Goal: Transaction & Acquisition: Purchase product/service

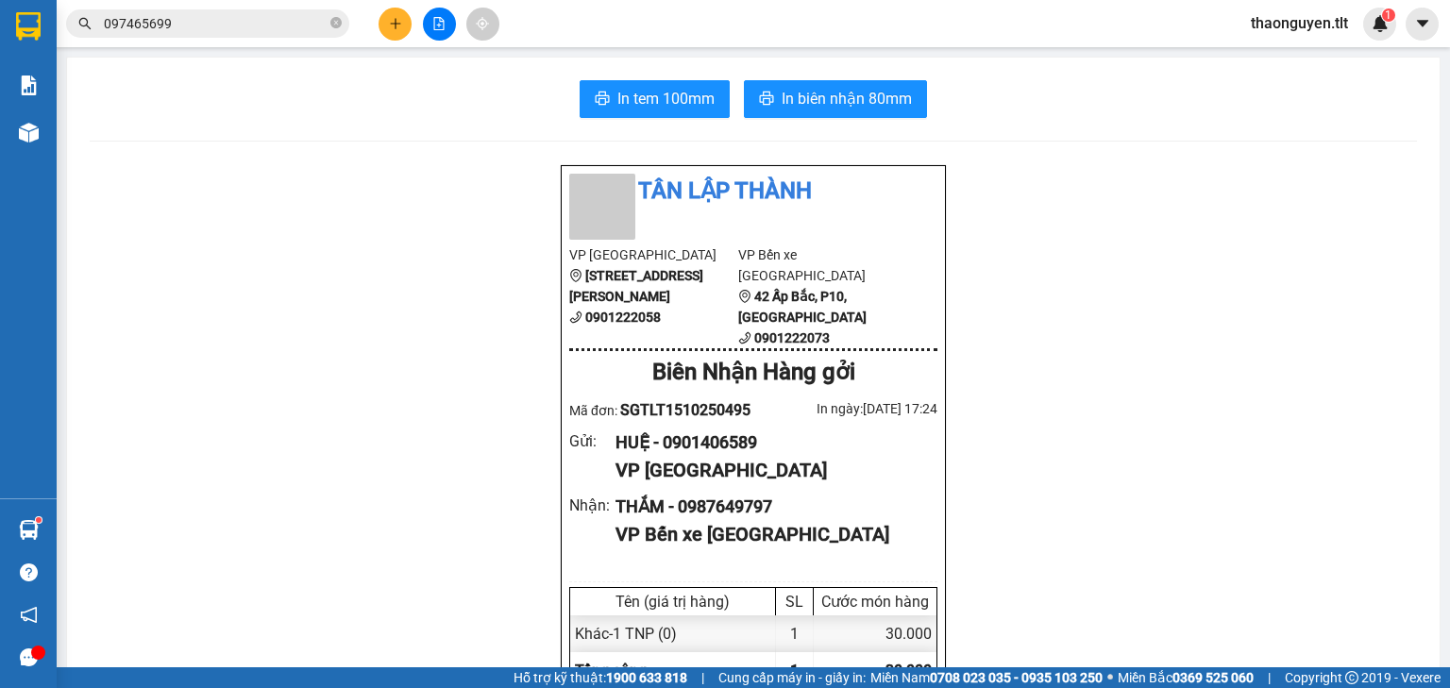
scroll to position [227, 0]
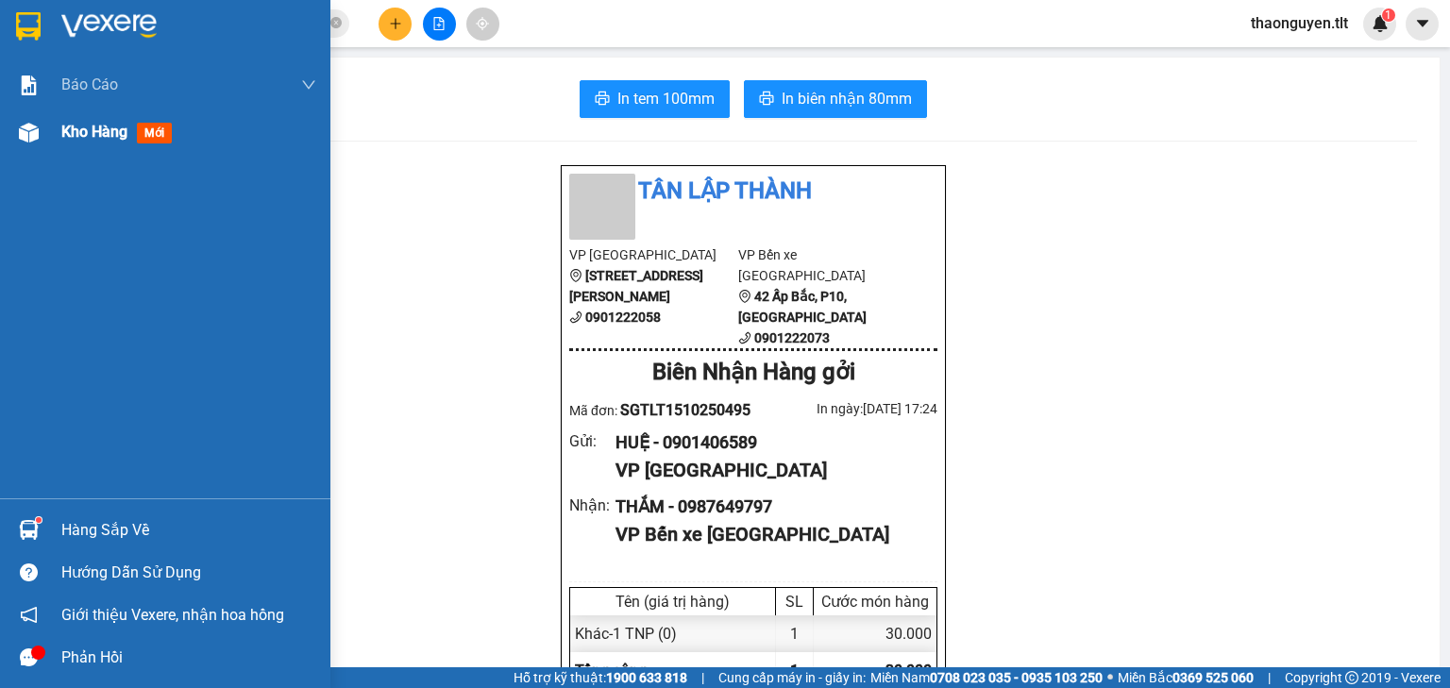
drag, startPoint x: 92, startPoint y: 136, endPoint x: 1449, endPoint y: 251, distance: 1361.0
click at [92, 136] on span "Kho hàng" at bounding box center [94, 132] width 66 height 18
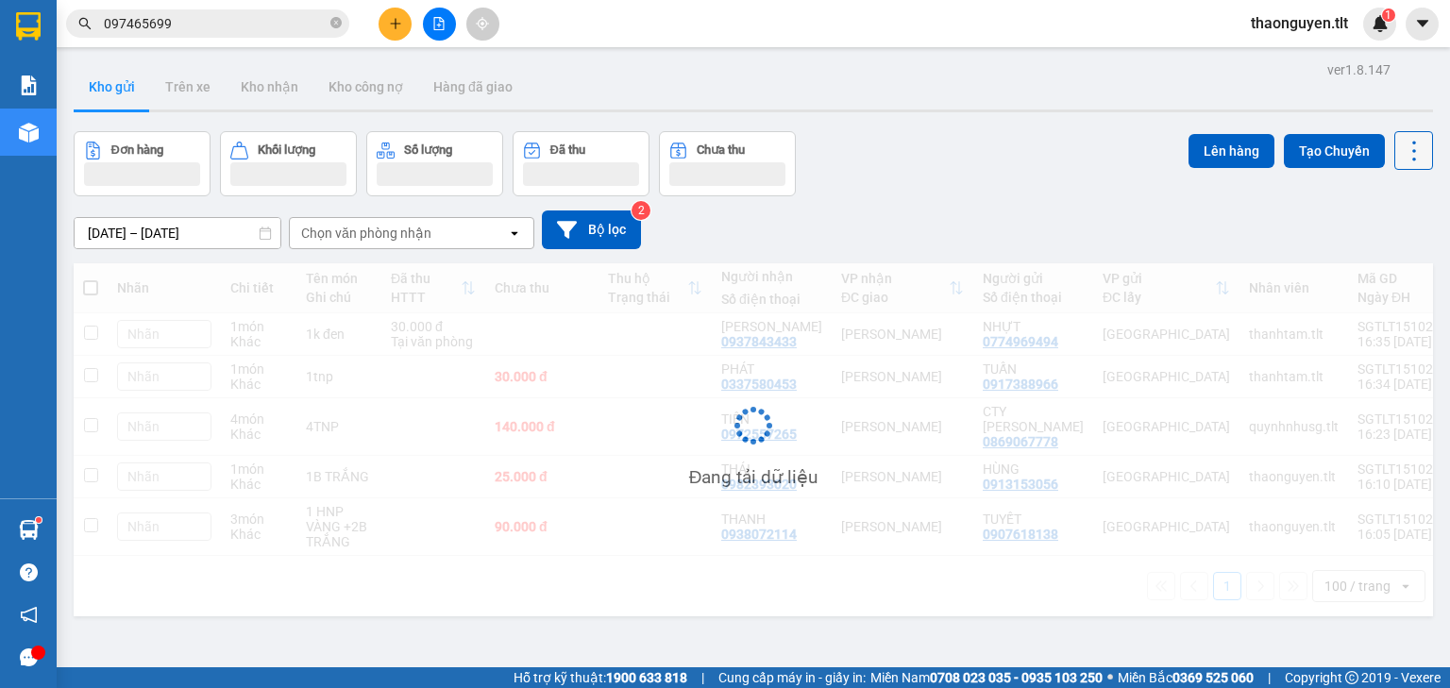
click at [1409, 145] on icon at bounding box center [1413, 151] width 26 height 26
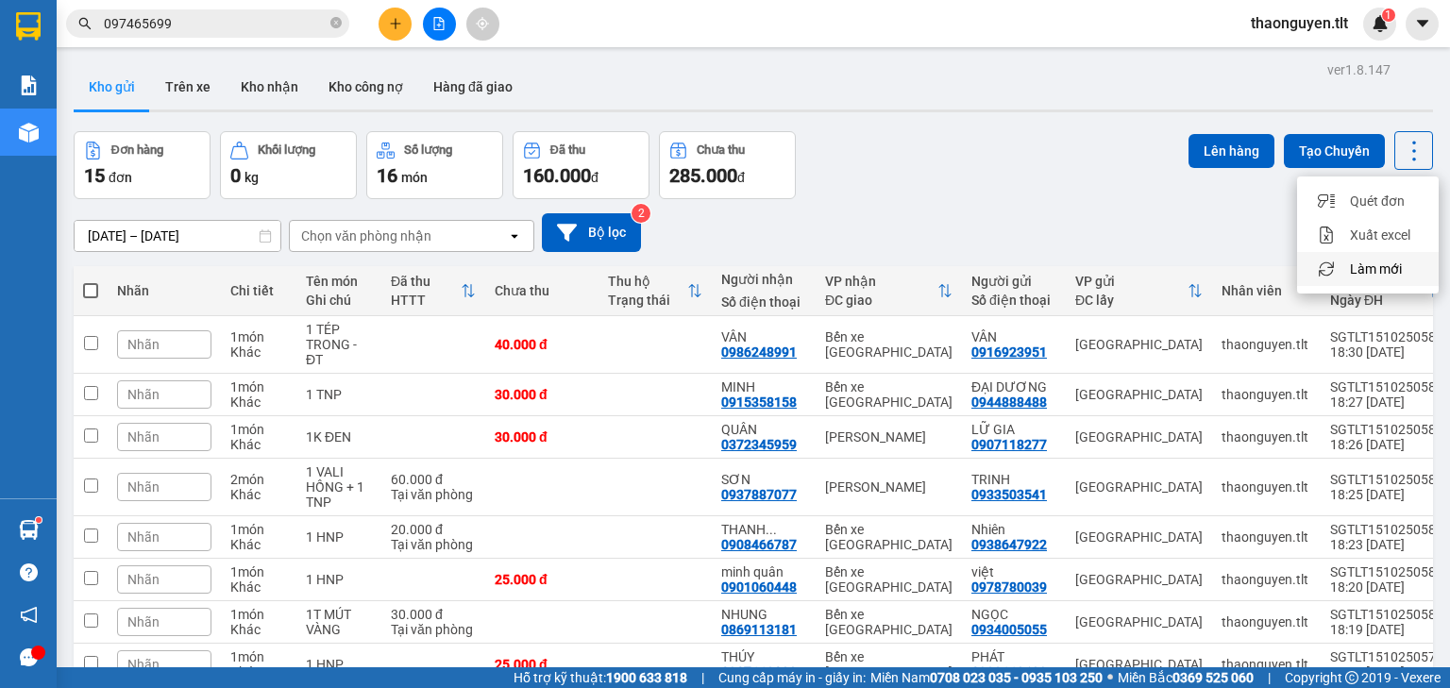
click at [1385, 273] on span "Làm mới" at bounding box center [1375, 269] width 52 height 19
click at [1402, 140] on icon at bounding box center [1413, 151] width 26 height 26
click at [1381, 265] on span "Làm mới" at bounding box center [1375, 269] width 52 height 19
click at [199, 26] on input "097465699" at bounding box center [215, 23] width 223 height 21
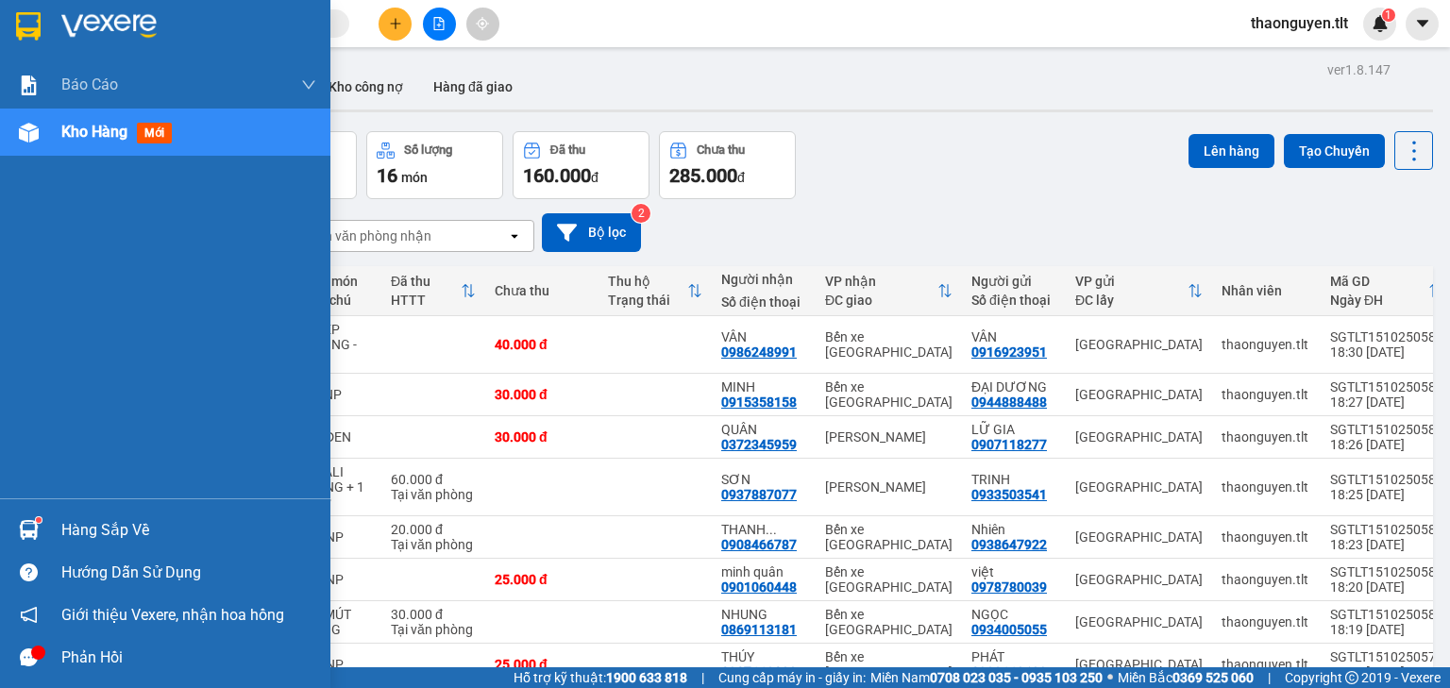
click at [129, 536] on div "Hàng sắp về" at bounding box center [188, 530] width 255 height 28
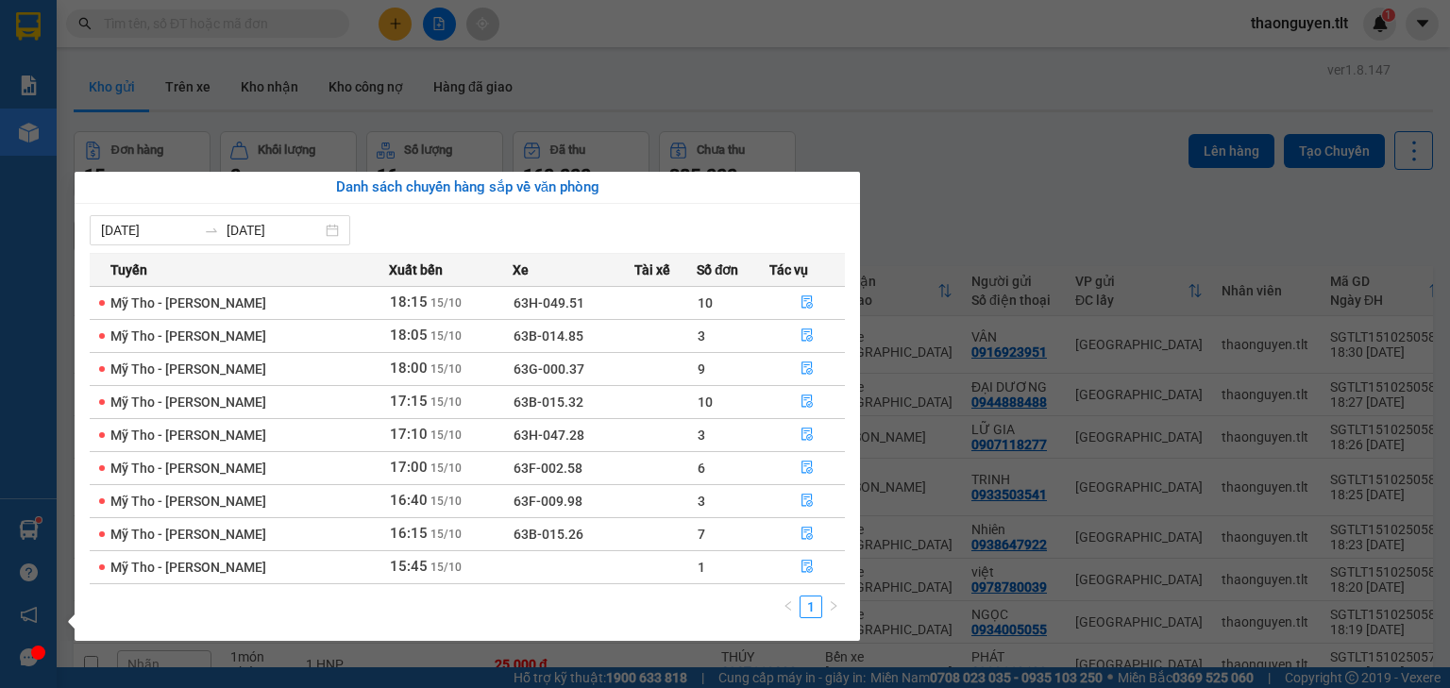
click at [1000, 208] on section "Kết quả tìm kiếm ( 1 ) Bộ lọc Mã ĐH Trạng thái Món hàng Thu hộ Tổng cước Chưa c…" at bounding box center [725, 344] width 1450 height 688
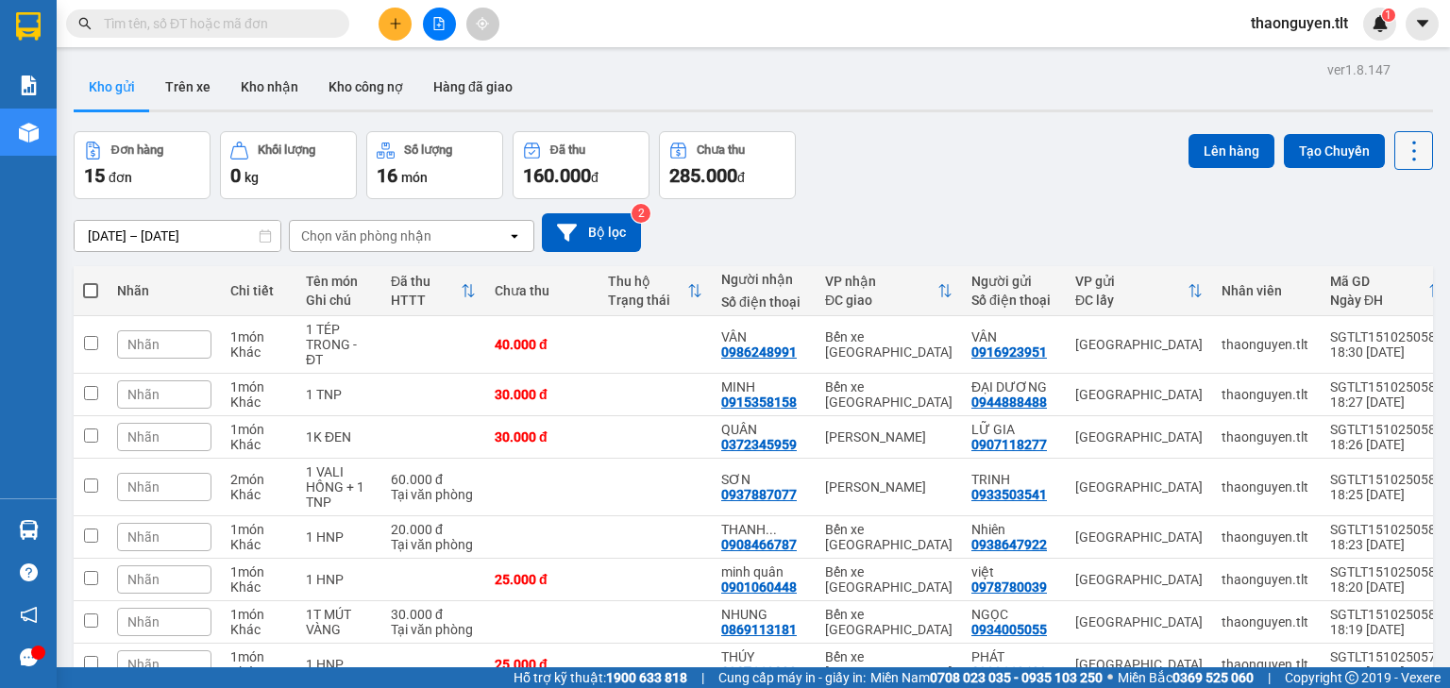
click at [1400, 156] on icon at bounding box center [1413, 151] width 26 height 26
click at [1379, 275] on span "Làm mới" at bounding box center [1375, 269] width 52 height 19
click at [219, 11] on span at bounding box center [207, 23] width 283 height 28
click at [215, 15] on input "text" at bounding box center [215, 23] width 223 height 21
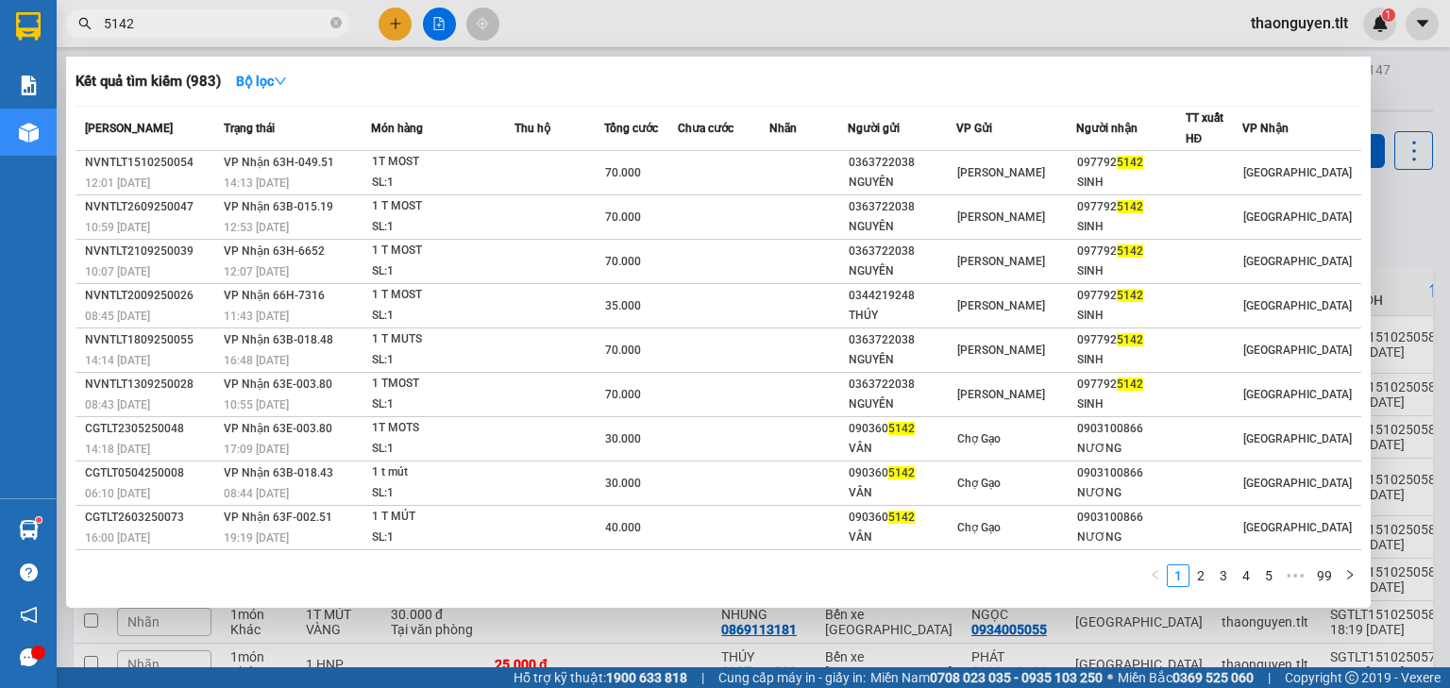
type input "5142"
click at [1416, 191] on div at bounding box center [725, 344] width 1450 height 688
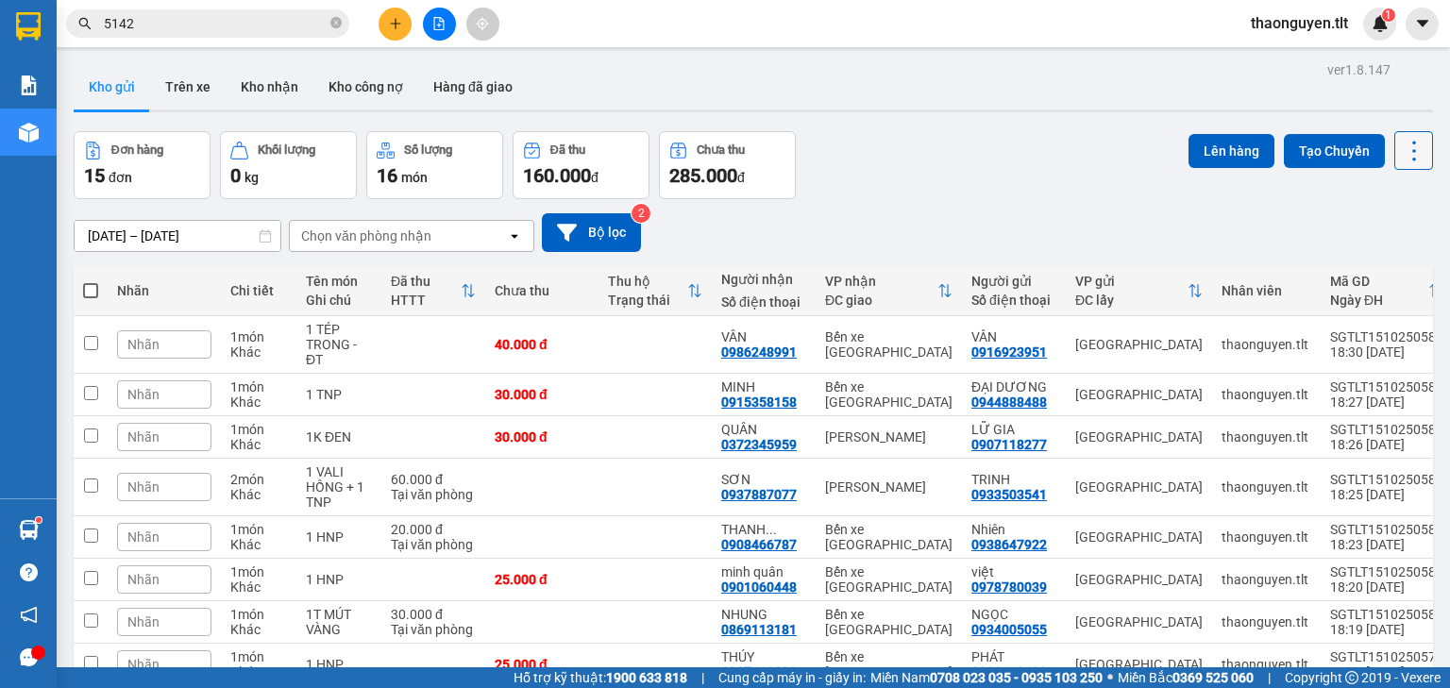
click at [1410, 155] on icon at bounding box center [1413, 151] width 26 height 26
click at [1371, 273] on span "Làm mới" at bounding box center [1375, 269] width 52 height 19
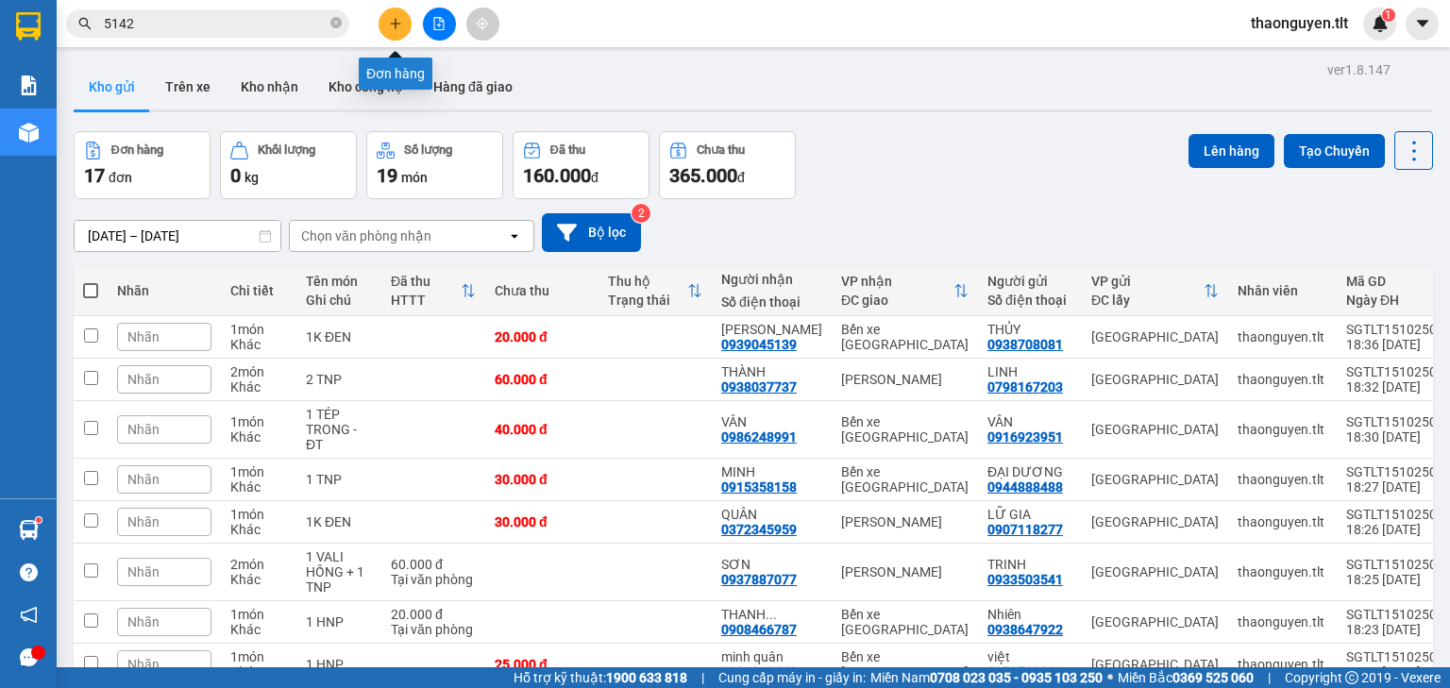
click at [404, 19] on button at bounding box center [394, 24] width 33 height 33
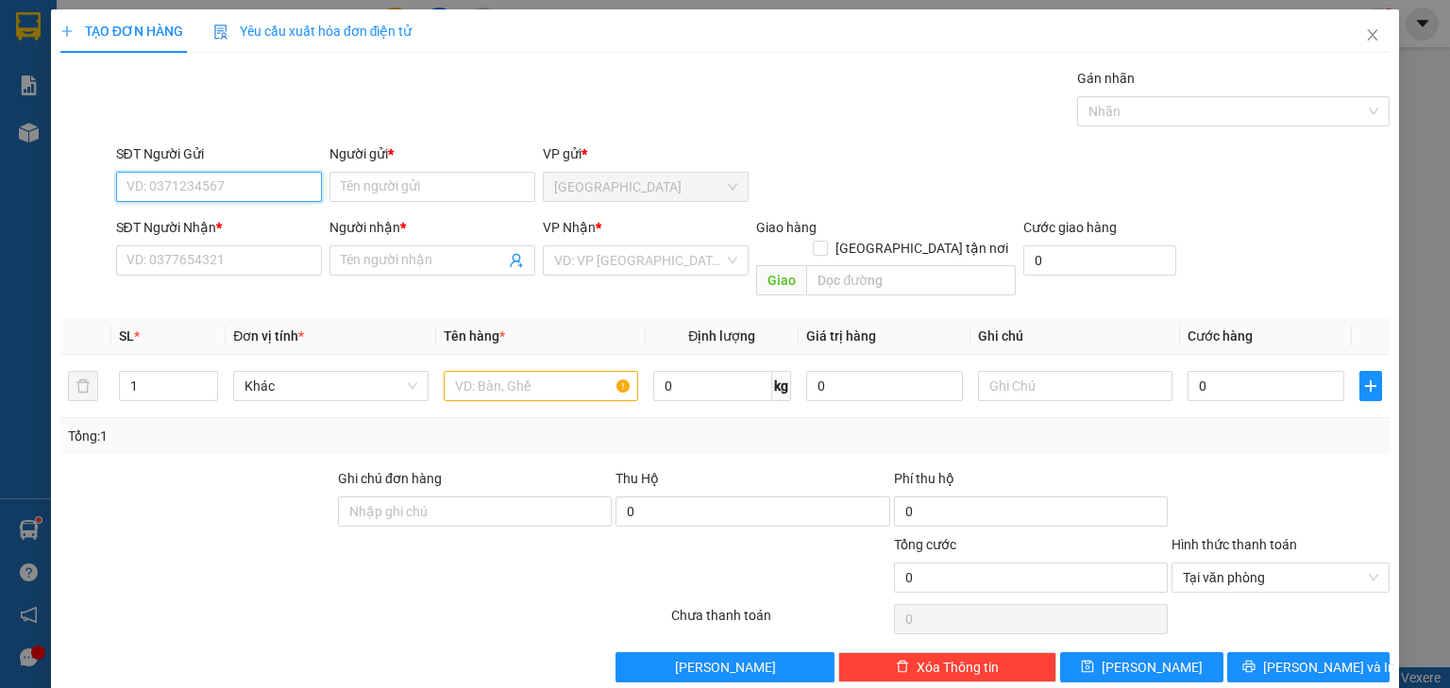
click at [217, 185] on input "SĐT Người Gửi" at bounding box center [219, 187] width 206 height 30
type input "0909838272"
click at [231, 232] on div "0909838272 - THẮM" at bounding box center [216, 223] width 181 height 21
type input "THẮM"
type input "0909838272"
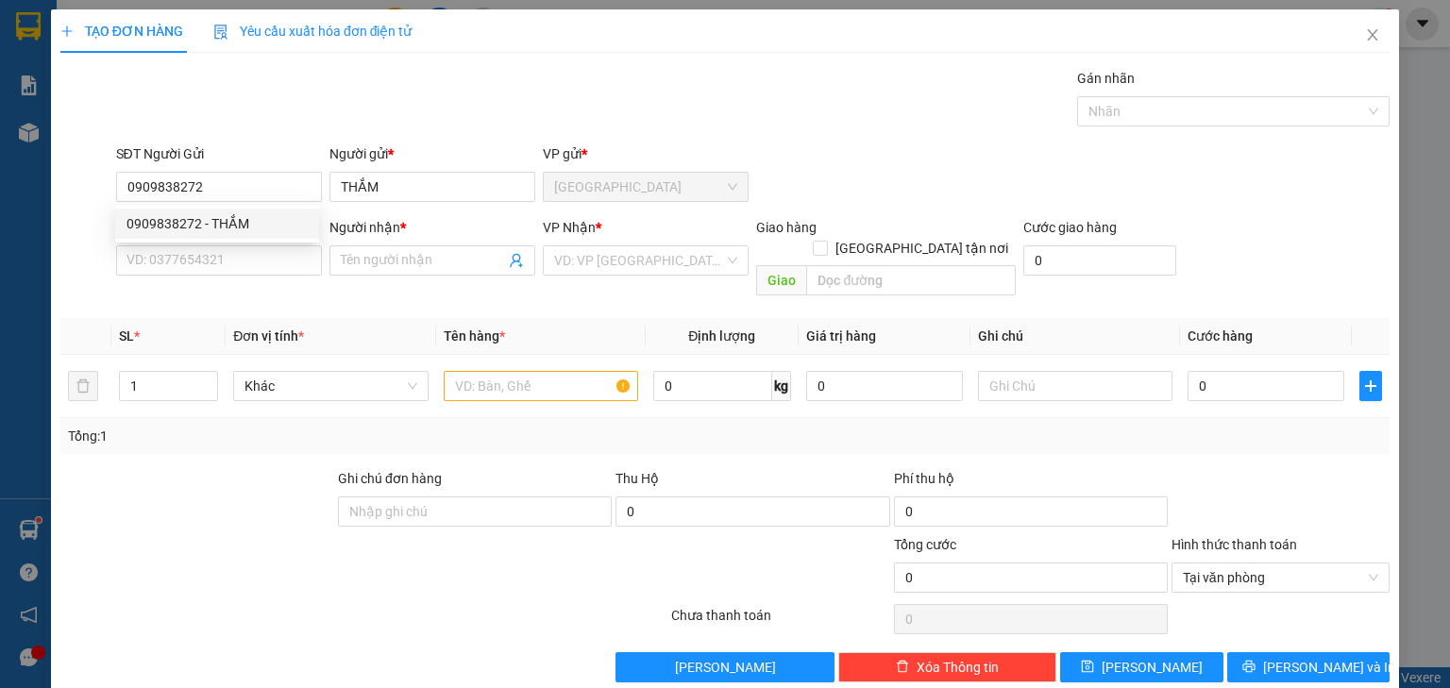
click at [238, 279] on div "SĐT Người Nhận * VD: 0377654321" at bounding box center [219, 250] width 206 height 66
click at [233, 257] on input "SĐT Người Nhận *" at bounding box center [219, 260] width 206 height 30
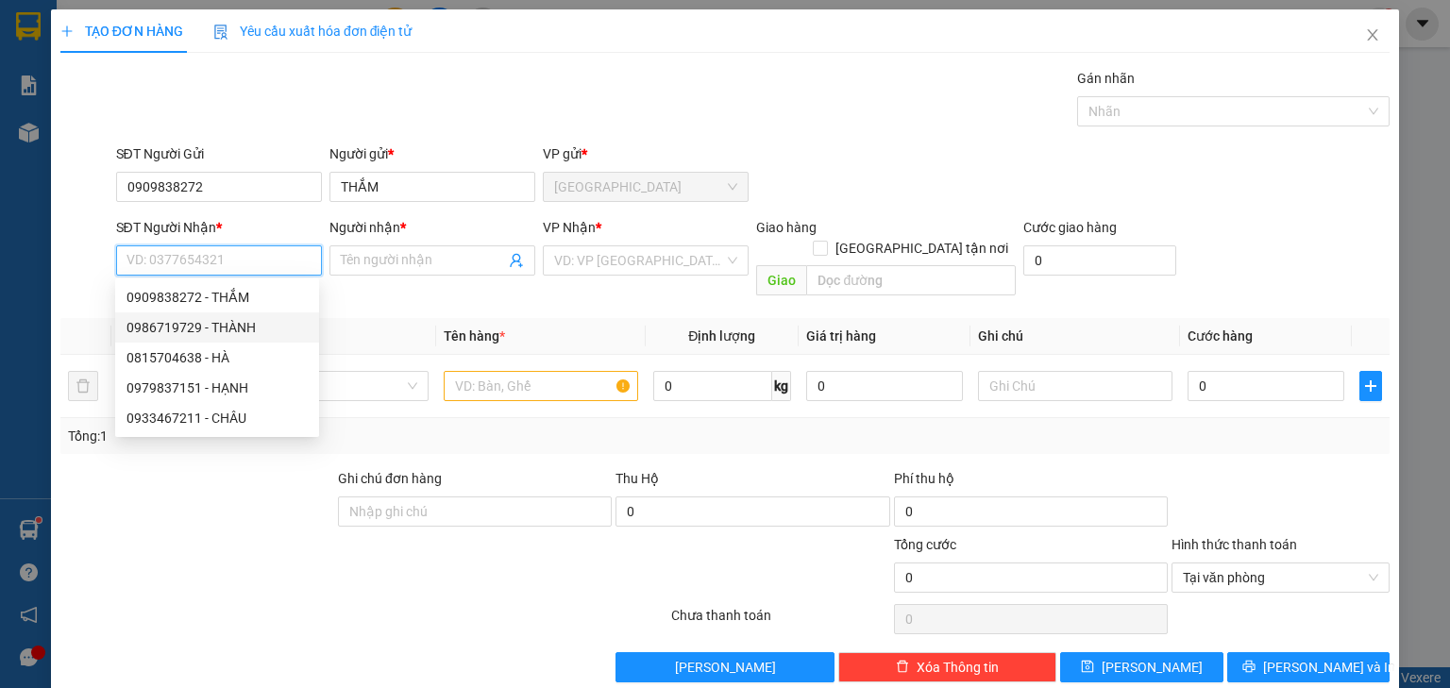
click at [250, 324] on div "0986719729 - THÀNH" at bounding box center [216, 327] width 181 height 21
type input "0986719729"
type input "THÀNH"
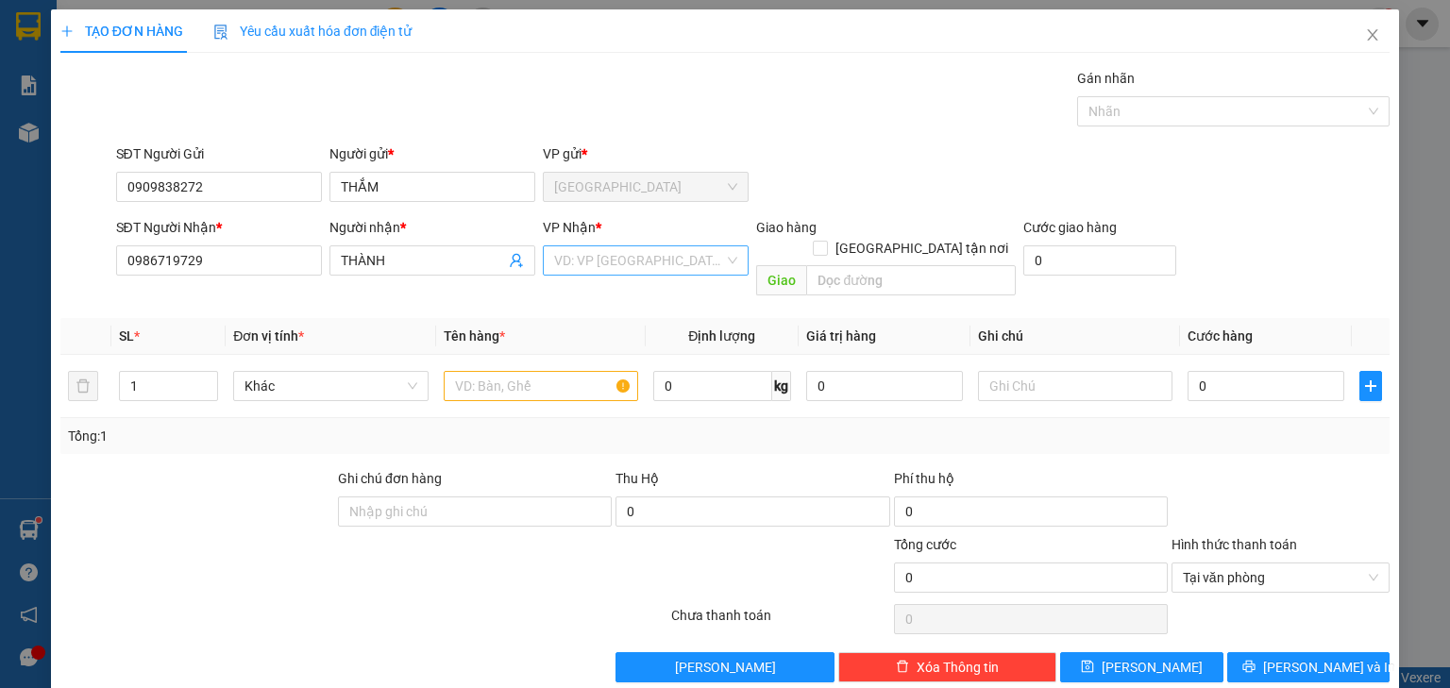
drag, startPoint x: 525, startPoint y: 279, endPoint x: 585, endPoint y: 264, distance: 62.3
click at [528, 279] on div "Người nhận * THÀNH" at bounding box center [432, 250] width 206 height 66
click at [585, 264] on input "search" at bounding box center [639, 260] width 170 height 28
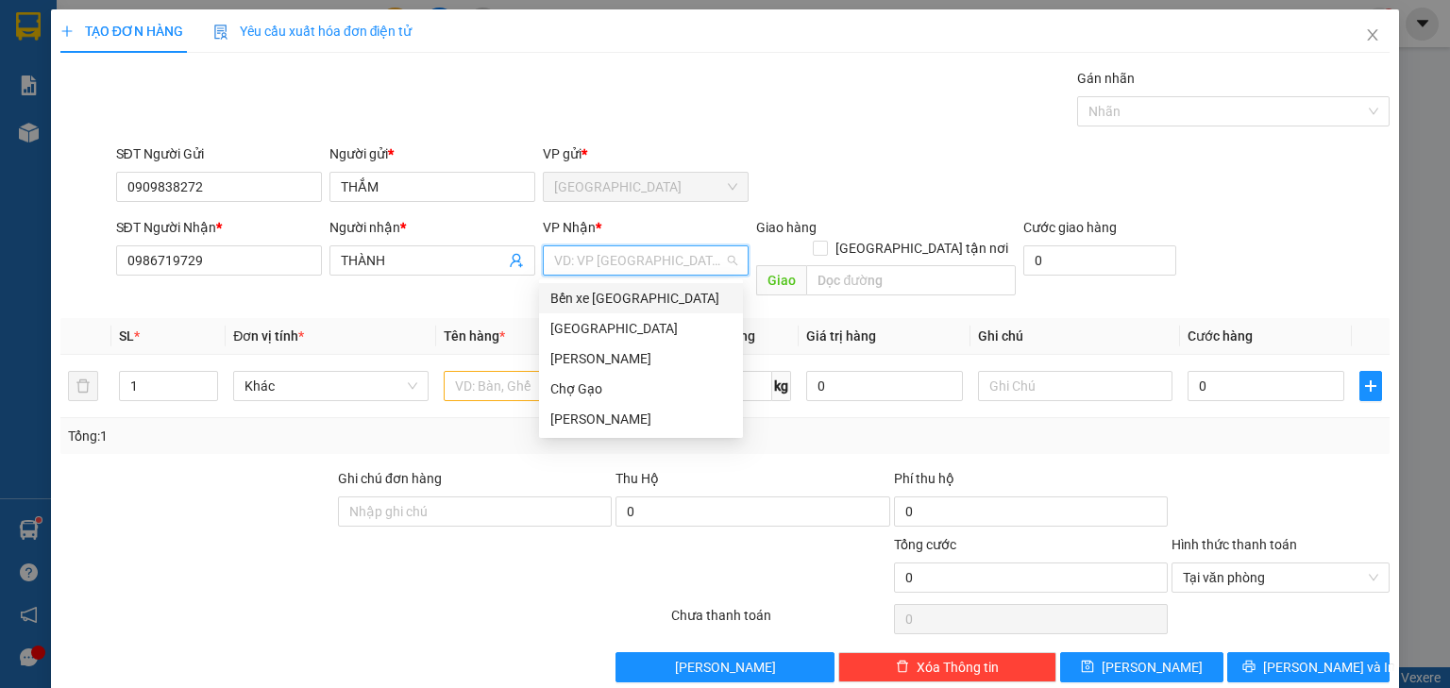
click at [596, 294] on div "Bến xe [GEOGRAPHIC_DATA]" at bounding box center [640, 298] width 181 height 21
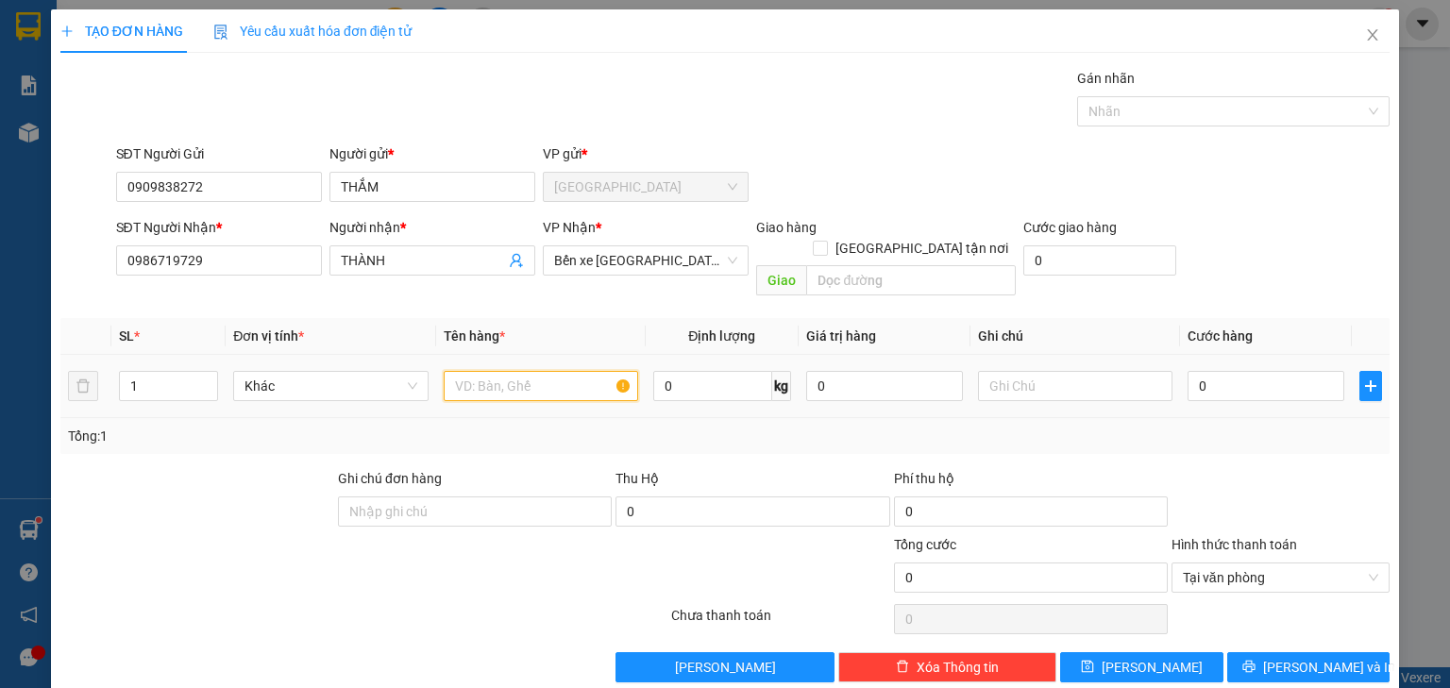
drag, startPoint x: 511, startPoint y: 366, endPoint x: 516, endPoint y: 358, distance: 9.7
click at [513, 371] on input "text" at bounding box center [541, 386] width 194 height 30
type input "1K KEO VANG"
type input "002"
type input "2"
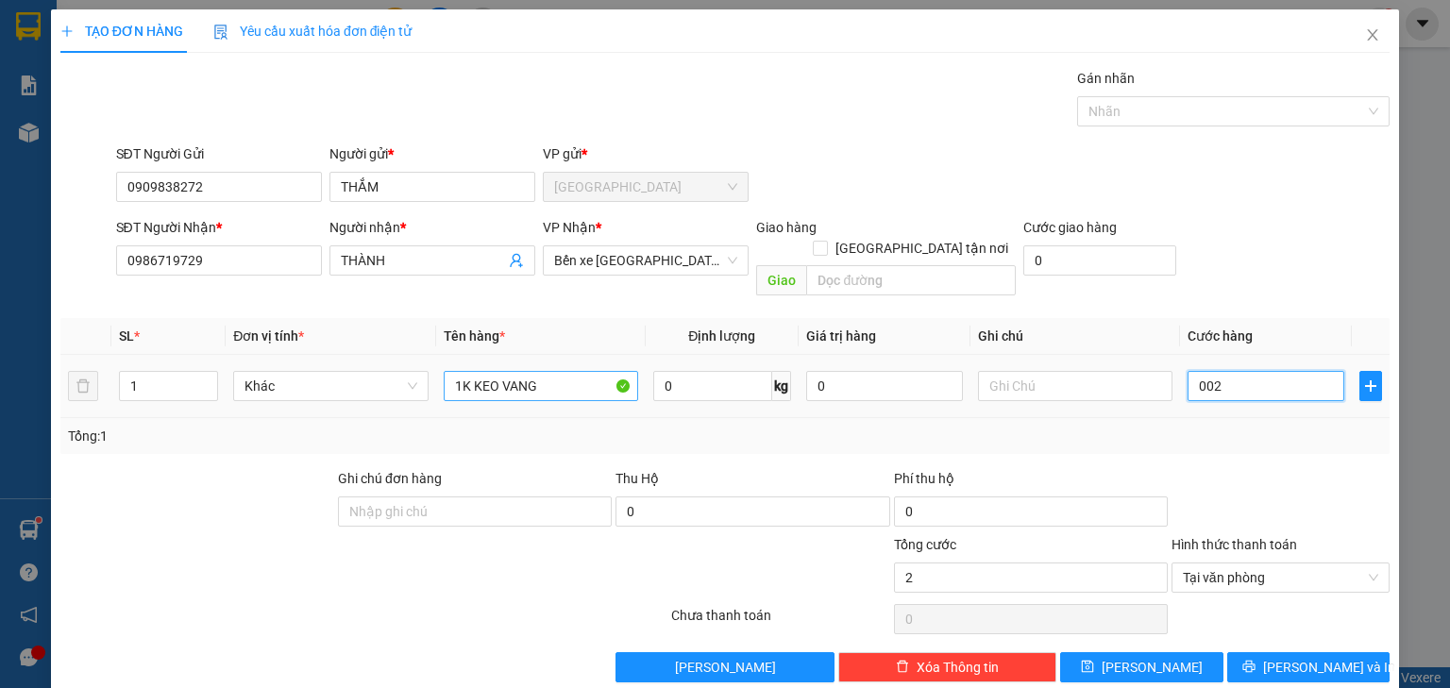
type input "0.020"
type input "20"
type input "20.000"
click at [1189, 328] on span "Cước hàng" at bounding box center [1219, 335] width 65 height 15
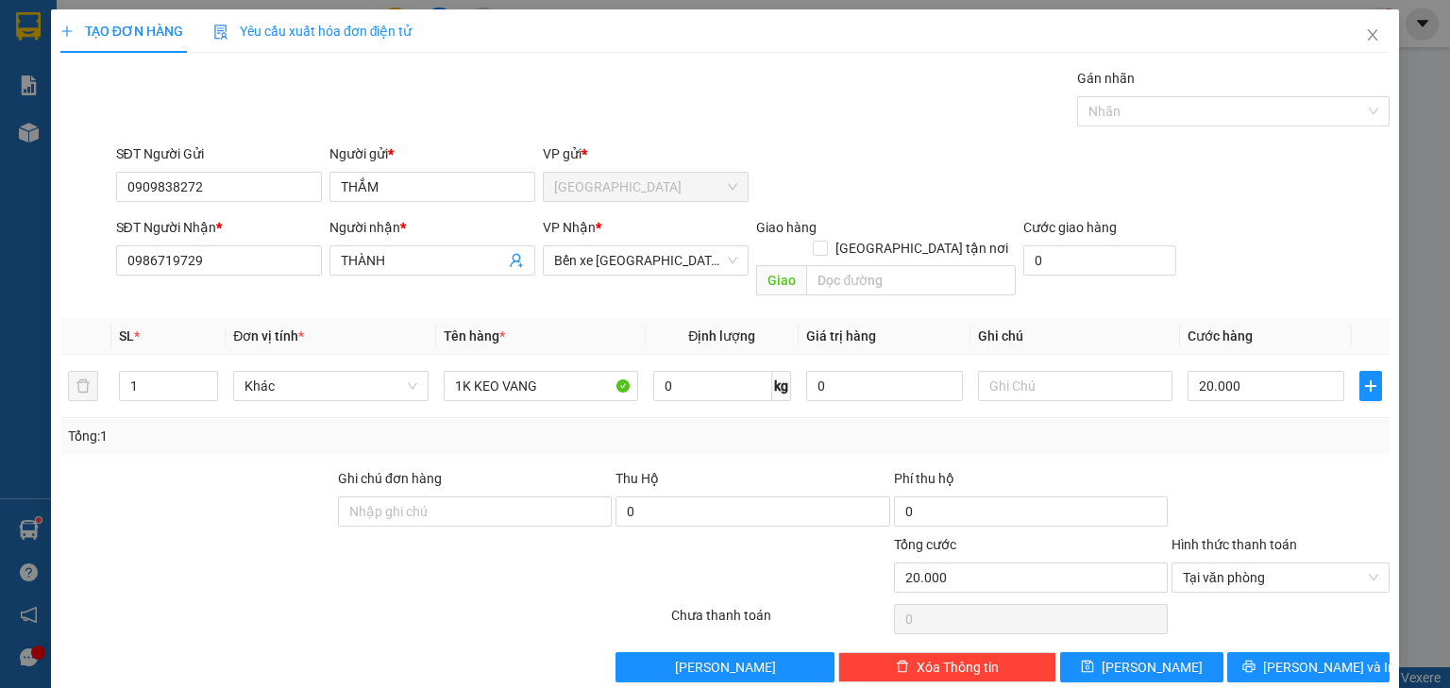
click at [1266, 430] on div "Tổng: 1" at bounding box center [724, 436] width 1329 height 36
click at [1321, 657] on span "[PERSON_NAME] và In" at bounding box center [1329, 667] width 132 height 21
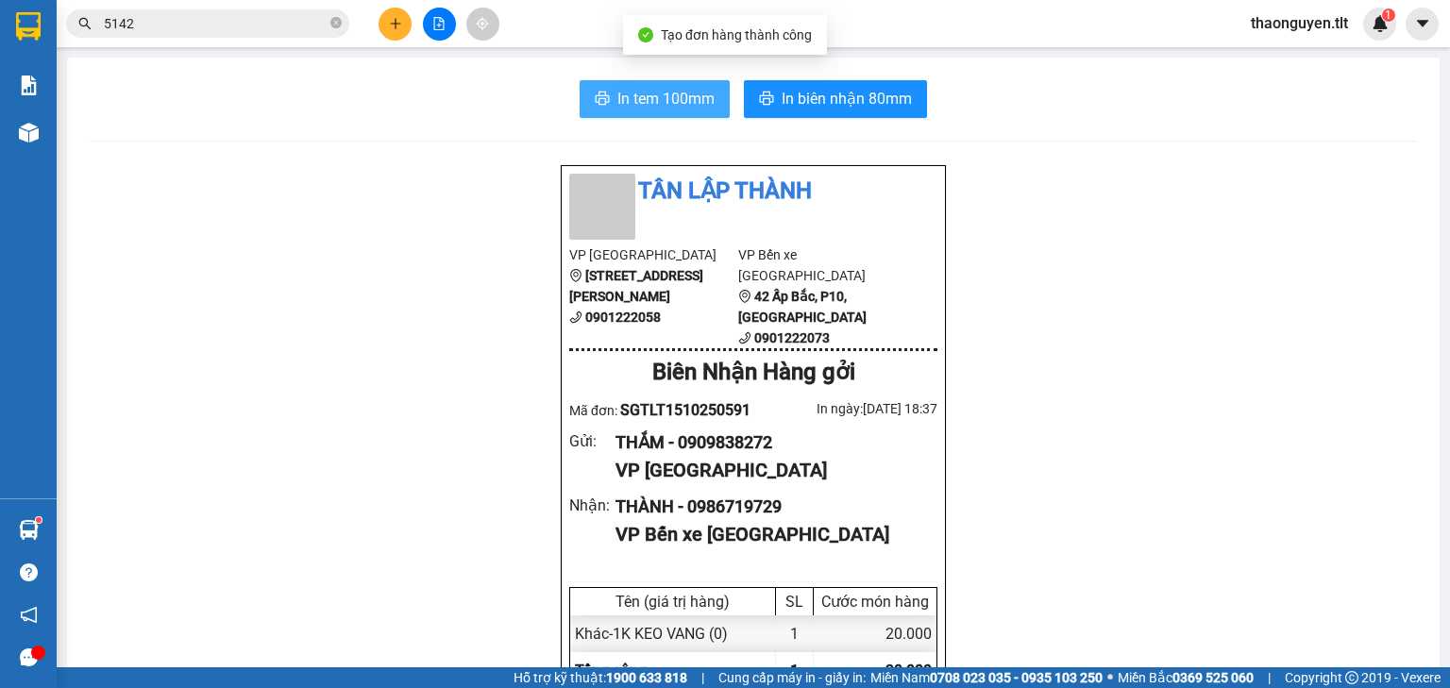
click at [634, 87] on span "In tem 100mm" at bounding box center [665, 99] width 97 height 24
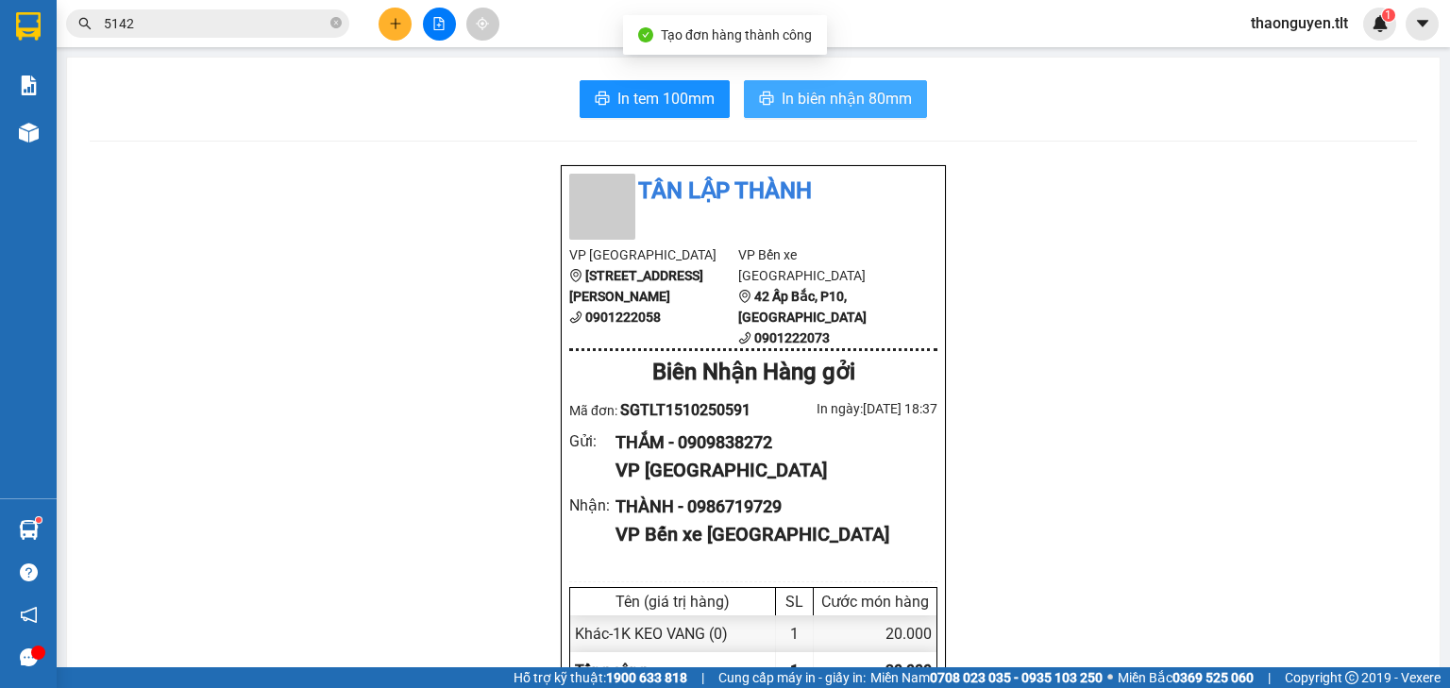
scroll to position [113, 0]
click at [818, 100] on span "In biên nhận 80mm" at bounding box center [846, 99] width 130 height 24
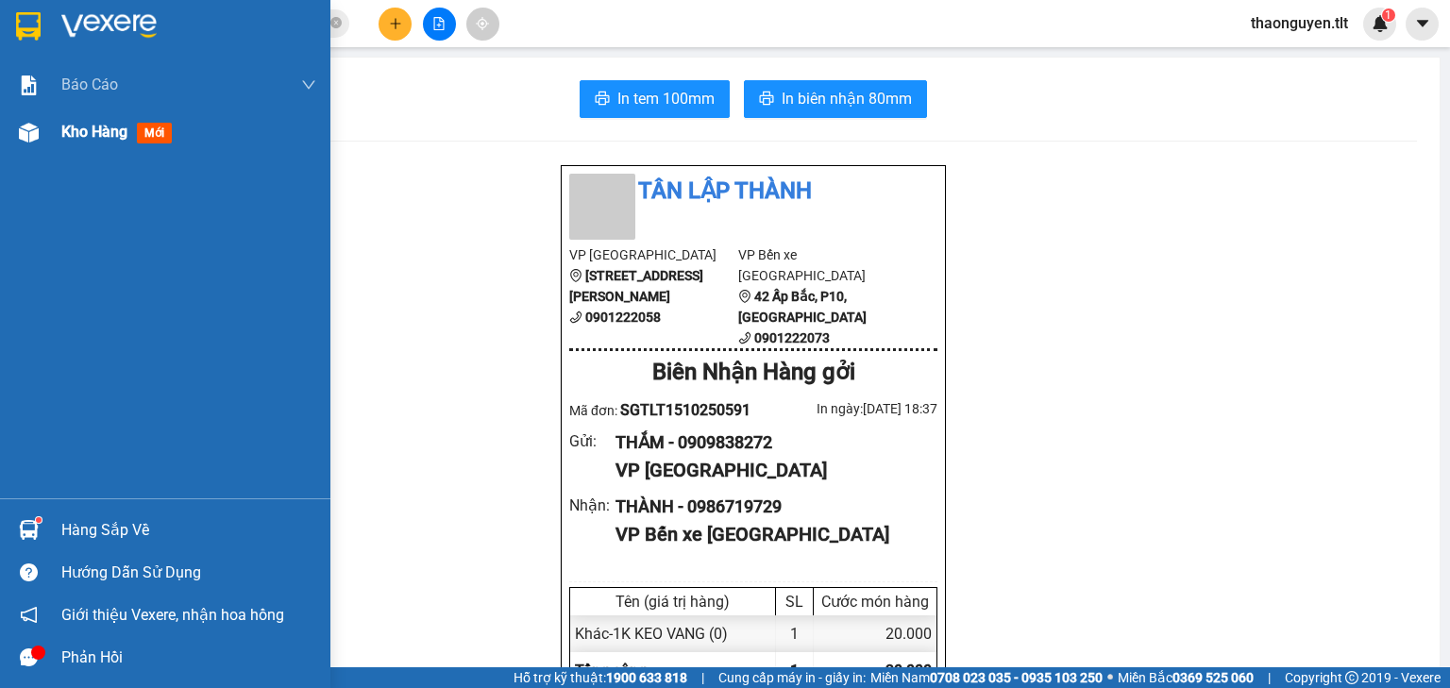
click at [66, 147] on div "Kho hàng mới" at bounding box center [188, 132] width 255 height 47
click at [90, 137] on span "Kho hàng" at bounding box center [94, 132] width 66 height 18
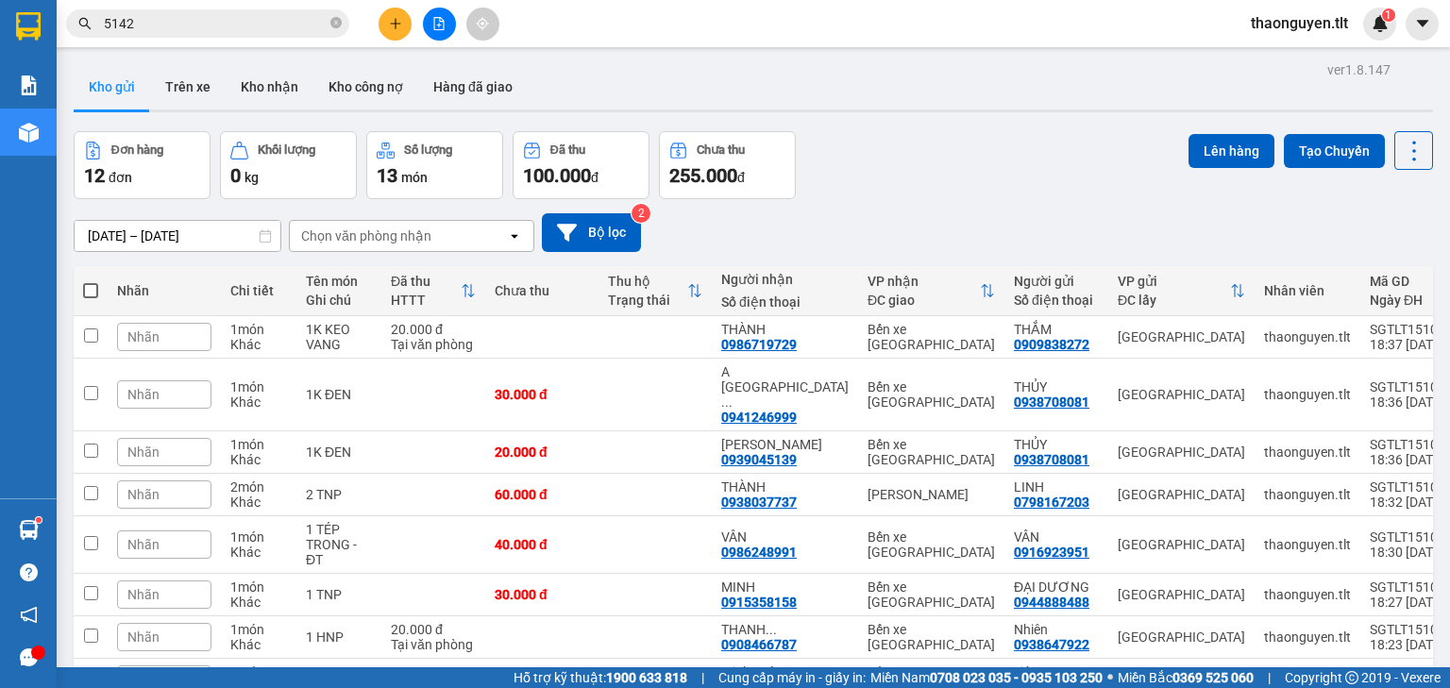
click at [1379, 152] on div "Lên hàng Tạo Chuyến" at bounding box center [1310, 150] width 244 height 39
click at [1402, 174] on div "Lên hàng Tạo Chuyến" at bounding box center [1310, 165] width 244 height 68
click at [1404, 166] on button at bounding box center [1413, 150] width 39 height 39
click at [1382, 268] on span "Làm mới" at bounding box center [1375, 269] width 52 height 19
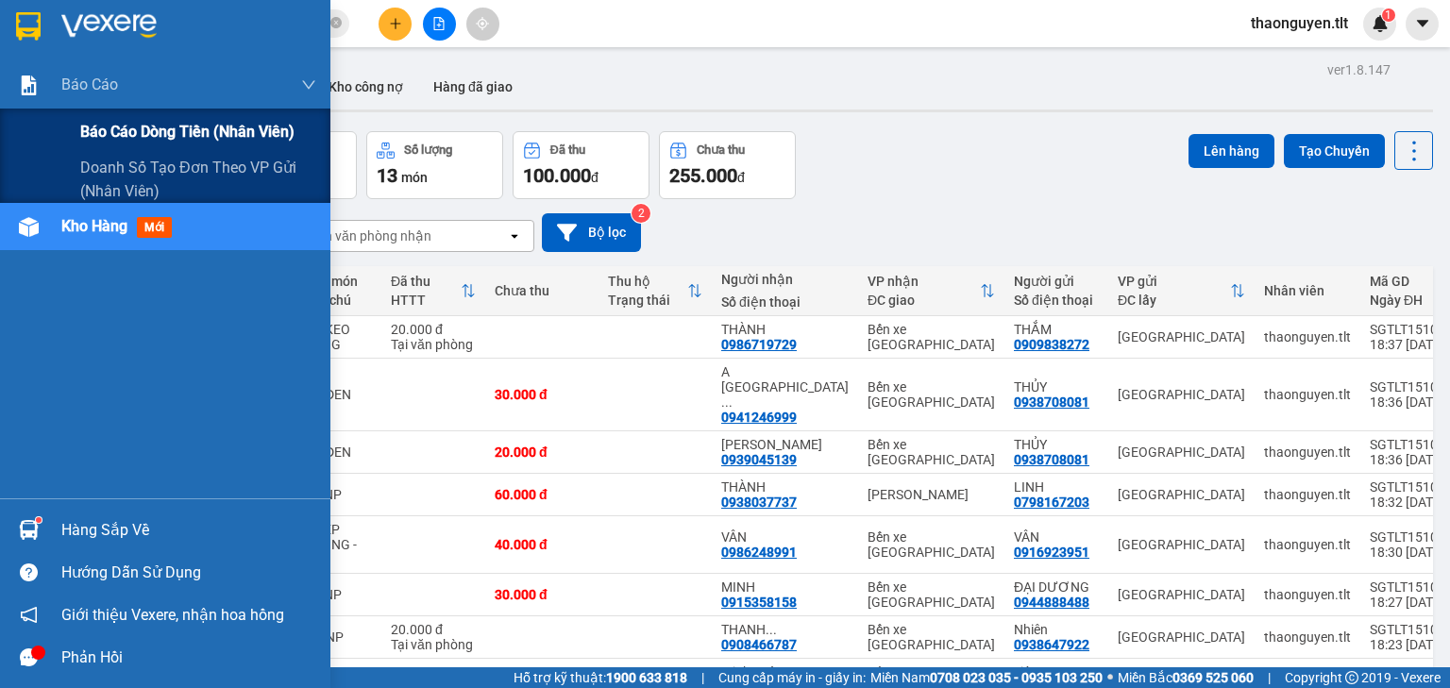
click at [155, 130] on span "Báo cáo dòng tiền (Nhân Viên)" at bounding box center [187, 132] width 214 height 24
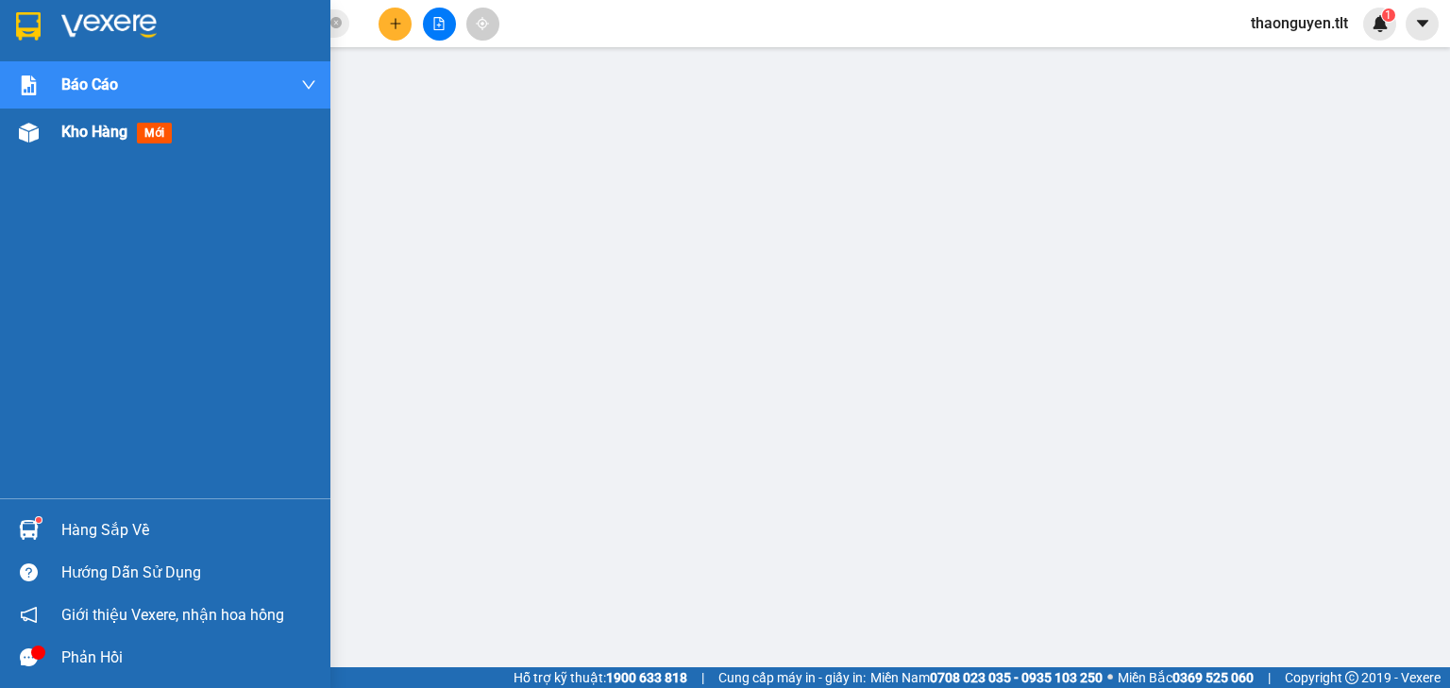
click at [26, 128] on img at bounding box center [29, 133] width 20 height 20
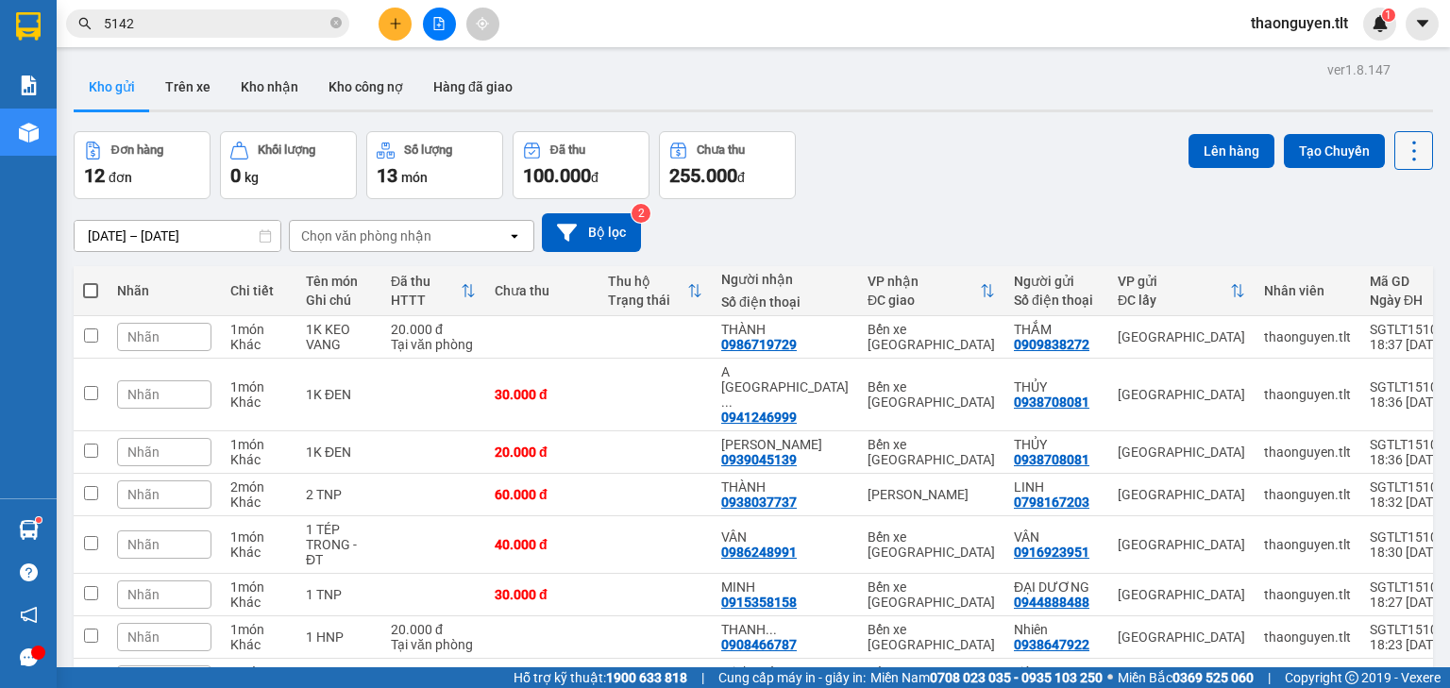
click at [1400, 146] on icon at bounding box center [1413, 151] width 26 height 26
click at [1384, 264] on span "Làm mới" at bounding box center [1375, 269] width 52 height 19
click at [409, 27] on button at bounding box center [394, 24] width 33 height 33
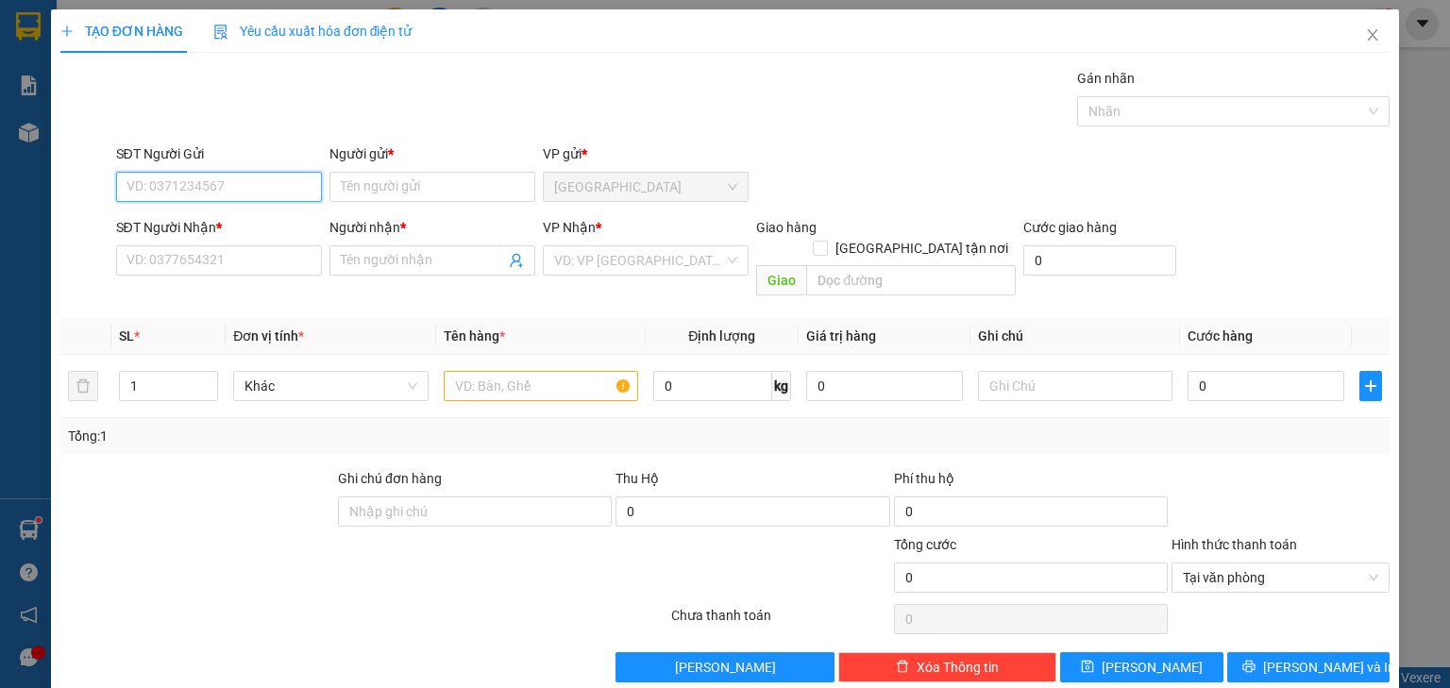
click at [219, 174] on input "SĐT Người Gửi" at bounding box center [219, 187] width 206 height 30
type input "0909663248"
click at [246, 228] on div "0909663248 - CHÂU GIA" at bounding box center [216, 223] width 181 height 21
type input "CHÂU GIA"
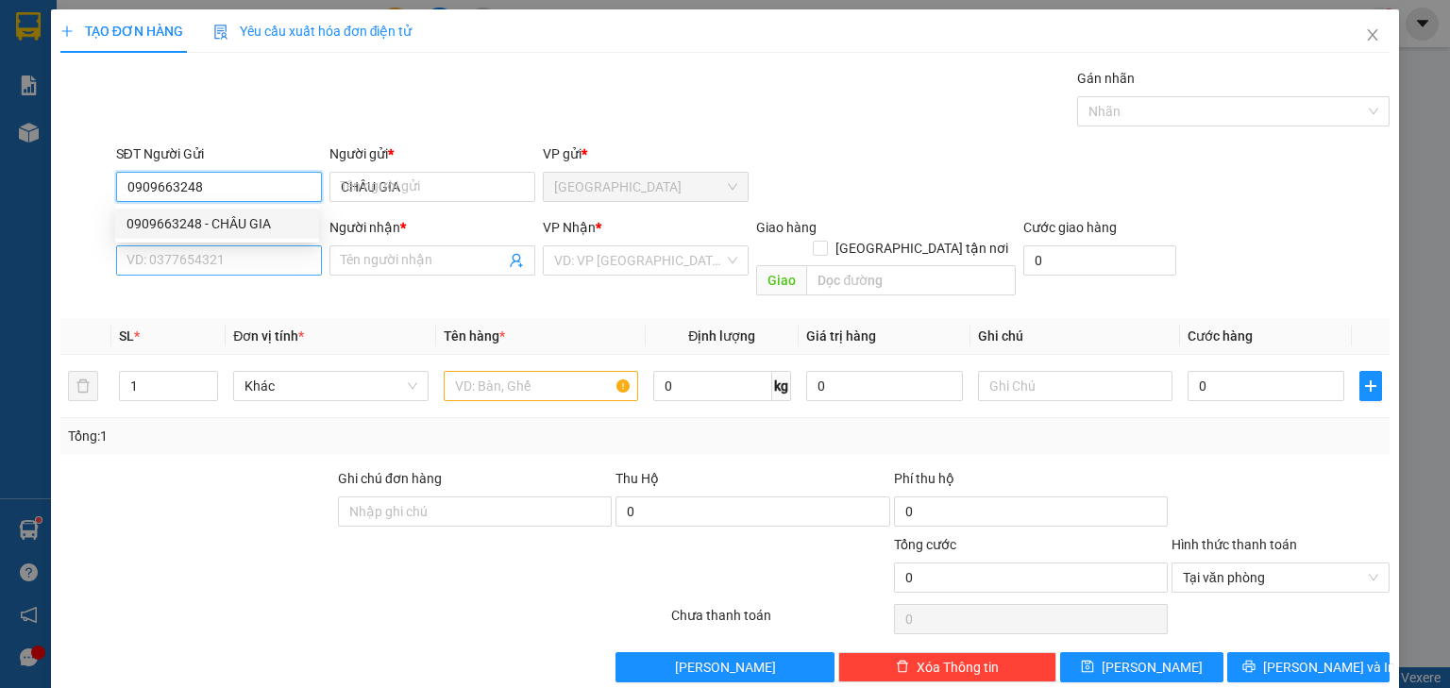
type input "0909663248"
click at [220, 272] on input "SĐT Người Nhận *" at bounding box center [219, 260] width 206 height 30
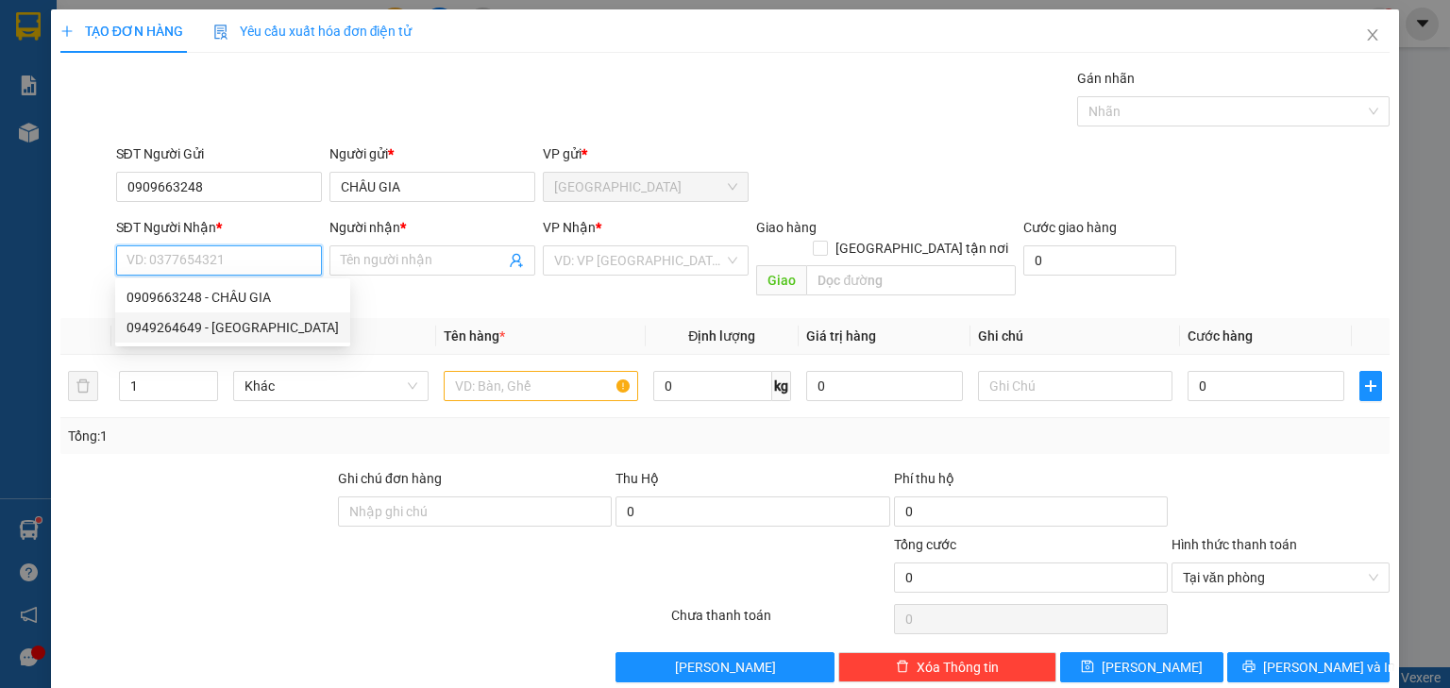
drag, startPoint x: 270, startPoint y: 326, endPoint x: 290, endPoint y: 328, distance: 20.0
click at [272, 326] on div "0949264649 - [GEOGRAPHIC_DATA]" at bounding box center [232, 327] width 212 height 21
type input "0949264649"
type input "[PERSON_NAME]"
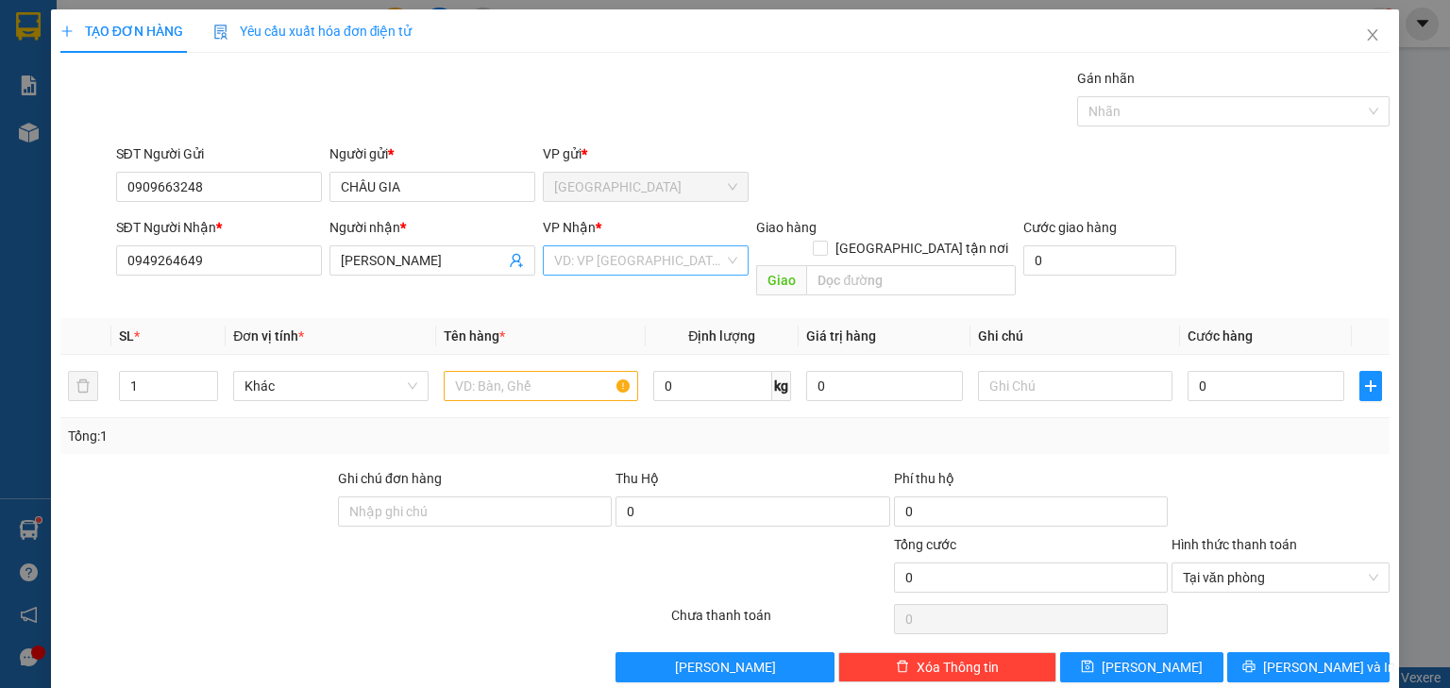
click at [576, 248] on input "search" at bounding box center [639, 260] width 170 height 28
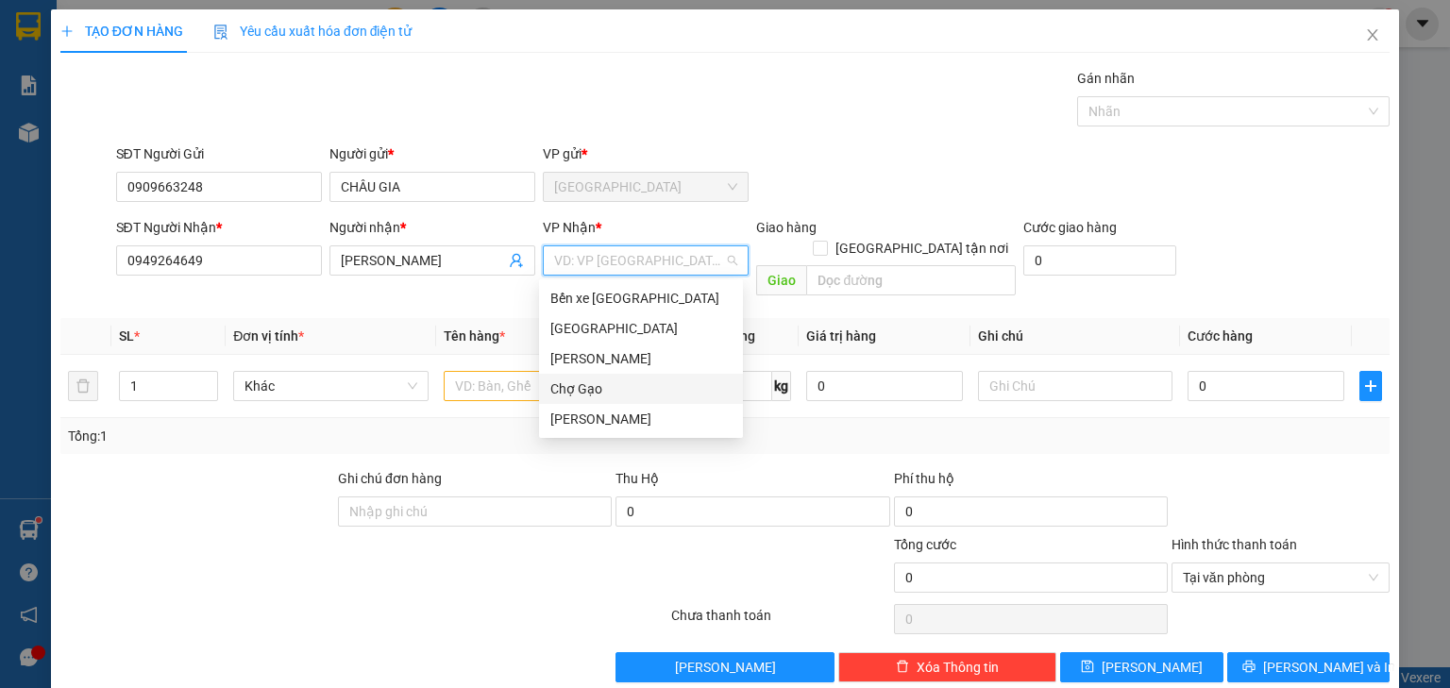
click at [585, 356] on div "[PERSON_NAME]" at bounding box center [640, 358] width 181 height 21
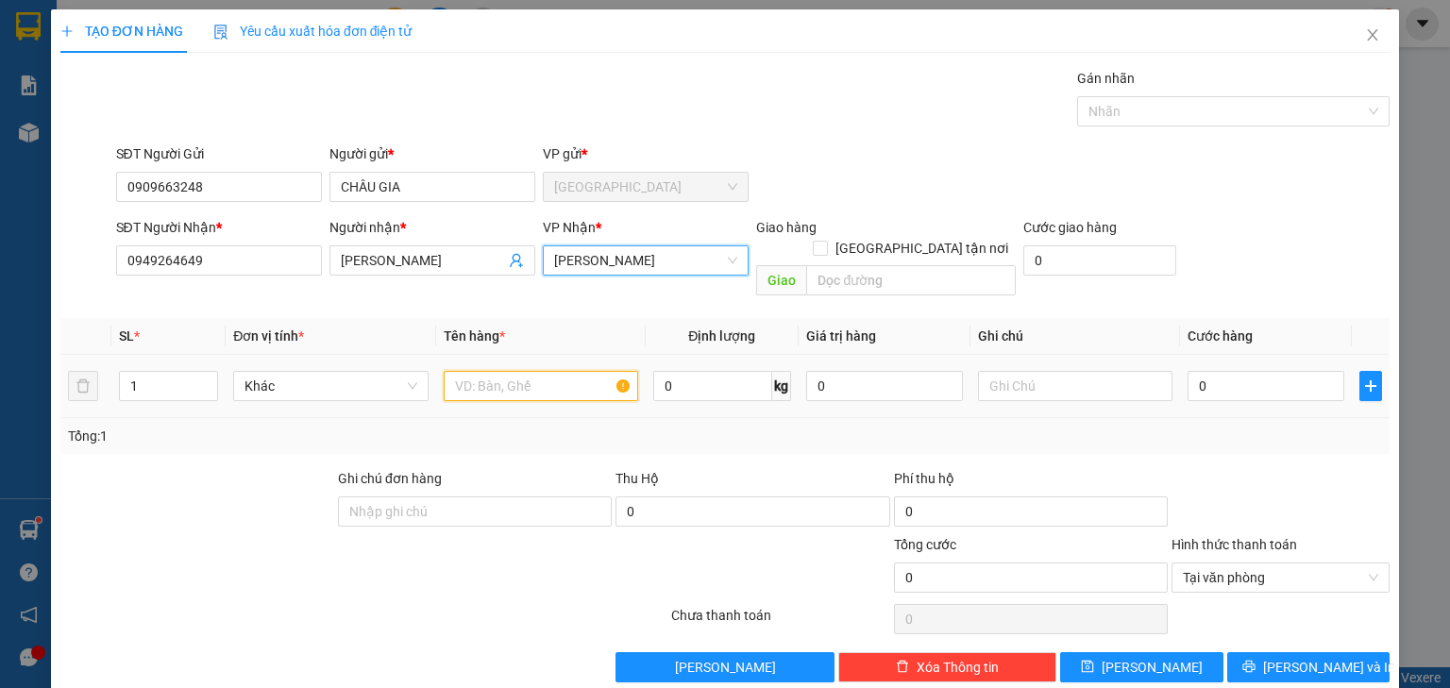
click at [511, 371] on input "text" at bounding box center [541, 386] width 194 height 30
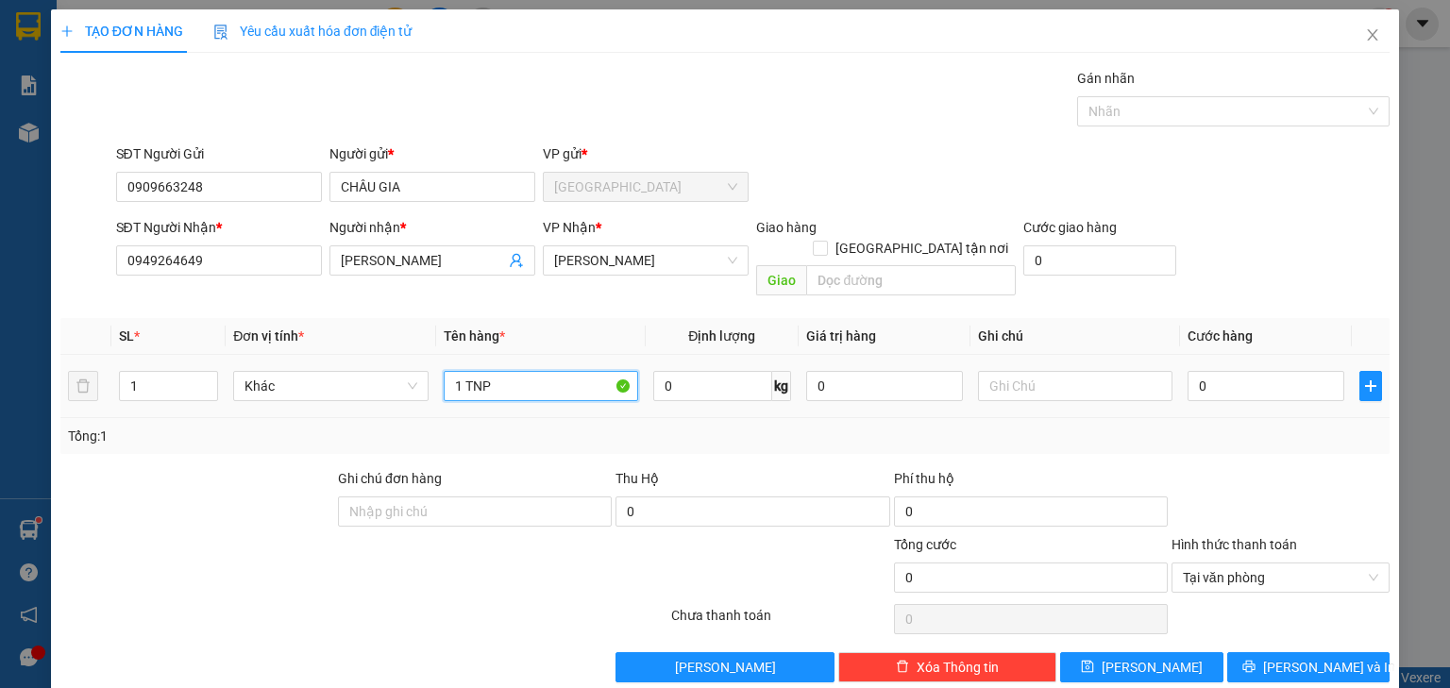
type input "1 TNP"
type input "003"
type input "3"
type input "0.030"
type input "30"
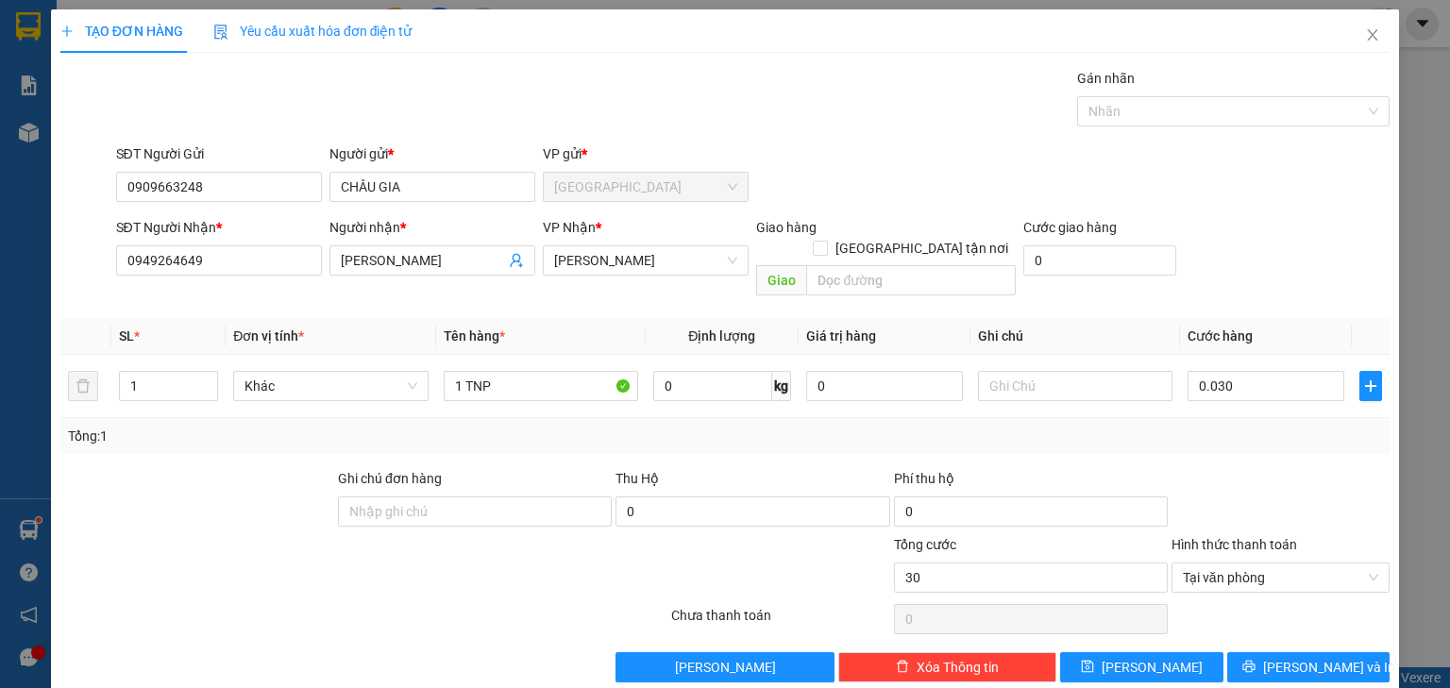
type input "30.000"
click at [1287, 318] on th "Cước hàng" at bounding box center [1266, 336] width 172 height 37
type input "30.000"
click at [1348, 652] on button "[PERSON_NAME] và In" at bounding box center [1308, 667] width 163 height 30
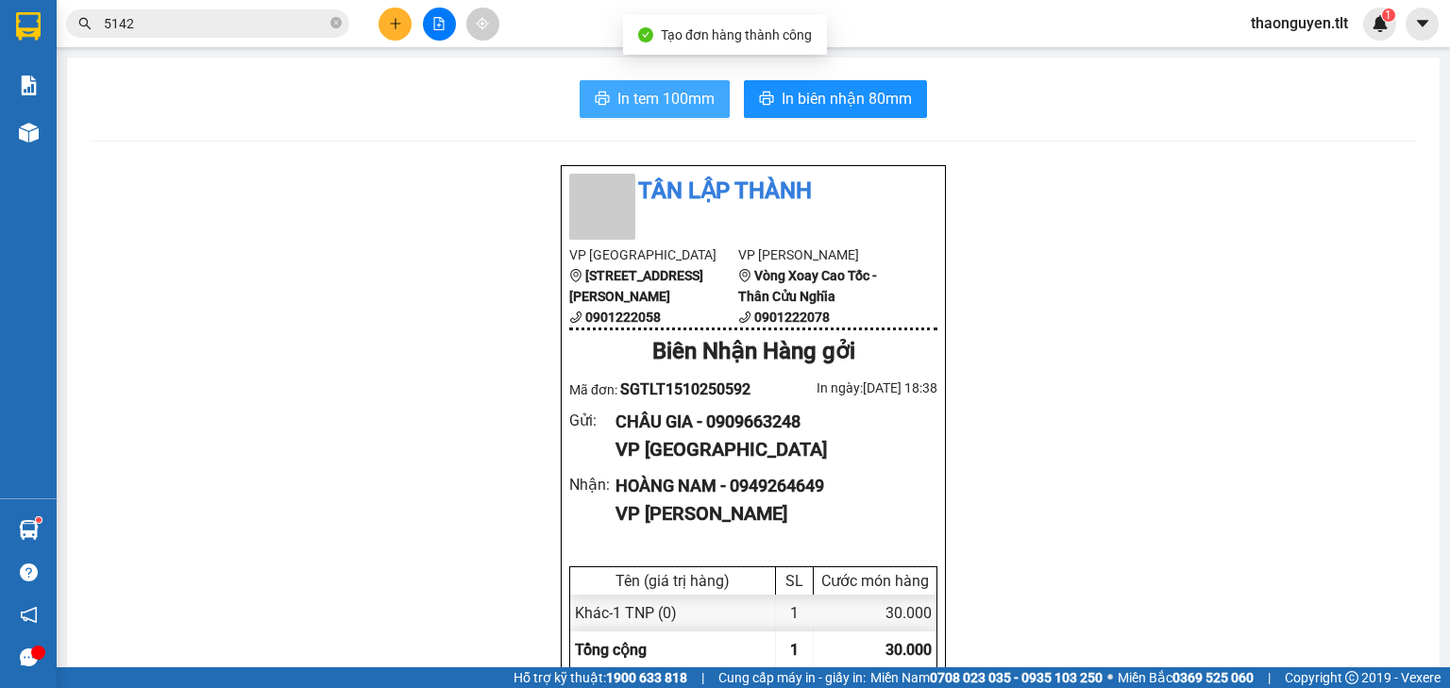
click at [690, 106] on span "In tem 100mm" at bounding box center [665, 99] width 97 height 24
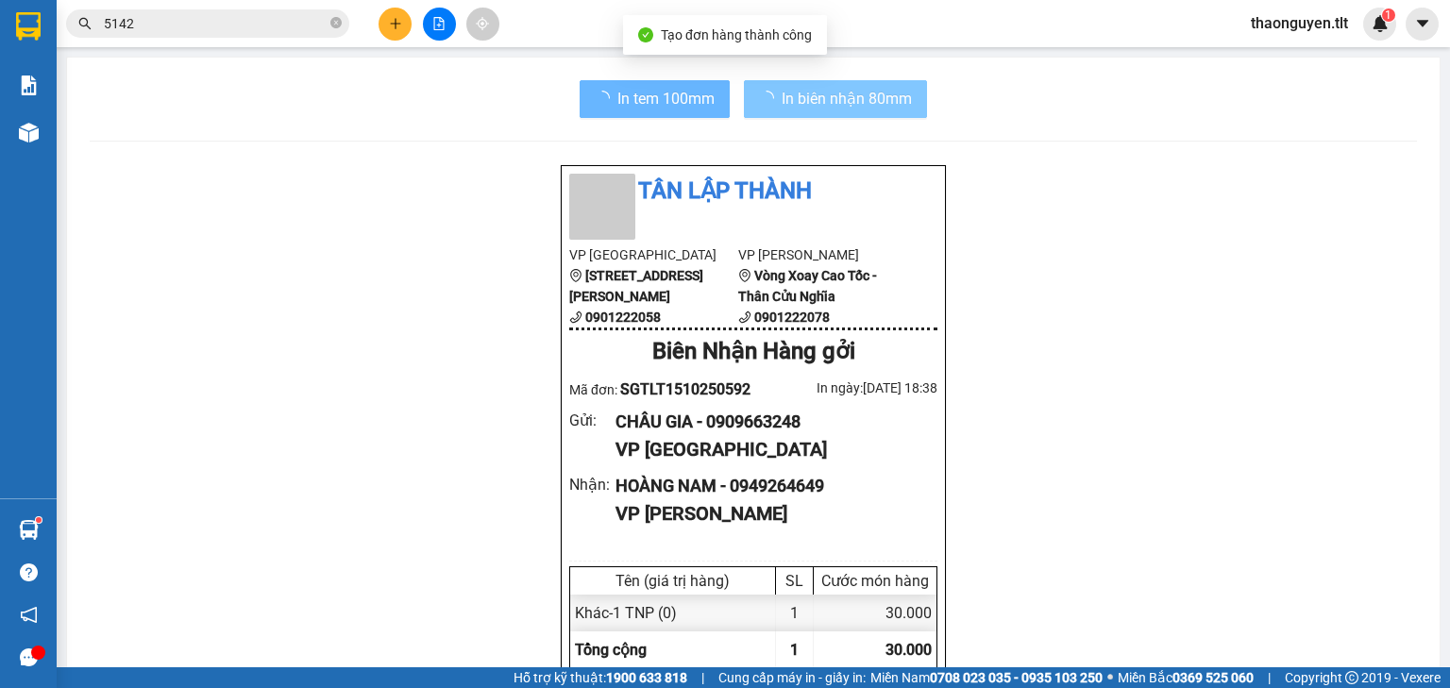
scroll to position [113, 0]
click at [763, 104] on icon "loading" at bounding box center [766, 98] width 19 height 19
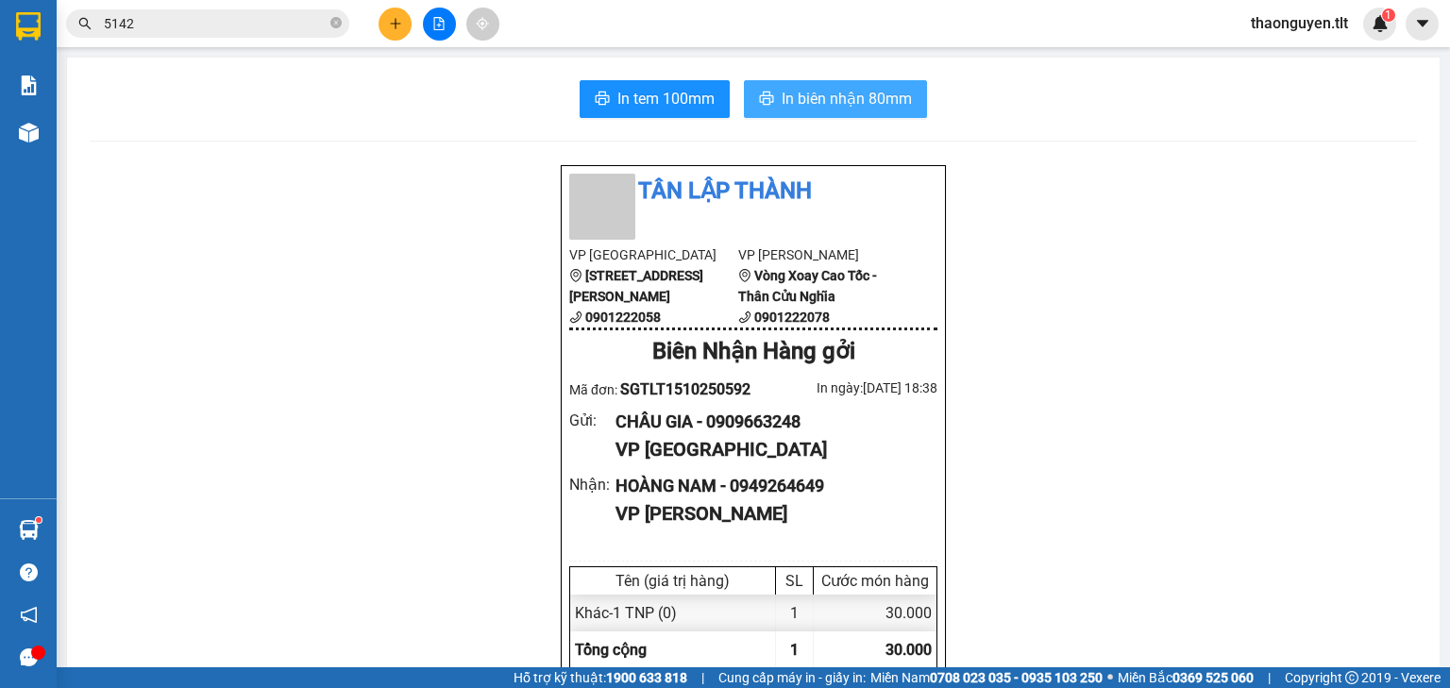
click at [765, 104] on icon "printer" at bounding box center [766, 98] width 15 height 15
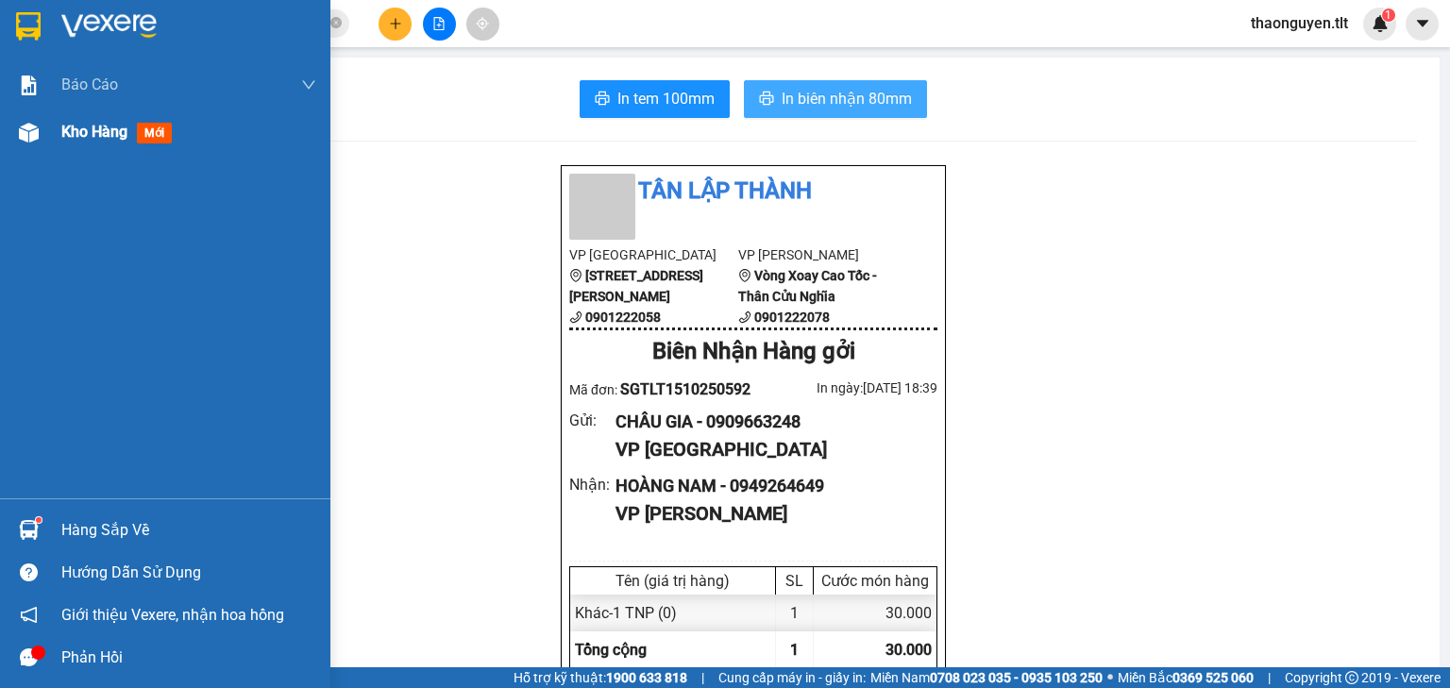
click at [91, 147] on div "Kho hàng mới" at bounding box center [188, 132] width 255 height 47
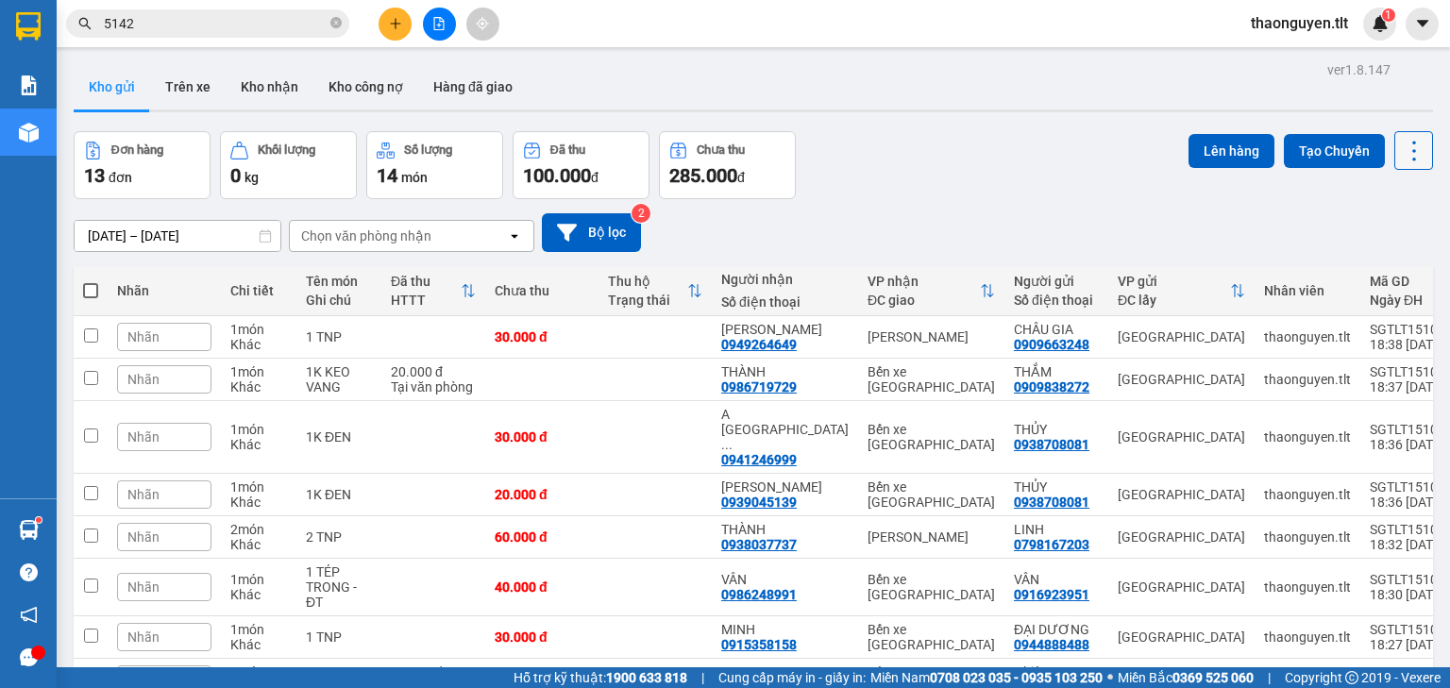
click at [1400, 144] on icon at bounding box center [1413, 151] width 26 height 26
click at [1365, 273] on span "Làm mới" at bounding box center [1375, 269] width 52 height 19
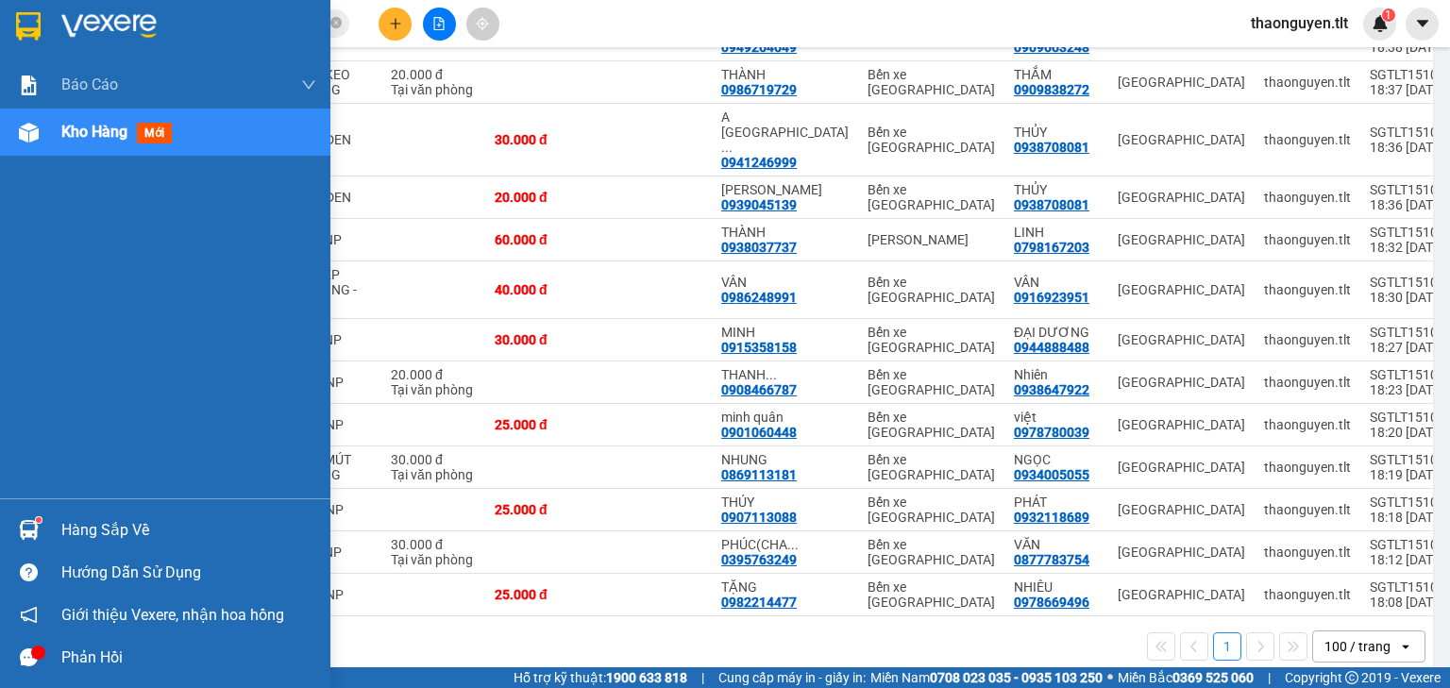
click at [36, 519] on sup at bounding box center [39, 520] width 6 height 6
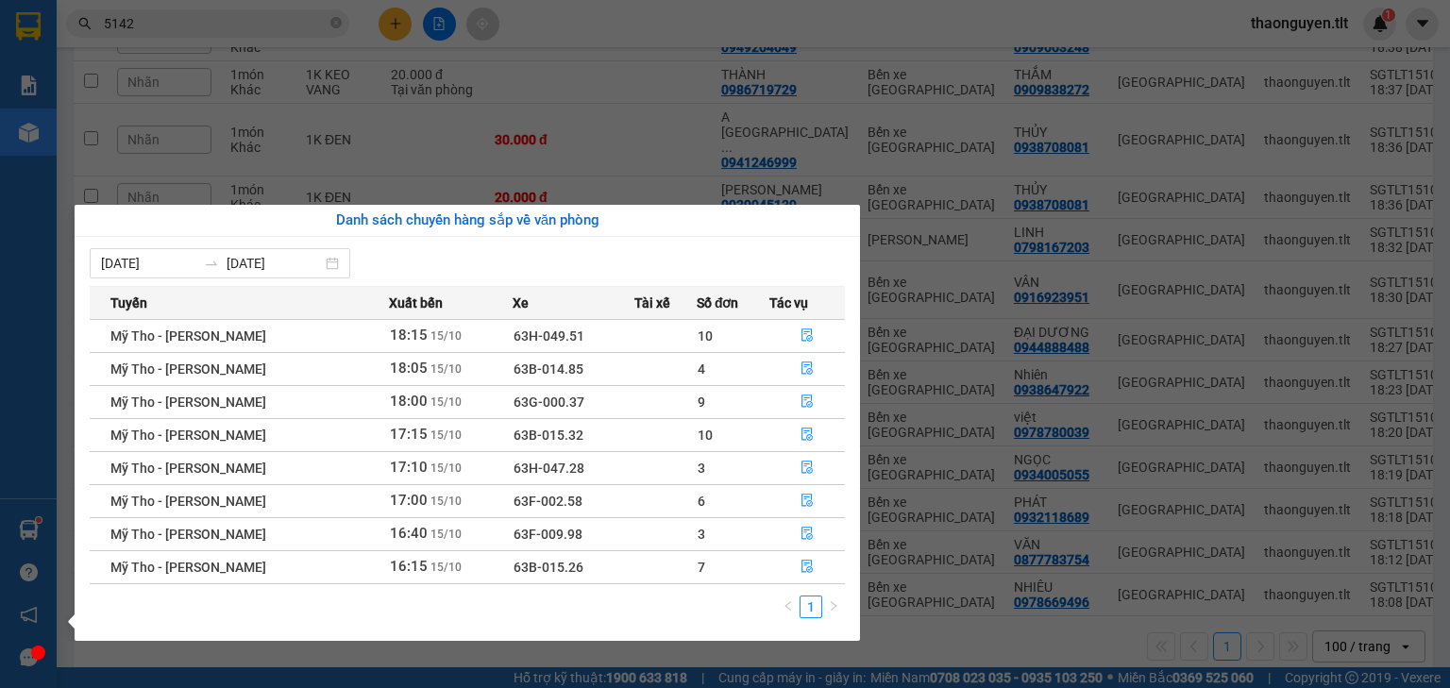
click at [697, 328] on span "10" at bounding box center [704, 335] width 15 height 15
click at [672, 150] on section "Kết quả tìm kiếm ( 983 ) Bộ lọc Mã ĐH Trạng thái Món hàng Thu hộ Tổng cước Chưa…" at bounding box center [725, 344] width 1450 height 688
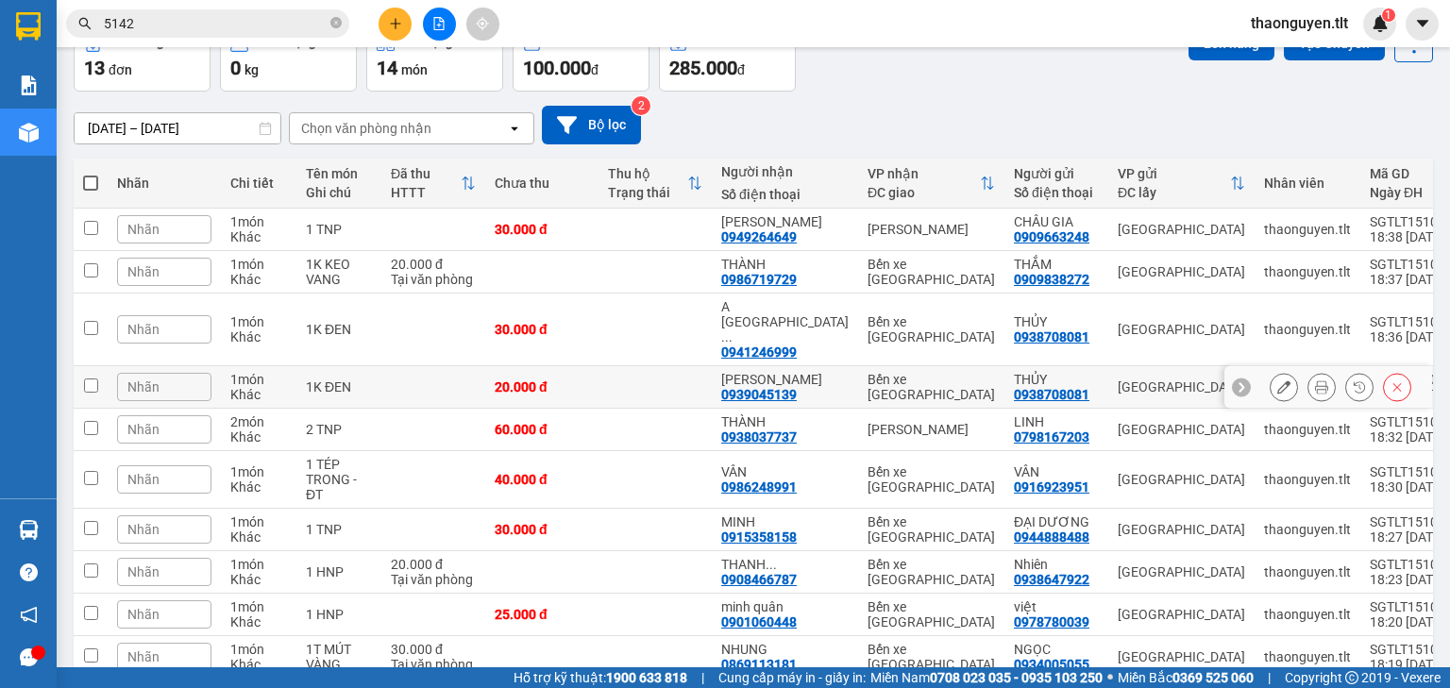
scroll to position [0, 0]
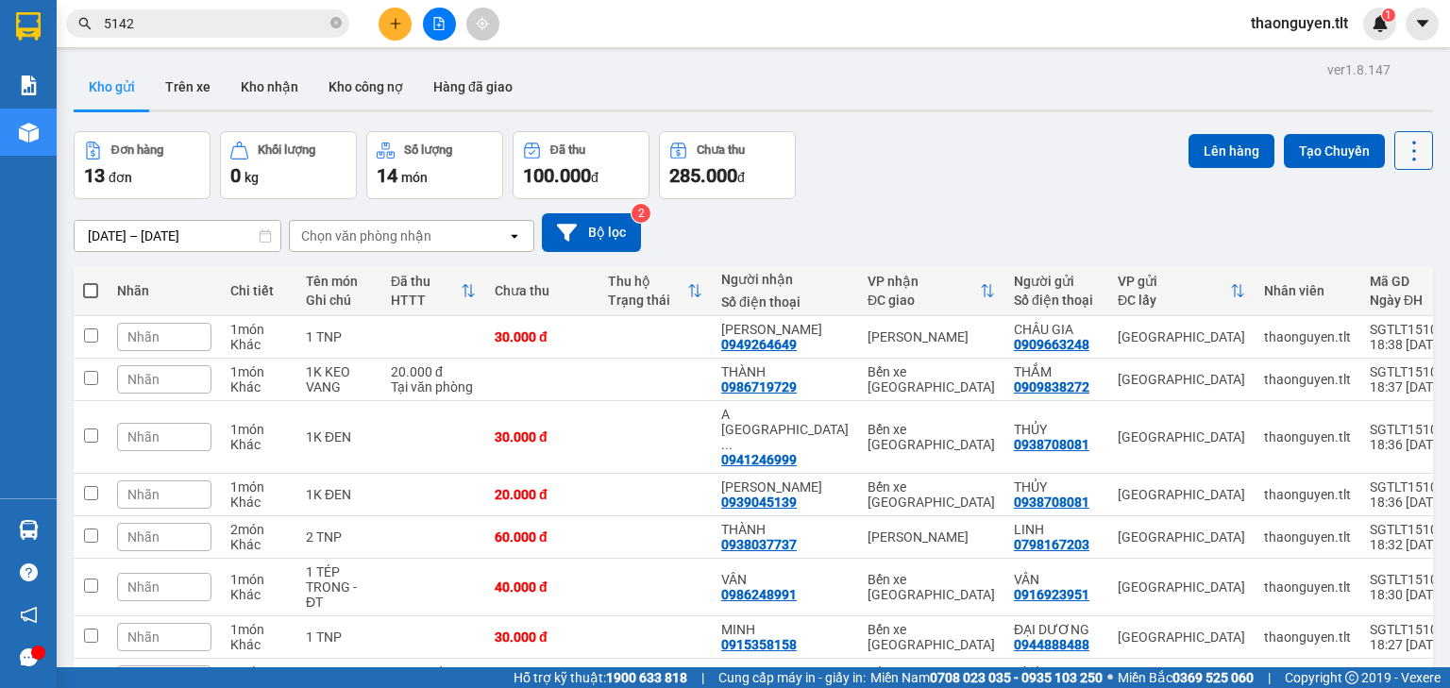
click at [1404, 140] on icon at bounding box center [1413, 151] width 26 height 26
click at [1382, 263] on span "Làm mới" at bounding box center [1375, 269] width 52 height 19
click at [393, 17] on icon "plus" at bounding box center [395, 23] width 13 height 13
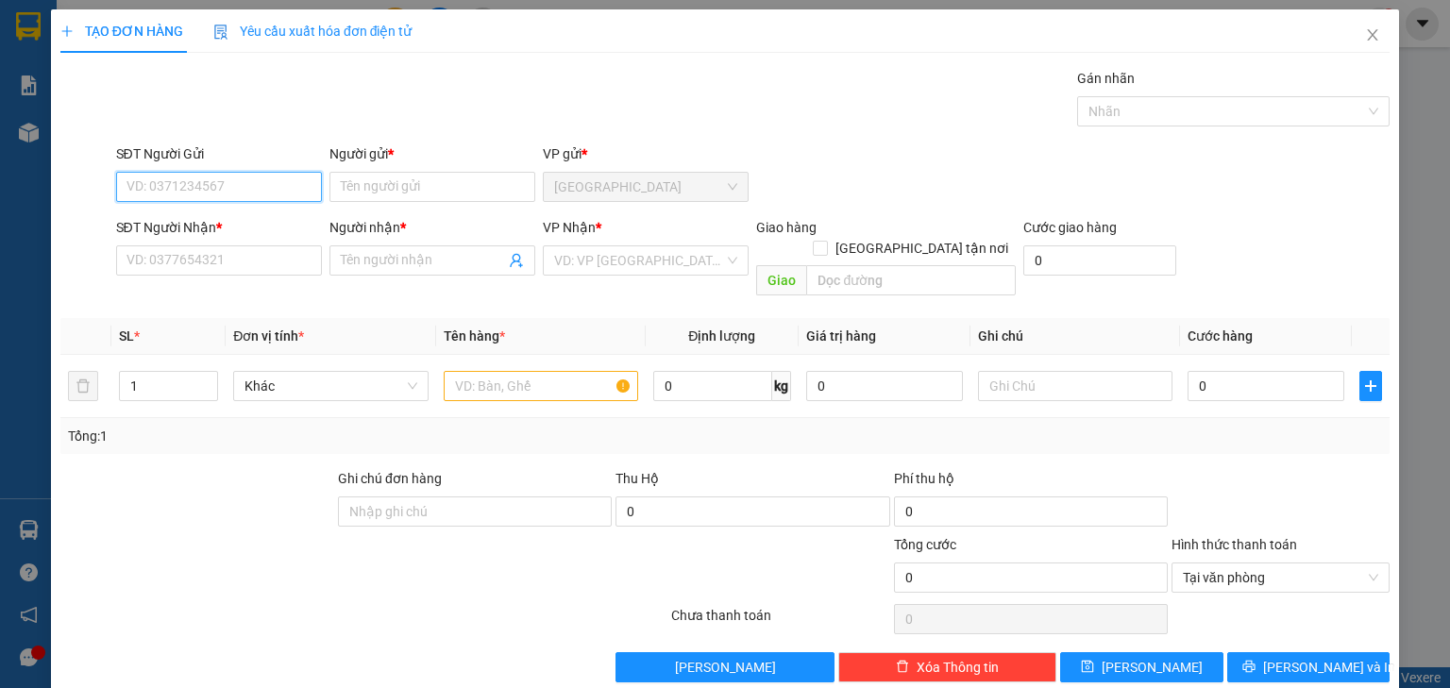
click at [164, 187] on input "SĐT Người Gửi" at bounding box center [219, 187] width 206 height 30
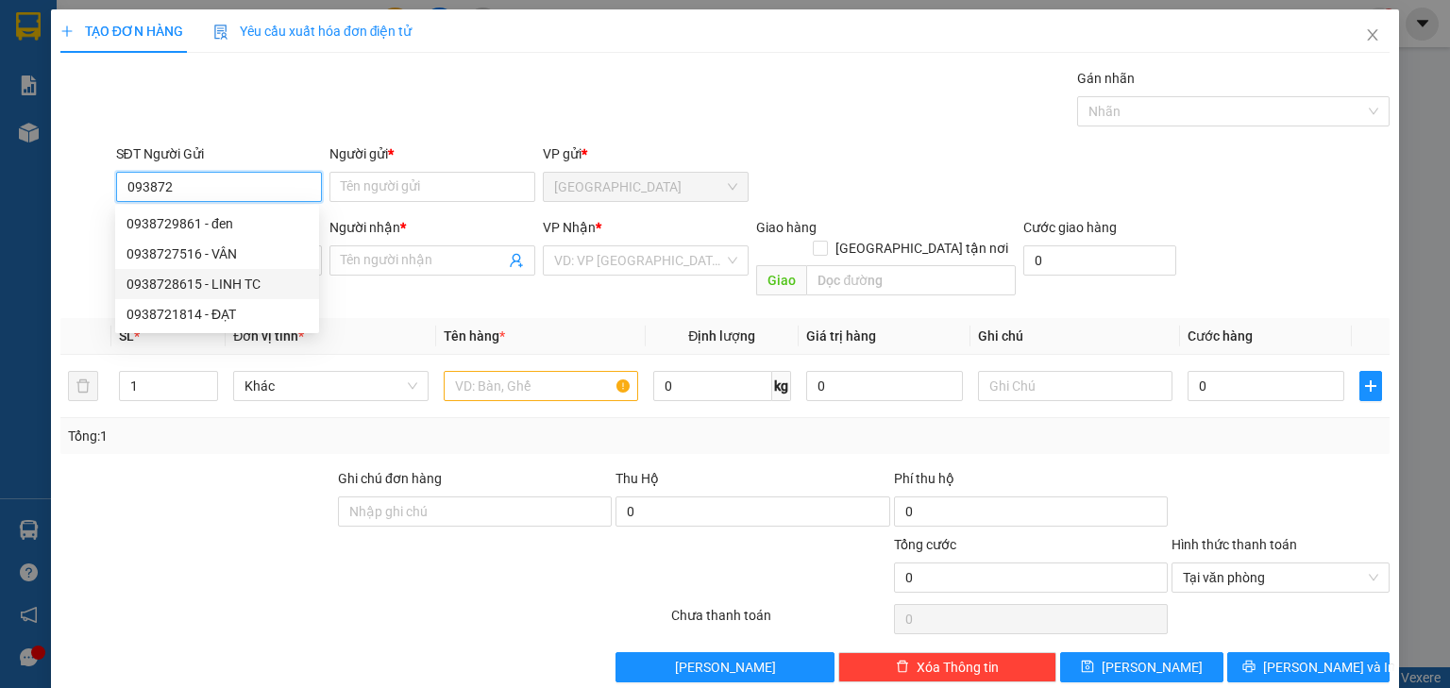
click at [235, 285] on div "0938728615 - LINH TC" at bounding box center [216, 284] width 181 height 21
type input "0938728615"
type input "LINH TC"
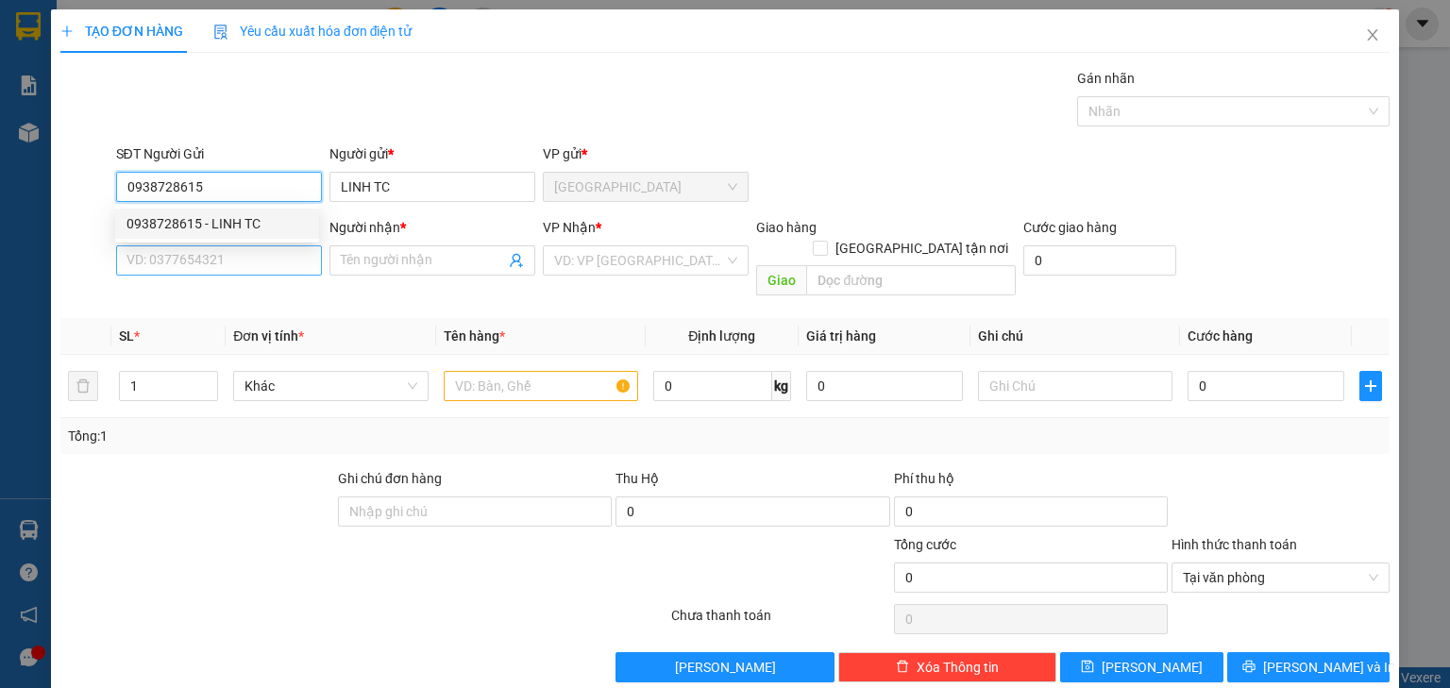
type input "0938728615"
click at [243, 258] on input "SĐT Người Nhận *" at bounding box center [219, 260] width 206 height 30
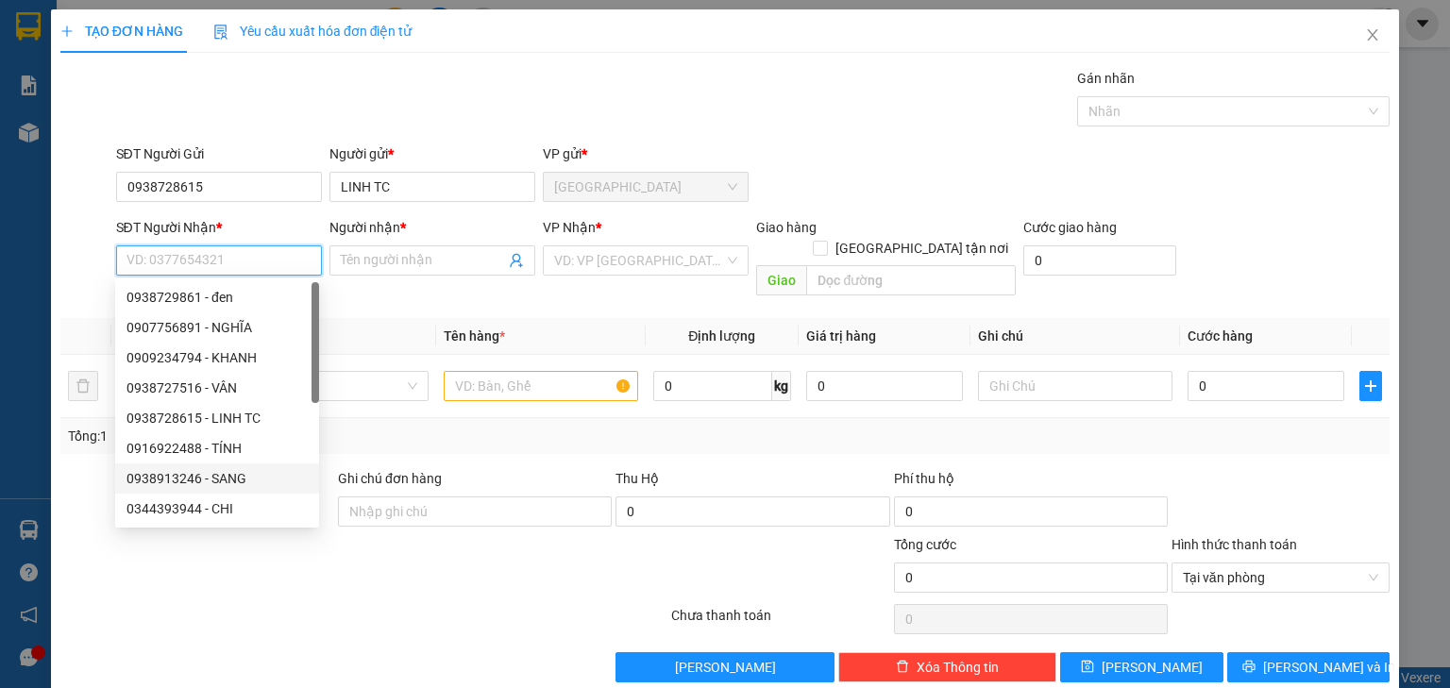
click at [228, 452] on div "0916922488 - TÍNH" at bounding box center [216, 448] width 181 height 21
type input "0916922488"
type input "TÍNH"
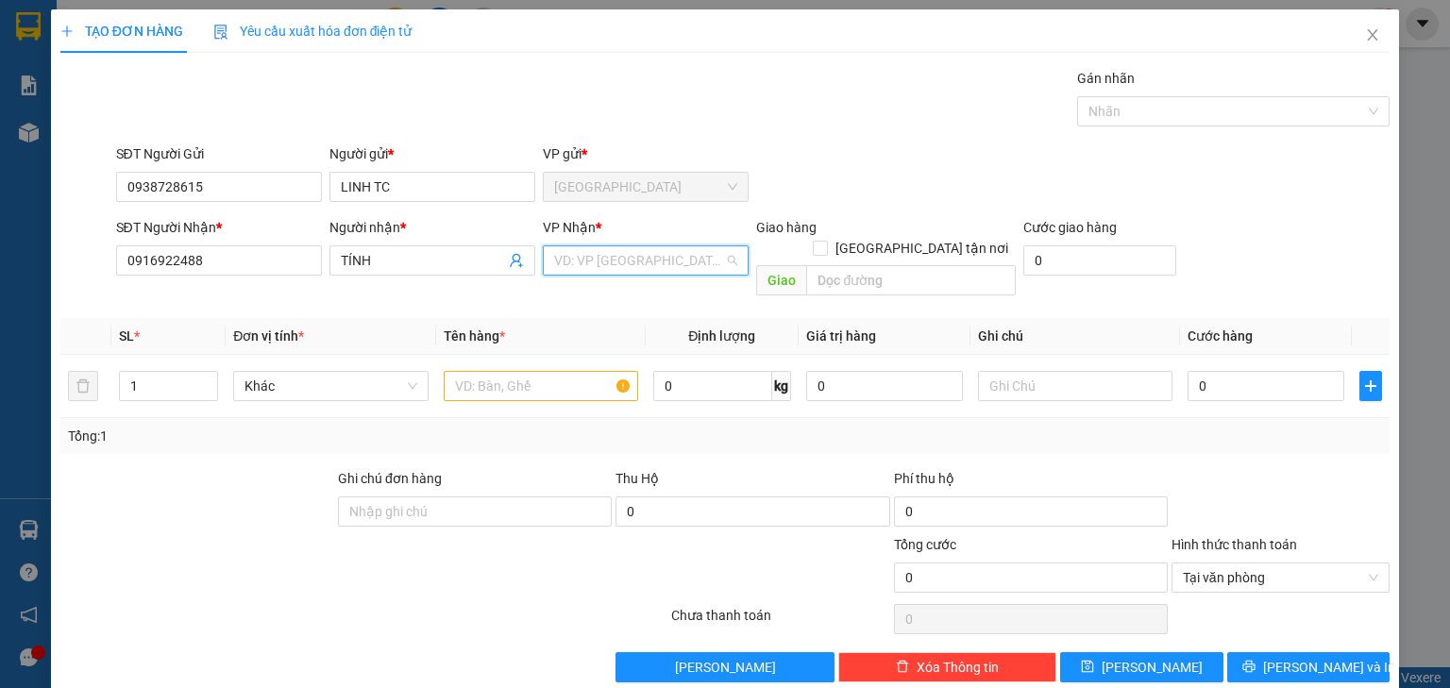
click at [609, 255] on input "search" at bounding box center [639, 260] width 170 height 28
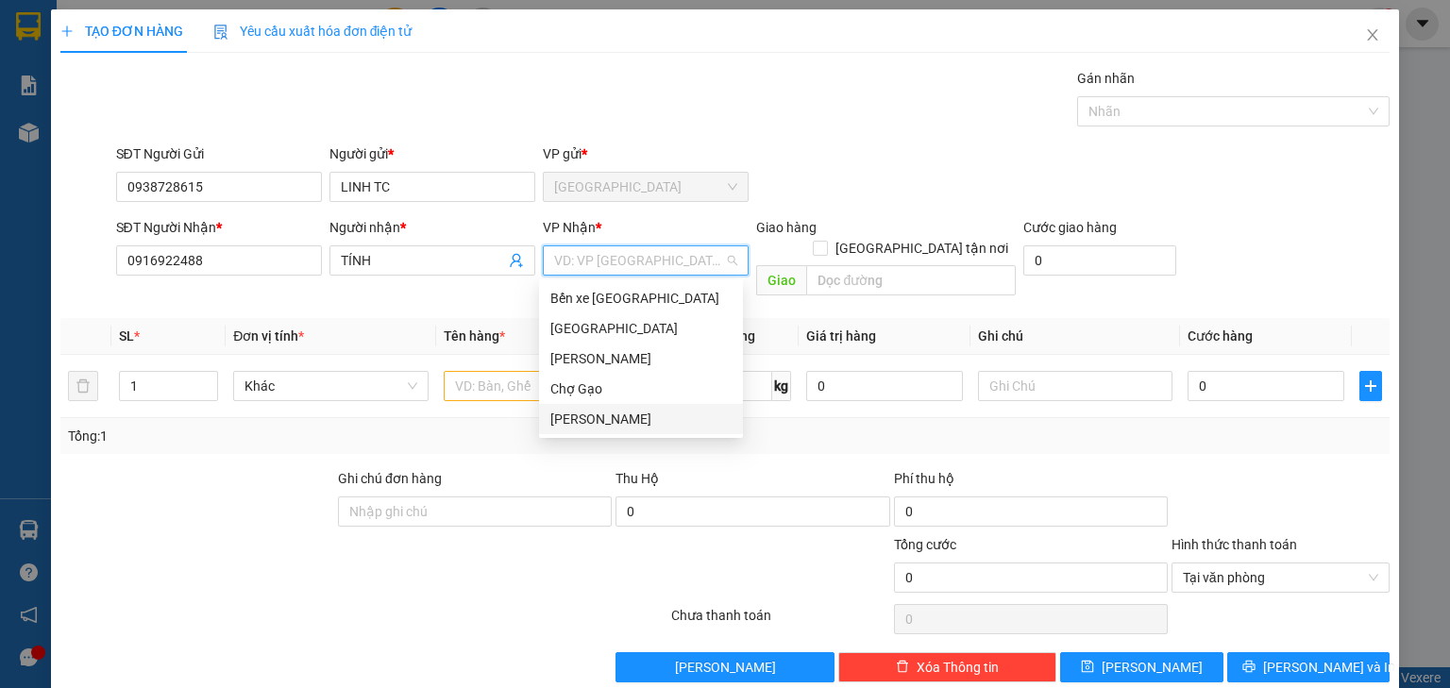
click at [630, 418] on div "[PERSON_NAME]" at bounding box center [640, 419] width 181 height 21
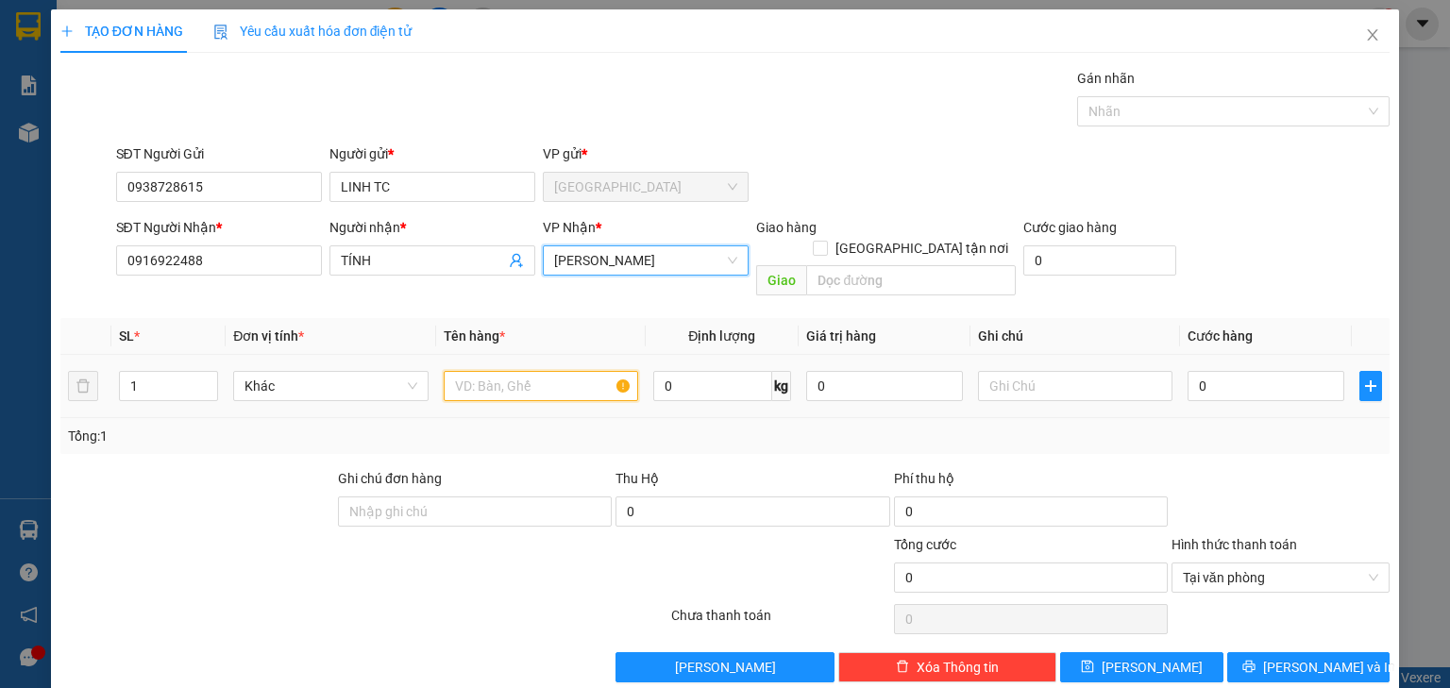
click at [521, 371] on input "text" at bounding box center [541, 386] width 194 height 30
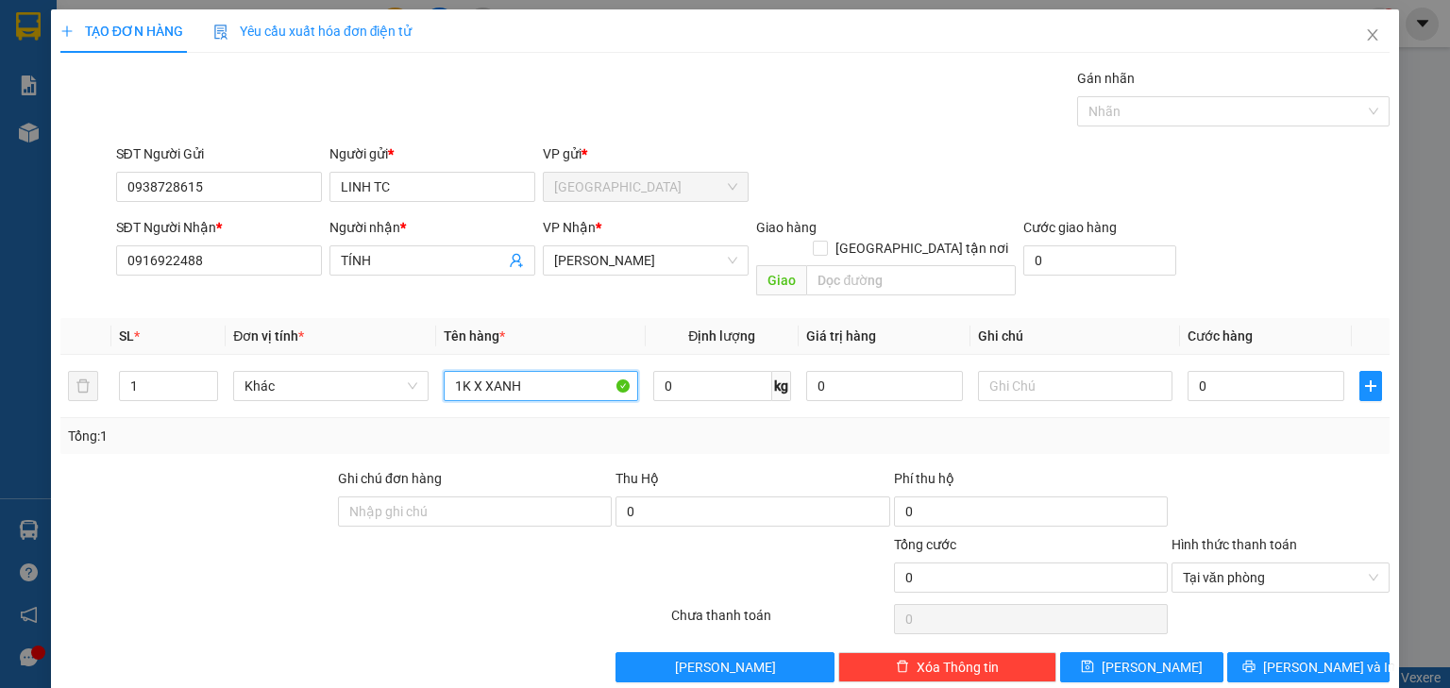
type input "1K X XANH"
type input "002"
type input "2"
type input "0.020"
type input "20"
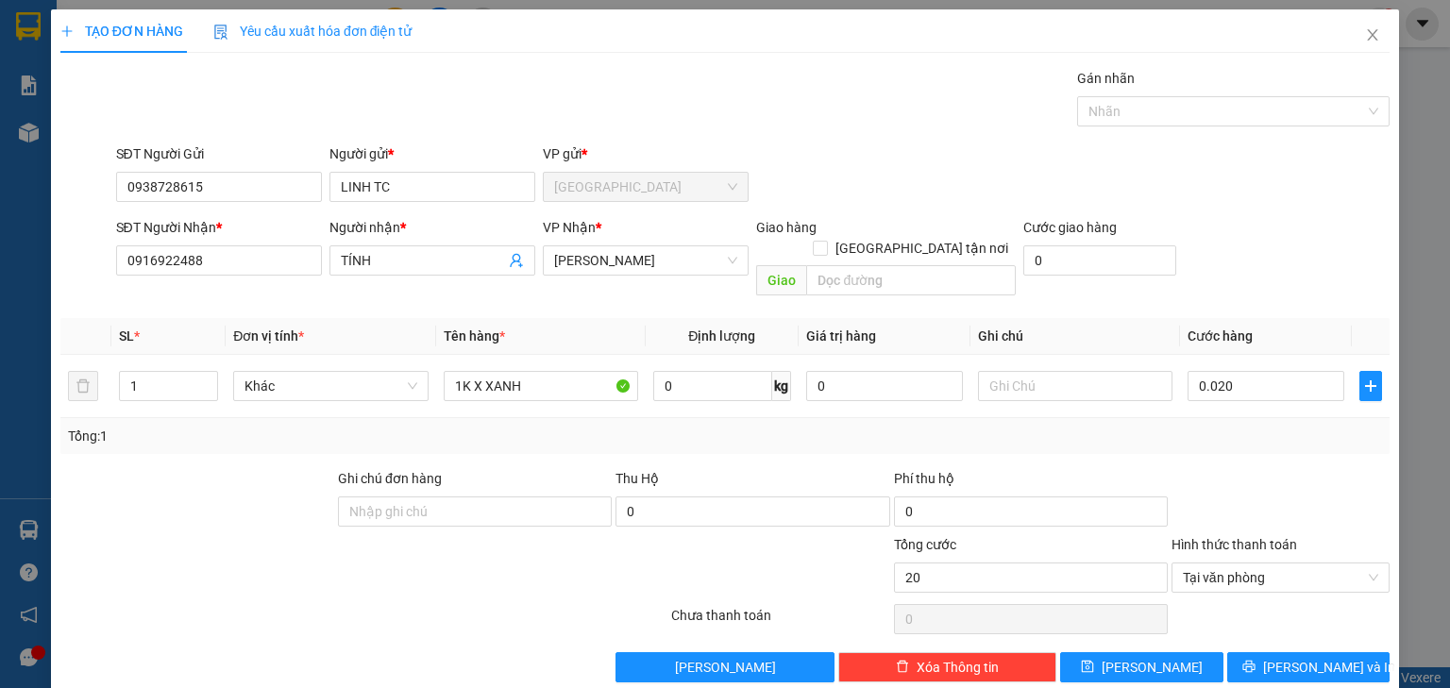
type input "20.000"
drag, startPoint x: 1286, startPoint y: 264, endPoint x: 1292, endPoint y: 413, distance: 149.2
click at [1285, 264] on div "SĐT Người Nhận * 0916922488 Người nhận * TÍNH VP Nhận * [PERSON_NAME] hàng Giao…" at bounding box center [753, 260] width 1282 height 87
type input "20.000"
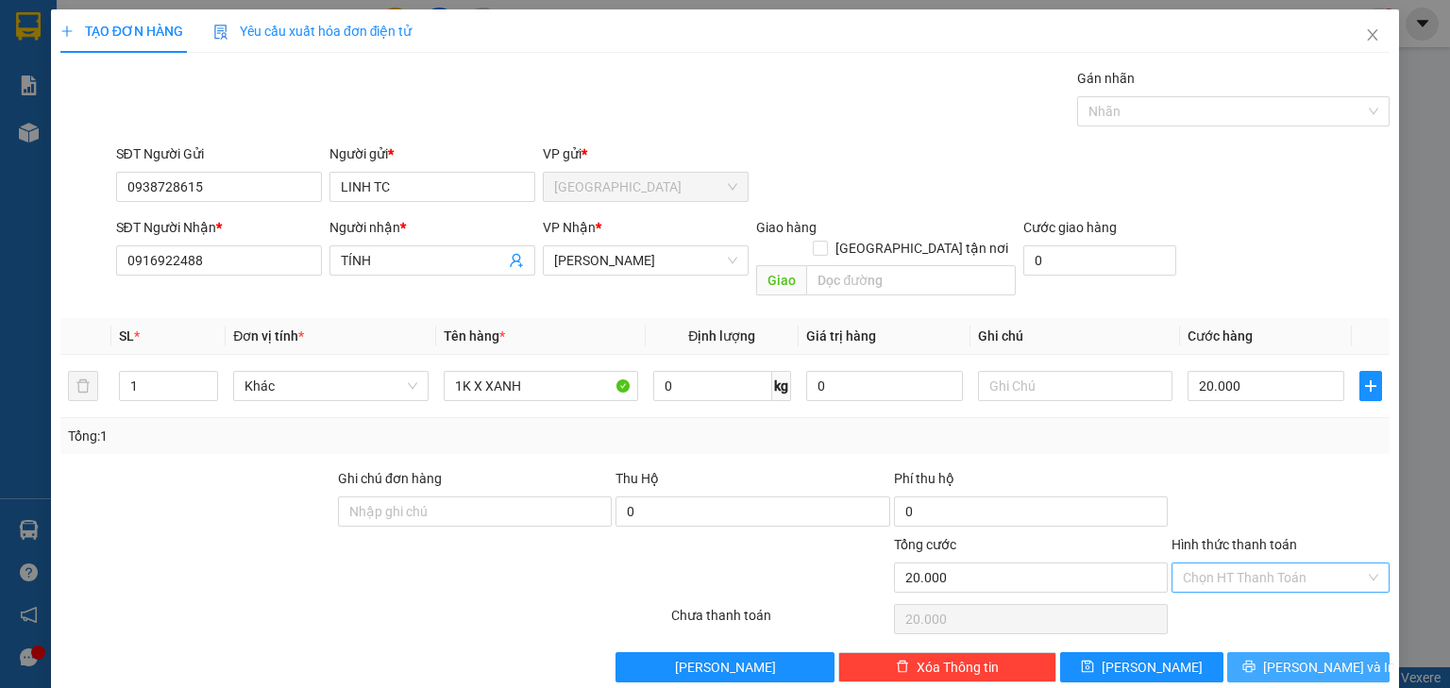
click at [1353, 652] on button "[PERSON_NAME] và In" at bounding box center [1308, 667] width 163 height 30
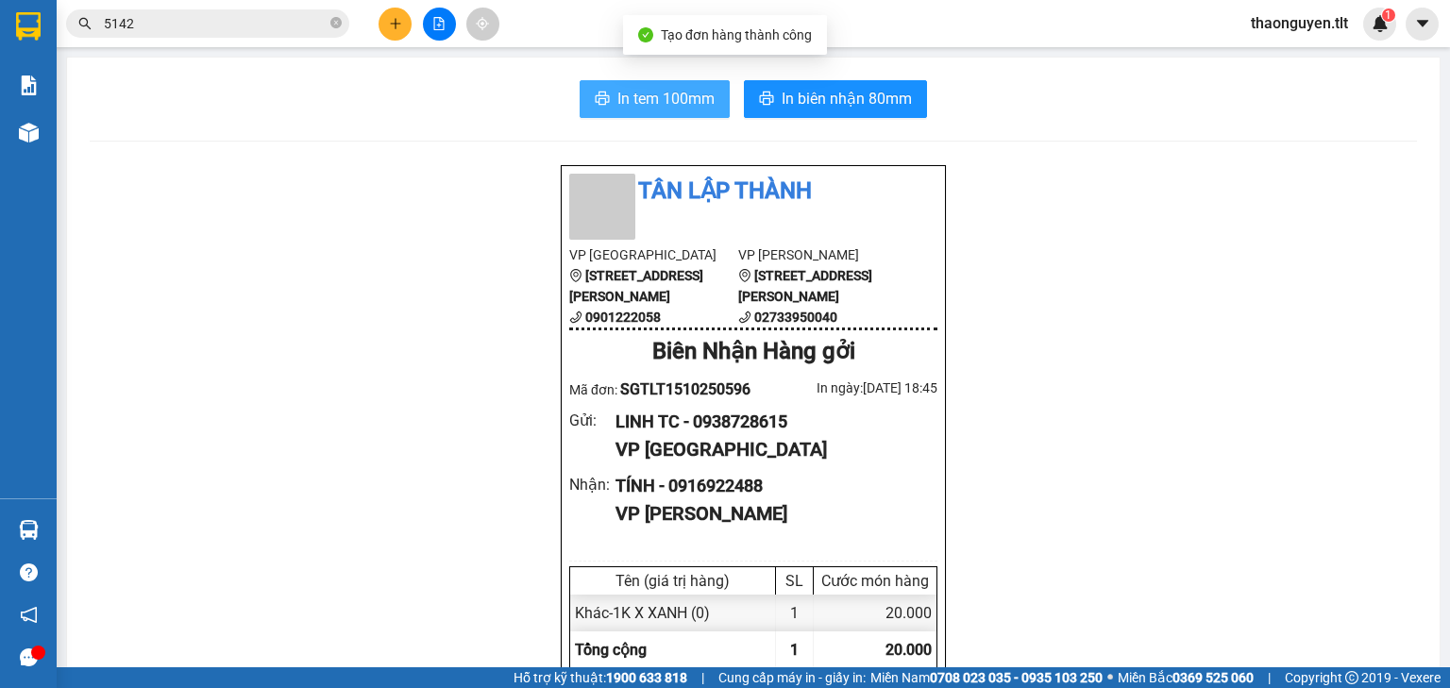
click at [691, 82] on button "In tem 100mm" at bounding box center [654, 99] width 150 height 38
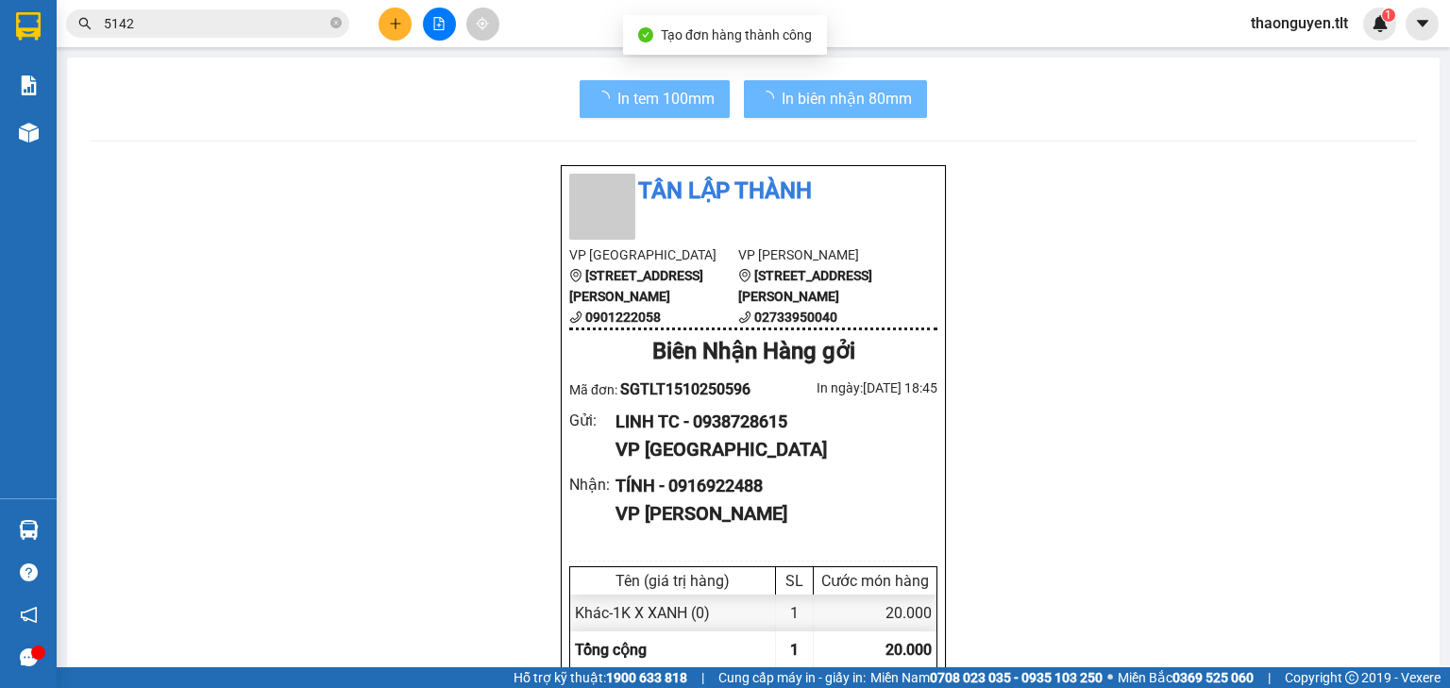
scroll to position [113, 0]
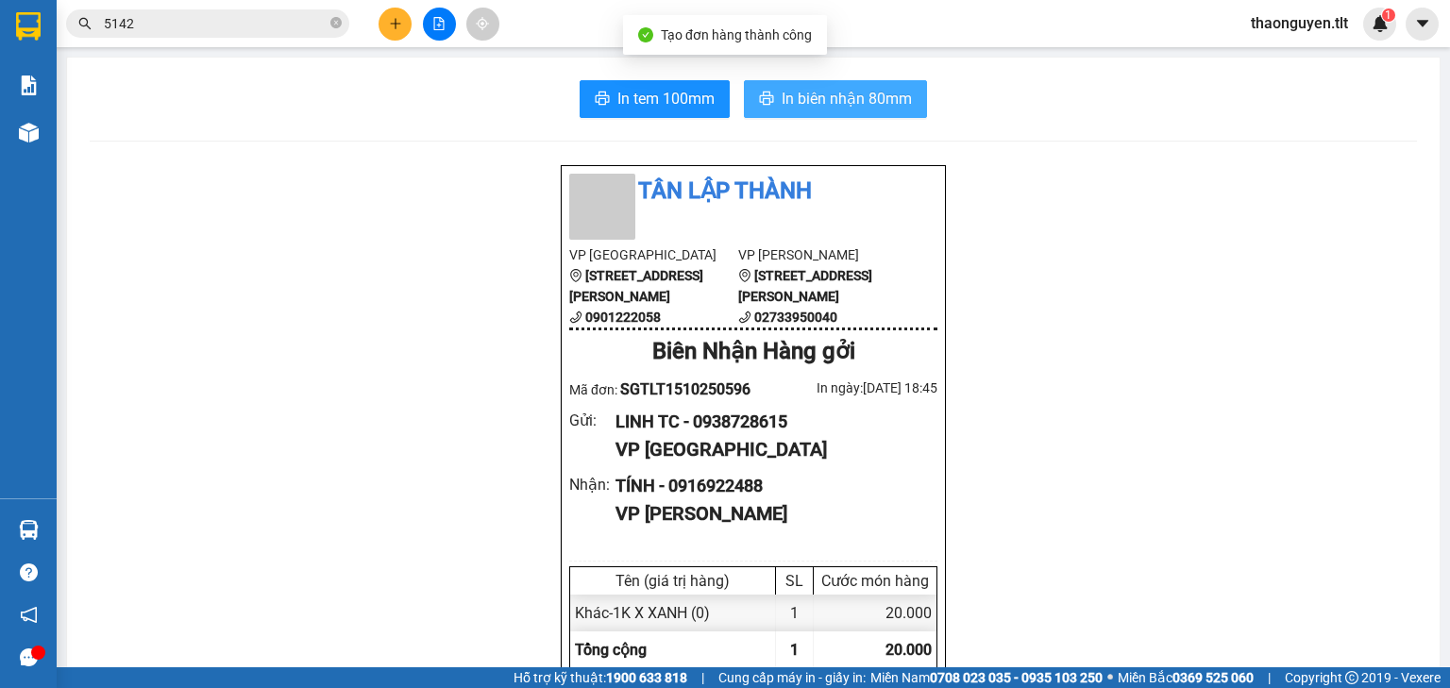
click at [861, 107] on span "In biên nhận 80mm" at bounding box center [846, 99] width 130 height 24
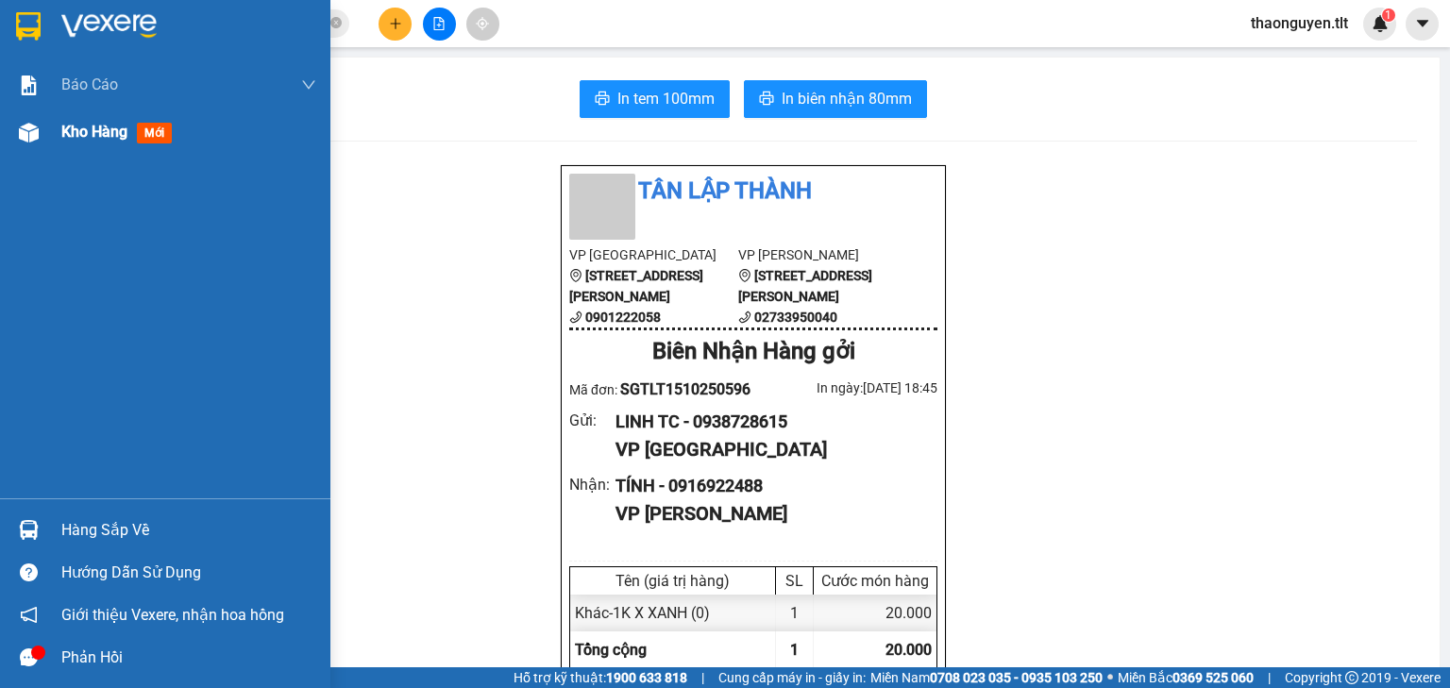
click at [103, 143] on div "Kho hàng mới" at bounding box center [188, 132] width 255 height 47
click at [104, 143] on div "Kho hàng mới" at bounding box center [188, 132] width 255 height 47
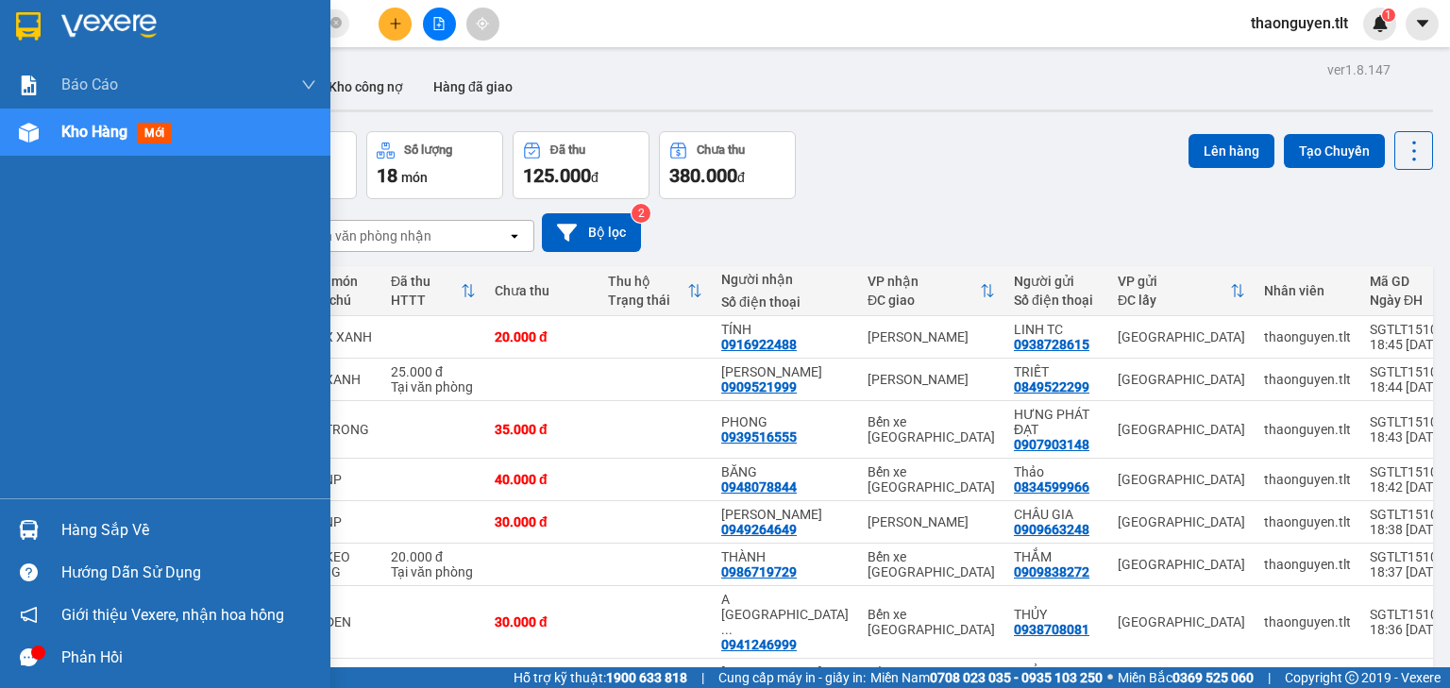
click at [150, 523] on div "Hàng sắp về" at bounding box center [188, 530] width 255 height 28
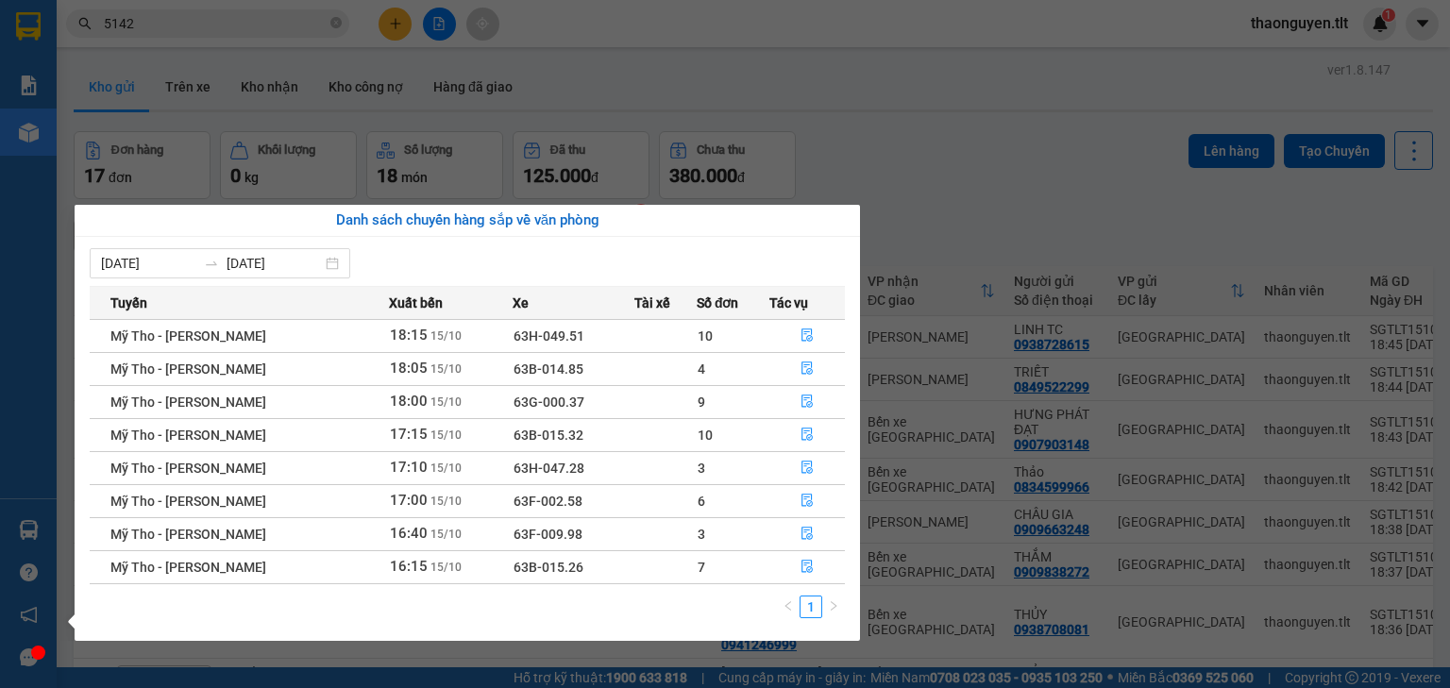
click at [903, 127] on section "Kết quả tìm kiếm ( 983 ) Bộ lọc Mã ĐH Trạng thái Món hàng Thu hộ Tổng cước Chưa…" at bounding box center [725, 344] width 1450 height 688
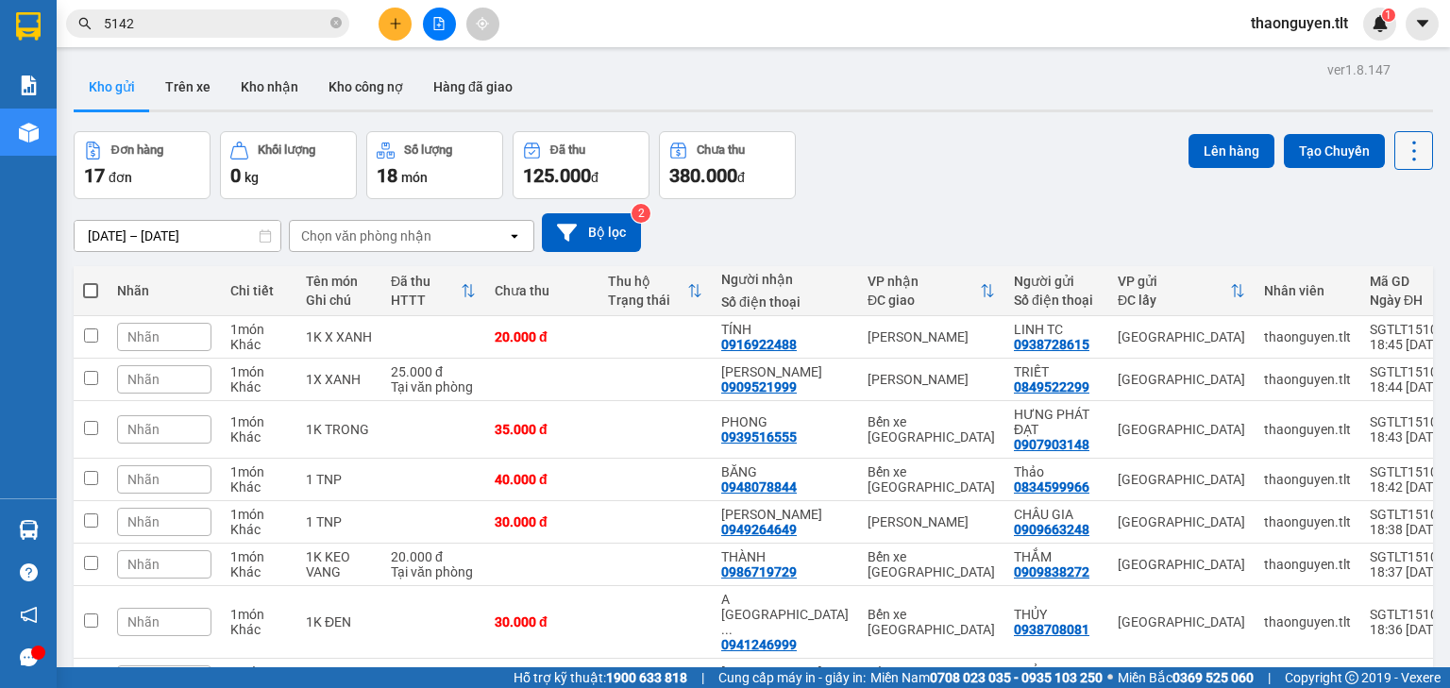
click at [1400, 153] on icon at bounding box center [1413, 151] width 26 height 26
click at [1376, 264] on span "Làm mới" at bounding box center [1375, 269] width 52 height 19
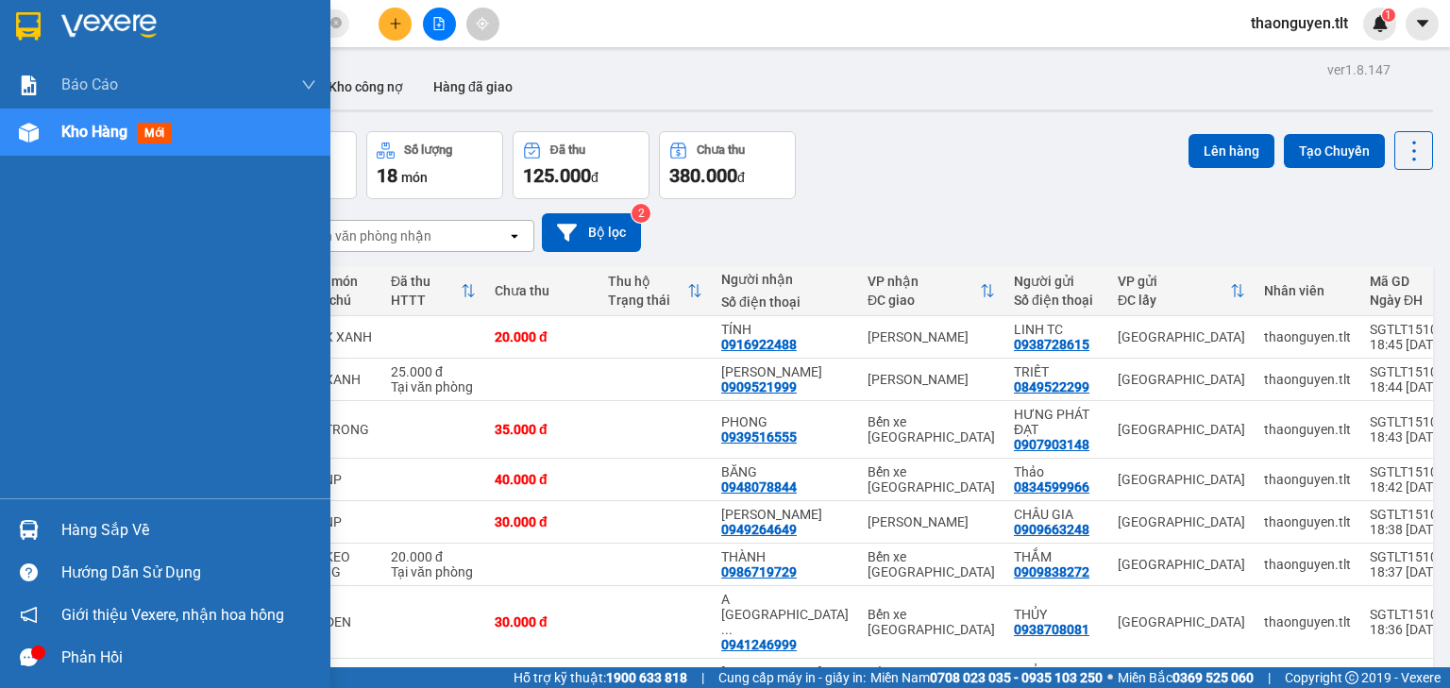
click at [79, 532] on div "Hàng sắp về" at bounding box center [188, 530] width 255 height 28
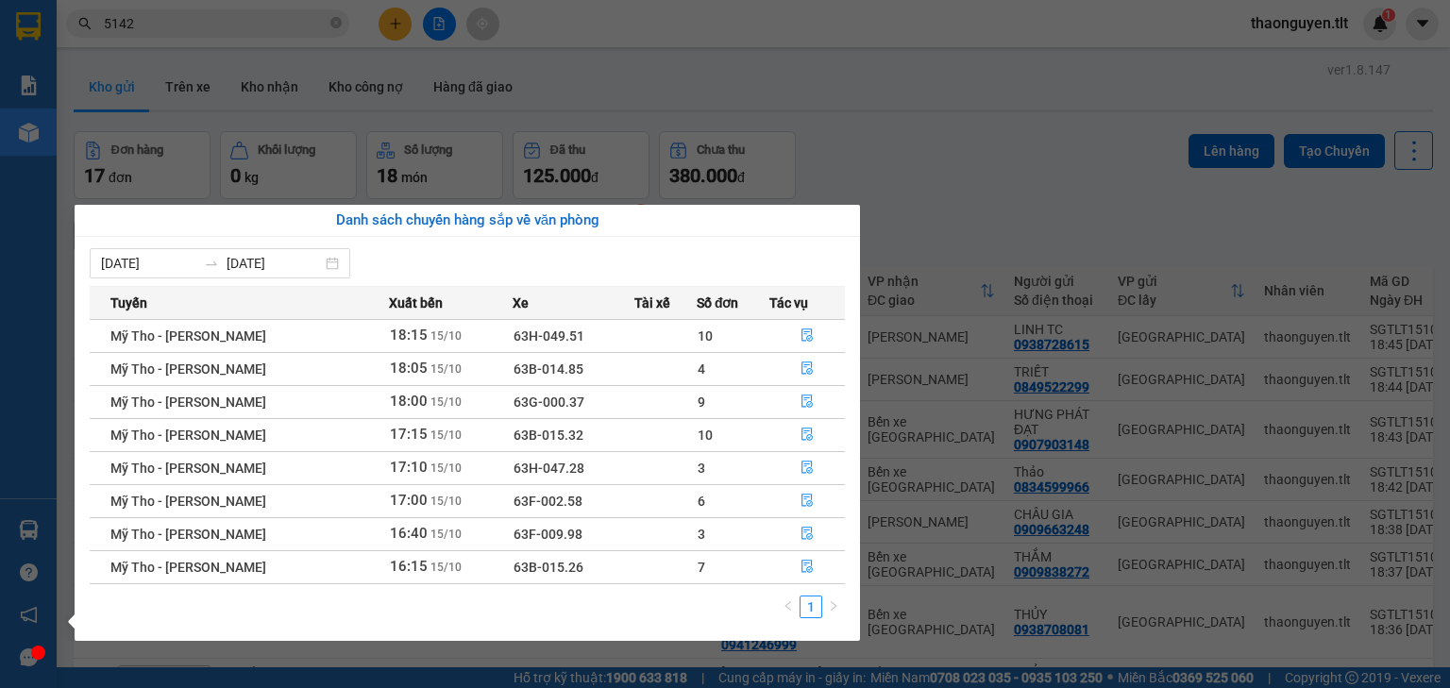
click at [871, 143] on section "Kết quả tìm kiếm ( 983 ) Bộ lọc Mã ĐH Trạng thái Món hàng Thu hộ Tổng cước Chưa…" at bounding box center [725, 344] width 1450 height 688
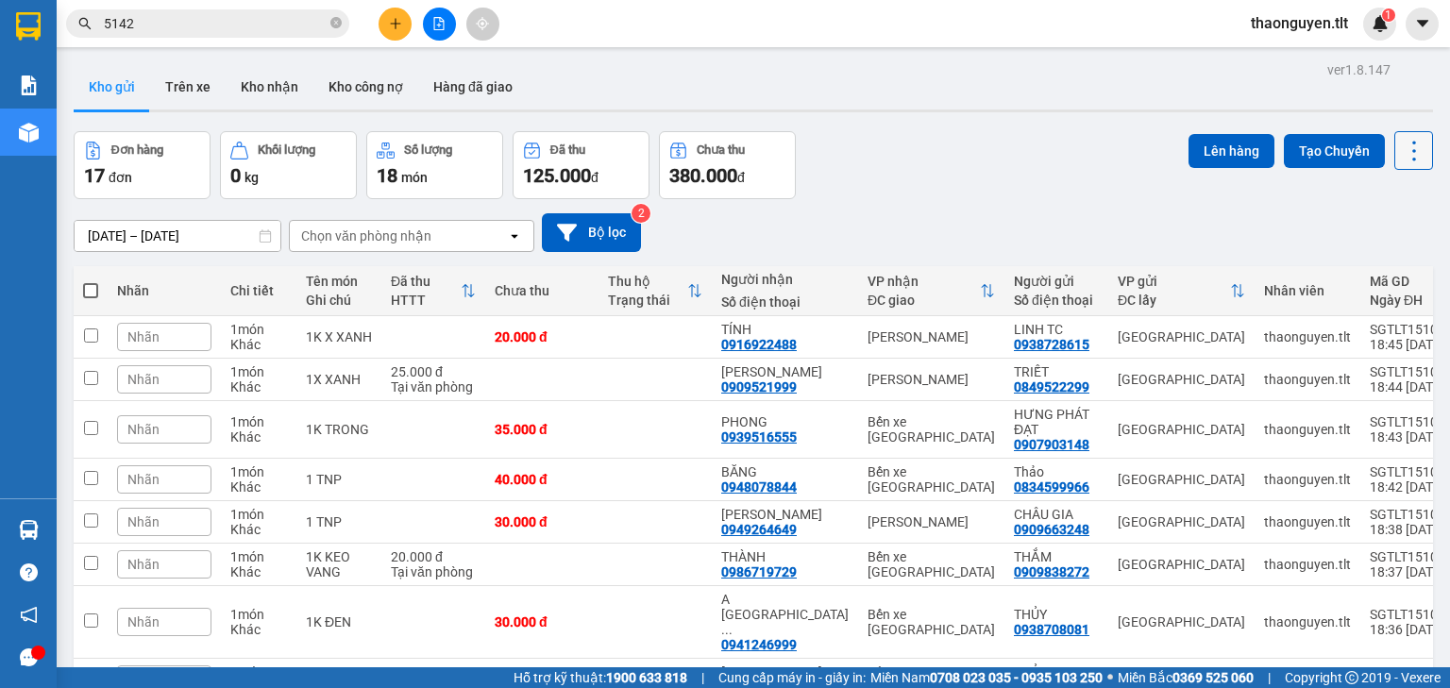
click at [1406, 146] on icon at bounding box center [1413, 151] width 26 height 26
click at [1360, 270] on span "Làm mới" at bounding box center [1375, 269] width 52 height 19
click at [1412, 142] on icon at bounding box center [1414, 151] width 4 height 20
click at [1399, 272] on span "Làm mới" at bounding box center [1375, 269] width 52 height 19
click at [1407, 147] on icon at bounding box center [1413, 151] width 26 height 26
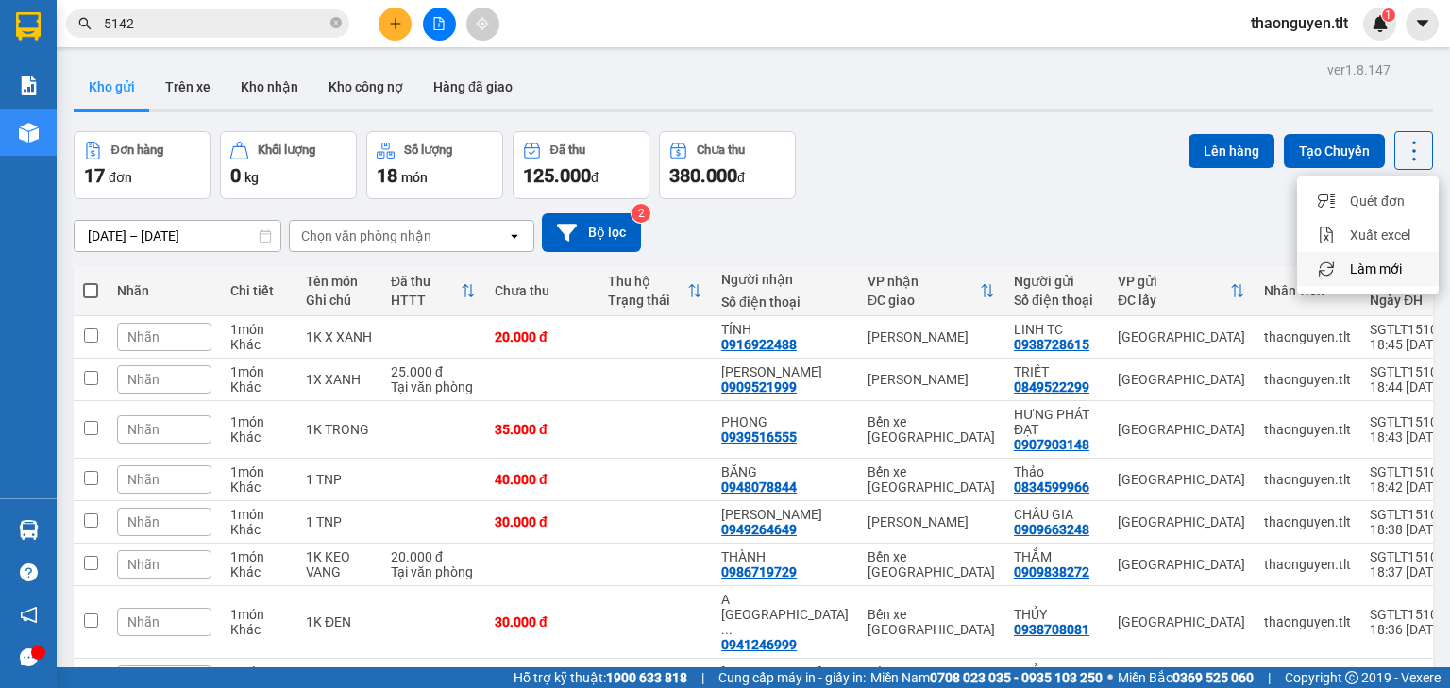
click at [1396, 266] on span "Làm mới" at bounding box center [1375, 269] width 52 height 19
click at [1406, 145] on icon at bounding box center [1413, 151] width 26 height 26
click at [1378, 260] on span "Làm mới" at bounding box center [1375, 269] width 52 height 19
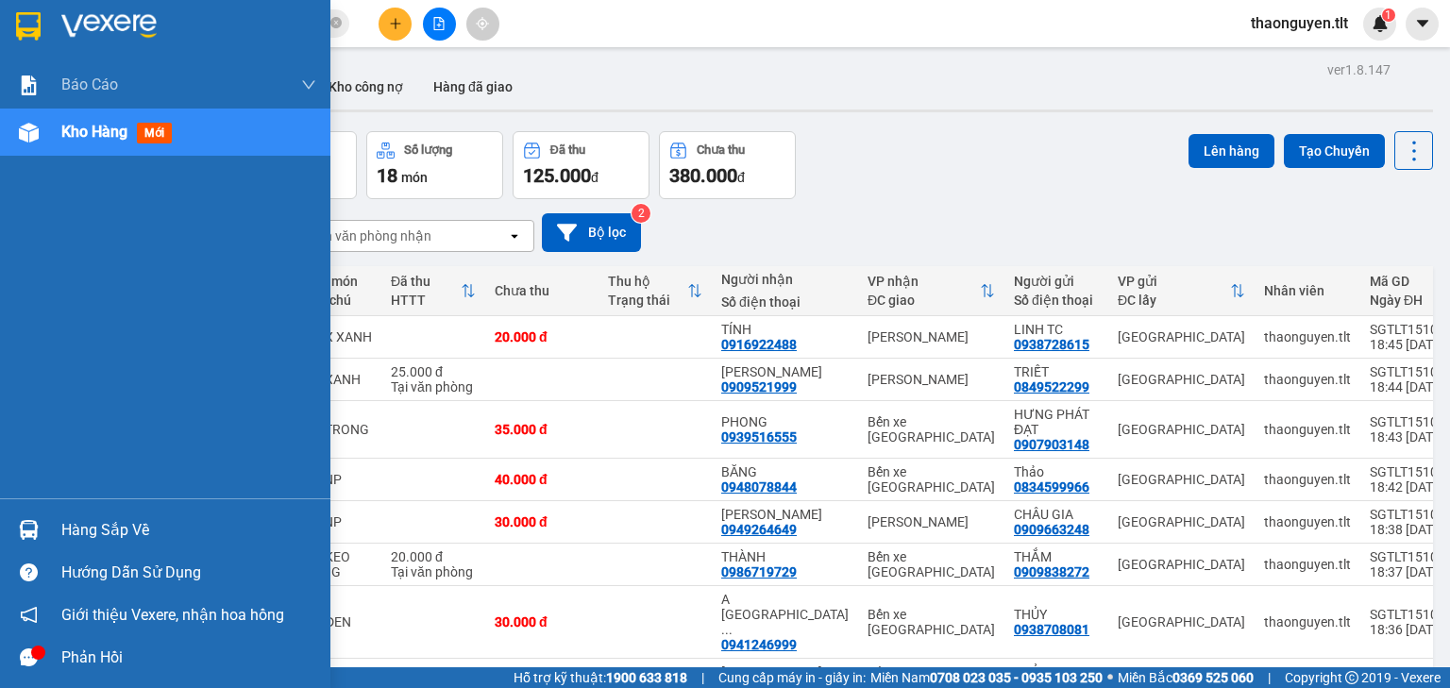
click at [0, 532] on div "Hàng sắp về" at bounding box center [165, 530] width 330 height 42
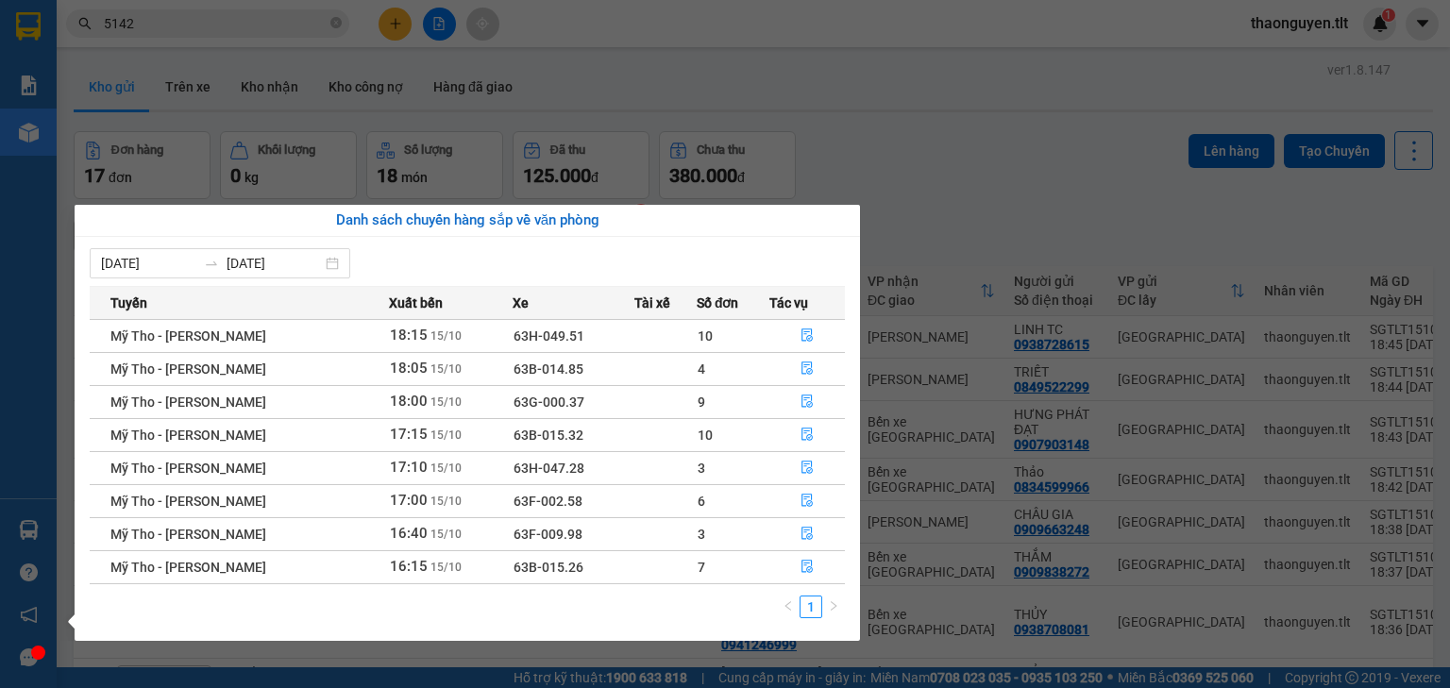
click at [943, 209] on section "Kết quả tìm kiếm ( 983 ) Bộ lọc Mã ĐH Trạng thái Món hàng Thu hộ Tổng cước Chưa…" at bounding box center [725, 344] width 1450 height 688
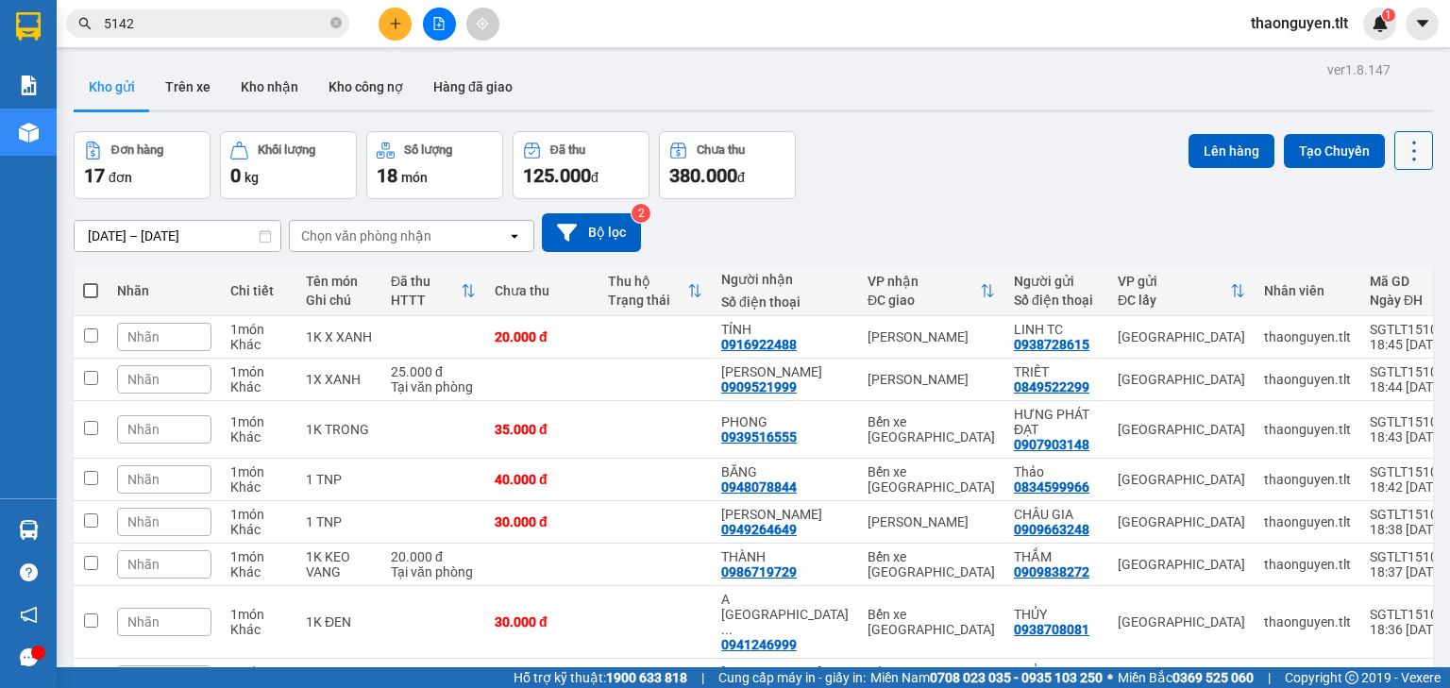
click at [1413, 147] on icon at bounding box center [1413, 151] width 26 height 26
click at [1384, 260] on span "Làm mới" at bounding box center [1375, 269] width 52 height 19
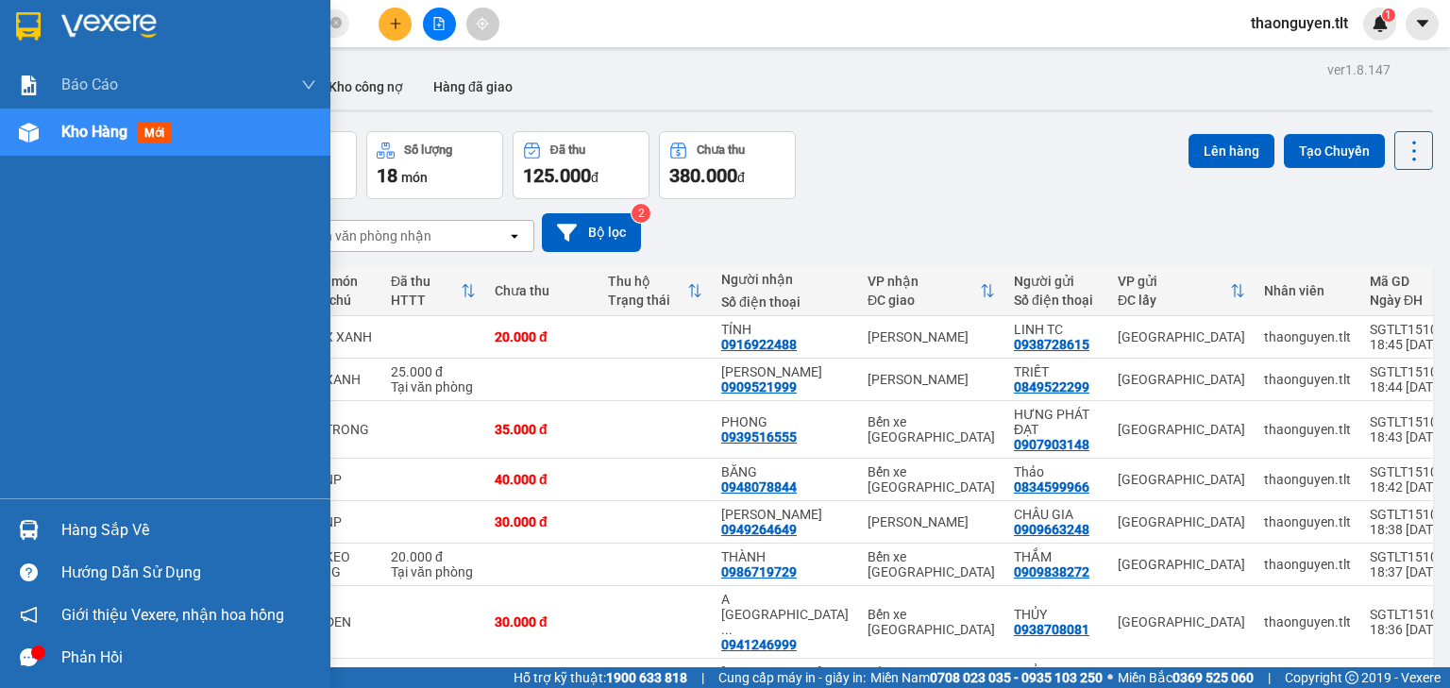
click at [9, 545] on div "Hàng sắp về" at bounding box center [165, 530] width 330 height 42
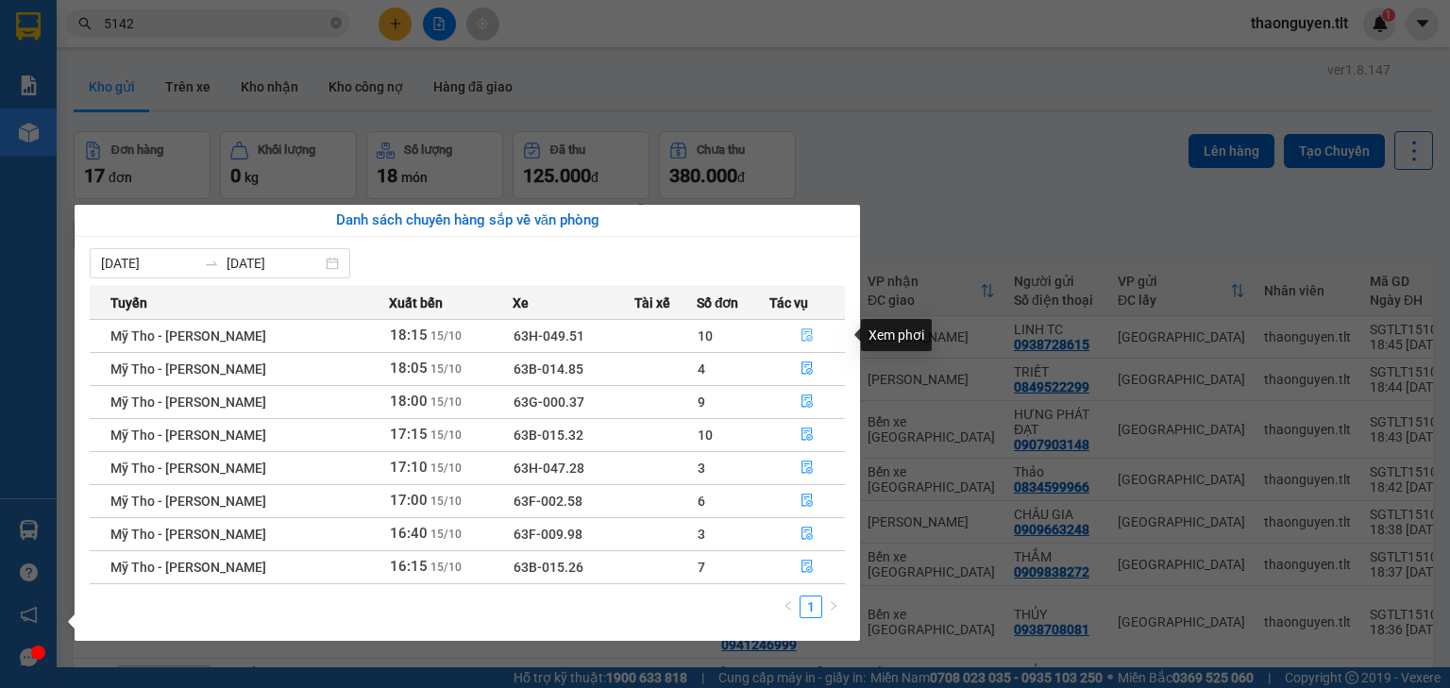
click at [800, 331] on icon "file-done" at bounding box center [806, 334] width 13 height 13
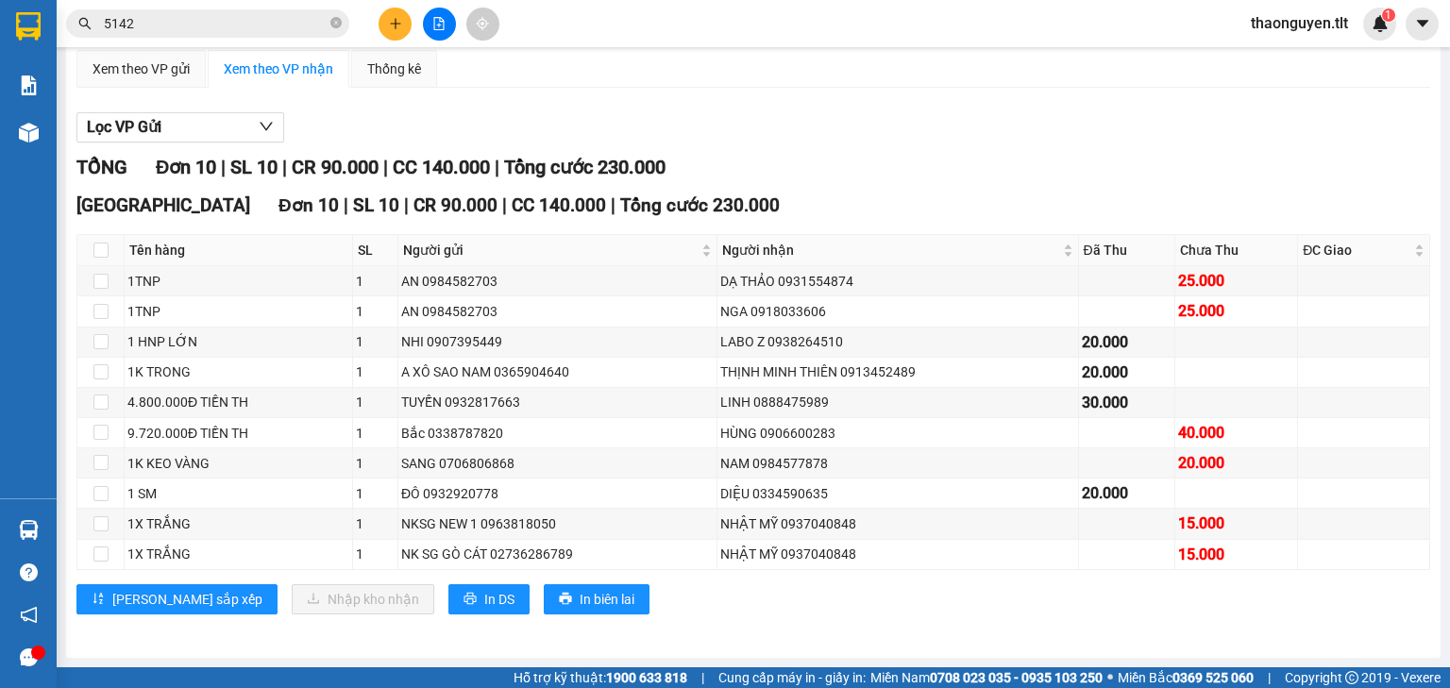
scroll to position [177, 0]
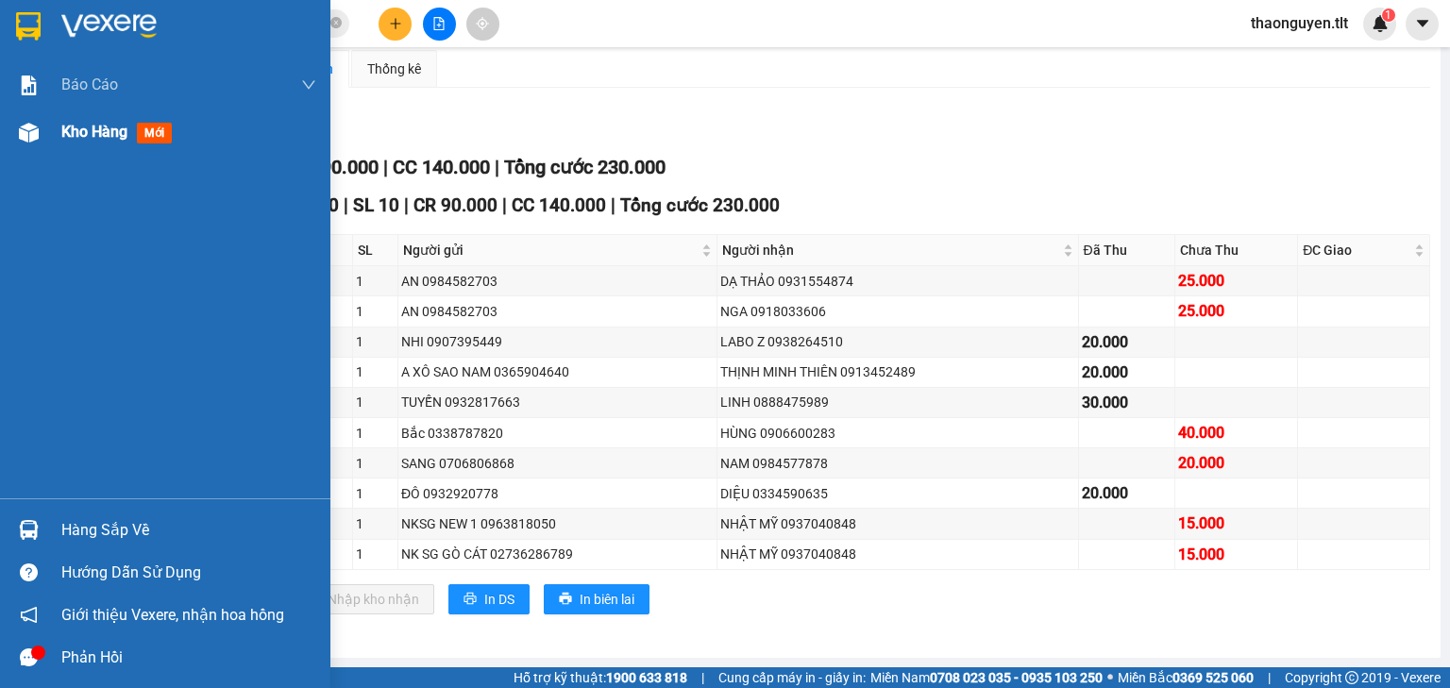
click at [10, 121] on div "Kho hàng mới" at bounding box center [165, 132] width 330 height 47
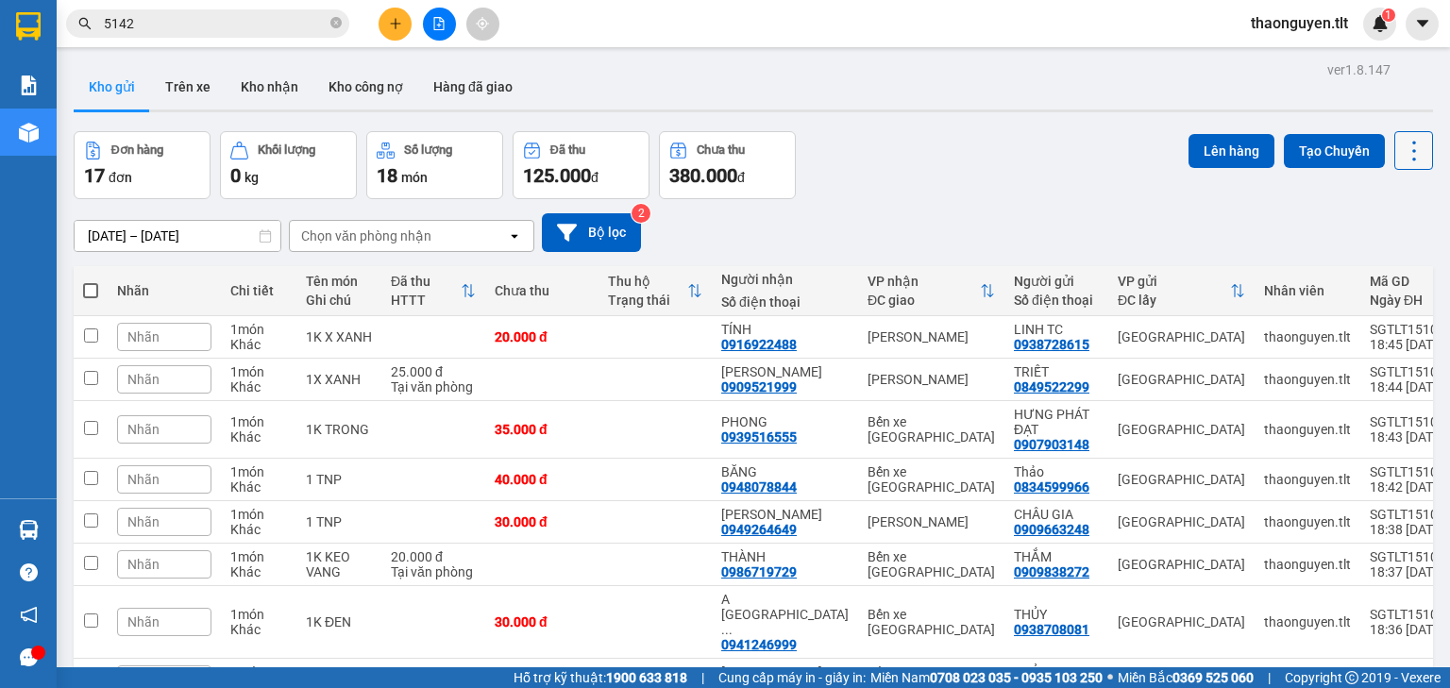
click at [1402, 156] on icon at bounding box center [1413, 151] width 26 height 26
click at [1378, 267] on span "Làm mới" at bounding box center [1375, 269] width 52 height 19
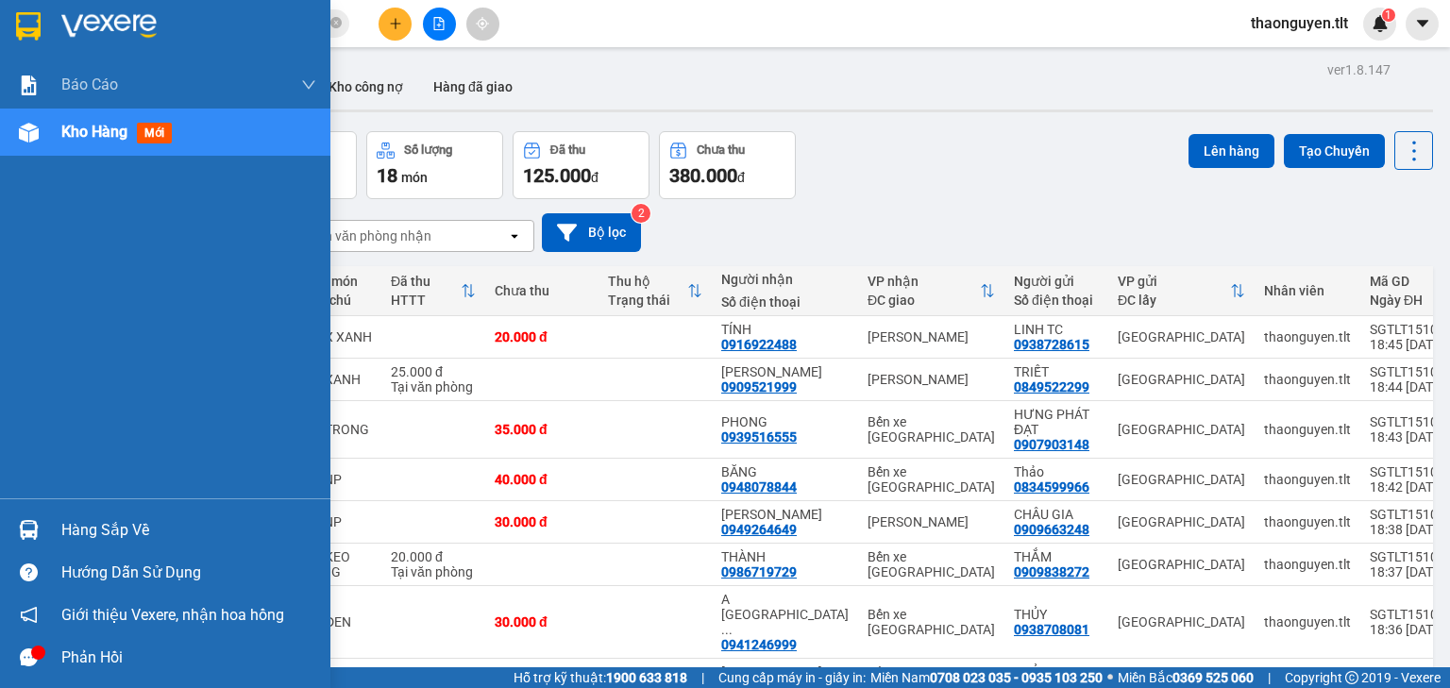
click at [12, 525] on div at bounding box center [28, 529] width 33 height 33
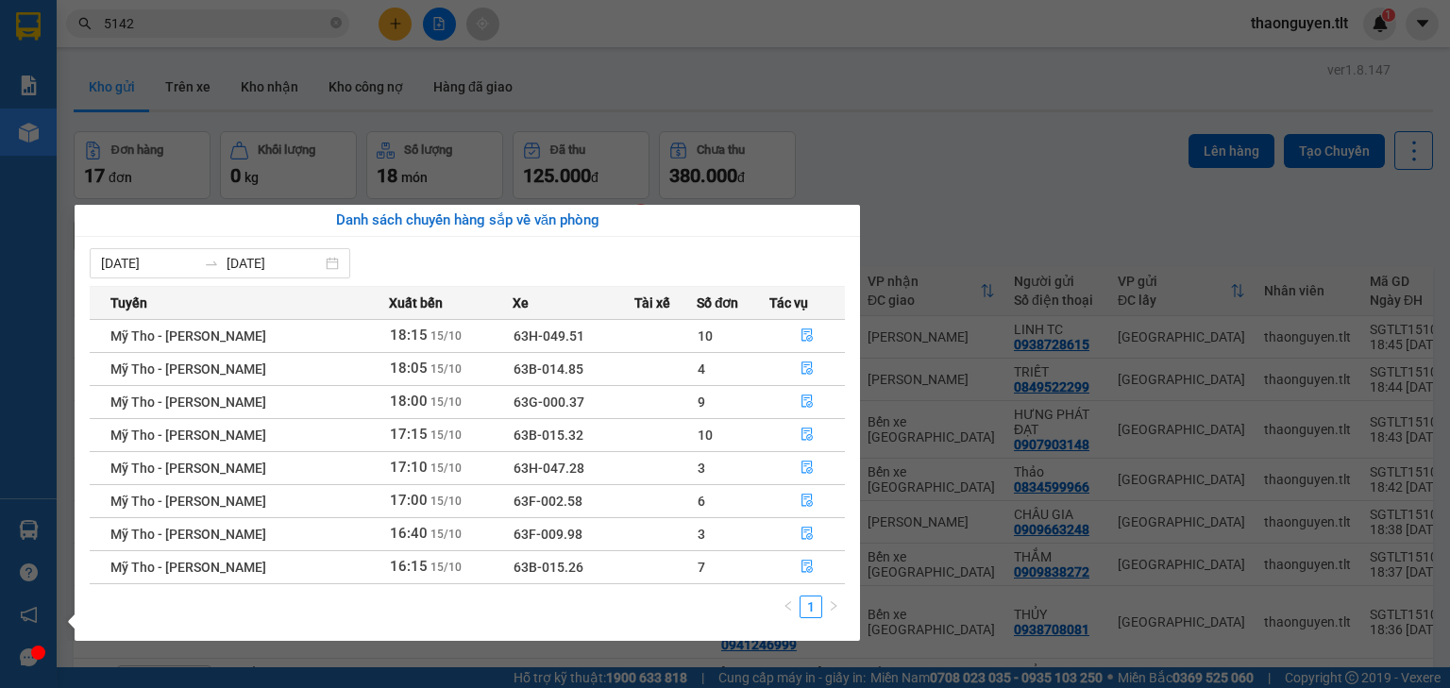
click at [1015, 146] on section "Kết quả tìm kiếm ( 983 ) Bộ lọc Mã ĐH Trạng thái Món hàng Thu hộ Tổng cước Chưa…" at bounding box center [725, 344] width 1450 height 688
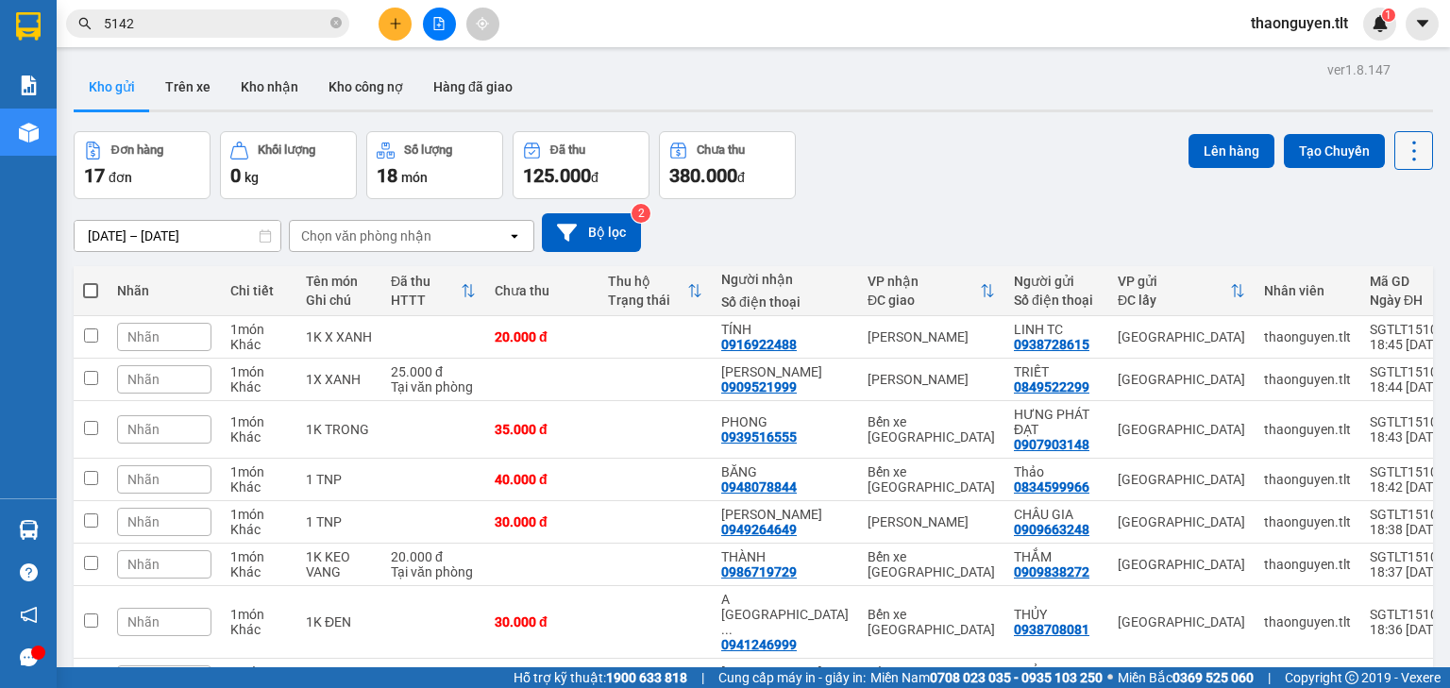
click at [1400, 148] on icon at bounding box center [1413, 151] width 26 height 26
click at [1374, 263] on span "Làm mới" at bounding box center [1375, 269] width 52 height 19
click at [168, 22] on input "5142" at bounding box center [215, 23] width 223 height 21
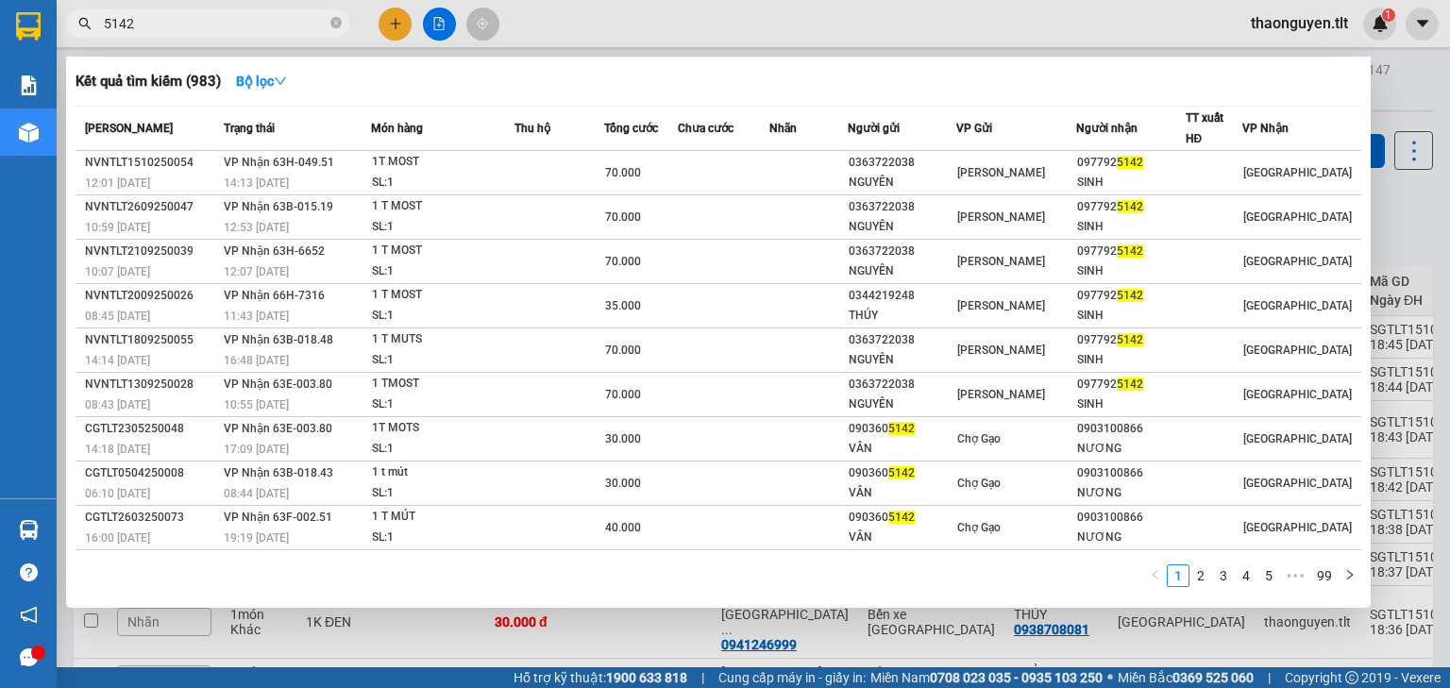
click at [168, 22] on input "5142" at bounding box center [215, 23] width 223 height 21
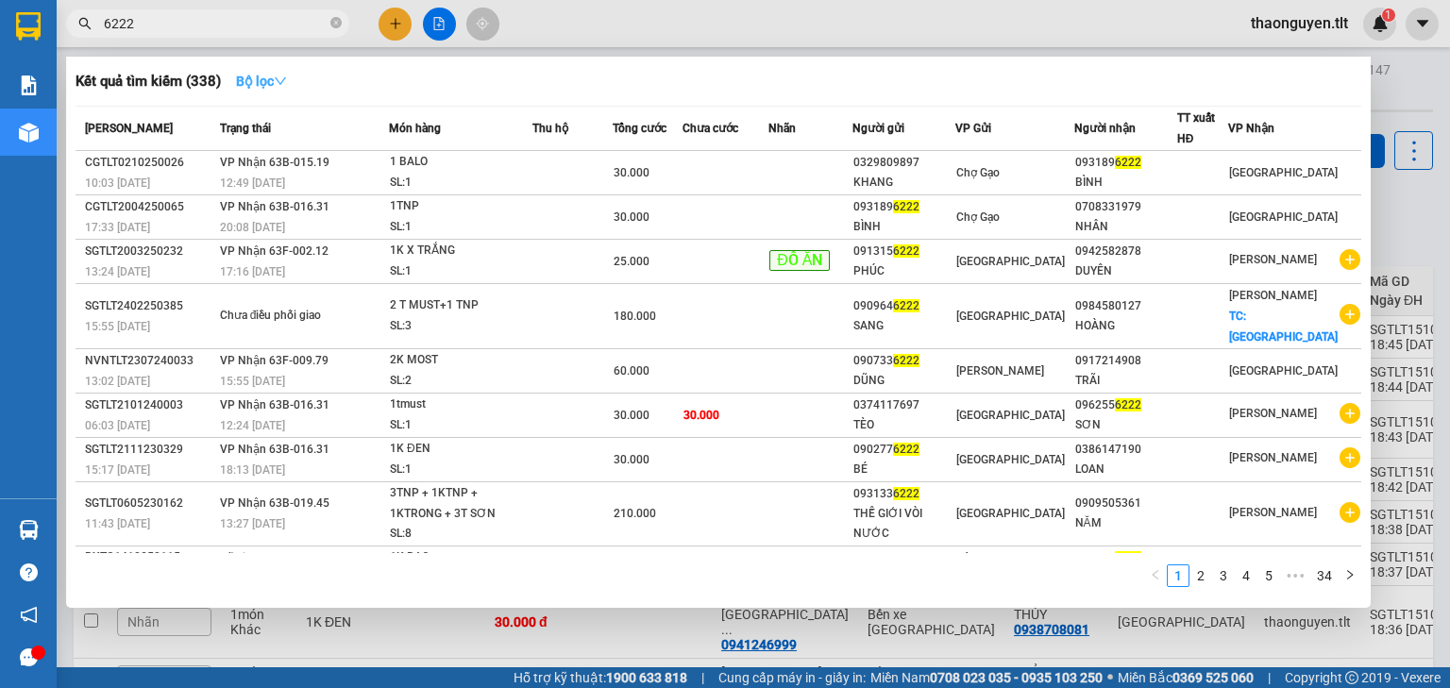
type input "6222"
click at [242, 83] on strong "Bộ lọc" at bounding box center [261, 81] width 51 height 15
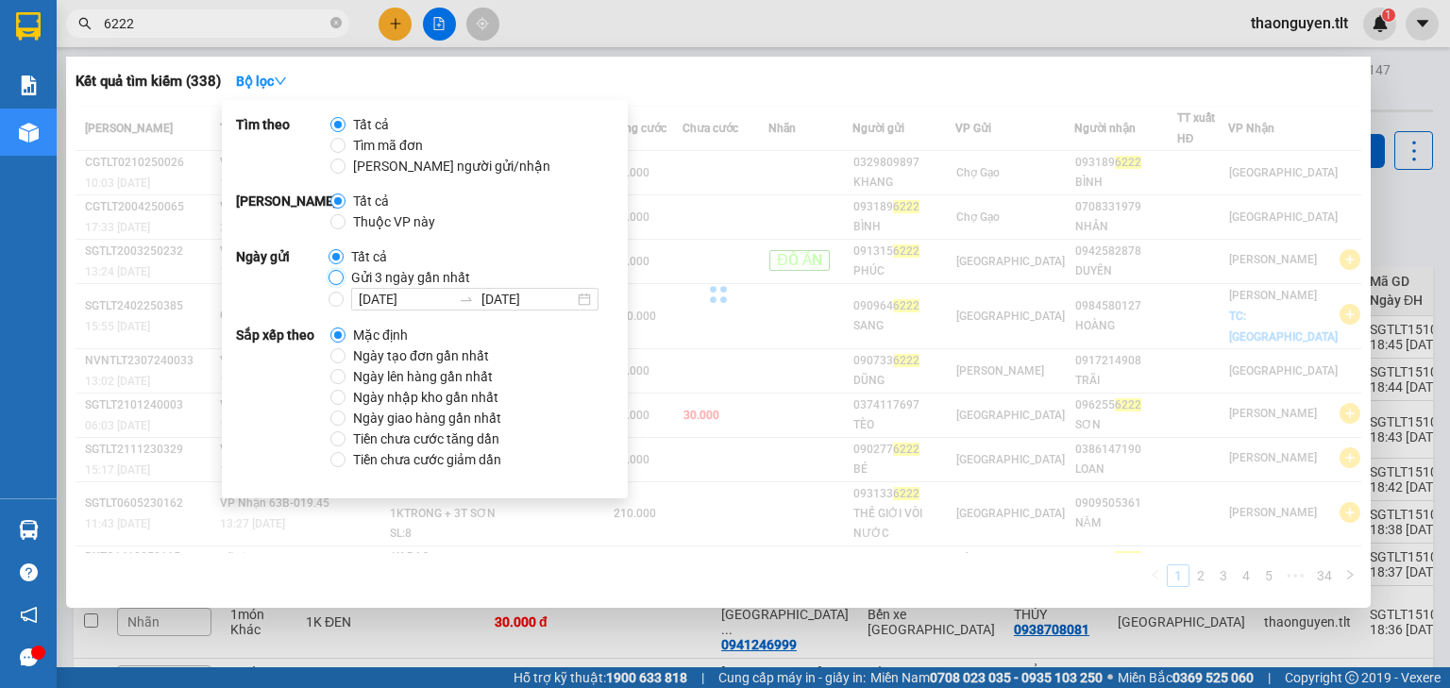
click at [335, 277] on input "Gửi 3 ngày gần nhất" at bounding box center [335, 277] width 15 height 15
radio input "true"
radio input "false"
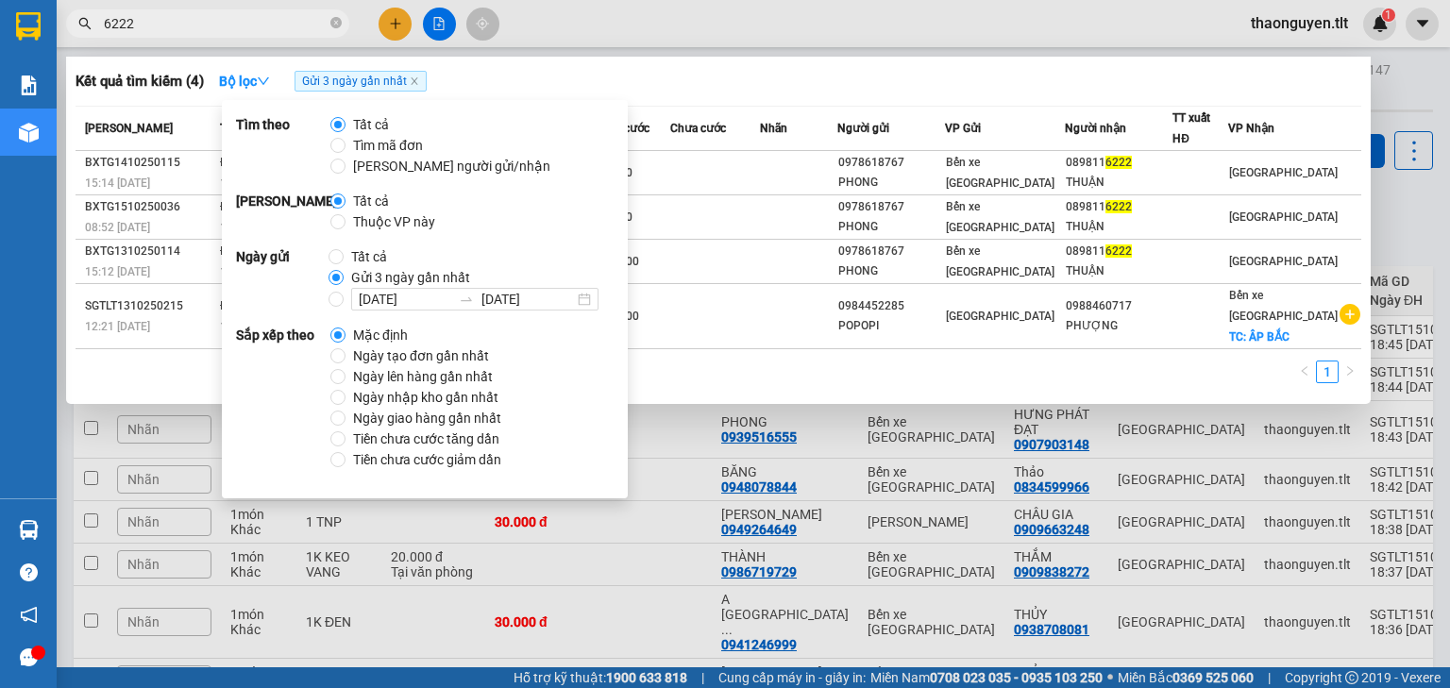
click at [747, 102] on div "Kết quả tìm kiếm ( 4 ) Bộ lọc Gửi 3 ngày gần nhất Mã ĐH Trạng thái Món hàng Thu…" at bounding box center [718, 230] width 1304 height 347
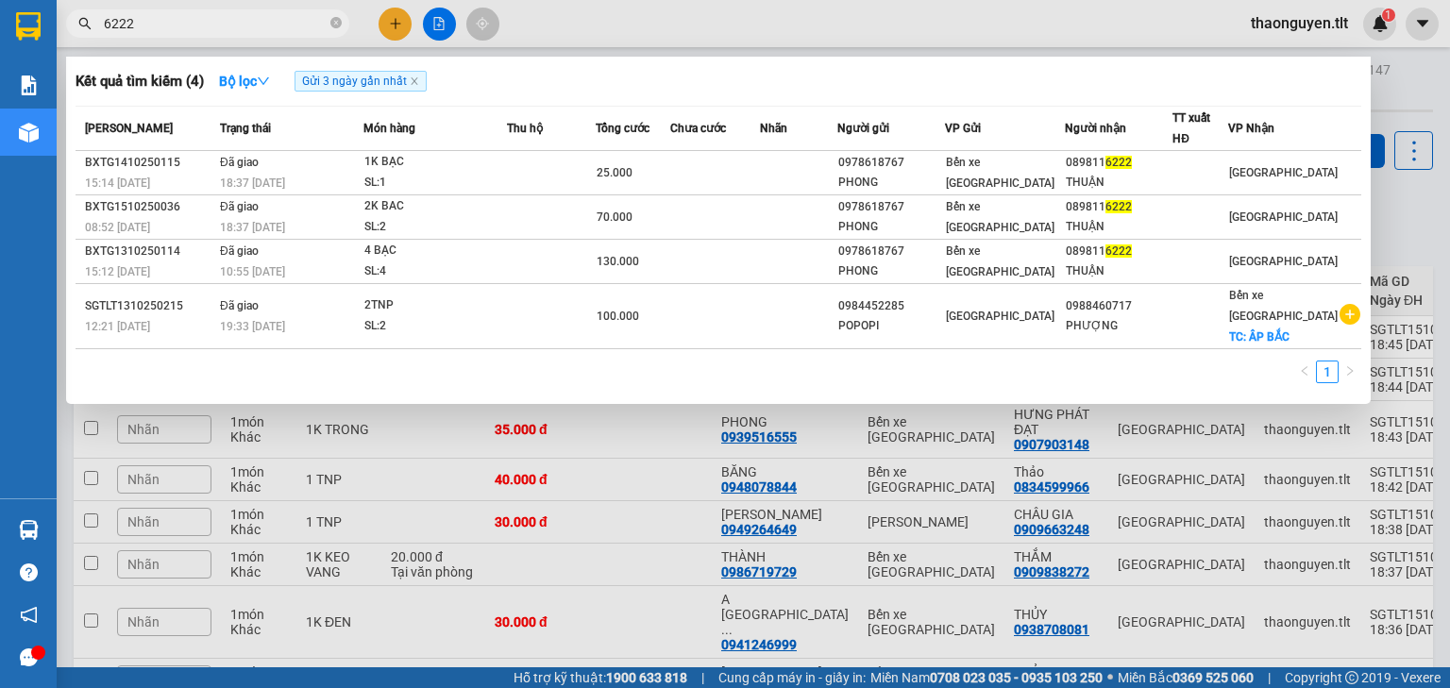
click at [42, 38] on section "Kết quả tìm kiếm ( 4 ) Bộ lọc Gửi 3 ngày gần nhất Mã ĐH Trạng thái Món hàng Thu…" at bounding box center [725, 344] width 1450 height 688
type input "6"
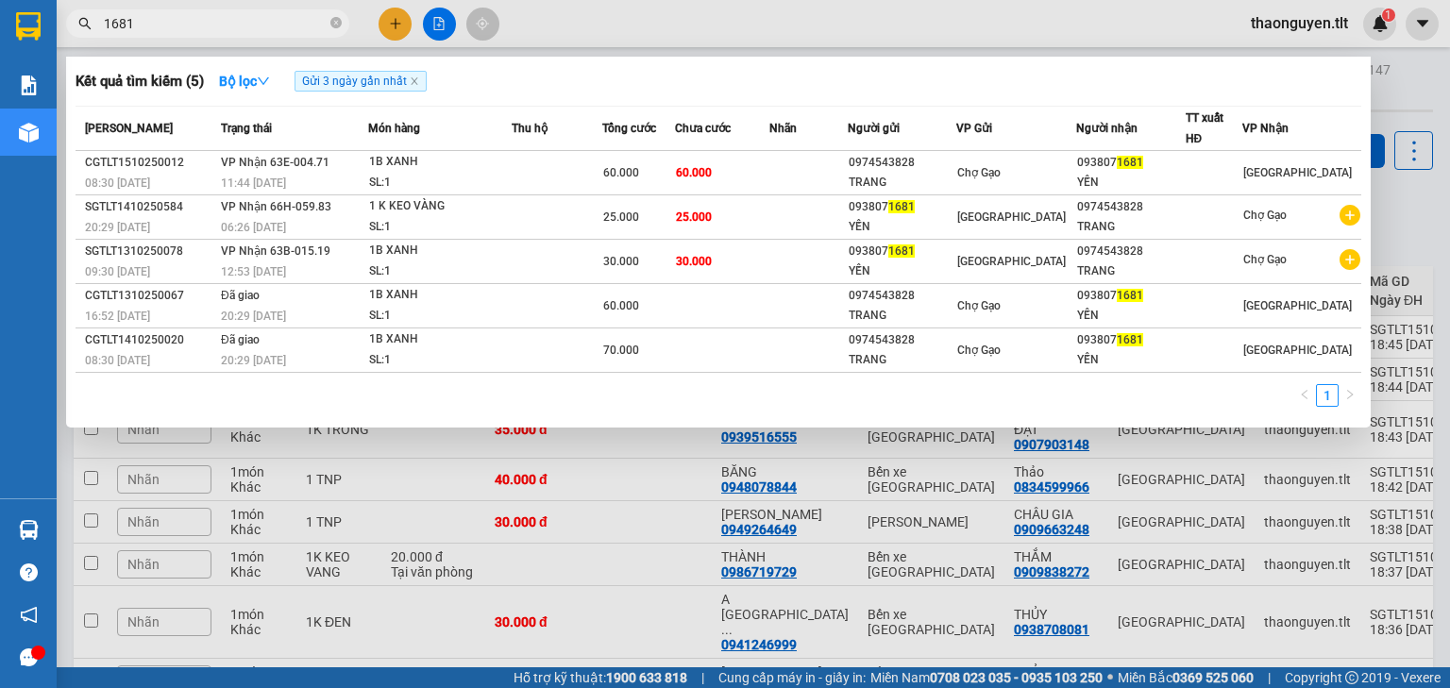
click at [1388, 159] on div at bounding box center [725, 344] width 1450 height 688
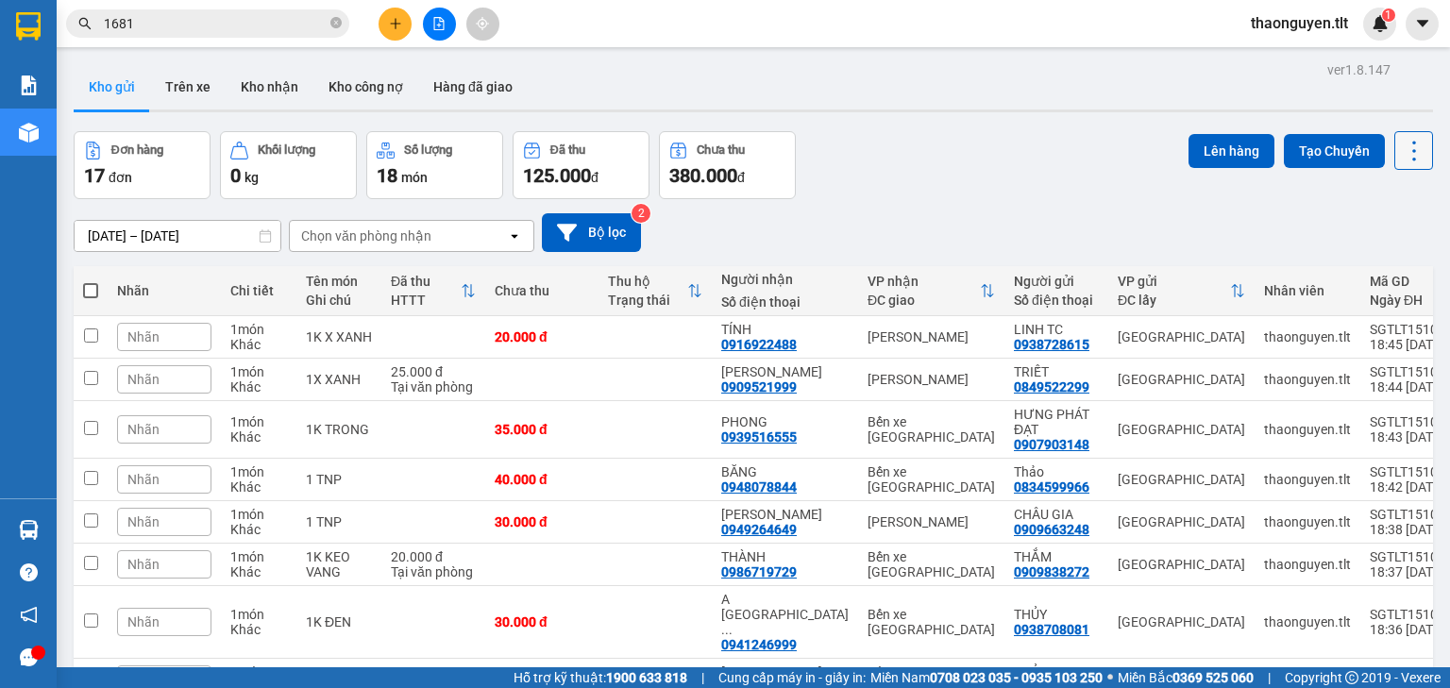
click at [1400, 153] on icon at bounding box center [1413, 151] width 26 height 26
click at [1393, 263] on span "Làm mới" at bounding box center [1375, 269] width 52 height 19
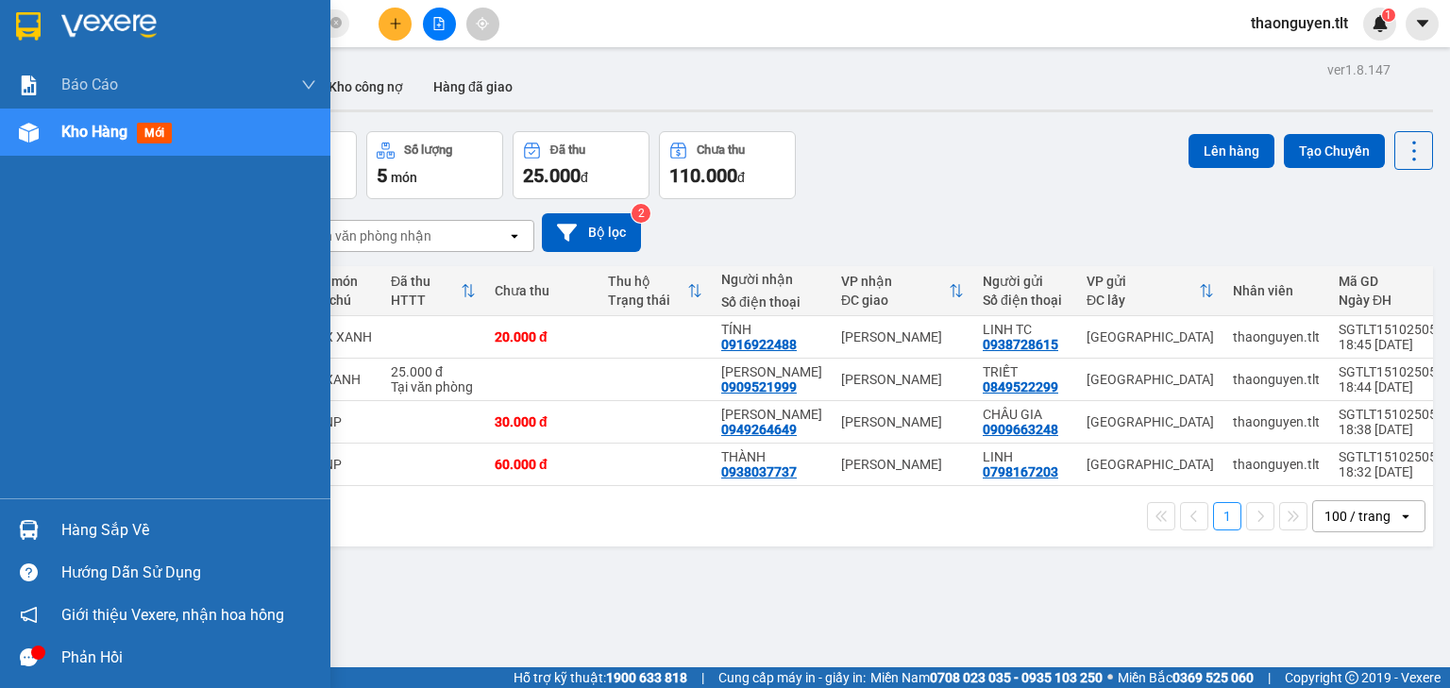
click at [45, 537] on div "Hàng sắp về" at bounding box center [165, 530] width 330 height 42
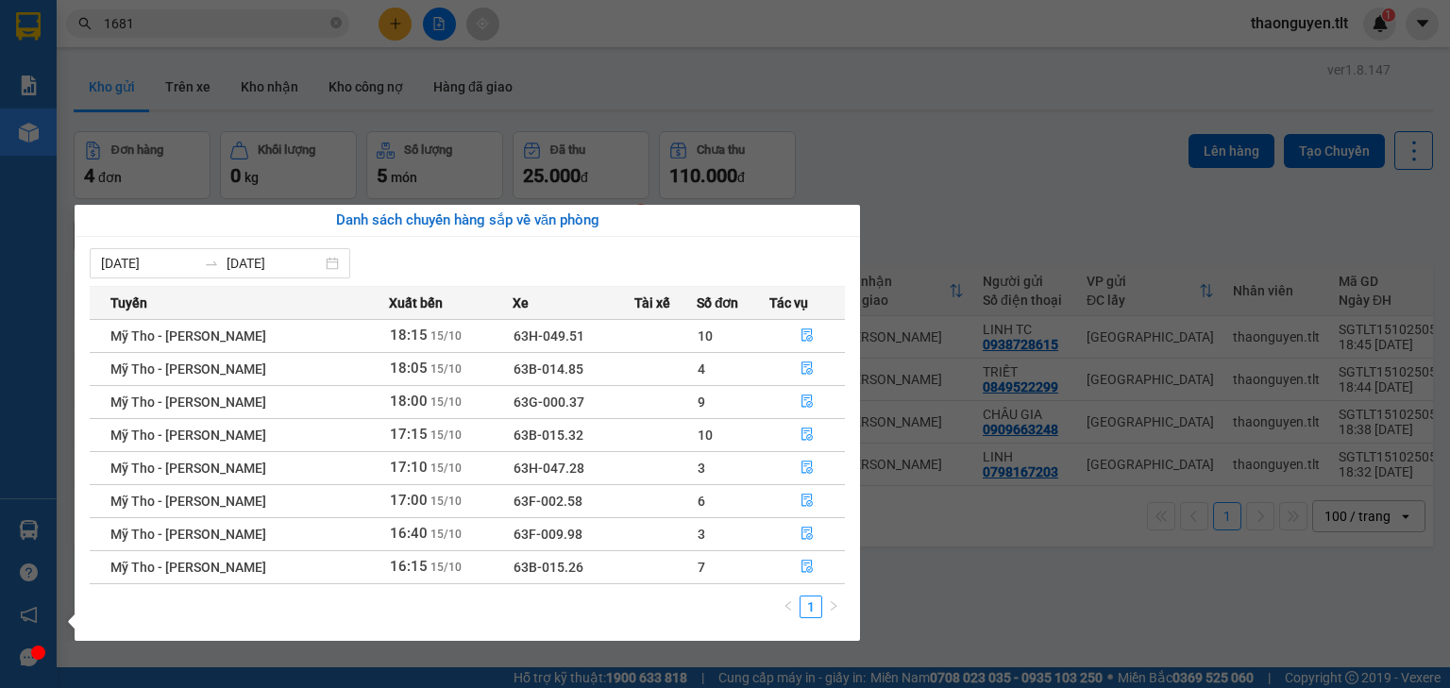
click at [992, 581] on section "Kết quả tìm kiếm ( 5 ) Bộ lọc Gửi 3 ngày gần nhất Mã ĐH Trạng thái Món hàng Thu…" at bounding box center [725, 344] width 1450 height 688
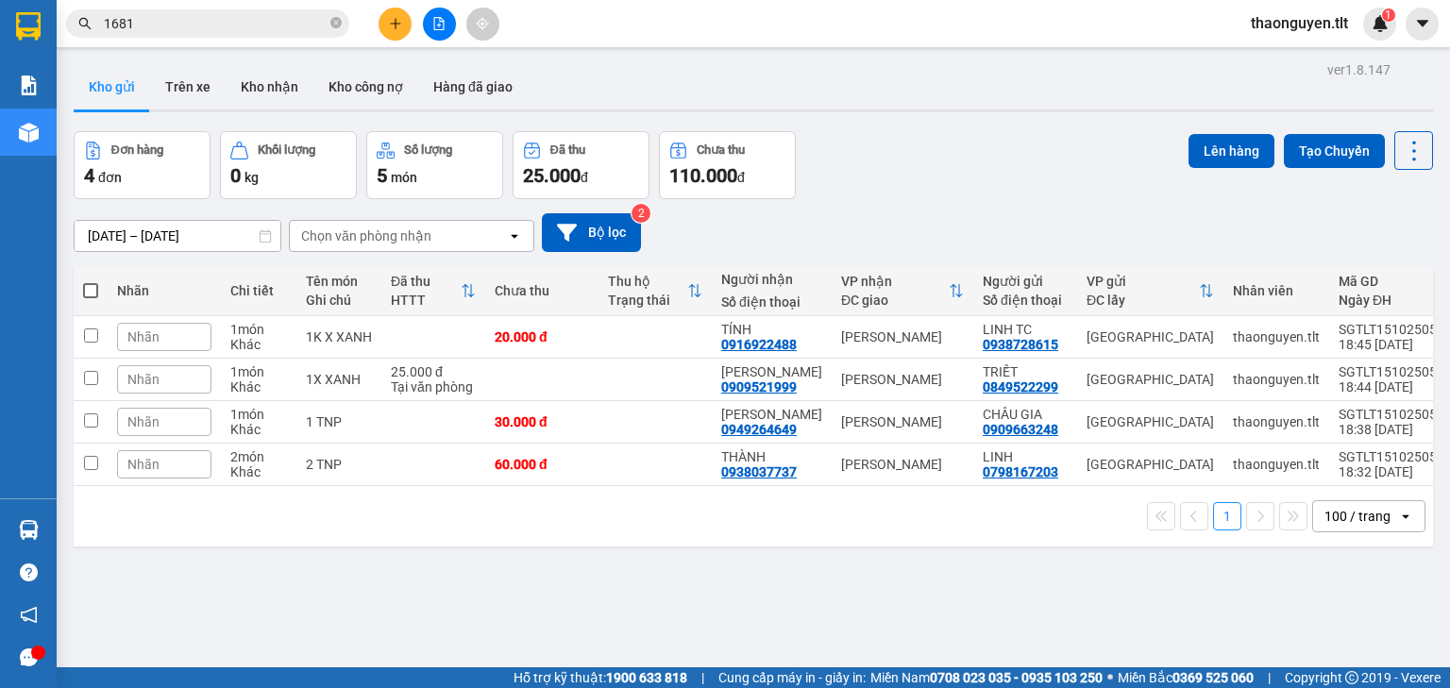
click at [155, 20] on input "1681" at bounding box center [215, 23] width 223 height 21
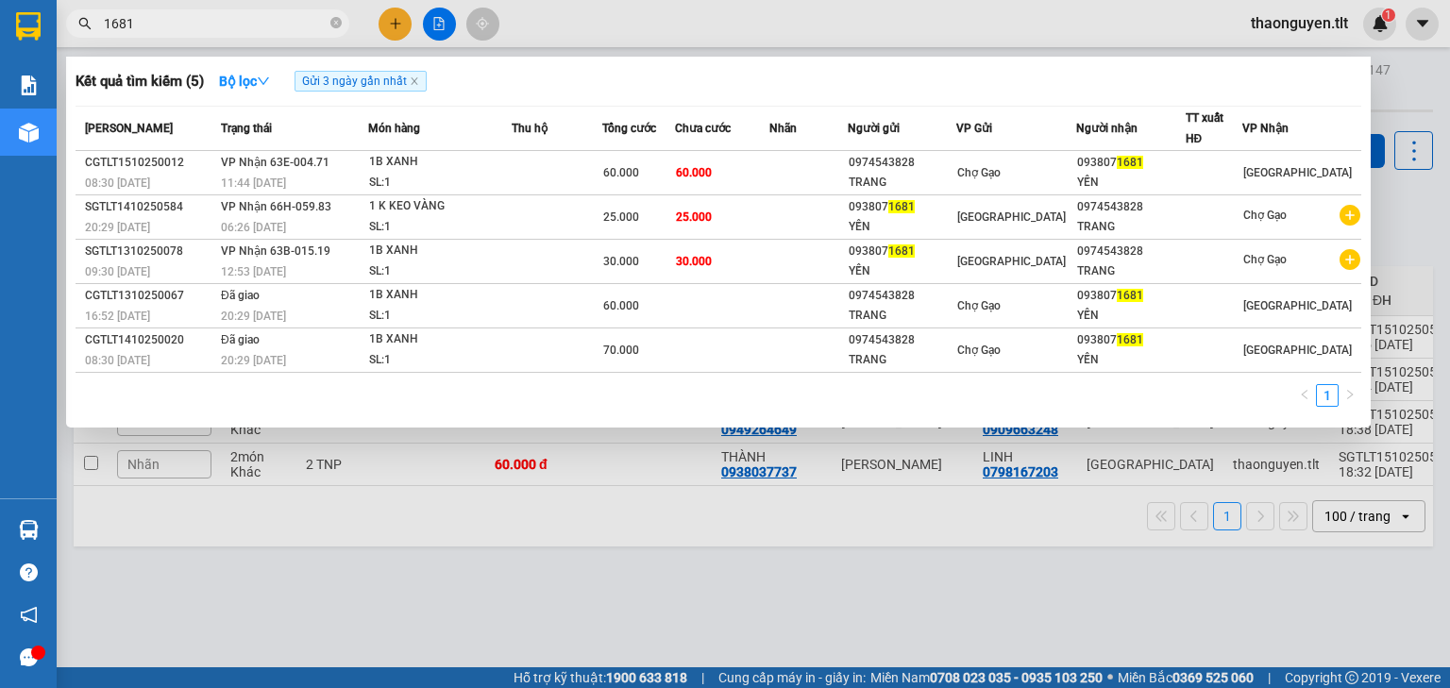
click at [155, 20] on input "1681" at bounding box center [215, 23] width 223 height 21
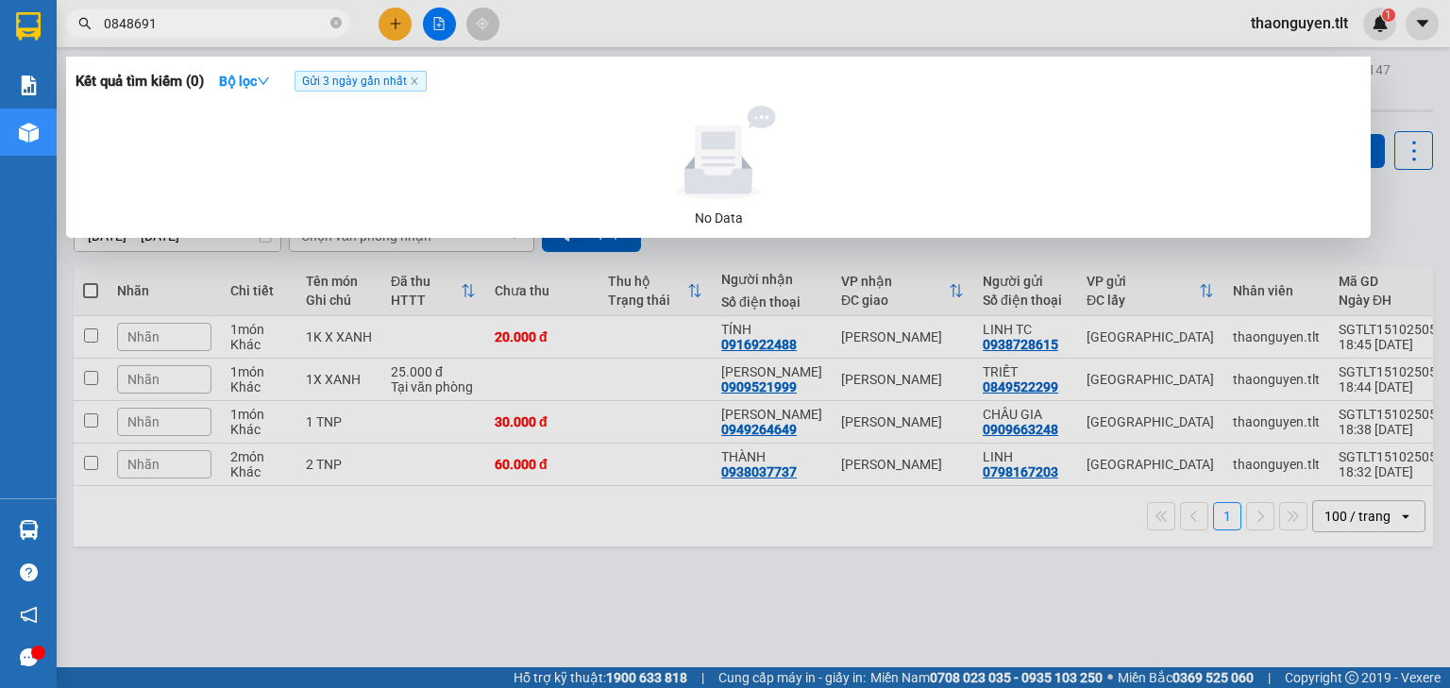
click at [136, 21] on input "0848691" at bounding box center [215, 23] width 223 height 21
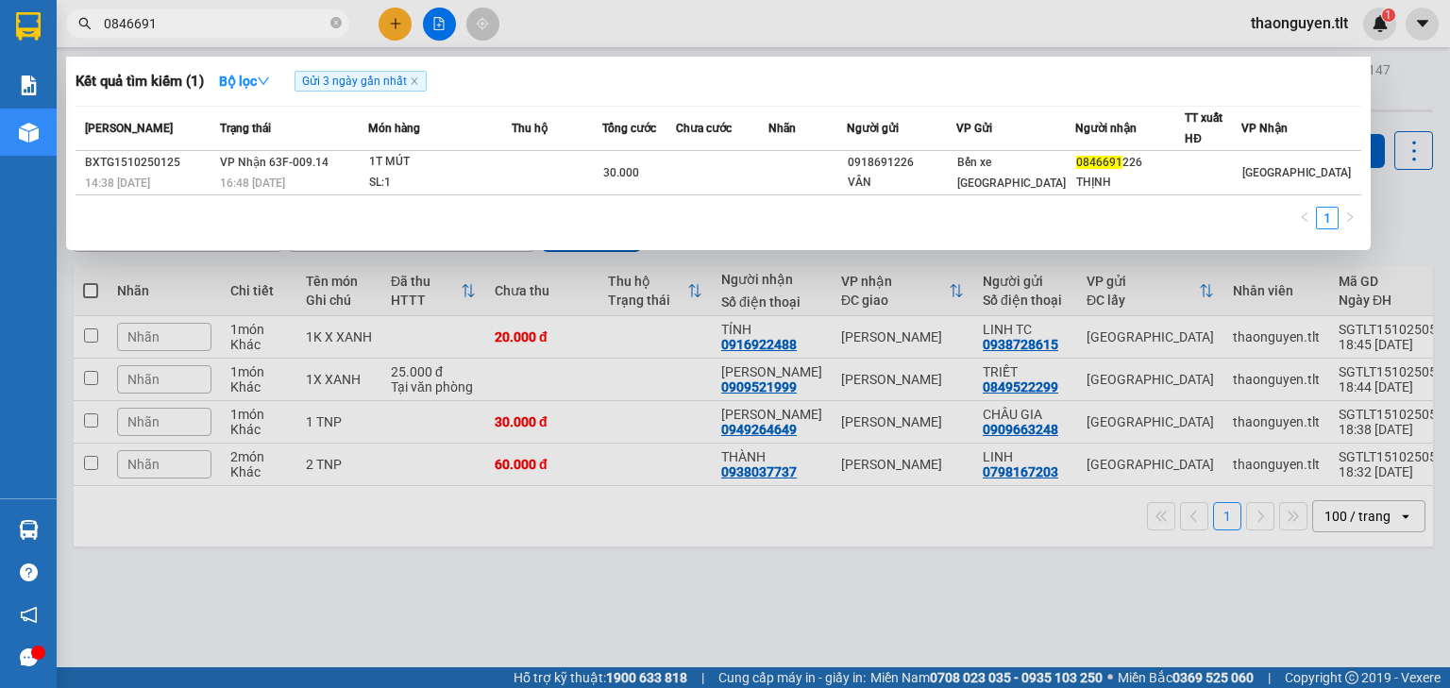
type input "0846691"
click at [485, 554] on div at bounding box center [725, 344] width 1450 height 688
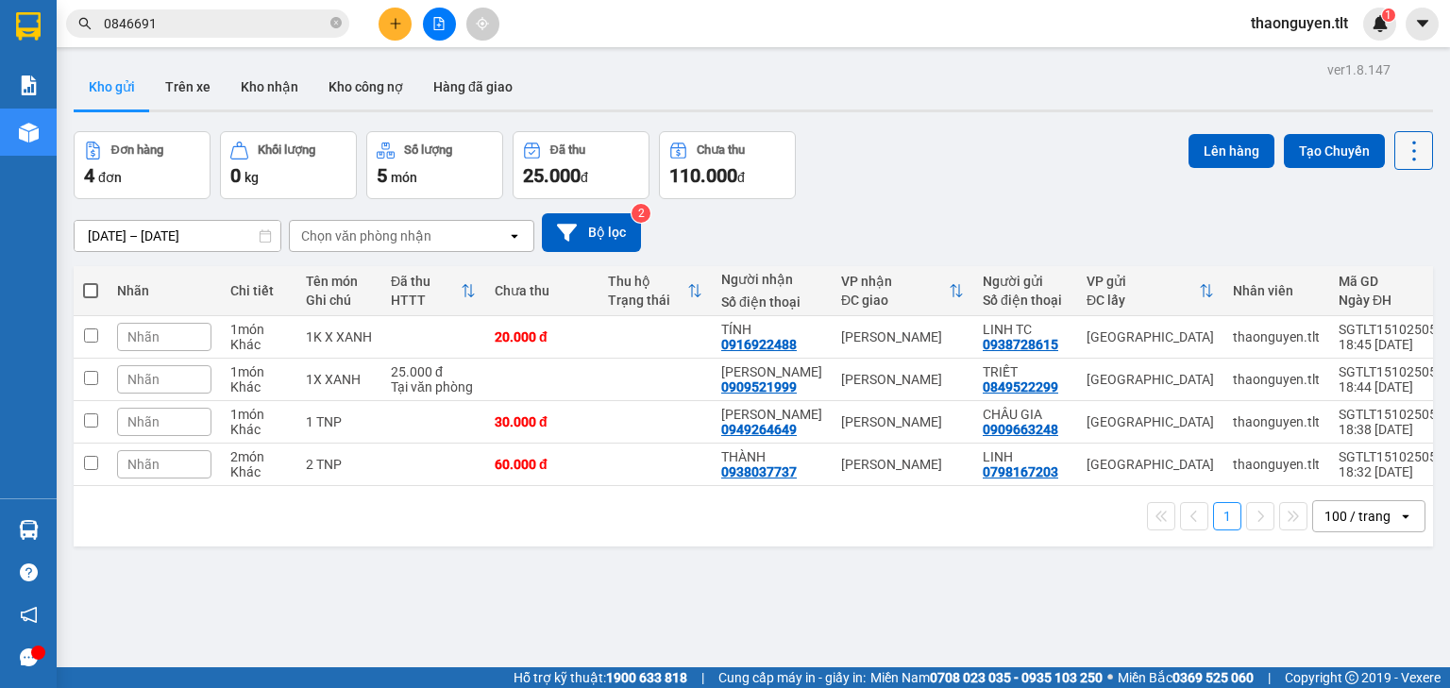
click at [1404, 151] on icon at bounding box center [1413, 151] width 26 height 26
click at [1384, 273] on span "Làm mới" at bounding box center [1375, 269] width 52 height 19
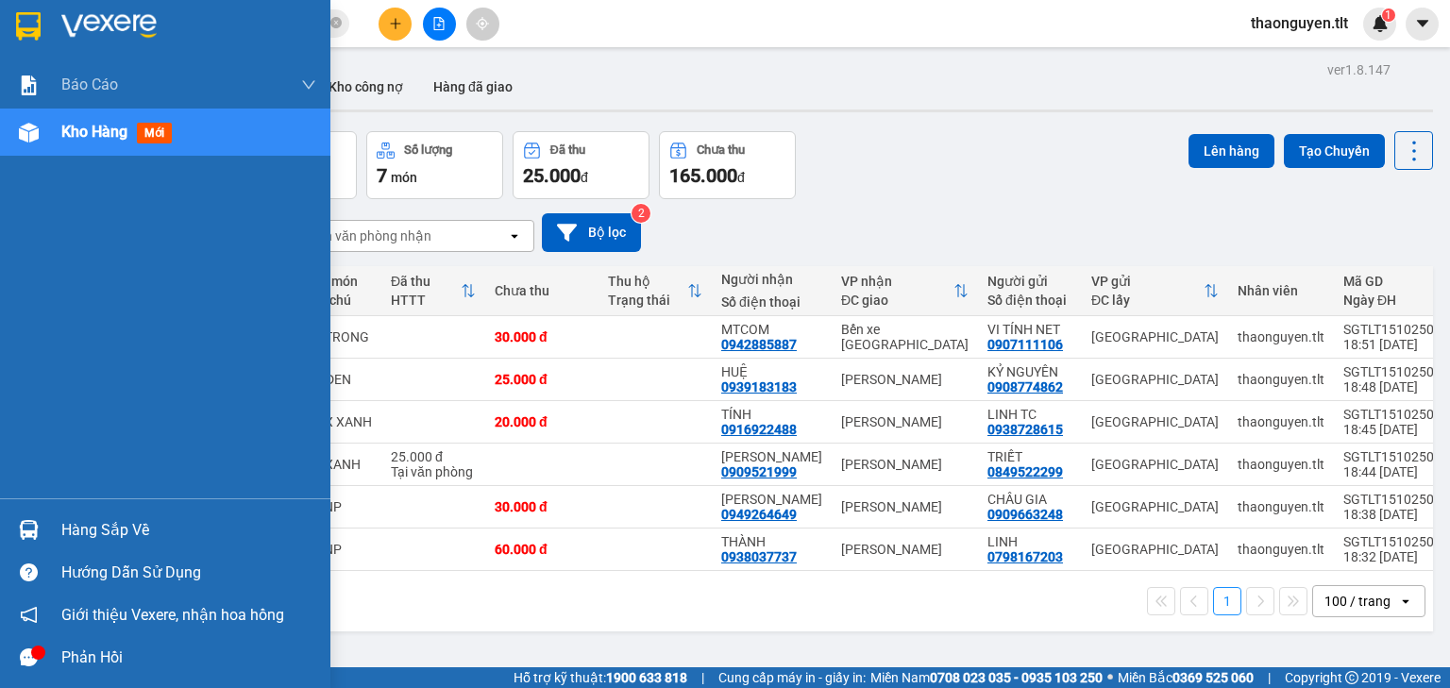
click at [30, 536] on img at bounding box center [29, 530] width 20 height 20
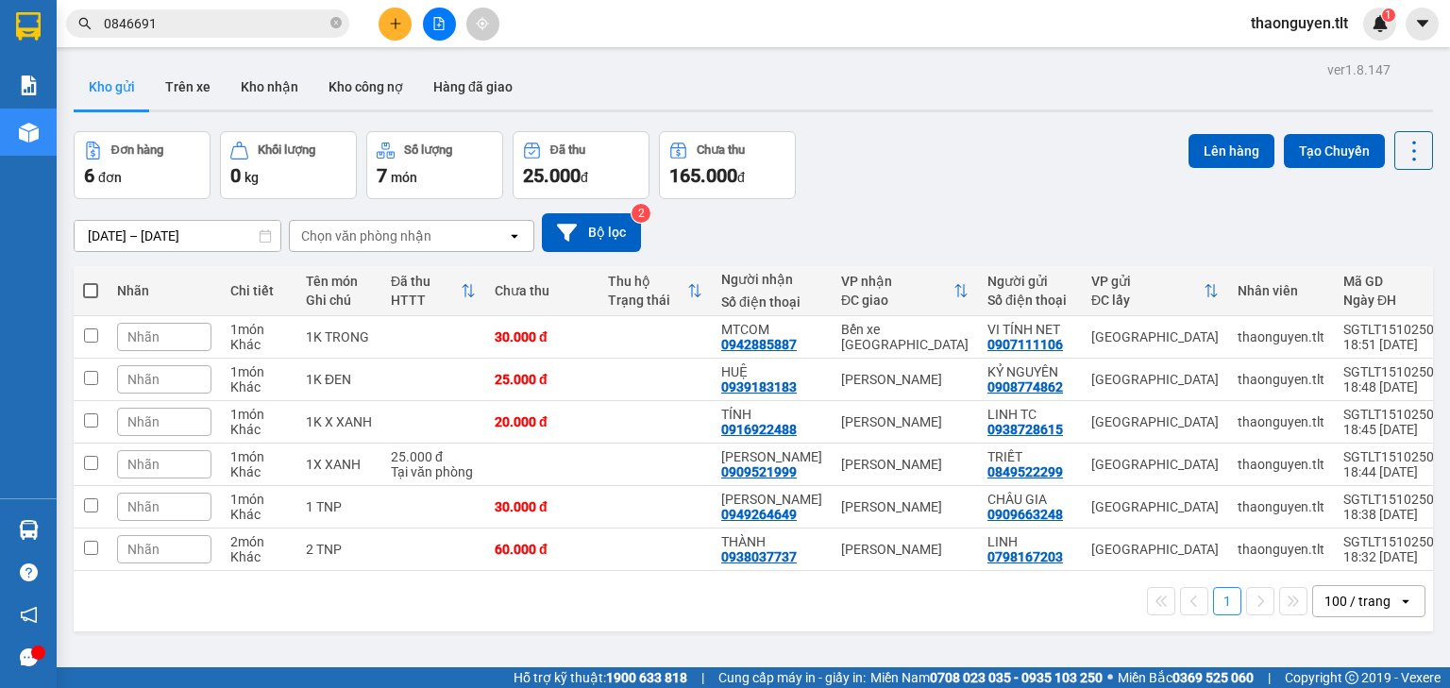
drag, startPoint x: 989, startPoint y: 166, endPoint x: 1230, endPoint y: 162, distance: 240.7
click at [989, 166] on section "Kết quả tìm kiếm ( 1 ) Bộ lọc Gửi 3 ngày gần nhất Mã ĐH Trạng thái Món hàng Thu…" at bounding box center [725, 344] width 1450 height 688
click at [1404, 157] on icon at bounding box center [1413, 151] width 26 height 26
click at [1372, 272] on span "Làm mới" at bounding box center [1375, 269] width 52 height 19
click at [336, 26] on icon "close-circle" at bounding box center [335, 22] width 11 height 11
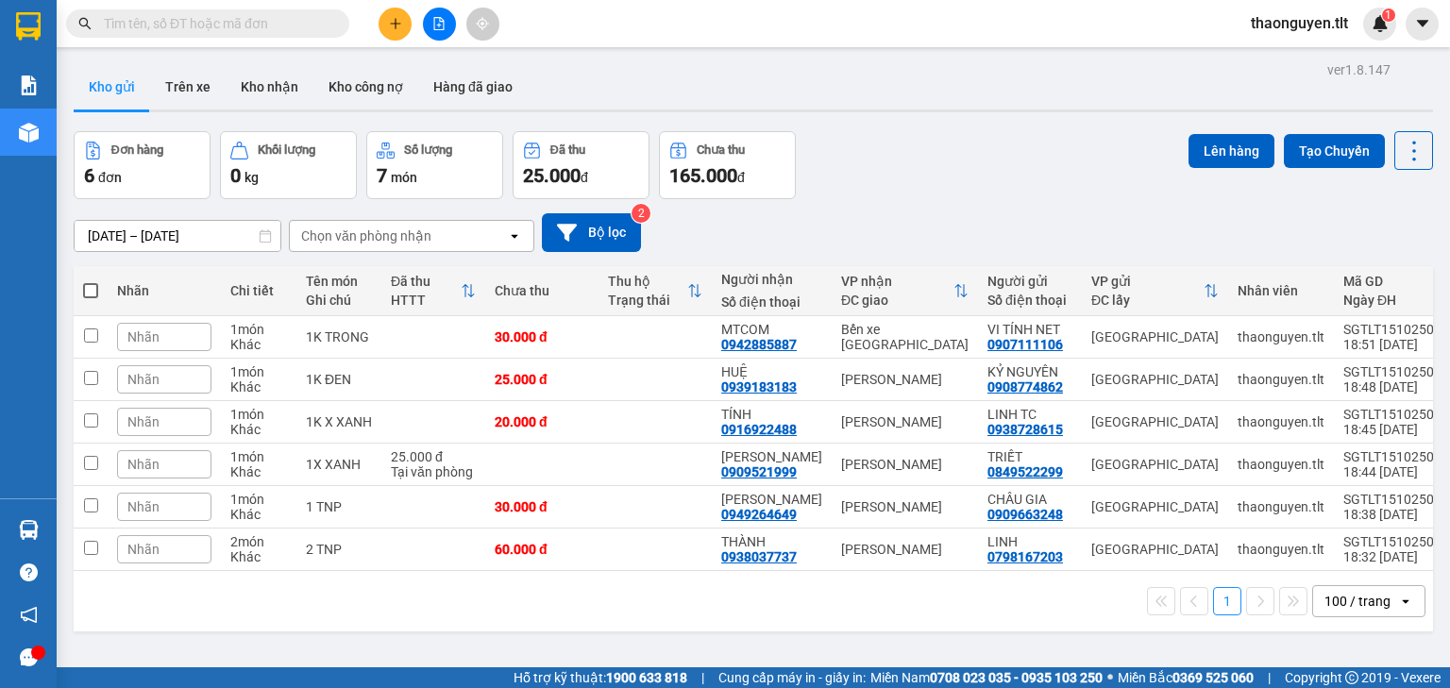
paste input "0977207079"
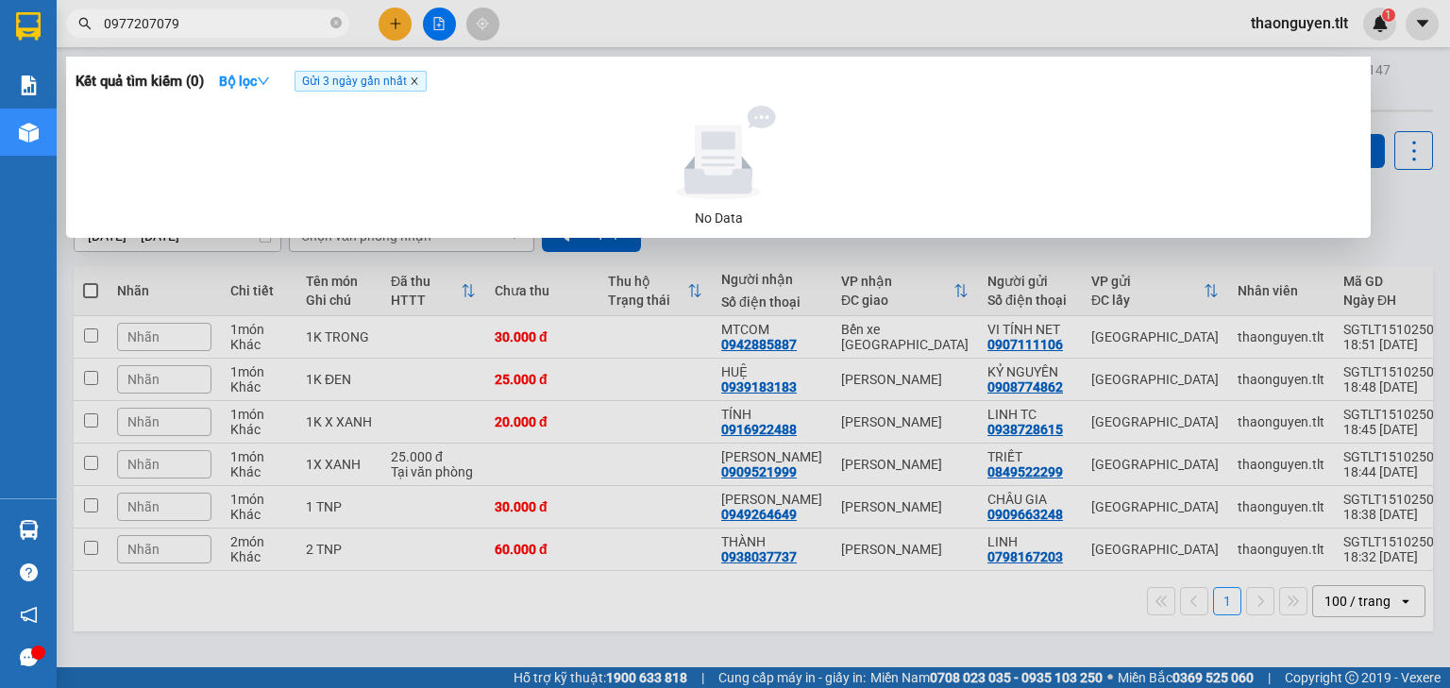
click at [415, 81] on icon "close" at bounding box center [414, 80] width 9 height 9
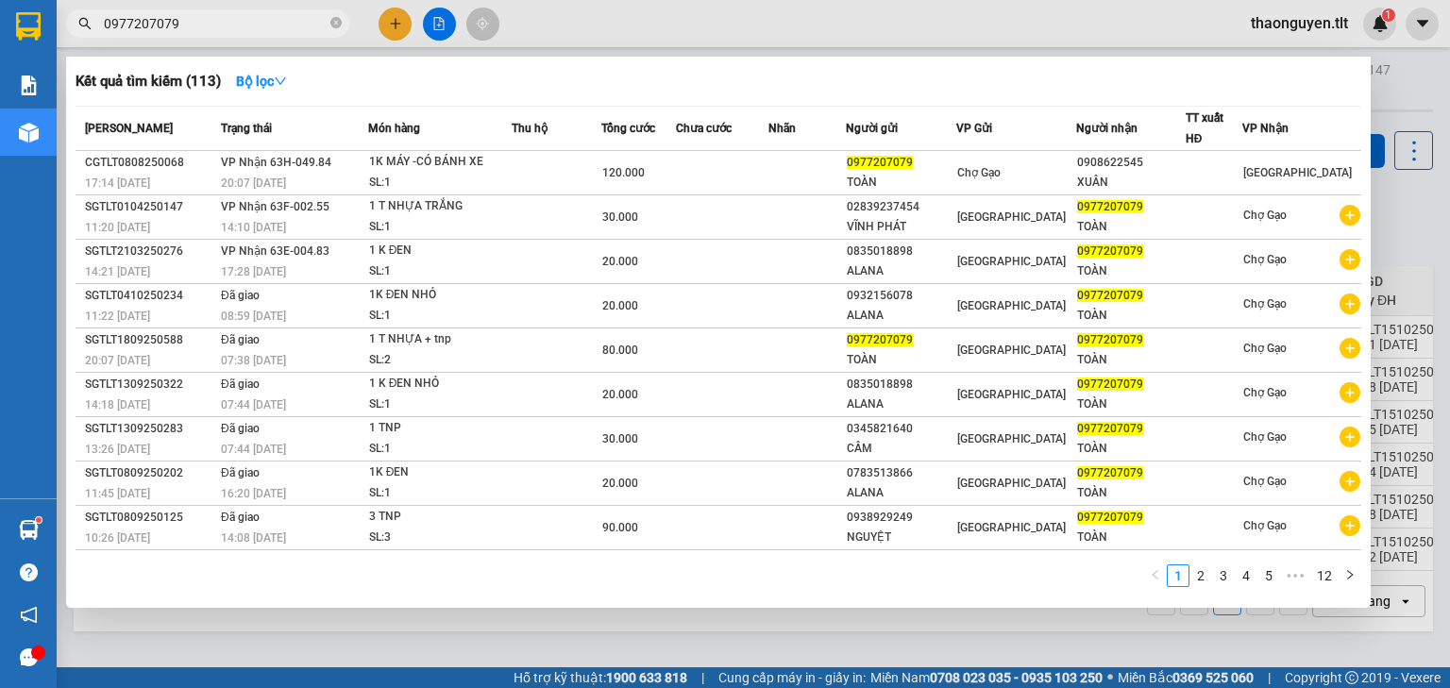
click at [209, 17] on input "0977207079" at bounding box center [215, 23] width 223 height 21
paste input "39209773"
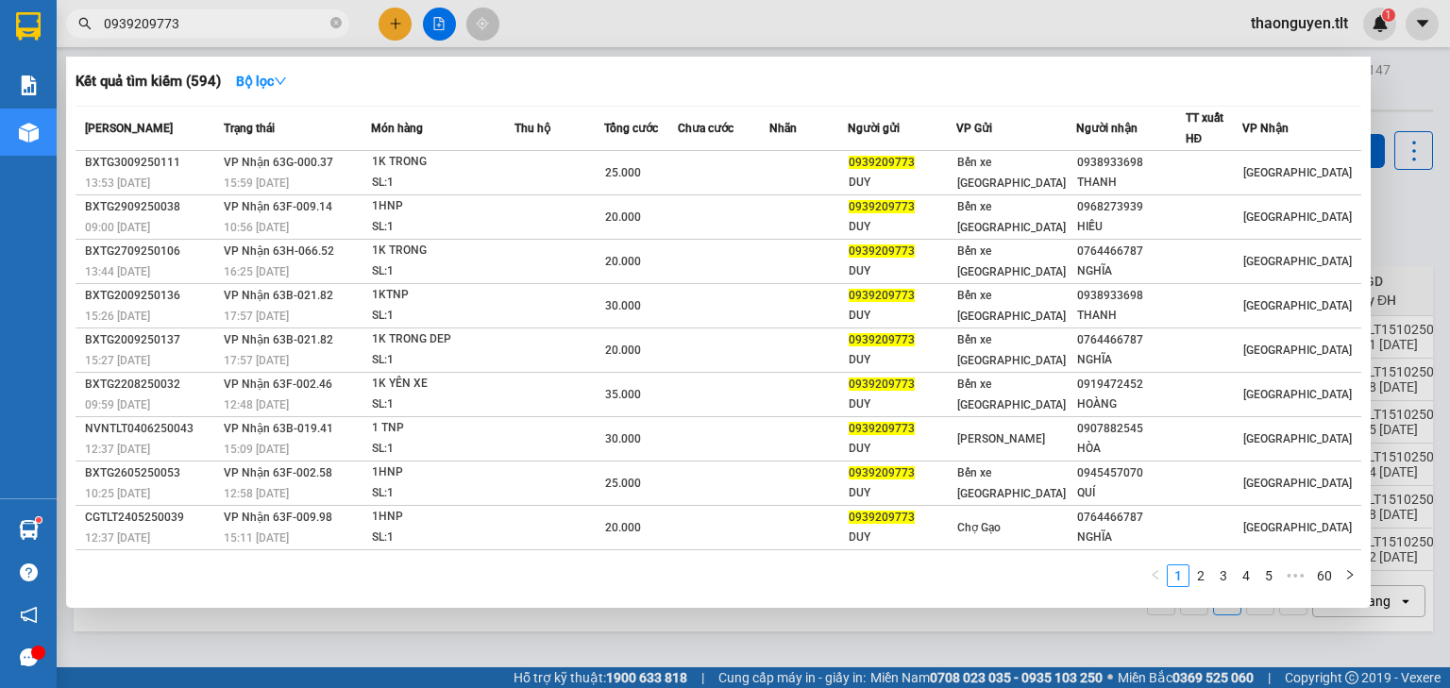
type input "0939209773"
click at [338, 28] on icon "close-circle" at bounding box center [335, 22] width 11 height 11
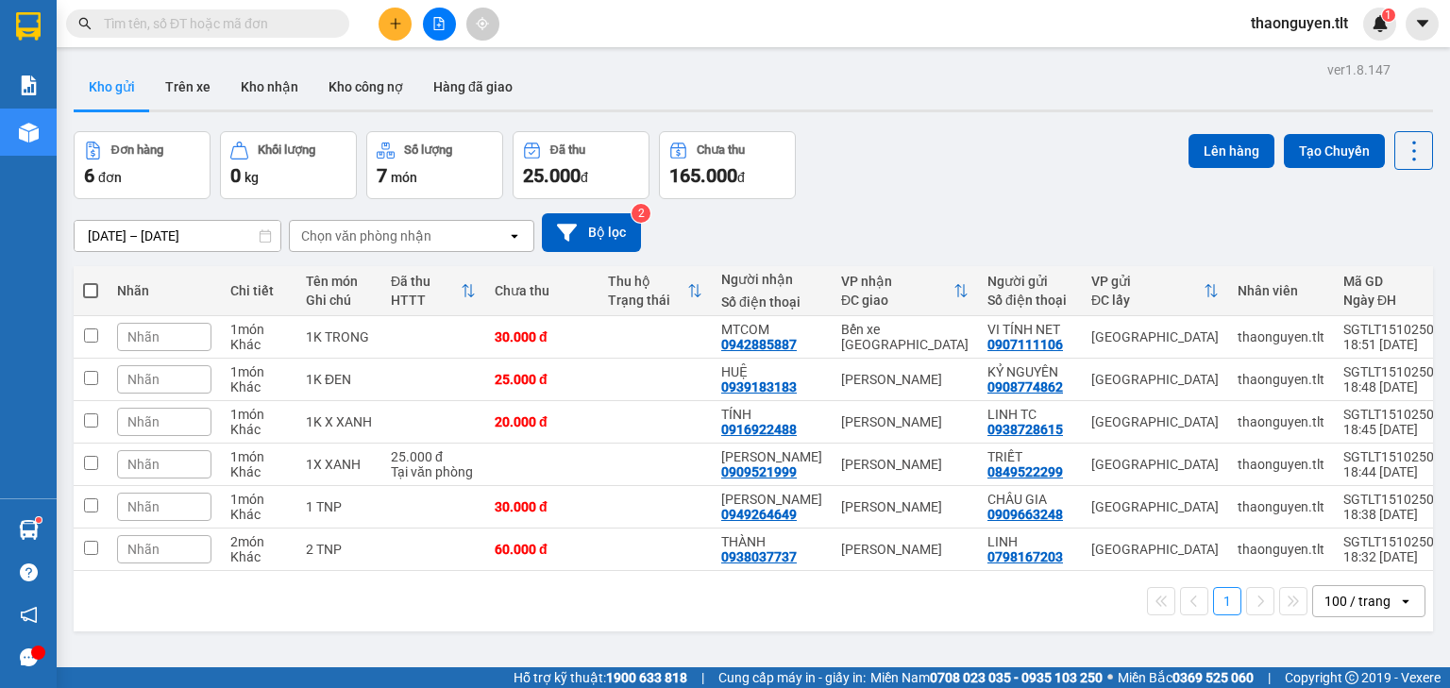
paste input "0989016132"
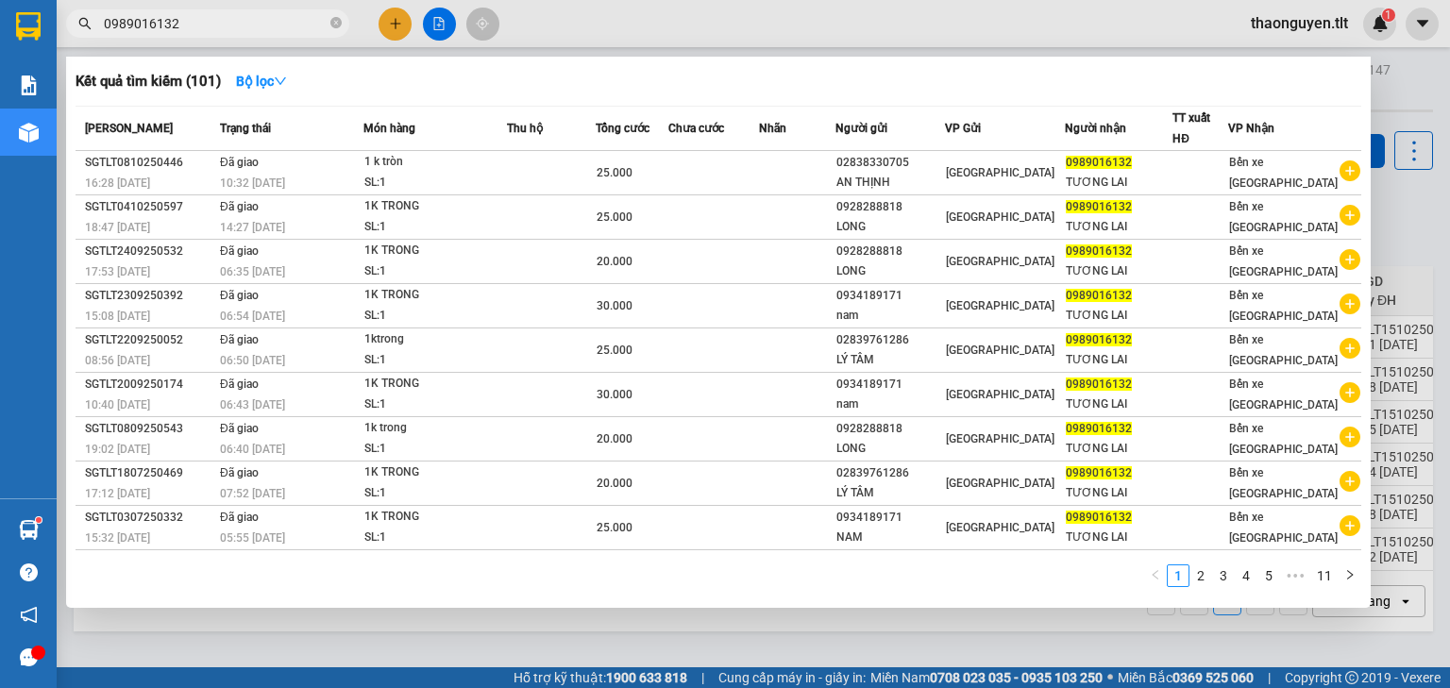
type input "0989016132"
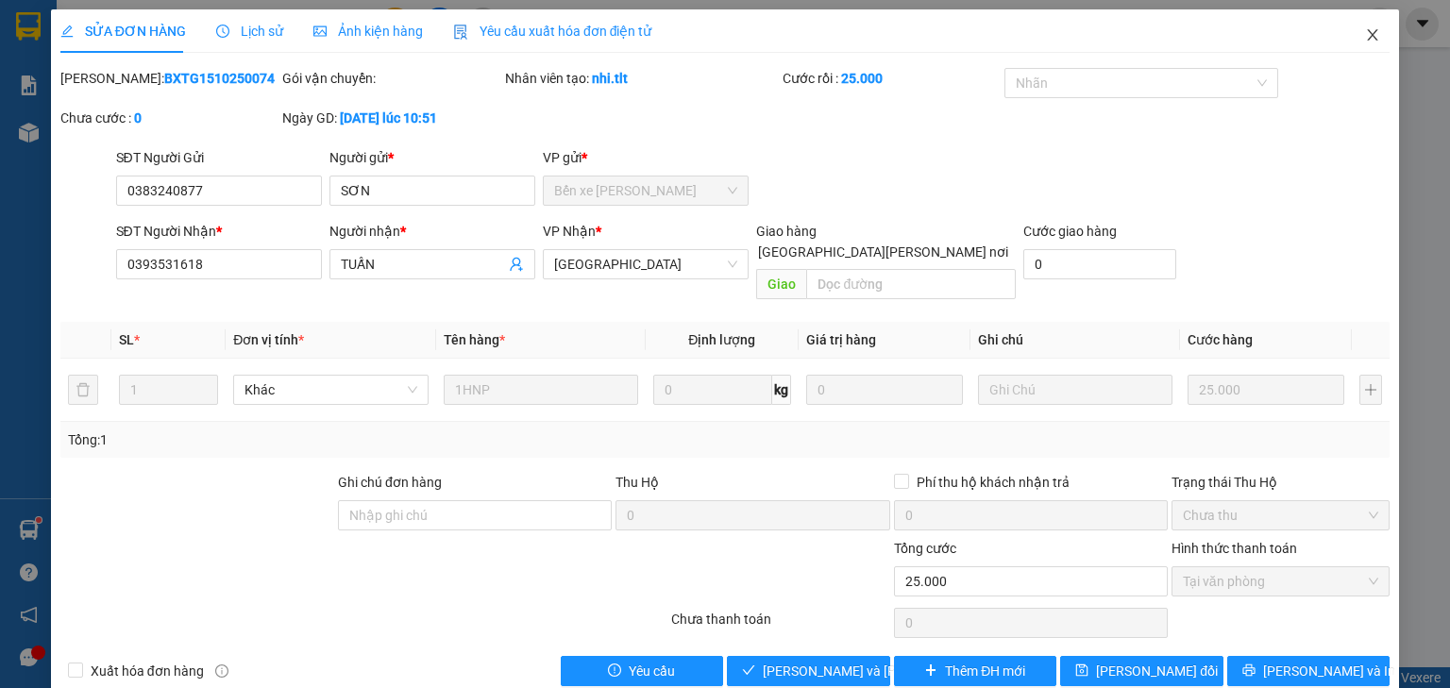
click at [1352, 41] on span "Close" at bounding box center [1372, 35] width 53 height 53
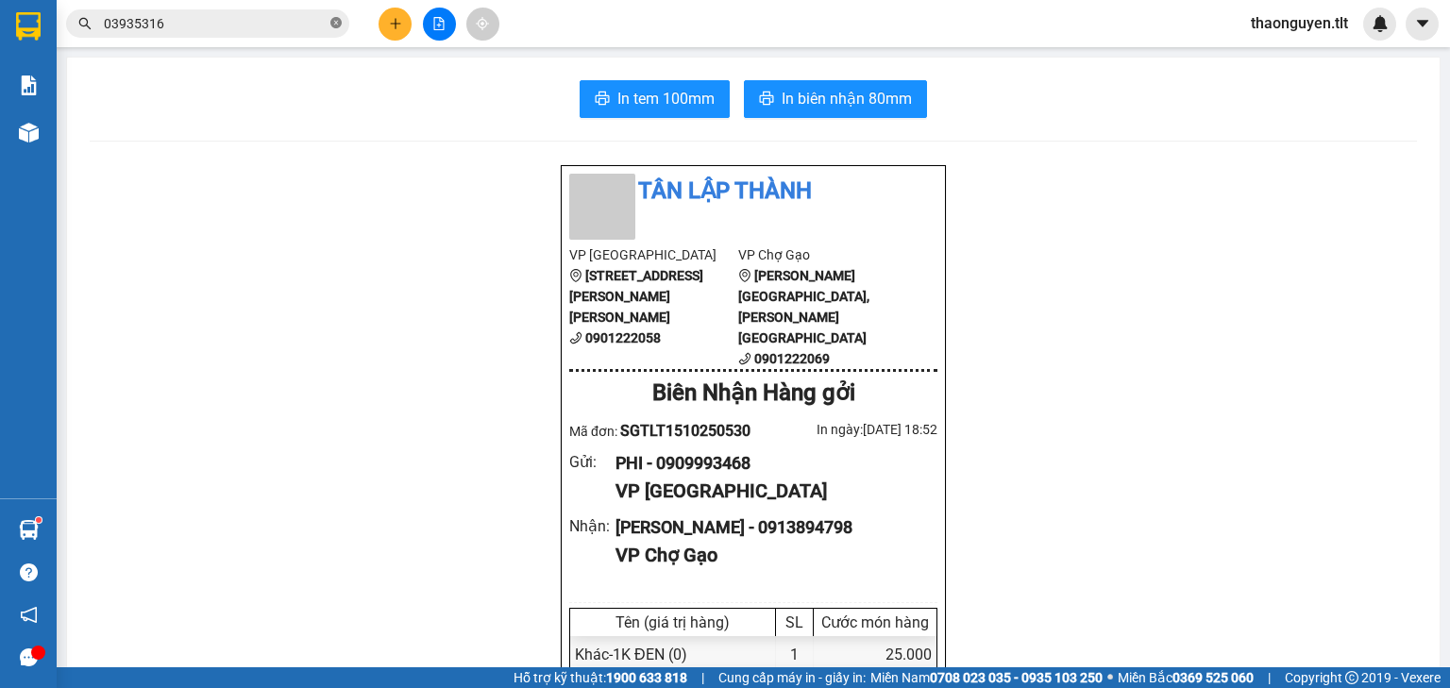
click at [339, 25] on icon "close-circle" at bounding box center [335, 22] width 11 height 11
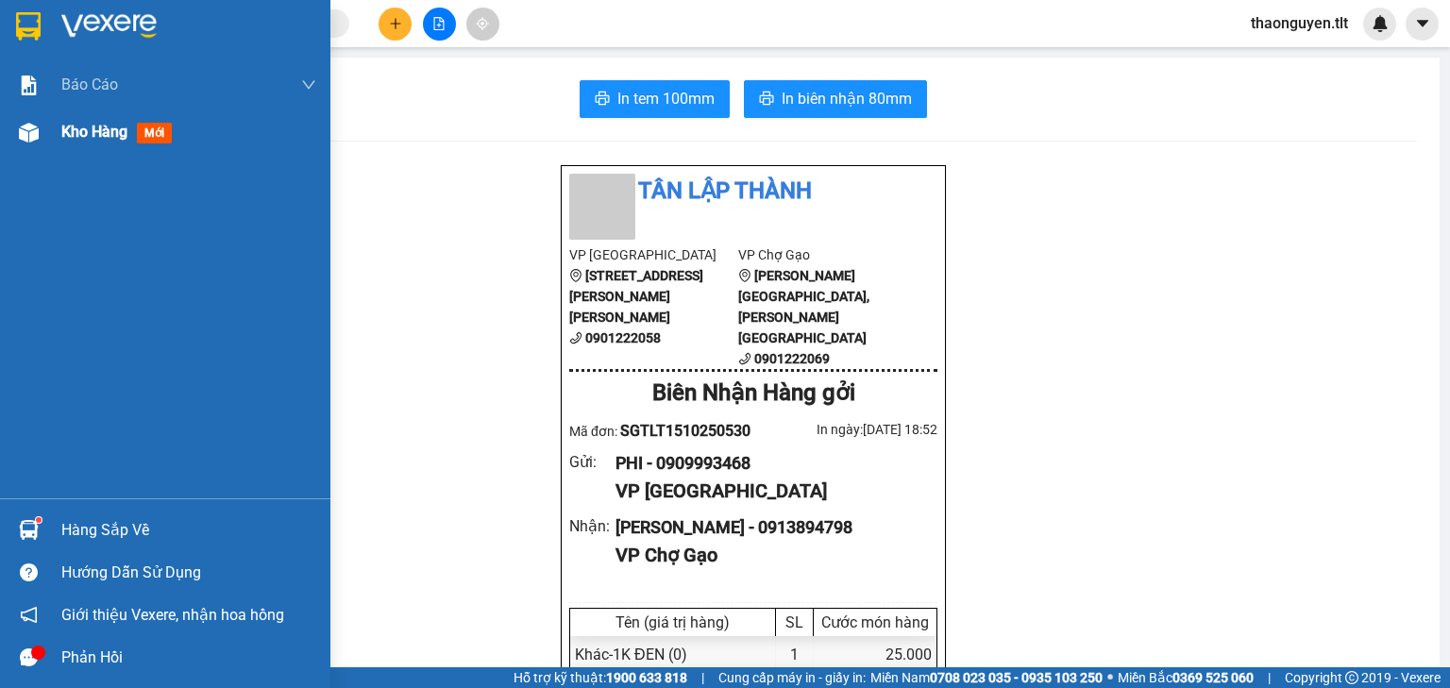
click at [23, 145] on div at bounding box center [28, 132] width 33 height 33
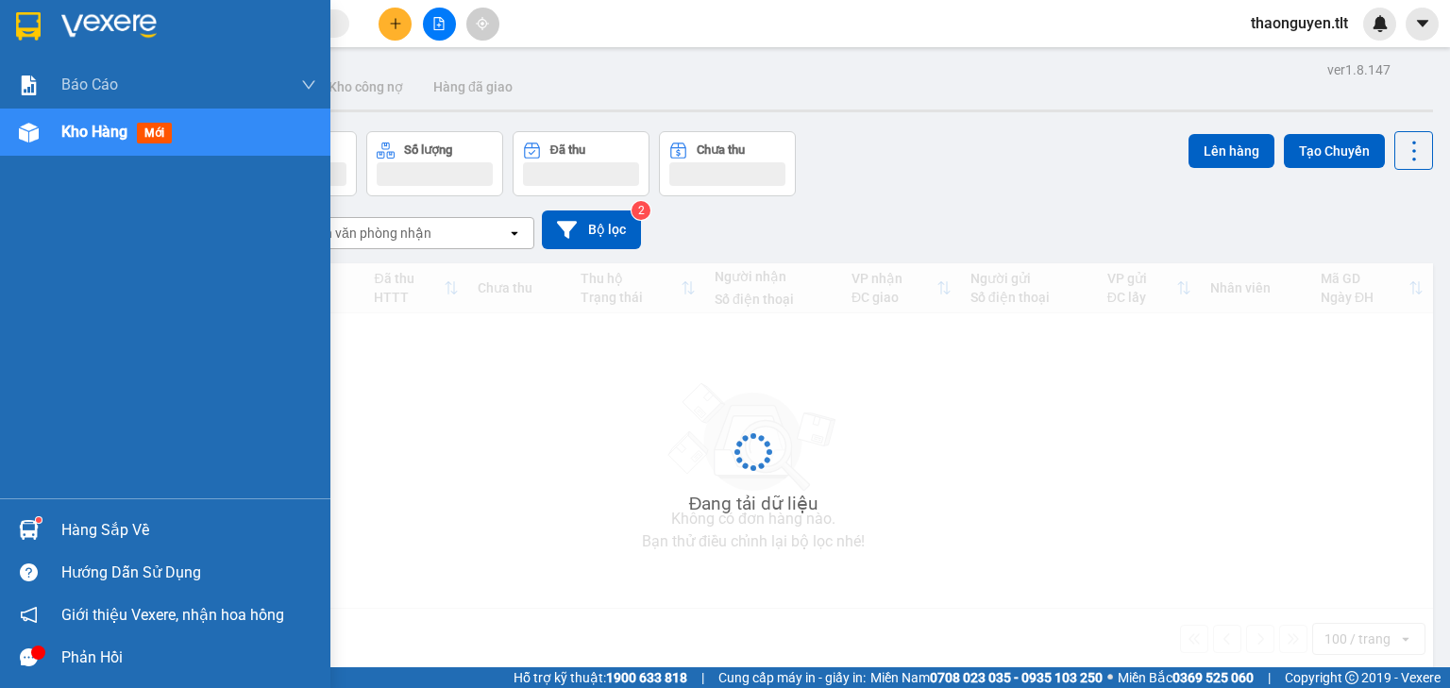
click at [23, 145] on div at bounding box center [28, 132] width 33 height 33
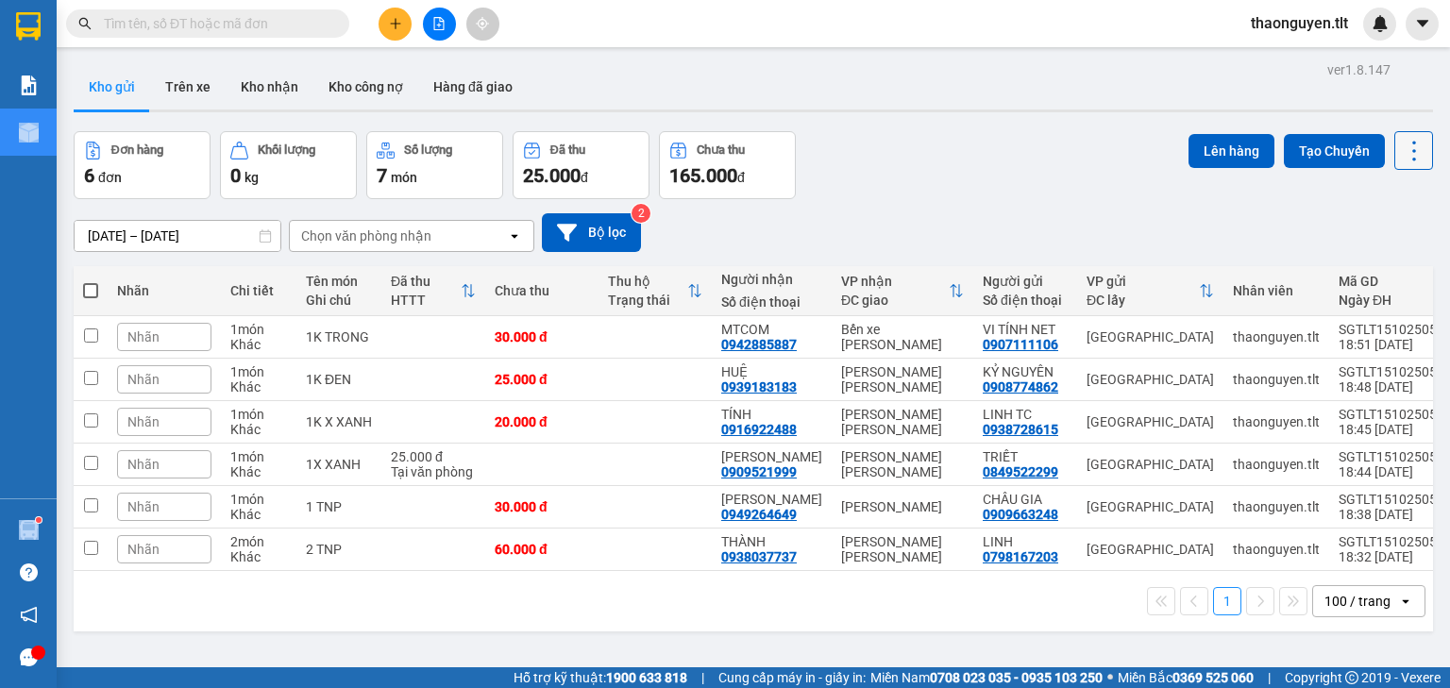
click at [1411, 147] on icon at bounding box center [1413, 151] width 26 height 26
click at [1366, 270] on span "Làm mới" at bounding box center [1375, 269] width 52 height 19
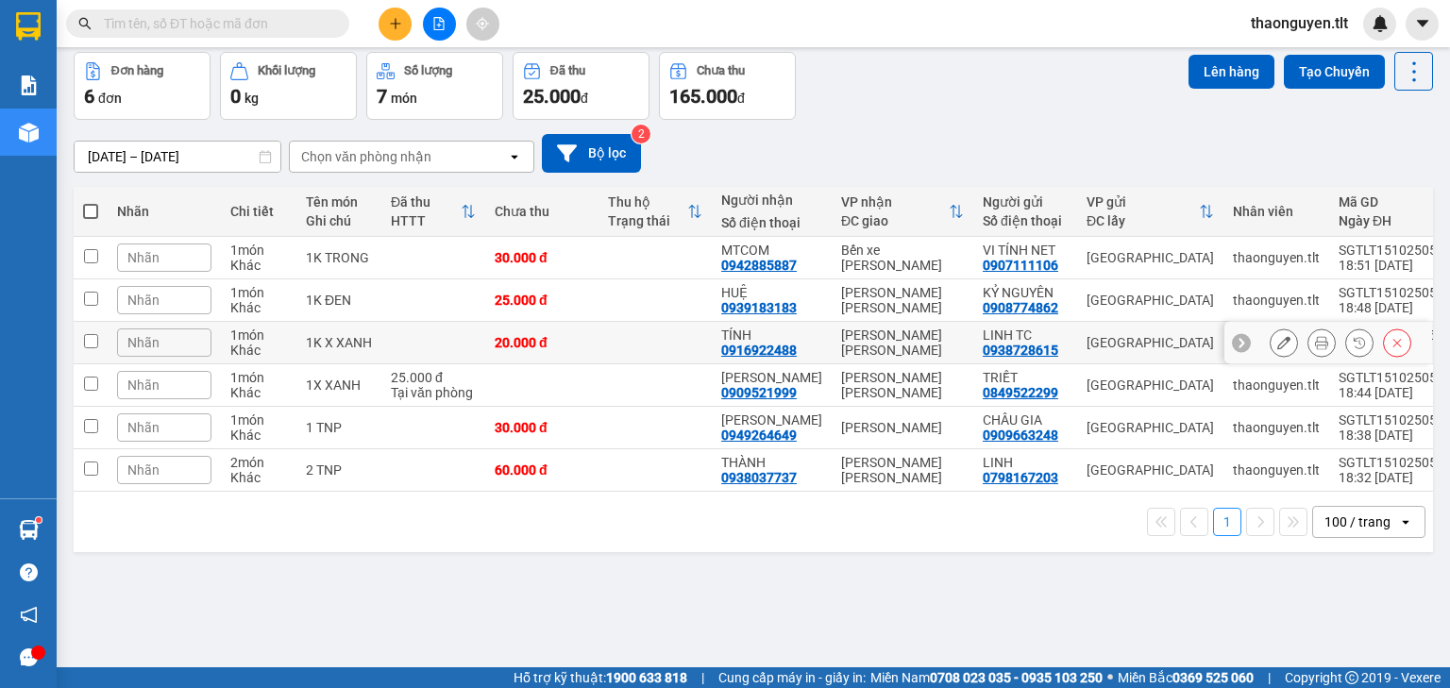
scroll to position [87, 0]
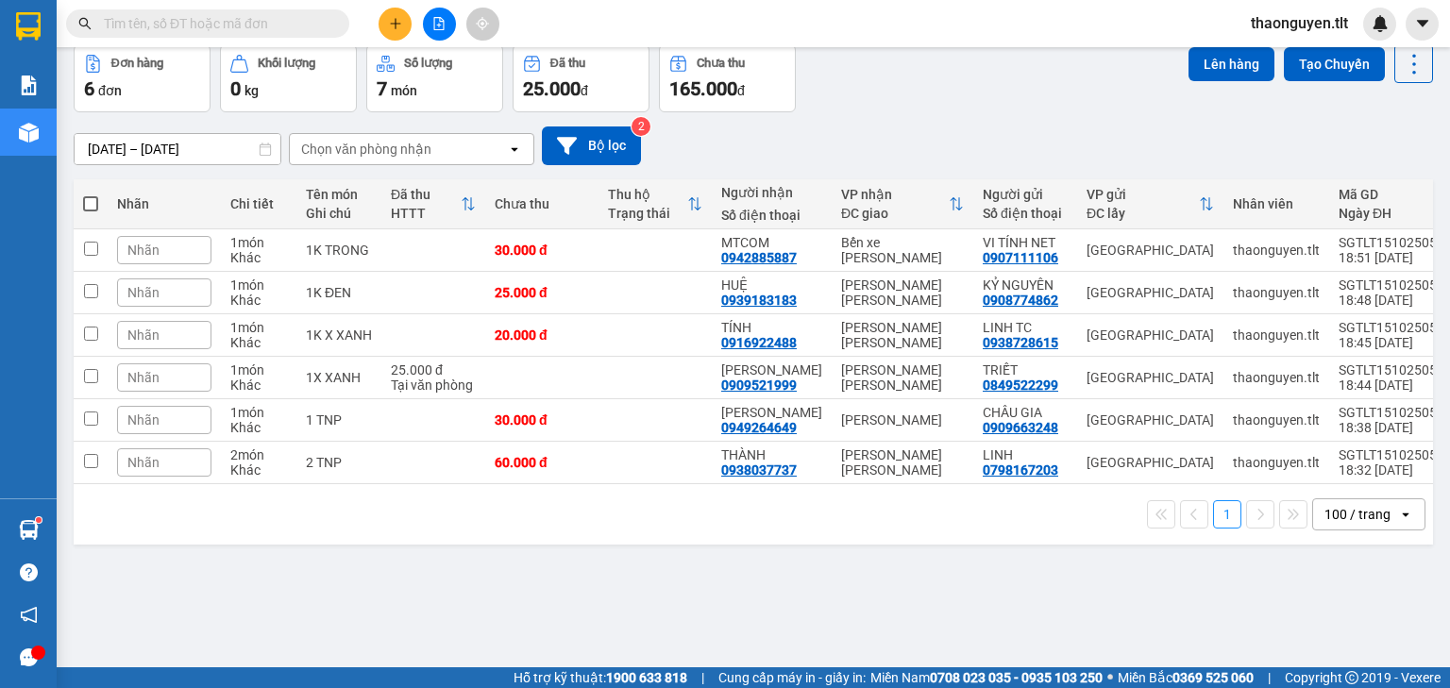
click at [184, 13] on input "text" at bounding box center [215, 23] width 223 height 21
click at [374, 29] on div at bounding box center [439, 24] width 142 height 33
click at [394, 22] on icon "plus" at bounding box center [394, 23] width 1 height 10
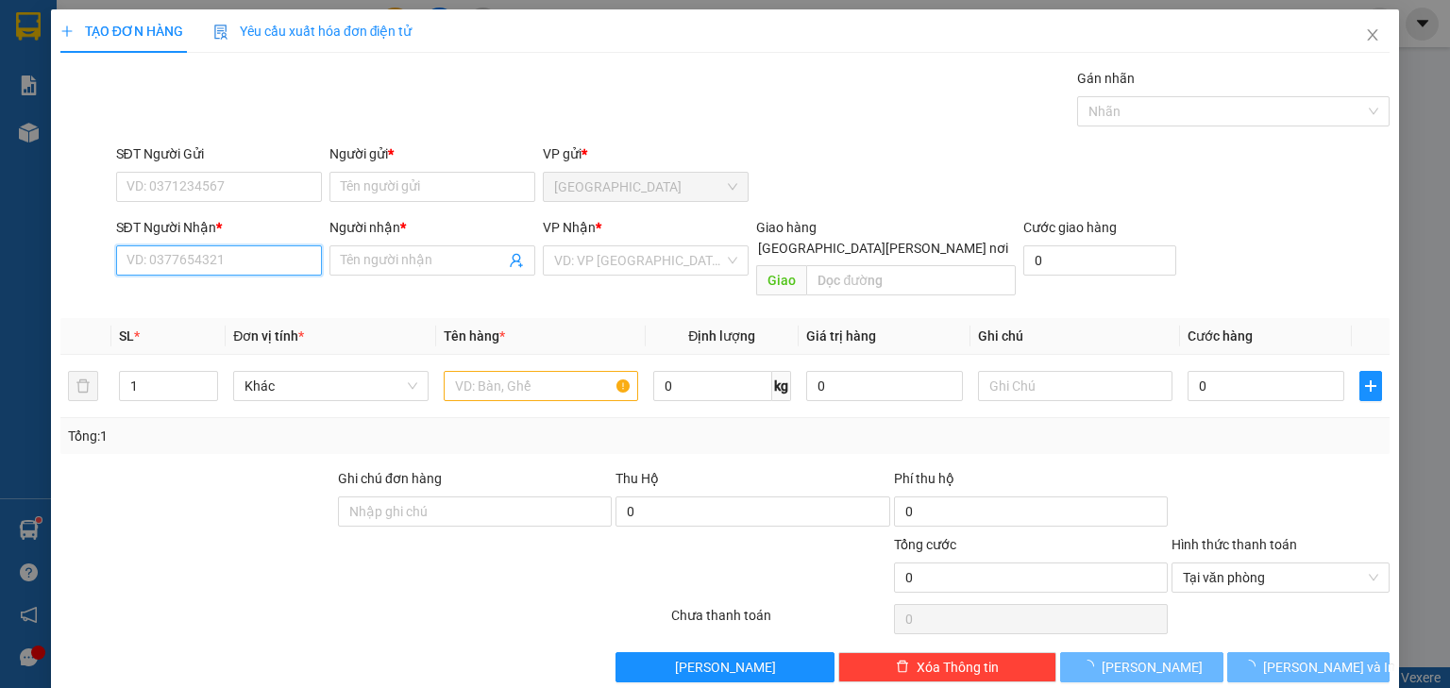
click at [238, 258] on input "SĐT Người Nhận *" at bounding box center [219, 260] width 206 height 30
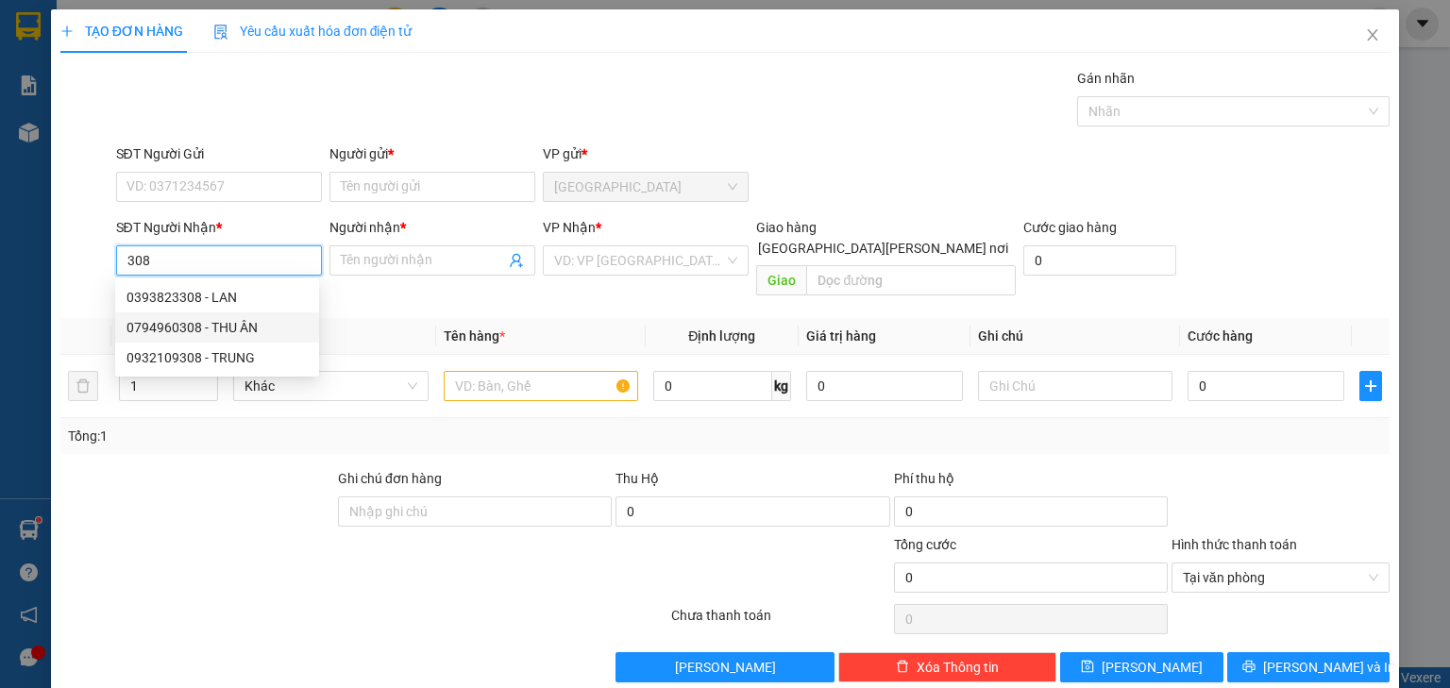
click at [247, 332] on div "0794960308 - THU ÂN" at bounding box center [216, 327] width 181 height 21
type input "0794960308"
type input "THU ÂN"
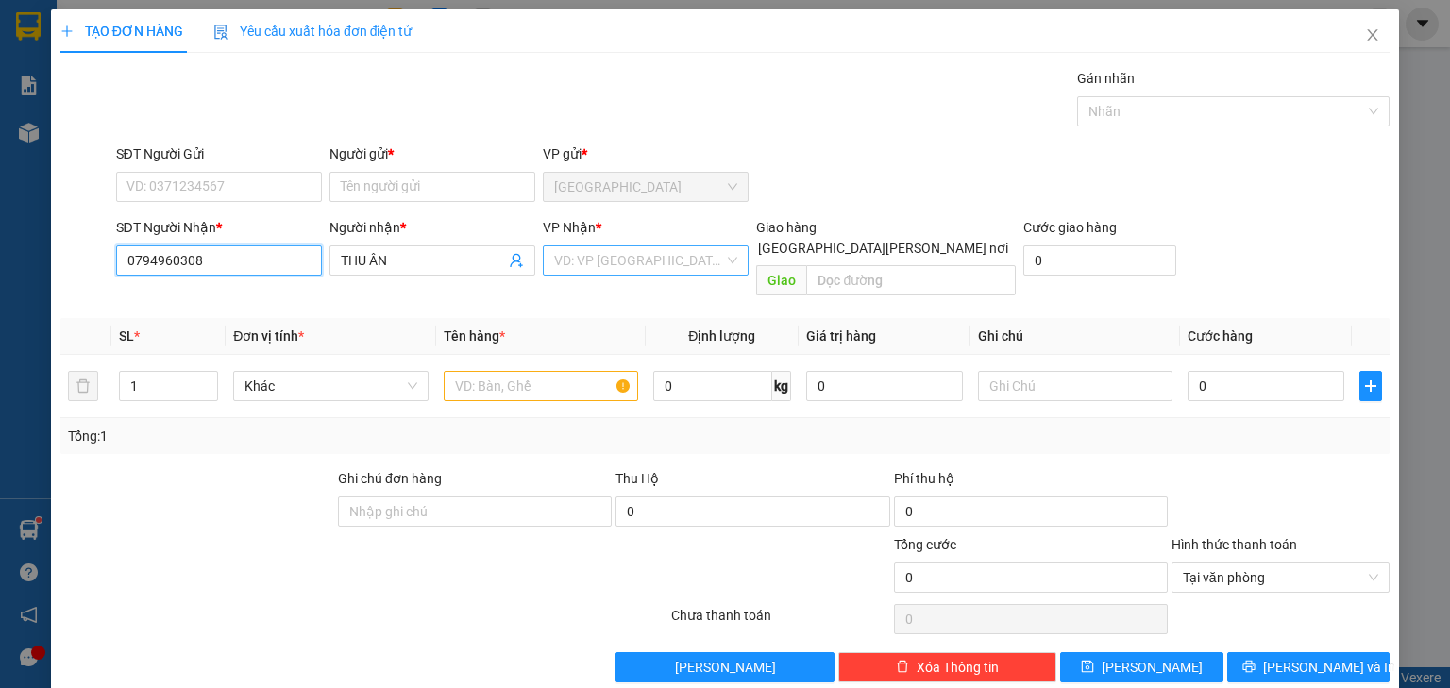
type input "0794960308"
click at [581, 265] on input "search" at bounding box center [639, 260] width 170 height 28
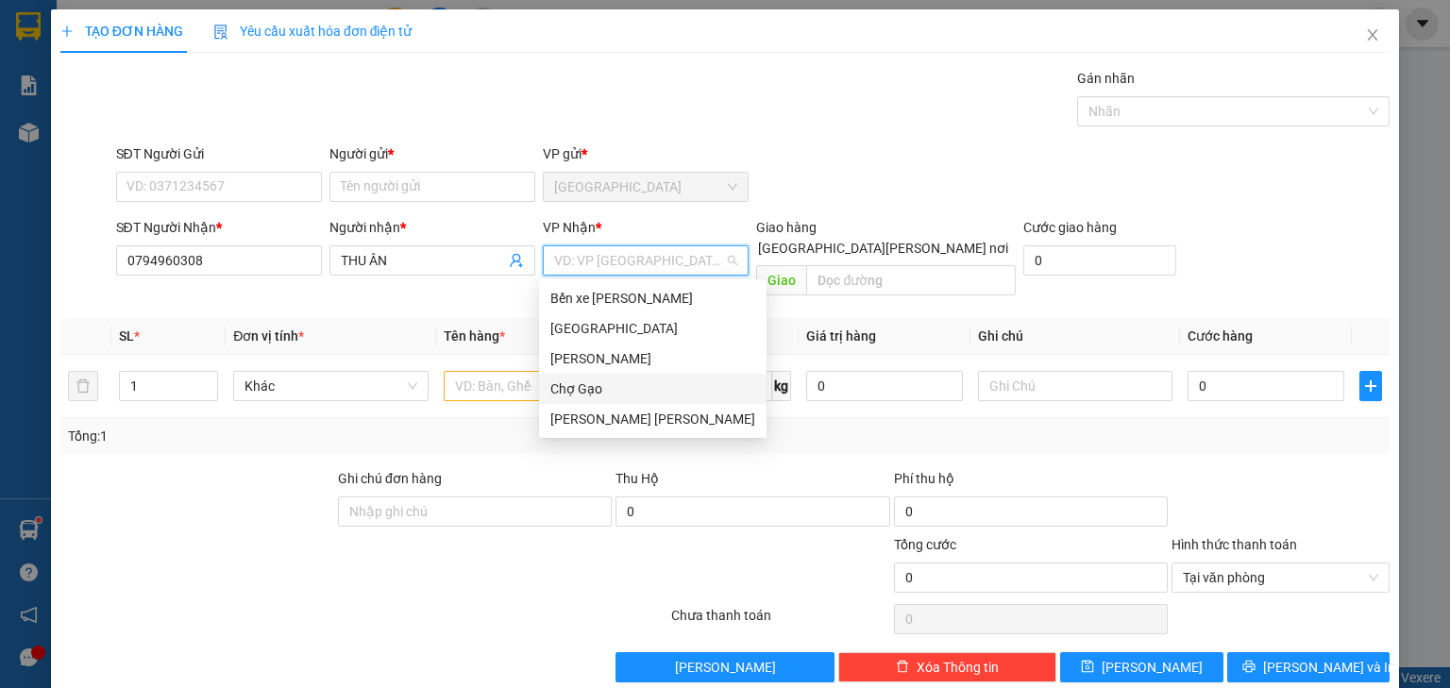
click at [595, 396] on div "Chợ Gạo" at bounding box center [652, 388] width 205 height 21
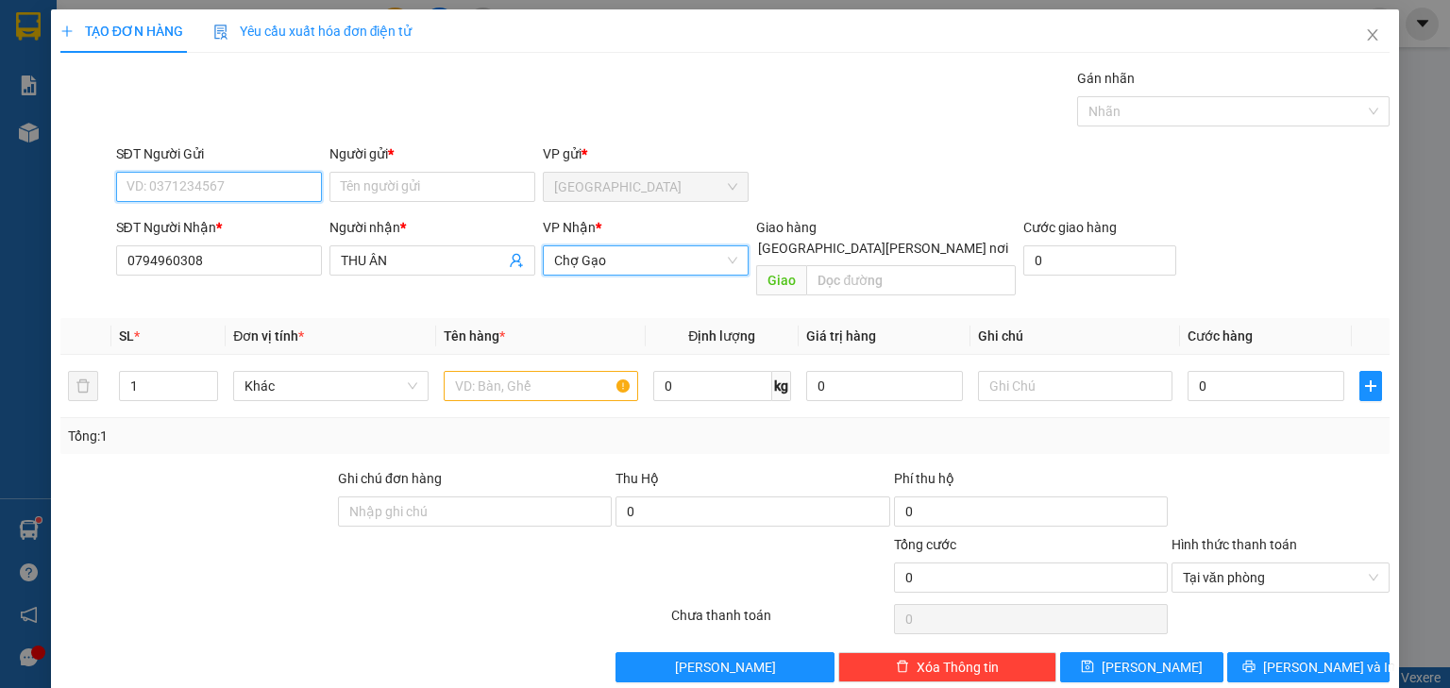
click at [214, 185] on input "SĐT Người Gửi" at bounding box center [219, 187] width 206 height 30
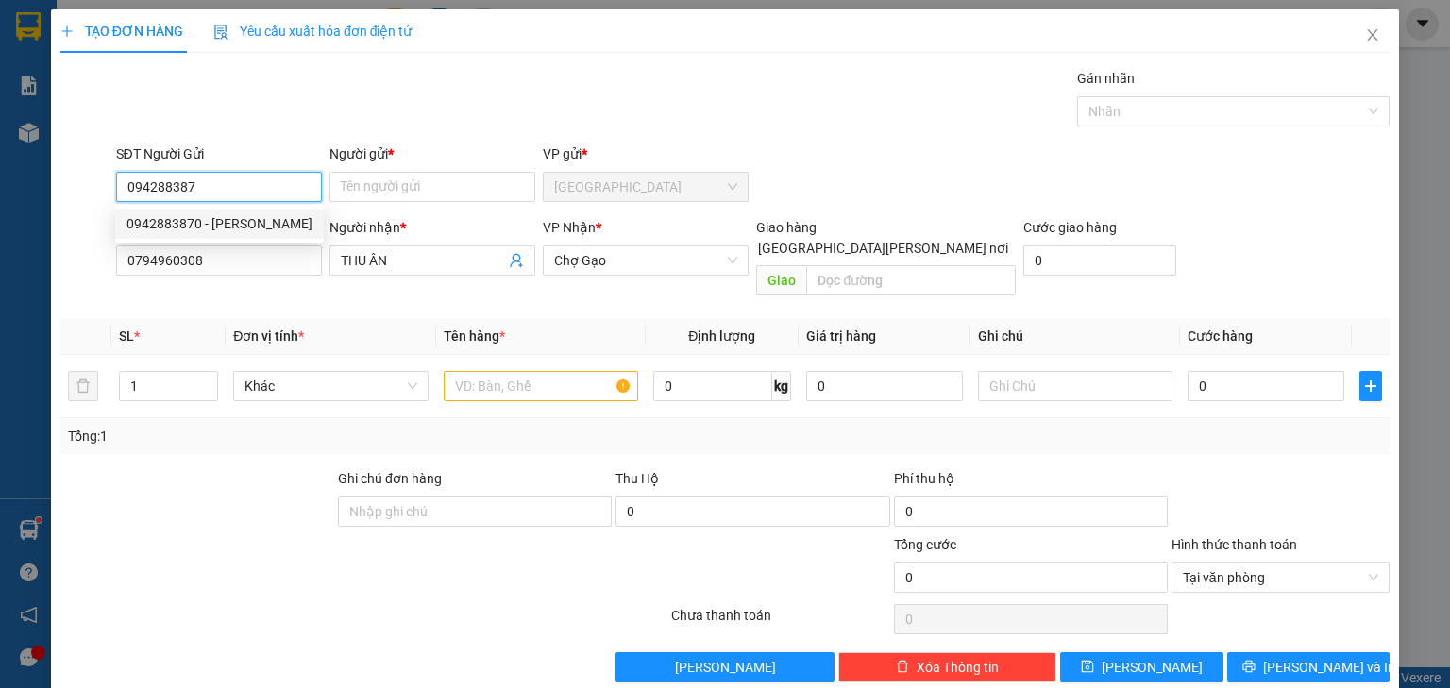
click at [232, 225] on div "0942883870 - TUYẾN" at bounding box center [219, 223] width 186 height 21
type input "0942883870"
type input "TUYẾN"
type input "0942883870"
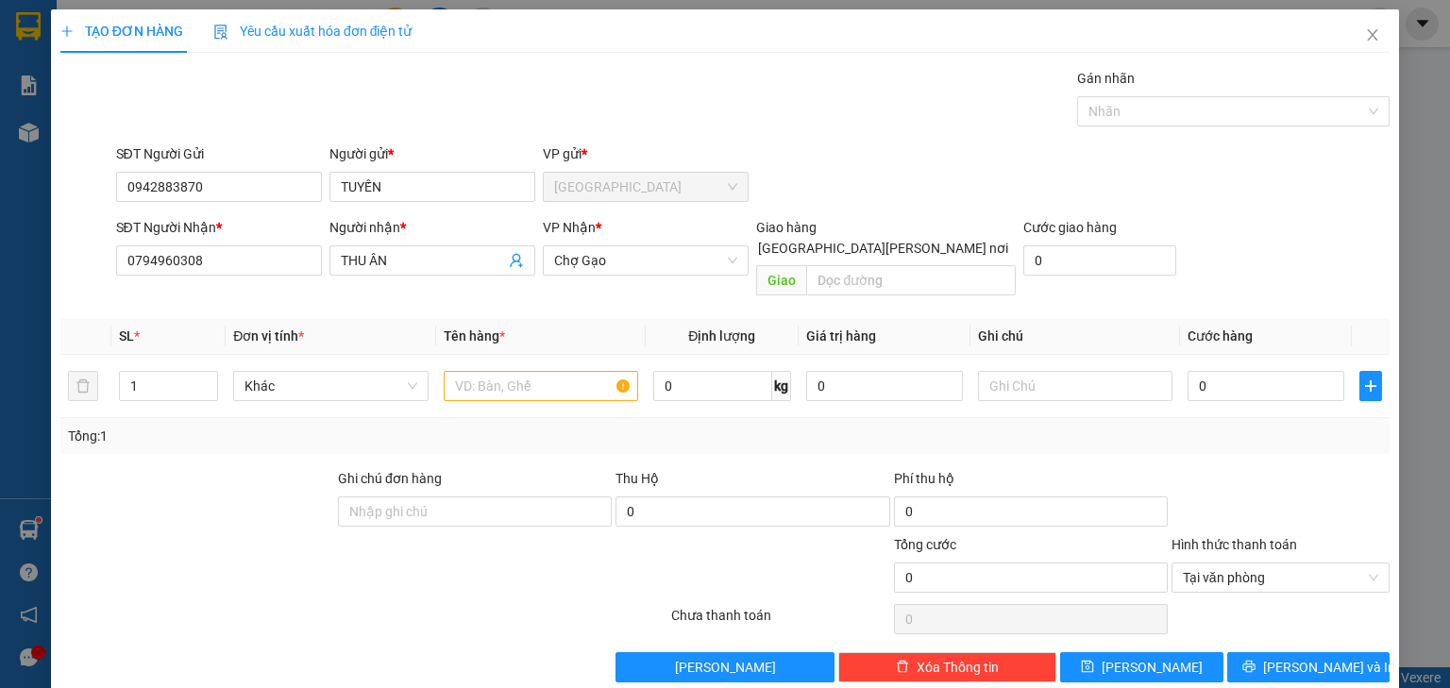
click at [520, 418] on div "Tổng: 1" at bounding box center [724, 436] width 1329 height 36
click at [540, 381] on div at bounding box center [541, 386] width 194 height 38
click at [541, 377] on input "text" at bounding box center [541, 386] width 194 height 30
type input "1K ĐEN"
type input "003"
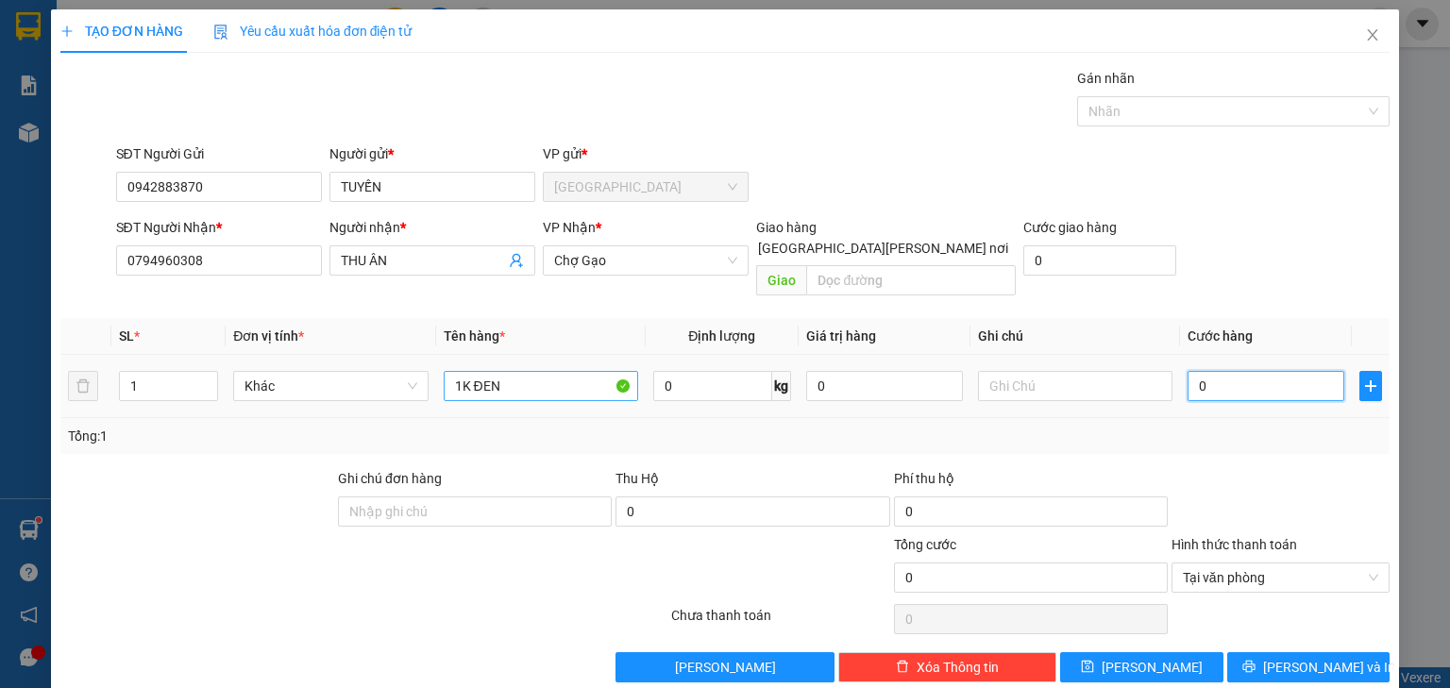
type input "3"
type input "0.030"
type input "30"
type input "30.000"
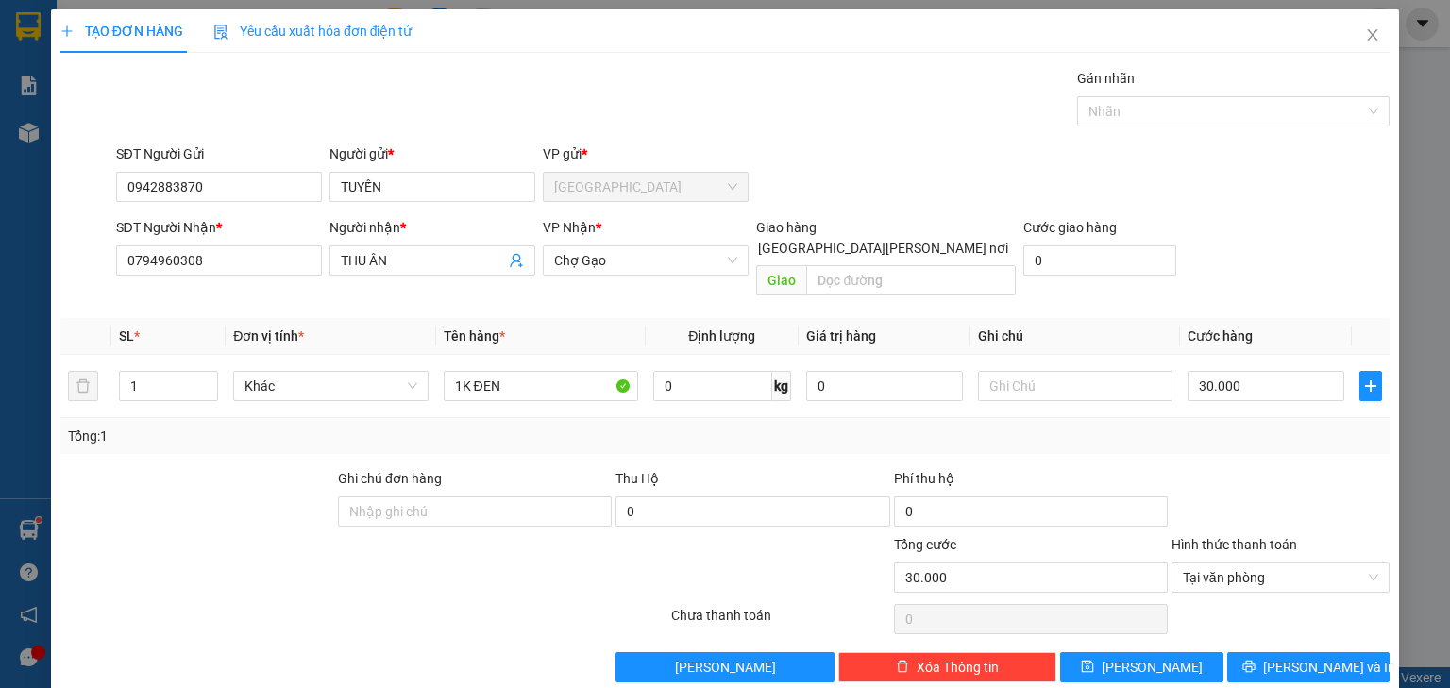
click at [1265, 271] on div "SĐT Người Nhận * 0794960308 Người nhận * THU ÂN VP Nhận * Chợ Gạo Giao hàng Gia…" at bounding box center [753, 260] width 1282 height 87
type input "30.000"
click at [1322, 627] on div "Transit Pickup Surcharge Ids Transit Deliver Surcharge Ids Transit Deliver Surc…" at bounding box center [724, 375] width 1329 height 614
click at [1313, 657] on span "[PERSON_NAME] và In" at bounding box center [1329, 667] width 132 height 21
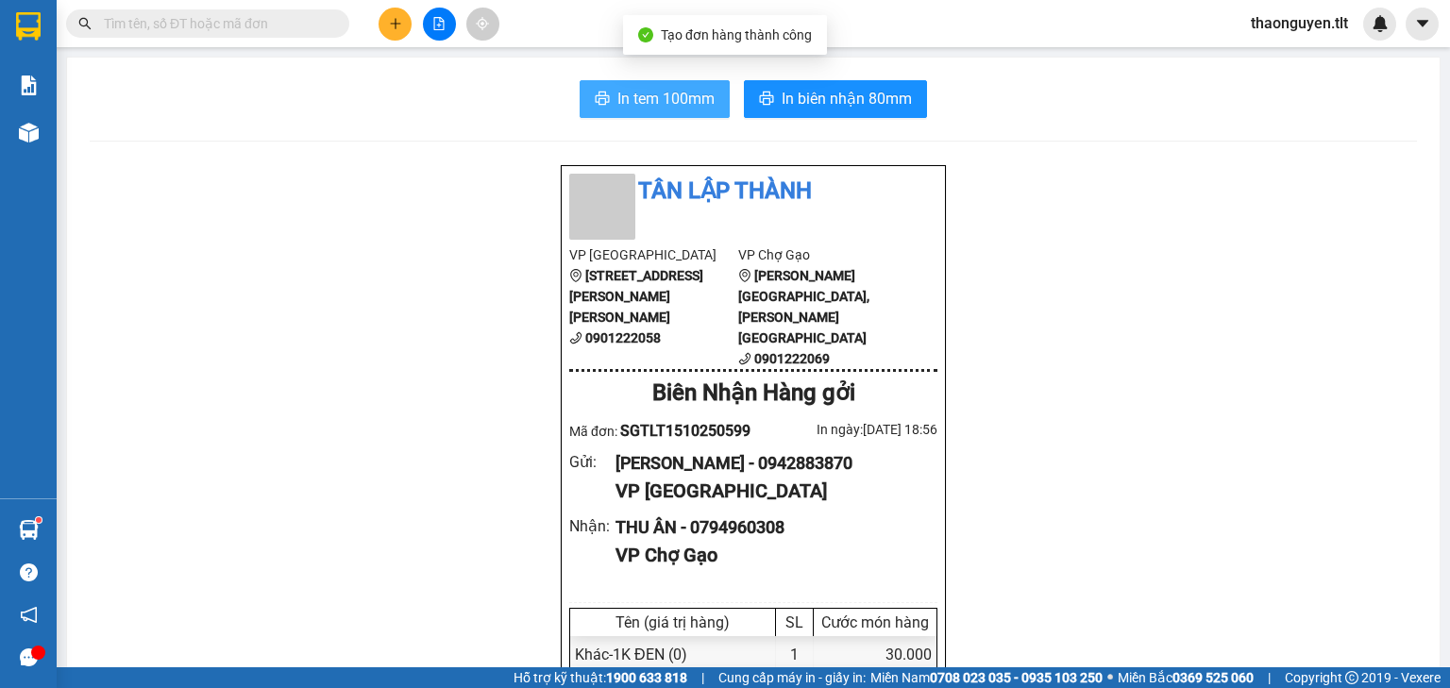
click at [690, 98] on span "In tem 100mm" at bounding box center [665, 99] width 97 height 24
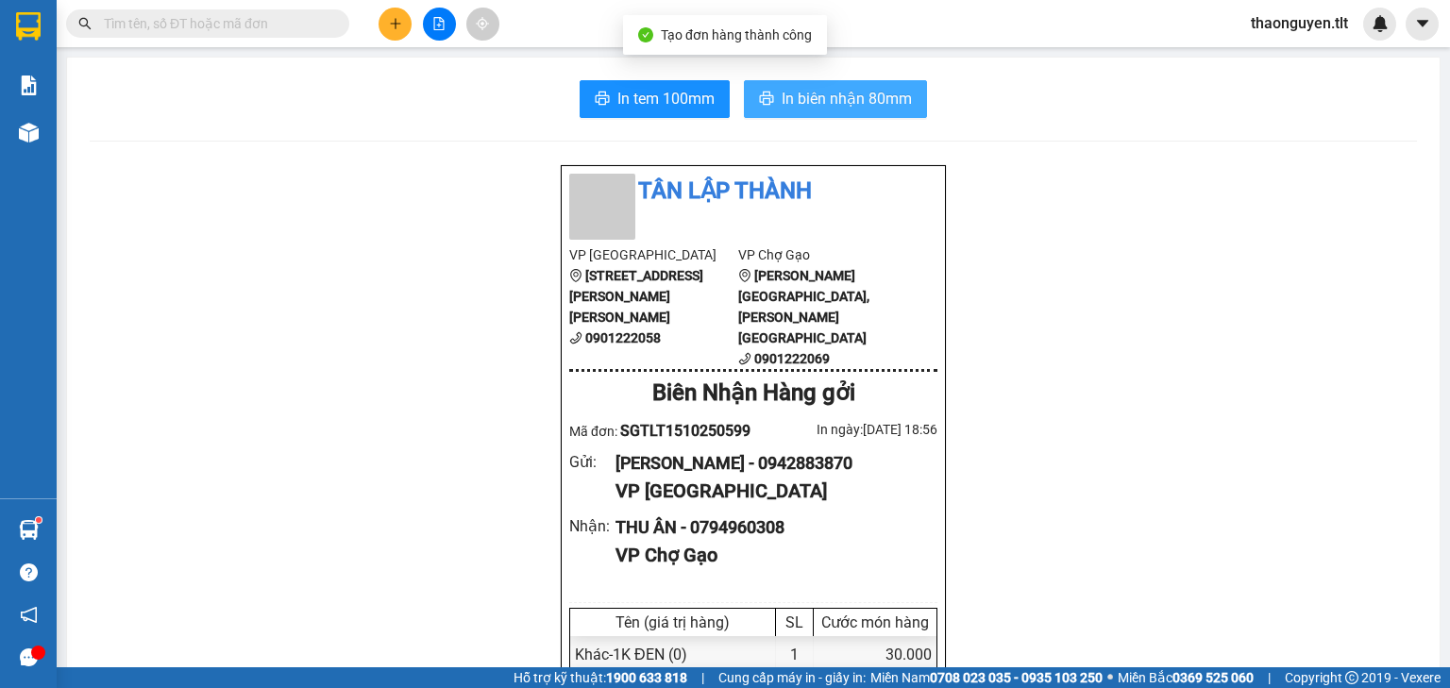
click at [801, 102] on span "In biên nhận 80mm" at bounding box center [846, 99] width 130 height 24
click at [236, 34] on span at bounding box center [207, 23] width 283 height 28
click at [260, 25] on input "text" at bounding box center [215, 23] width 223 height 21
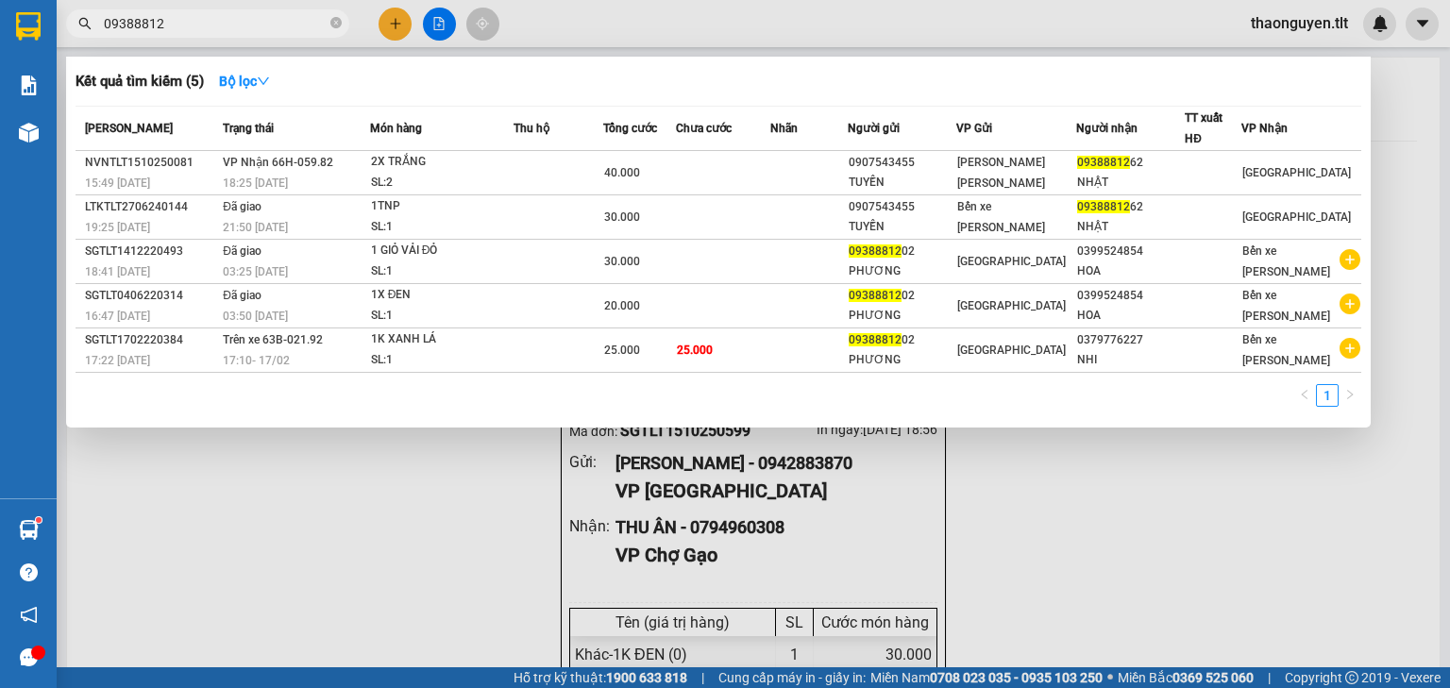
type input "09388812"
click at [388, 22] on div at bounding box center [725, 344] width 1450 height 688
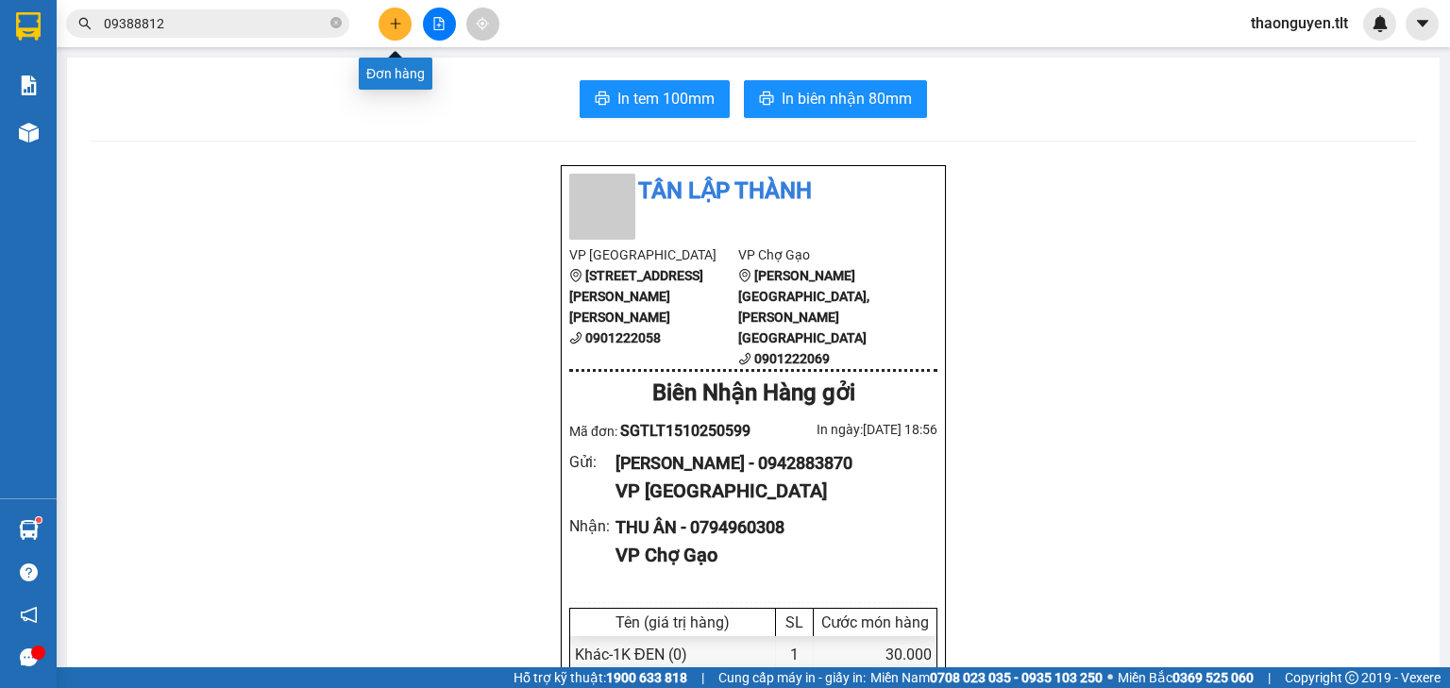
click at [385, 33] on button at bounding box center [394, 24] width 33 height 33
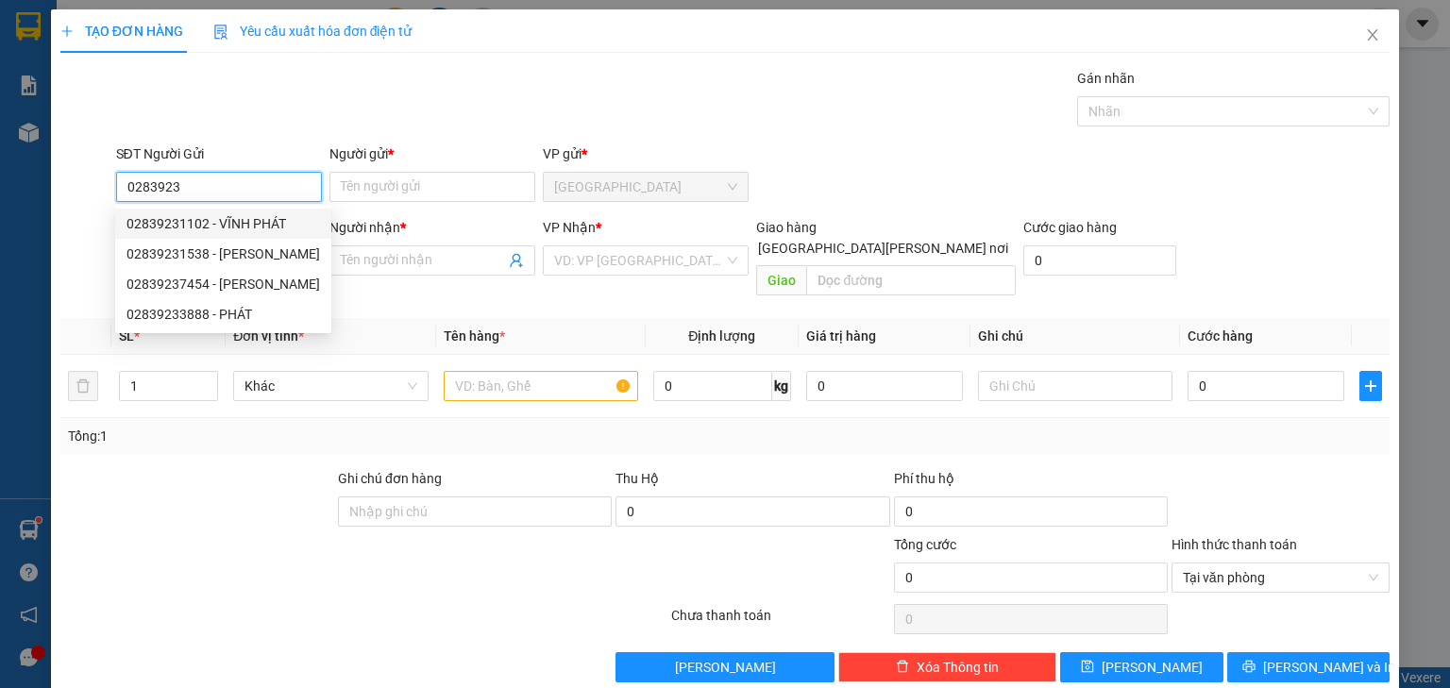
click at [274, 226] on div "02839231102 - VĨNH PHÁT" at bounding box center [222, 223] width 193 height 21
type input "02839231102"
type input "VĨNH PHÁT"
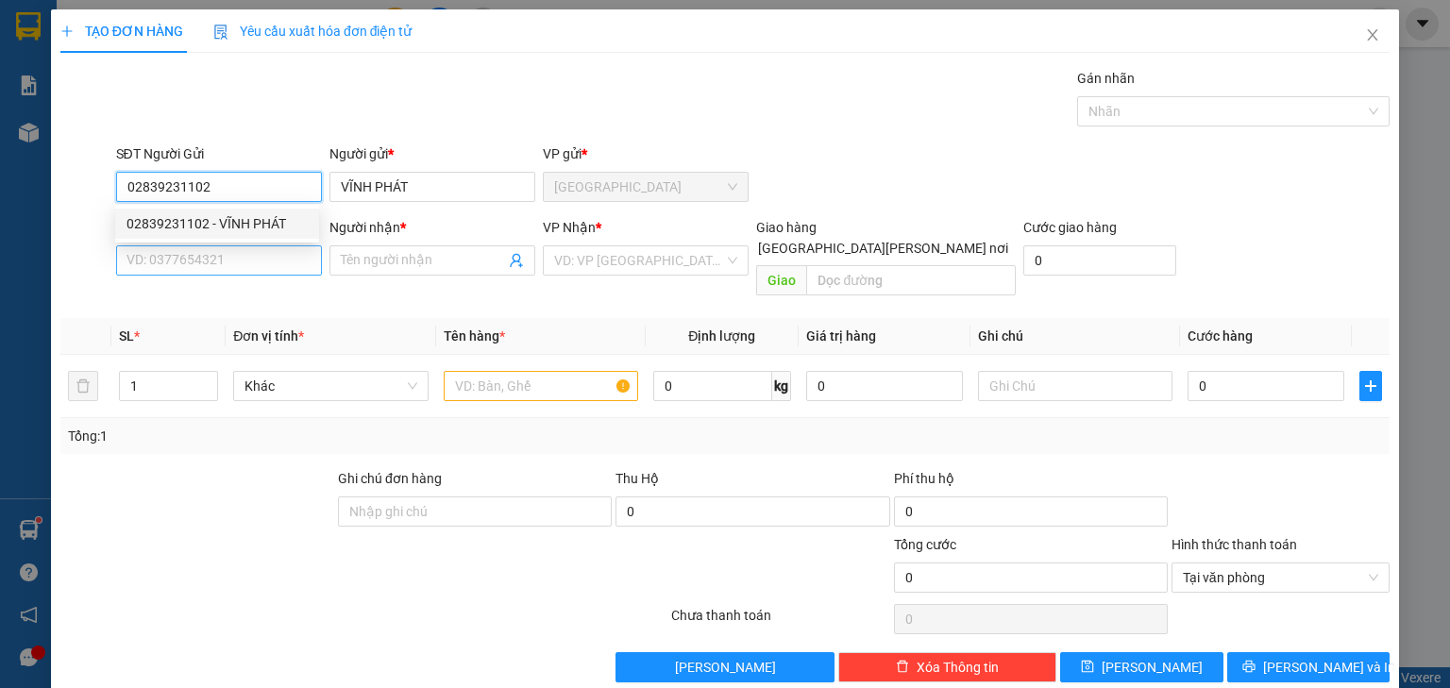
type input "02839231102"
click at [249, 261] on input "SĐT Người Nhận *" at bounding box center [219, 260] width 206 height 30
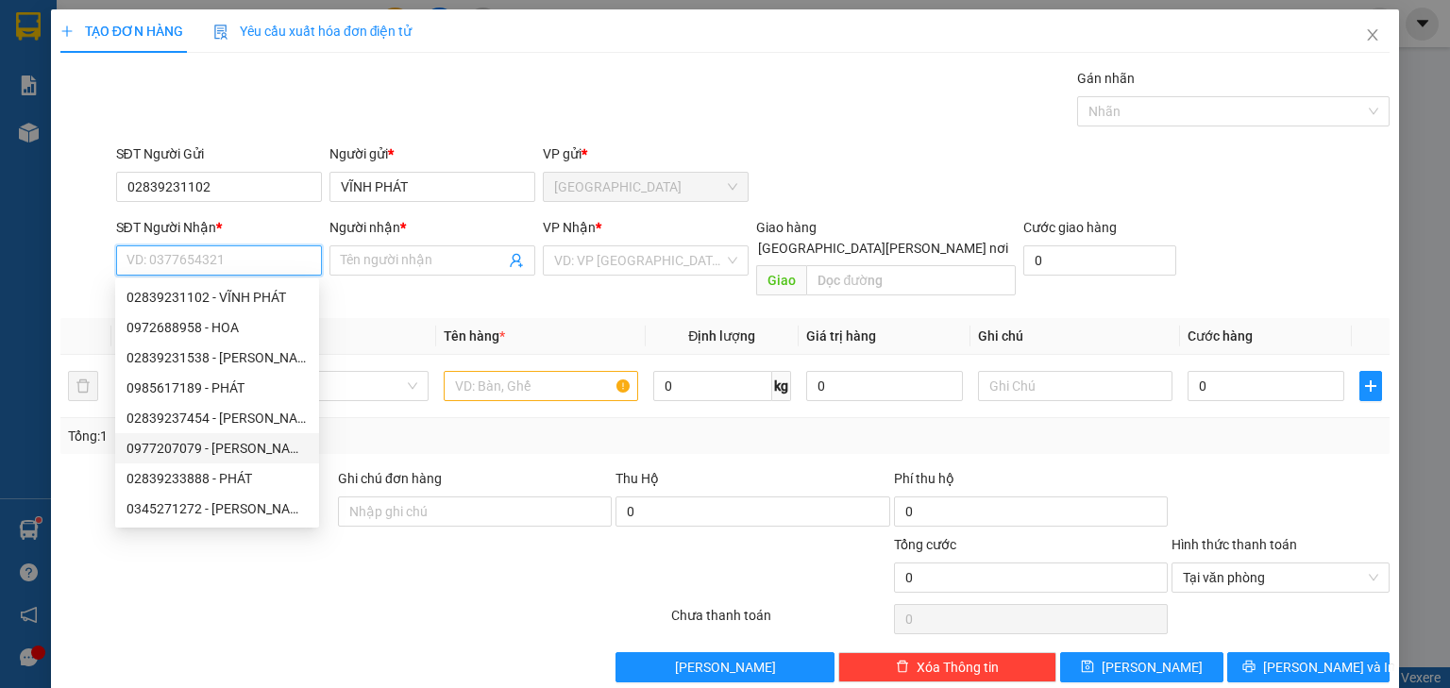
click at [243, 448] on div "0977207079 - TOÀN" at bounding box center [216, 448] width 181 height 21
type input "0977207079"
type input "TOÀN"
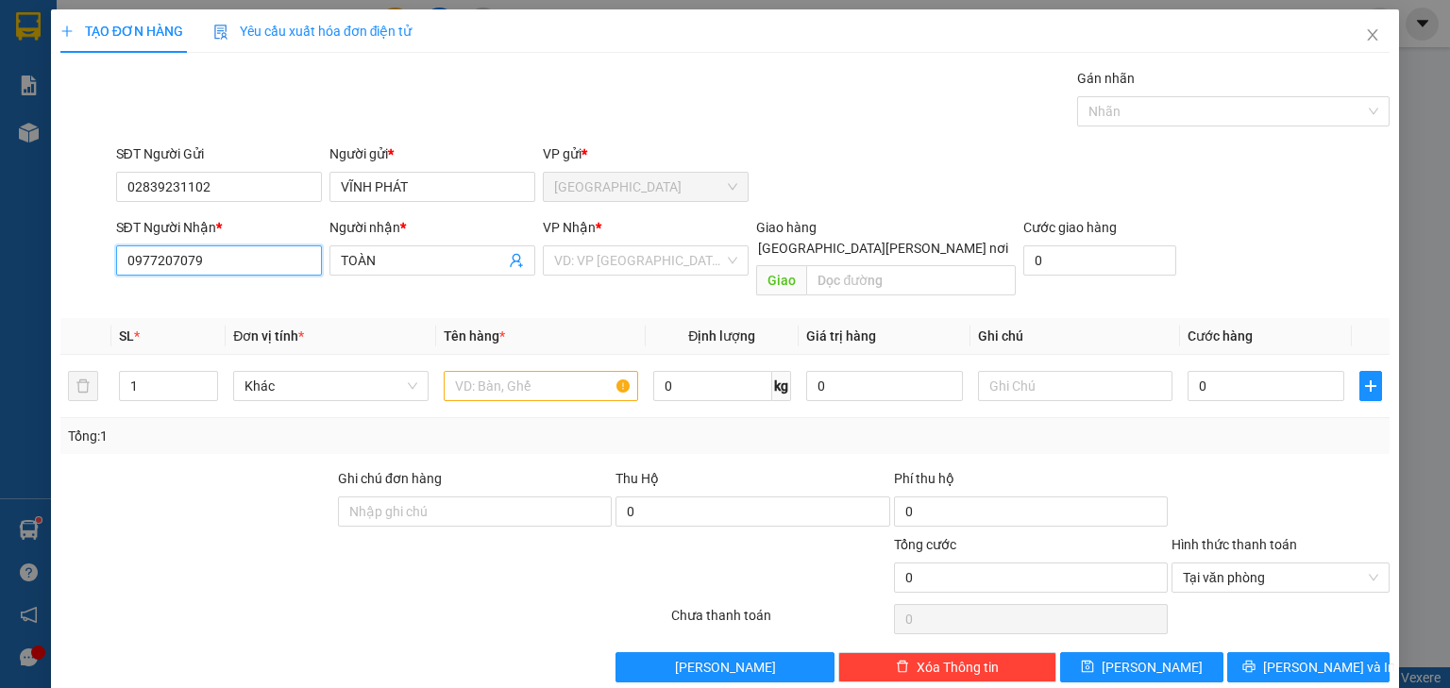
drag, startPoint x: 245, startPoint y: 261, endPoint x: 0, endPoint y: 282, distance: 246.2
click at [0, 283] on div "TẠO ĐƠN HÀNG Yêu cầu xuất hóa đơn điện tử Transit Pickup Surcharge Ids Transit …" at bounding box center [725, 344] width 1450 height 688
click at [643, 269] on input "search" at bounding box center [639, 260] width 170 height 28
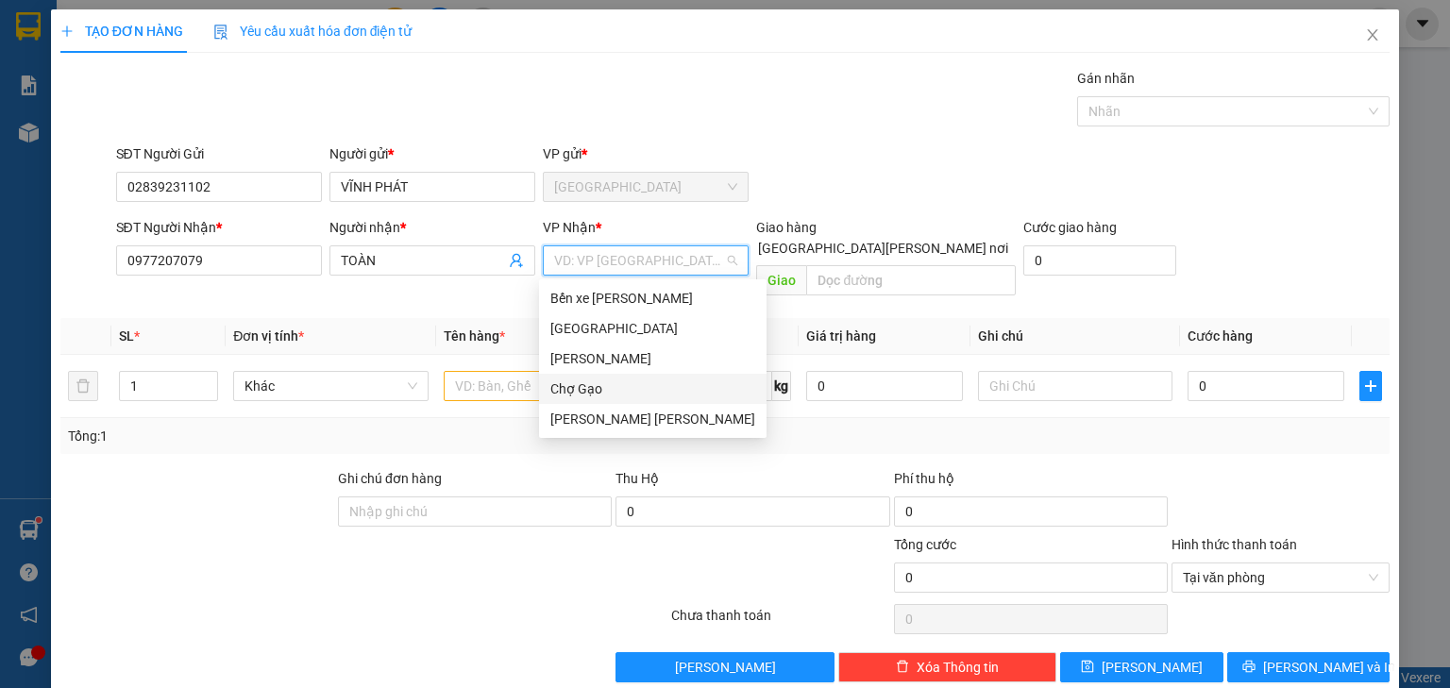
click at [601, 383] on div "Chợ Gạo" at bounding box center [652, 388] width 205 height 21
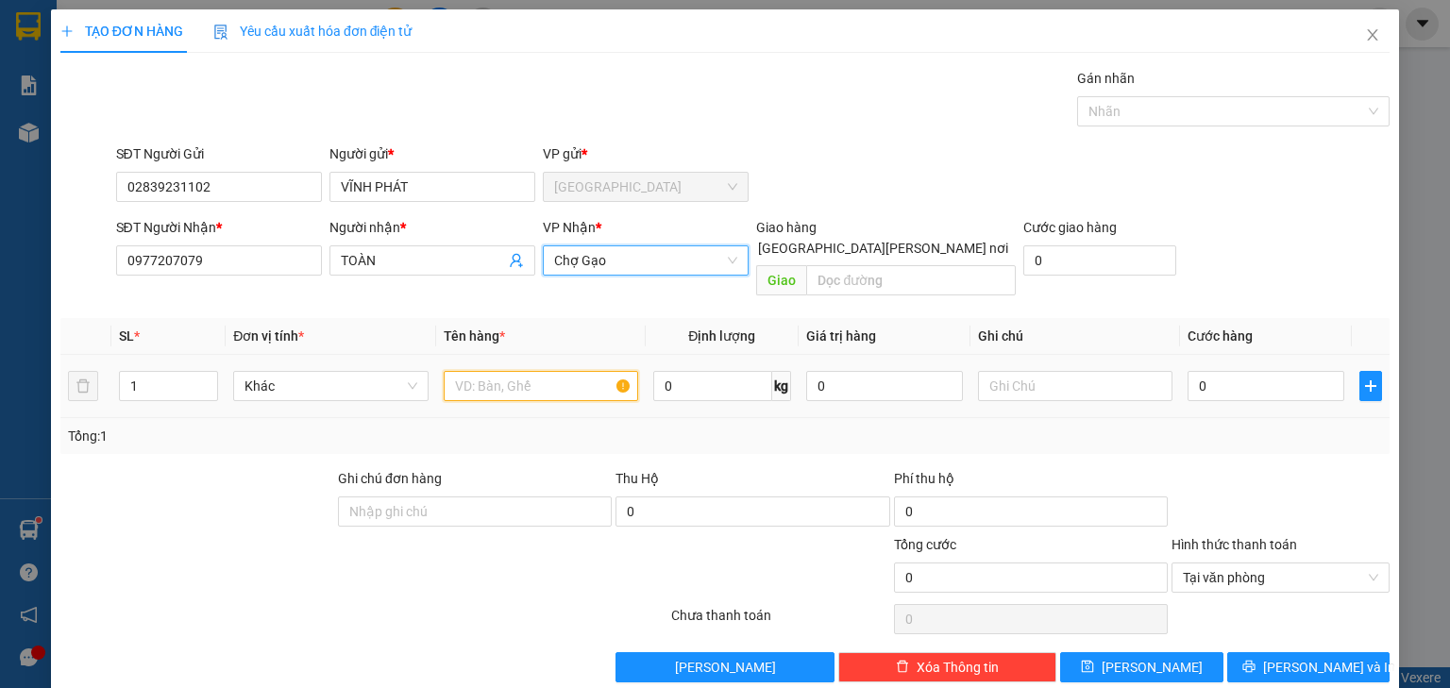
click at [523, 371] on input "text" at bounding box center [541, 386] width 194 height 30
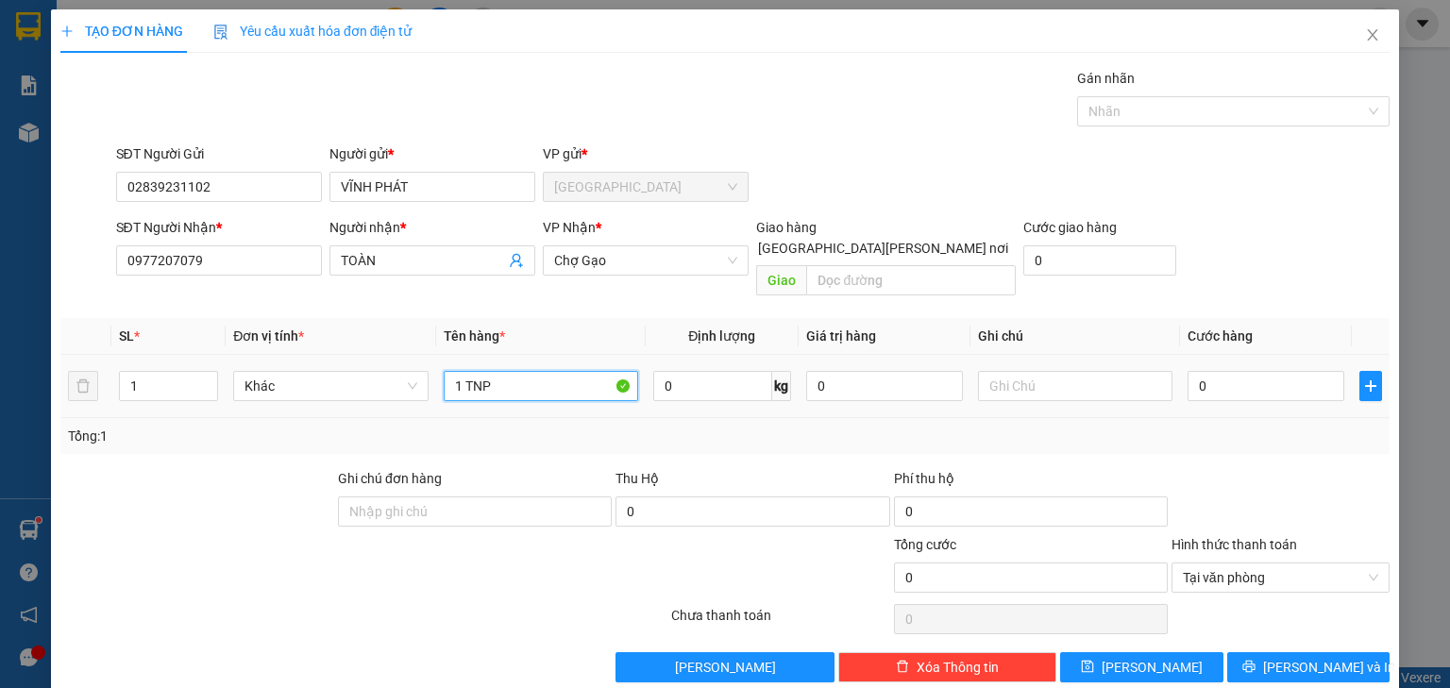
type input "1 TNP"
type input "002"
type input "2"
type input "0.025"
type input "25"
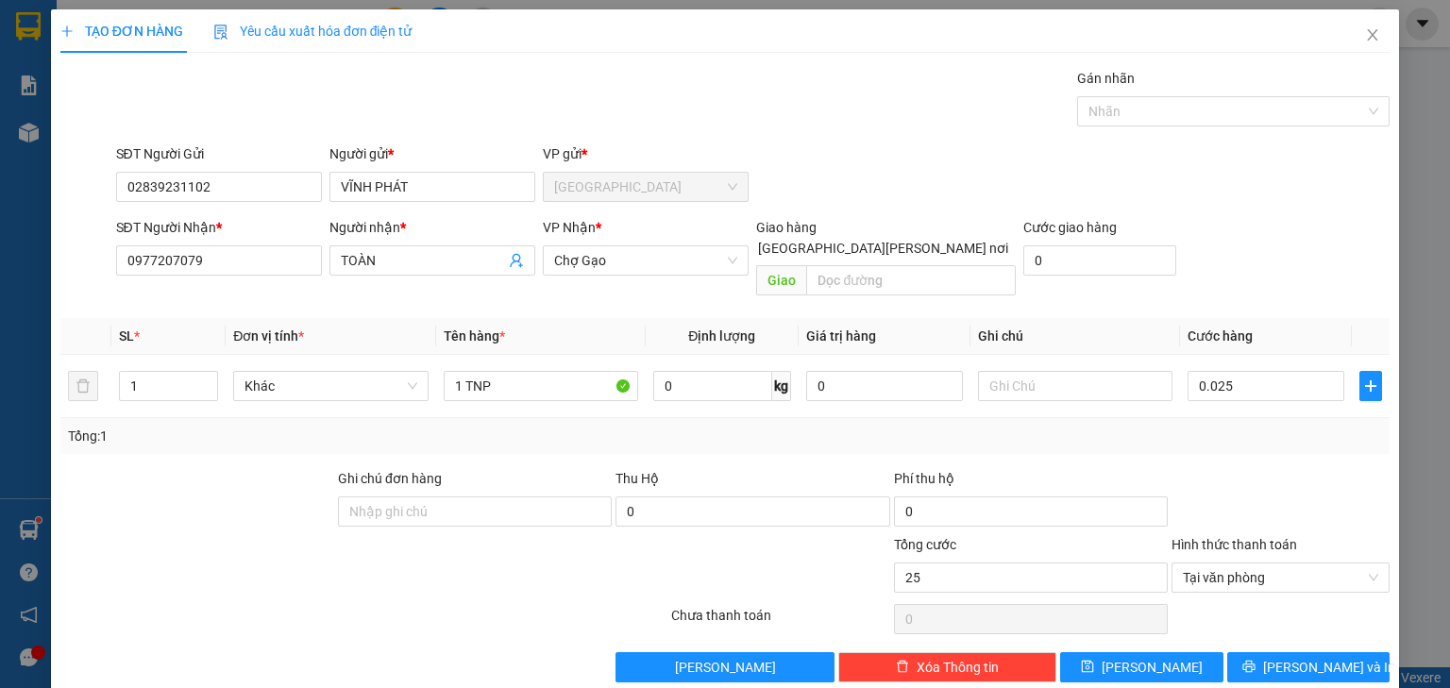
type input "25.000"
click at [1299, 250] on div "SĐT Người Nhận * 0977207079 Người nhận * TOÀN VP Nhận * Chợ Gạo Giao hàng Giao …" at bounding box center [753, 260] width 1282 height 87
type input "25.000"
click at [1255, 660] on icon "printer" at bounding box center [1248, 666] width 13 height 13
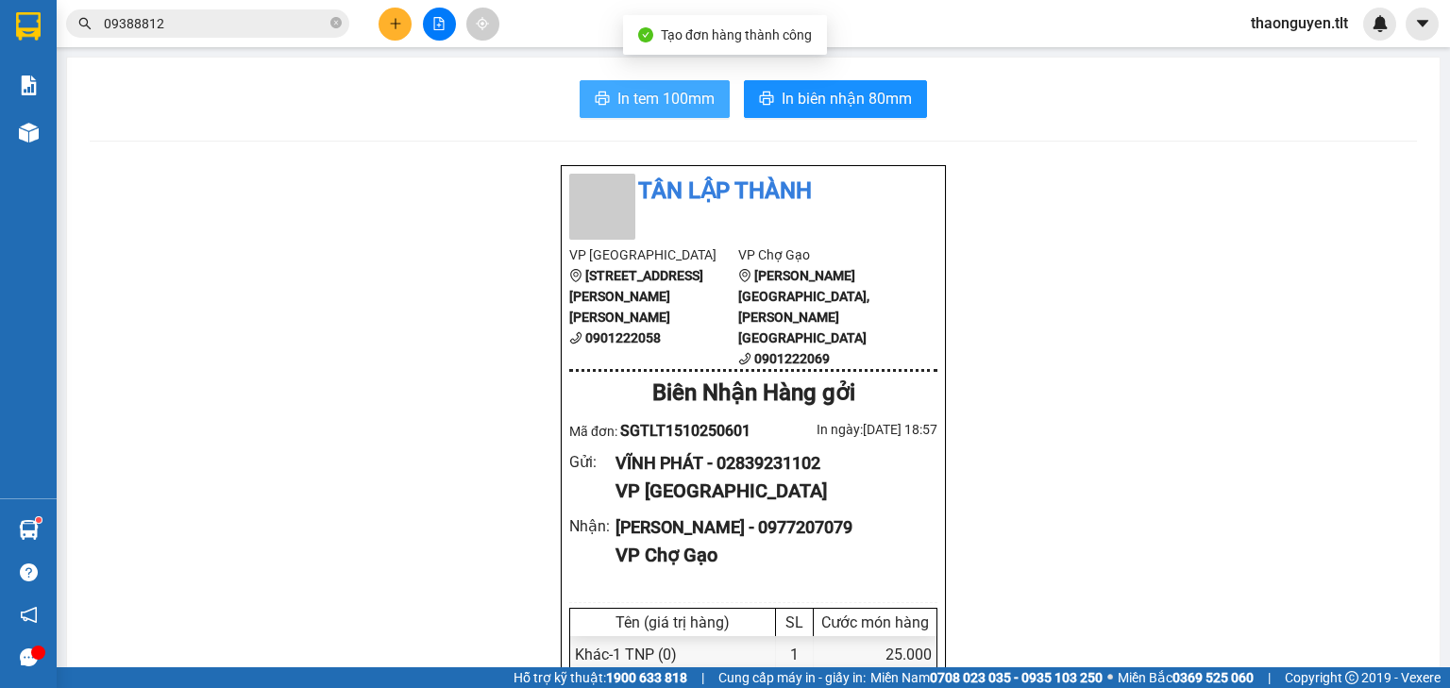
click at [678, 100] on span "In tem 100mm" at bounding box center [665, 99] width 97 height 24
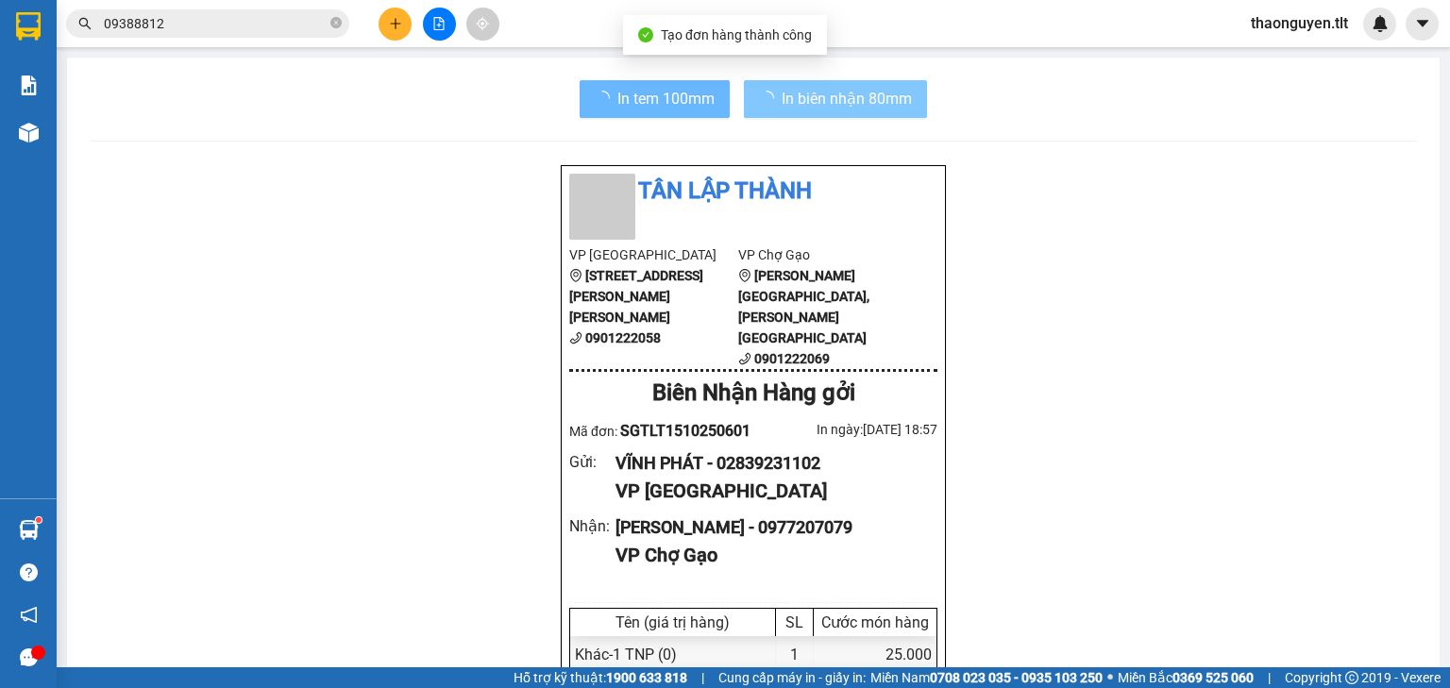
scroll to position [113, 0]
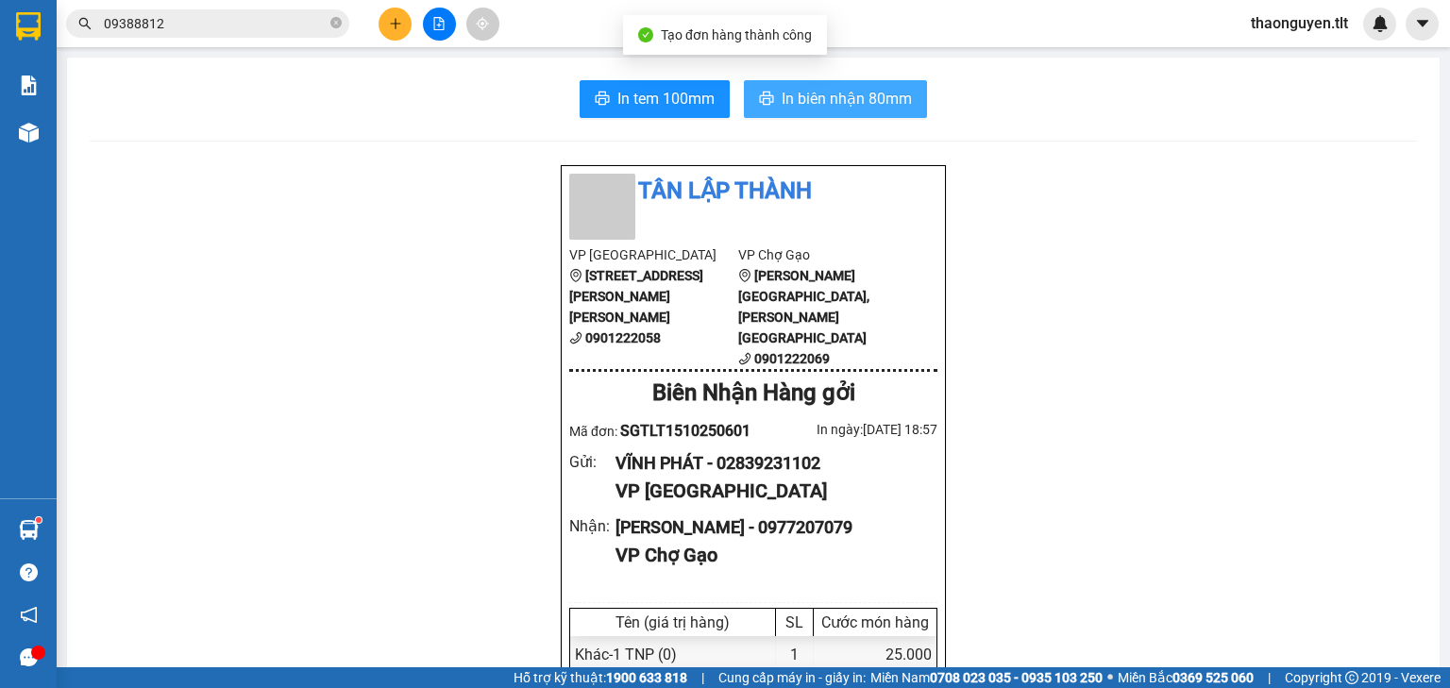
click at [810, 94] on span "In biên nhận 80mm" at bounding box center [846, 99] width 130 height 24
click at [258, 28] on input "09388812" at bounding box center [215, 23] width 223 height 21
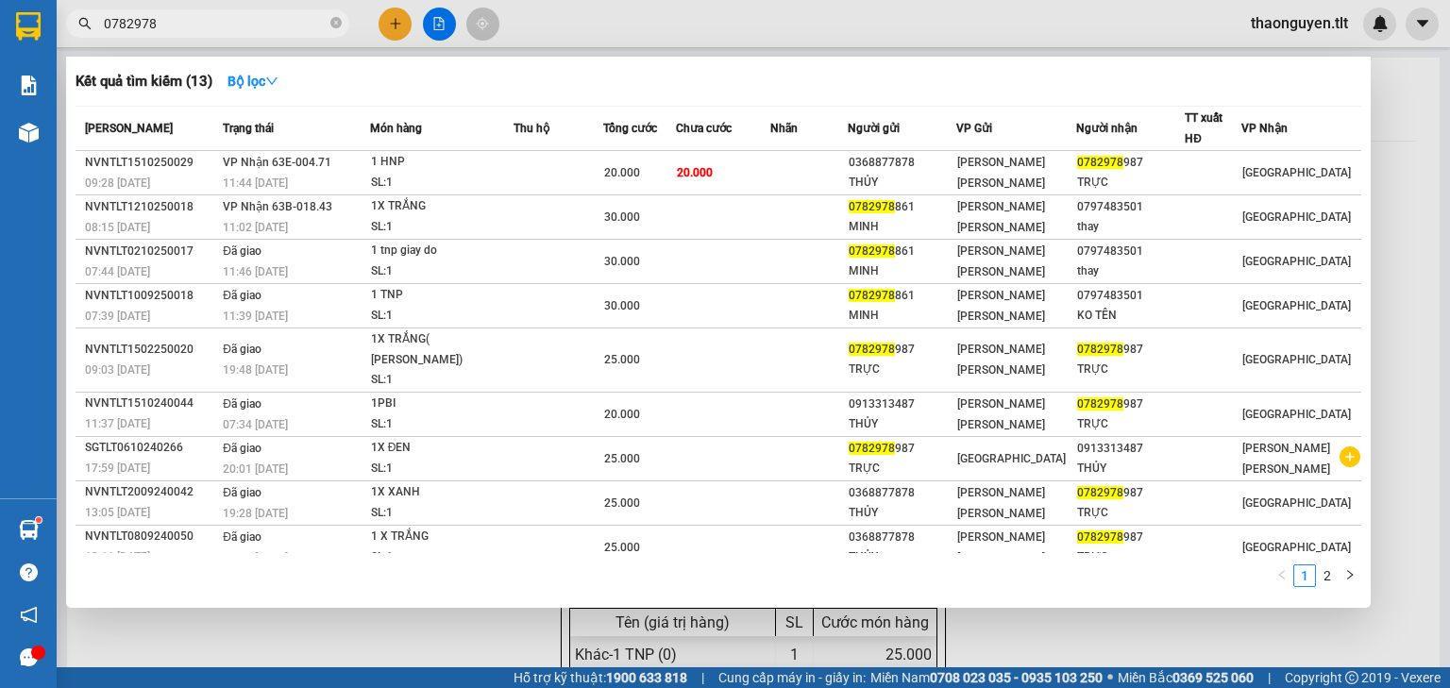
click at [175, 23] on input "0782978" at bounding box center [215, 23] width 223 height 21
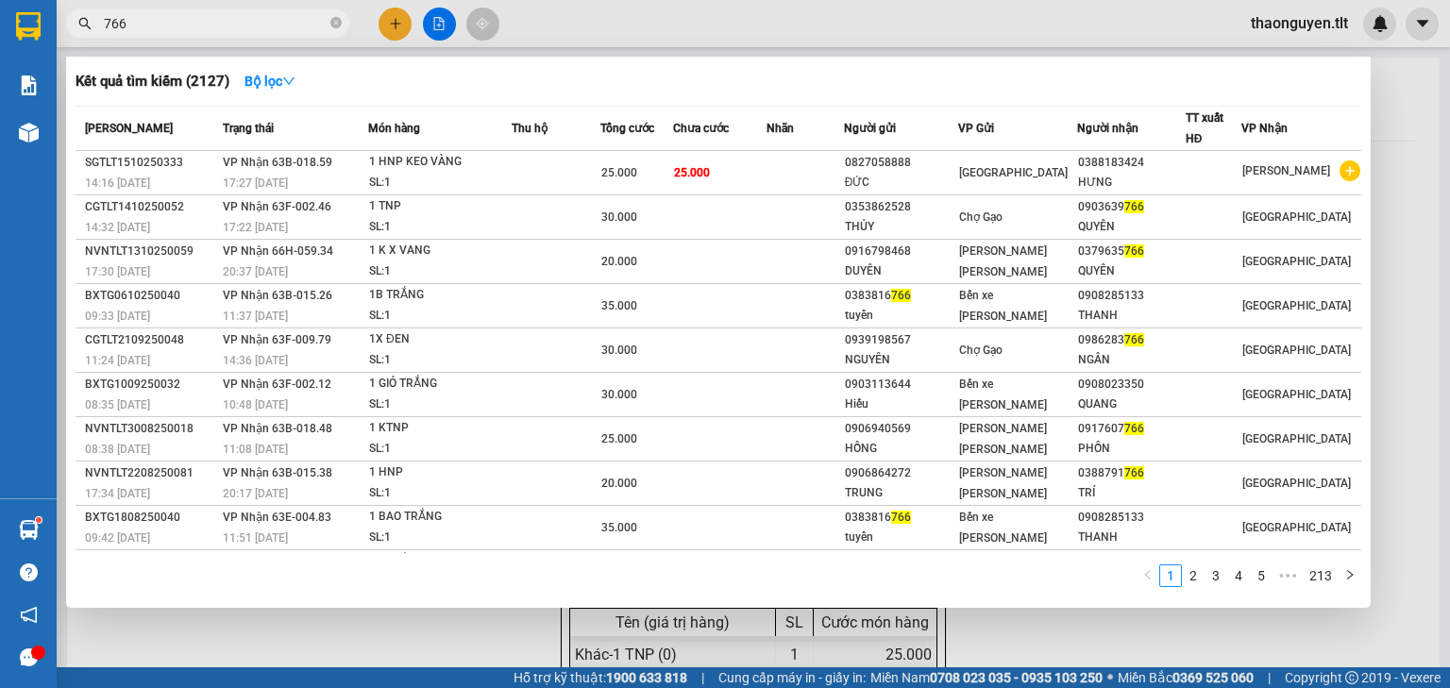
click at [172, 26] on input "766" at bounding box center [215, 23] width 223 height 21
click at [173, 26] on input "766" at bounding box center [215, 23] width 223 height 21
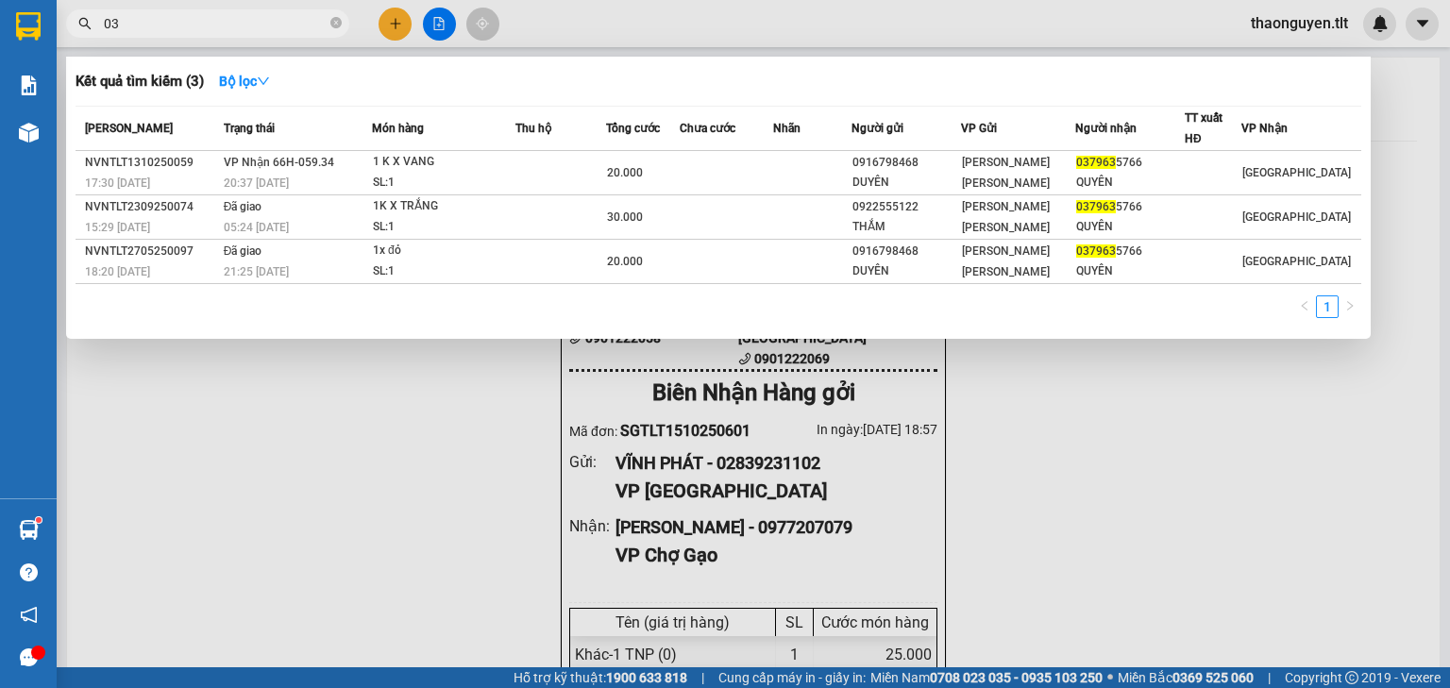
type input "0"
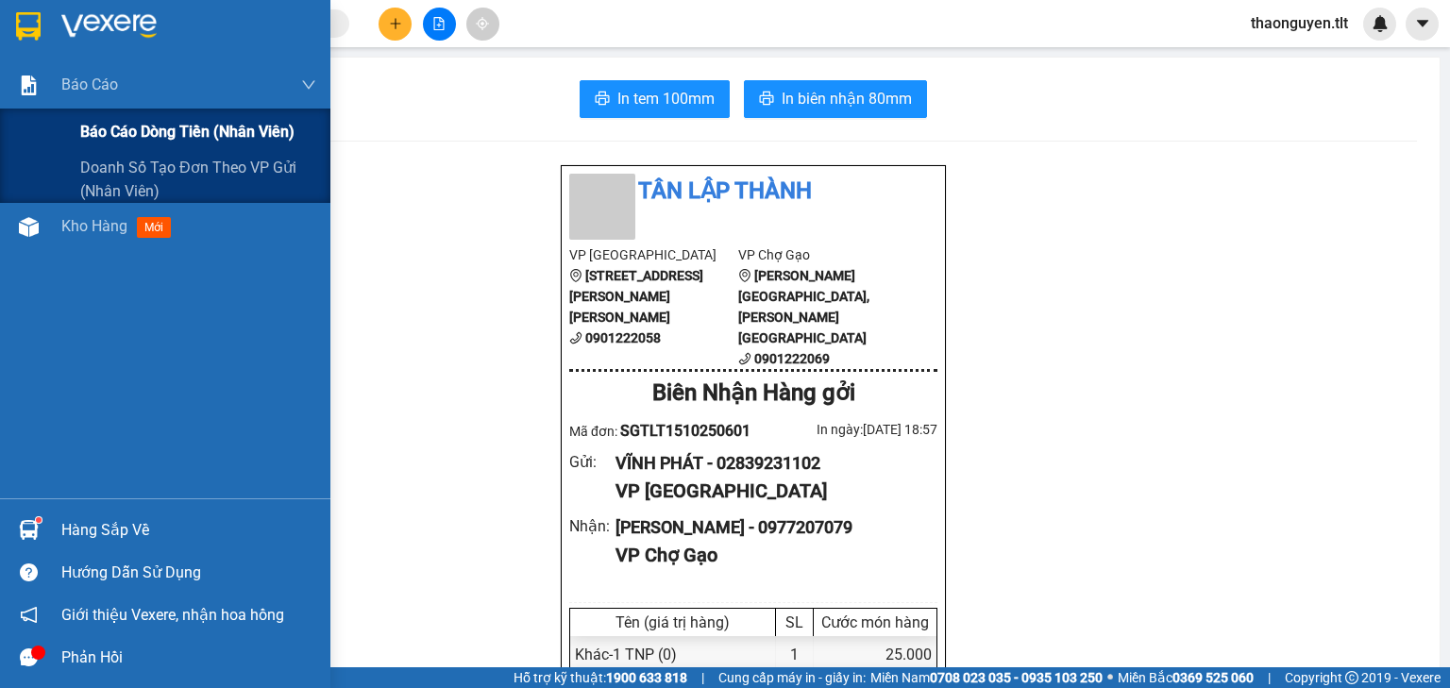
click at [18, 120] on div "Báo cáo dòng tiền (Nhân Viên)" at bounding box center [165, 132] width 330 height 47
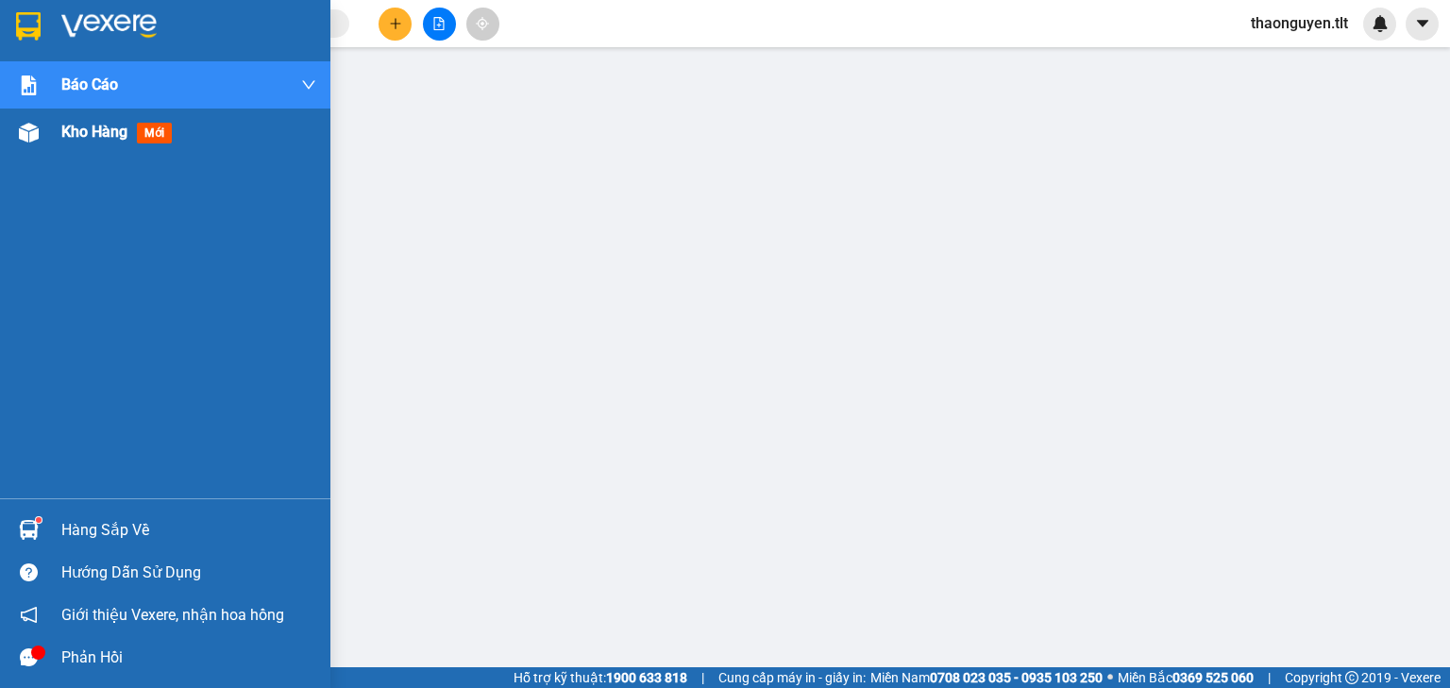
drag, startPoint x: 74, startPoint y: 176, endPoint x: 98, endPoint y: 133, distance: 49.9
click at [83, 159] on div "Báo cáo Báo cáo dòng tiền (Nhân Viên) Doanh số tạo đơn theo VP gửi (nhân viên) …" at bounding box center [165, 279] width 330 height 437
click at [106, 115] on div "Kho hàng mới" at bounding box center [188, 132] width 255 height 47
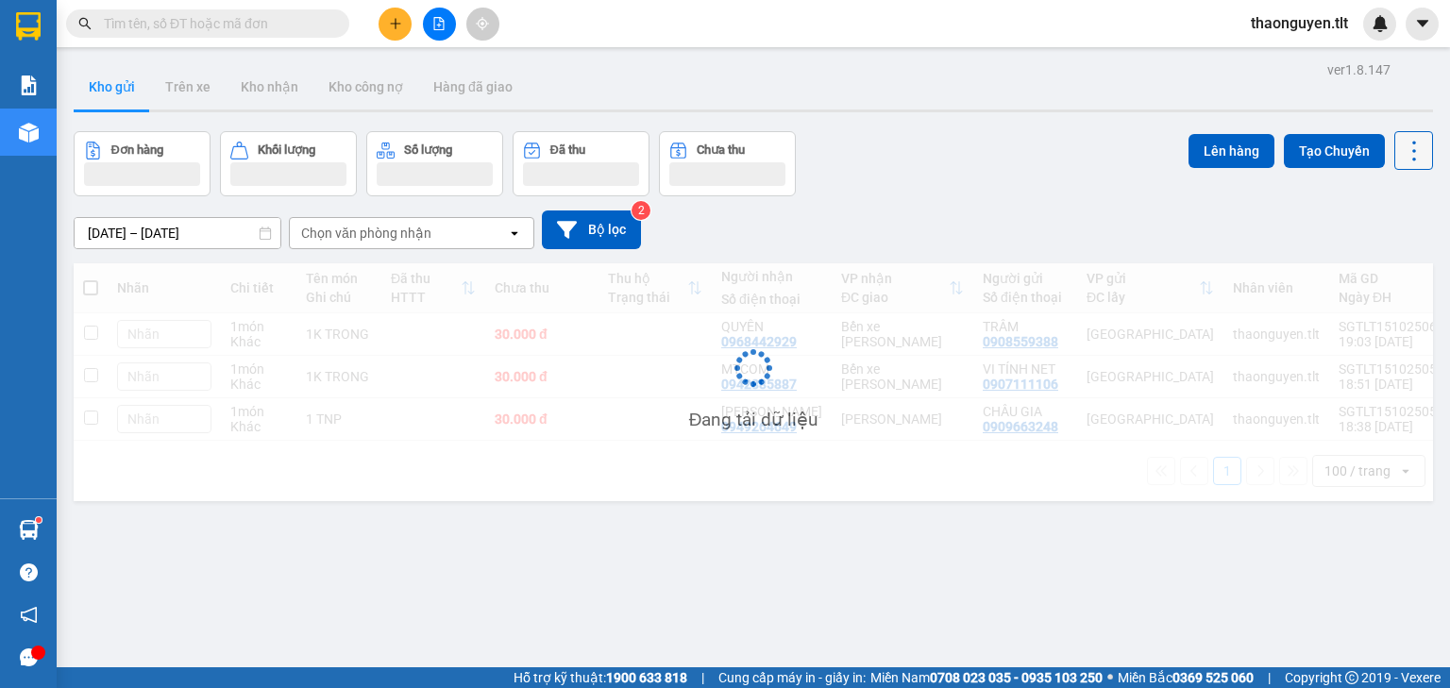
click at [1403, 151] on icon at bounding box center [1413, 151] width 26 height 26
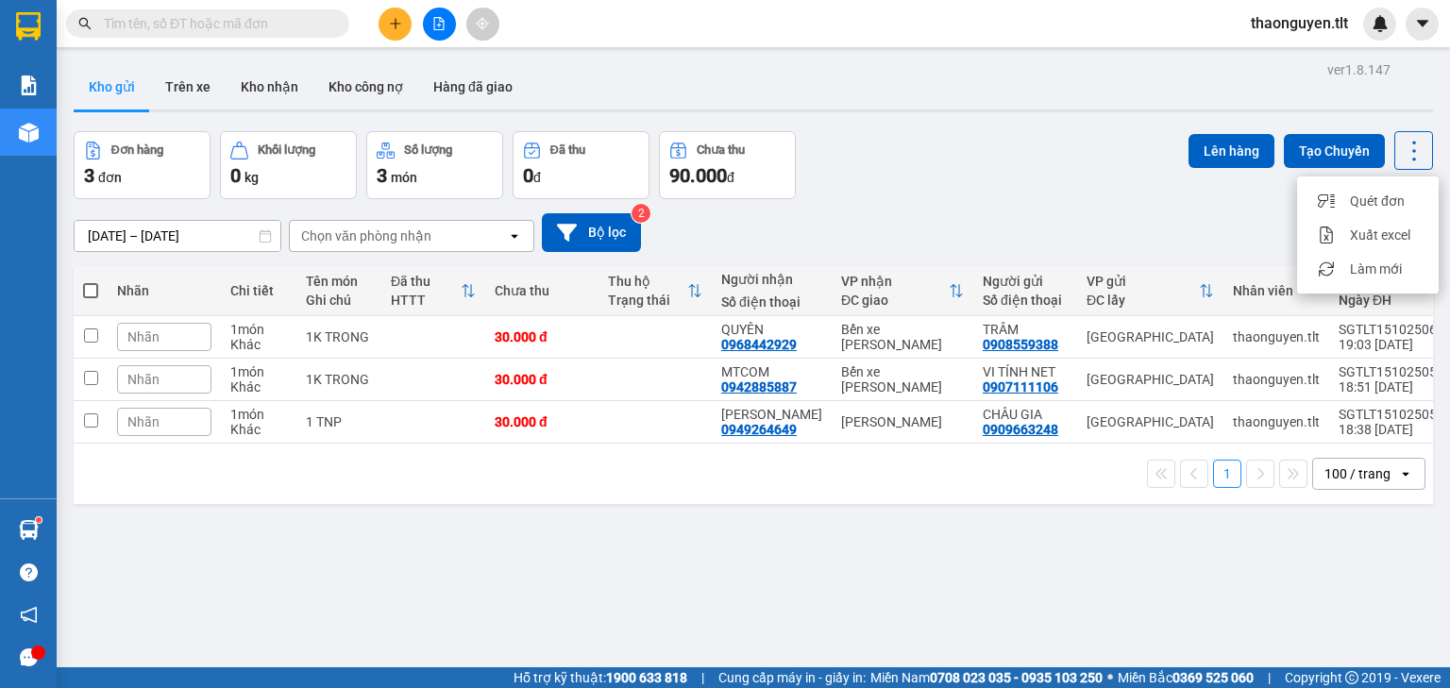
click at [1375, 266] on span "Làm mới" at bounding box center [1375, 269] width 52 height 19
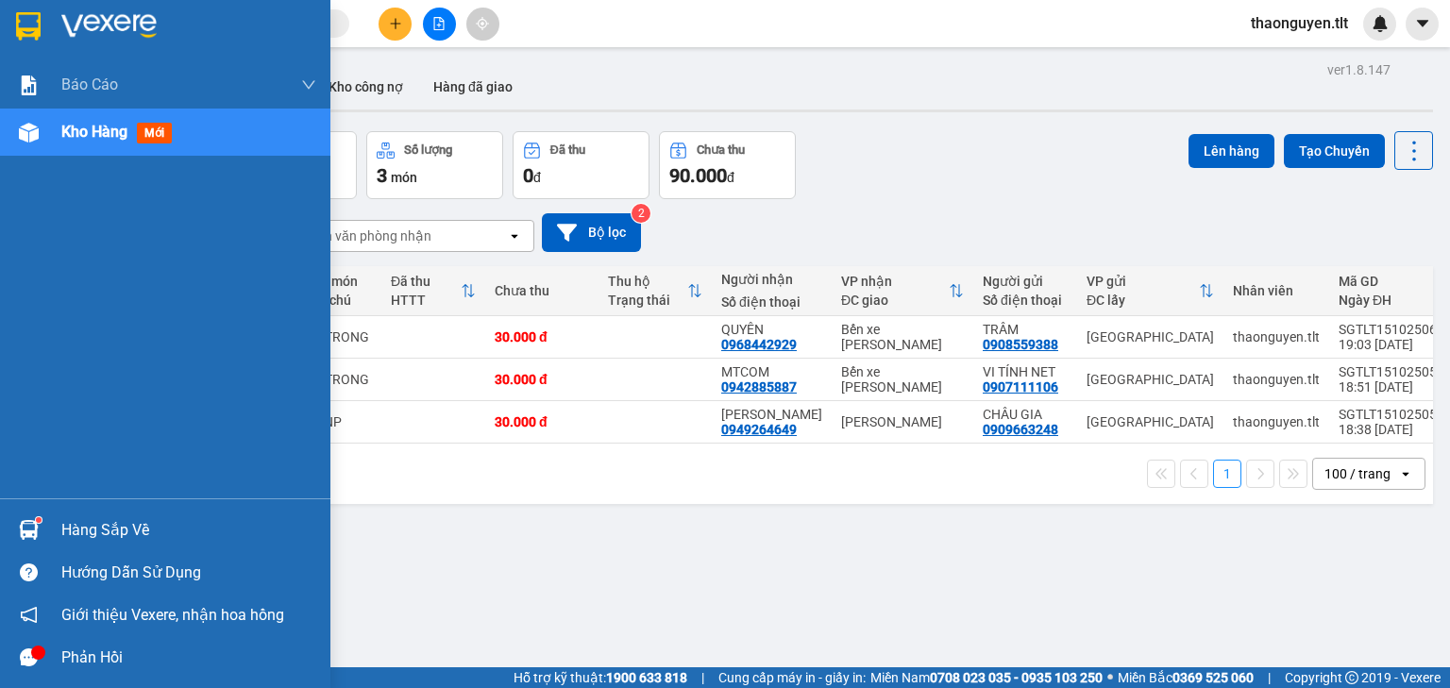
click at [40, 521] on sup at bounding box center [39, 520] width 6 height 6
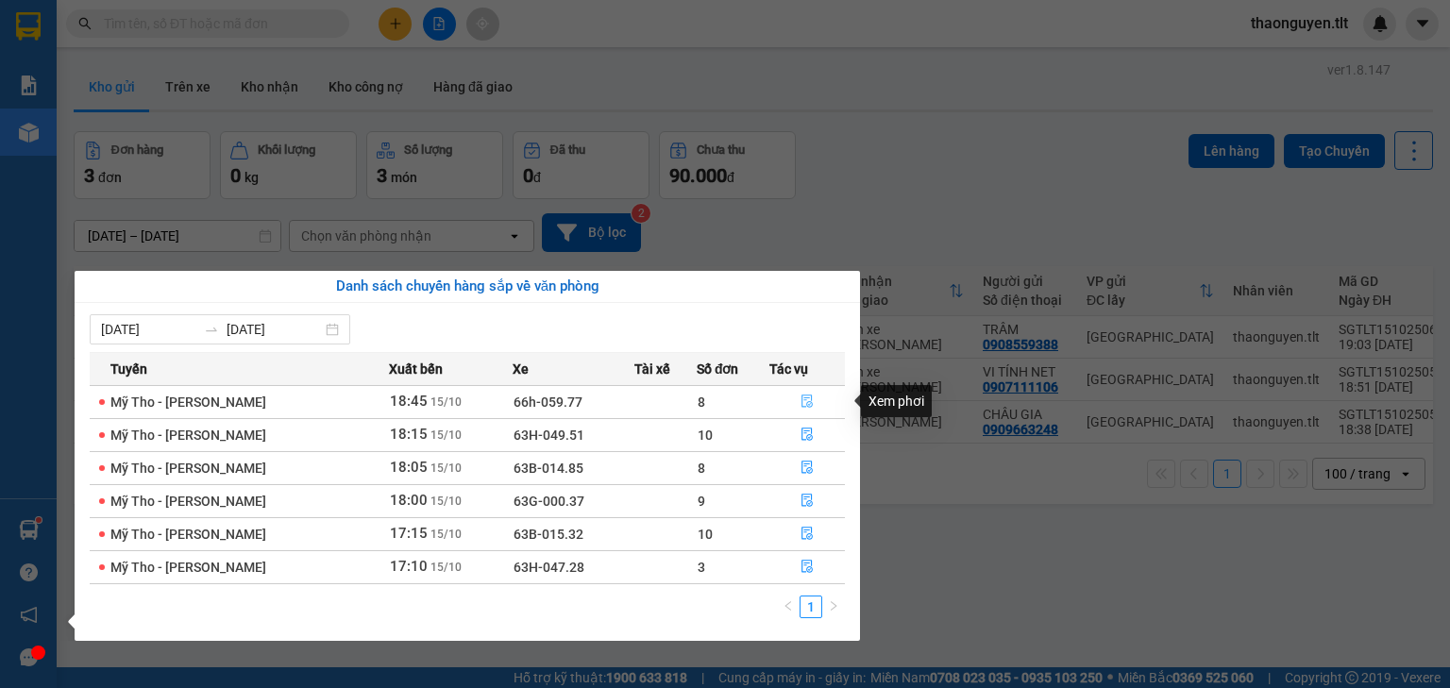
click at [808, 406] on icon "file-done" at bounding box center [806, 400] width 13 height 13
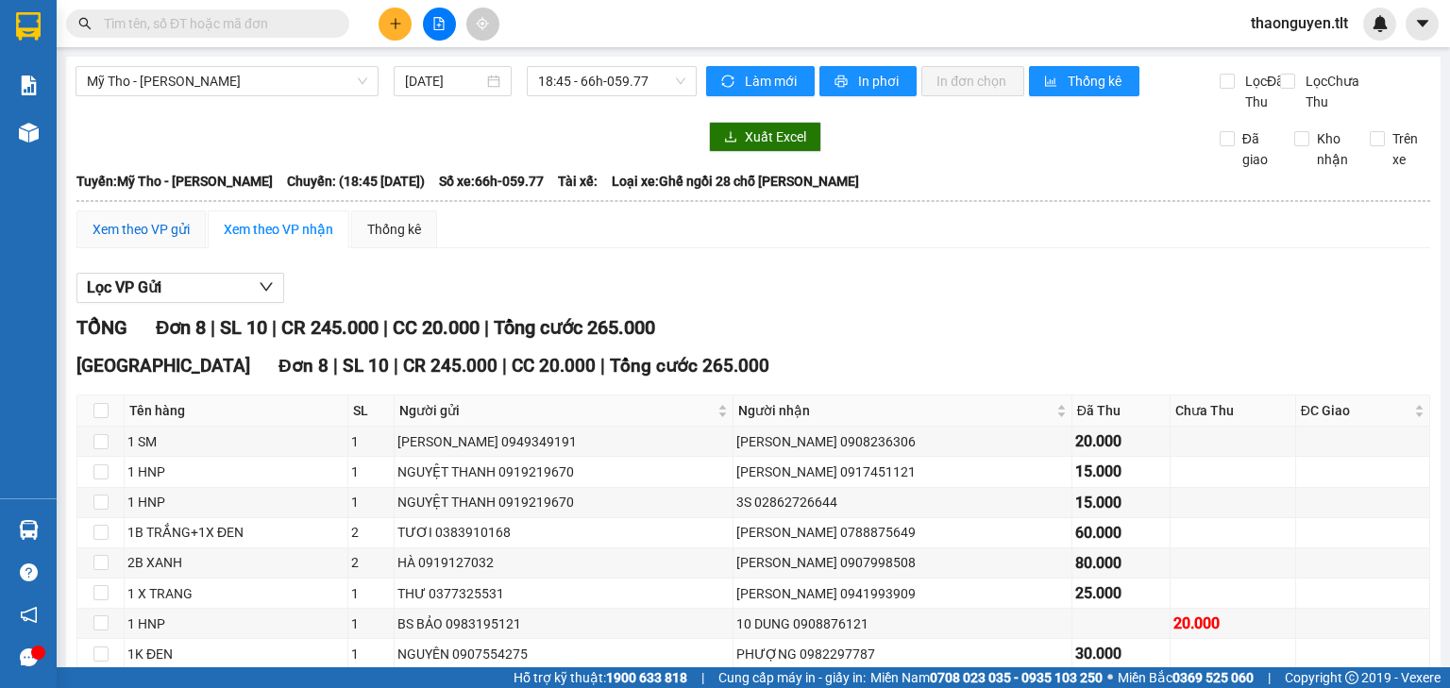
click at [168, 240] on div "Xem theo VP gửi" at bounding box center [140, 229] width 97 height 21
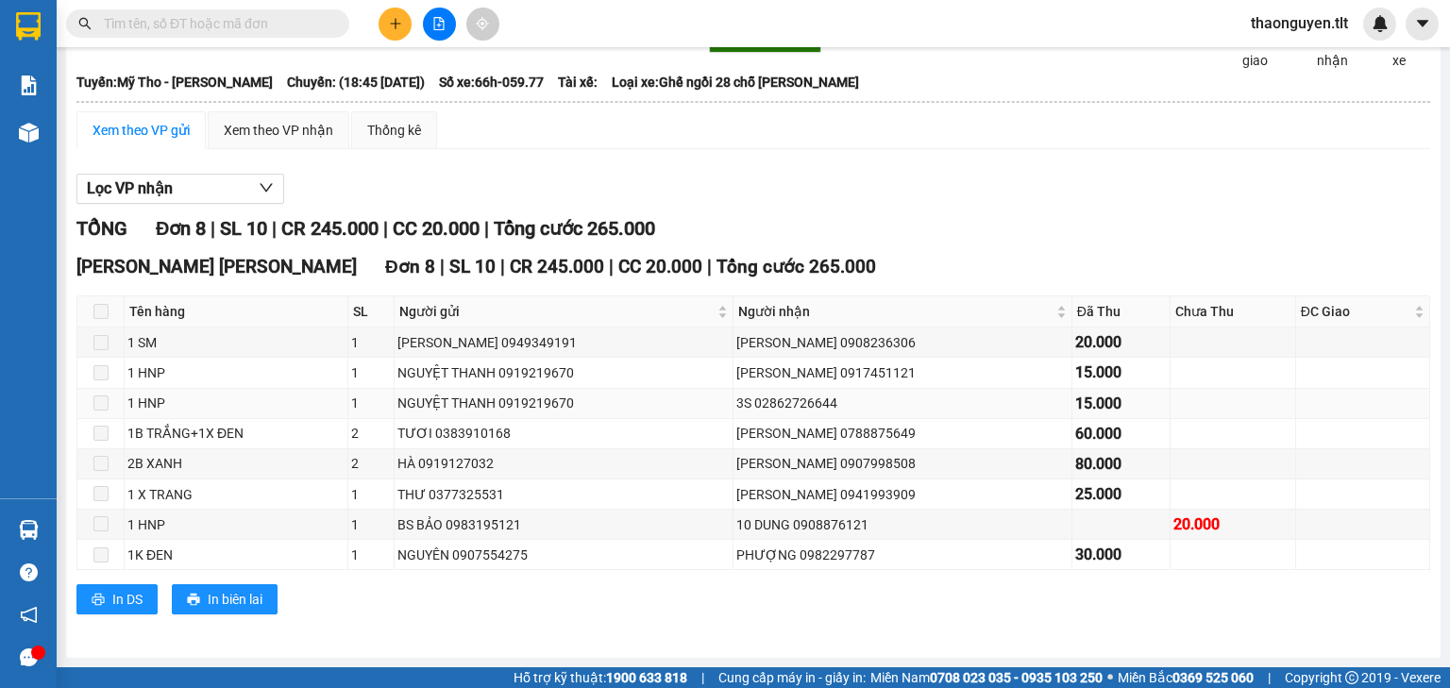
scroll to position [117, 0]
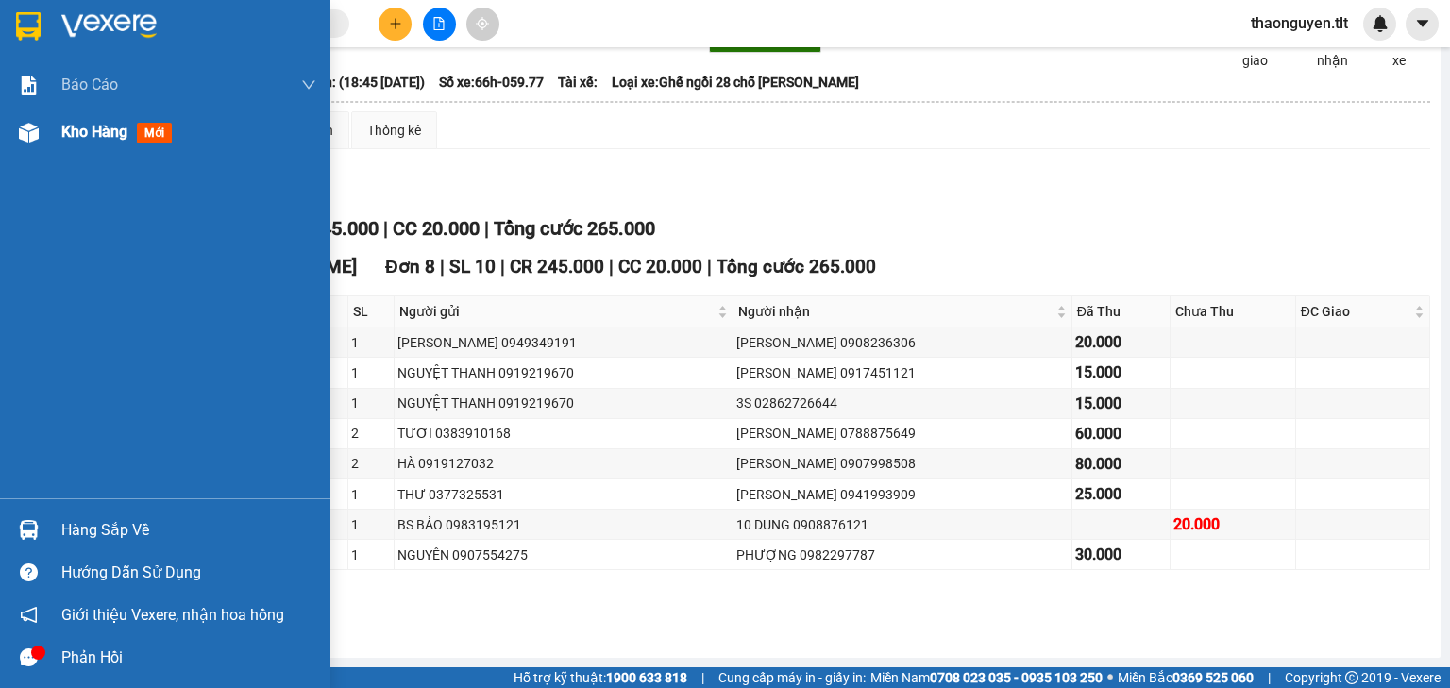
click at [25, 116] on div at bounding box center [28, 132] width 33 height 33
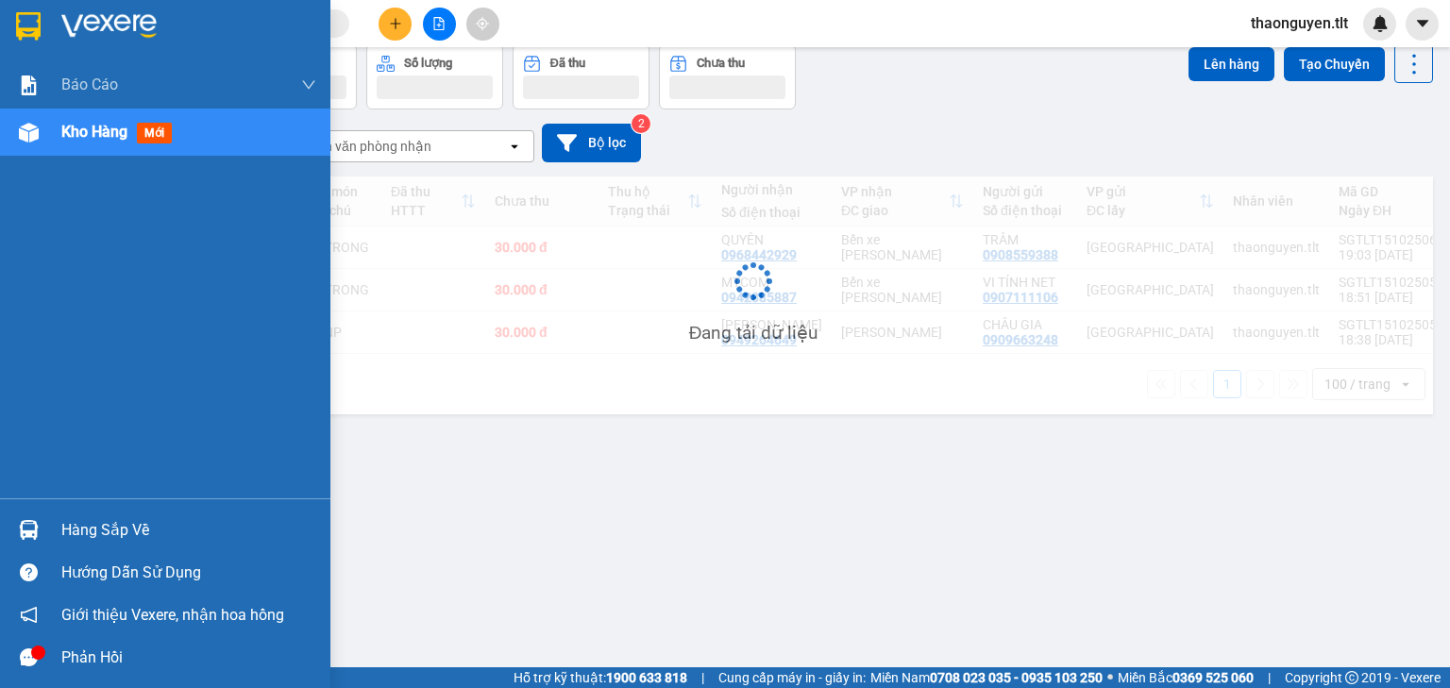
scroll to position [87, 0]
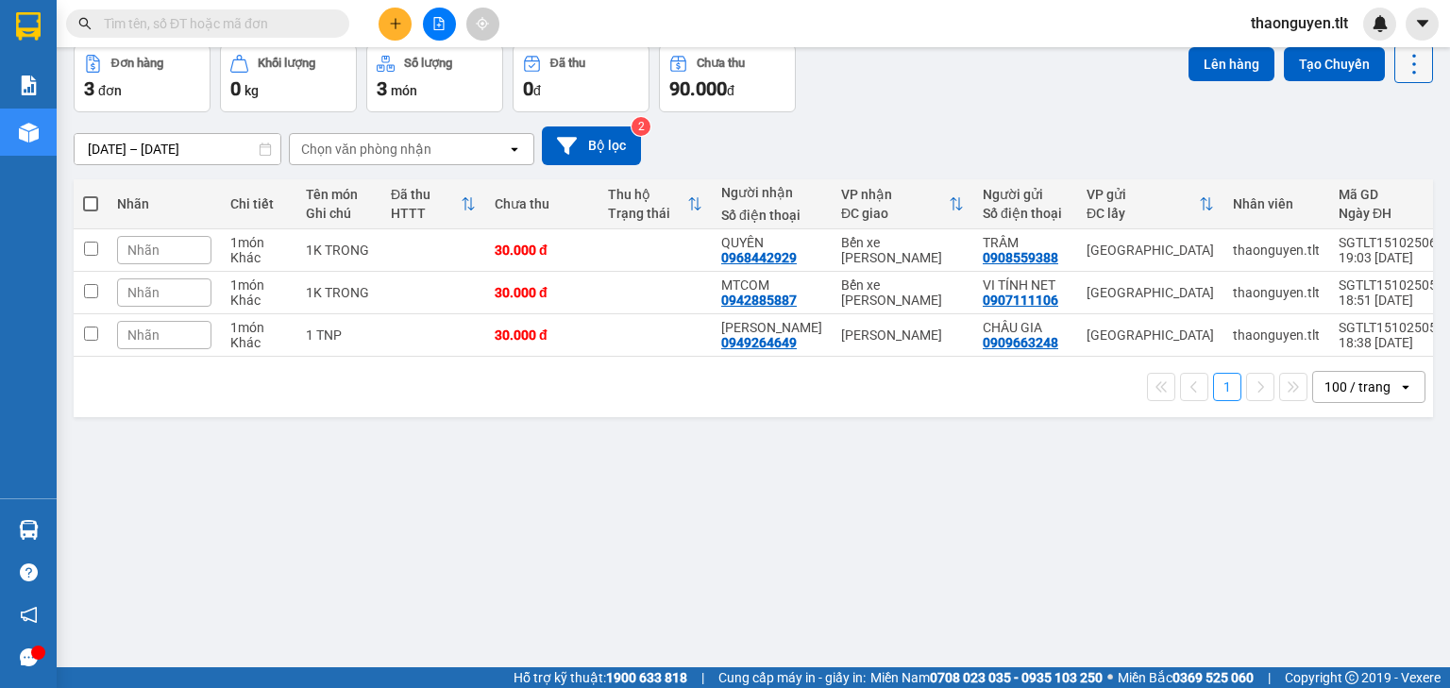
click at [1401, 61] on icon at bounding box center [1413, 64] width 26 height 26
click at [1369, 187] on span "Làm mới" at bounding box center [1375, 182] width 52 height 19
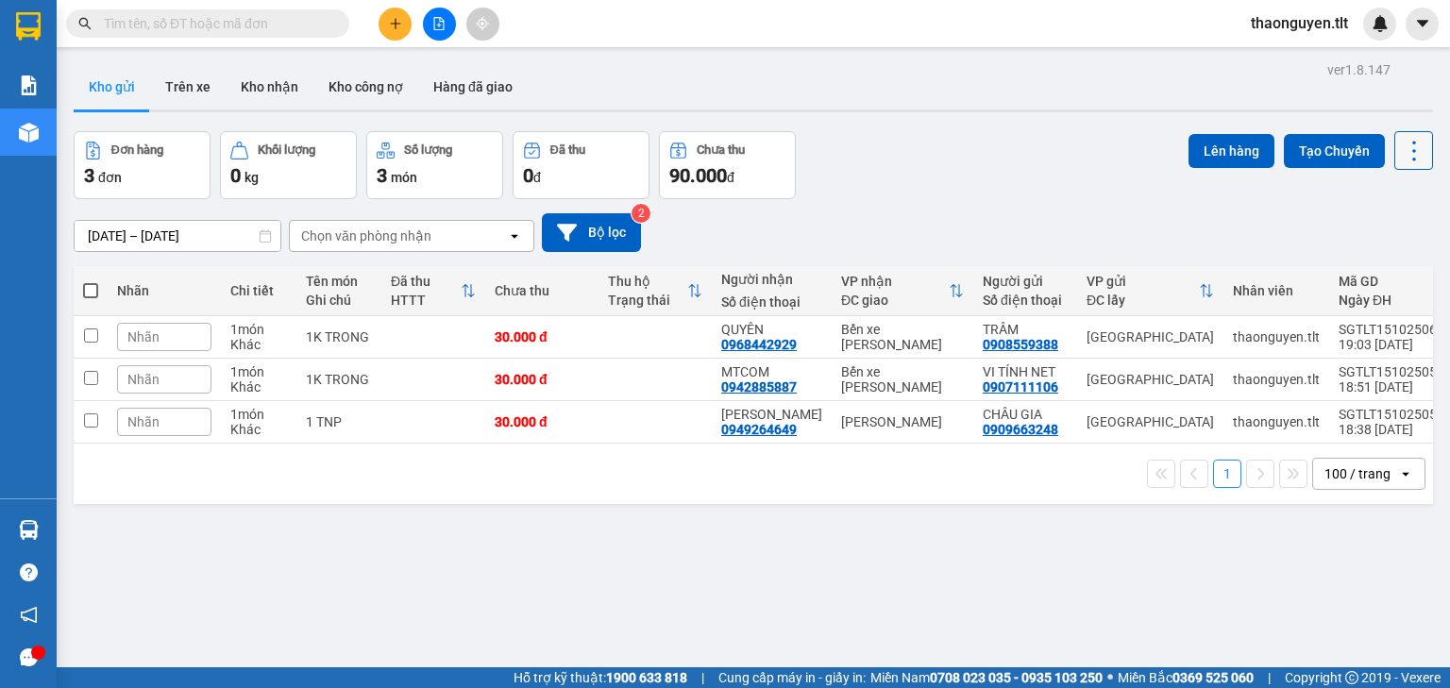
click at [1404, 147] on icon at bounding box center [1413, 151] width 26 height 26
click at [1385, 271] on span "Làm mới" at bounding box center [1375, 269] width 52 height 19
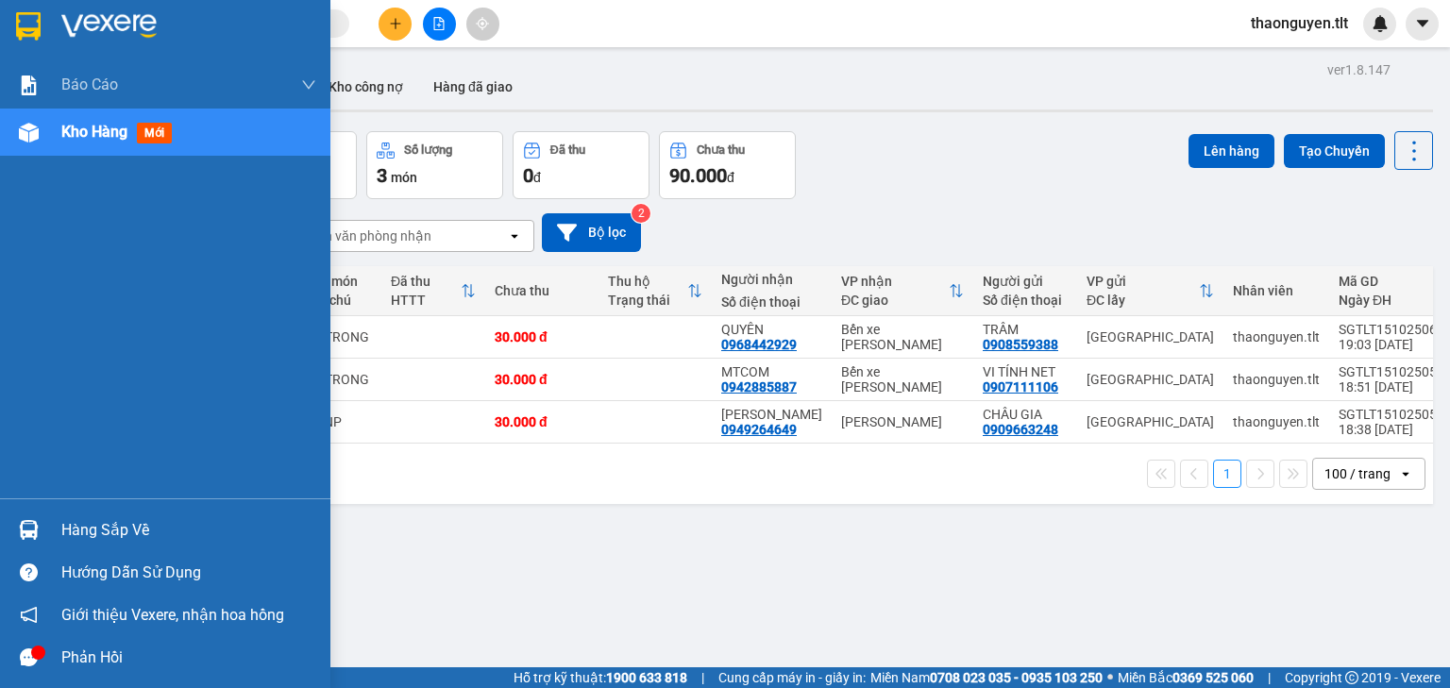
click at [37, 528] on img at bounding box center [29, 530] width 20 height 20
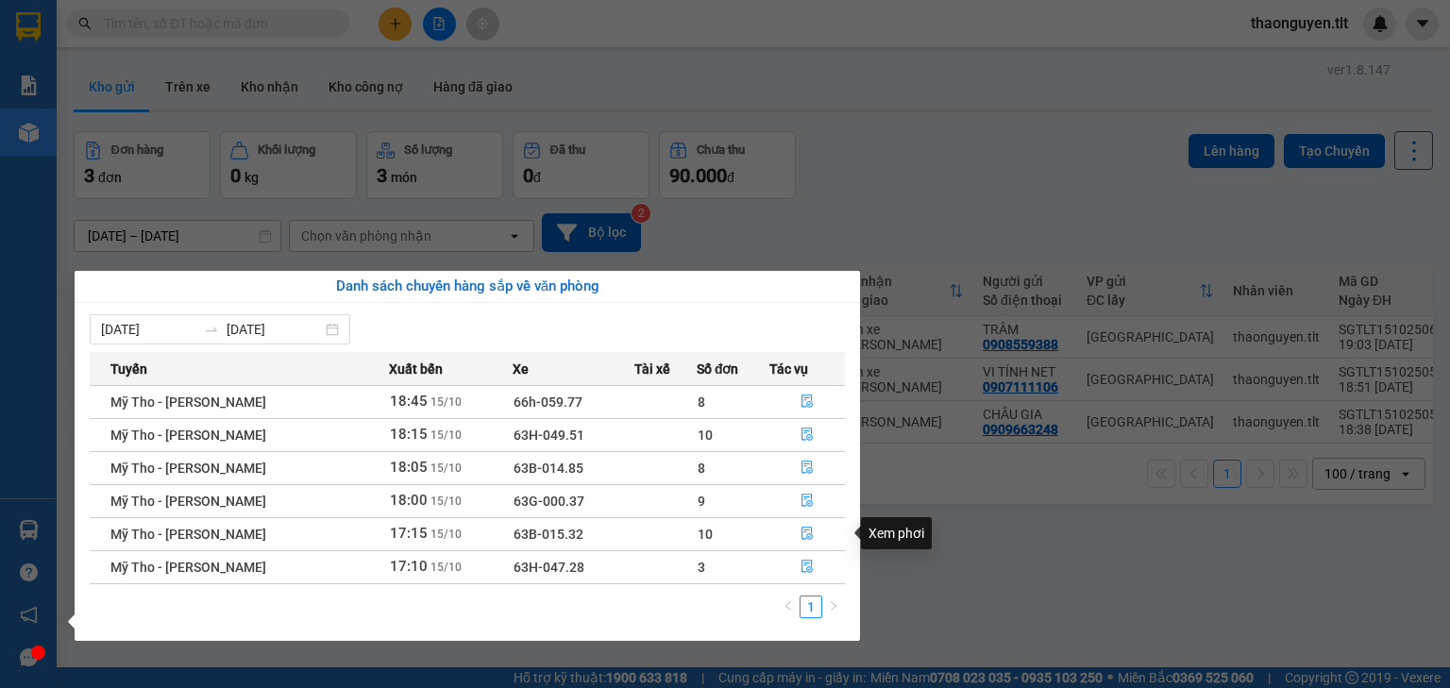
click at [959, 515] on section "Kết quả tìm kiếm ( 3 ) Bộ lọc Mã ĐH Trạng thái Món hàng Thu hộ Tổng cước Chưa c…" at bounding box center [725, 344] width 1450 height 688
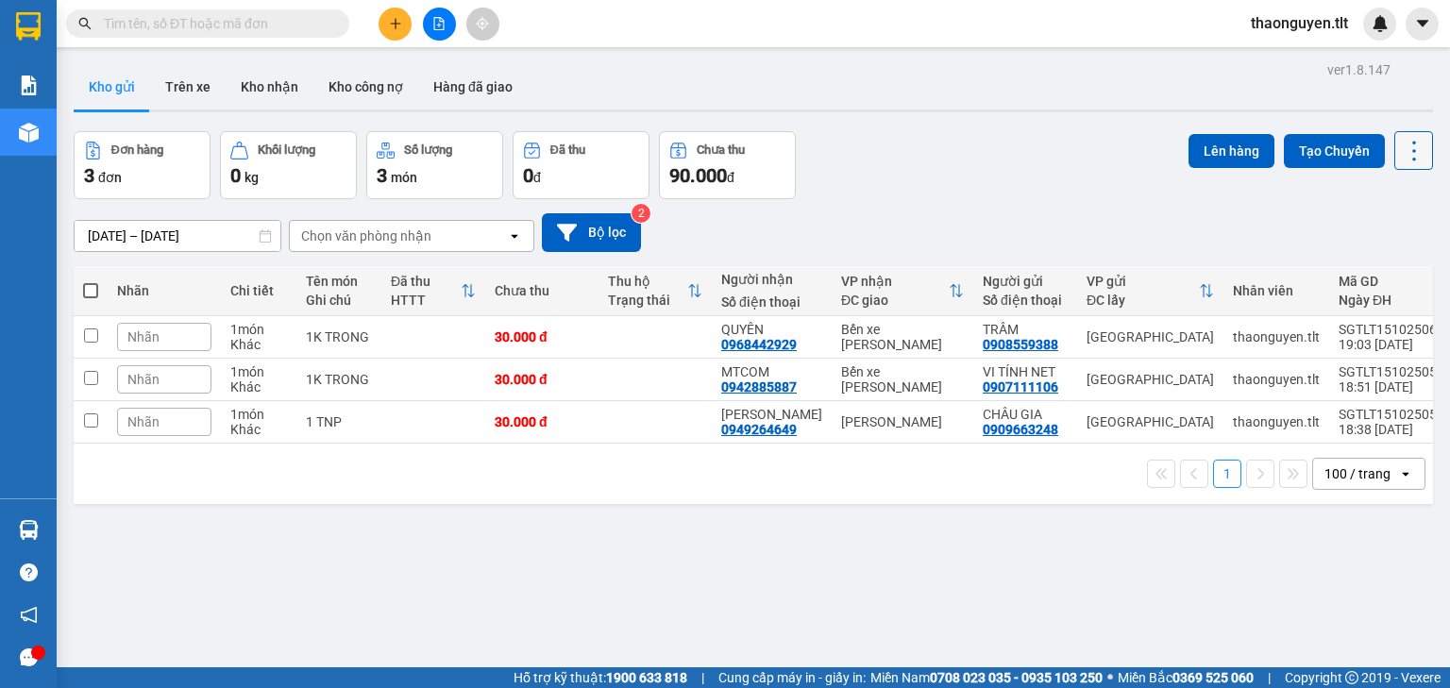
click at [1397, 134] on button at bounding box center [1413, 150] width 39 height 39
click at [1407, 275] on div "Làm mới" at bounding box center [1367, 269] width 111 height 19
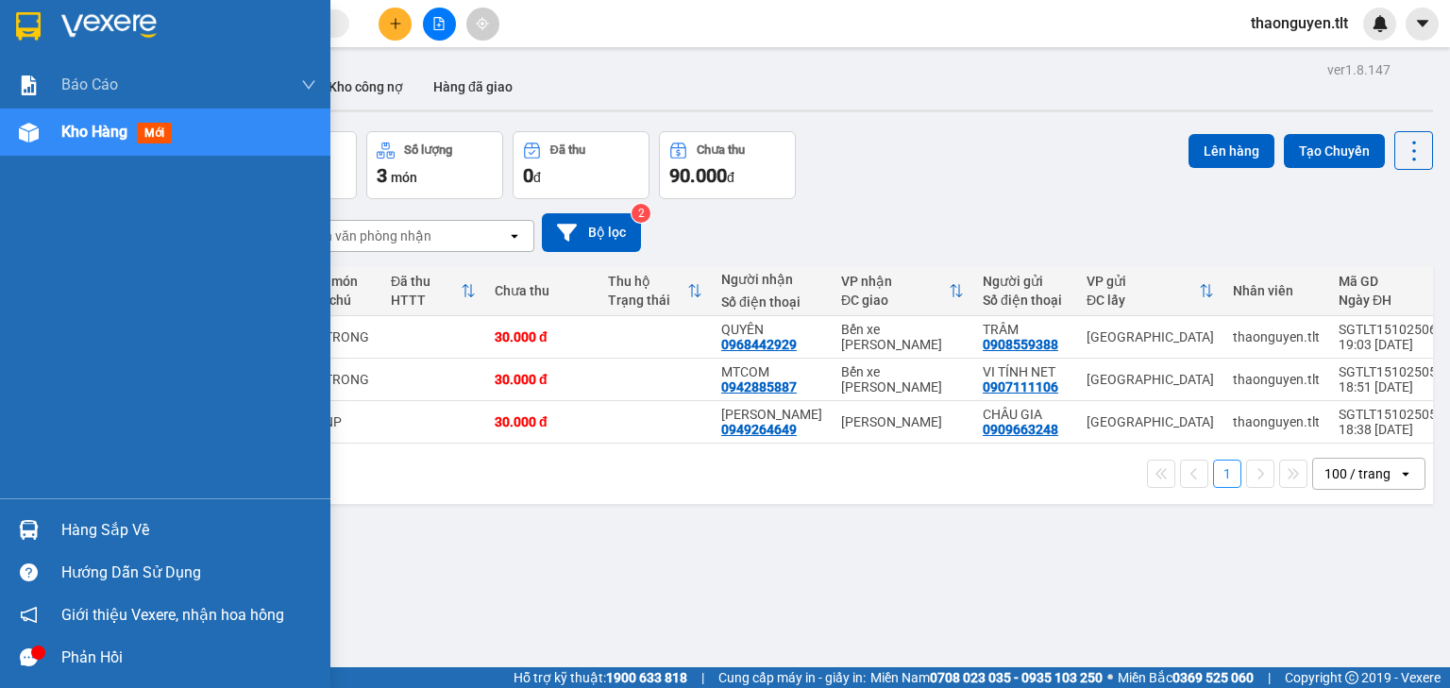
click at [53, 528] on div "Hàng sắp về" at bounding box center [165, 530] width 330 height 42
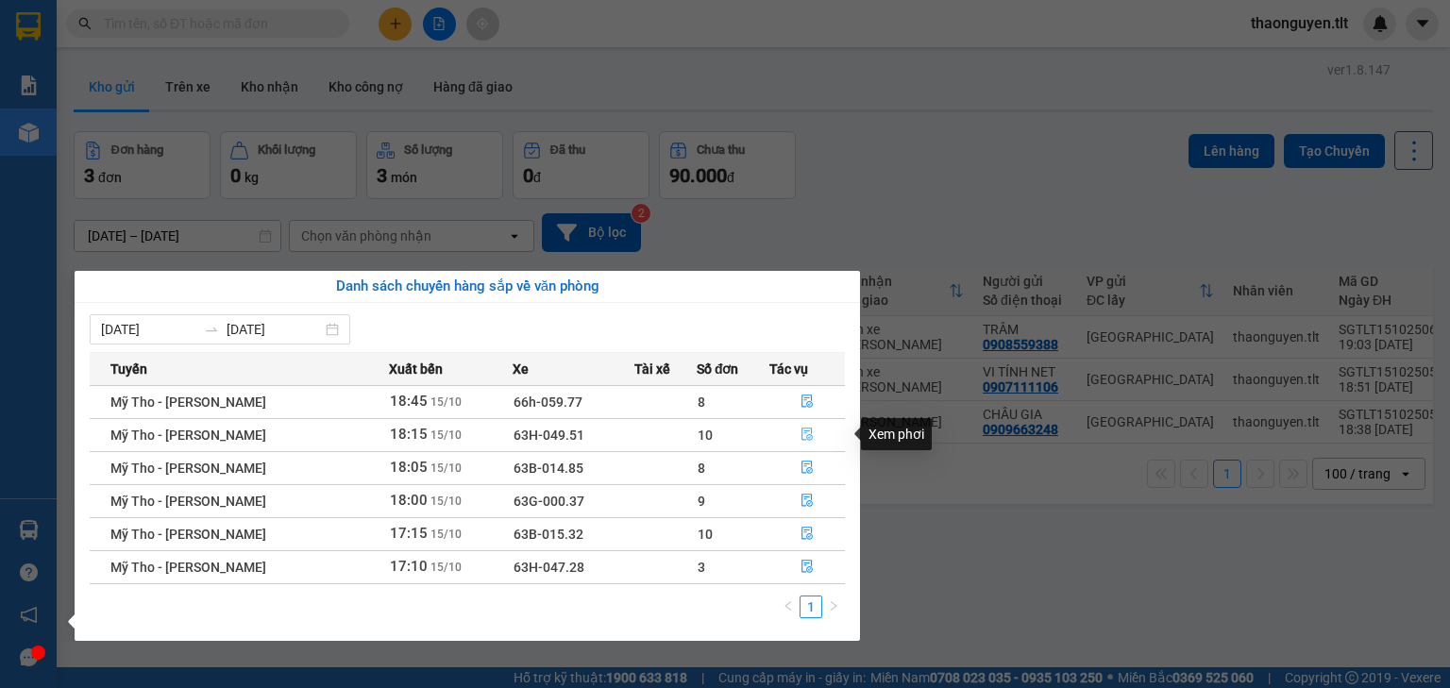
click at [806, 428] on icon "file-done" at bounding box center [806, 434] width 11 height 13
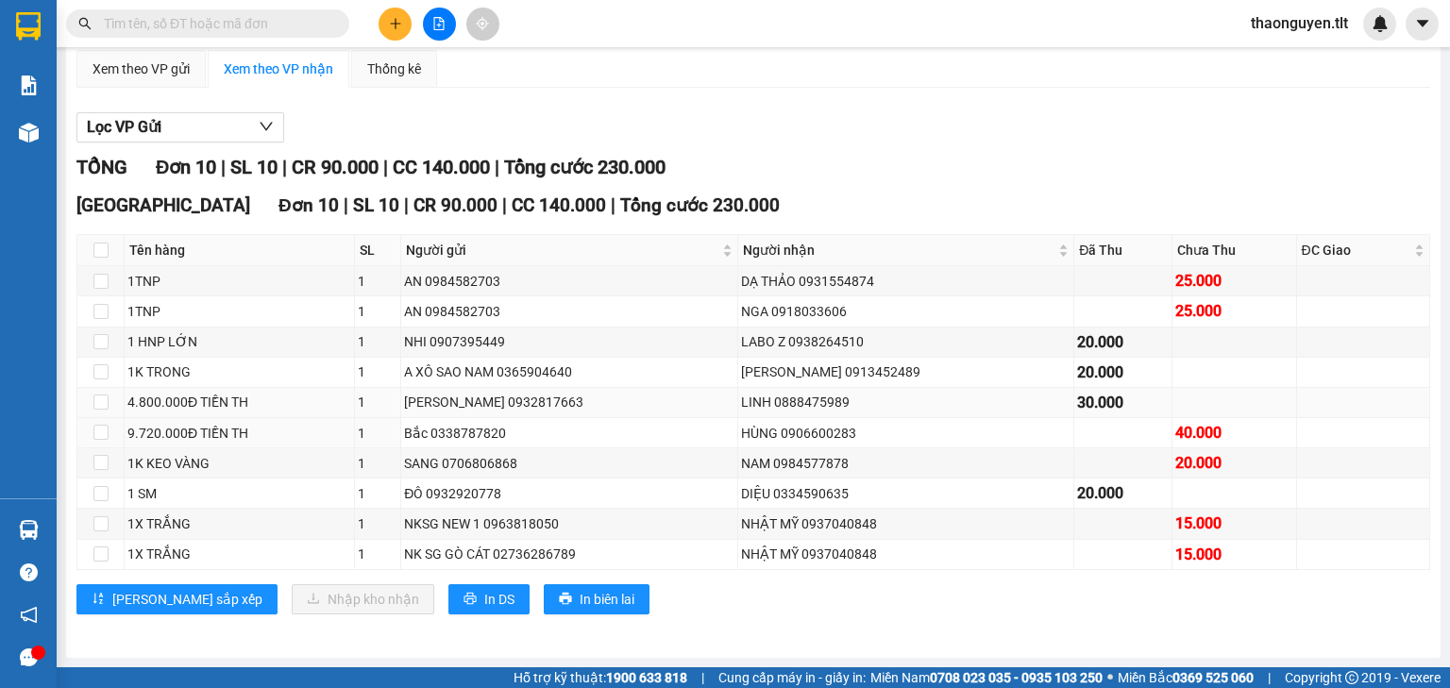
scroll to position [177, 0]
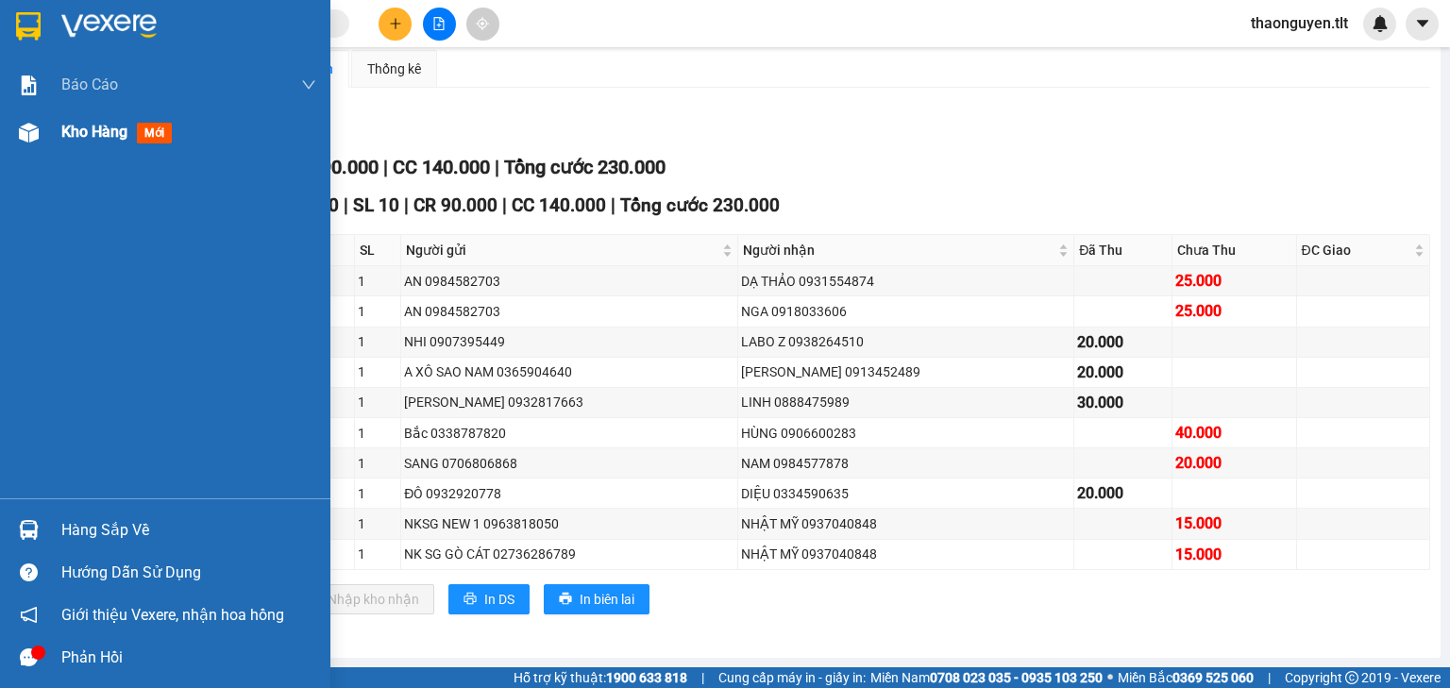
click at [40, 116] on div at bounding box center [28, 132] width 33 height 33
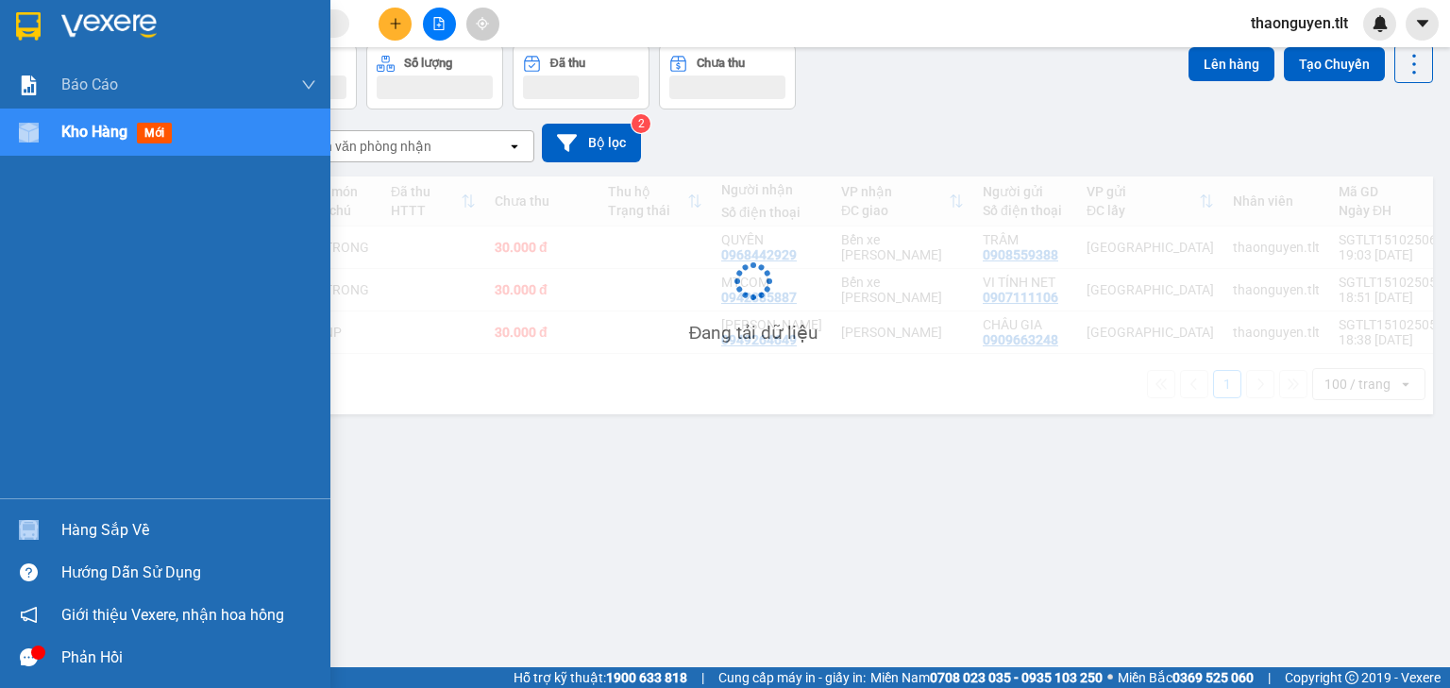
scroll to position [87, 0]
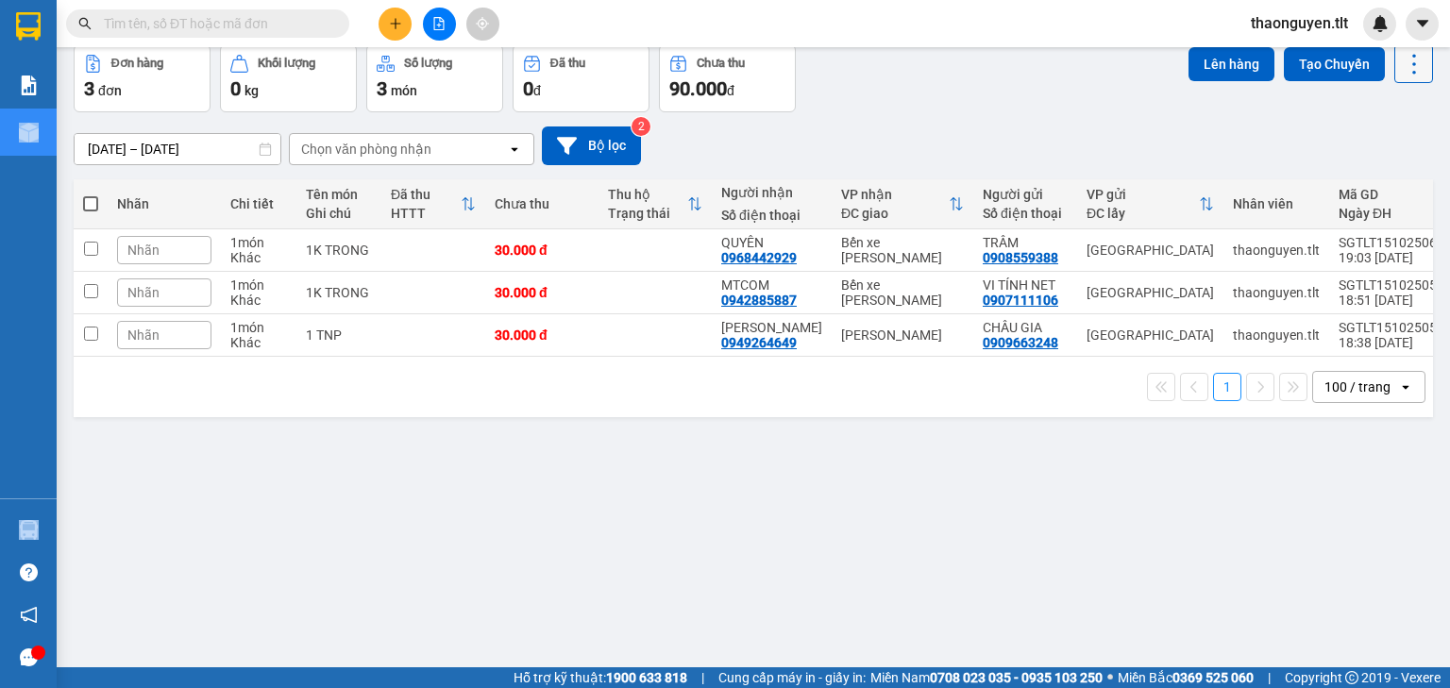
click at [1400, 65] on icon at bounding box center [1413, 64] width 26 height 26
click at [1384, 182] on span "Làm mới" at bounding box center [1375, 182] width 52 height 19
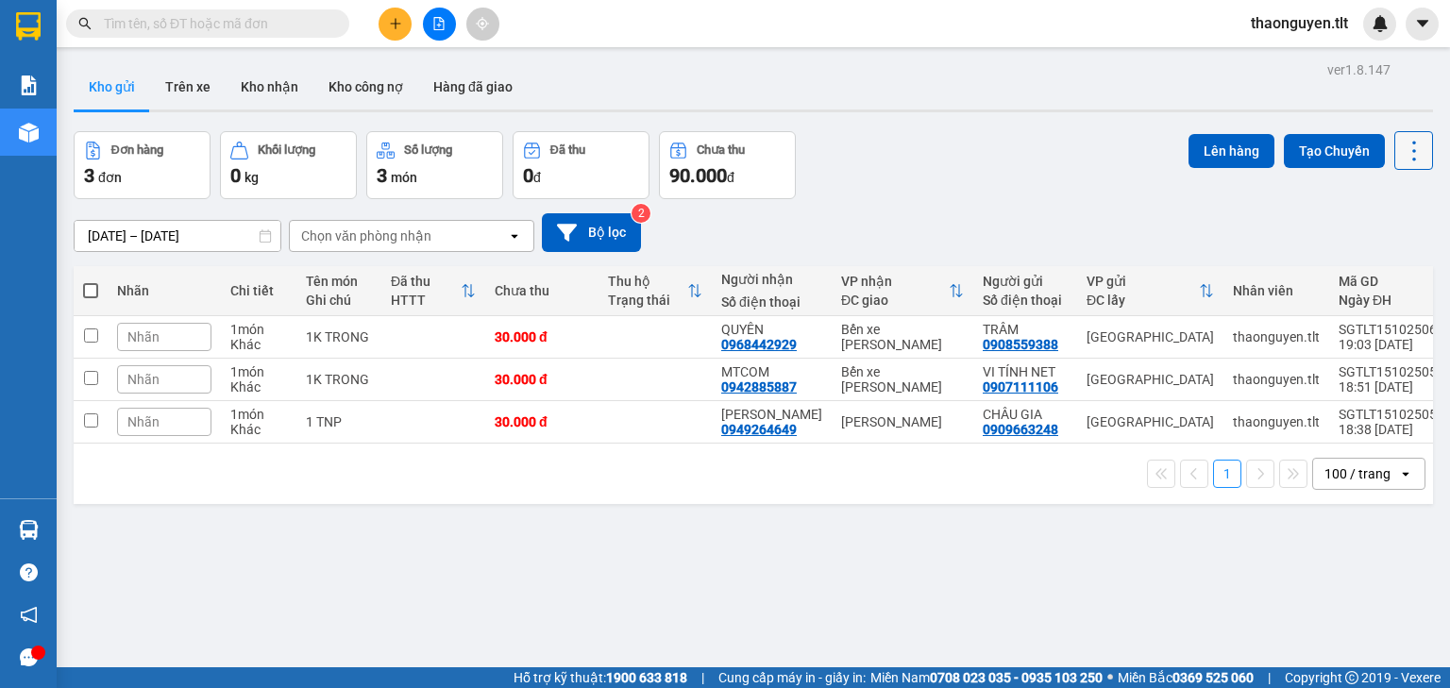
click at [1394, 141] on button at bounding box center [1413, 150] width 39 height 39
click at [1377, 273] on span "Làm mới" at bounding box center [1375, 269] width 52 height 19
click at [1400, 144] on icon at bounding box center [1413, 151] width 26 height 26
click at [1374, 265] on span "Làm mới" at bounding box center [1375, 269] width 52 height 19
click at [394, 23] on icon "plus" at bounding box center [394, 23] width 1 height 10
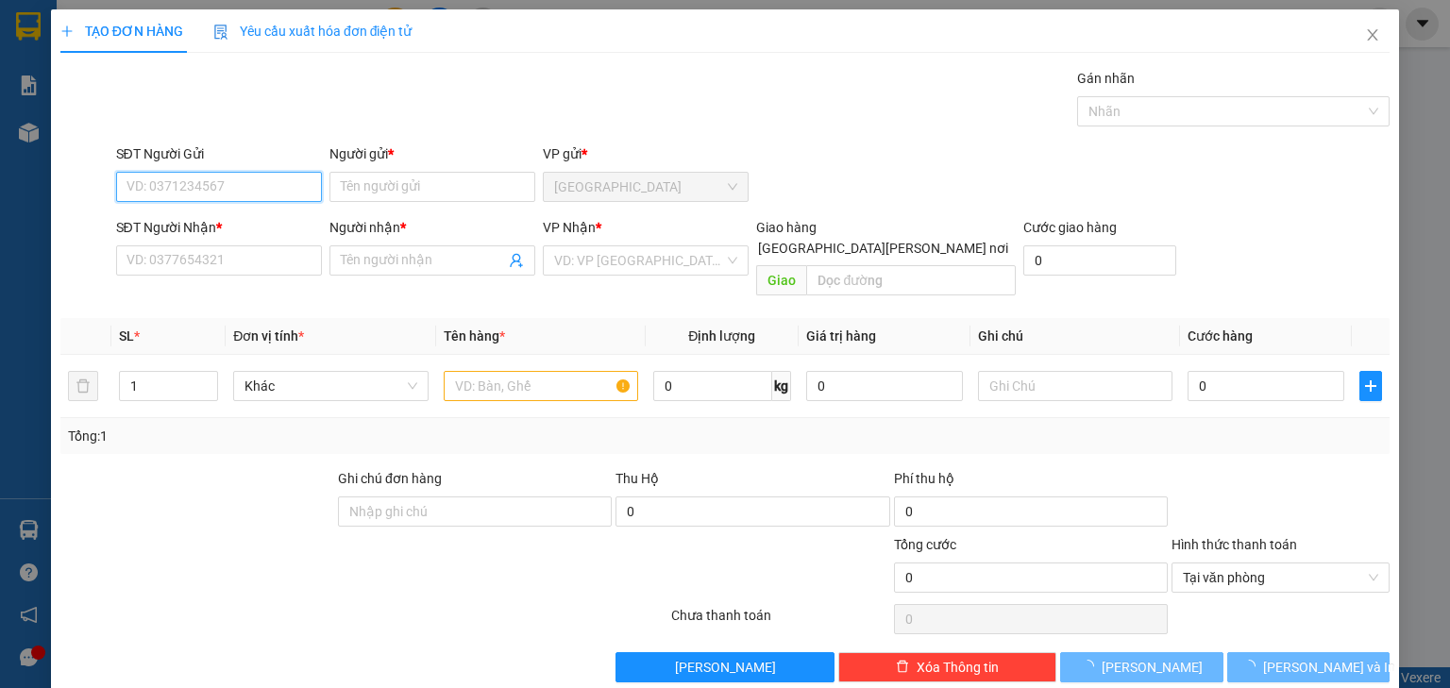
click at [200, 186] on input "SĐT Người Gửi" at bounding box center [219, 187] width 206 height 30
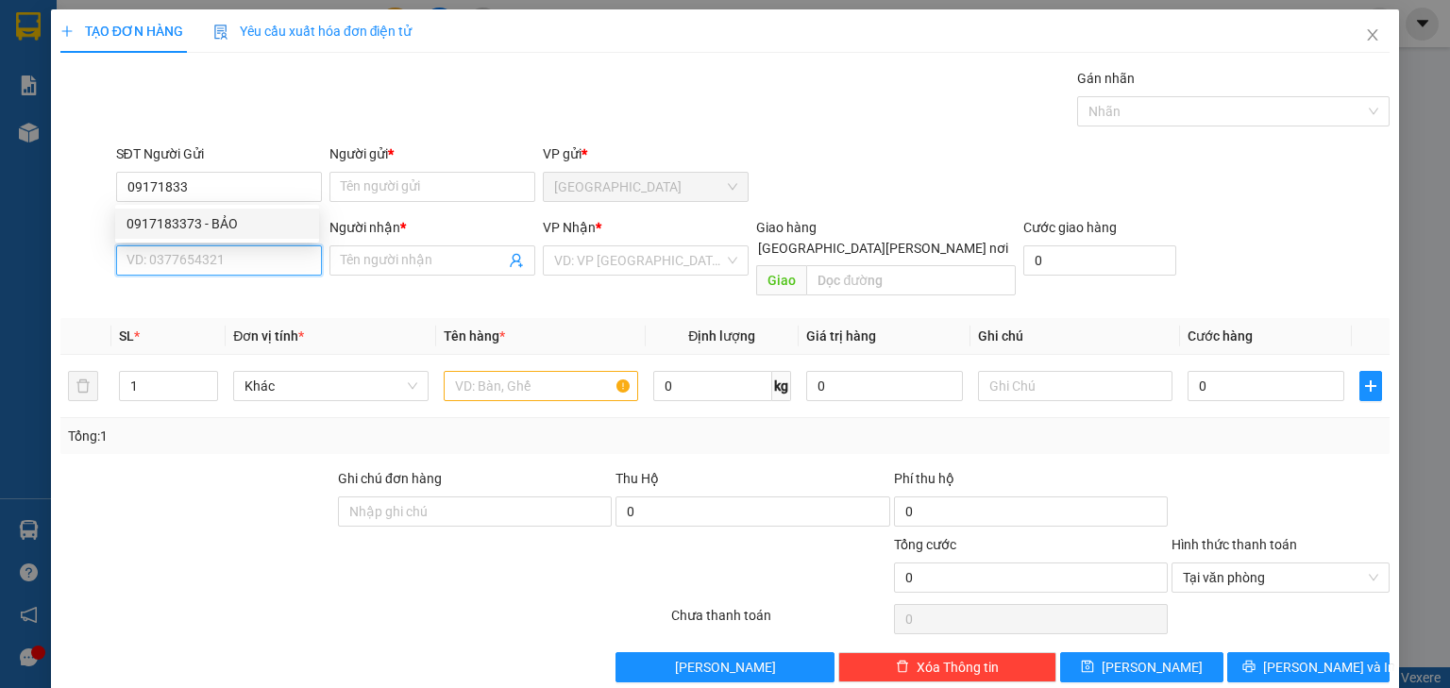
click at [230, 254] on input "SĐT Người Nhận *" at bounding box center [219, 260] width 206 height 30
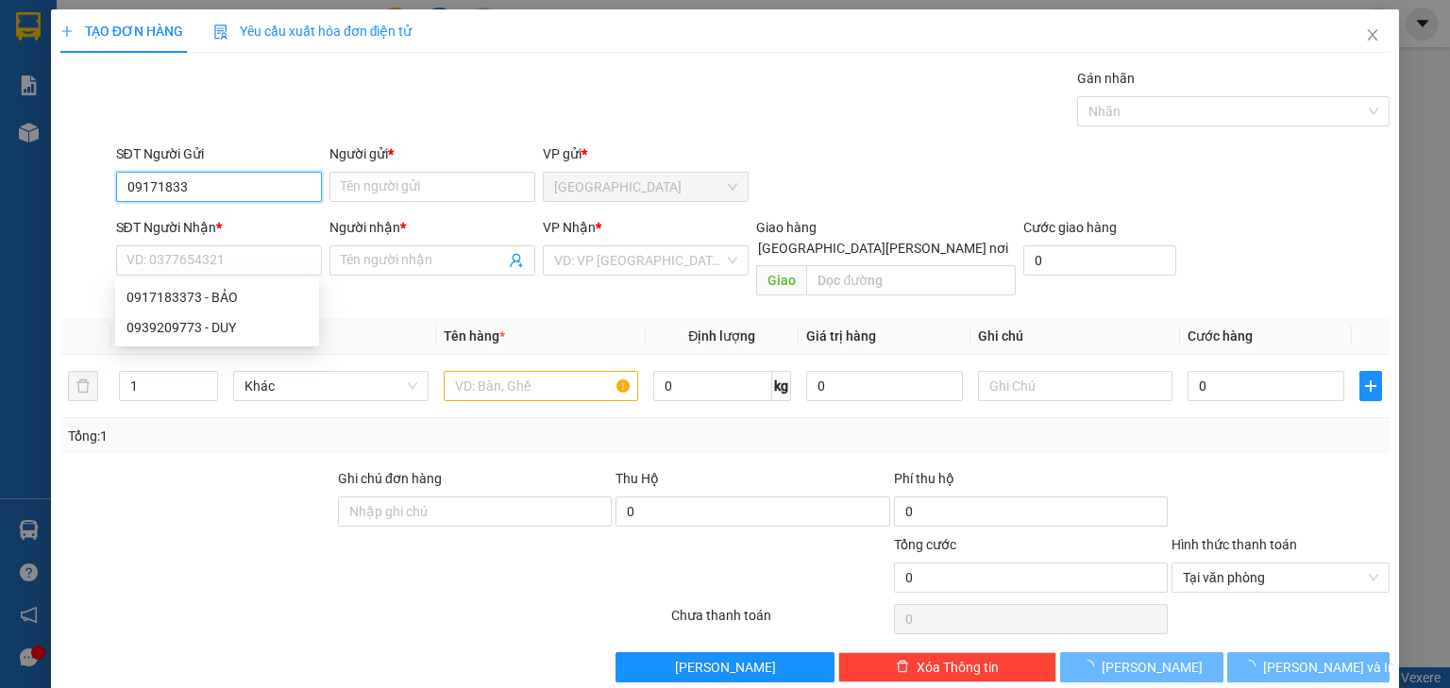
click at [253, 198] on input "09171833" at bounding box center [219, 187] width 206 height 30
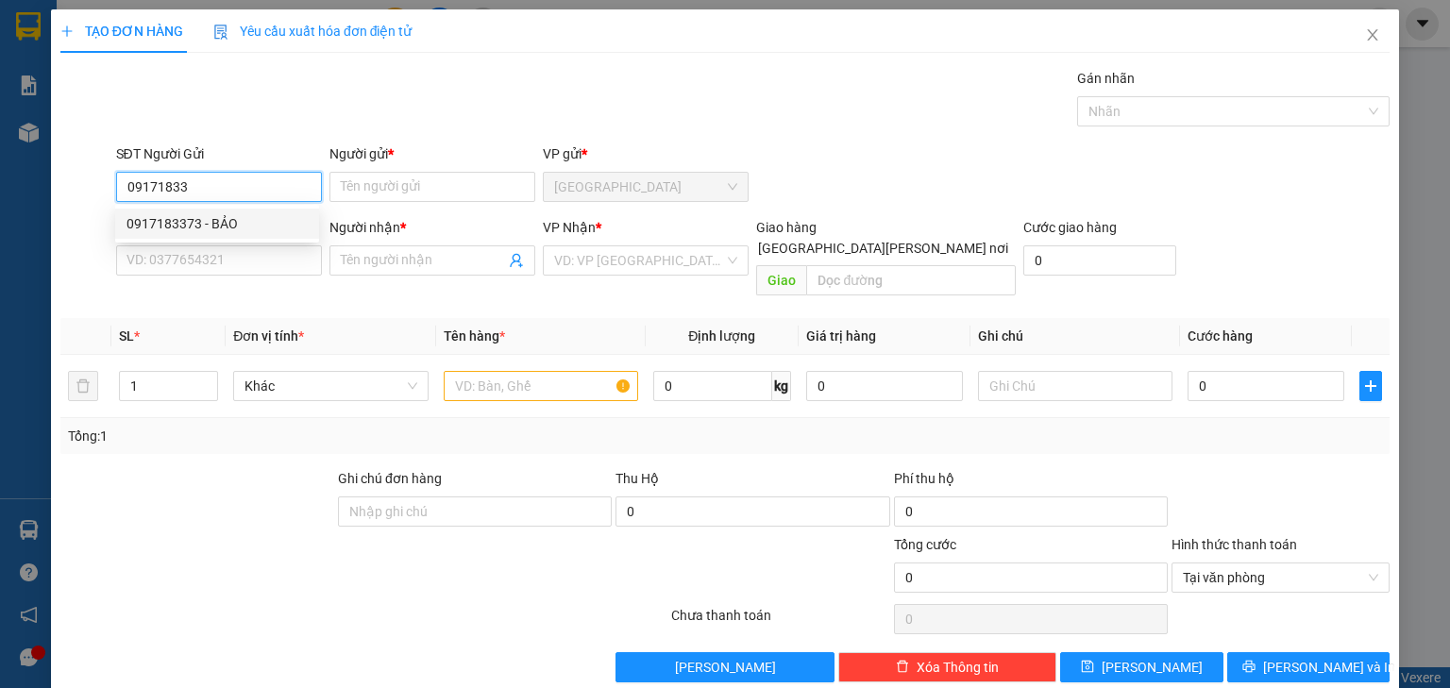
click at [247, 225] on div "0917183373 - BẢO" at bounding box center [216, 223] width 181 height 21
type input "0917183373"
type input "BẢO"
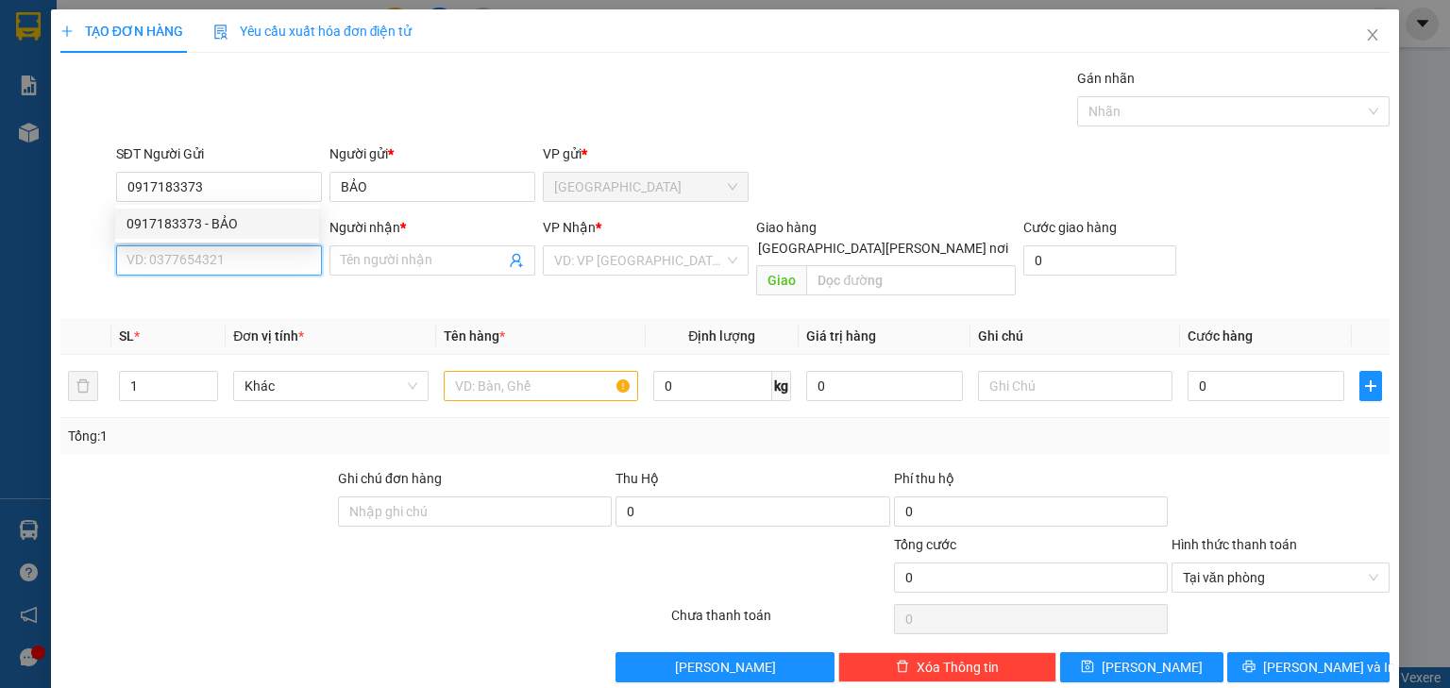
click at [242, 258] on input "SĐT Người Nhận *" at bounding box center [219, 260] width 206 height 30
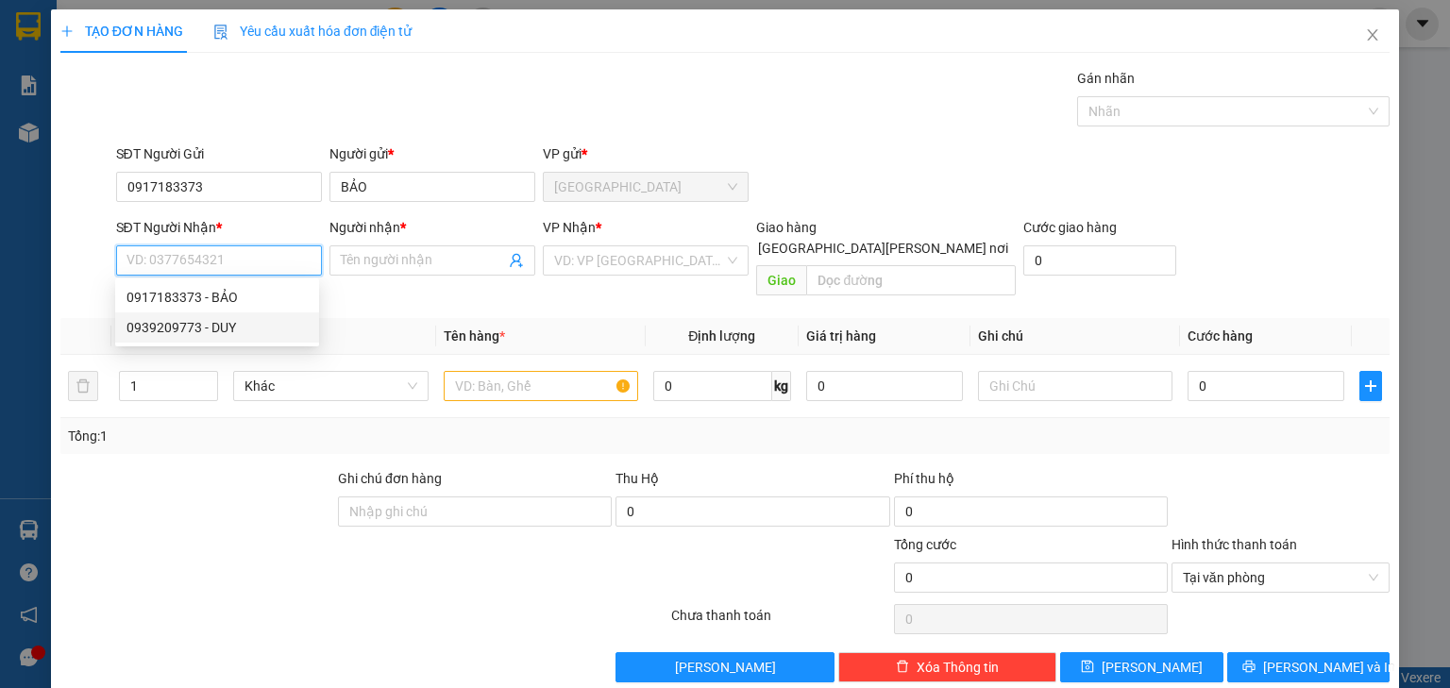
click at [245, 328] on div "0939209773 - DUY" at bounding box center [216, 327] width 181 height 21
type input "0939209773"
type input "DUY"
drag, startPoint x: 244, startPoint y: 260, endPoint x: 0, endPoint y: 260, distance: 244.4
click at [0, 262] on div "TẠO ĐƠN HÀNG Yêu cầu xuất hóa đơn điện tử Transit Pickup Surcharge Ids Transit …" at bounding box center [725, 344] width 1450 height 688
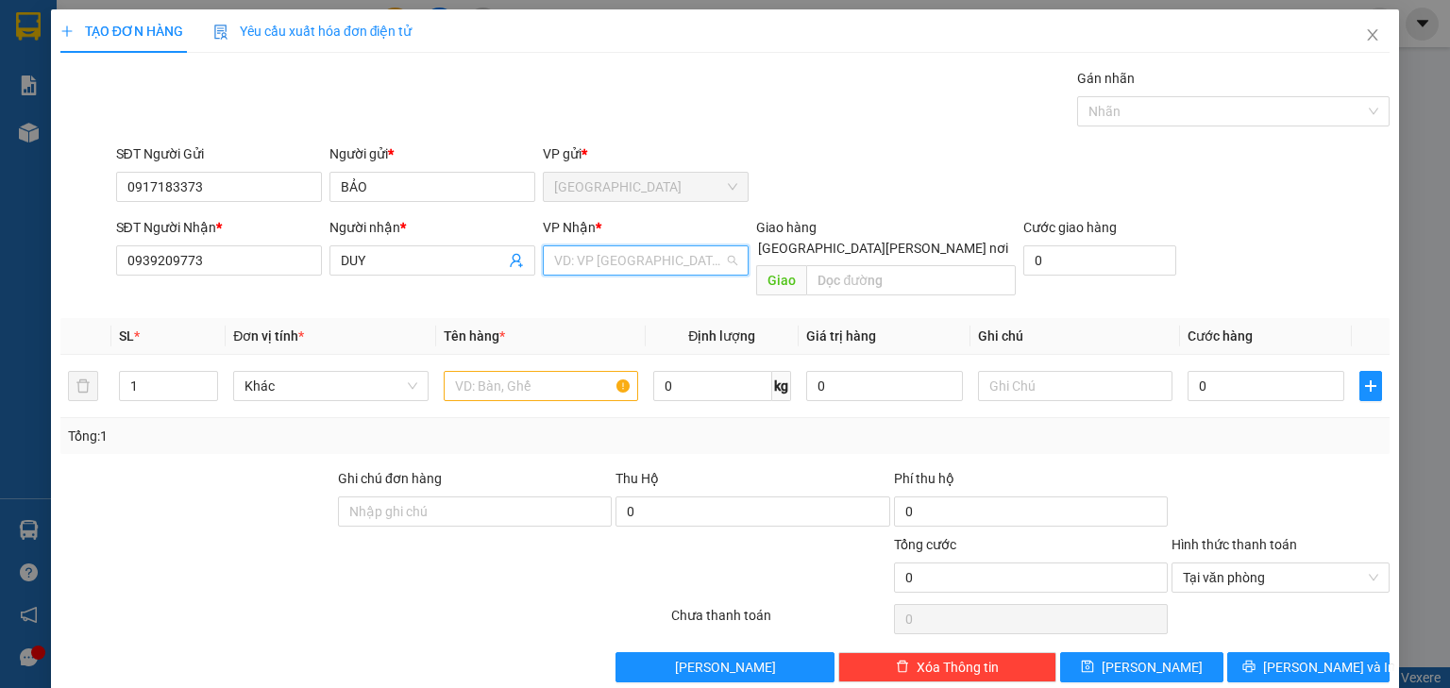
click at [622, 272] on input "search" at bounding box center [639, 260] width 170 height 28
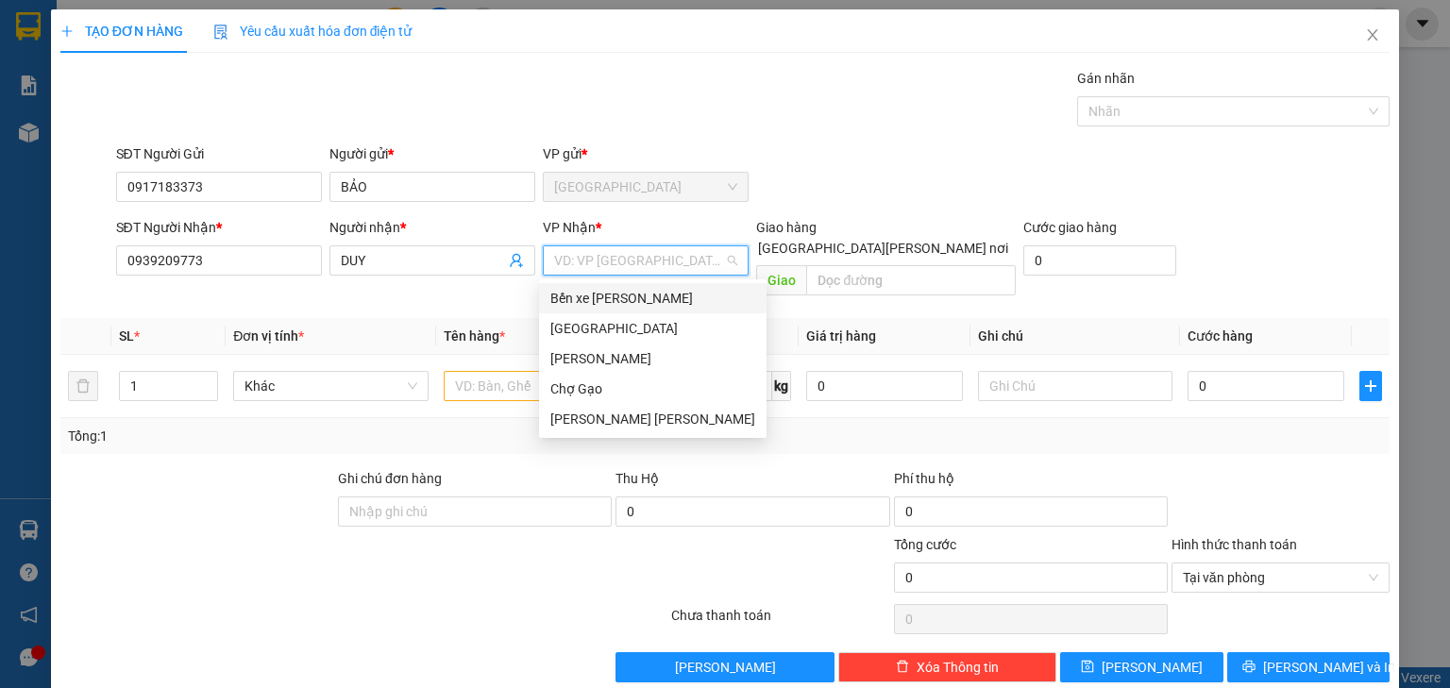
click at [623, 295] on div "Bến xe [GEOGRAPHIC_DATA]" at bounding box center [652, 298] width 205 height 21
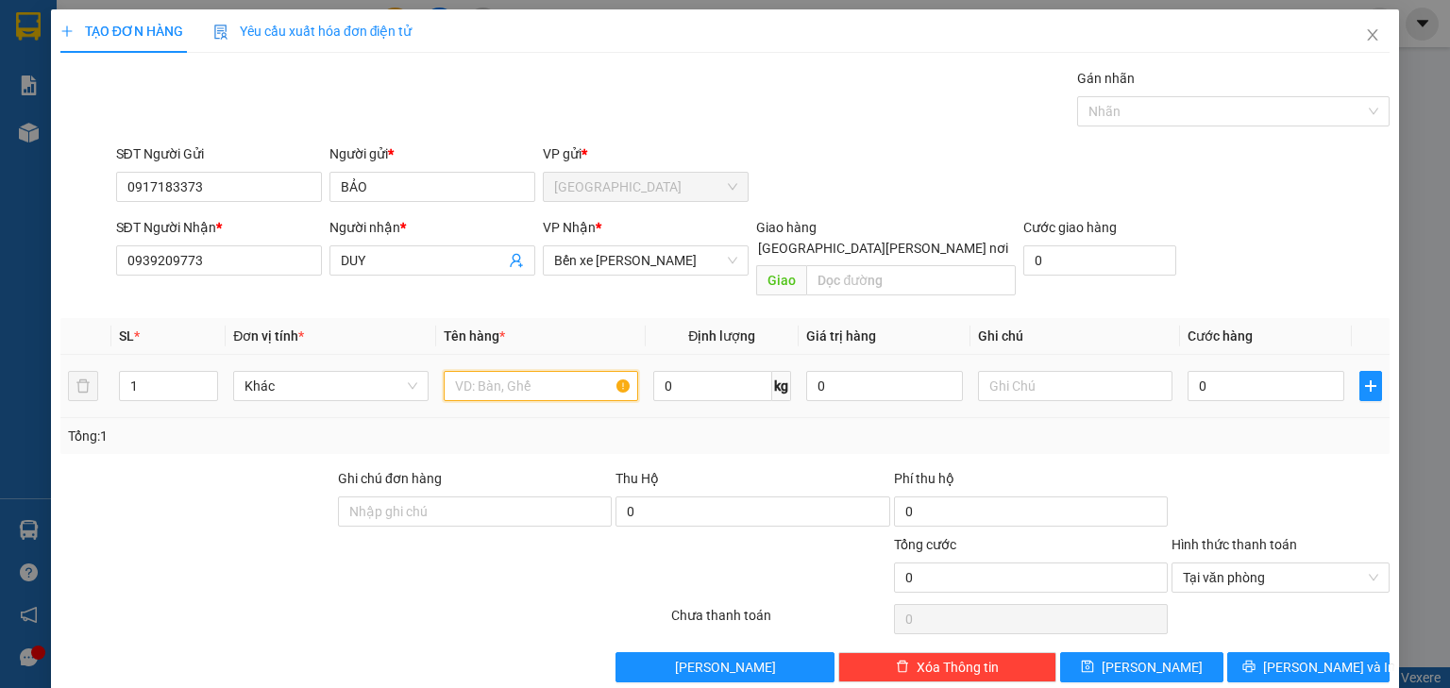
click at [506, 371] on input "text" at bounding box center [541, 386] width 194 height 30
type input "1 TNP`"
type input "0"
type input "003"
type input "3"
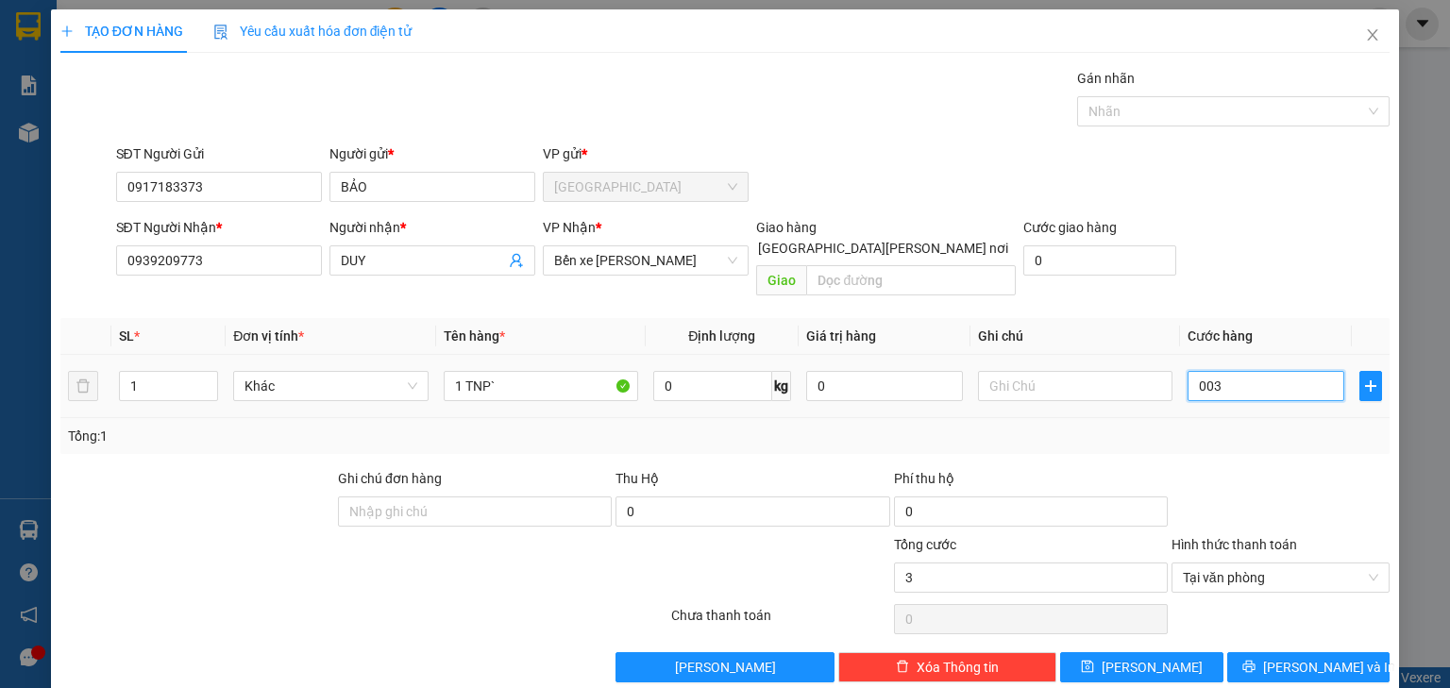
type input "0.030"
type input "30"
type input "30.000"
click at [1283, 318] on th "Cước hàng" at bounding box center [1266, 336] width 172 height 37
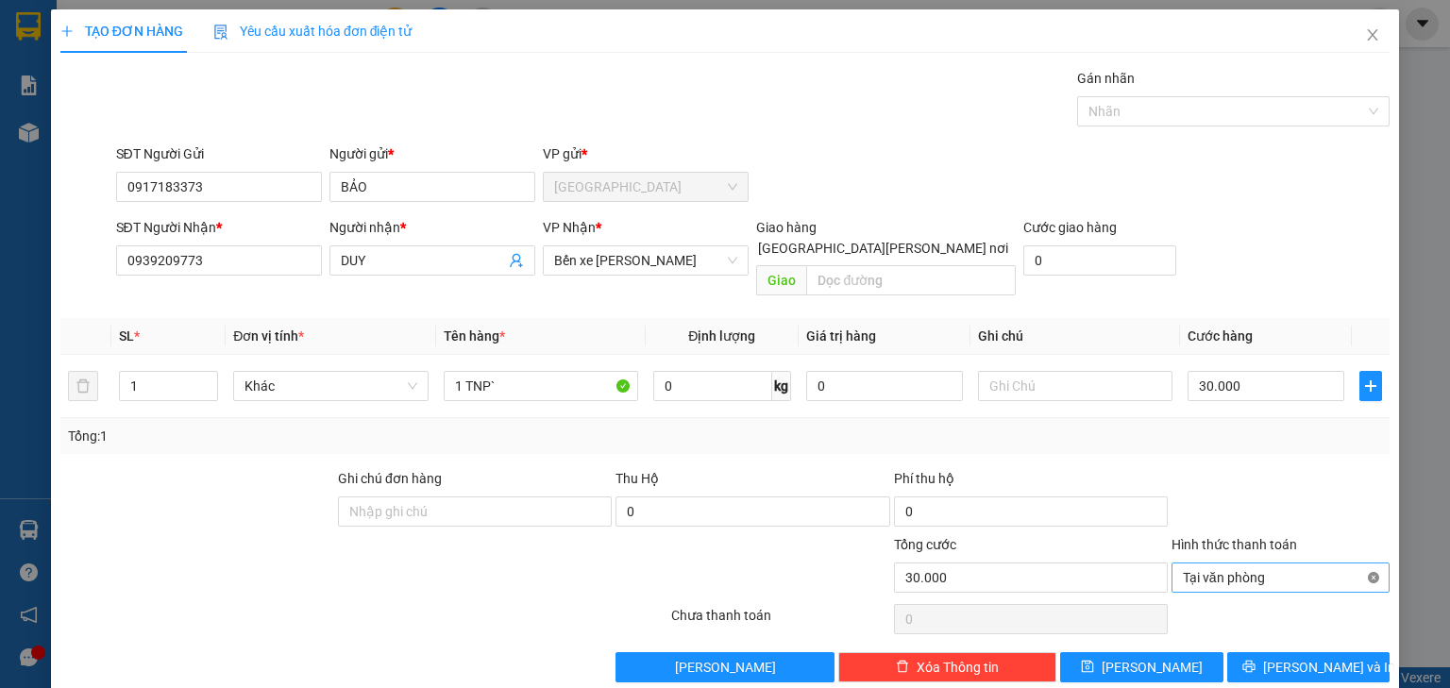
type input "30.000"
drag, startPoint x: 1339, startPoint y: 641, endPoint x: 1269, endPoint y: 578, distance: 93.6
click at [1338, 652] on button "[PERSON_NAME] và In" at bounding box center [1308, 667] width 163 height 30
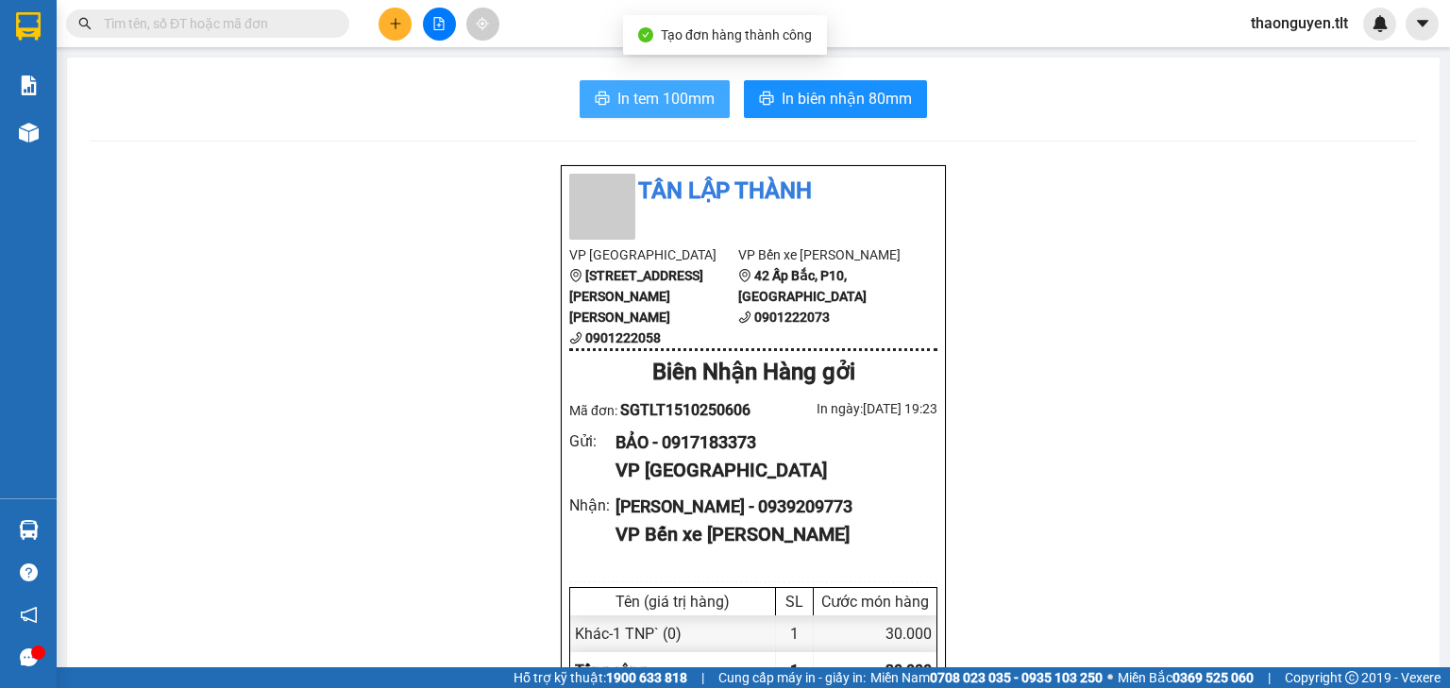
click at [675, 97] on span "In tem 100mm" at bounding box center [665, 99] width 97 height 24
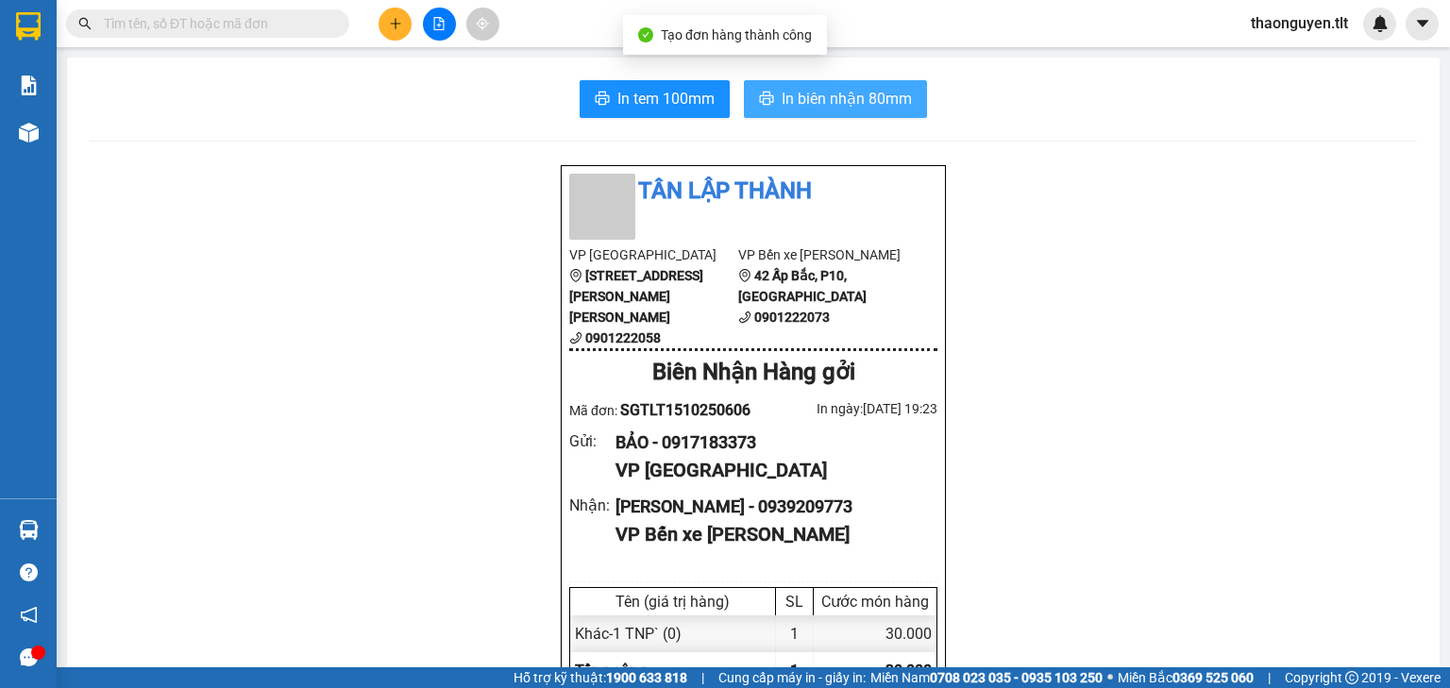
scroll to position [113, 0]
click at [830, 92] on span "In biên nhận 80mm" at bounding box center [846, 99] width 130 height 24
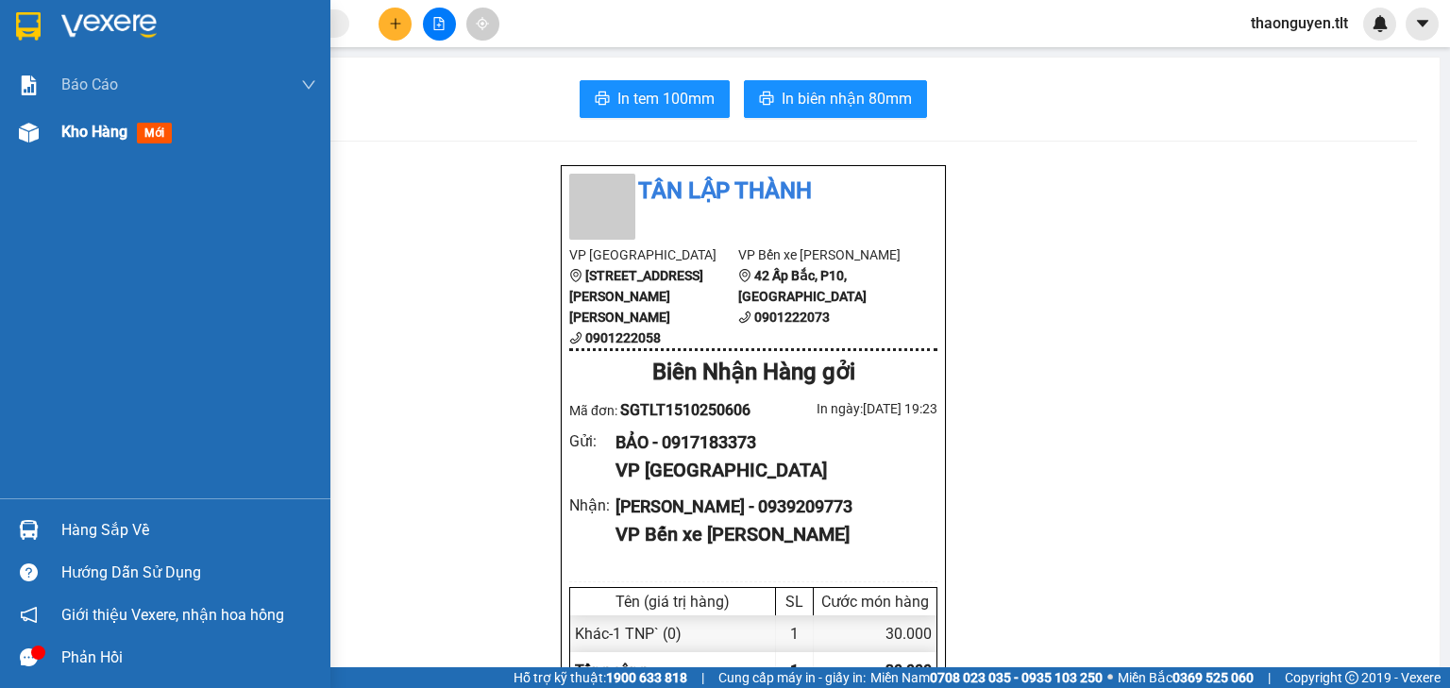
click at [113, 150] on div "Kho hàng mới" at bounding box center [188, 132] width 255 height 47
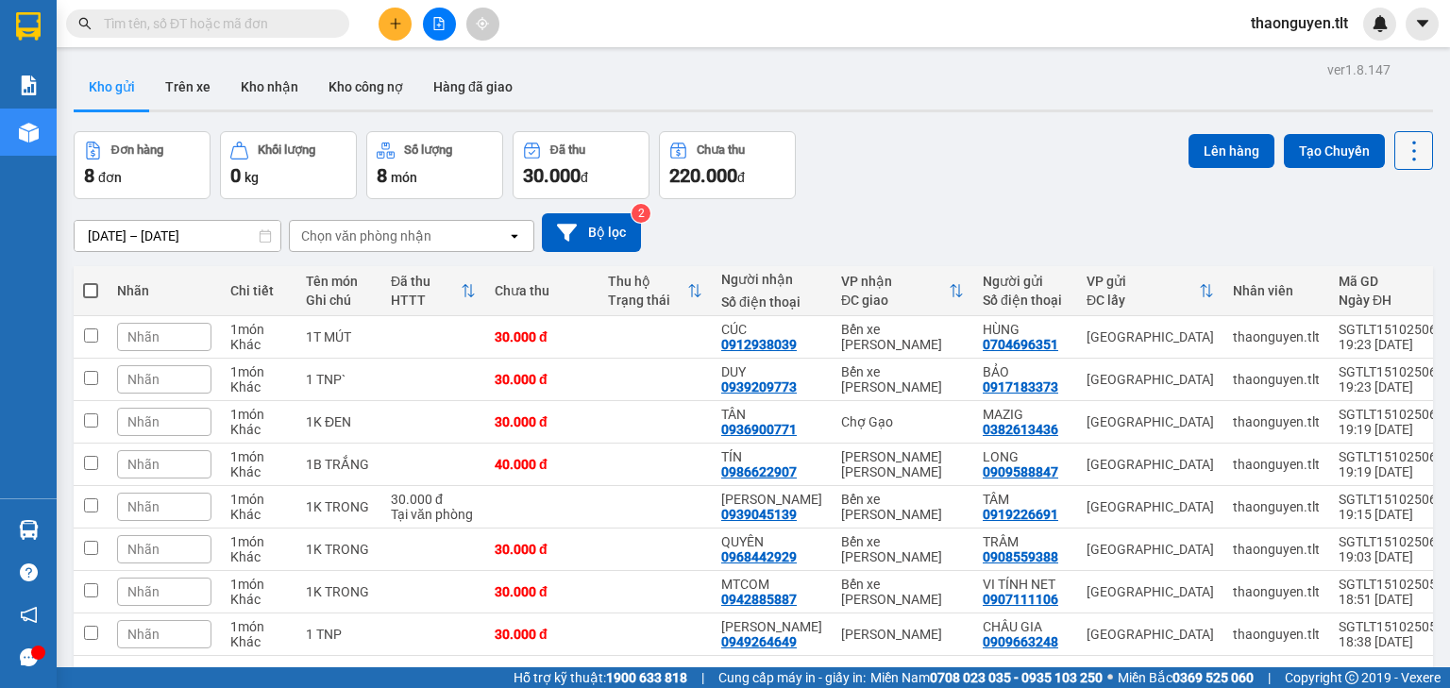
click at [1394, 144] on button at bounding box center [1413, 150] width 39 height 39
click at [1401, 267] on div "Làm mới" at bounding box center [1367, 269] width 111 height 19
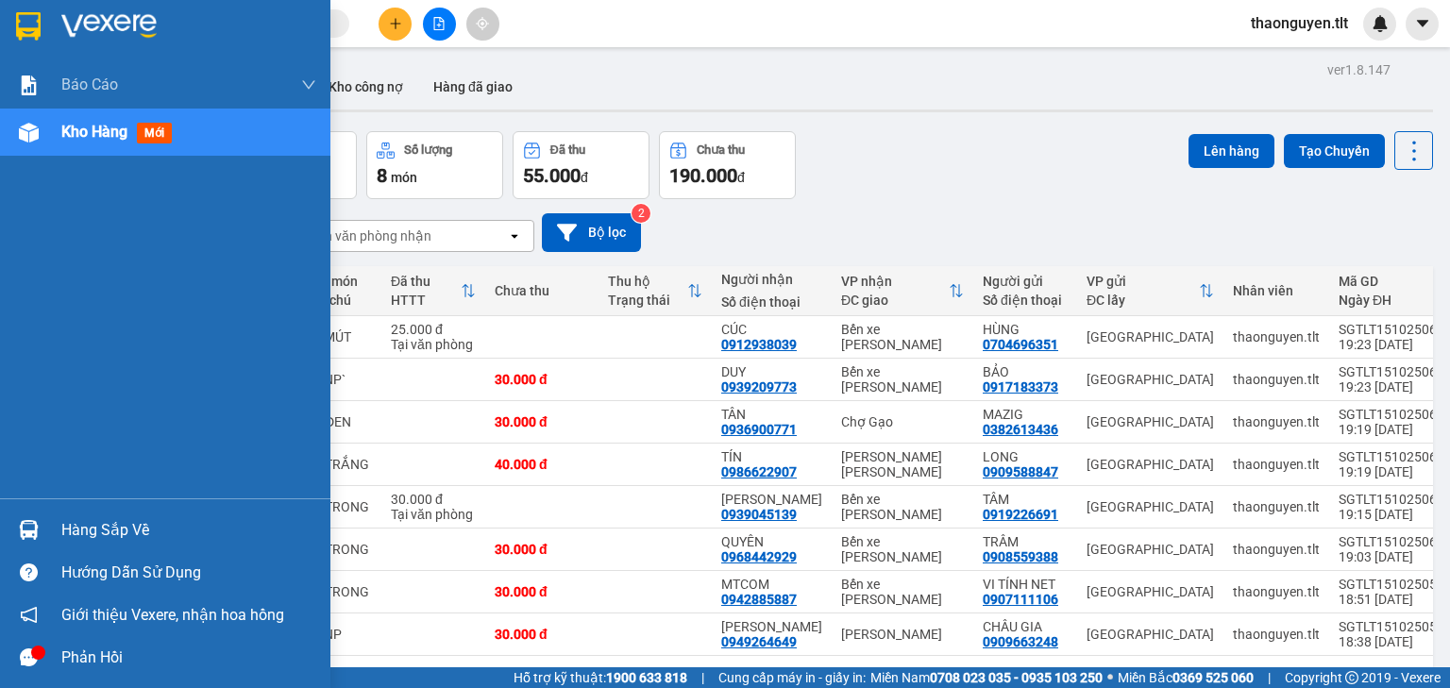
click at [42, 530] on div "Hàng sắp về" at bounding box center [165, 530] width 330 height 42
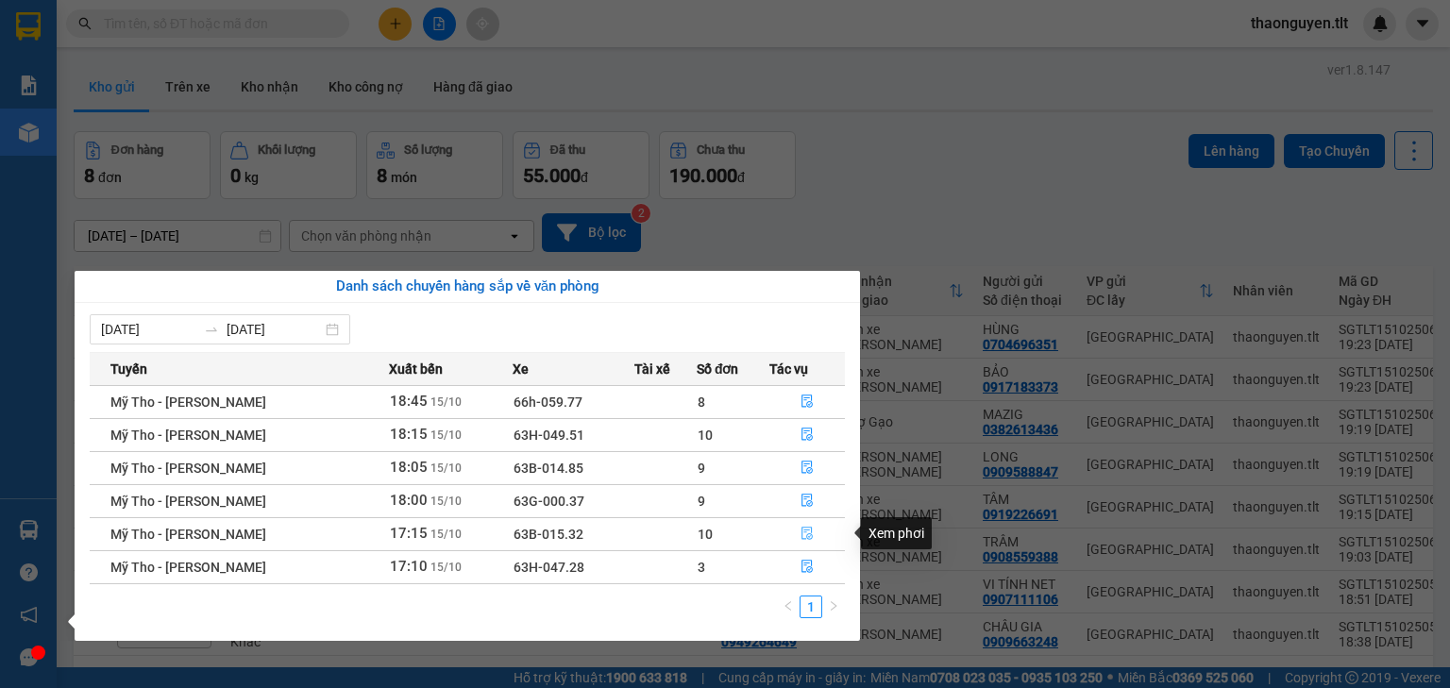
click at [793, 540] on button "button" at bounding box center [807, 534] width 75 height 30
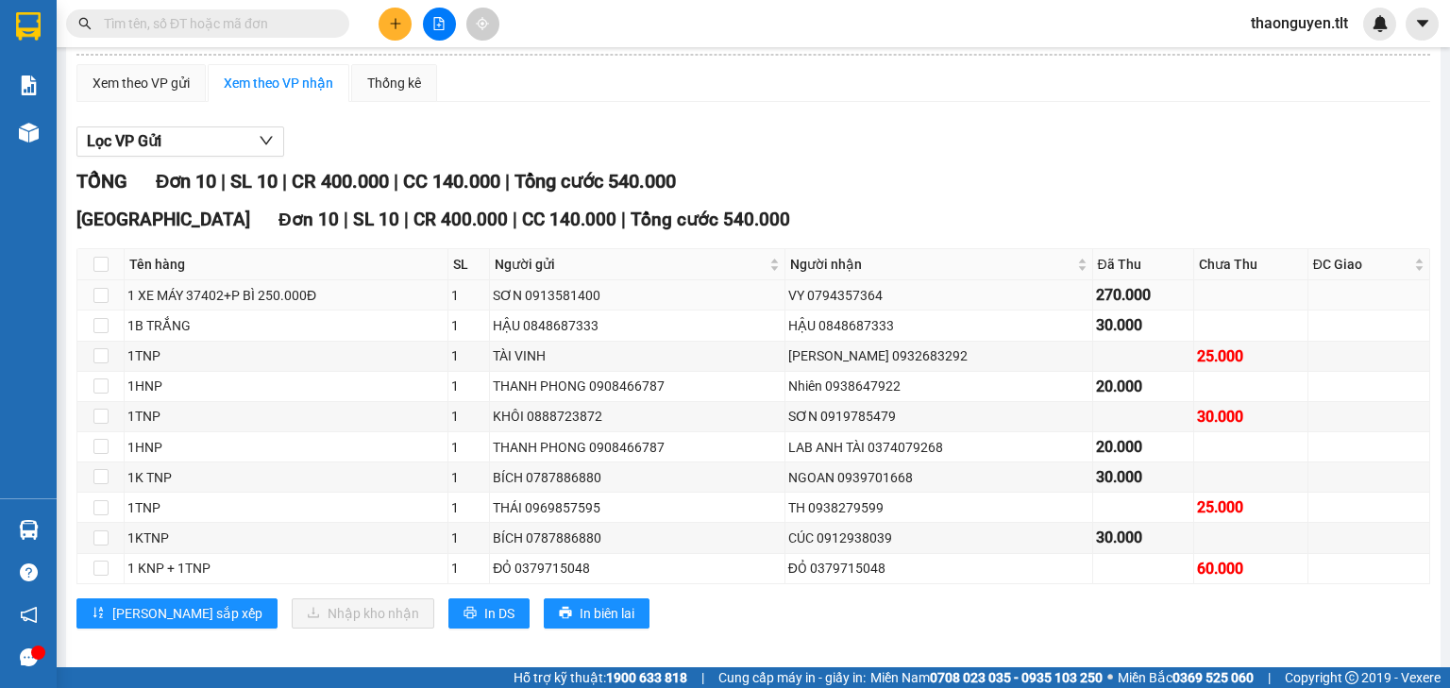
scroll to position [177, 0]
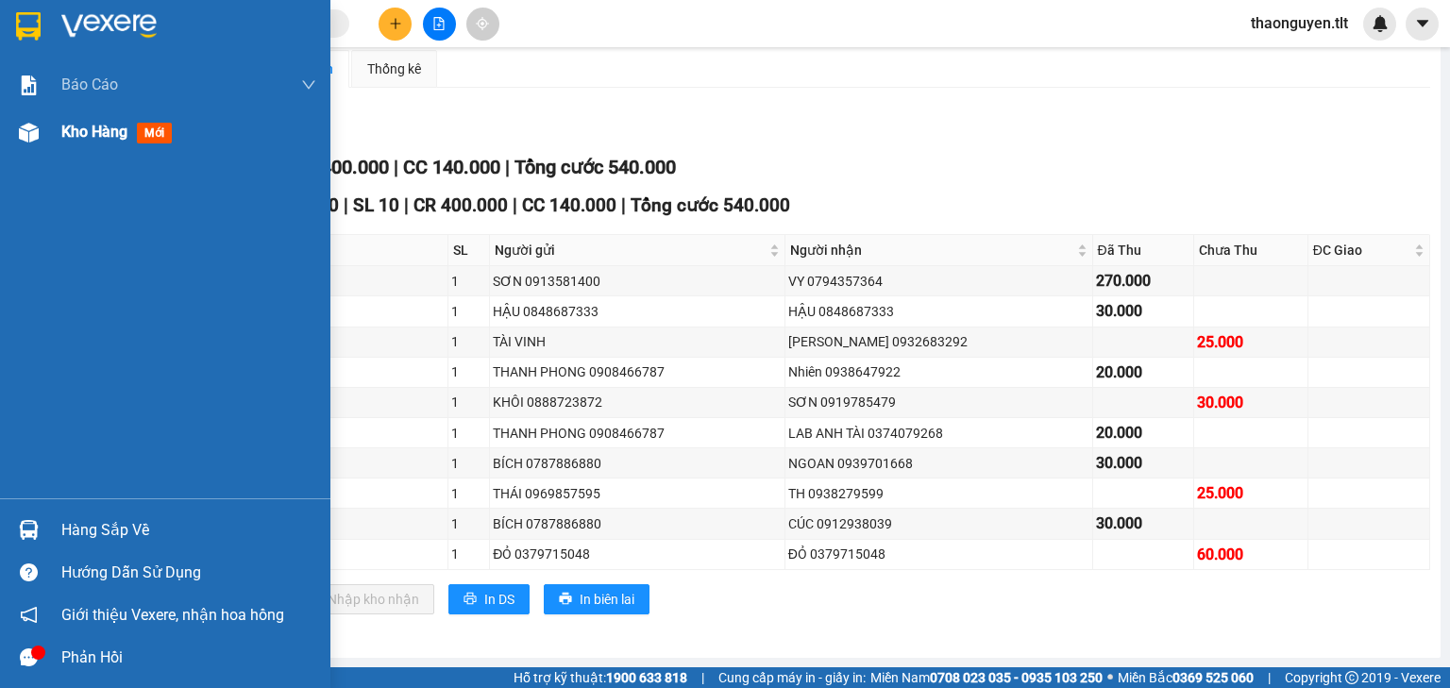
click at [12, 132] on div at bounding box center [28, 132] width 33 height 33
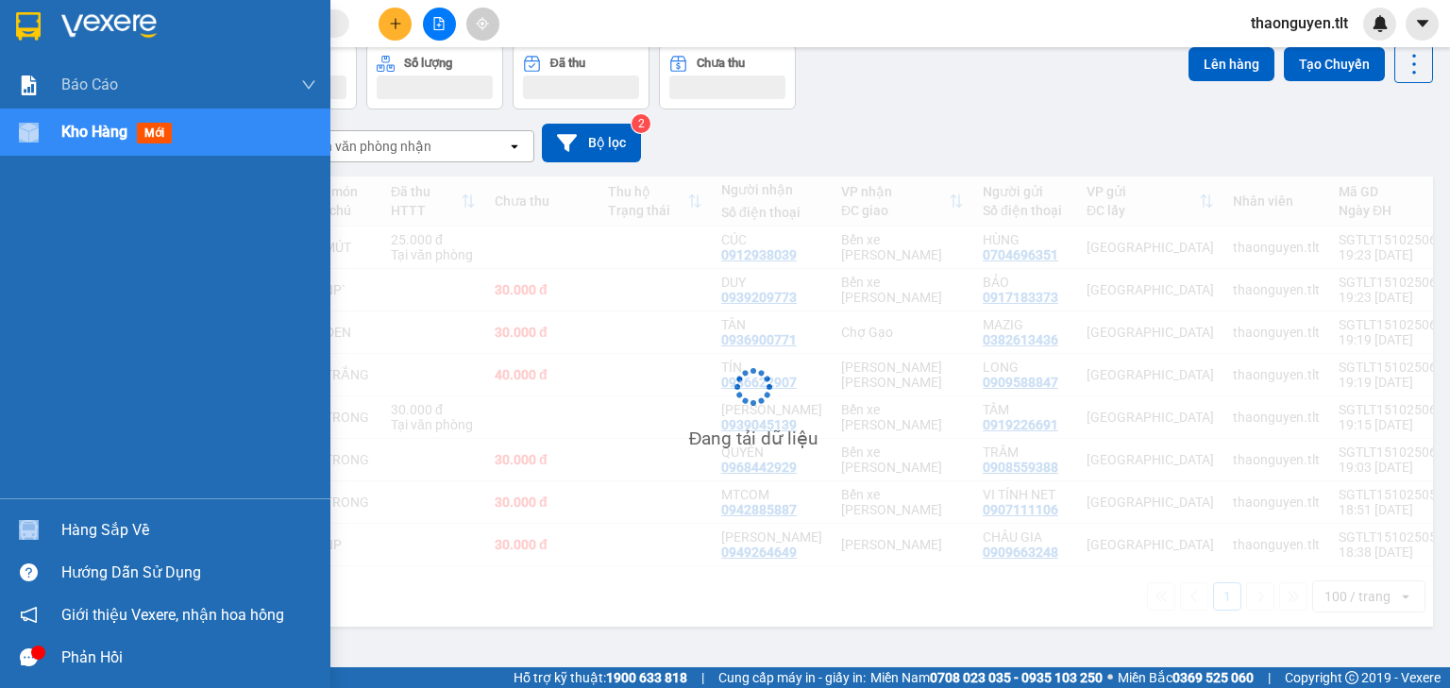
scroll to position [87, 0]
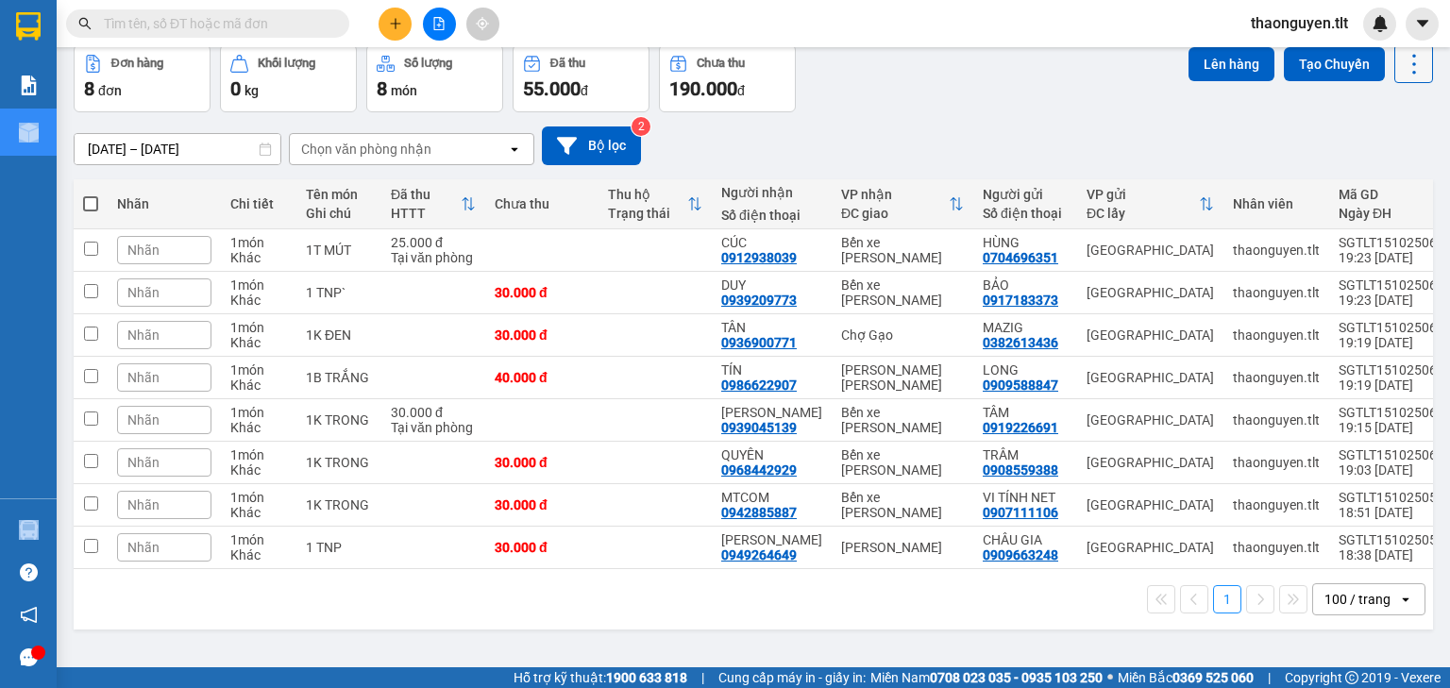
click at [1400, 61] on icon at bounding box center [1413, 64] width 26 height 26
click at [1372, 181] on span "Làm mới" at bounding box center [1375, 182] width 52 height 19
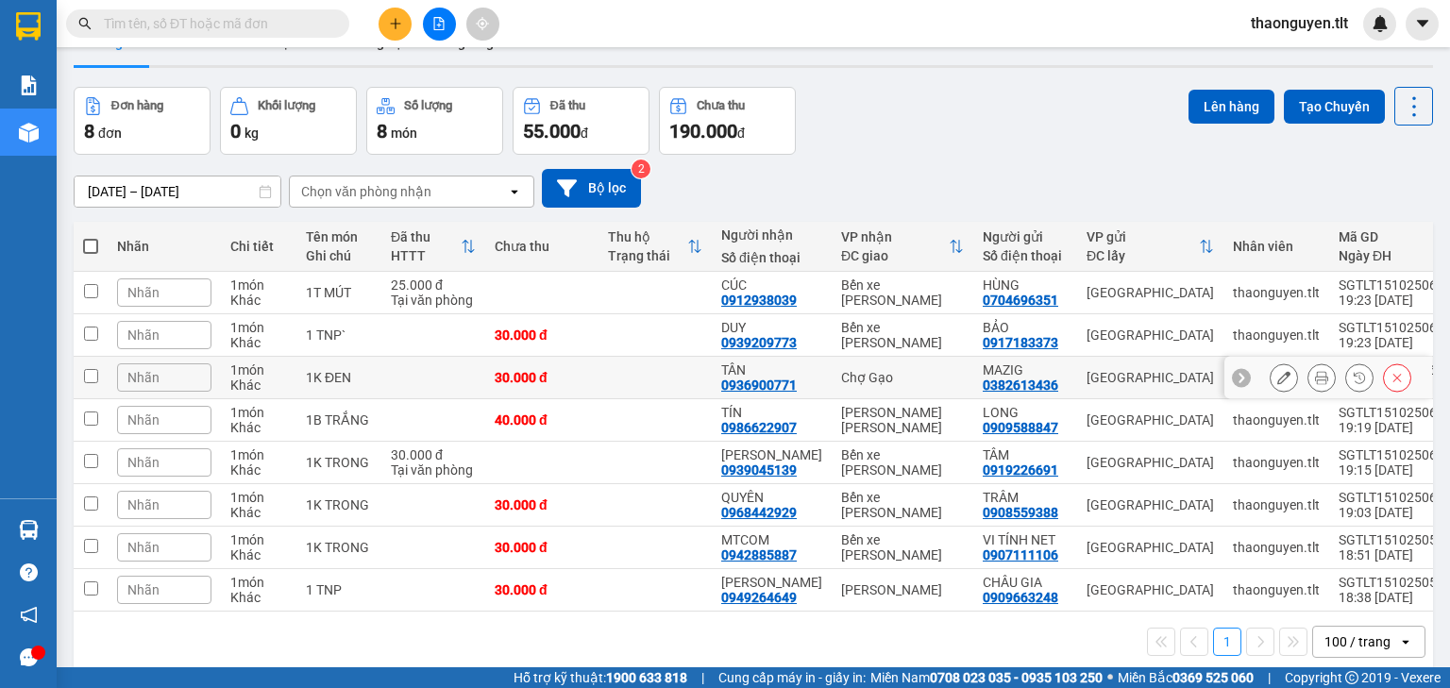
scroll to position [0, 0]
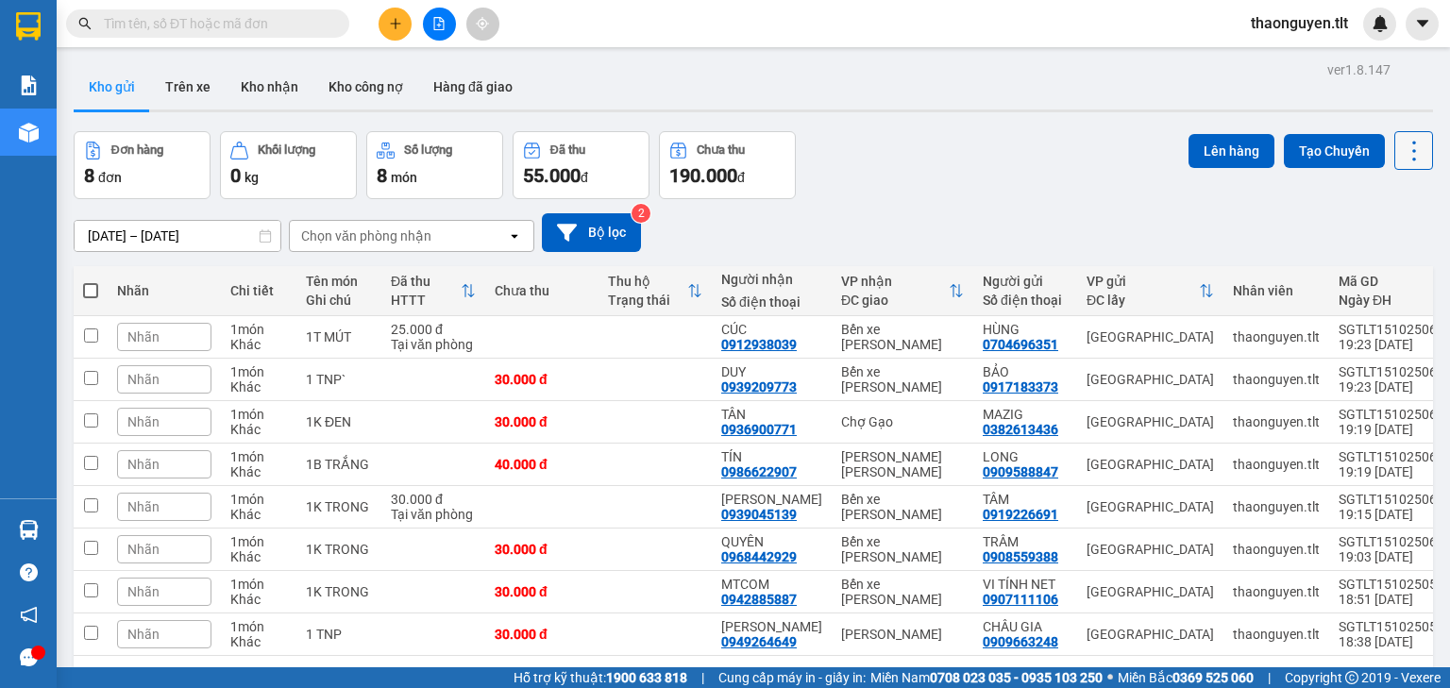
click at [1401, 134] on button at bounding box center [1413, 150] width 39 height 39
click at [1379, 270] on span "Làm mới" at bounding box center [1375, 269] width 52 height 19
click at [1400, 138] on icon at bounding box center [1413, 151] width 26 height 26
click at [1379, 266] on span "Làm mới" at bounding box center [1375, 269] width 52 height 19
click at [1400, 138] on icon at bounding box center [1413, 151] width 26 height 26
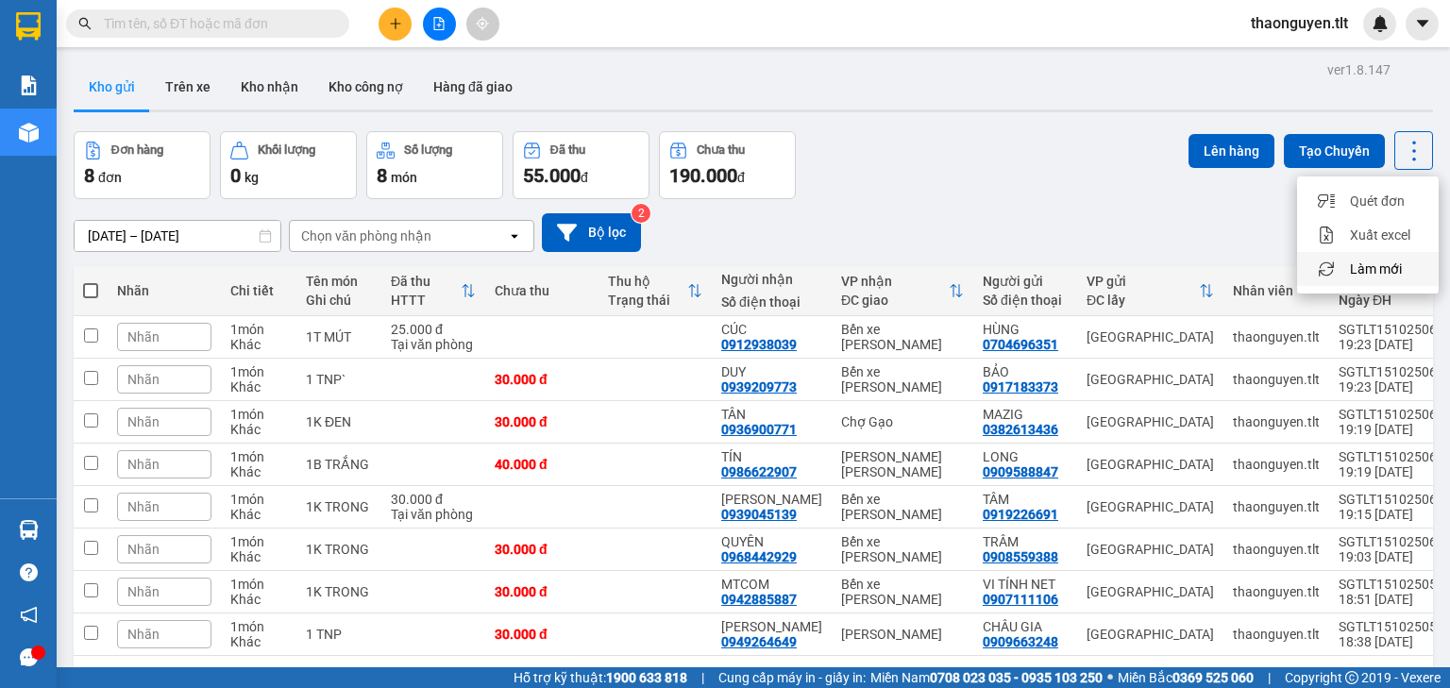
click at [1378, 265] on span "Làm mới" at bounding box center [1375, 269] width 52 height 19
click at [1400, 152] on icon at bounding box center [1413, 151] width 26 height 26
click at [1392, 259] on li "Làm mới" at bounding box center [1368, 269] width 142 height 34
click at [403, 31] on button at bounding box center [394, 24] width 33 height 33
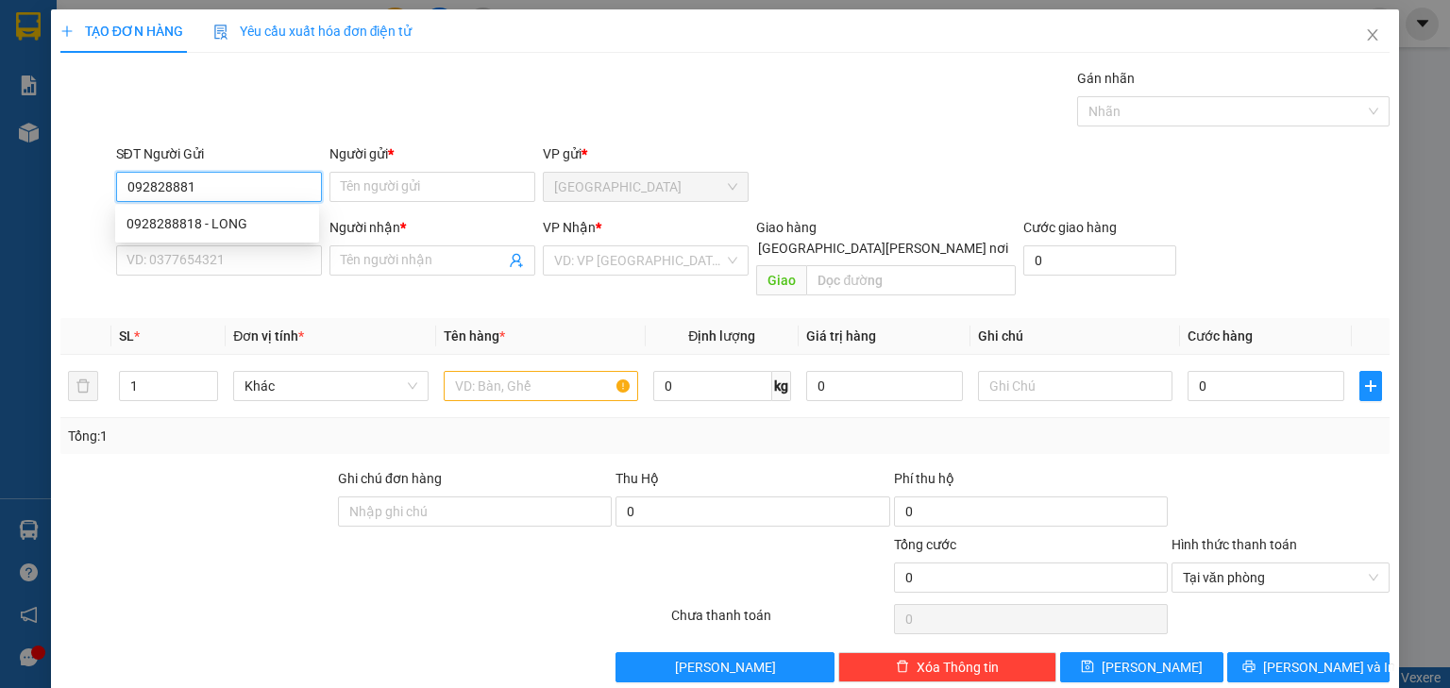
type input "0928288818"
click at [253, 226] on div "0928288818 - LONG" at bounding box center [216, 223] width 181 height 21
type input "LONG"
type input "0928288818"
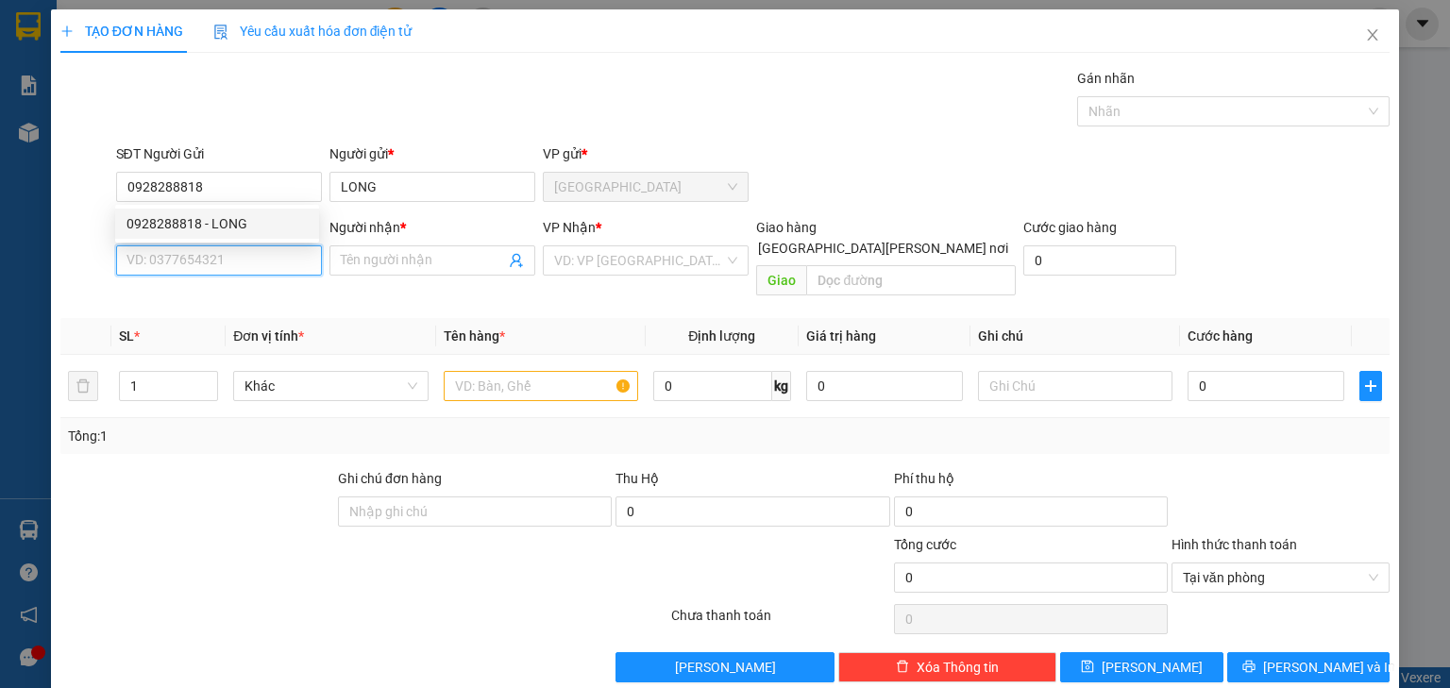
click at [233, 267] on input "SĐT Người Nhận *" at bounding box center [219, 260] width 206 height 30
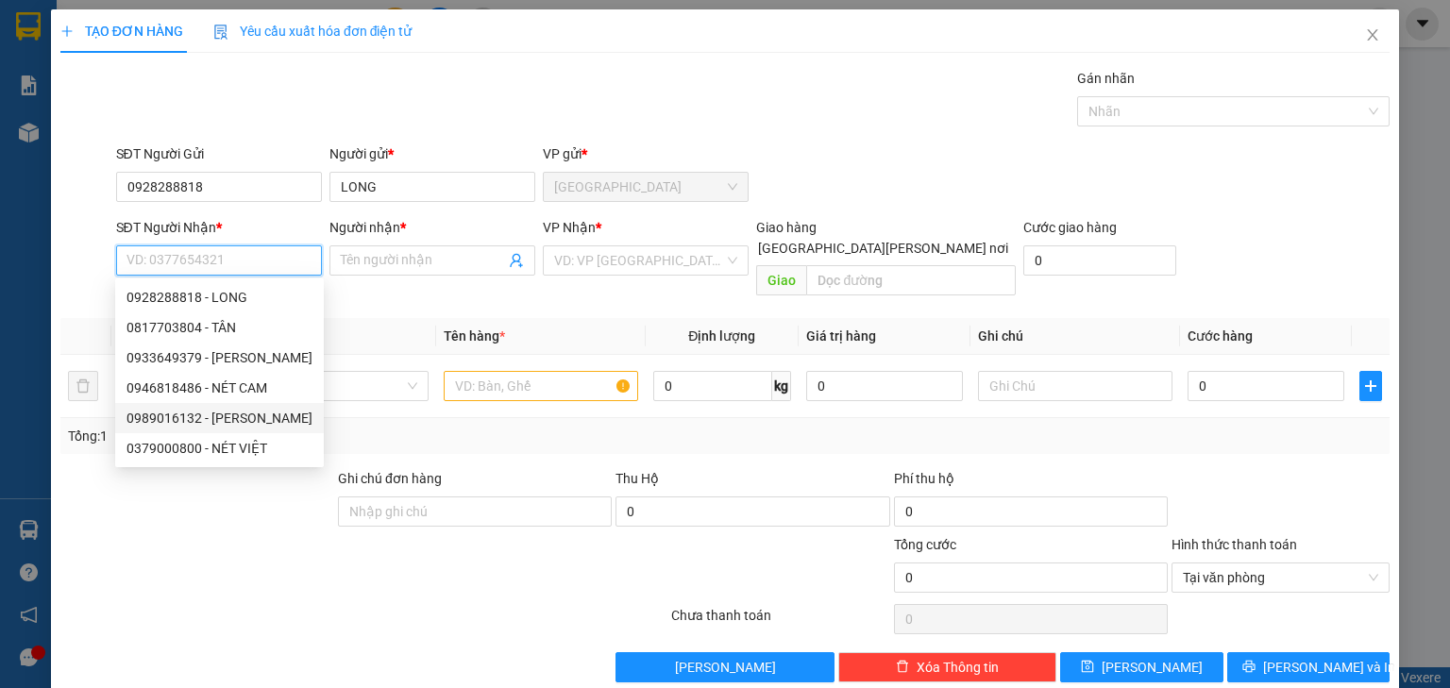
click at [252, 424] on div "0989016132 - TƯƠNG LAI" at bounding box center [219, 418] width 186 height 21
type input "0989016132"
type input "TƯƠNG LAI"
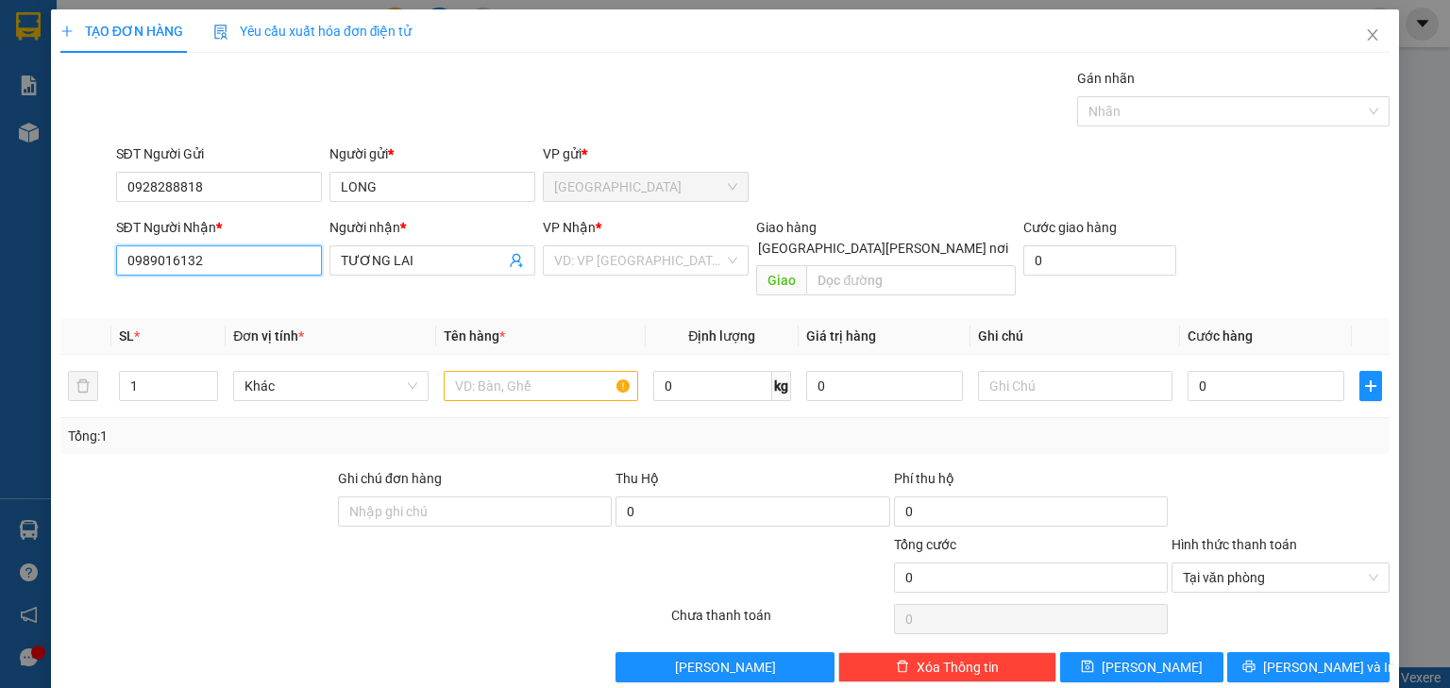
drag, startPoint x: 208, startPoint y: 268, endPoint x: 0, endPoint y: 275, distance: 207.7
click at [0, 277] on div "TẠO ĐƠN HÀNG Yêu cầu xuất hóa đơn điện tử Transit Pickup Surcharge Ids Transit …" at bounding box center [725, 344] width 1450 height 688
click at [587, 260] on input "search" at bounding box center [639, 260] width 170 height 28
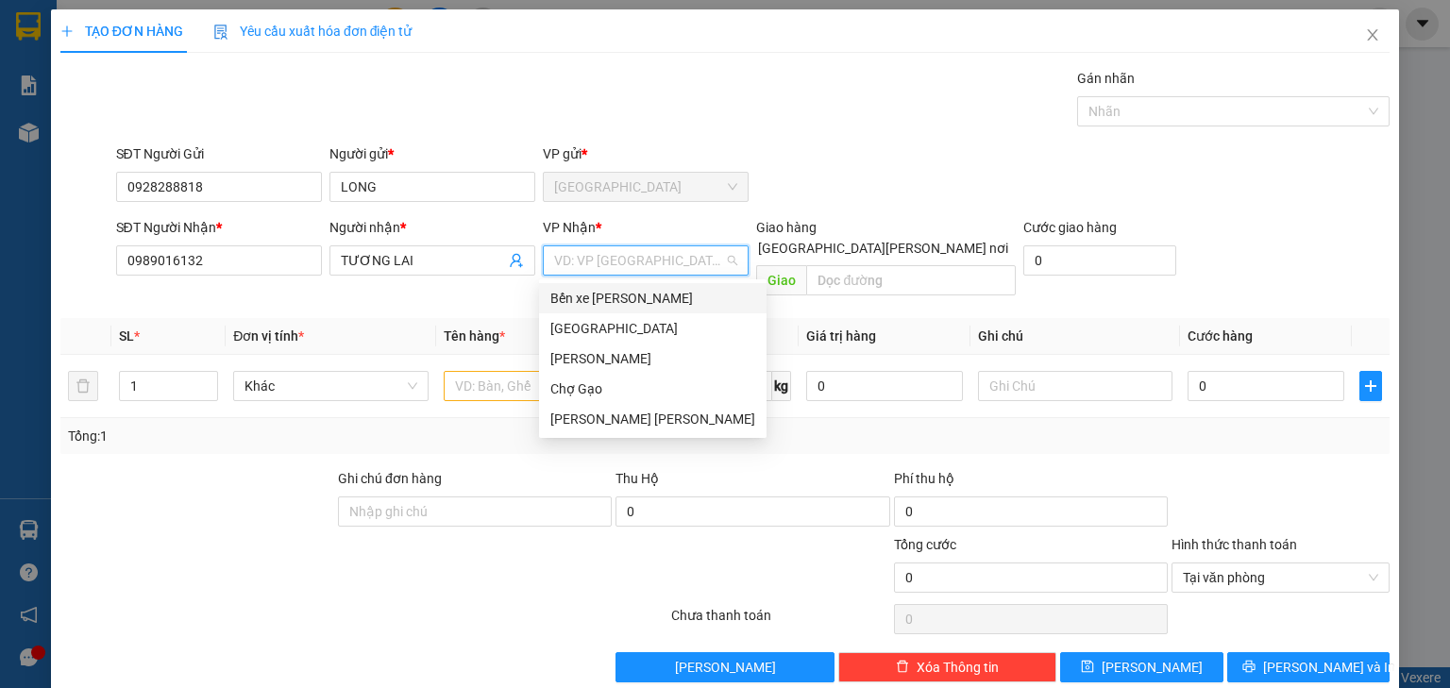
click at [612, 301] on div "Bến xe [GEOGRAPHIC_DATA]" at bounding box center [652, 298] width 205 height 21
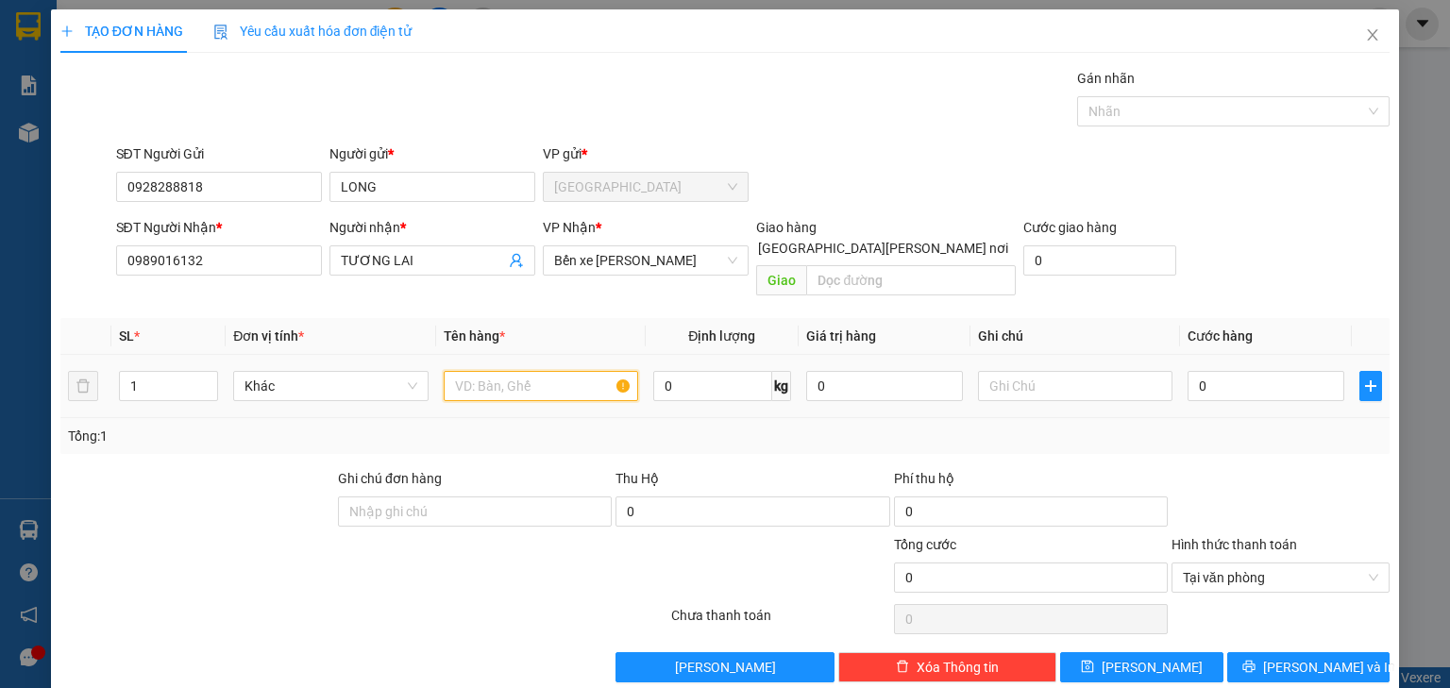
click at [528, 371] on input "text" at bounding box center [541, 386] width 194 height 30
type input "1K TRONG"
type input "0"
type input "002"
type input "2"
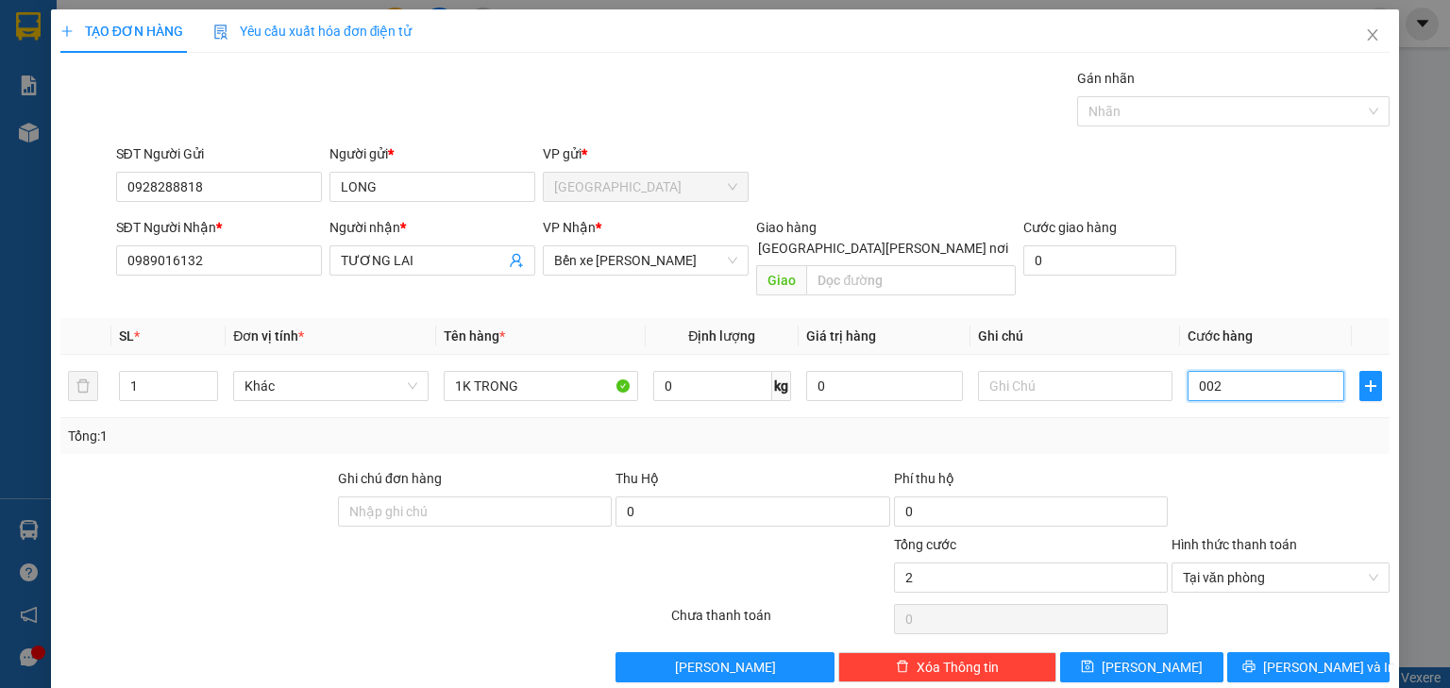
type input "0.025"
type input "25"
type input "25.000"
click at [1250, 265] on div "SĐT Người Nhận * 0989016132 Người nhận * TƯƠNG LAI VP Nhận * Bến xe Tiền Giang …" at bounding box center [753, 260] width 1282 height 87
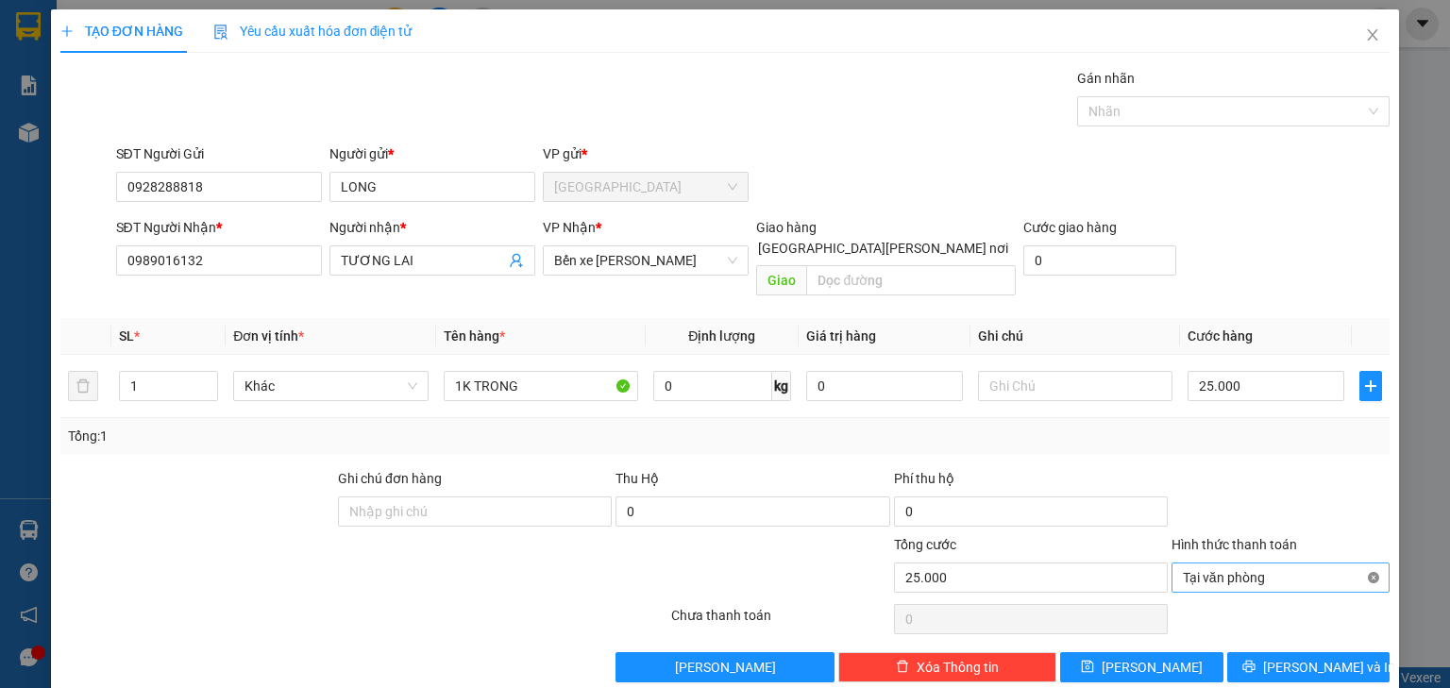
type input "25.000"
click at [1329, 624] on div "Transit Pickup Surcharge Ids Transit Deliver Surcharge Ids Transit Deliver Surc…" at bounding box center [724, 375] width 1329 height 614
drag, startPoint x: 1321, startPoint y: 635, endPoint x: 1248, endPoint y: 592, distance: 85.5
click at [1321, 657] on span "[PERSON_NAME] và In" at bounding box center [1329, 667] width 132 height 21
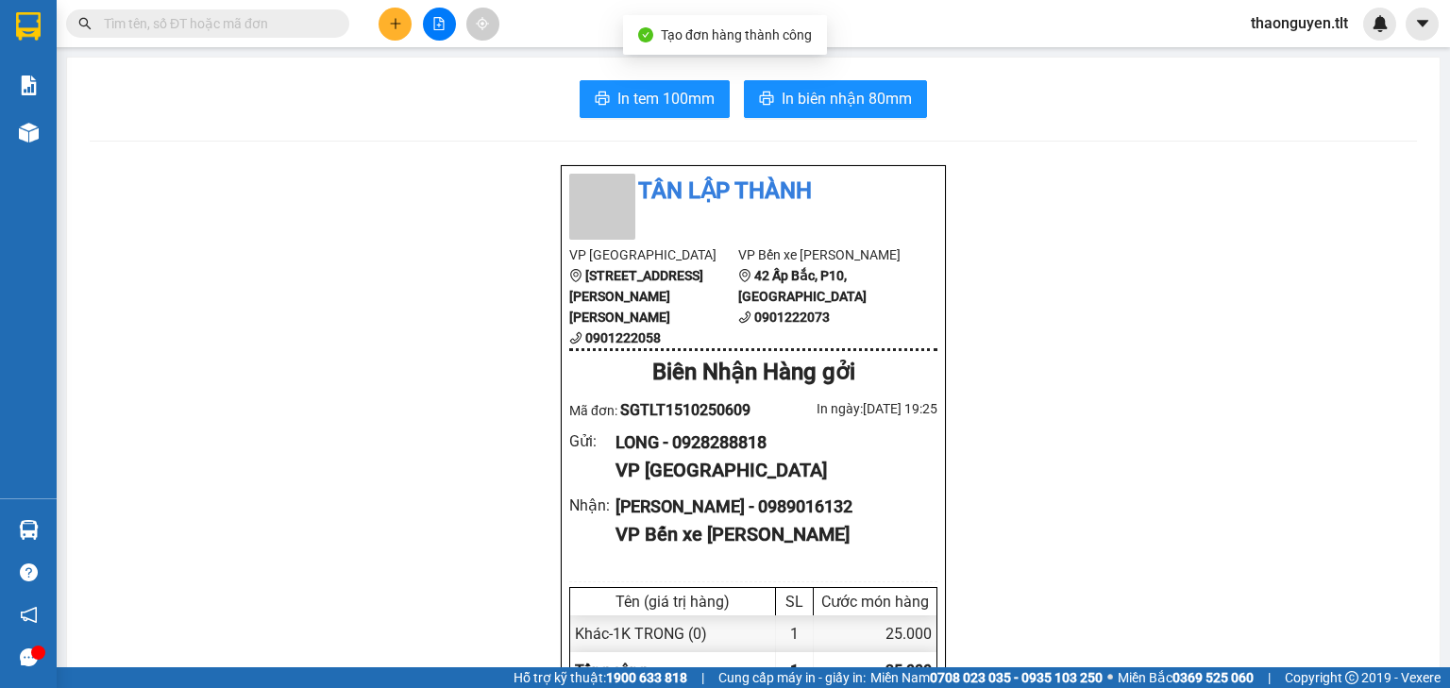
click at [679, 109] on span "In tem 100mm" at bounding box center [665, 99] width 97 height 24
click at [786, 91] on span "In biên nhận 80mm" at bounding box center [846, 99] width 130 height 24
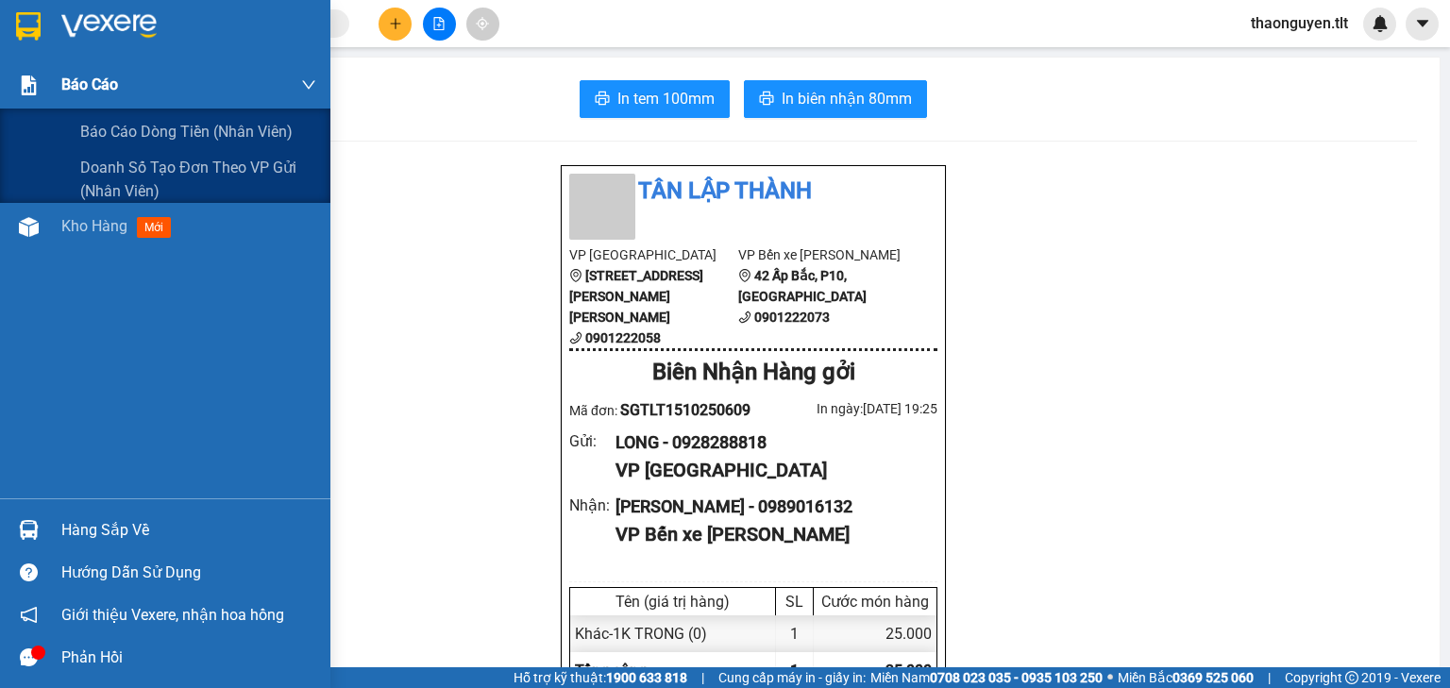
click at [136, 81] on div "Báo cáo" at bounding box center [188, 84] width 255 height 47
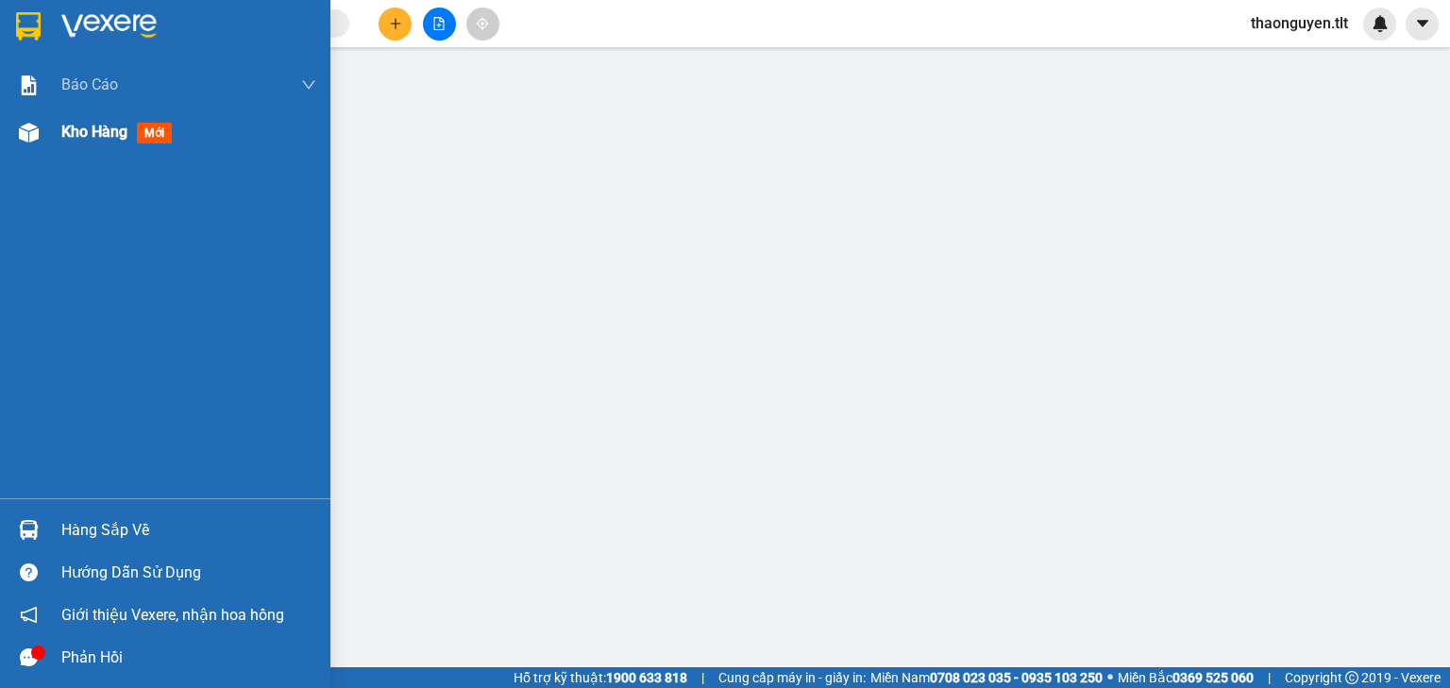
click at [113, 139] on span "Kho hàng" at bounding box center [94, 132] width 66 height 18
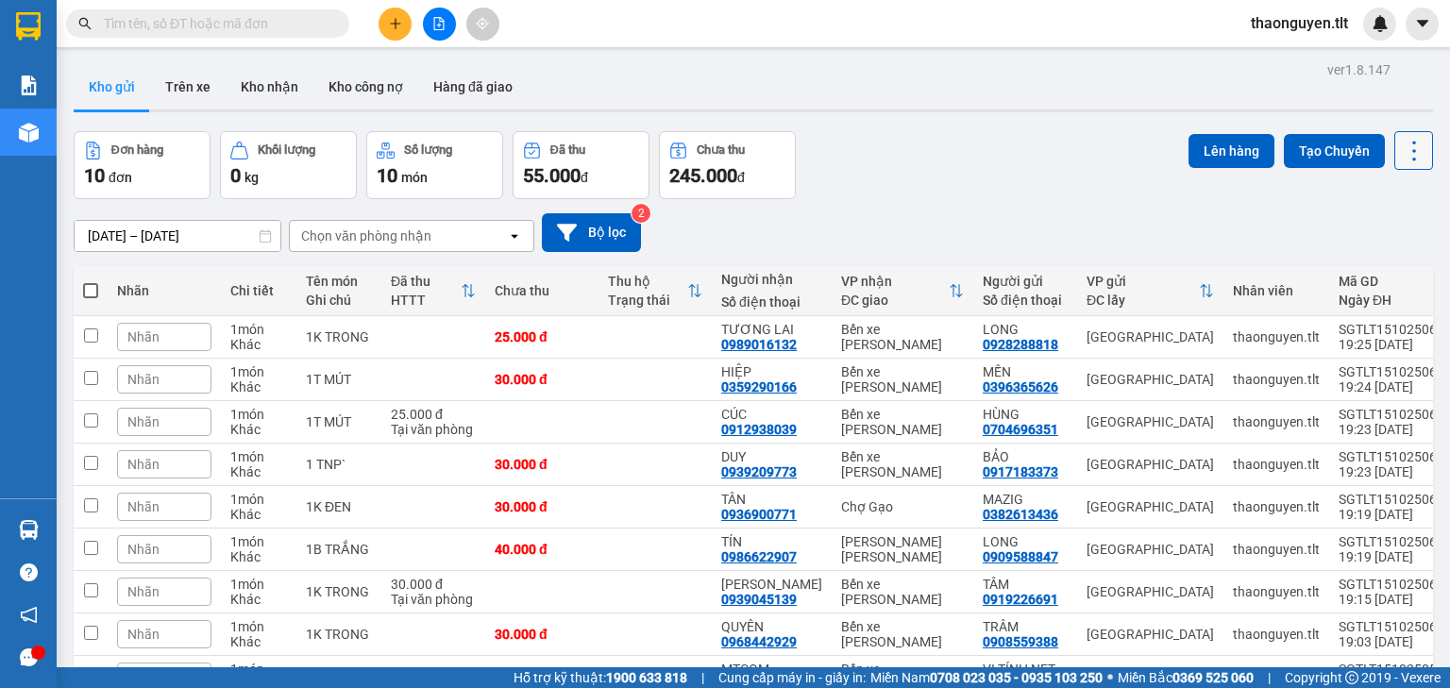
click at [1400, 162] on icon at bounding box center [1413, 151] width 26 height 26
click at [1352, 264] on span "Làm mới" at bounding box center [1375, 269] width 52 height 19
click at [1400, 147] on icon at bounding box center [1413, 151] width 26 height 26
click at [1358, 260] on span "Làm mới" at bounding box center [1375, 269] width 52 height 19
click at [1400, 151] on icon at bounding box center [1413, 151] width 26 height 26
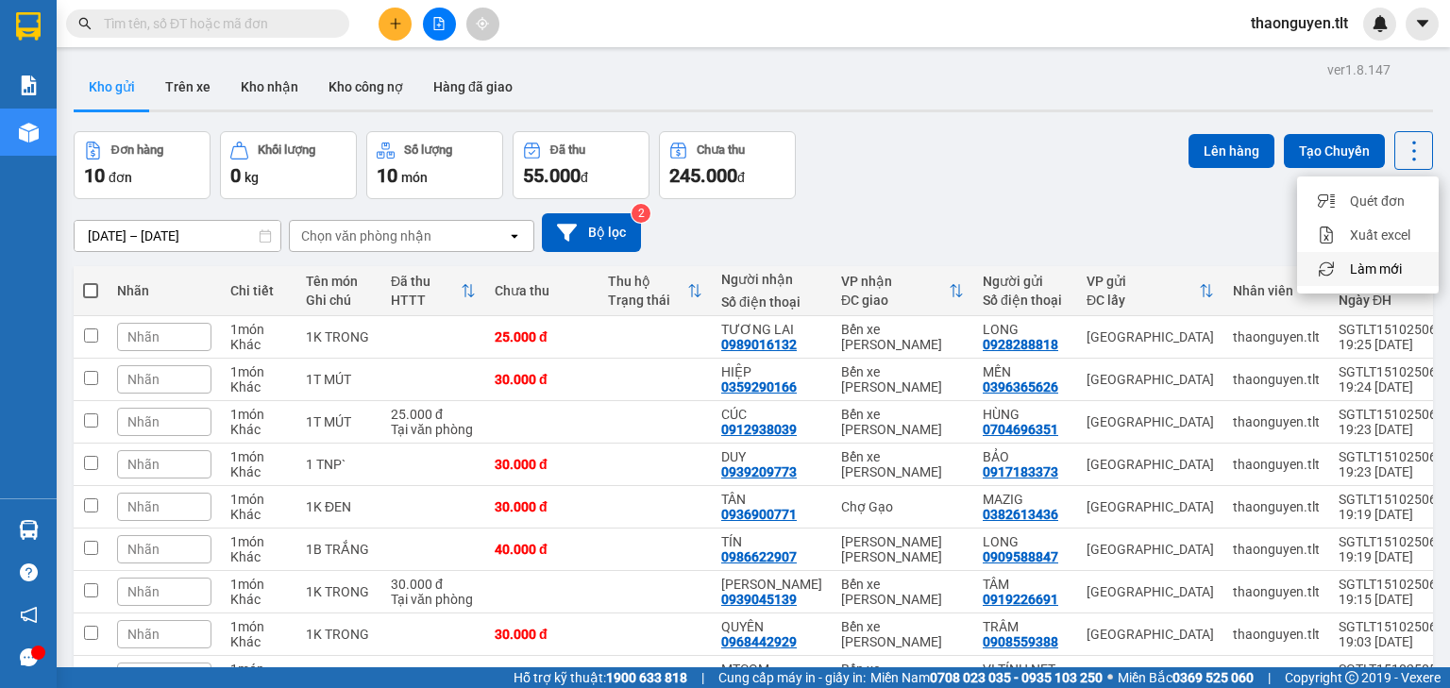
click at [1363, 263] on span "Làm mới" at bounding box center [1375, 269] width 52 height 19
click at [307, 30] on input "text" at bounding box center [215, 23] width 223 height 21
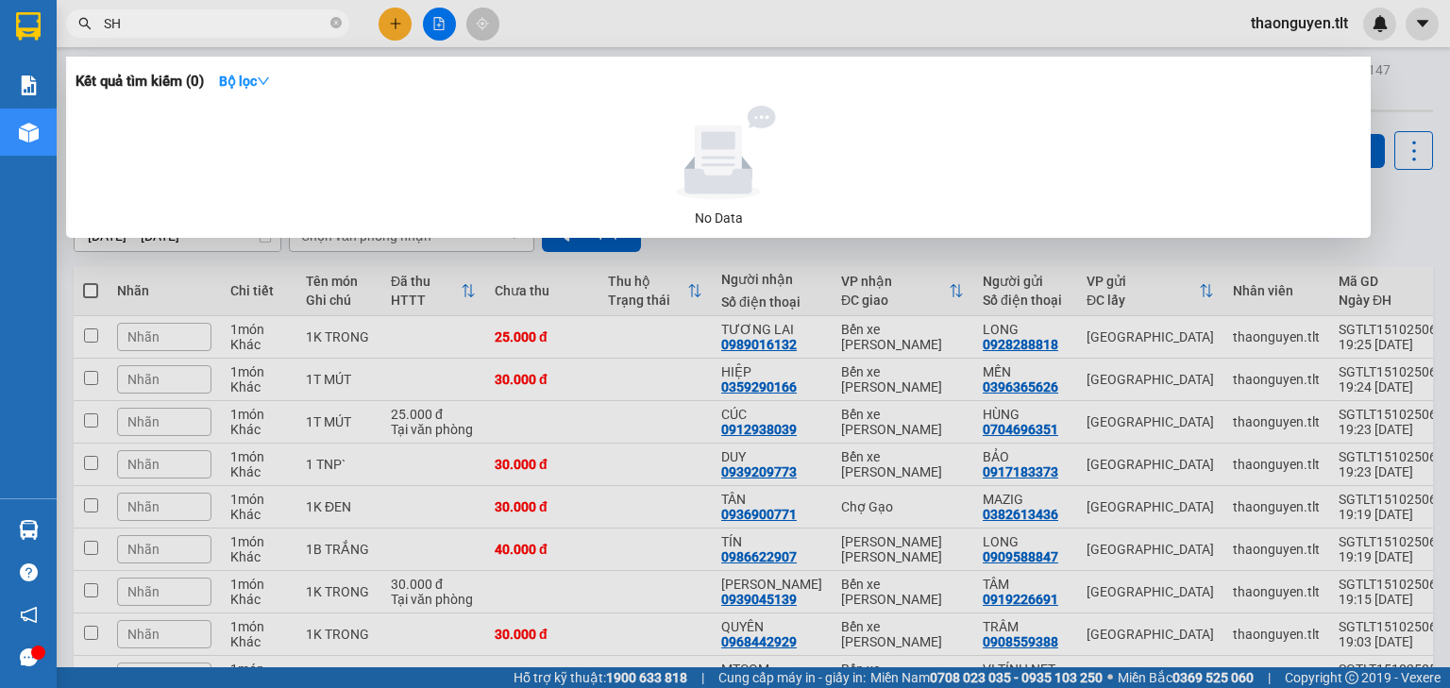
type input "S"
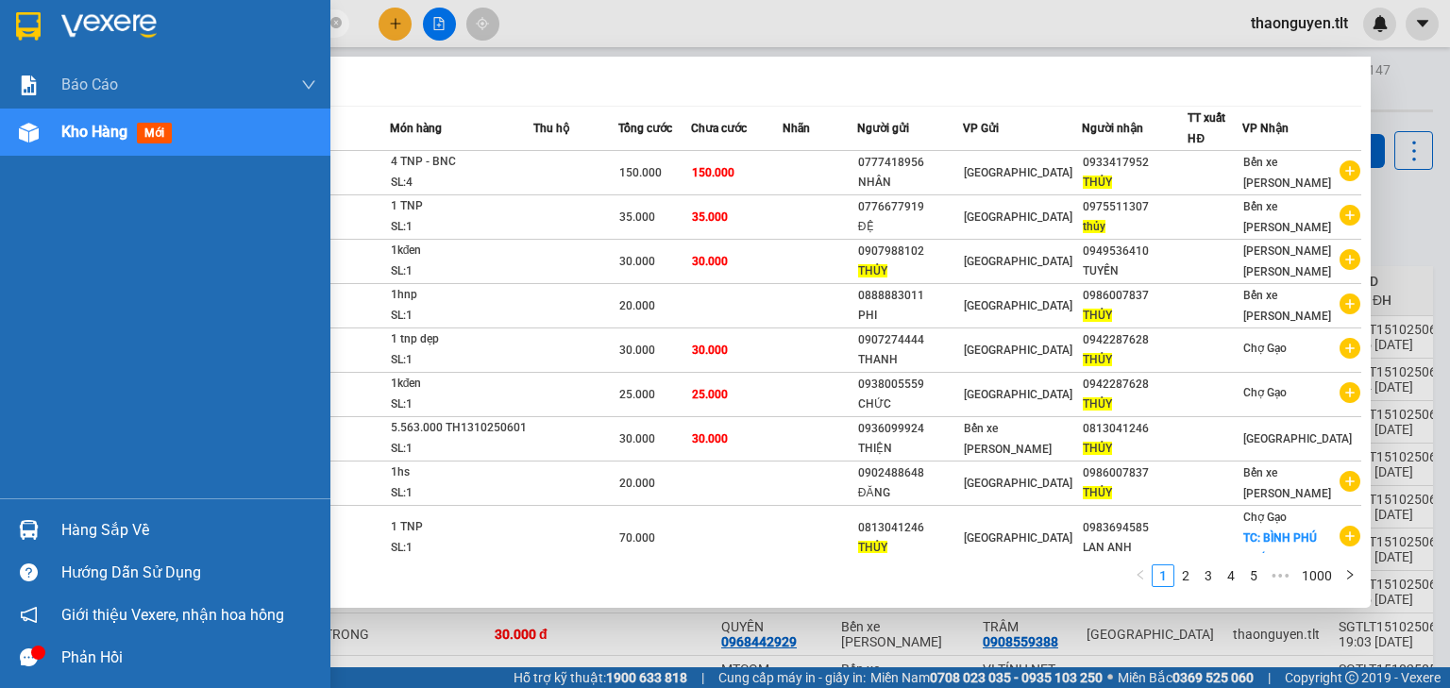
type input "THỦY"
click at [109, 533] on div "Hàng sắp về" at bounding box center [188, 530] width 255 height 28
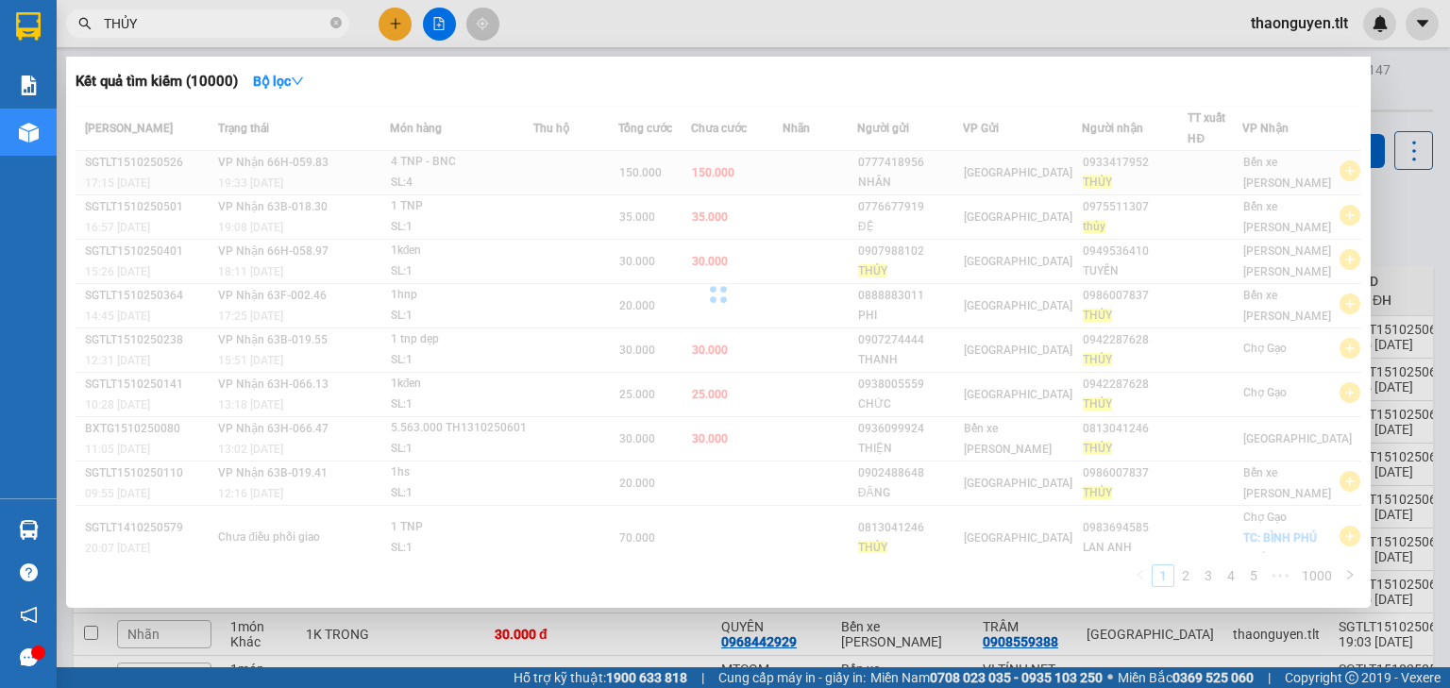
click at [674, 170] on section "Kết quả tìm kiếm ( 10000 ) Bộ lọc Mã ĐH Trạng thái Món hàng Thu hộ Tổng cước Ch…" at bounding box center [725, 344] width 1450 height 688
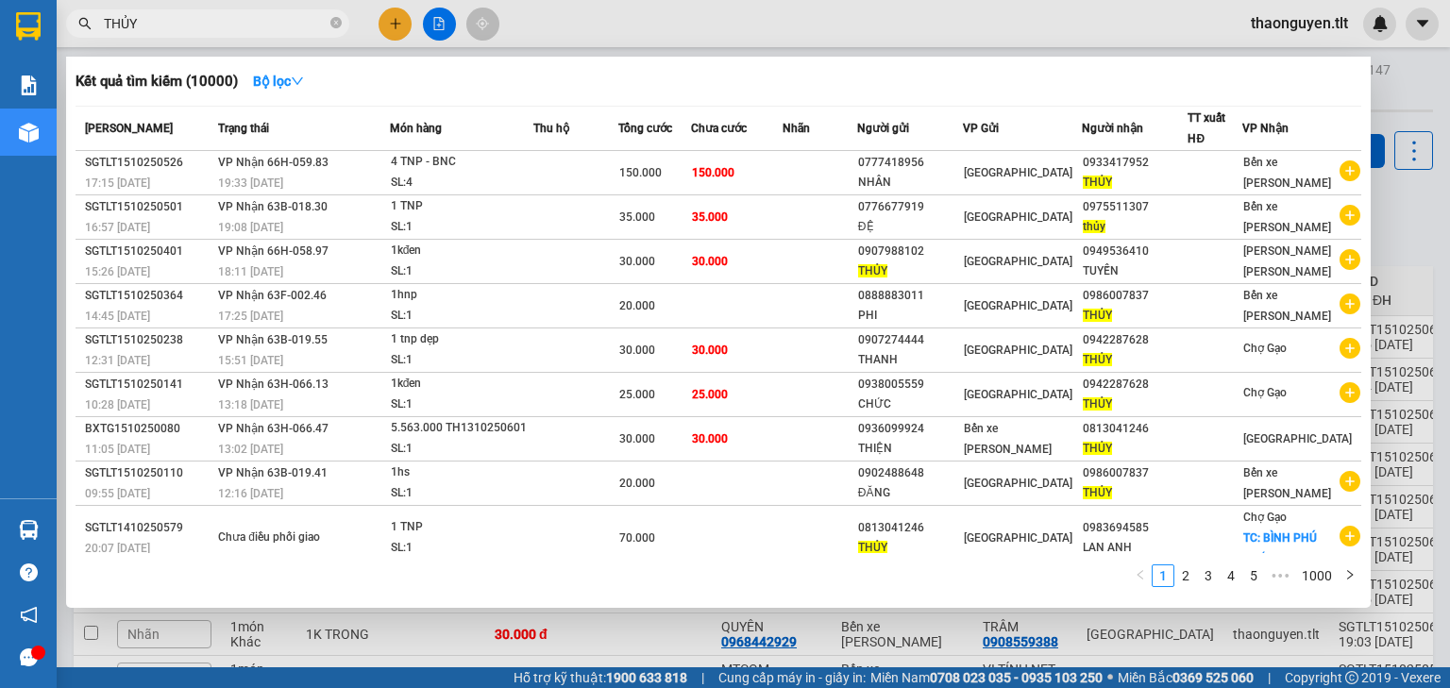
click at [1408, 141] on div at bounding box center [725, 344] width 1450 height 688
click at [1408, 141] on icon at bounding box center [1413, 151] width 26 height 26
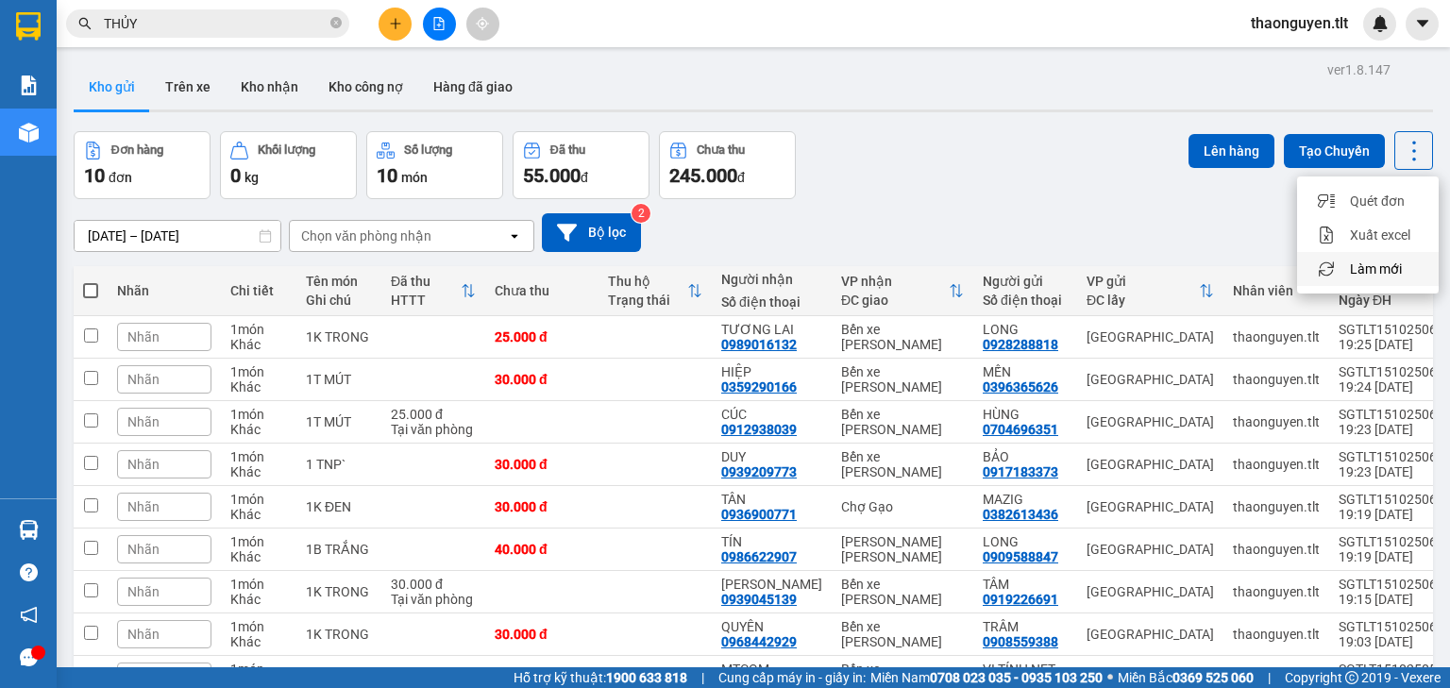
click at [1381, 267] on span "Làm mới" at bounding box center [1375, 269] width 52 height 19
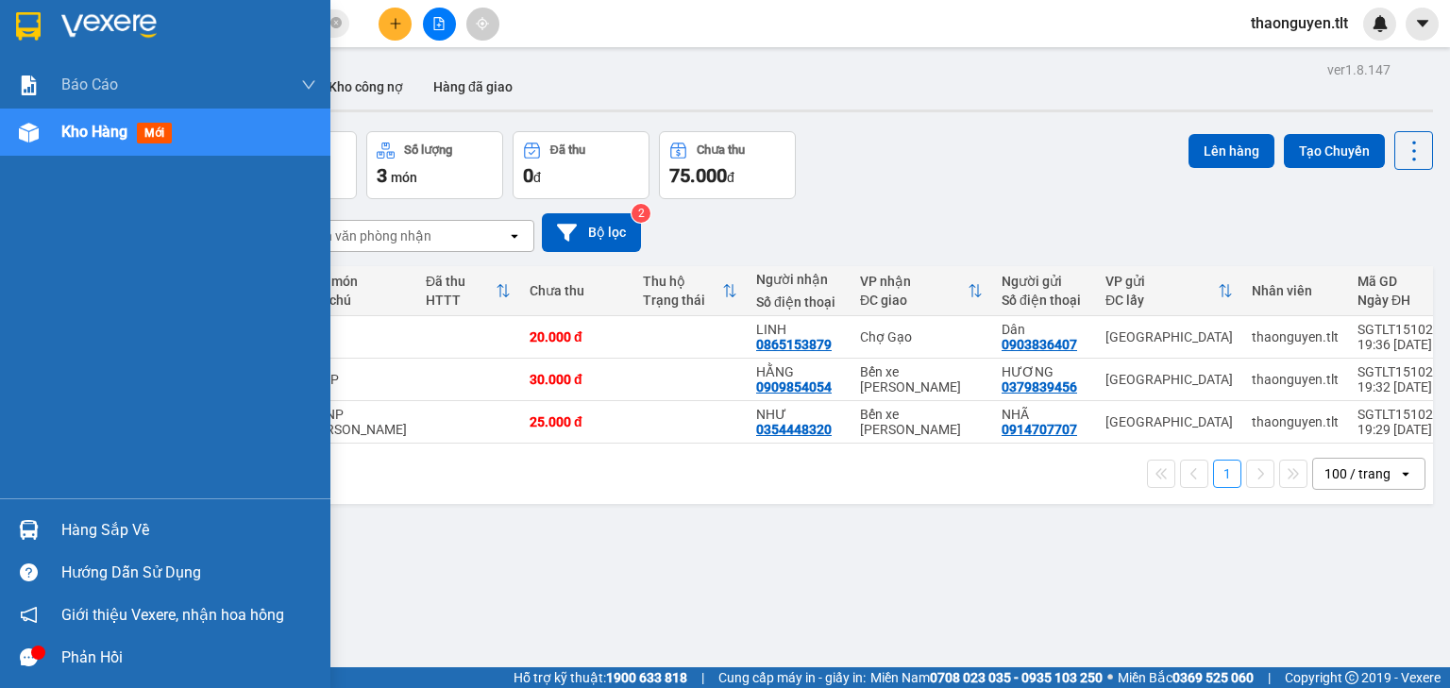
click at [33, 532] on img at bounding box center [29, 530] width 20 height 20
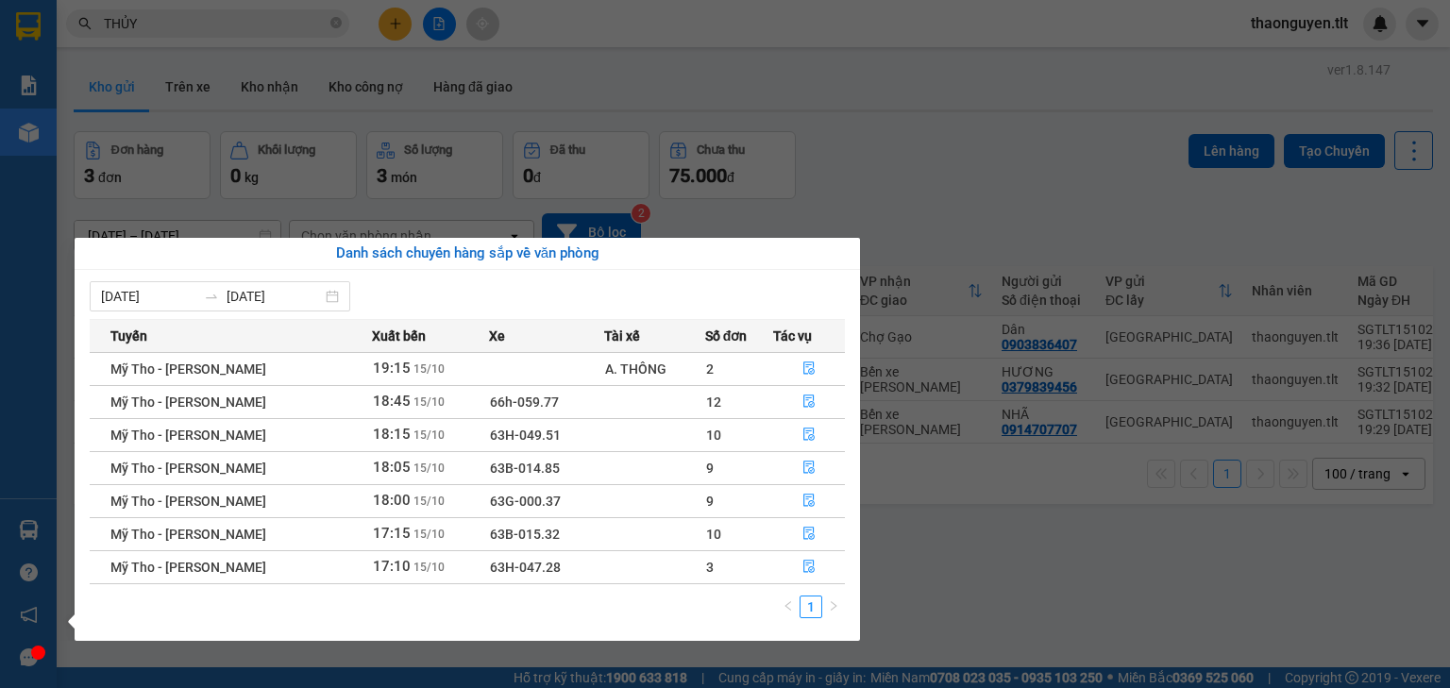
click at [962, 550] on section "Kết quả tìm kiếm ( 10000 ) Bộ lọc Mã ĐH Trạng thái Món hàng Thu hộ Tổng cước Ch…" at bounding box center [725, 344] width 1450 height 688
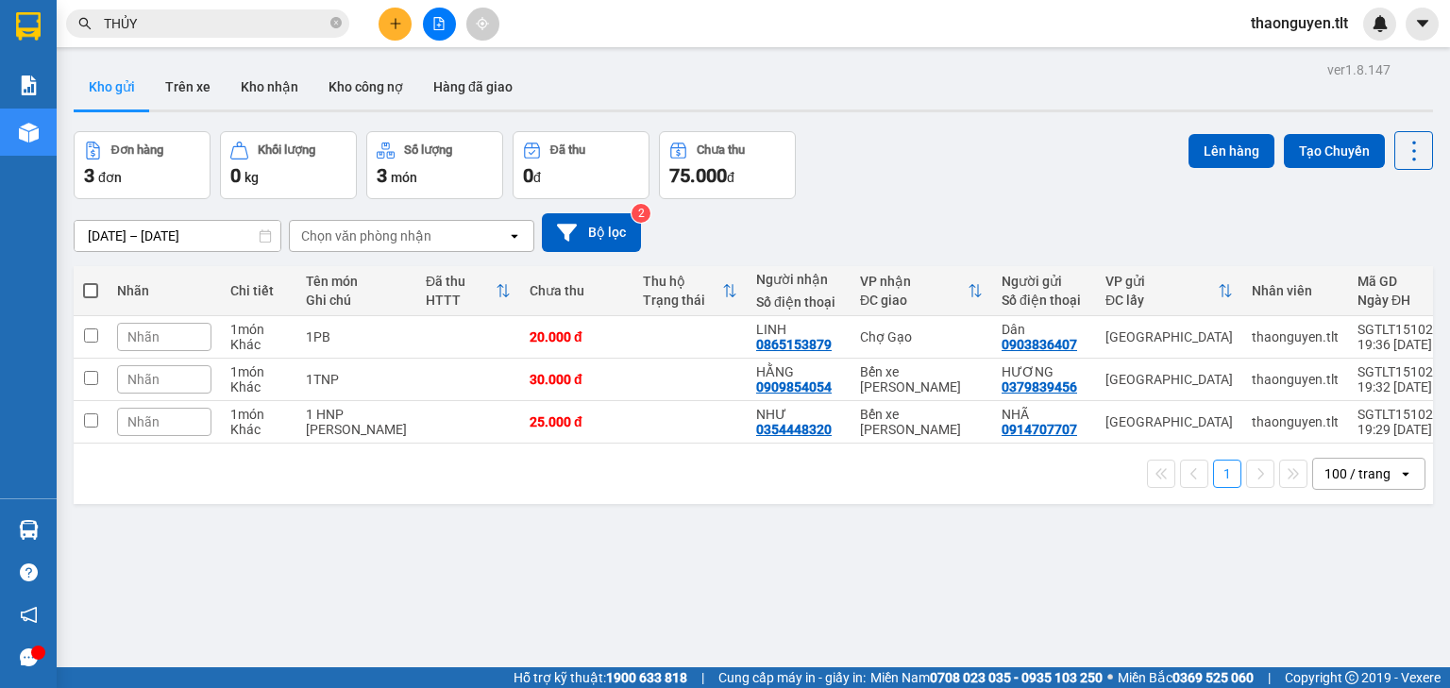
drag, startPoint x: 680, startPoint y: 570, endPoint x: 645, endPoint y: 569, distance: 34.9
click at [676, 571] on div "ver 1.8.147 Kho gửi Trên xe Kho nhận Kho công nợ Hàng đã giao Đơn hàng 3 đơn Kh…" at bounding box center [753, 401] width 1374 height 688
click at [1404, 138] on icon at bounding box center [1413, 151] width 26 height 26
click at [1376, 268] on span "Làm mới" at bounding box center [1375, 269] width 52 height 19
click at [200, 31] on input "THỦY" at bounding box center [215, 23] width 223 height 21
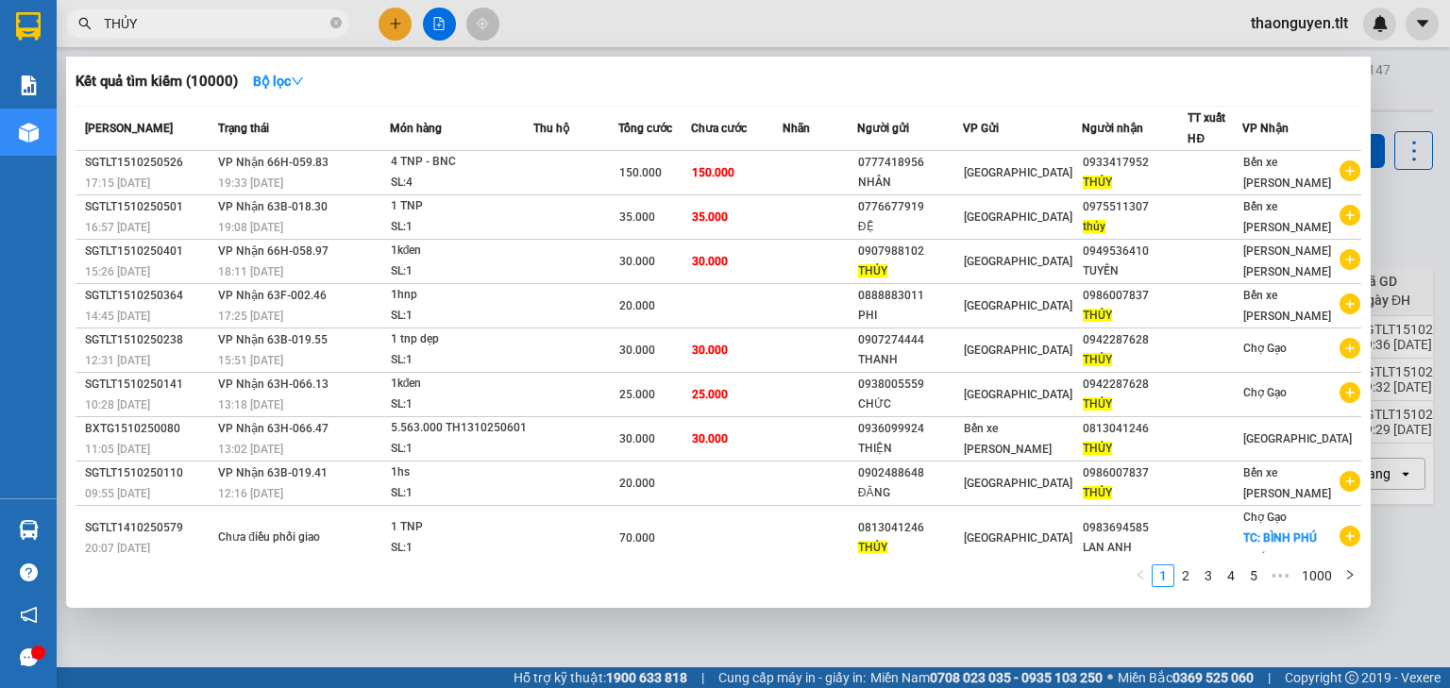
click at [196, 27] on input "THỦY" at bounding box center [215, 23] width 223 height 21
click at [194, 27] on input "THỦY" at bounding box center [215, 23] width 223 height 21
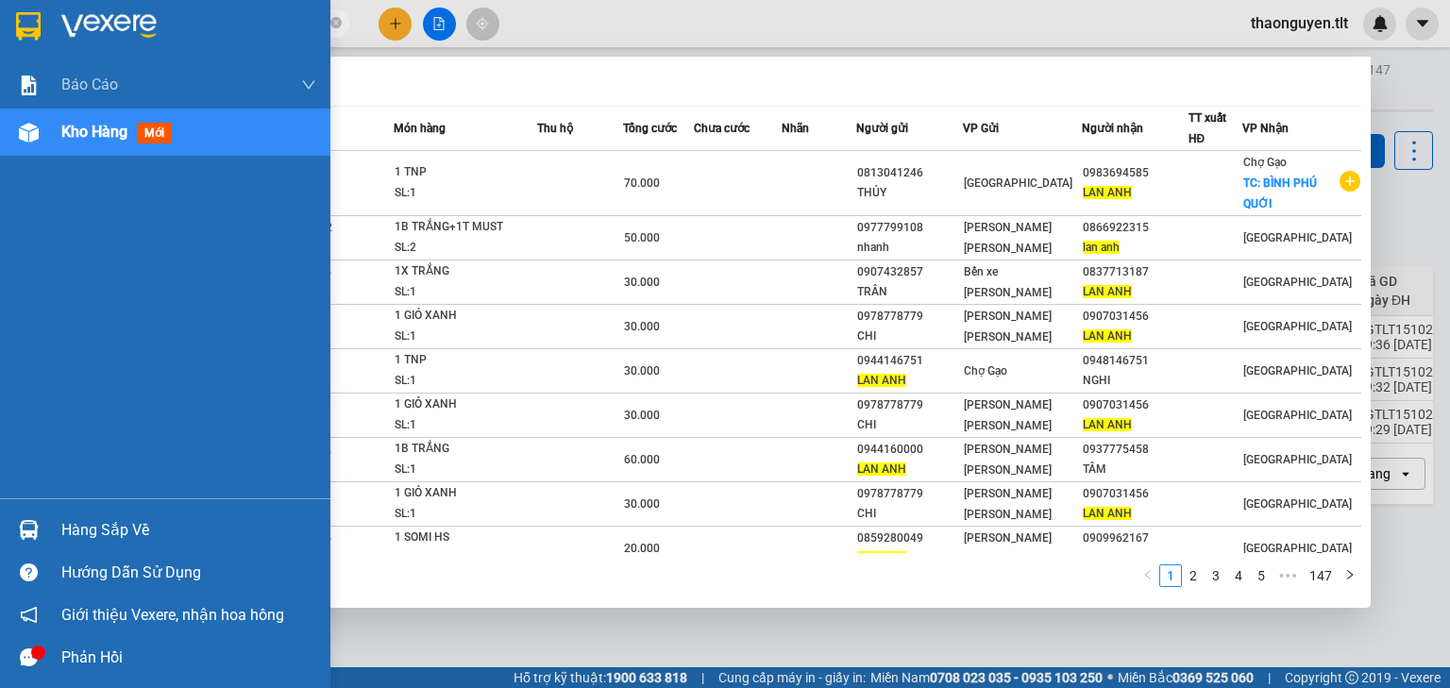
click at [34, 524] on img at bounding box center [29, 530] width 20 height 20
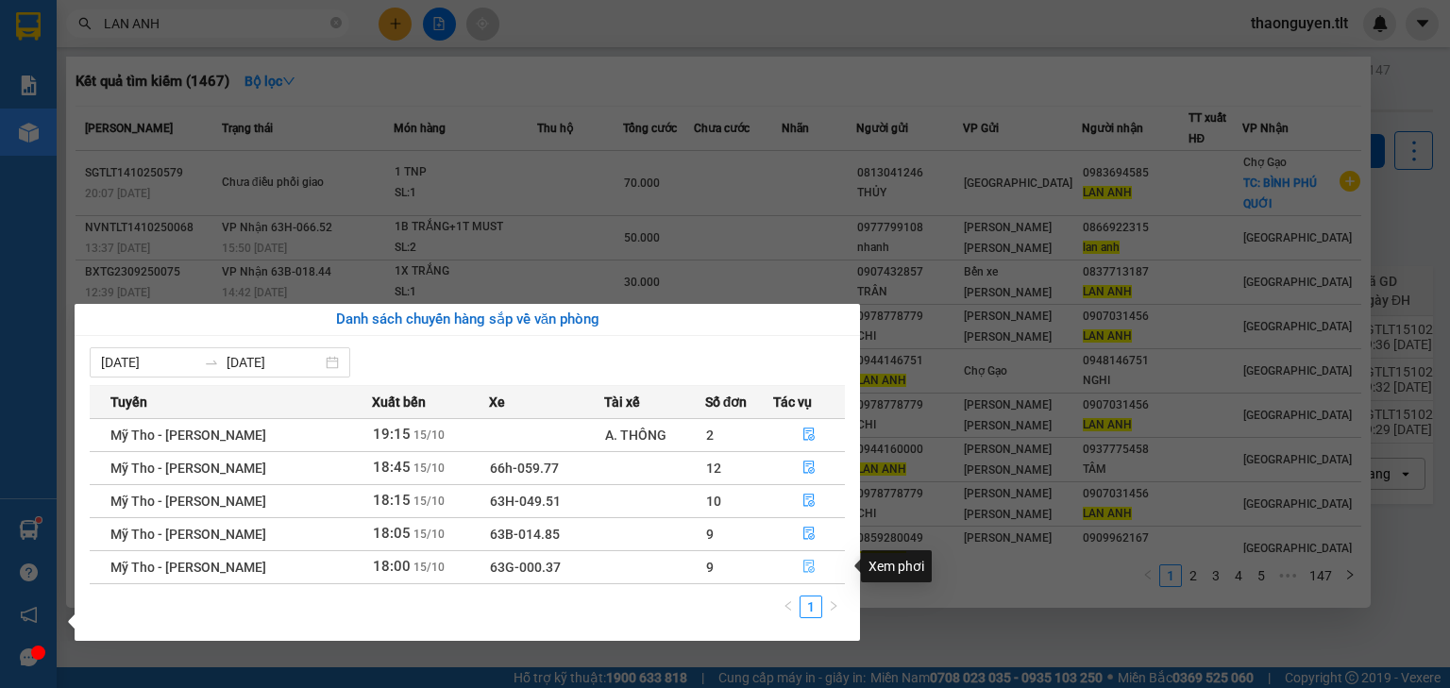
click at [809, 565] on icon "file-done" at bounding box center [808, 566] width 13 height 13
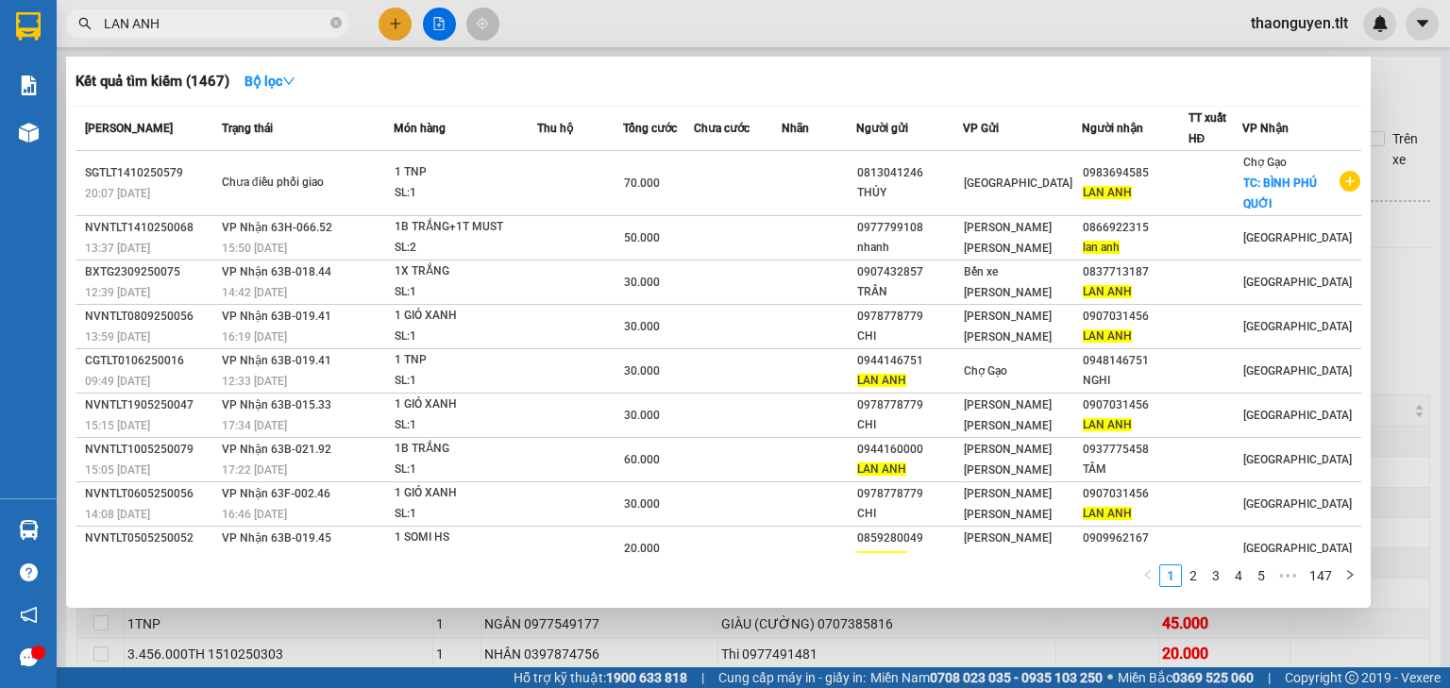
click at [1396, 346] on div at bounding box center [725, 344] width 1450 height 688
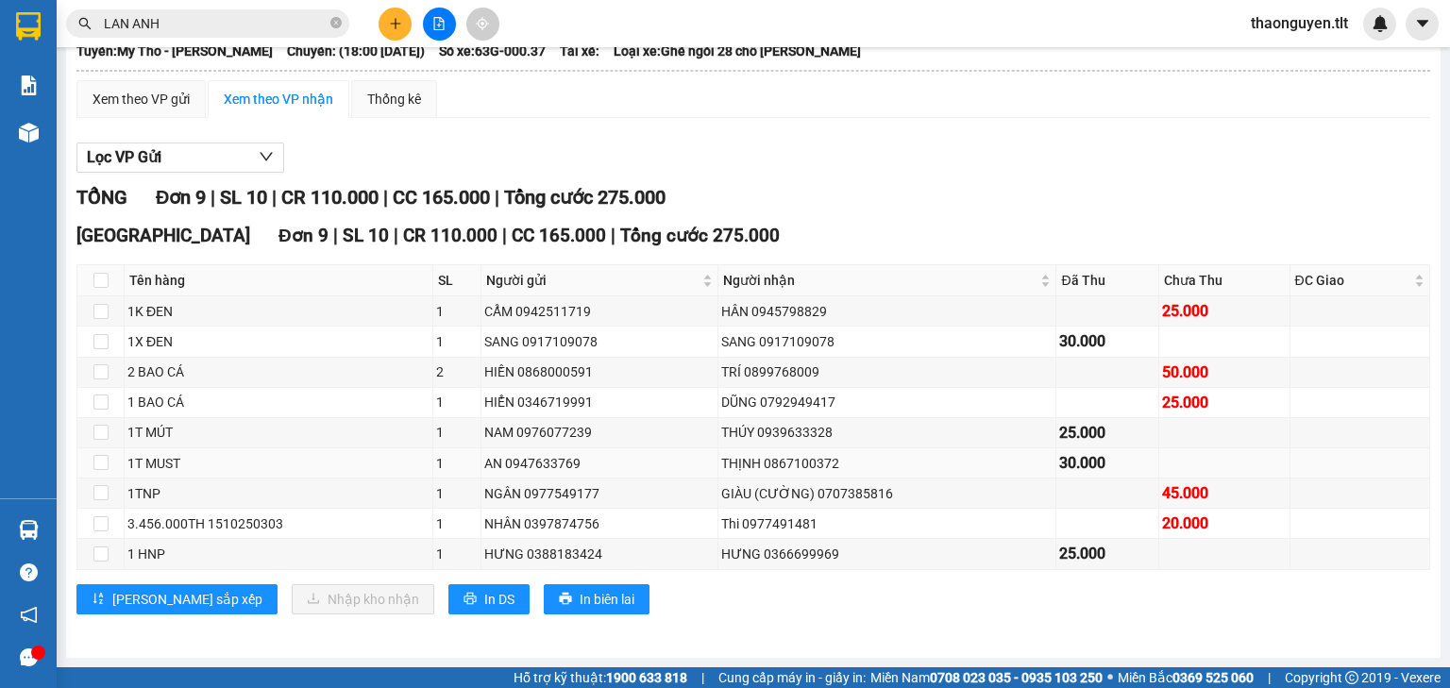
scroll to position [147, 0]
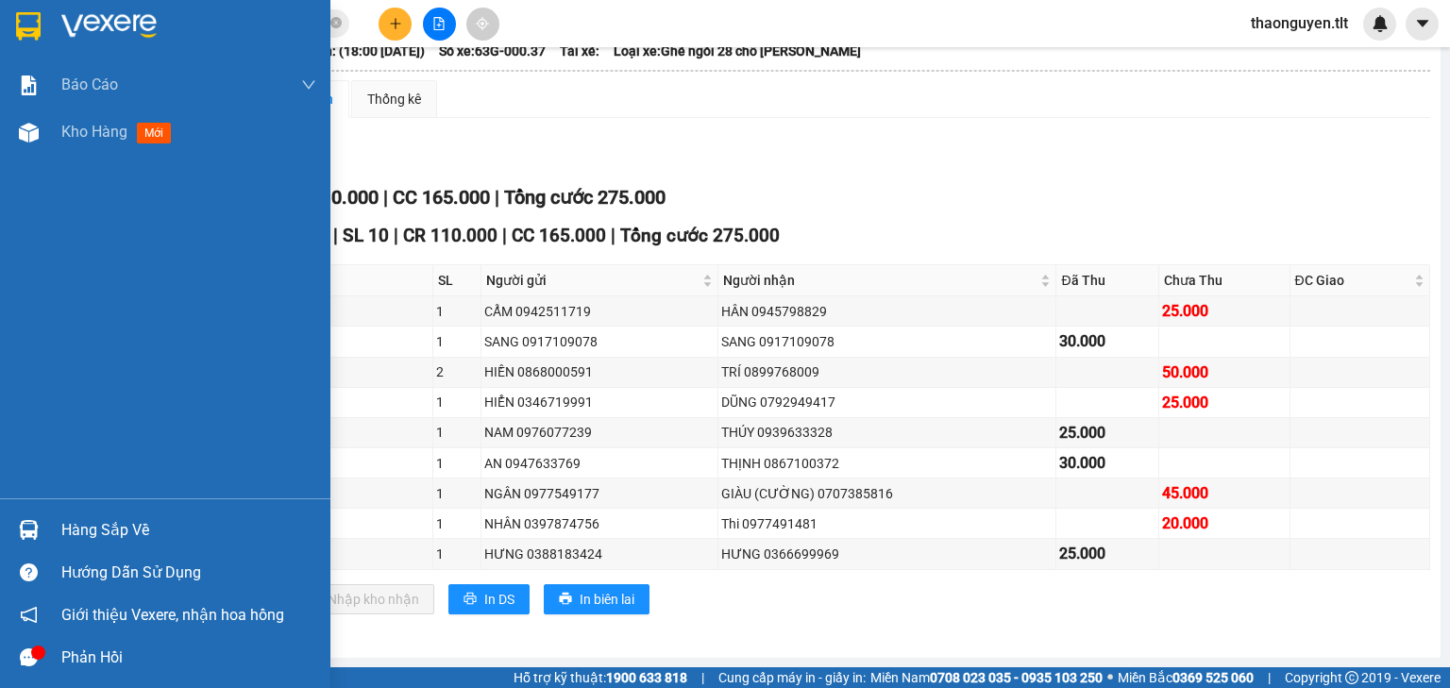
click at [32, 531] on img at bounding box center [29, 530] width 20 height 20
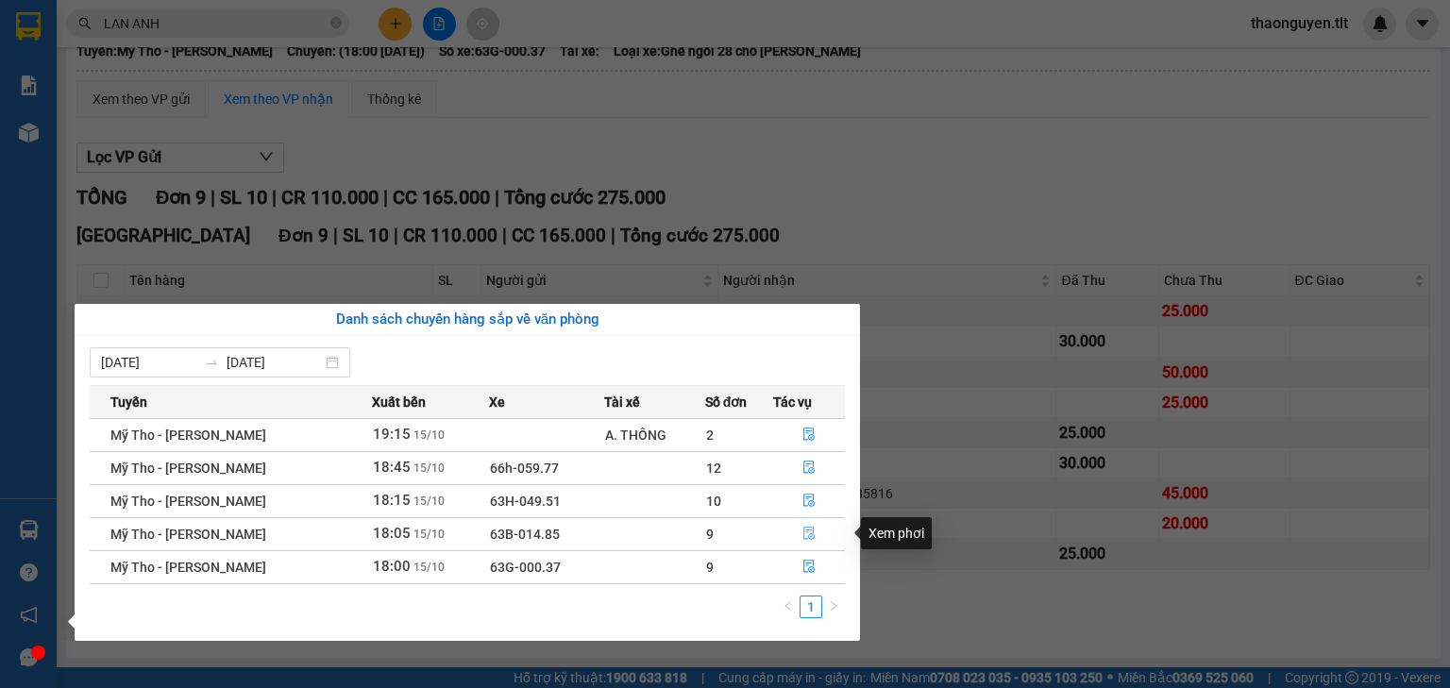
click at [813, 530] on icon "file-done" at bounding box center [808, 533] width 13 height 13
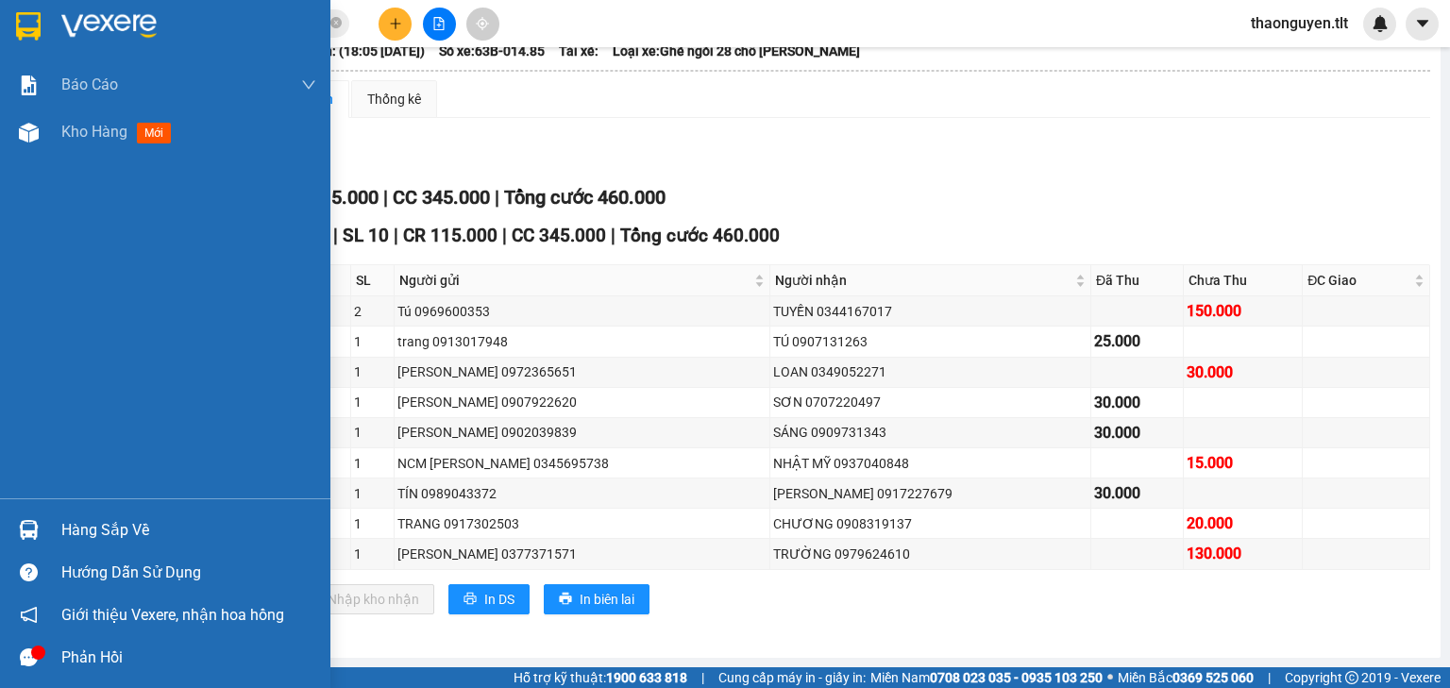
click at [25, 526] on img at bounding box center [29, 530] width 20 height 20
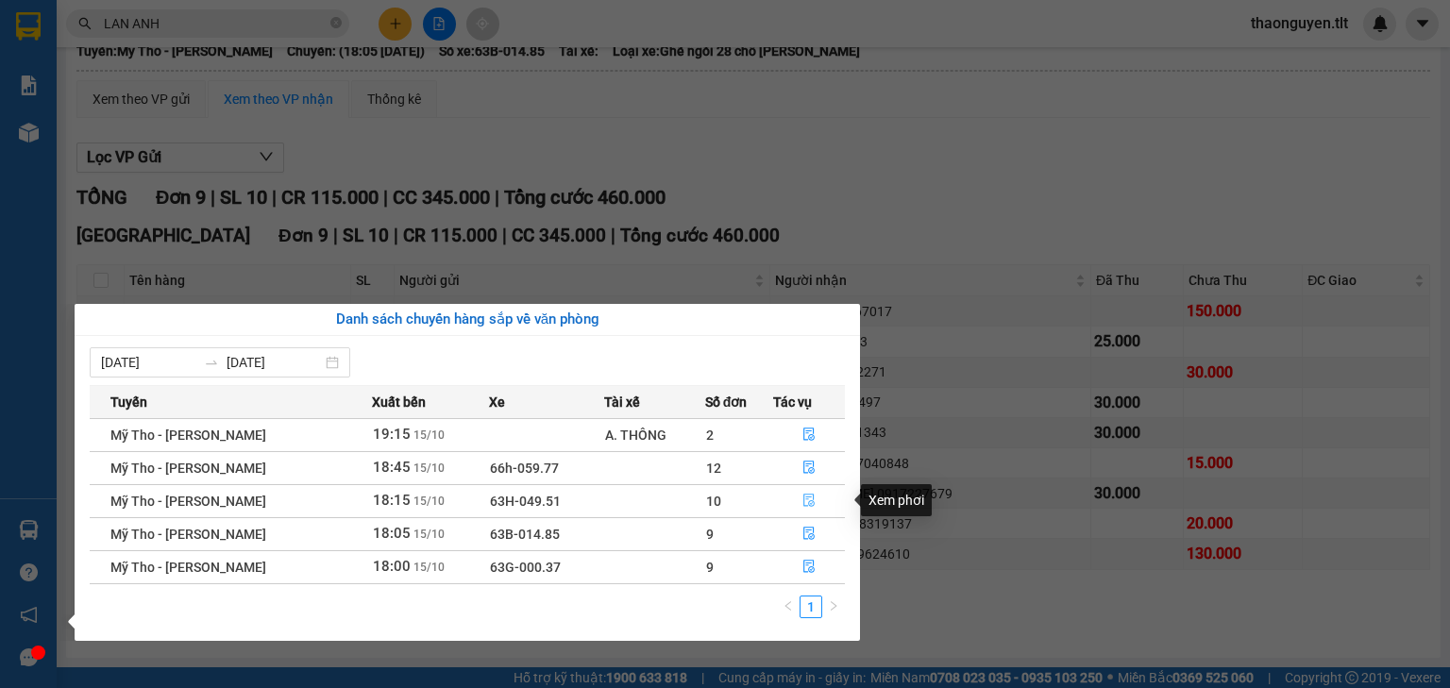
click at [811, 502] on icon "file-done" at bounding box center [808, 500] width 13 height 13
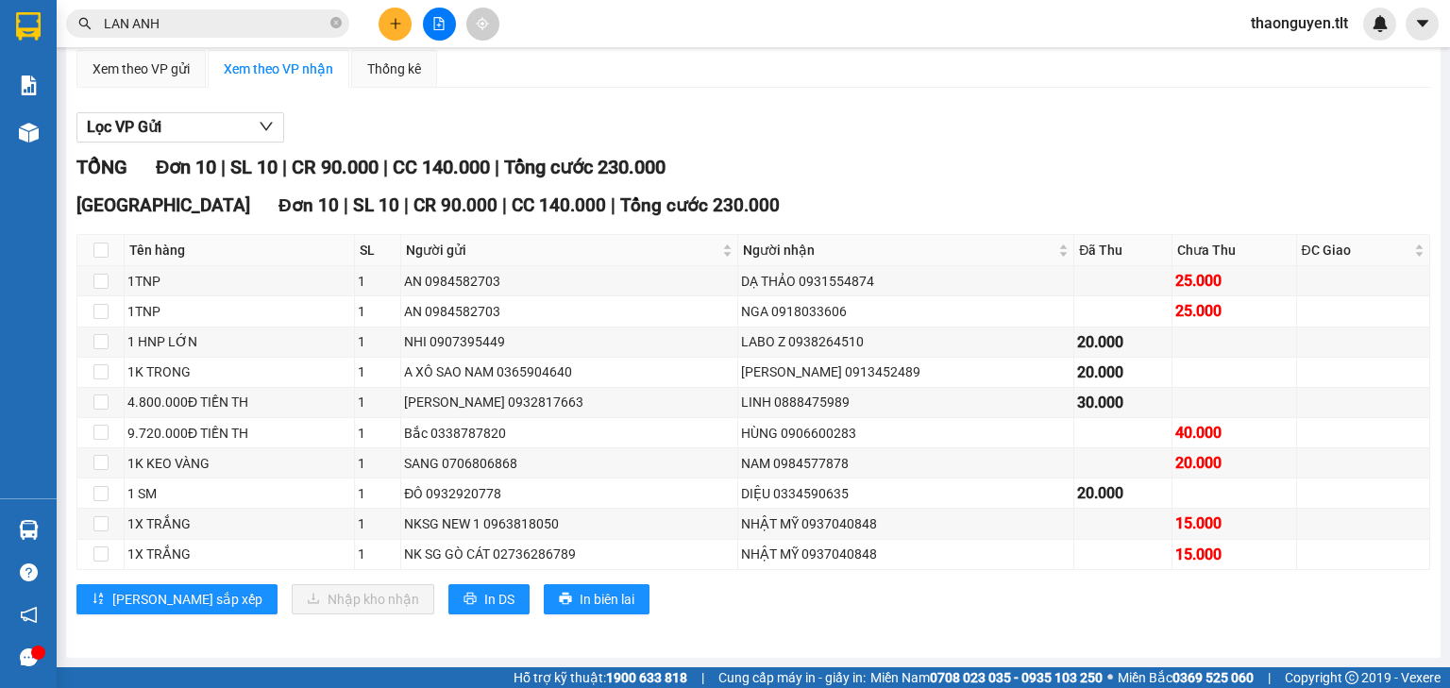
scroll to position [177, 0]
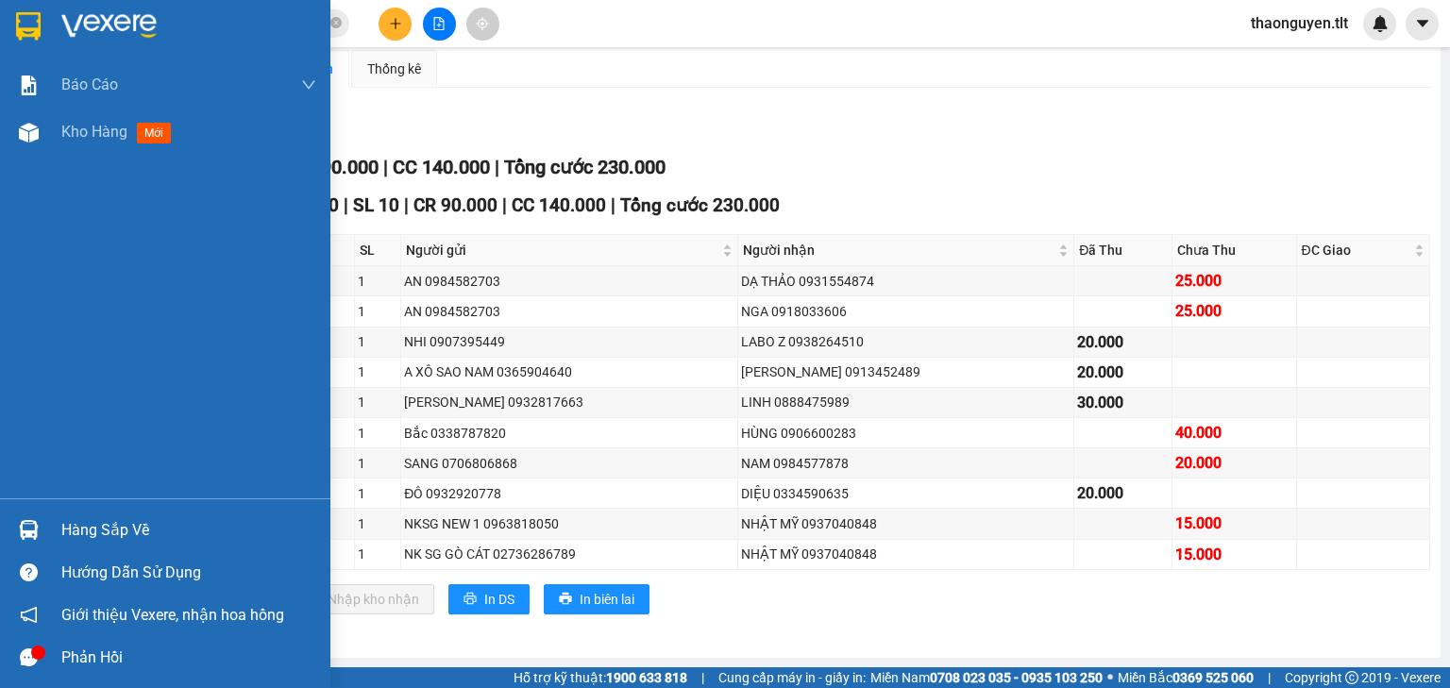
click at [19, 531] on img at bounding box center [29, 530] width 20 height 20
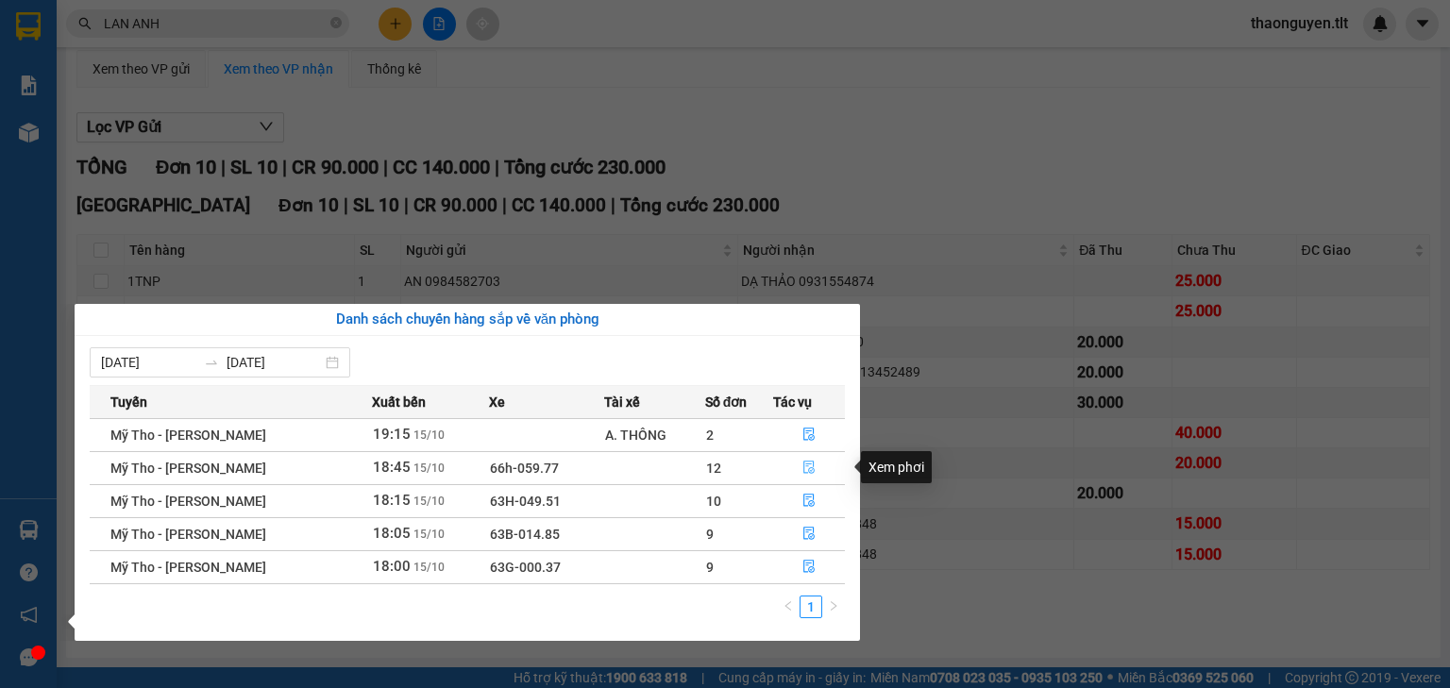
click at [811, 466] on icon "file-done" at bounding box center [808, 467] width 13 height 13
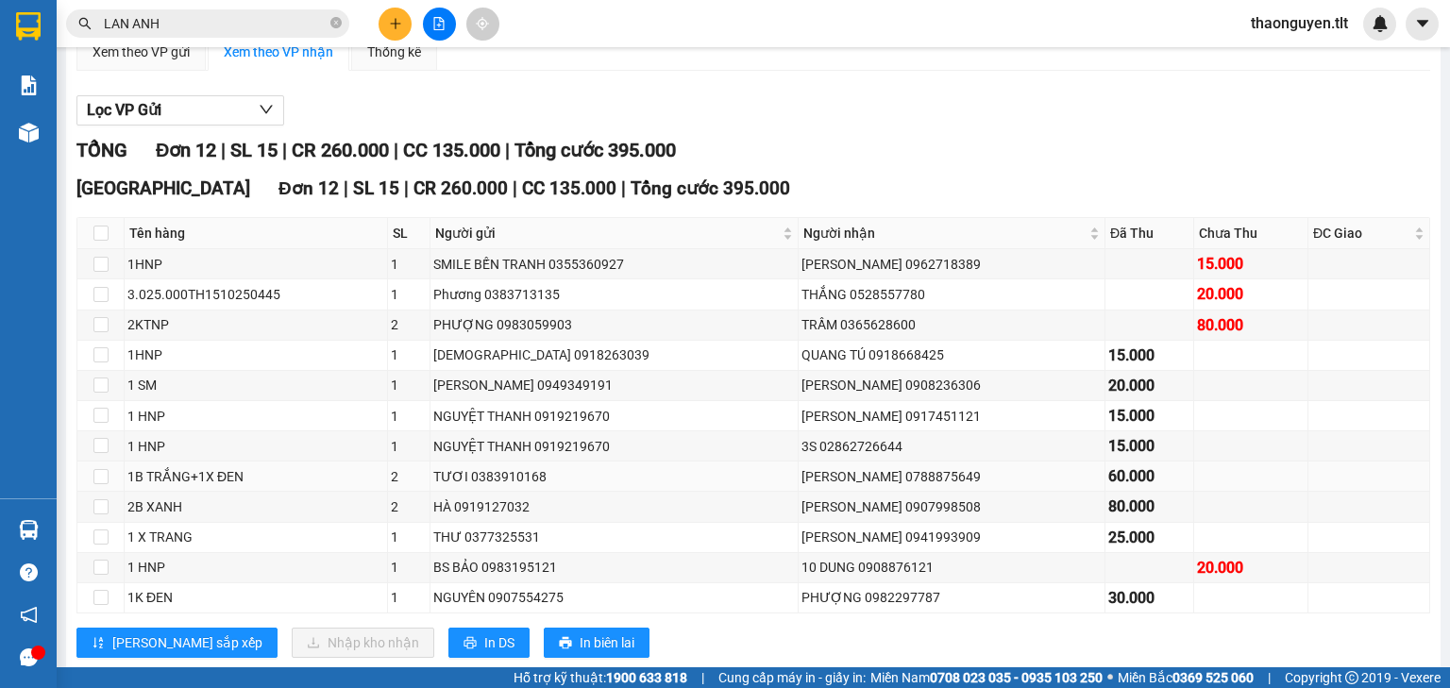
scroll to position [238, 0]
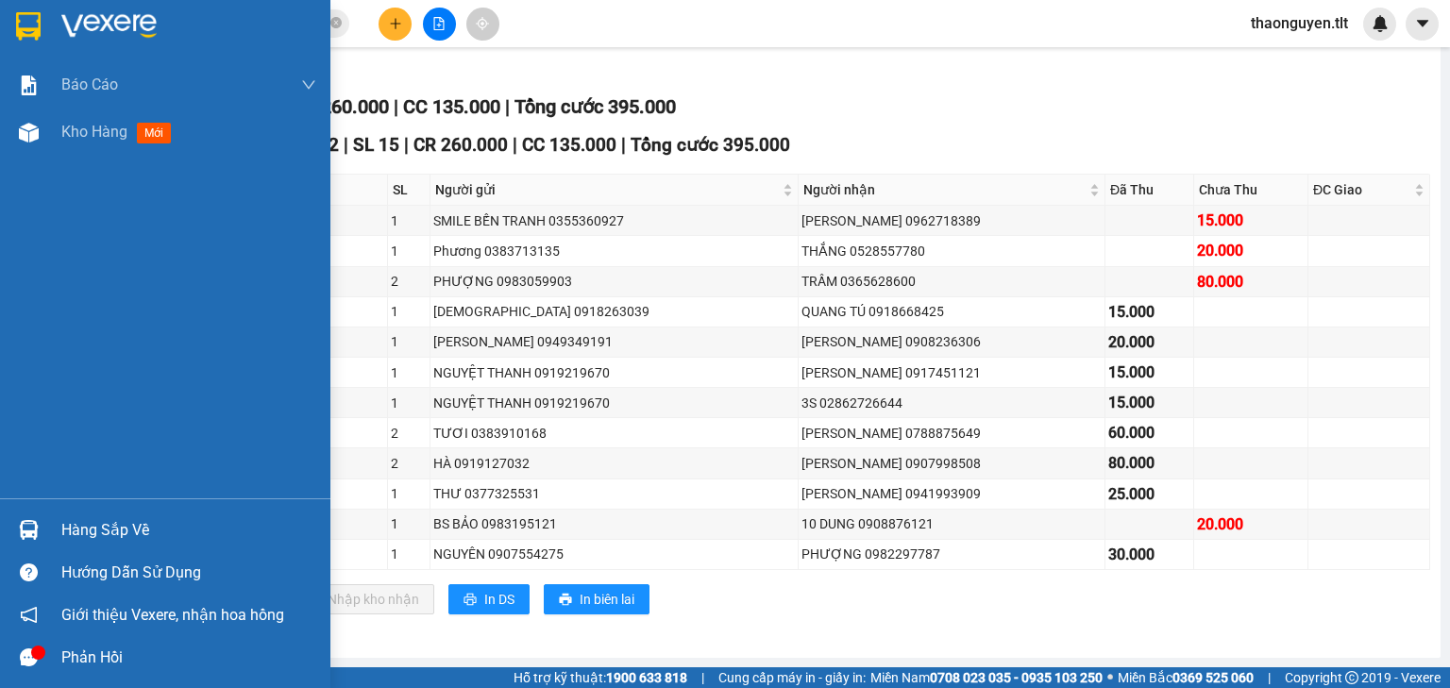
click at [24, 532] on img at bounding box center [29, 530] width 20 height 20
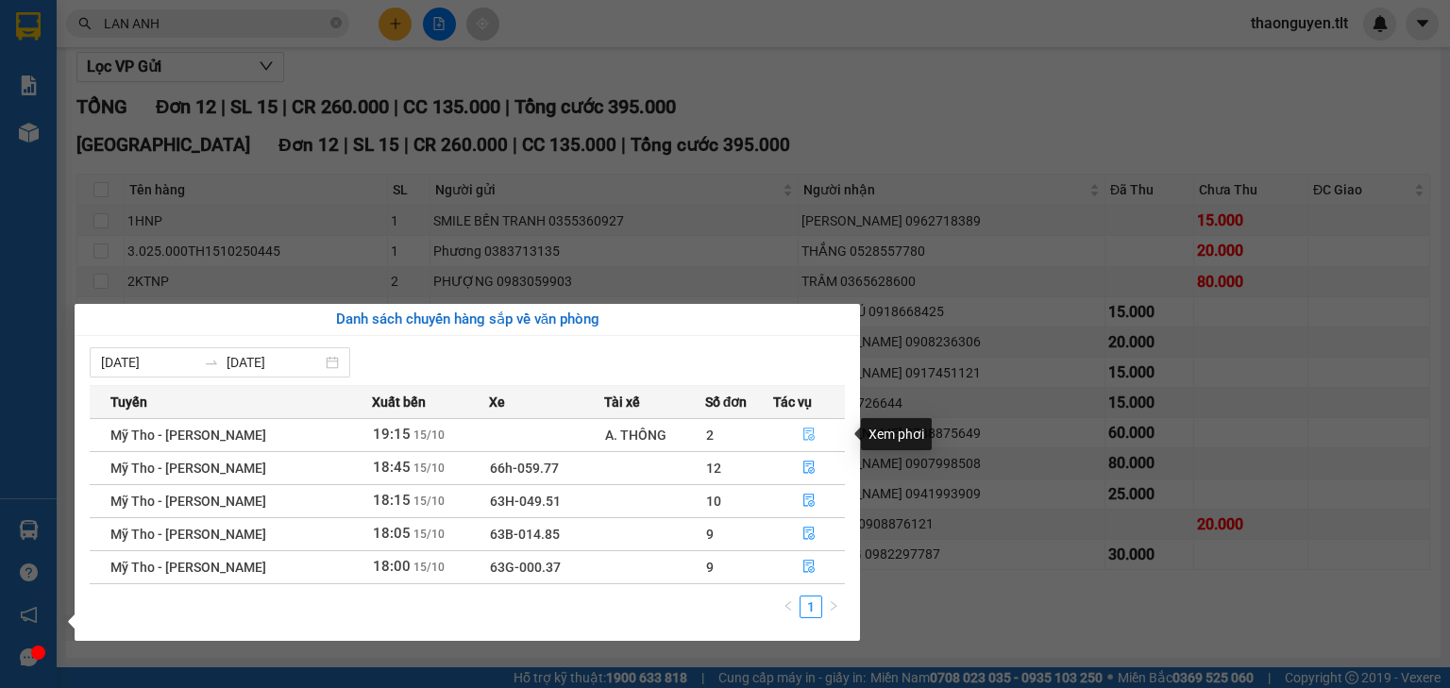
click at [804, 427] on button "button" at bounding box center [809, 435] width 70 height 30
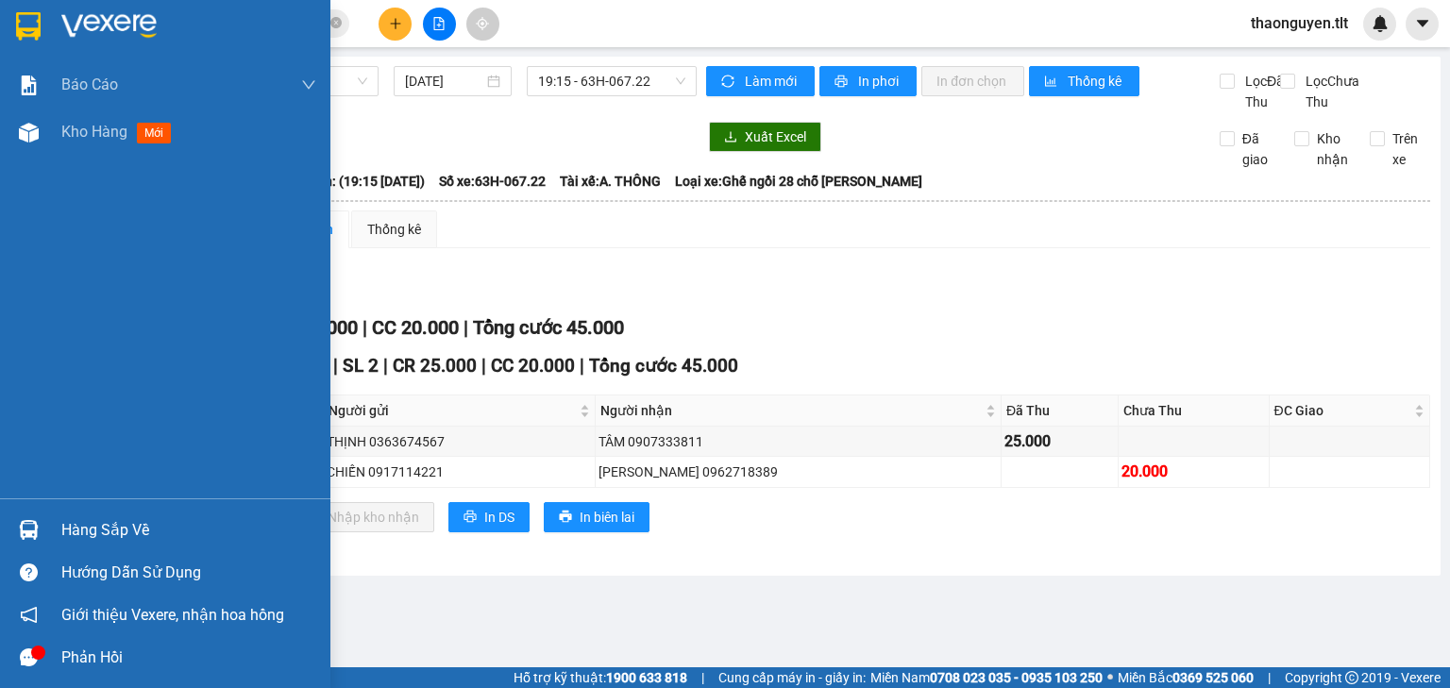
click at [89, 531] on div "Hàng sắp về" at bounding box center [188, 530] width 255 height 28
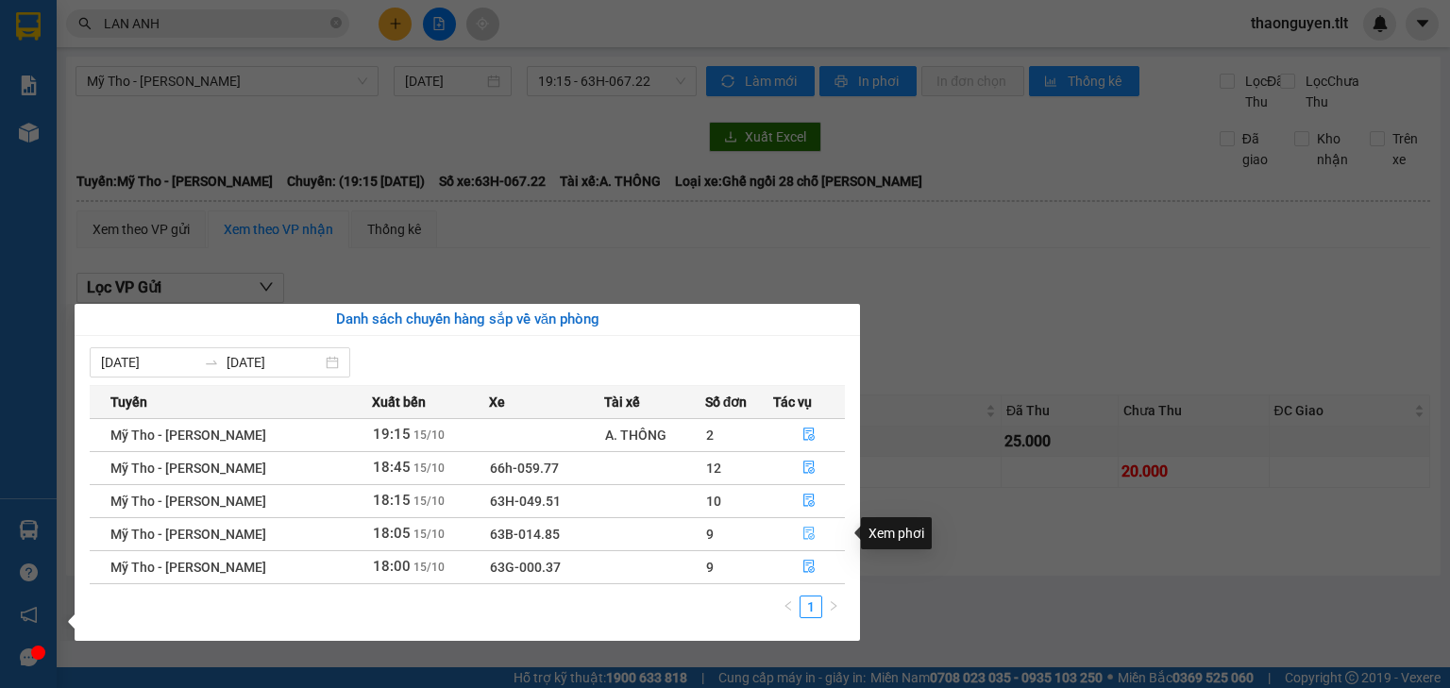
click at [813, 536] on icon "file-done" at bounding box center [808, 533] width 13 height 13
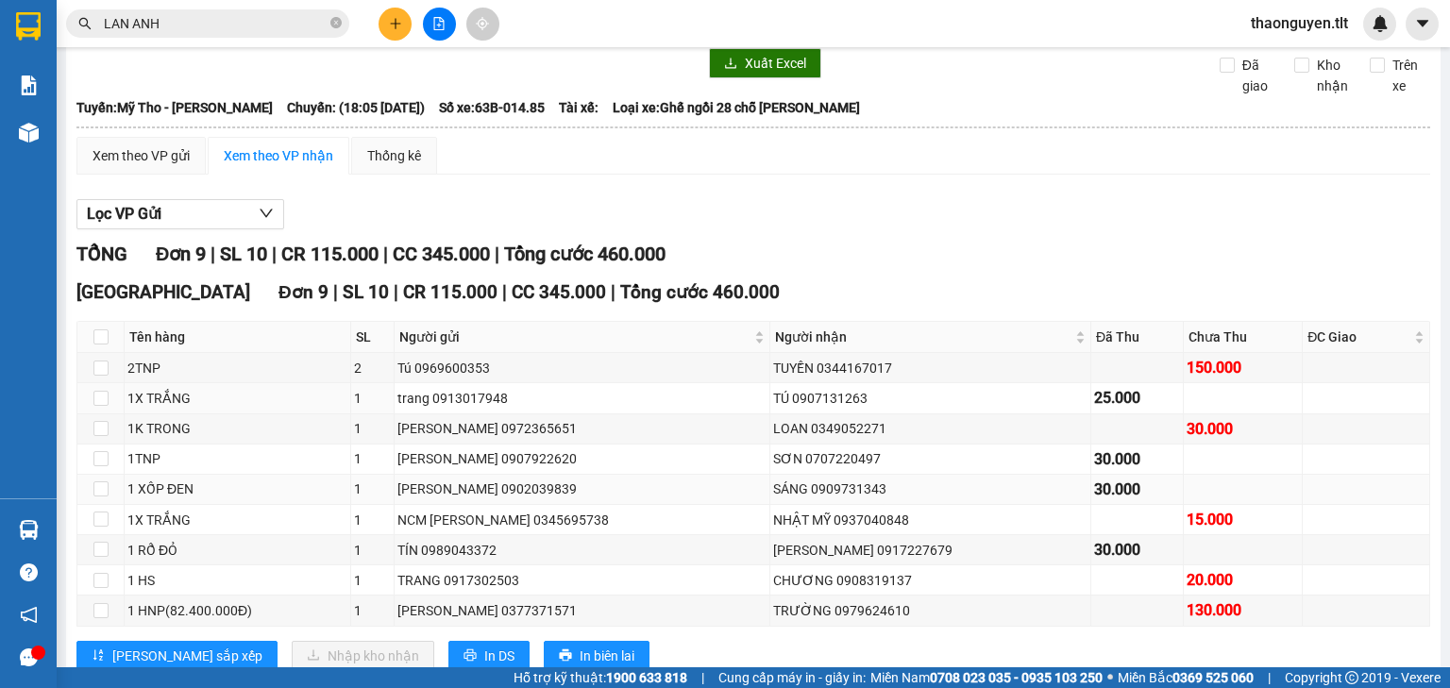
scroll to position [147, 0]
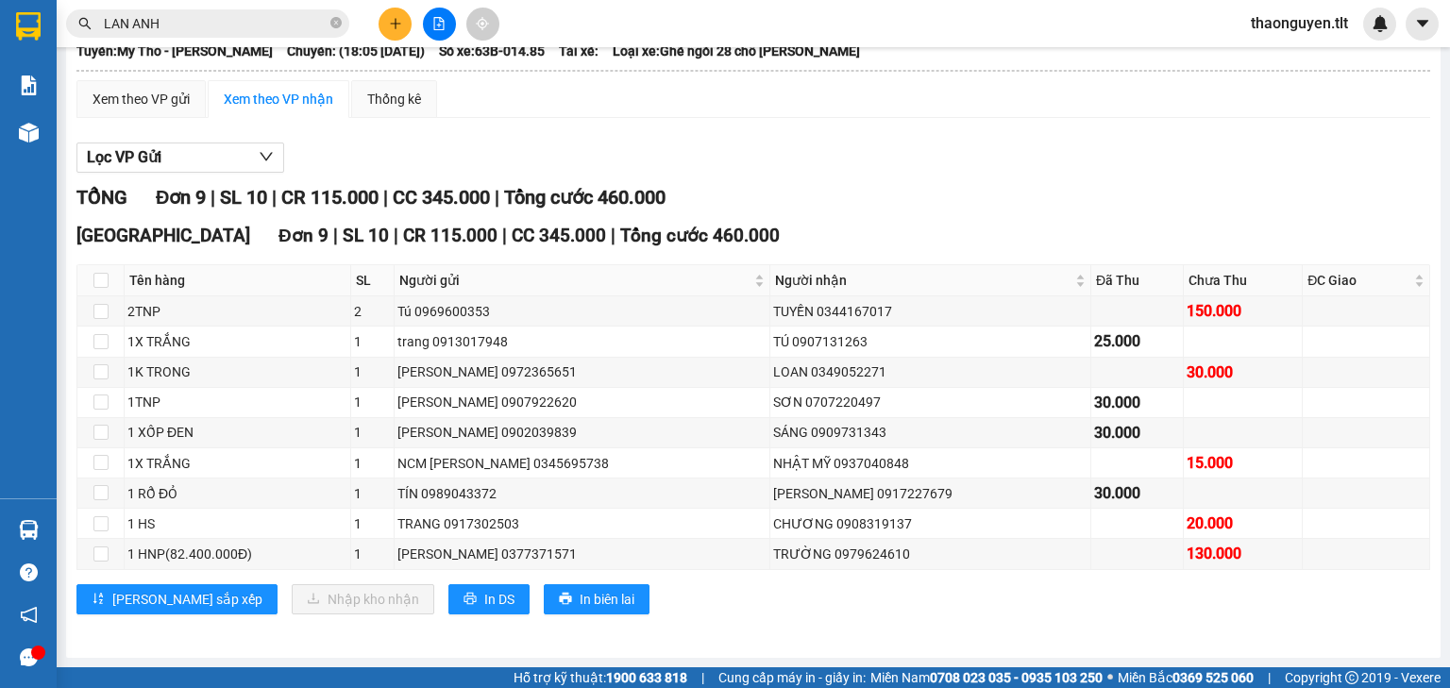
click at [217, 10] on span "LAN ANH" at bounding box center [207, 23] width 283 height 28
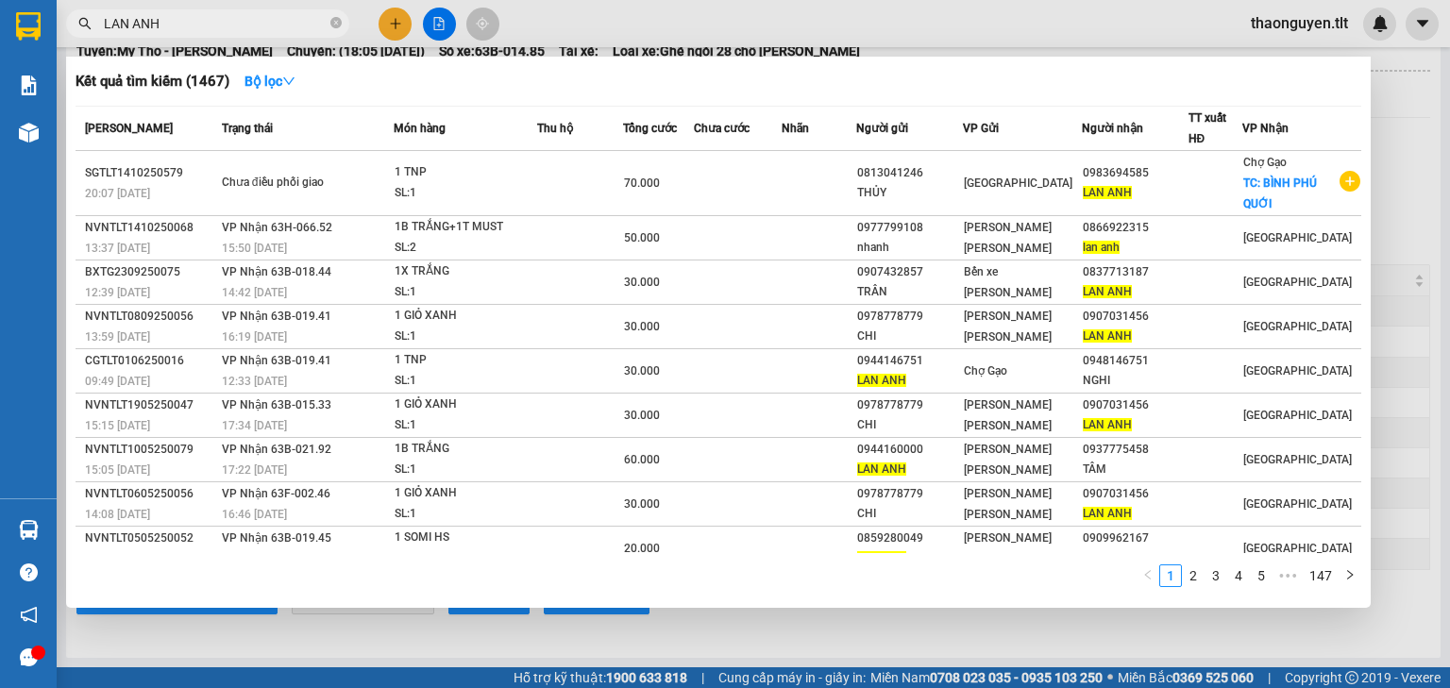
click at [217, 25] on input "LAN ANH" at bounding box center [215, 23] width 223 height 21
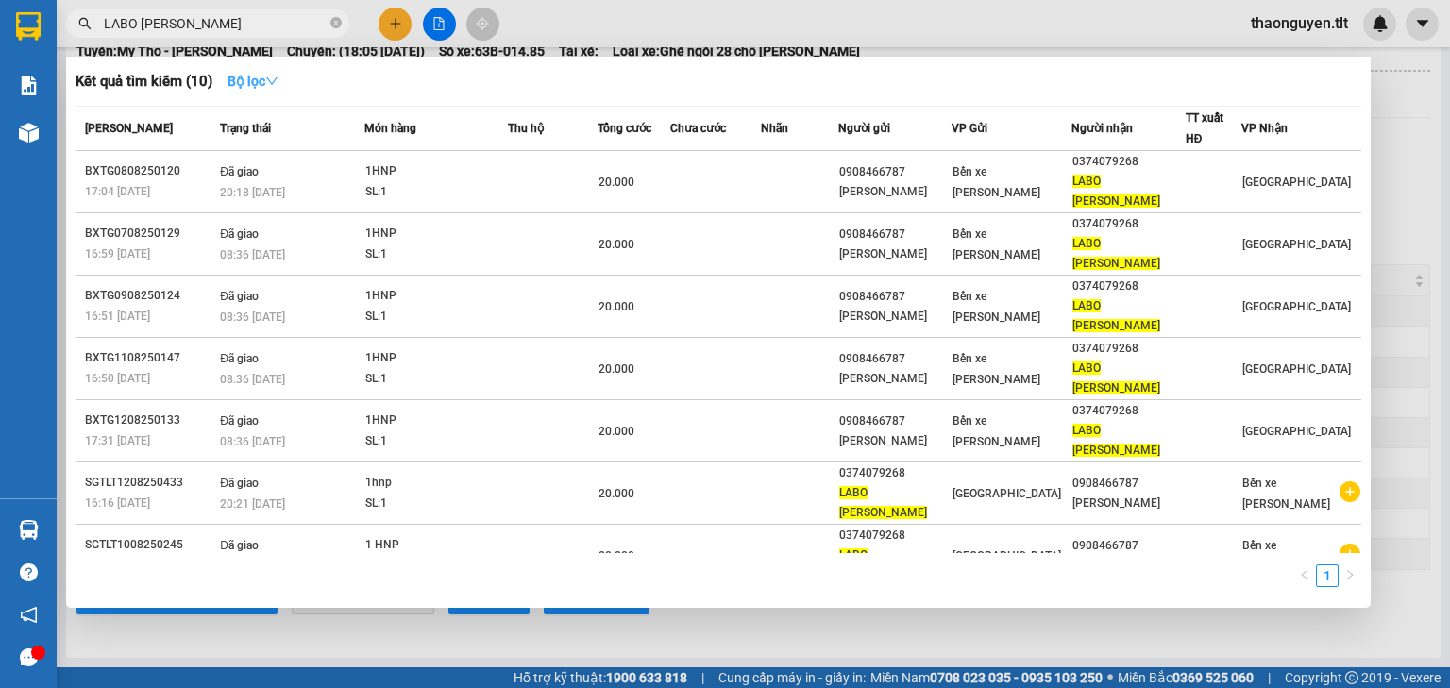
type input "LABO ANH TÀI"
click at [260, 81] on strong "Bộ lọc" at bounding box center [252, 81] width 51 height 15
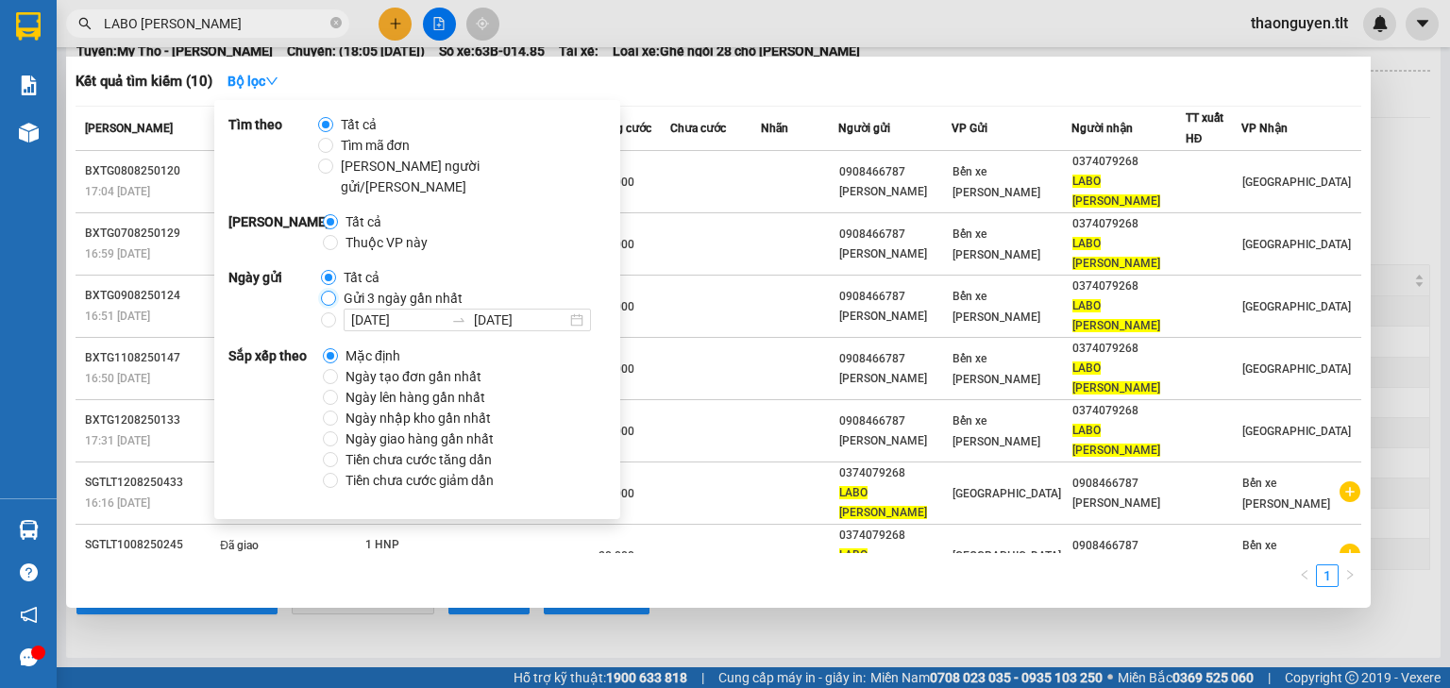
click at [327, 291] on input "Gửi 3 ngày gần nhất" at bounding box center [328, 298] width 15 height 15
radio input "true"
radio input "false"
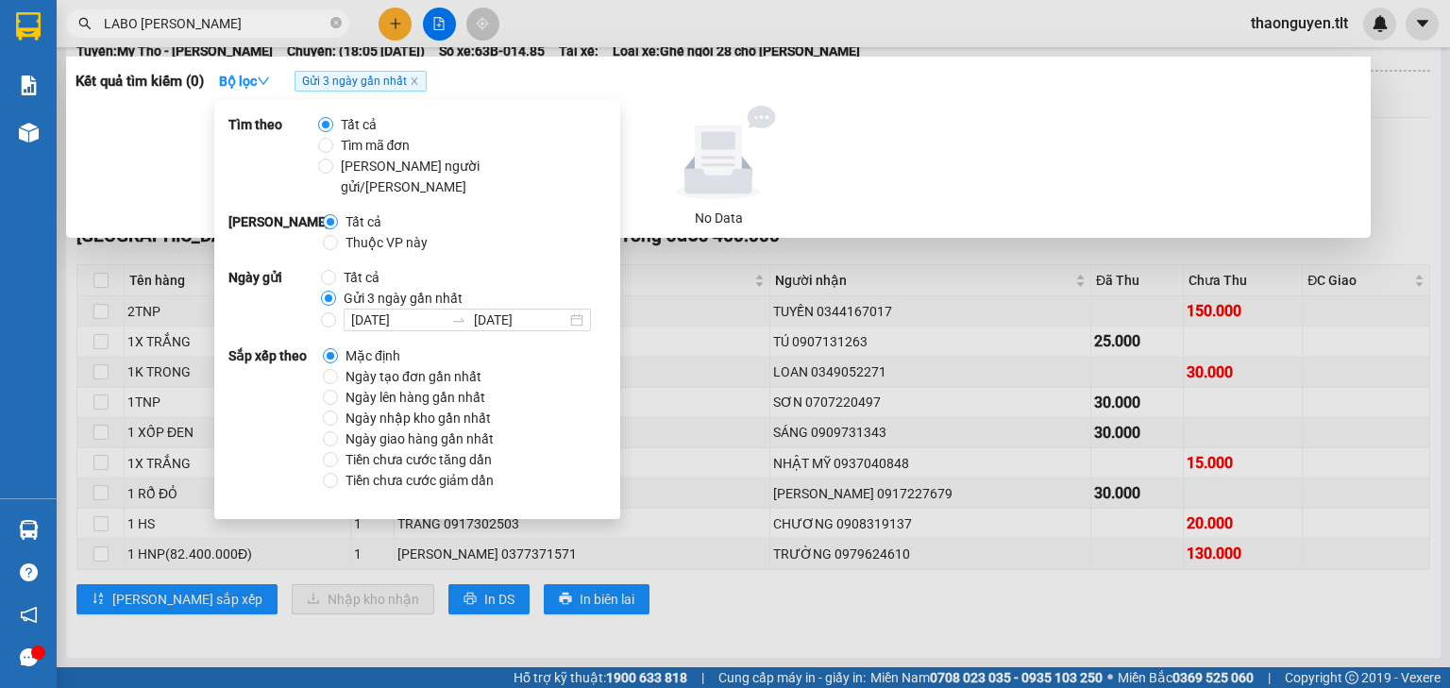
click at [858, 123] on div at bounding box center [718, 153] width 1270 height 94
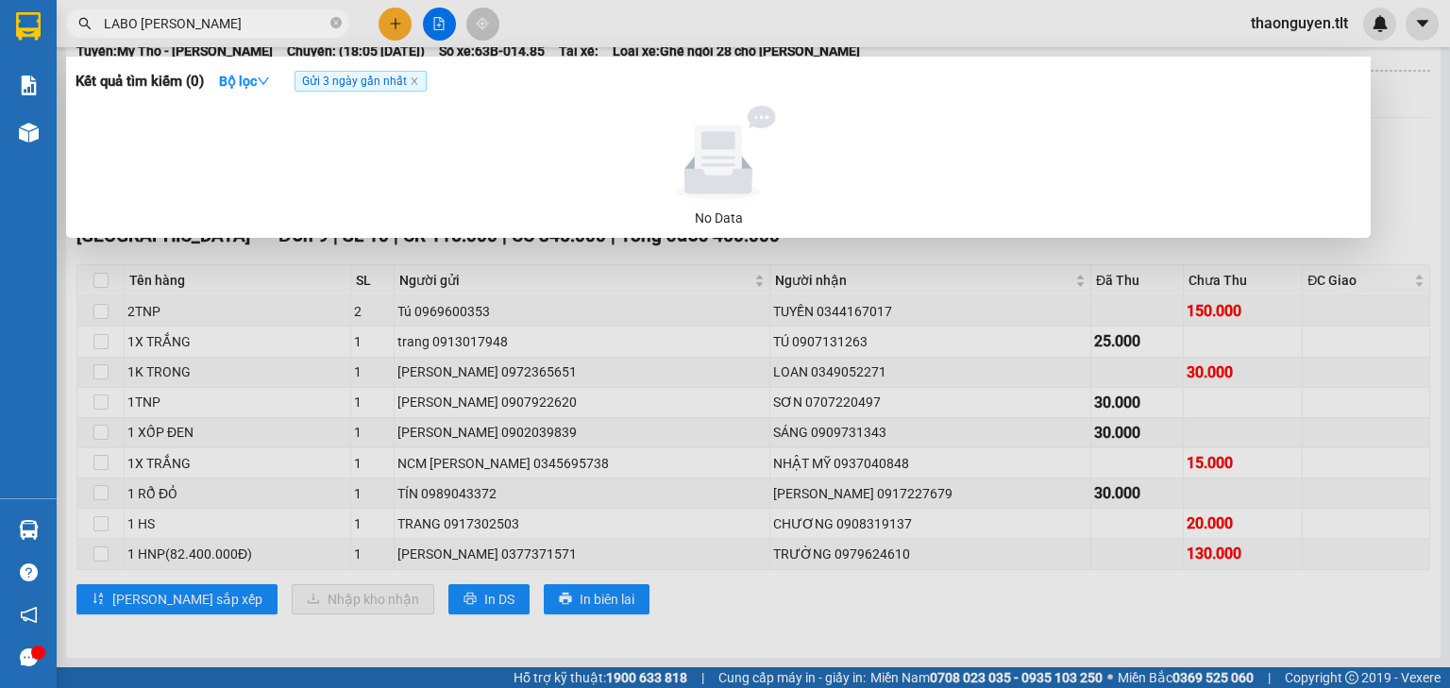
click at [442, 16] on div at bounding box center [725, 344] width 1450 height 688
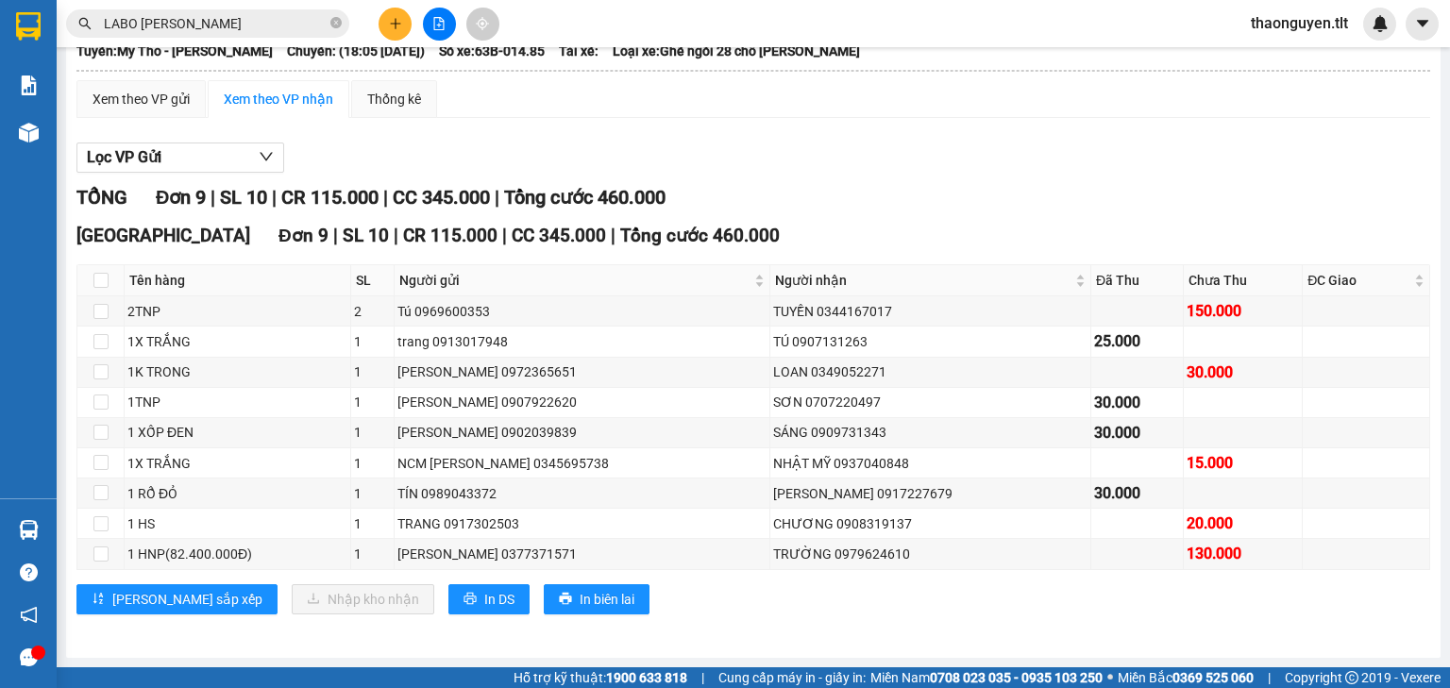
click at [442, 17] on icon "file-add" at bounding box center [438, 23] width 13 height 13
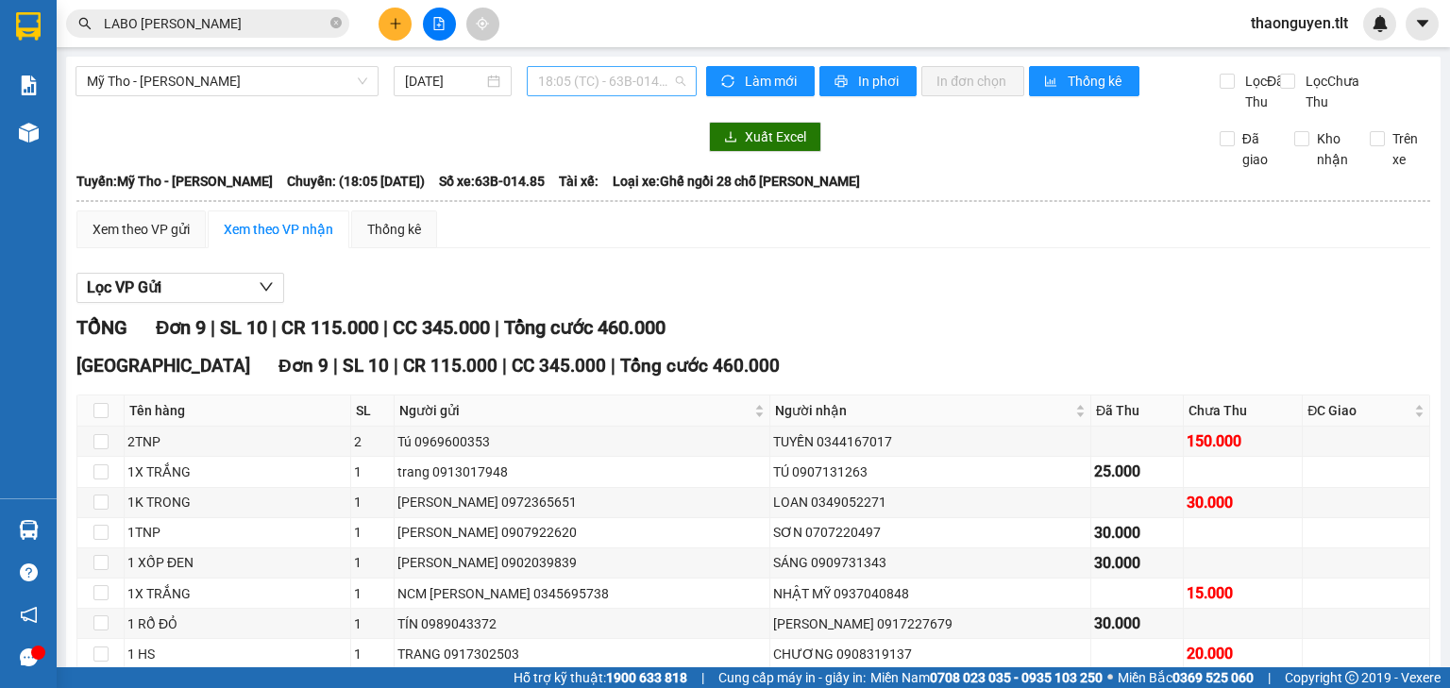
click at [630, 79] on span "18:05 (TC) - 63B-014.85" at bounding box center [612, 81] width 148 height 28
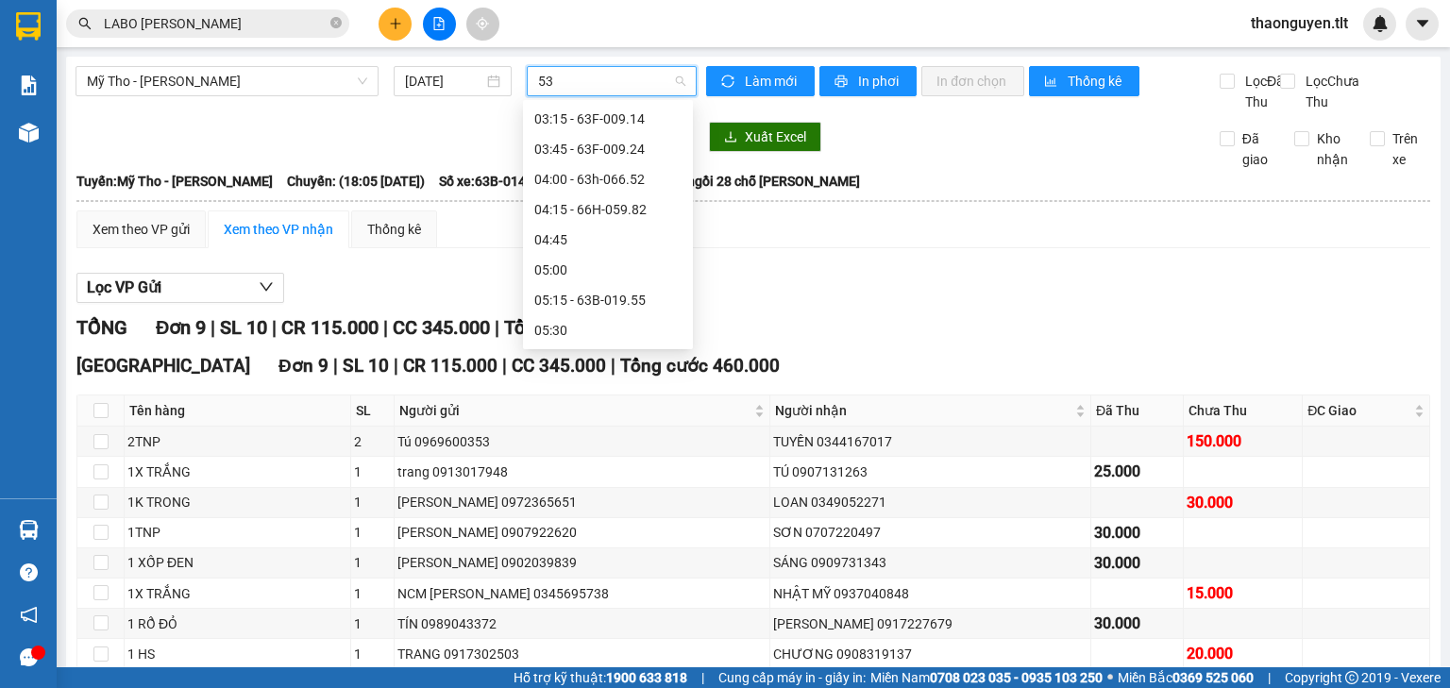
type input "532"
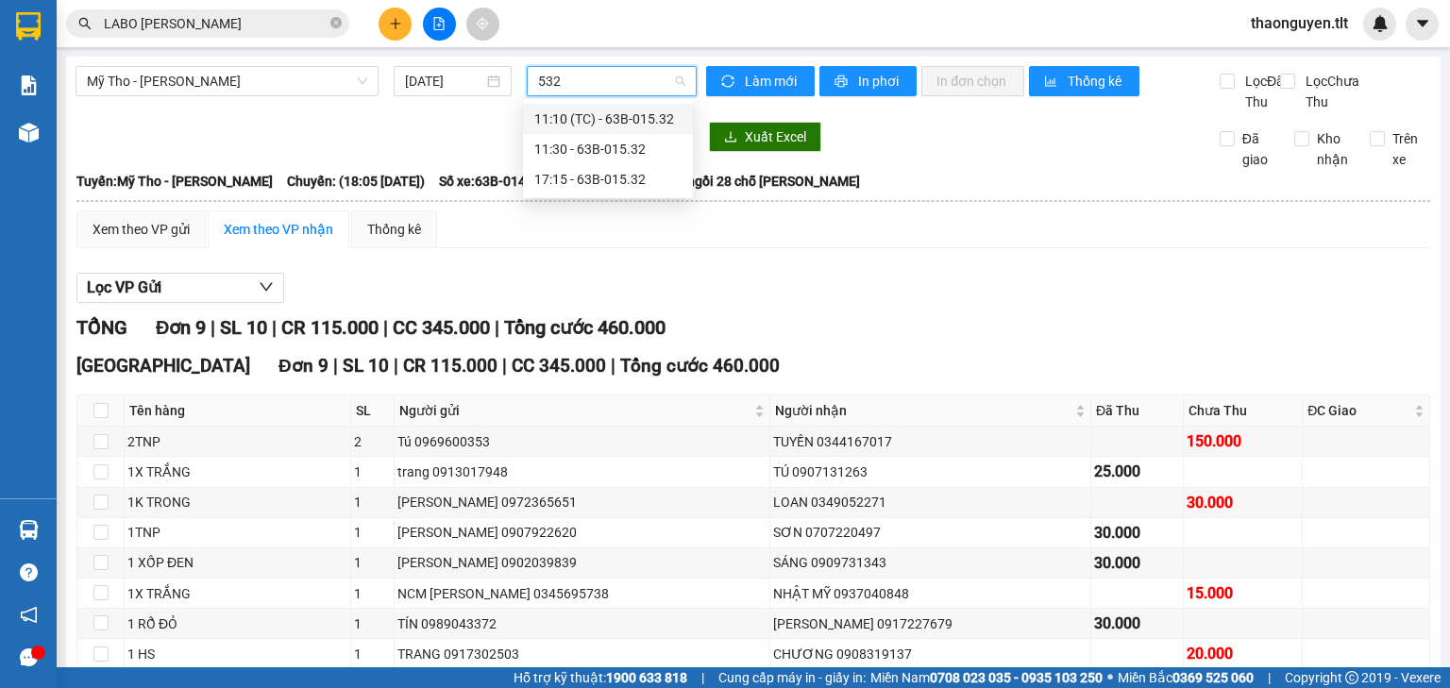
click at [615, 180] on div "17:15 - 63B-015.32" at bounding box center [607, 179] width 147 height 21
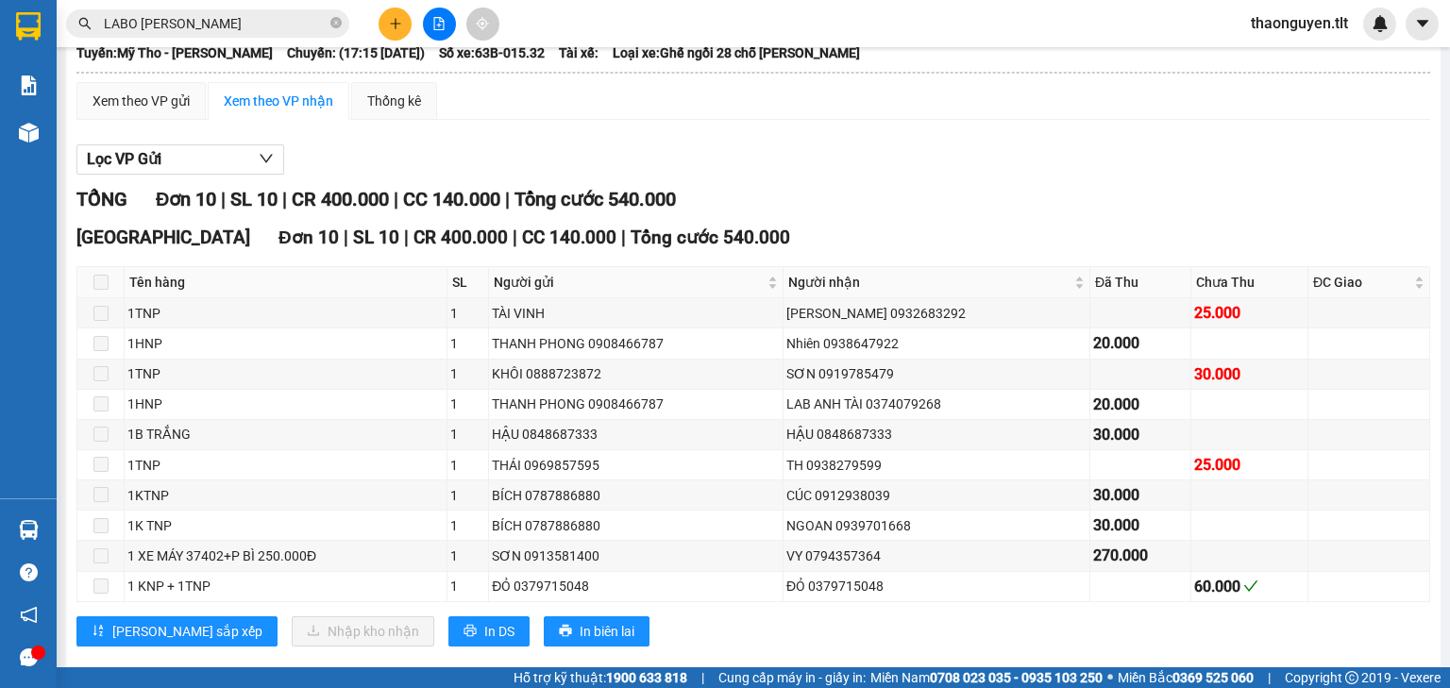
scroll to position [177, 0]
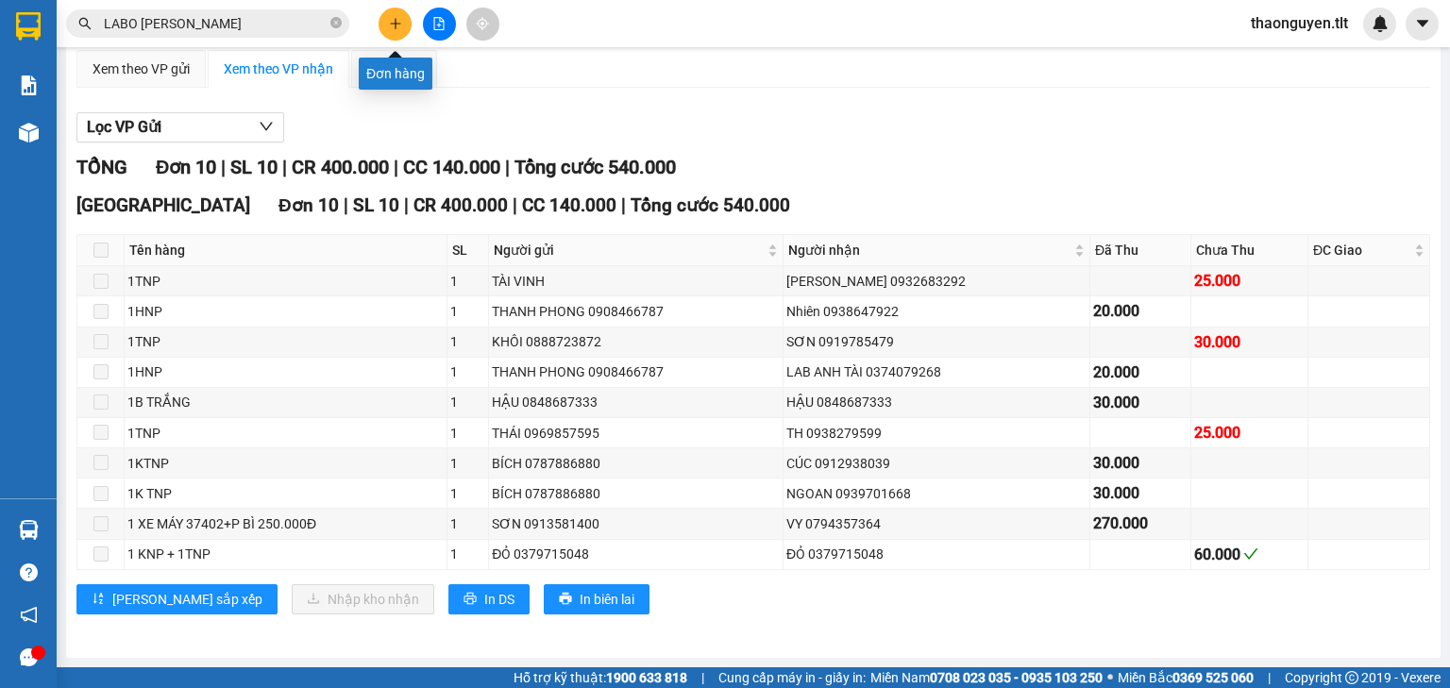
click at [383, 31] on button at bounding box center [394, 24] width 33 height 33
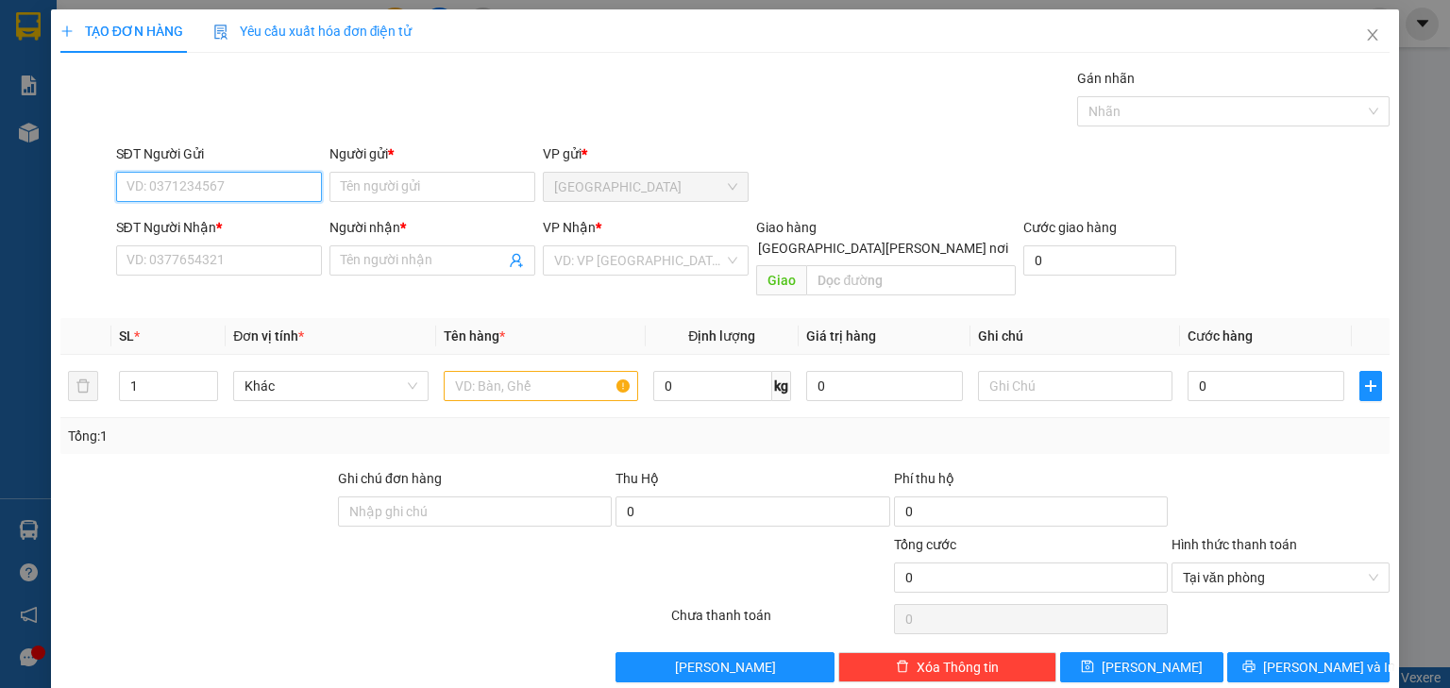
click at [244, 193] on input "SĐT Người Gửi" at bounding box center [219, 187] width 206 height 30
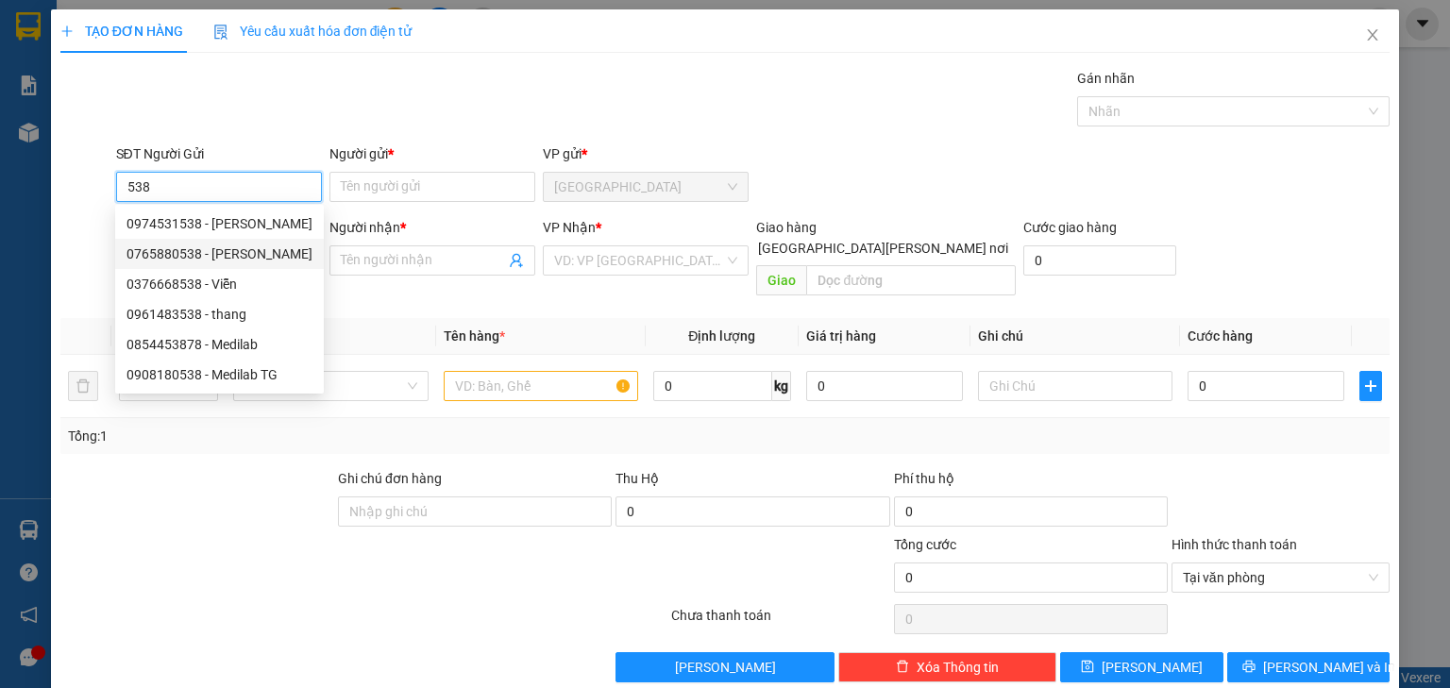
click at [227, 255] on div "0765880538 - QUỲNH" at bounding box center [219, 253] width 186 height 21
type input "0765880538"
type input "QUỲNH"
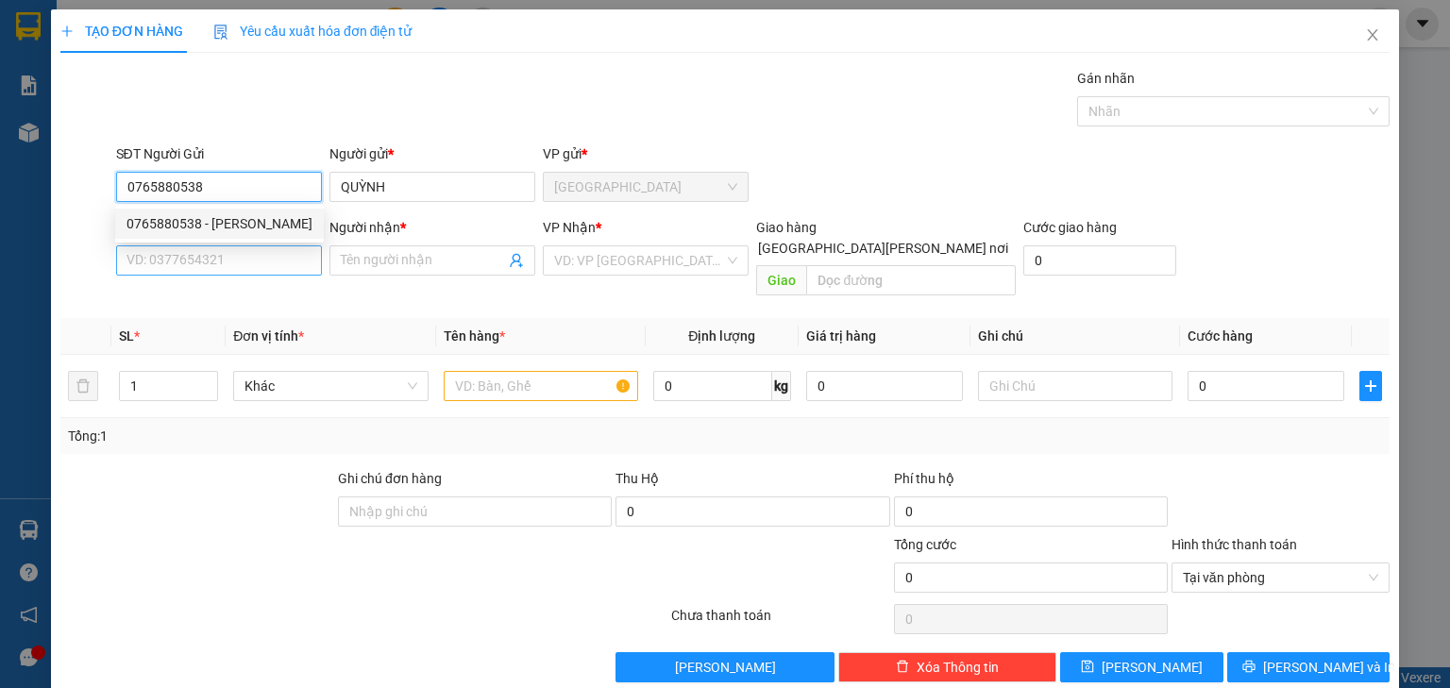
type input "0765880538"
click at [226, 259] on input "SĐT Người Nhận *" at bounding box center [219, 260] width 206 height 30
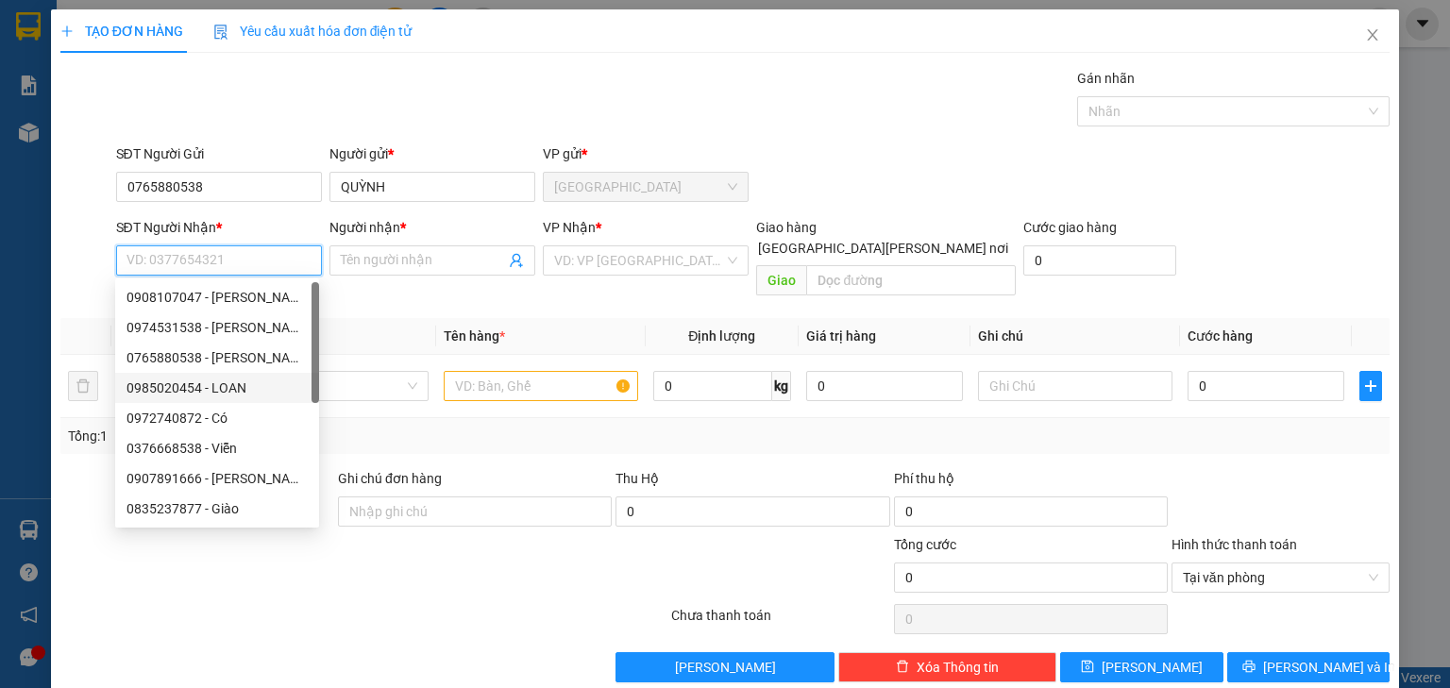
click at [230, 390] on div "0985020454 - LOAN" at bounding box center [216, 387] width 181 height 21
type input "0985020454"
type input "LOAN"
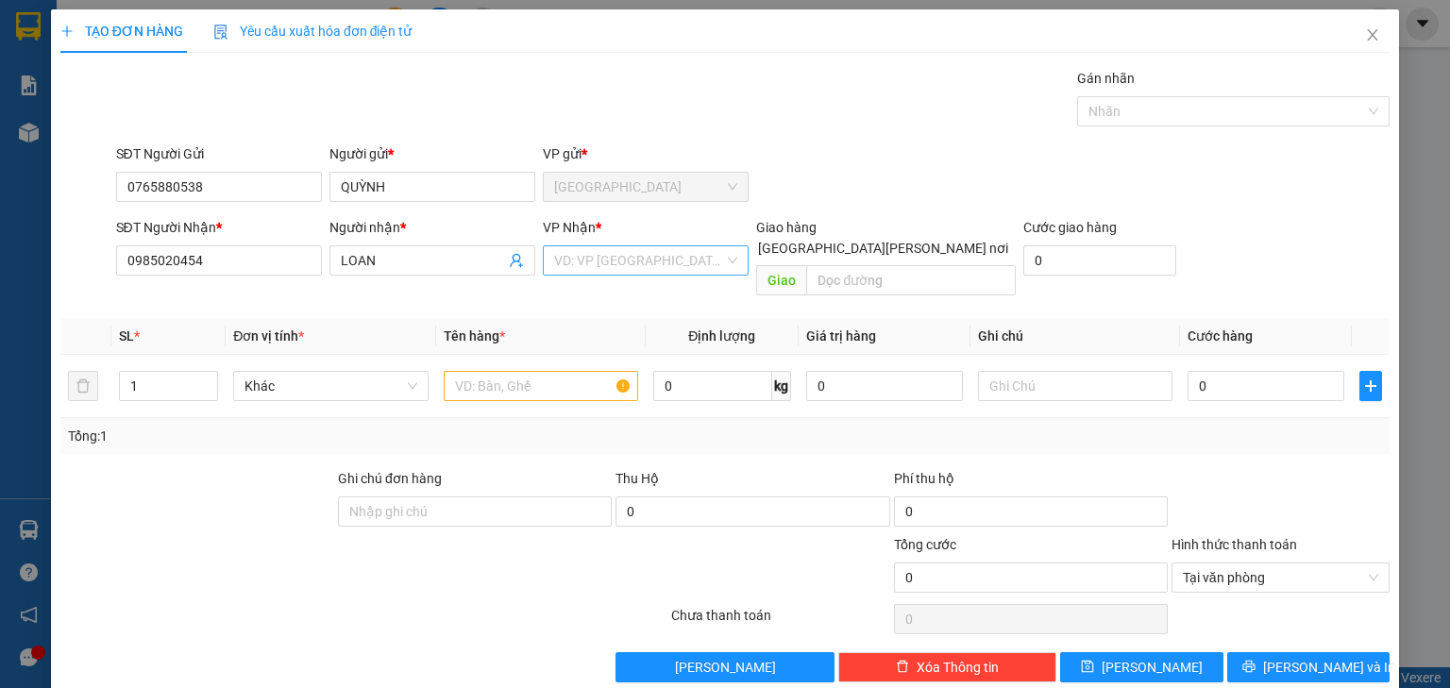
drag, startPoint x: 601, startPoint y: 260, endPoint x: 598, endPoint y: 274, distance: 13.5
click at [601, 260] on input "search" at bounding box center [639, 260] width 170 height 28
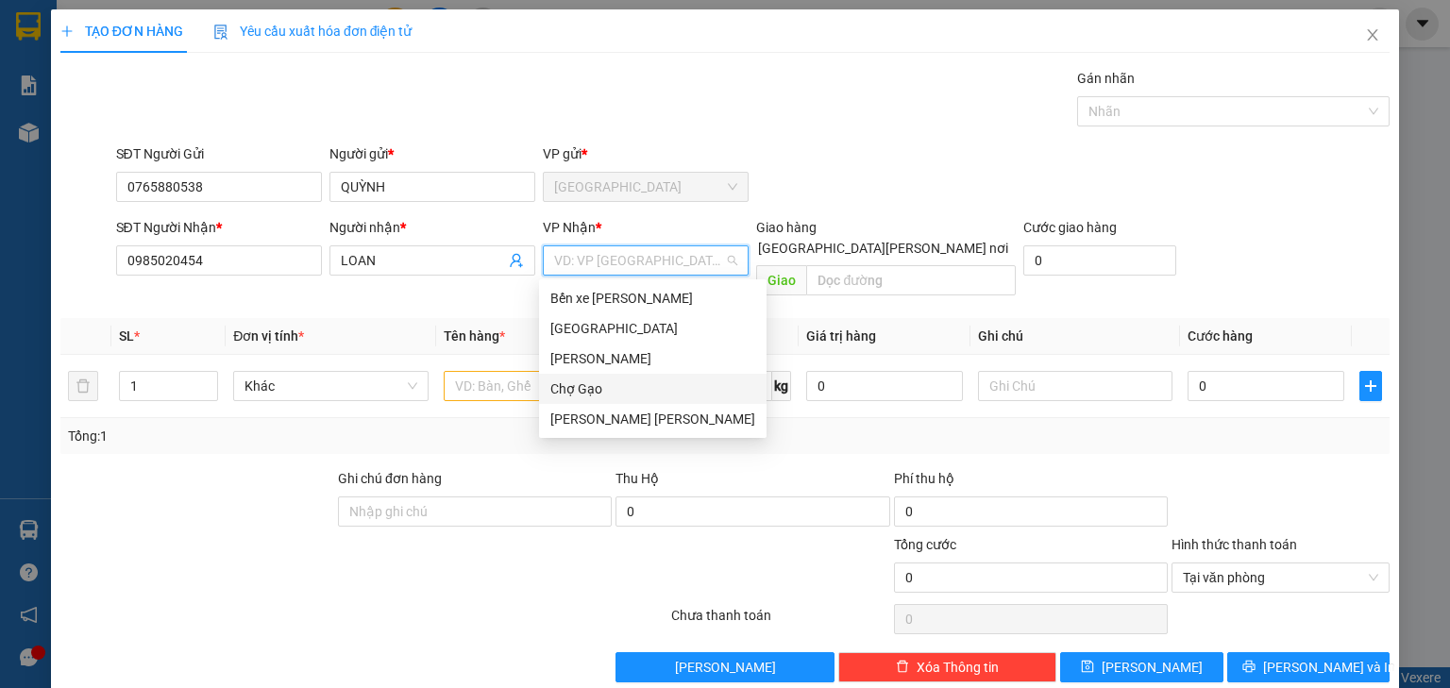
click at [586, 385] on div "Chợ Gạo" at bounding box center [652, 388] width 205 height 21
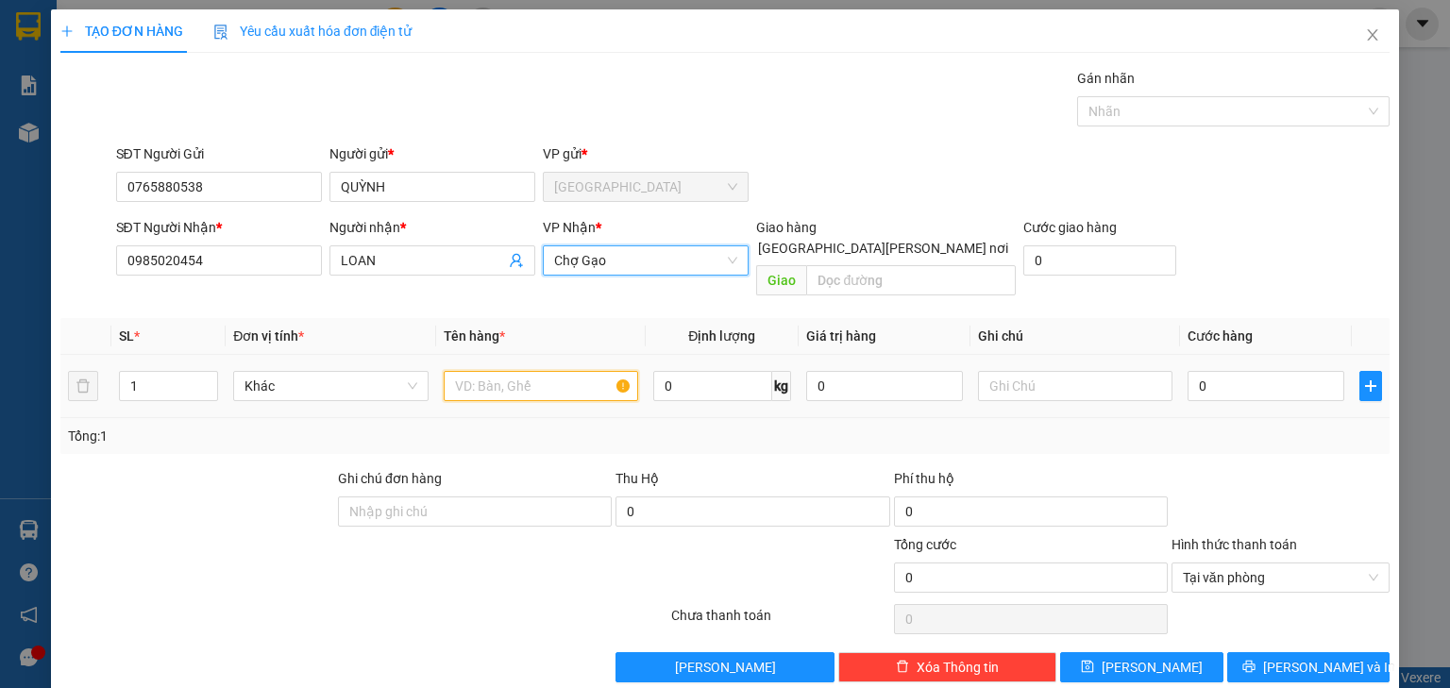
click at [546, 371] on input "text" at bounding box center [541, 386] width 194 height 30
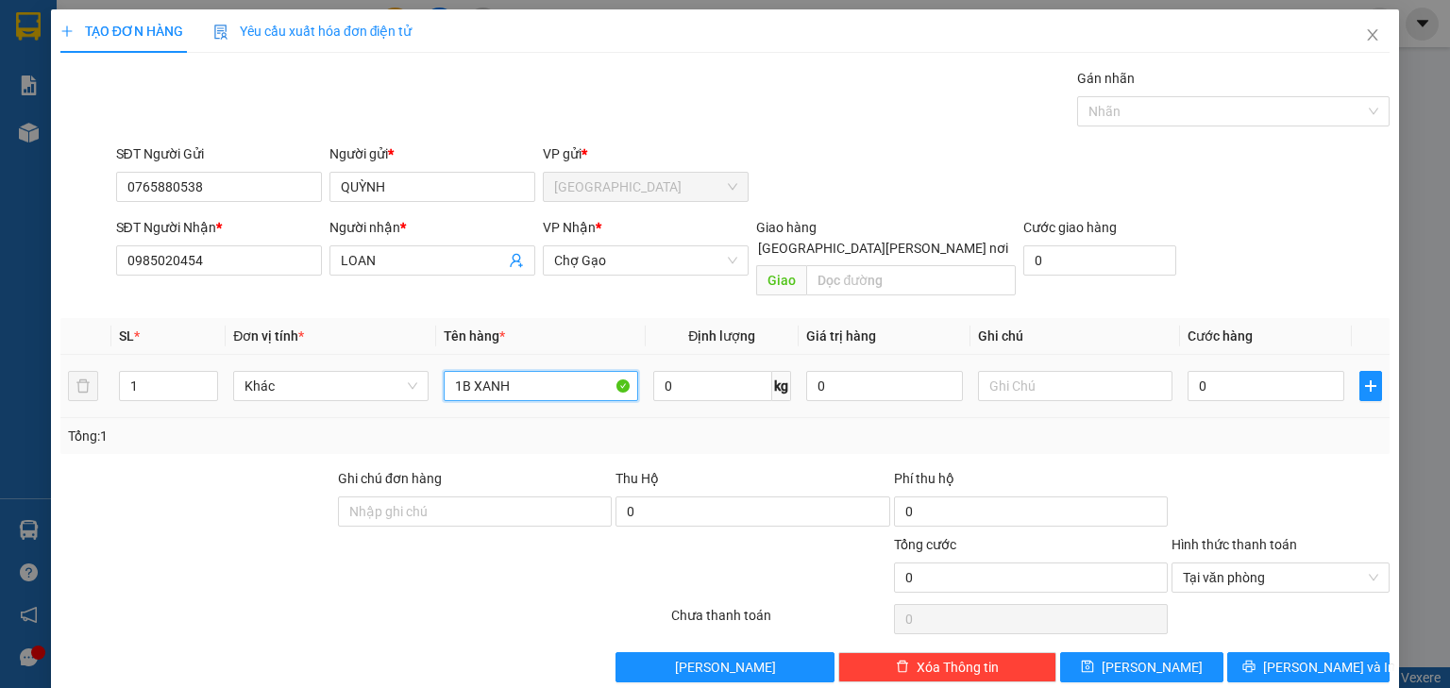
type input "1B XANH"
type input "006"
type input "6"
type input "0.060"
type input "60"
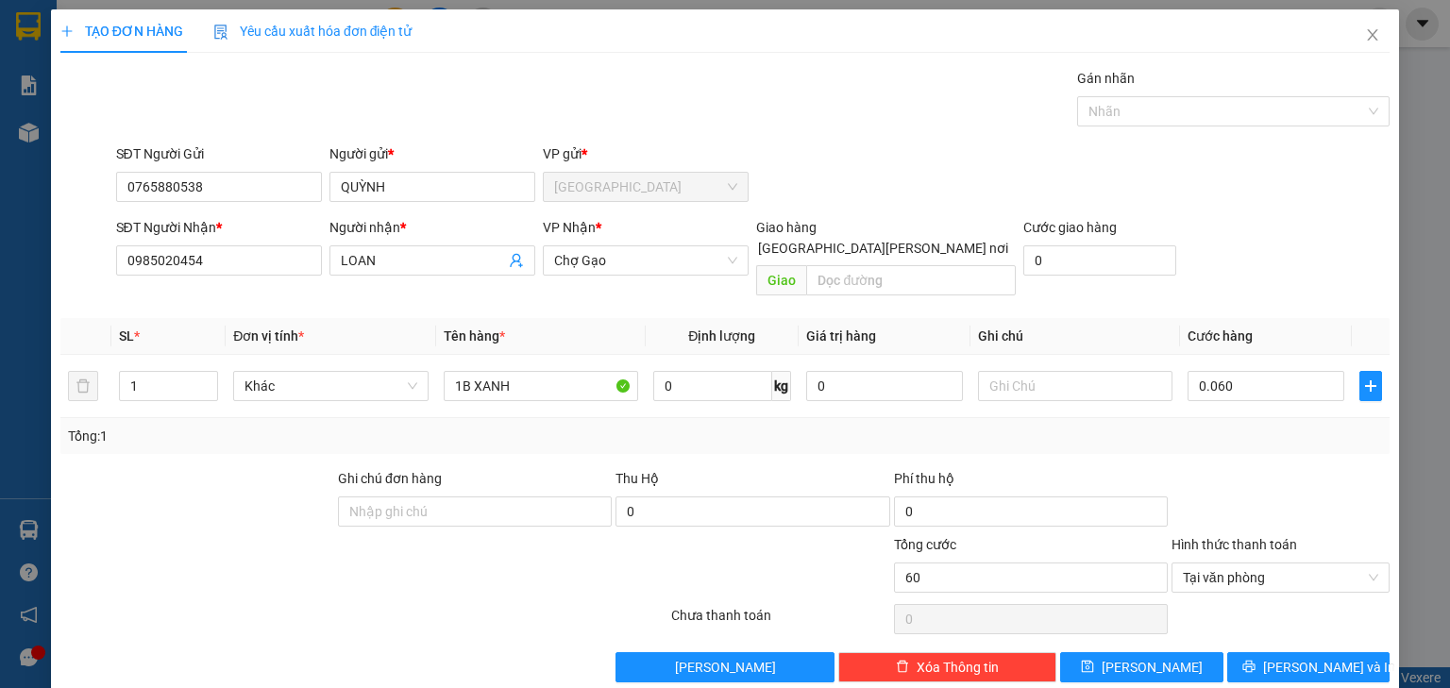
type input "60.000"
click at [1329, 468] on div at bounding box center [1280, 501] width 222 height 66
type input "60.000"
click at [1361, 652] on button "[PERSON_NAME] và In" at bounding box center [1308, 667] width 163 height 30
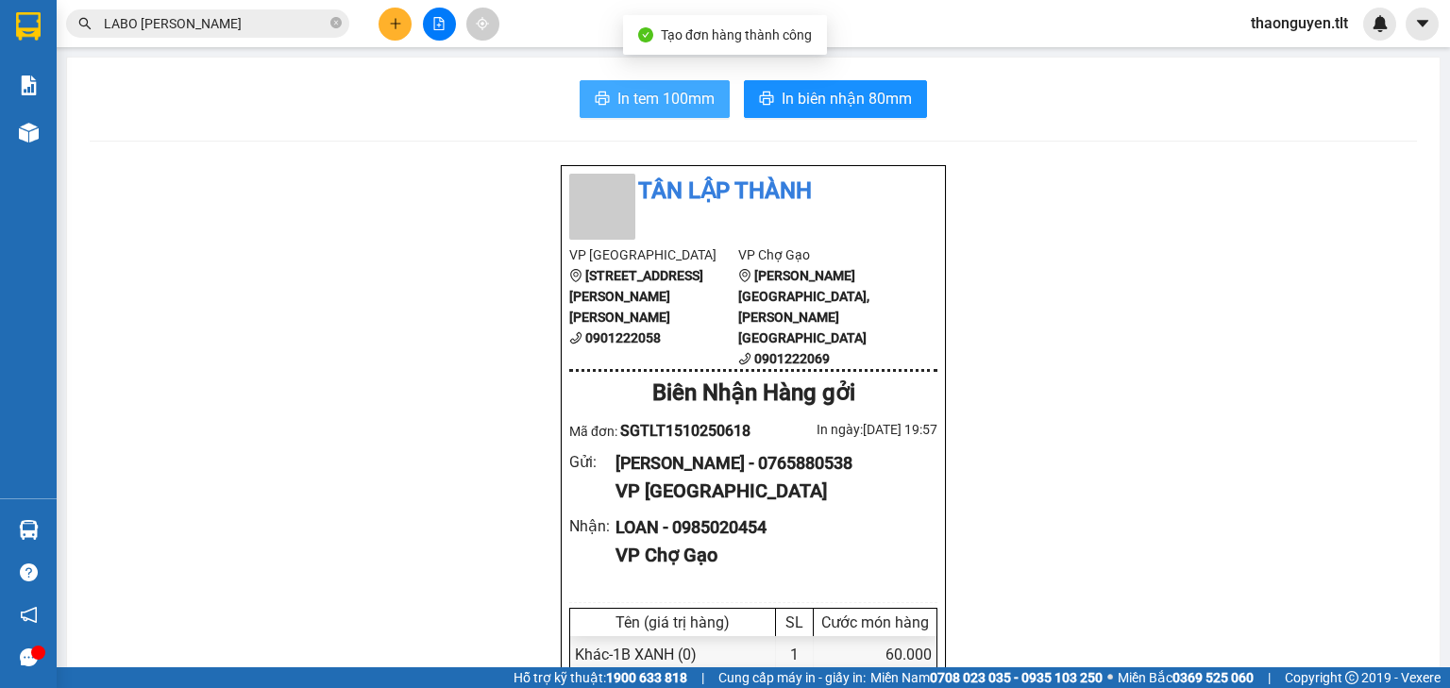
click at [674, 91] on span "In tem 100mm" at bounding box center [665, 99] width 97 height 24
click at [400, 20] on icon "plus" at bounding box center [395, 23] width 13 height 13
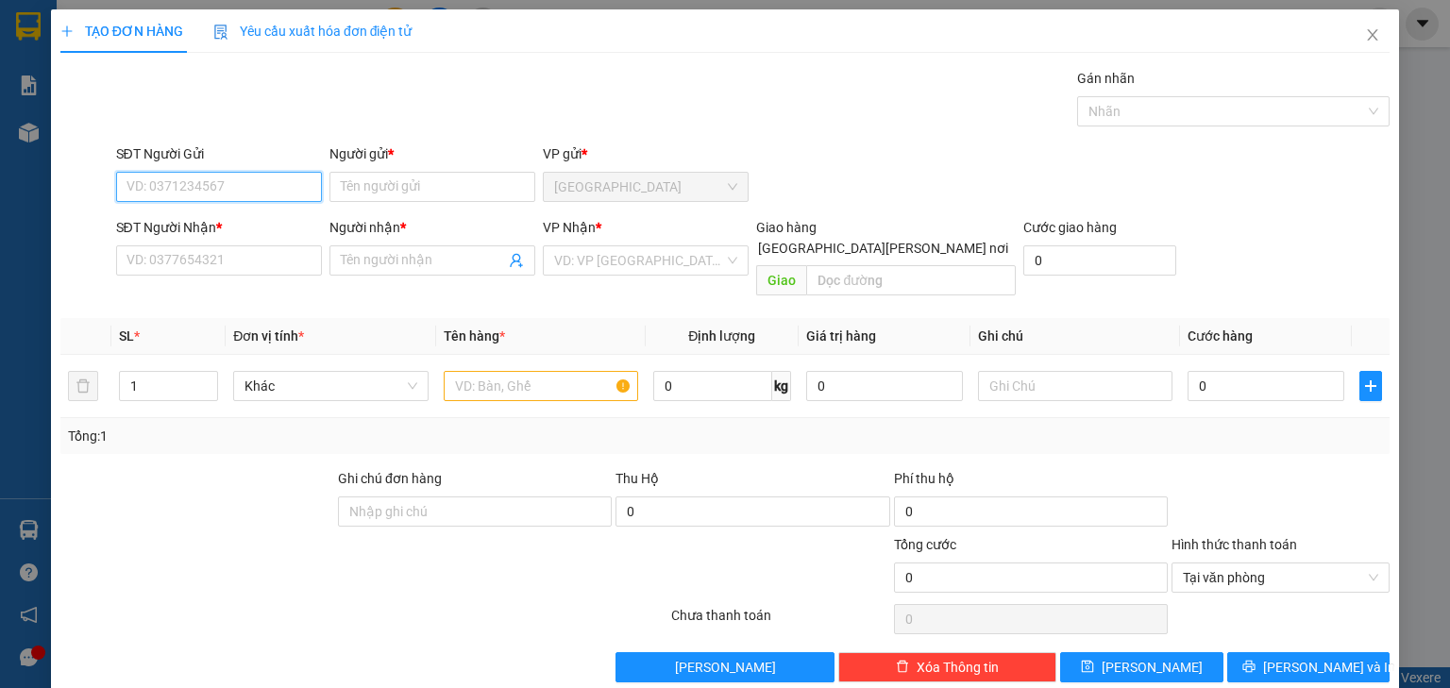
click at [245, 185] on input "SĐT Người Gửi" at bounding box center [219, 187] width 206 height 30
type input "0938883259"
click at [249, 220] on div "0938883259 - PHONG" at bounding box center [216, 223] width 181 height 21
type input "PHONG"
type input "0938883259"
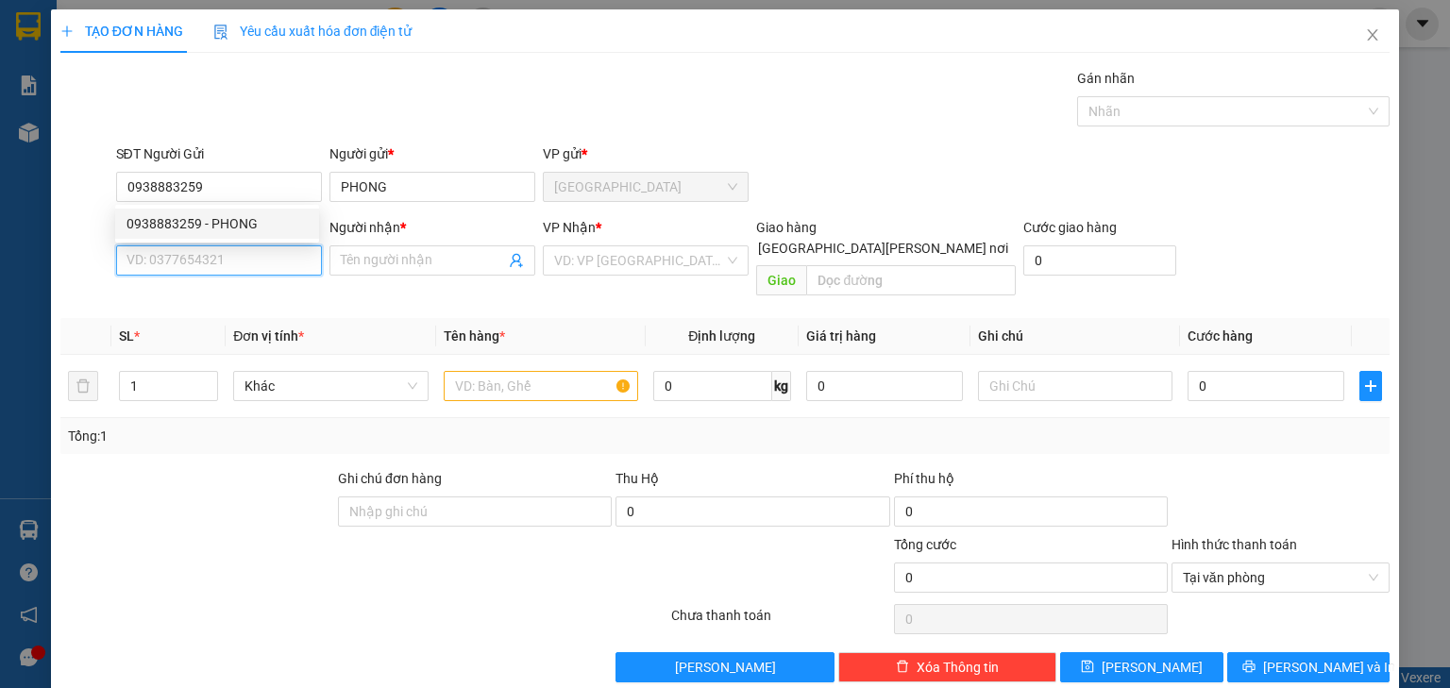
drag, startPoint x: 265, startPoint y: 268, endPoint x: 277, endPoint y: 271, distance: 12.6
click at [266, 269] on input "SĐT Người Nhận *" at bounding box center [219, 260] width 206 height 30
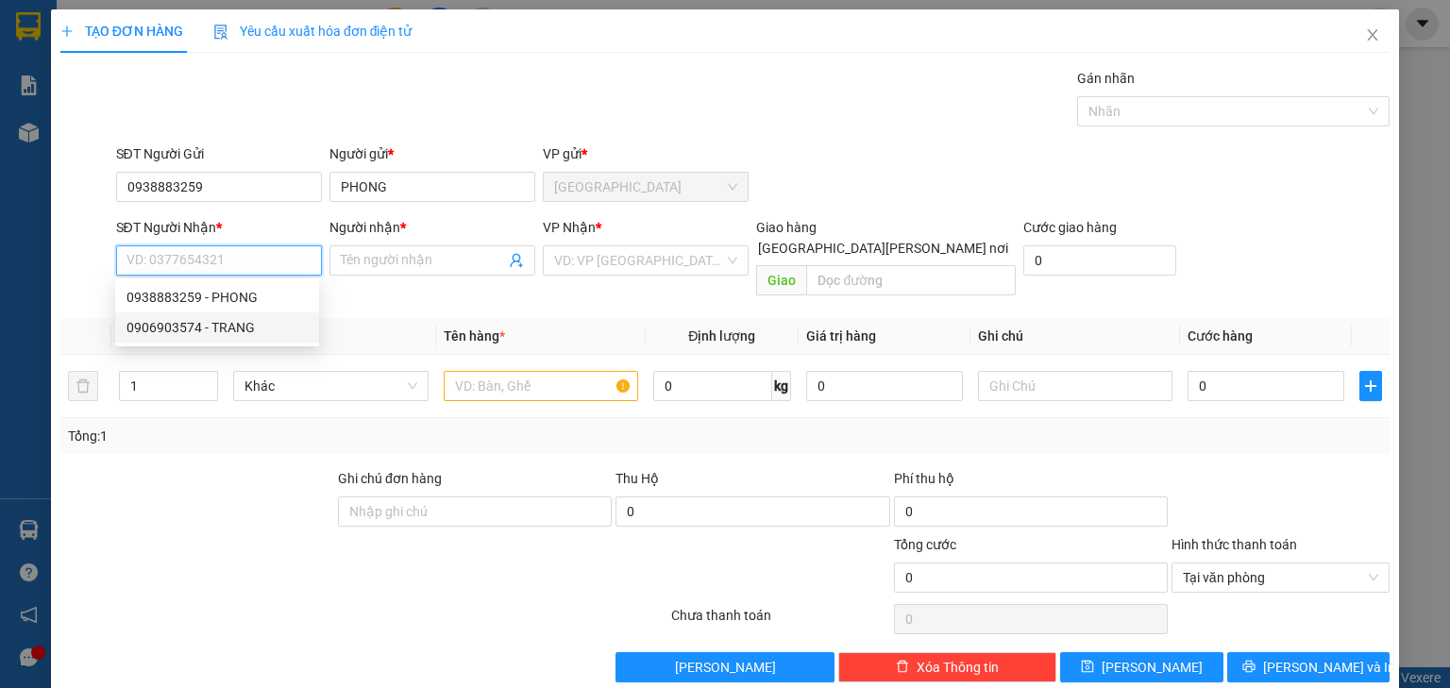
click at [226, 324] on div "0906903574 - TRANG" at bounding box center [216, 327] width 181 height 21
type input "0906903574"
type input "TRANG"
drag, startPoint x: 234, startPoint y: 249, endPoint x: 1, endPoint y: 288, distance: 236.3
click at [0, 287] on div "TẠO ĐƠN HÀNG Yêu cầu xuất hóa đơn điện tử Transit Pickup Surcharge Ids Transit …" at bounding box center [725, 344] width 1450 height 688
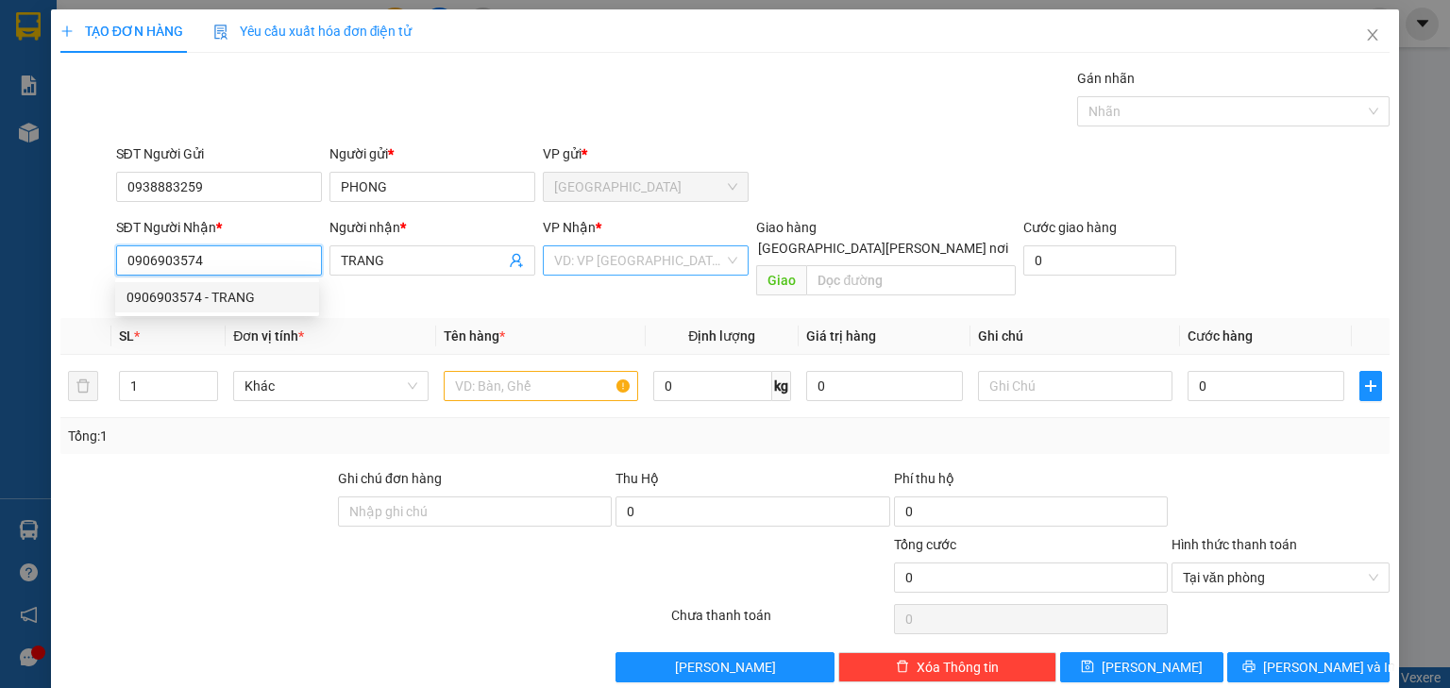
click at [718, 264] on div "VD: VP [GEOGRAPHIC_DATA]" at bounding box center [646, 260] width 206 height 30
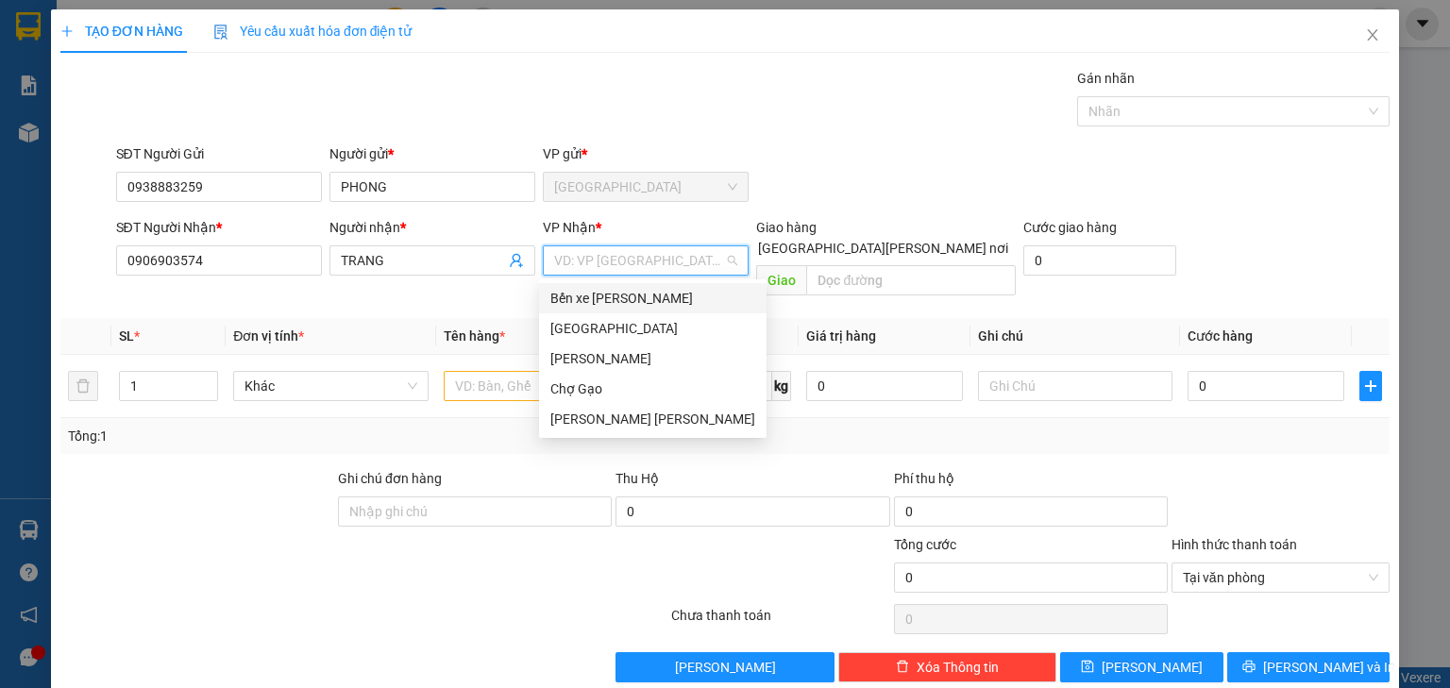
click at [637, 301] on div "Bến xe [GEOGRAPHIC_DATA]" at bounding box center [652, 298] width 205 height 21
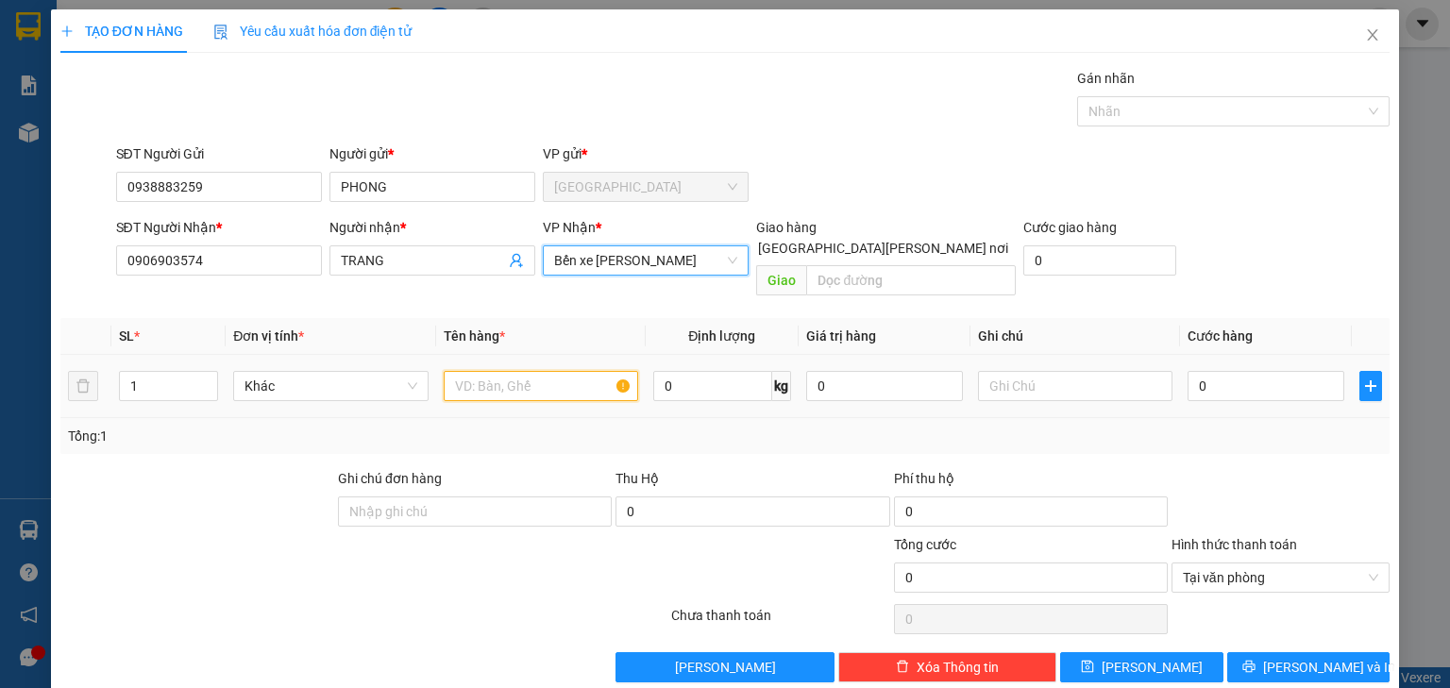
click at [551, 371] on input "text" at bounding box center [541, 386] width 194 height 30
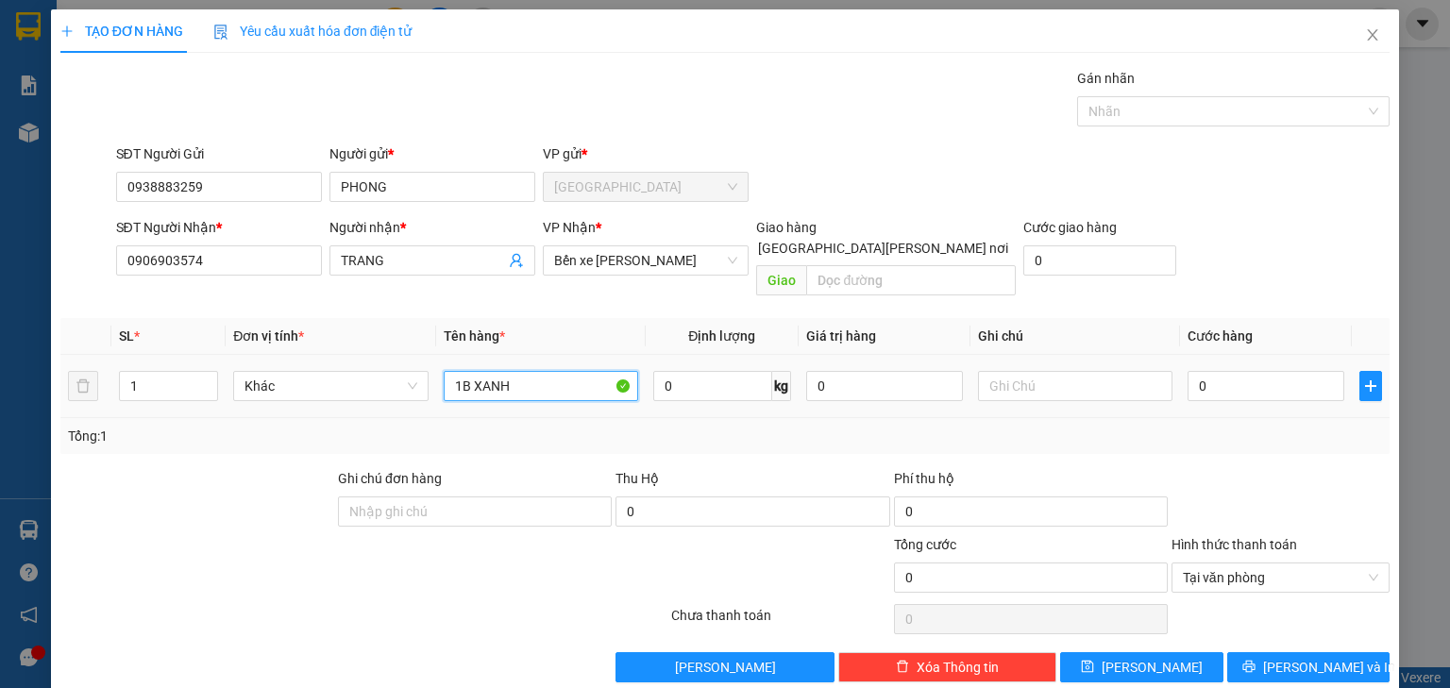
type input "1B XANH"
type input "003"
type input "3"
type input "0.035"
type input "35"
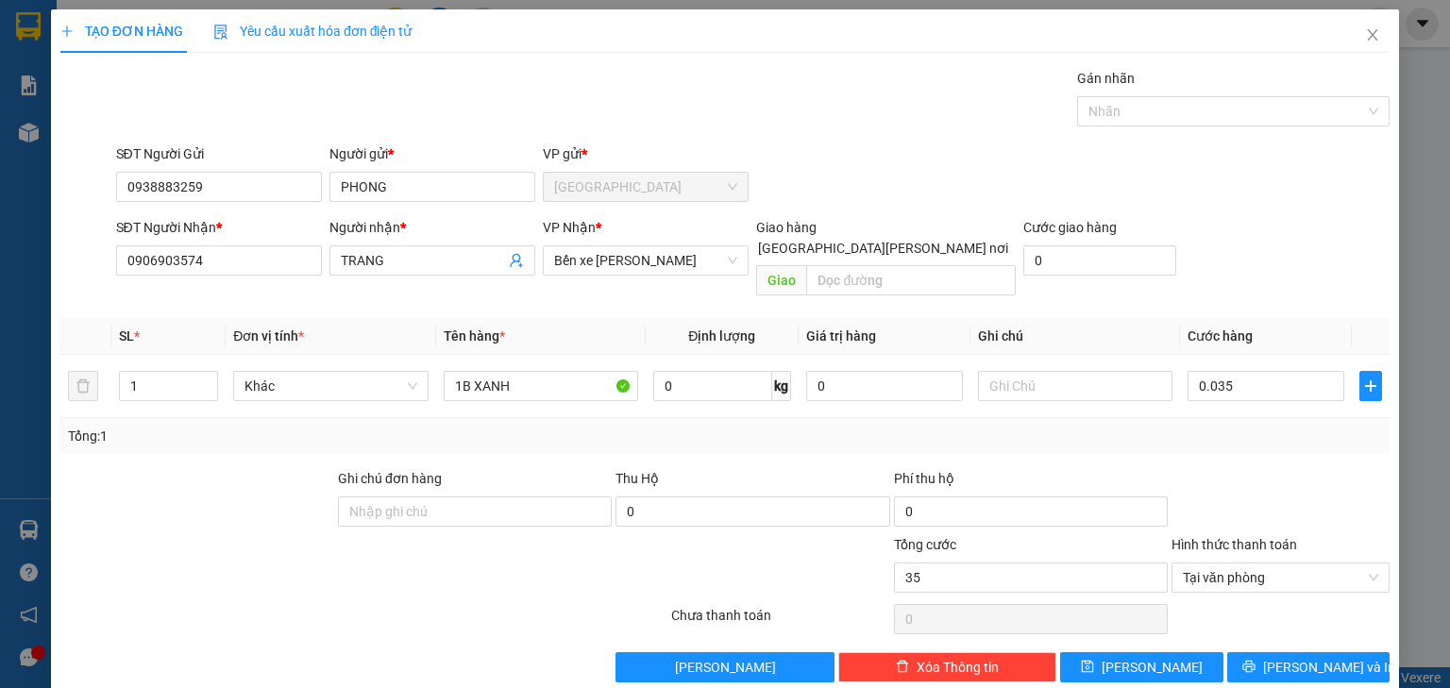
type input "35.000"
click at [1280, 318] on th "Cước hàng" at bounding box center [1266, 336] width 172 height 37
click at [1361, 563] on span "Tại văn phòng" at bounding box center [1279, 577] width 195 height 28
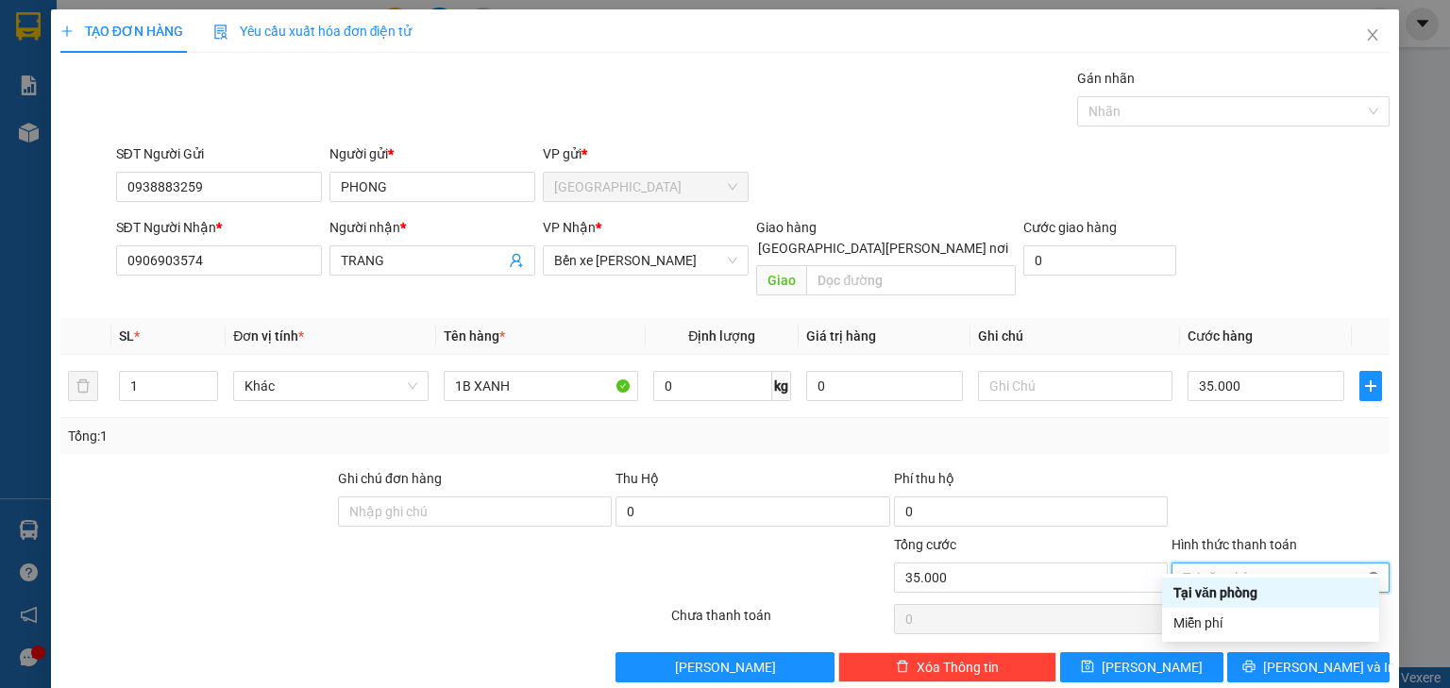
type input "35.000"
click at [1344, 506] on div at bounding box center [1280, 501] width 222 height 66
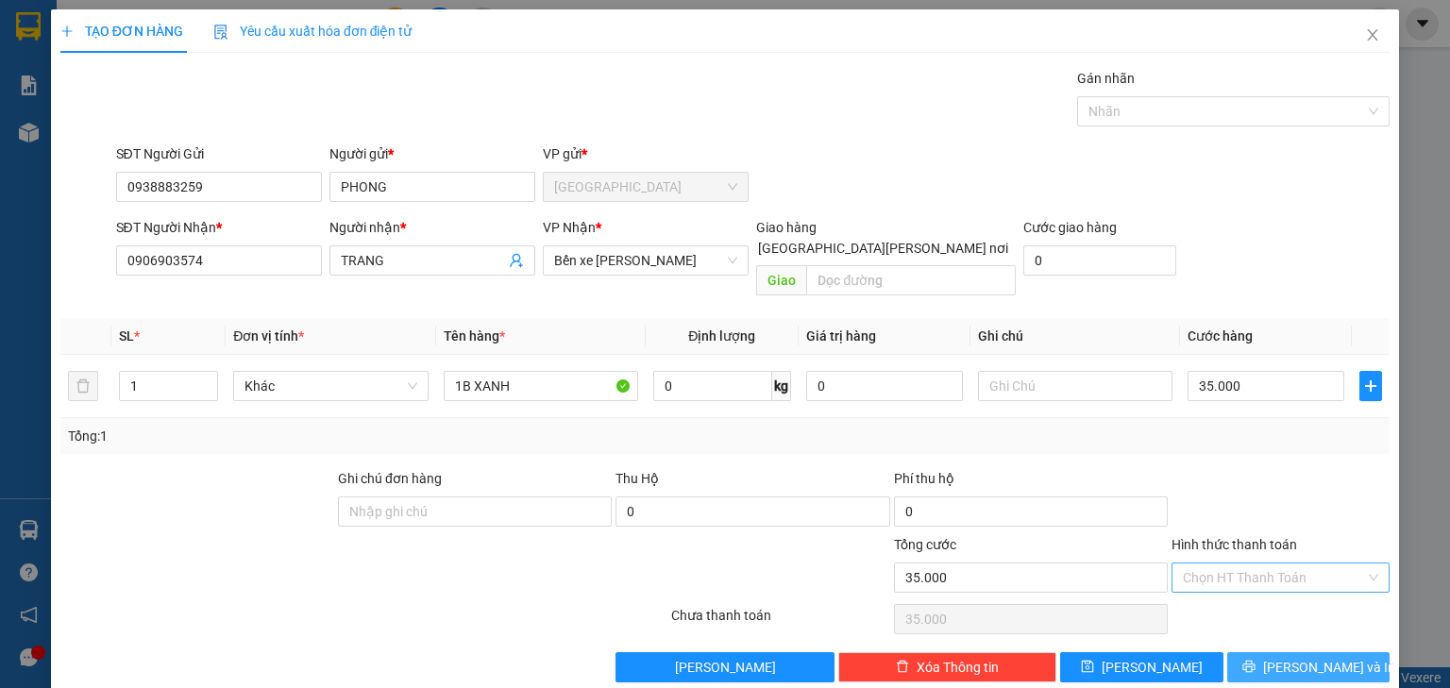
click at [1348, 652] on button "[PERSON_NAME] và In" at bounding box center [1308, 667] width 163 height 30
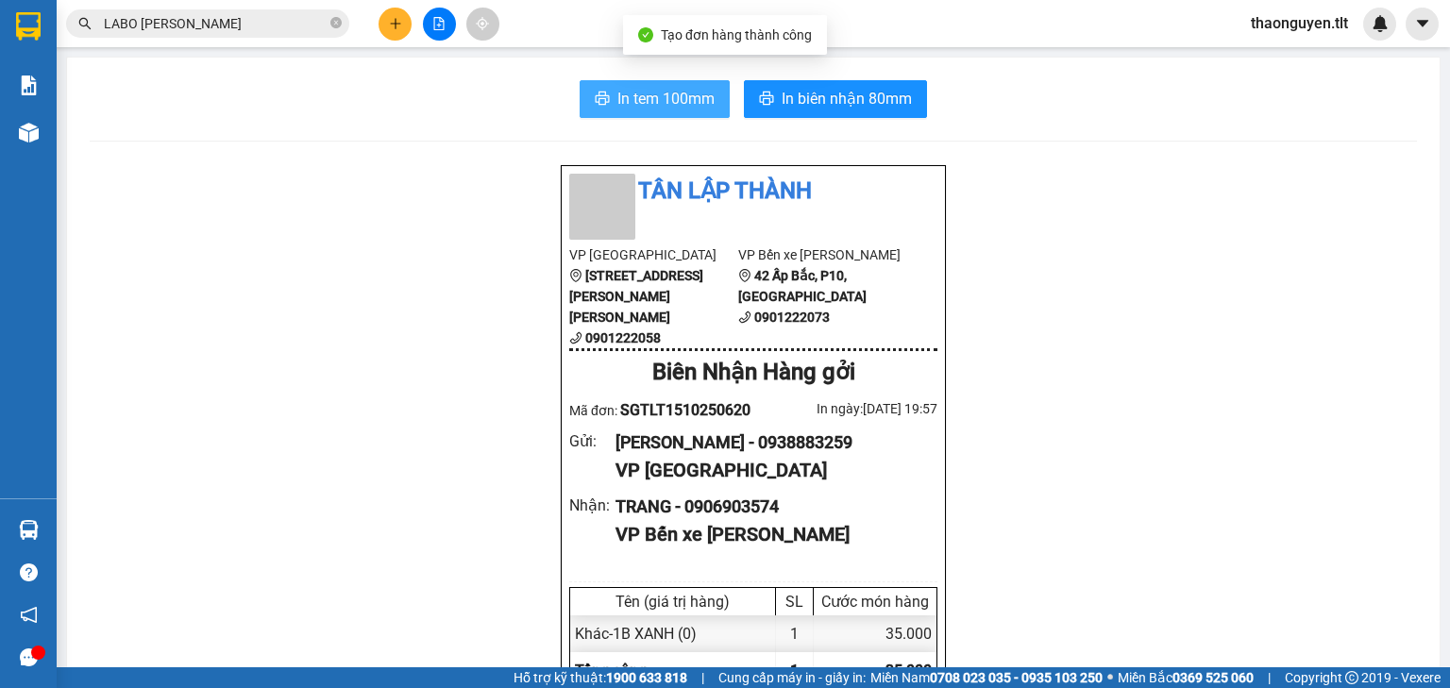
click at [690, 94] on span "In tem 100mm" at bounding box center [665, 99] width 97 height 24
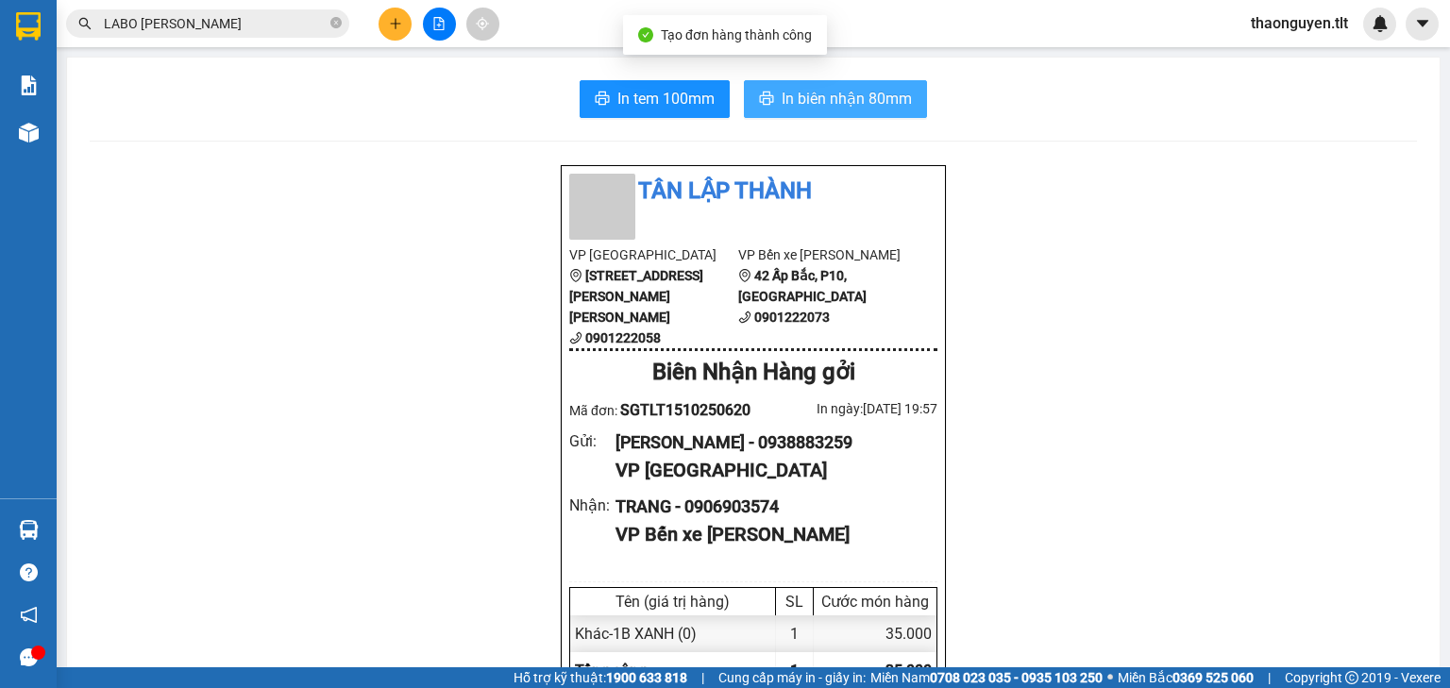
scroll to position [113, 0]
click at [859, 100] on span "In biên nhận 80mm" at bounding box center [846, 99] width 130 height 24
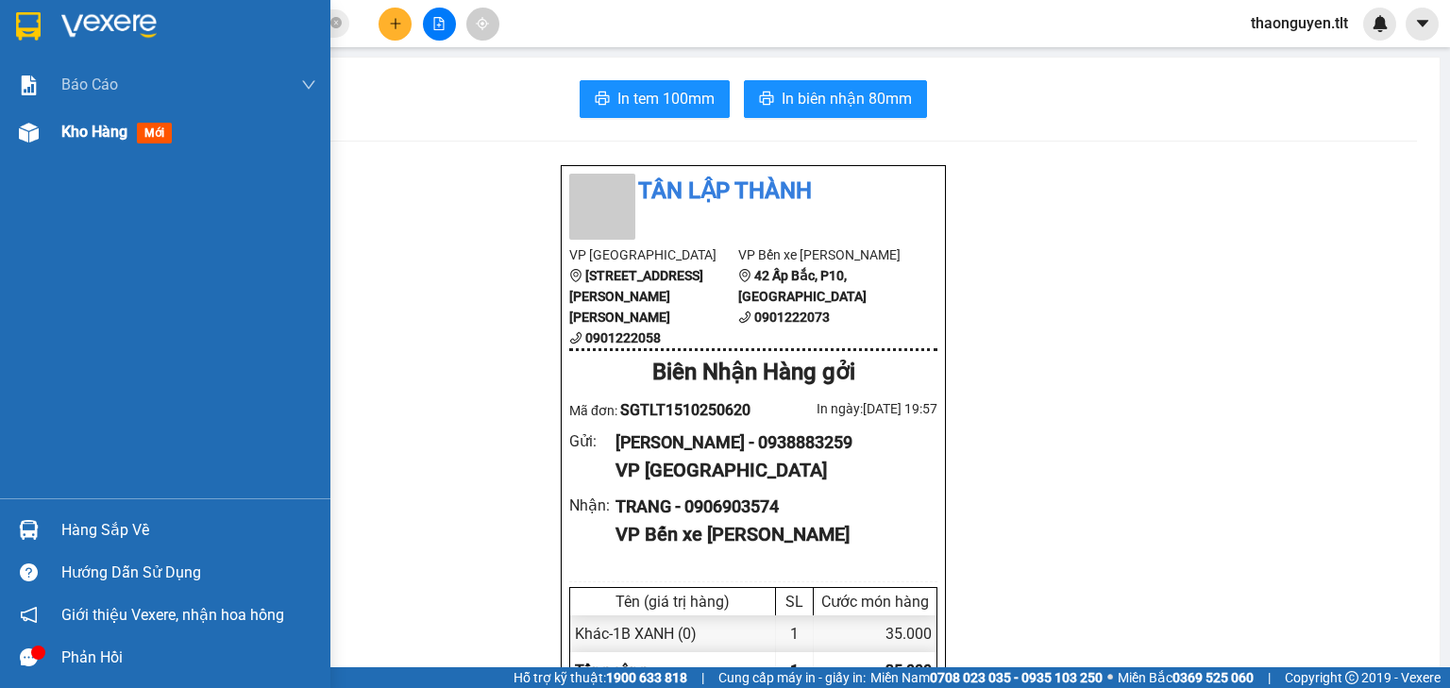
click at [140, 149] on div "Kho hàng mới" at bounding box center [188, 132] width 255 height 47
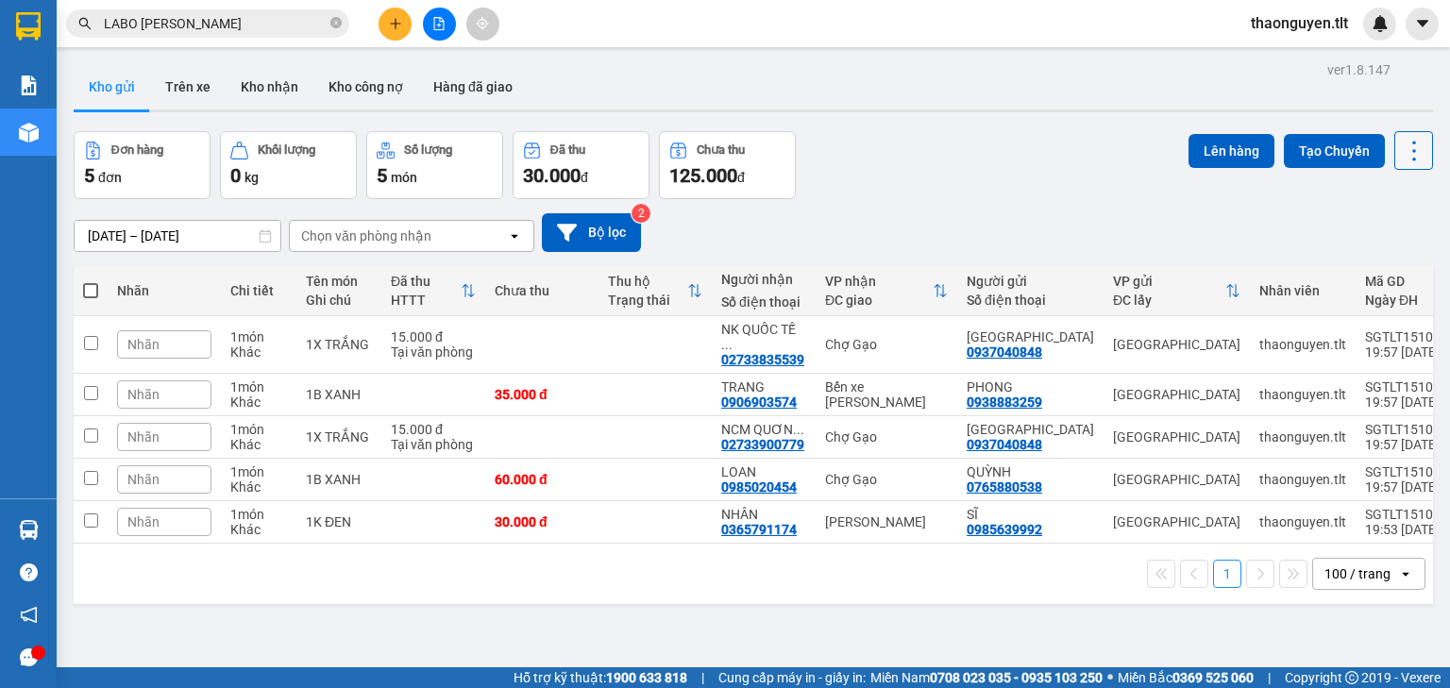
click at [1406, 145] on icon at bounding box center [1413, 151] width 26 height 26
click at [1377, 268] on span "Làm mới" at bounding box center [1375, 269] width 52 height 19
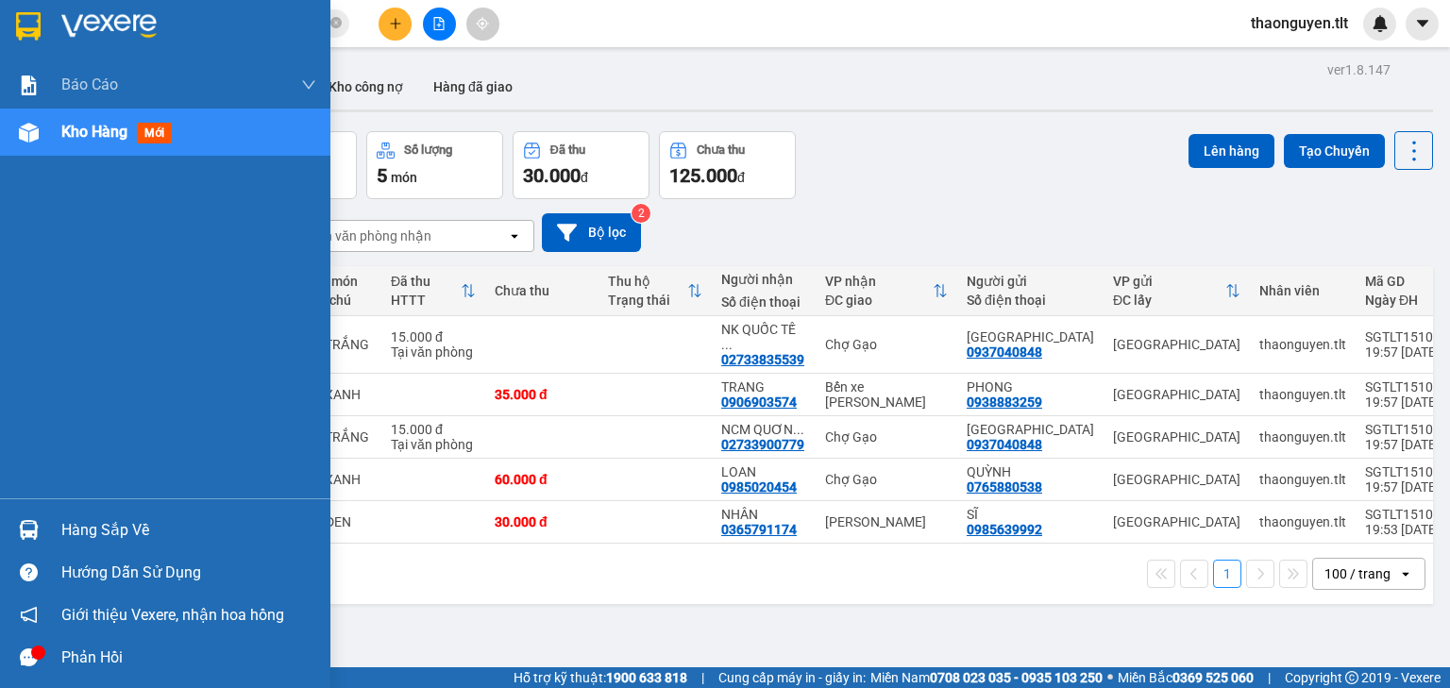
click at [100, 528] on div "Hàng sắp về" at bounding box center [188, 530] width 255 height 28
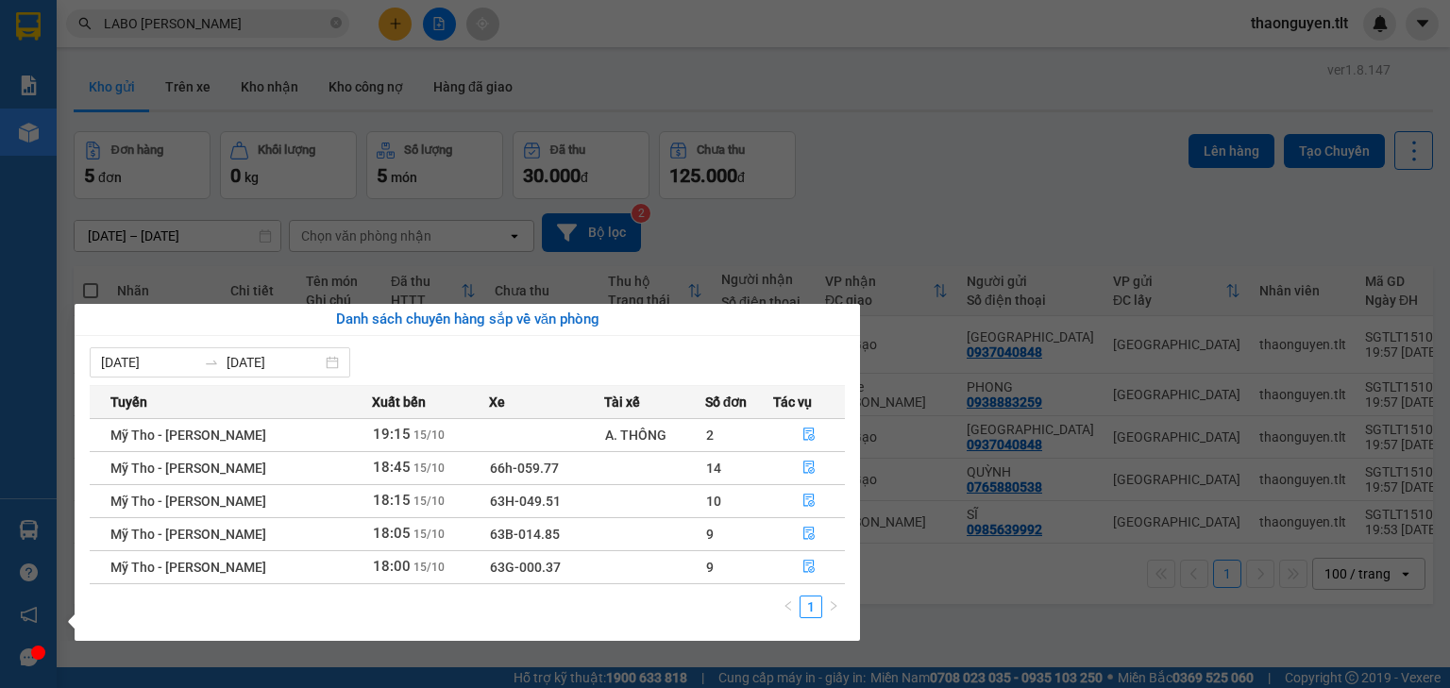
drag, startPoint x: 897, startPoint y: 178, endPoint x: 989, endPoint y: 148, distance: 97.3
click at [897, 178] on section "Kết quả tìm kiếm ( 0 ) Bộ lọc Gửi 3 ngày gần nhất No Data LABO ANH TÀI thaonguy…" at bounding box center [725, 344] width 1450 height 688
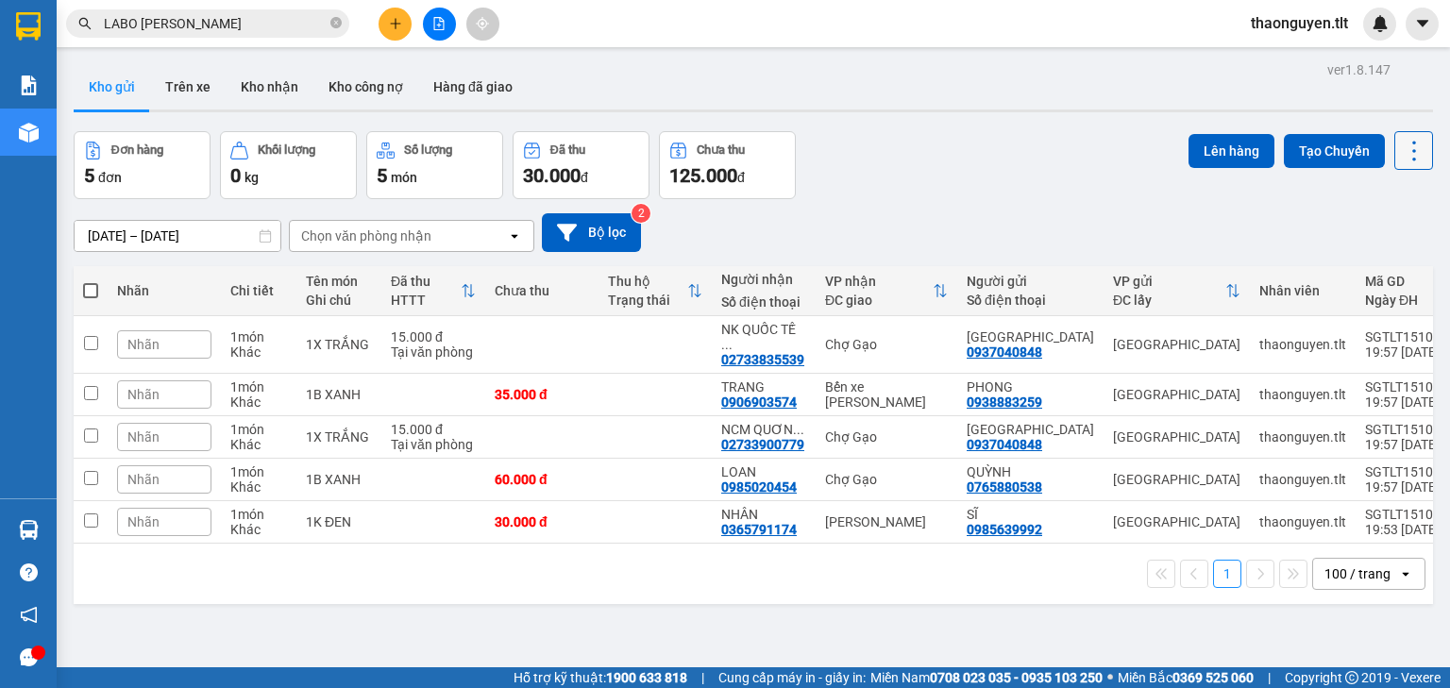
click at [1414, 143] on icon at bounding box center [1413, 151] width 26 height 26
click at [1386, 277] on span "Làm mới" at bounding box center [1375, 269] width 52 height 19
drag, startPoint x: 1403, startPoint y: 142, endPoint x: 1410, endPoint y: 150, distance: 10.0
click at [1404, 142] on icon at bounding box center [1413, 151] width 26 height 26
click at [1363, 264] on span "Làm mới" at bounding box center [1375, 269] width 52 height 19
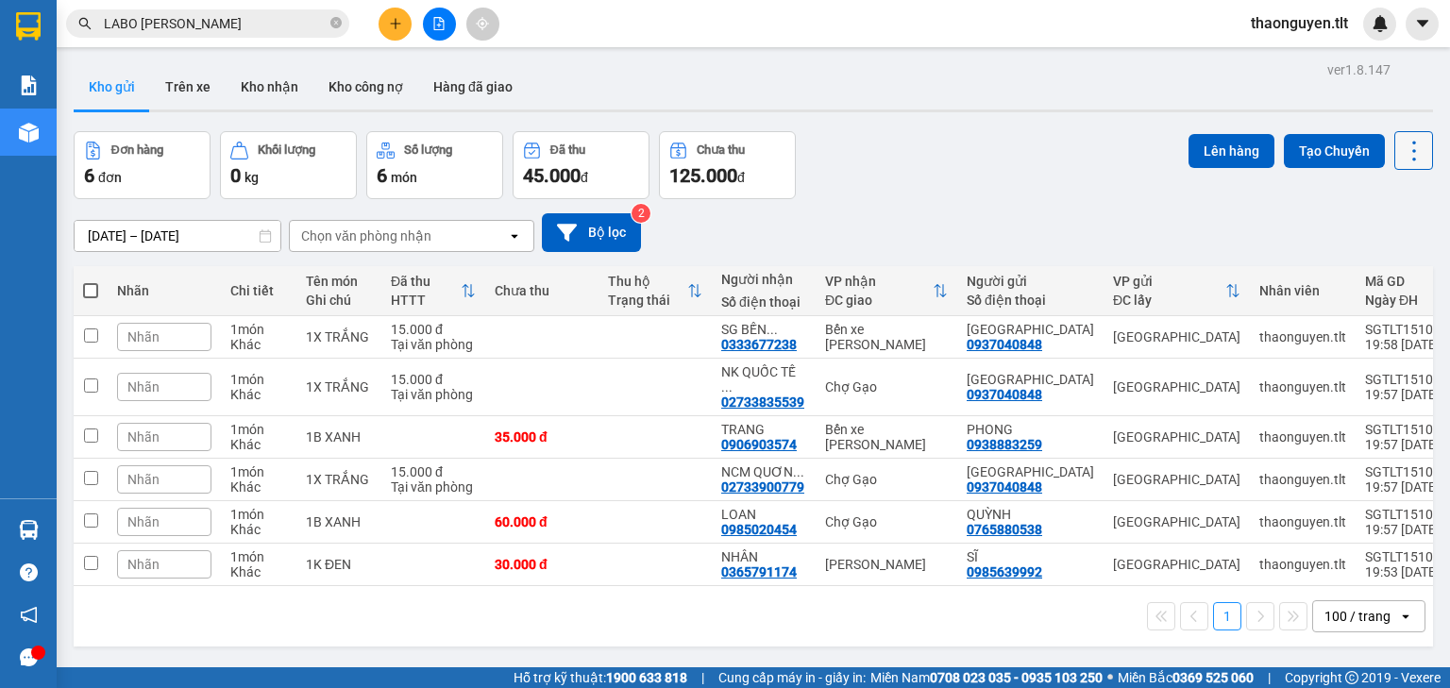
click at [1394, 169] on button at bounding box center [1413, 150] width 39 height 39
click at [1400, 148] on icon at bounding box center [1413, 151] width 26 height 26
click at [1385, 268] on span "Làm mới" at bounding box center [1375, 269] width 52 height 19
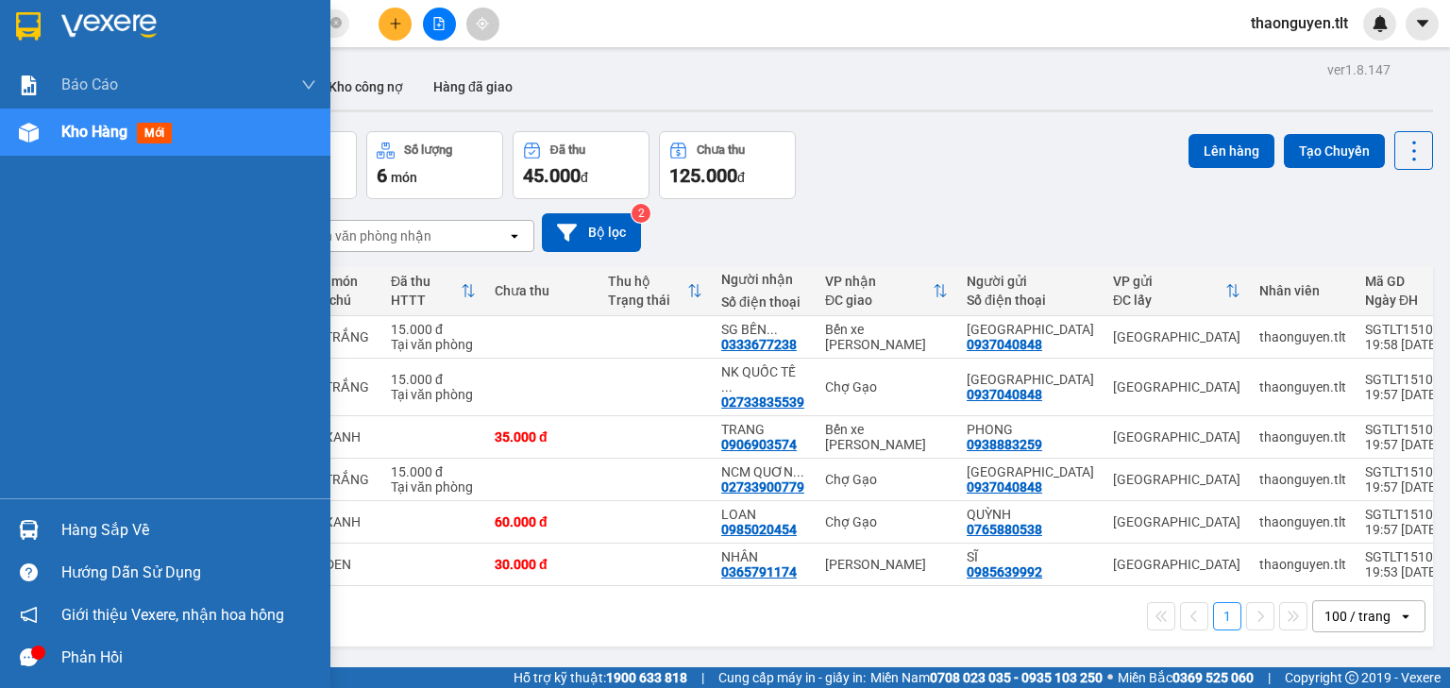
drag, startPoint x: 45, startPoint y: 537, endPoint x: 74, endPoint y: 530, distance: 29.1
click at [46, 537] on div "Hàng sắp về" at bounding box center [165, 530] width 330 height 42
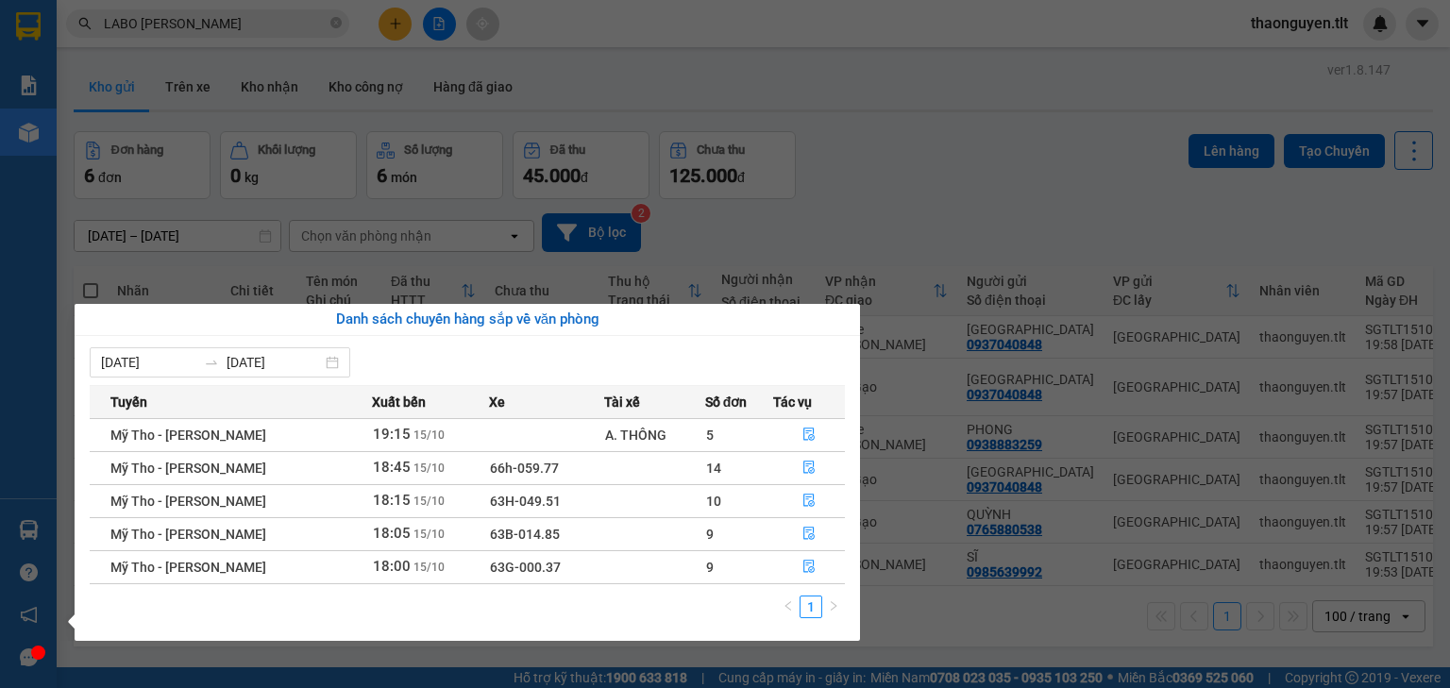
click at [908, 178] on section "Kết quả tìm kiếm ( 0 ) Bộ lọc Gửi 3 ngày gần nhất No Data LABO ANH TÀI thaonguy…" at bounding box center [725, 344] width 1450 height 688
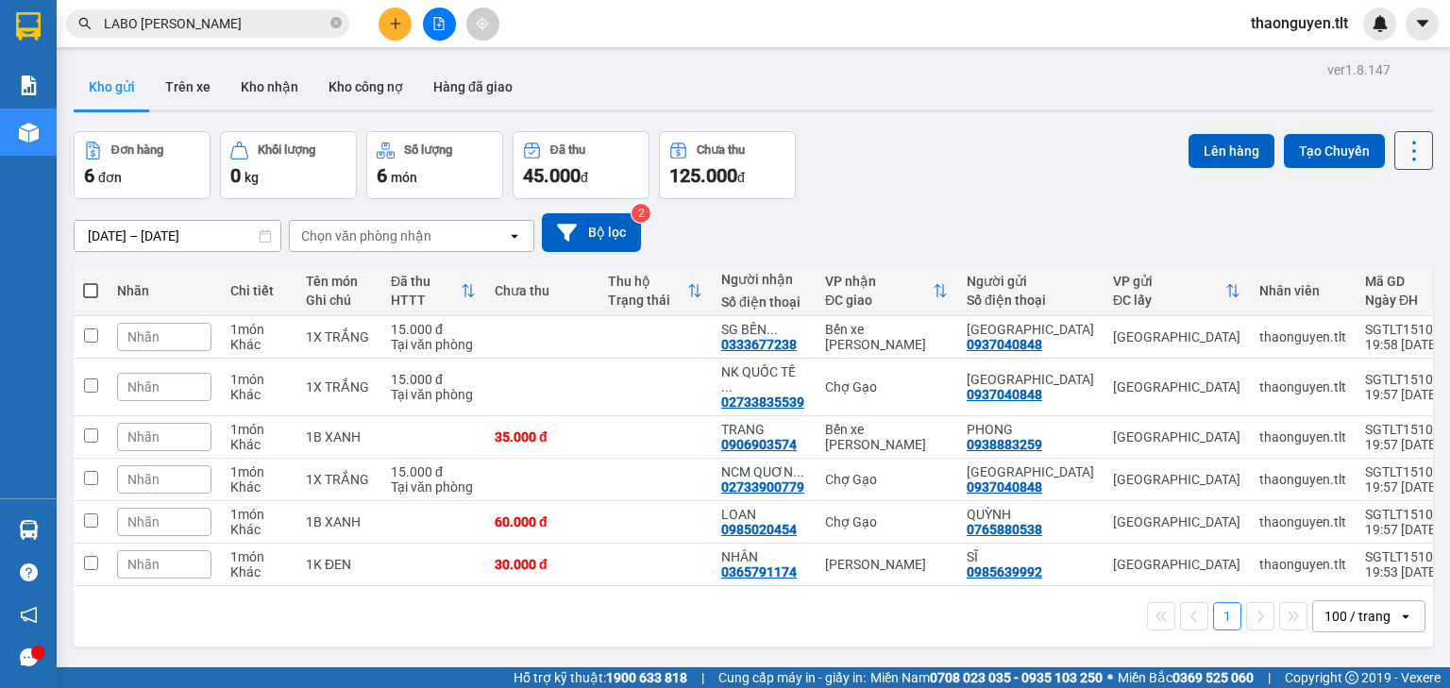
click at [1402, 148] on icon at bounding box center [1413, 151] width 26 height 26
click at [1381, 268] on span "Làm mới" at bounding box center [1375, 269] width 52 height 19
click at [260, 31] on input "LABO ANH TÀI" at bounding box center [215, 23] width 223 height 21
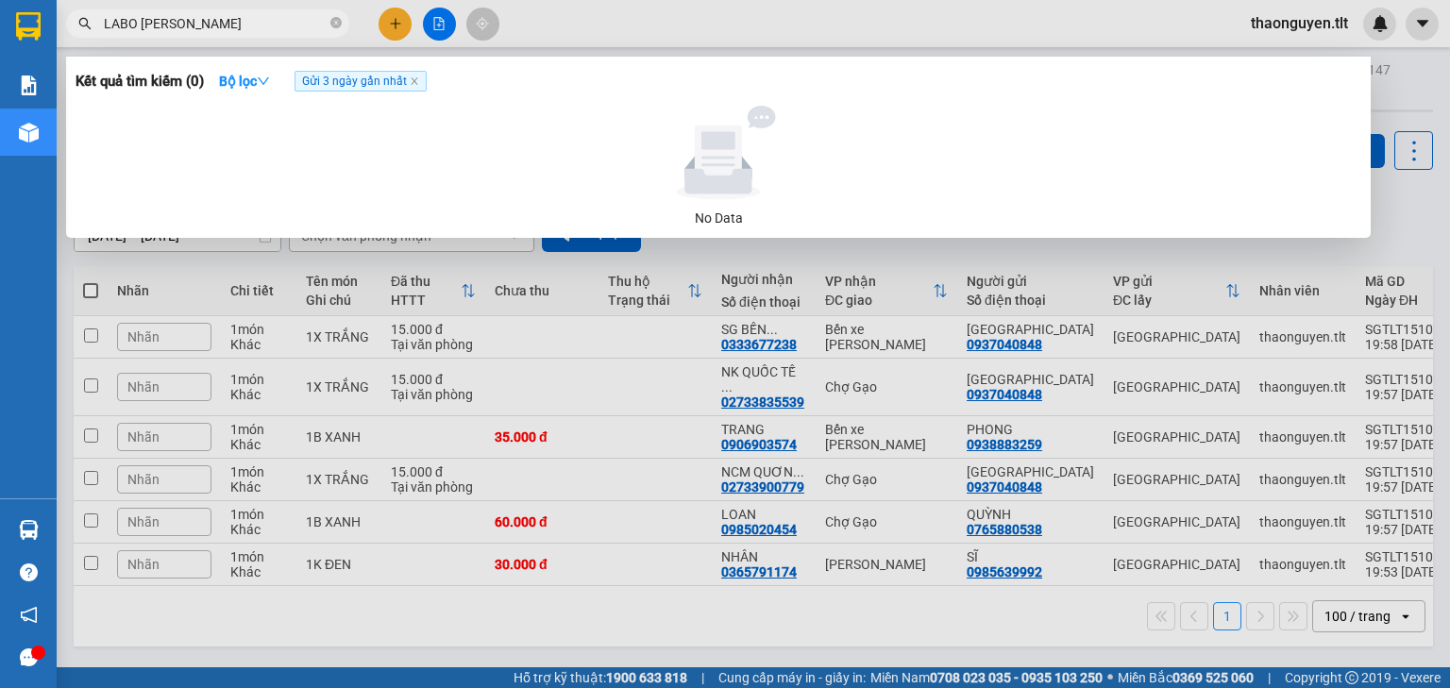
click at [262, 30] on input "LABO ANH TÀI" at bounding box center [215, 23] width 223 height 21
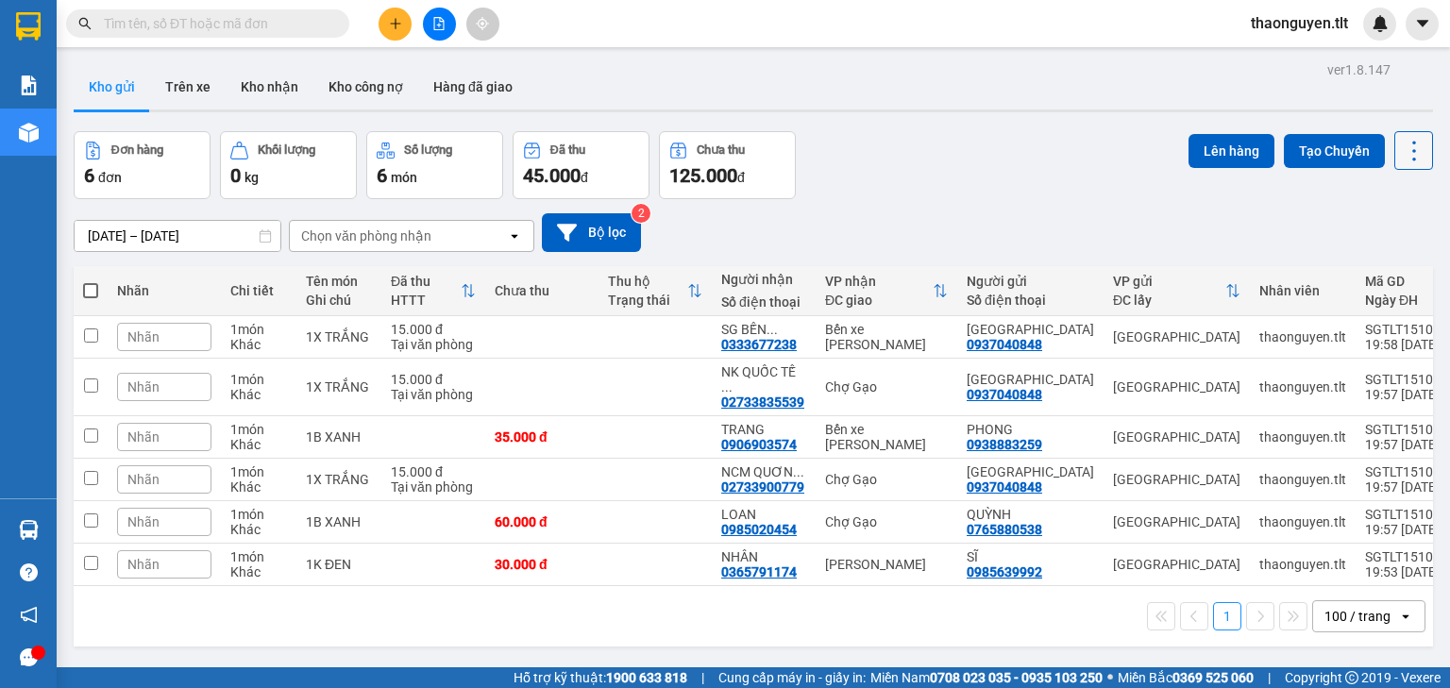
click at [1404, 140] on icon at bounding box center [1413, 151] width 26 height 26
click at [1382, 266] on span "Làm mới" at bounding box center [1375, 269] width 52 height 19
click at [1400, 144] on icon at bounding box center [1413, 151] width 26 height 26
click at [1375, 269] on span "Làm mới" at bounding box center [1375, 269] width 52 height 19
click at [1400, 141] on icon at bounding box center [1413, 151] width 26 height 26
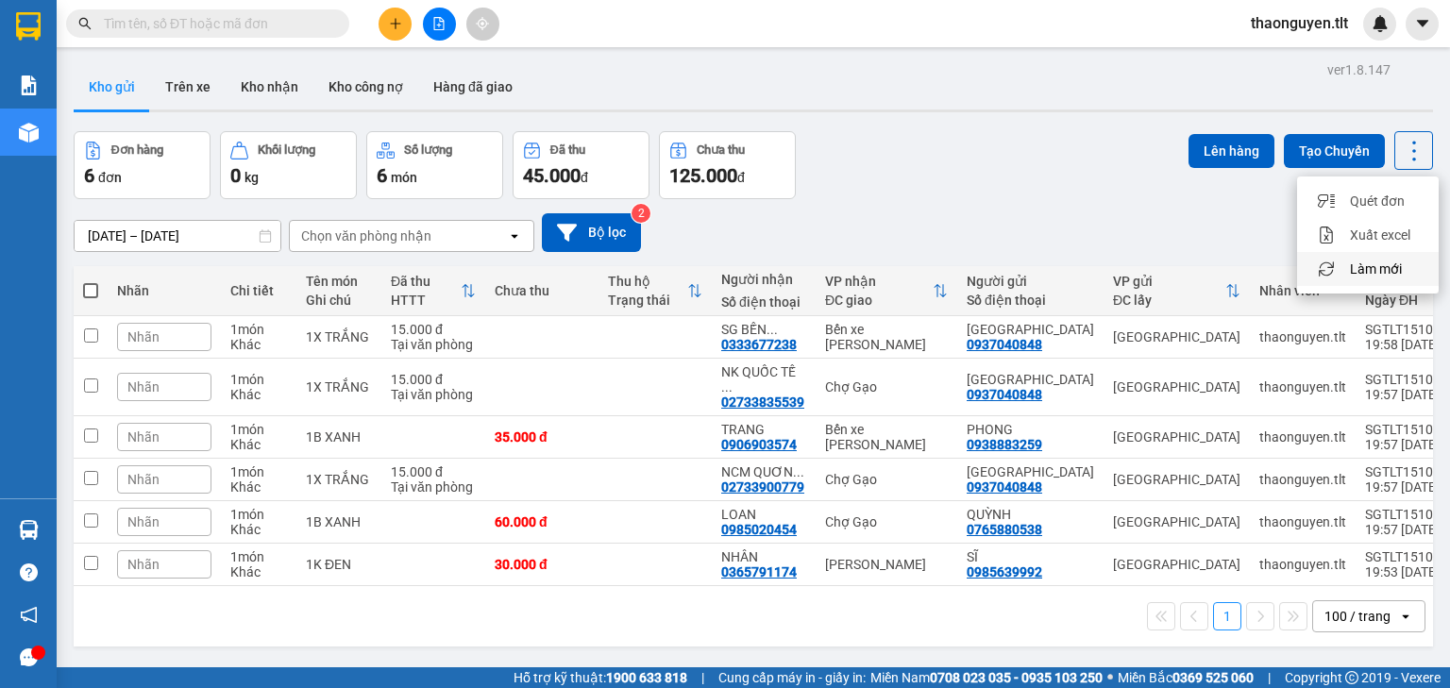
click at [1379, 271] on span "Làm mới" at bounding box center [1375, 269] width 52 height 19
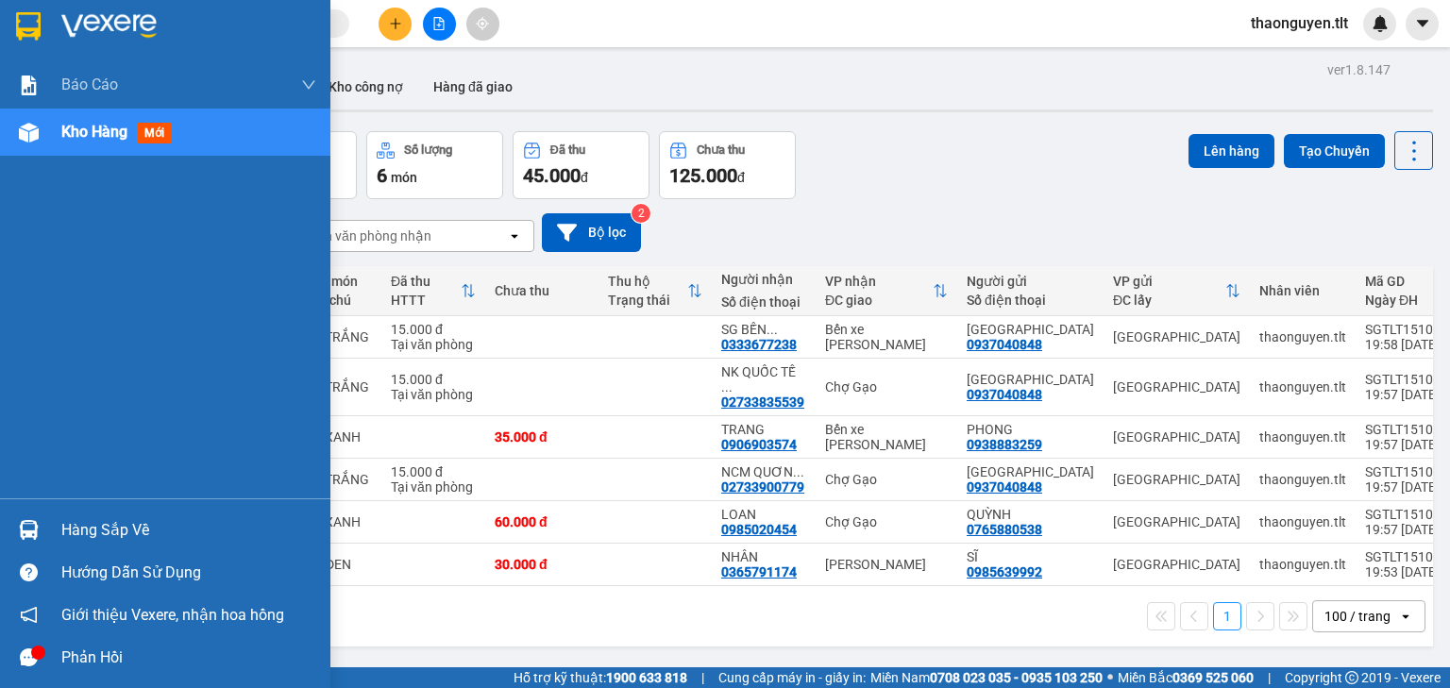
click at [62, 530] on div "Hàng sắp về" at bounding box center [188, 530] width 255 height 28
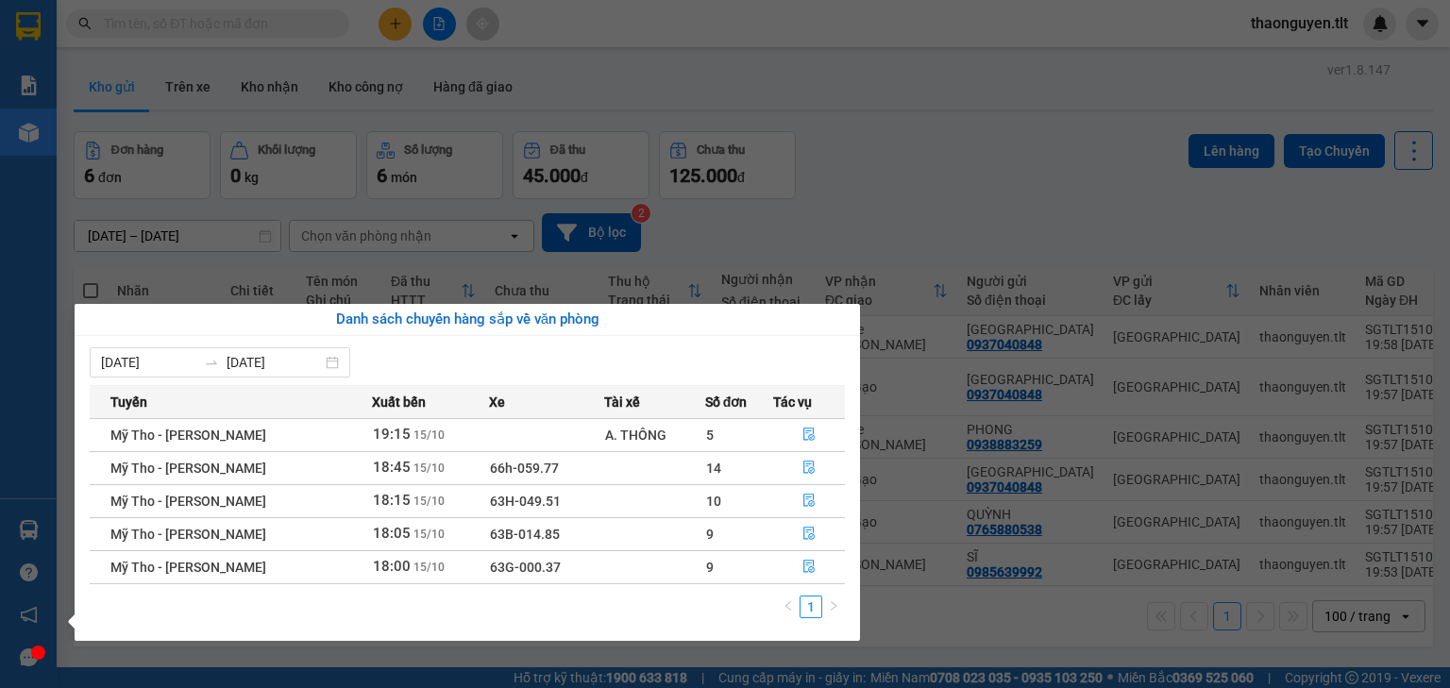
click at [984, 223] on section "Kết quả tìm kiếm ( 0 ) Bộ lọc Gửi 3 ngày gần nhất No Data thaonguyen.tlt Báo cá…" at bounding box center [725, 344] width 1450 height 688
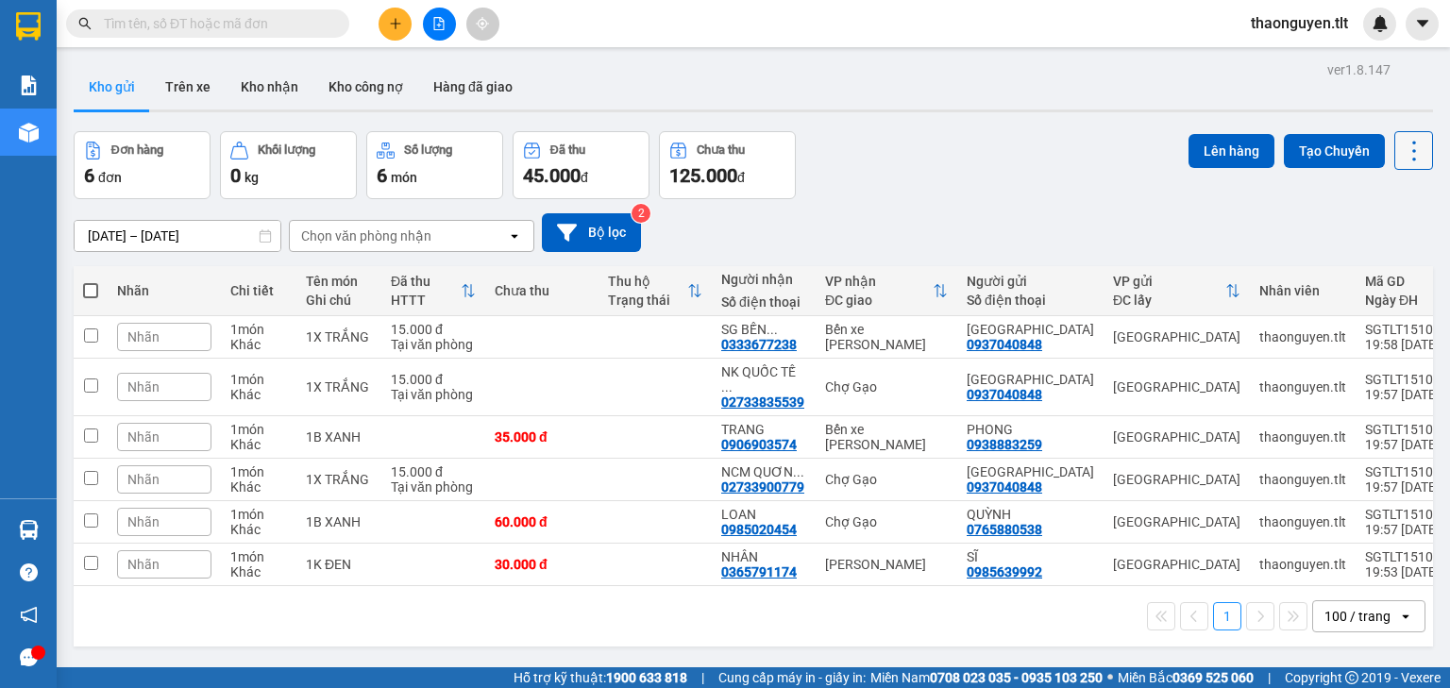
click at [1400, 151] on icon at bounding box center [1413, 151] width 26 height 26
click at [1376, 264] on span "Làm mới" at bounding box center [1375, 269] width 52 height 19
drag, startPoint x: 1400, startPoint y: 151, endPoint x: 1391, endPoint y: 139, distance: 14.9
click at [1400, 141] on icon at bounding box center [1413, 151] width 26 height 26
click at [1380, 272] on span "Làm mới" at bounding box center [1375, 269] width 52 height 19
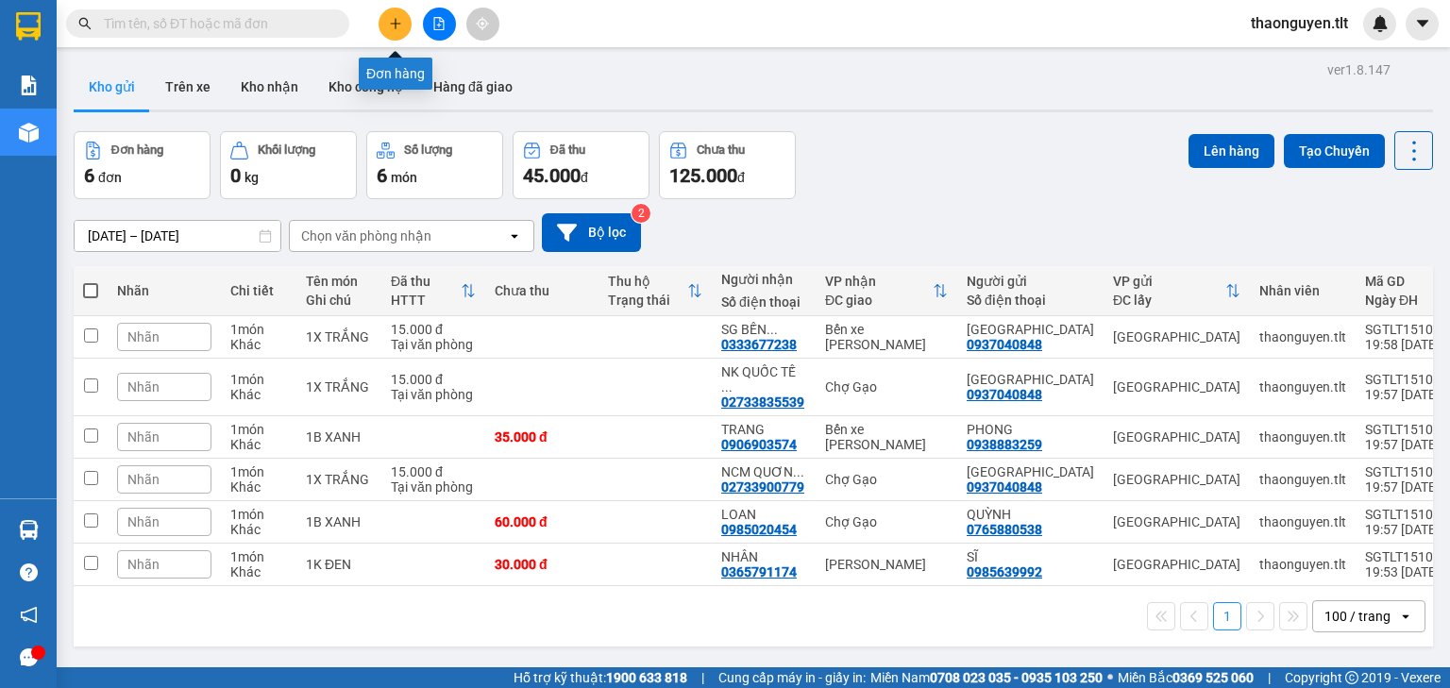
click at [404, 26] on button at bounding box center [394, 24] width 33 height 33
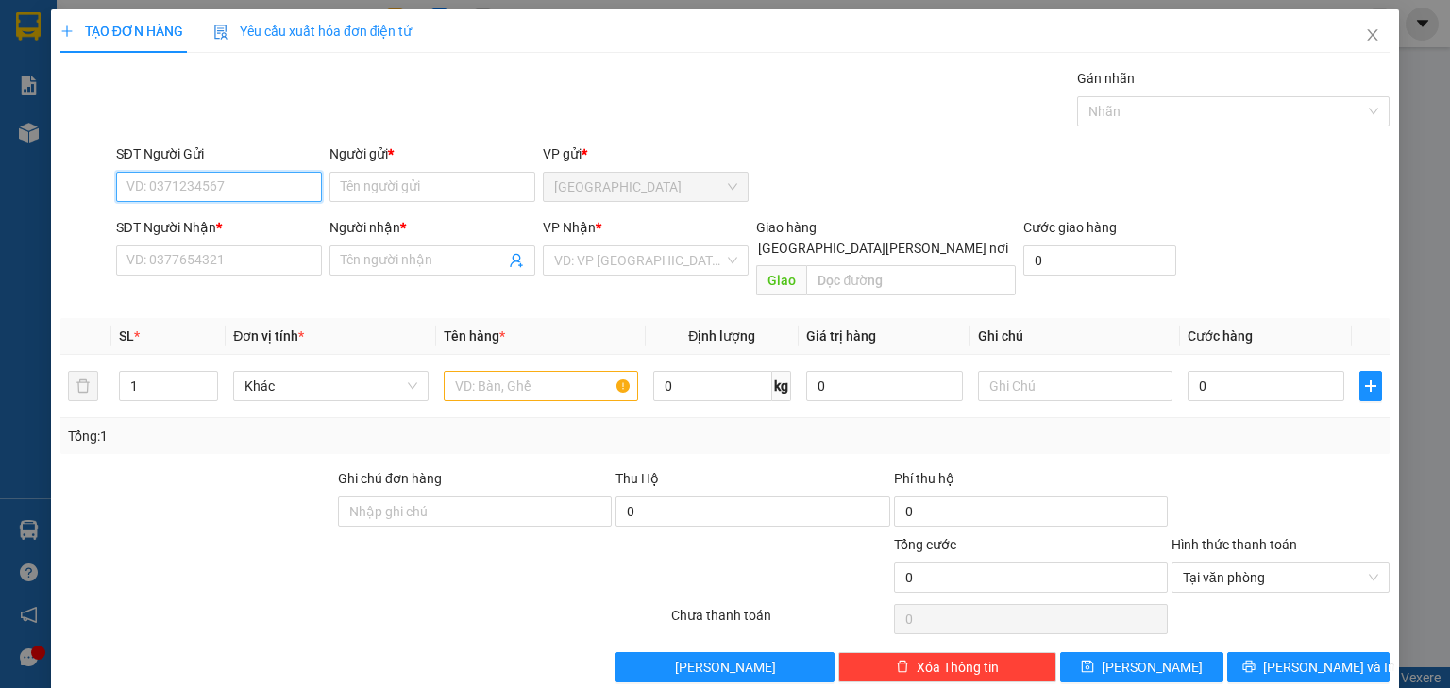
click at [211, 191] on input "SĐT Người Gửi" at bounding box center [219, 187] width 206 height 30
type input "07089495"
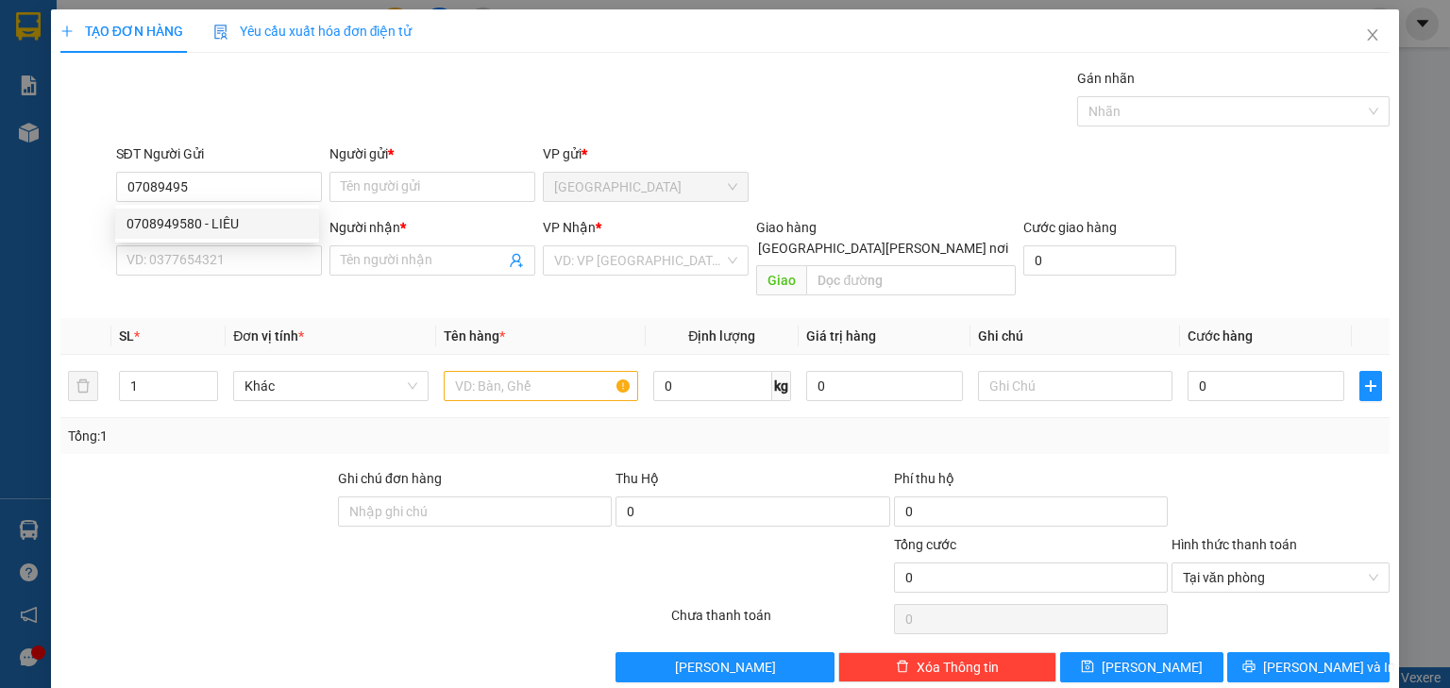
click at [262, 240] on div "0708949580 0708949580 - LIÊU" at bounding box center [217, 224] width 204 height 38
drag, startPoint x: 255, startPoint y: 260, endPoint x: 264, endPoint y: 269, distance: 12.7
click at [255, 260] on input "SĐT Người Nhận *" at bounding box center [219, 260] width 206 height 30
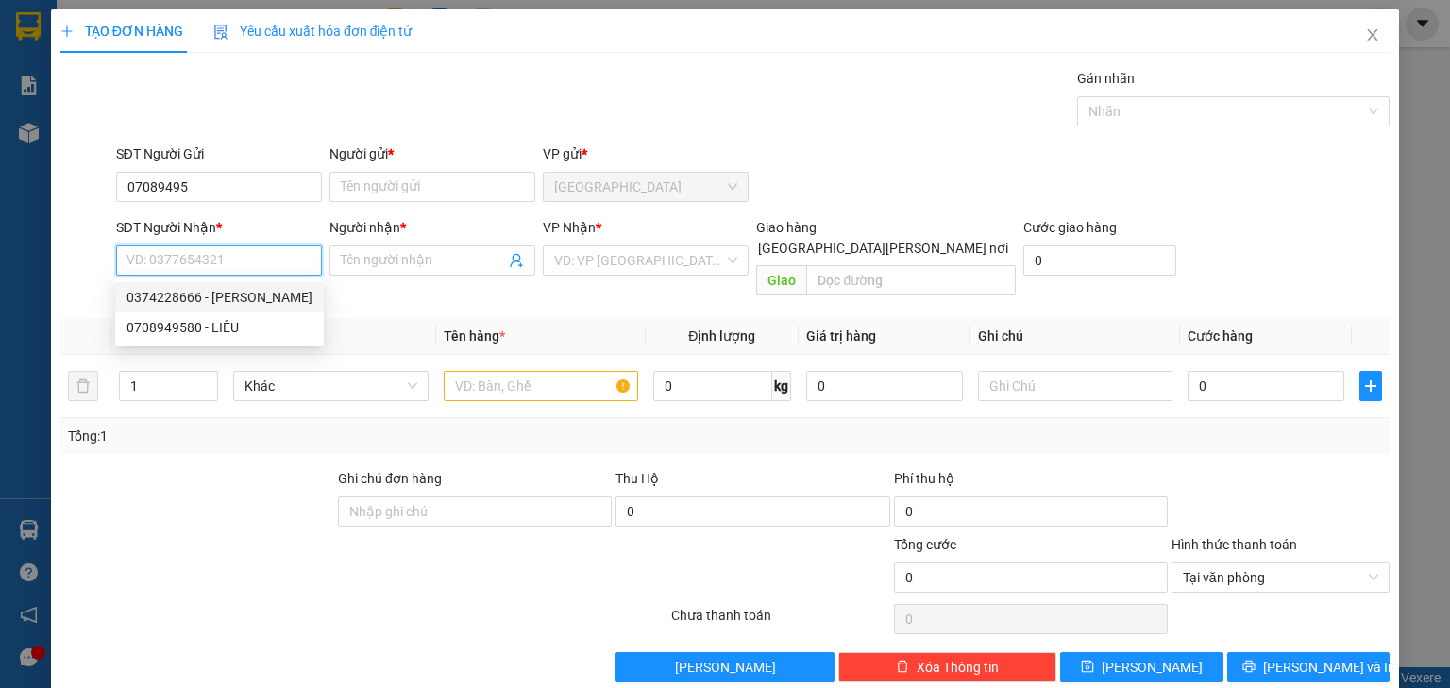
click at [230, 298] on div "0374228666 - CƯỜNG" at bounding box center [219, 297] width 186 height 21
type input "0374228666"
type input "CƯỜNG"
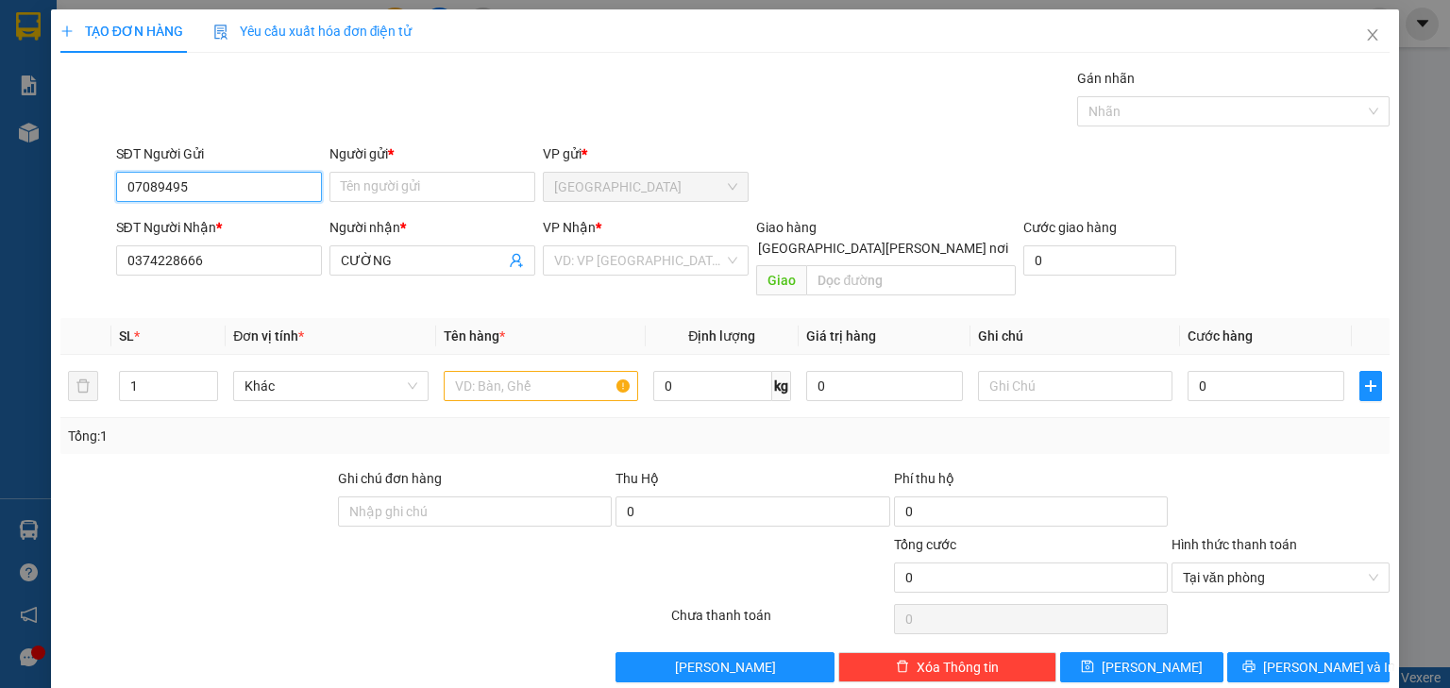
click at [246, 181] on input "07089495" at bounding box center [219, 187] width 206 height 30
click at [250, 226] on div "0708949580 - LIÊU" at bounding box center [216, 223] width 181 height 21
type input "0708949580"
type input "LIÊU"
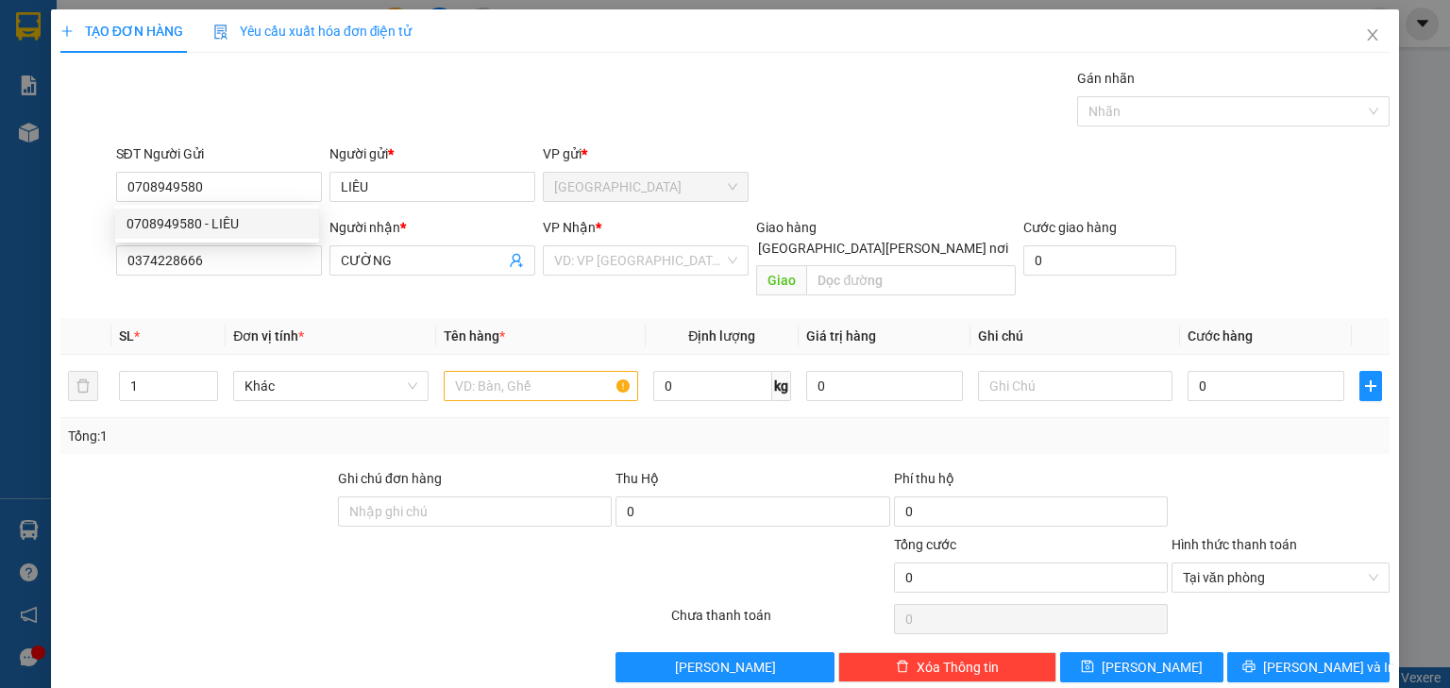
click at [631, 277] on div "VP Nhận * VD: VP Sài Gòn" at bounding box center [646, 250] width 206 height 66
click at [612, 318] on th "Tên hàng *" at bounding box center [541, 336] width 210 height 37
click at [631, 272] on input "search" at bounding box center [639, 260] width 170 height 28
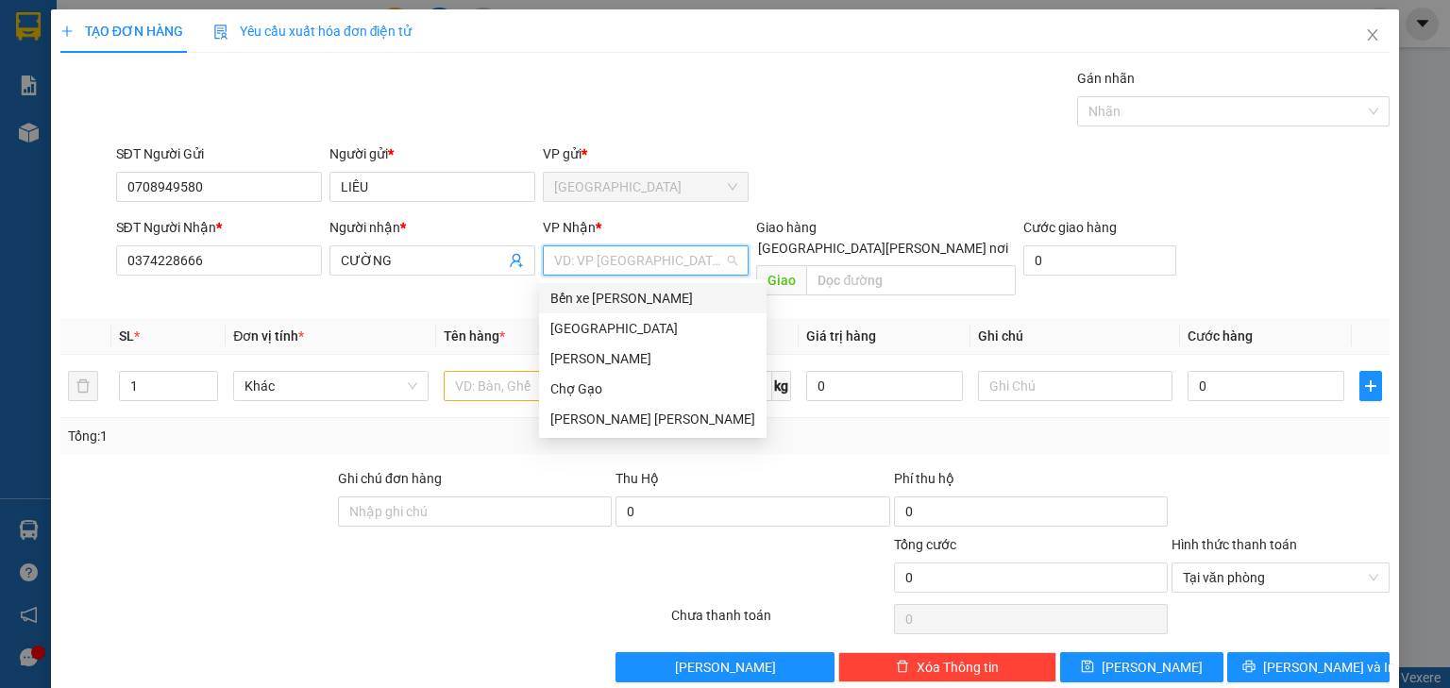
click at [627, 295] on div "Bến xe [GEOGRAPHIC_DATA]" at bounding box center [652, 298] width 205 height 21
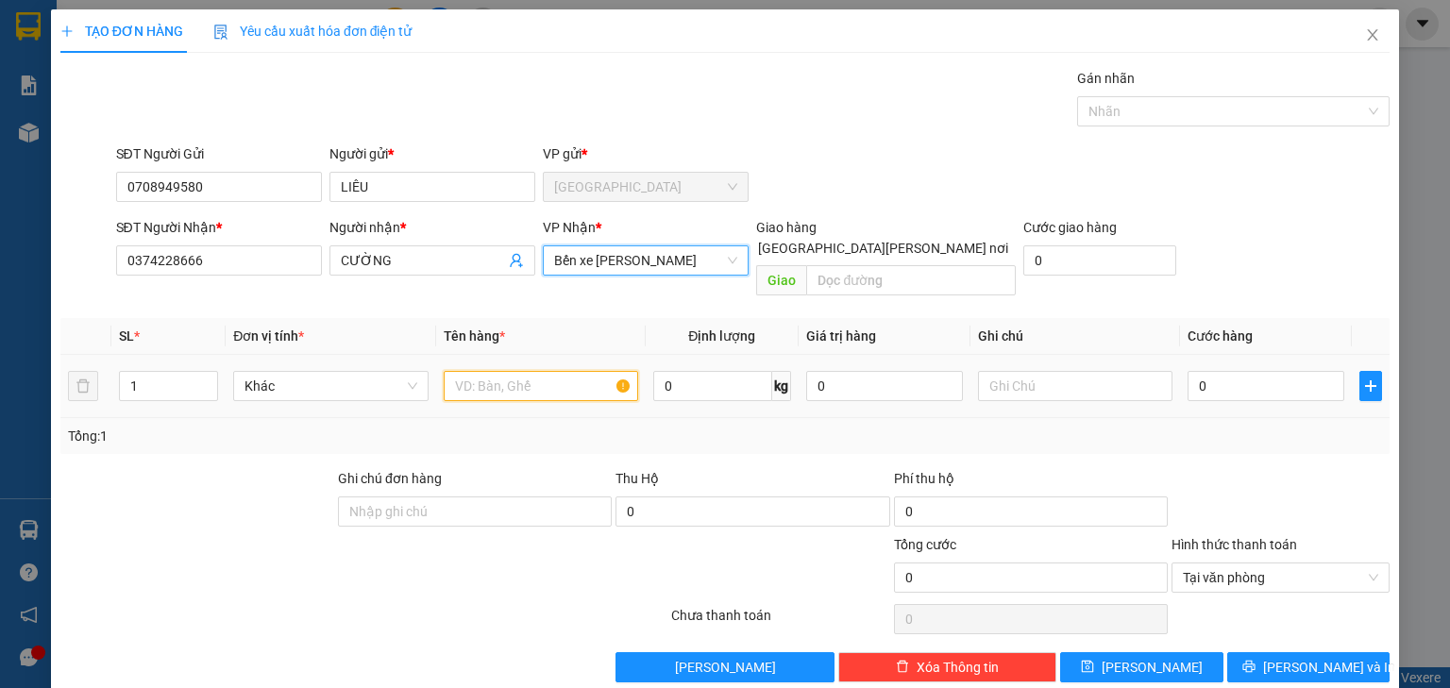
click at [504, 371] on input "text" at bounding box center [541, 386] width 194 height 30
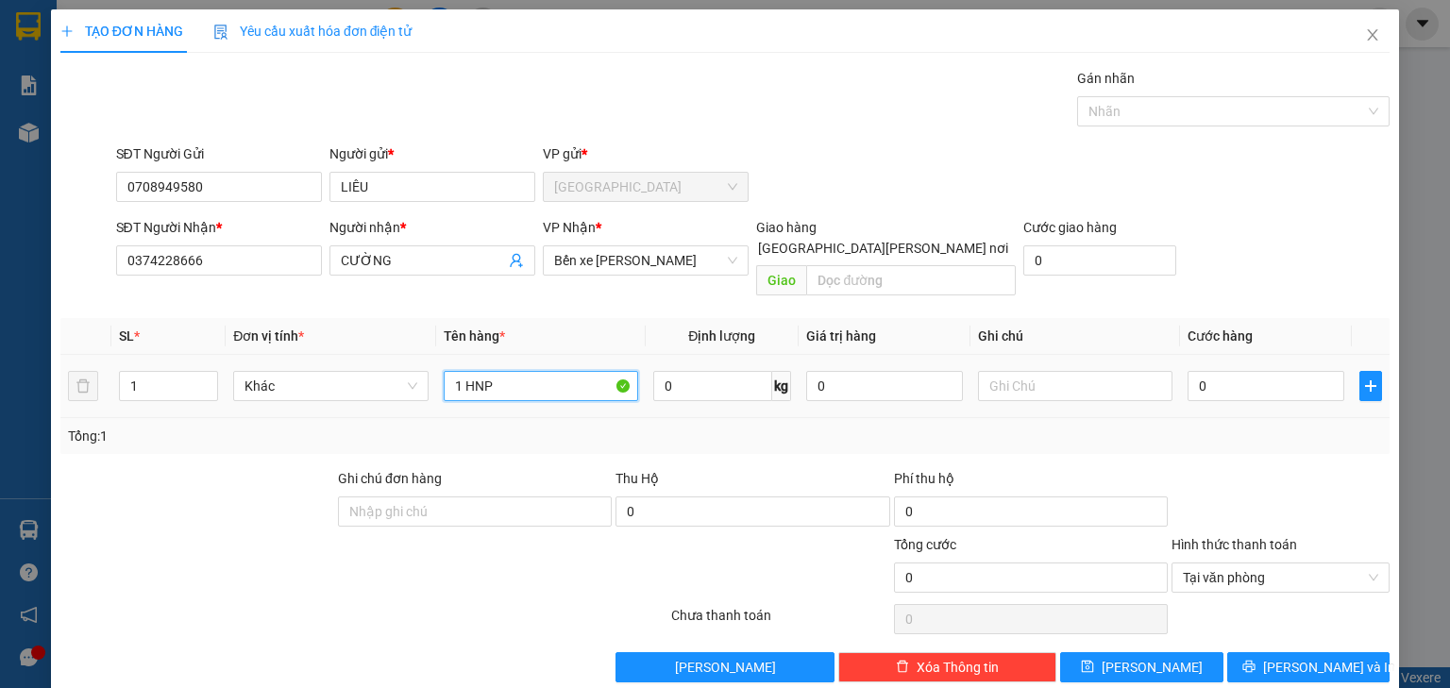
type input "1 HNP"
type input "002"
type input "2"
type input "0.020"
type input "20"
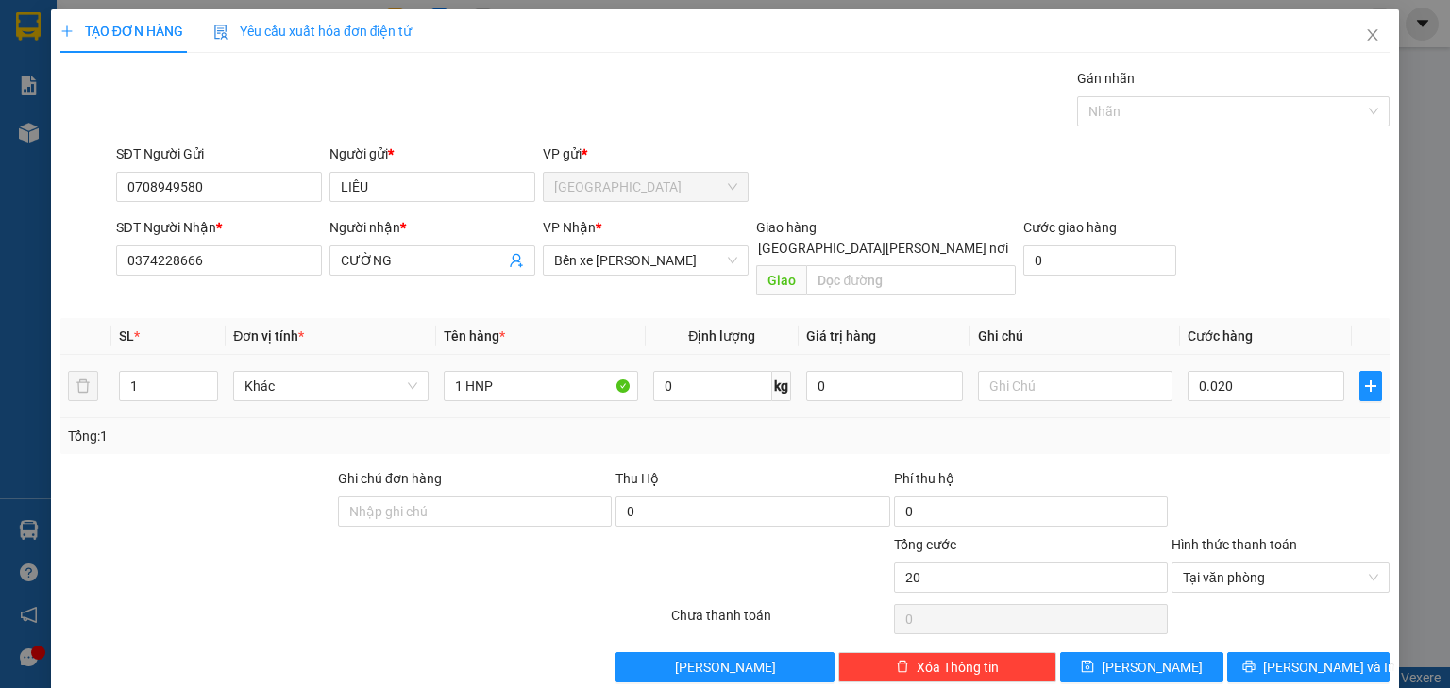
type input "20.000"
click at [1296, 234] on div "SĐT Người Nhận * 0374228666 Người nhận * CƯỜNG VP Nhận * Bến xe Tiền Giang Giao…" at bounding box center [753, 260] width 1282 height 87
type input "20.000"
click at [1334, 652] on button "[PERSON_NAME] và In" at bounding box center [1308, 667] width 163 height 30
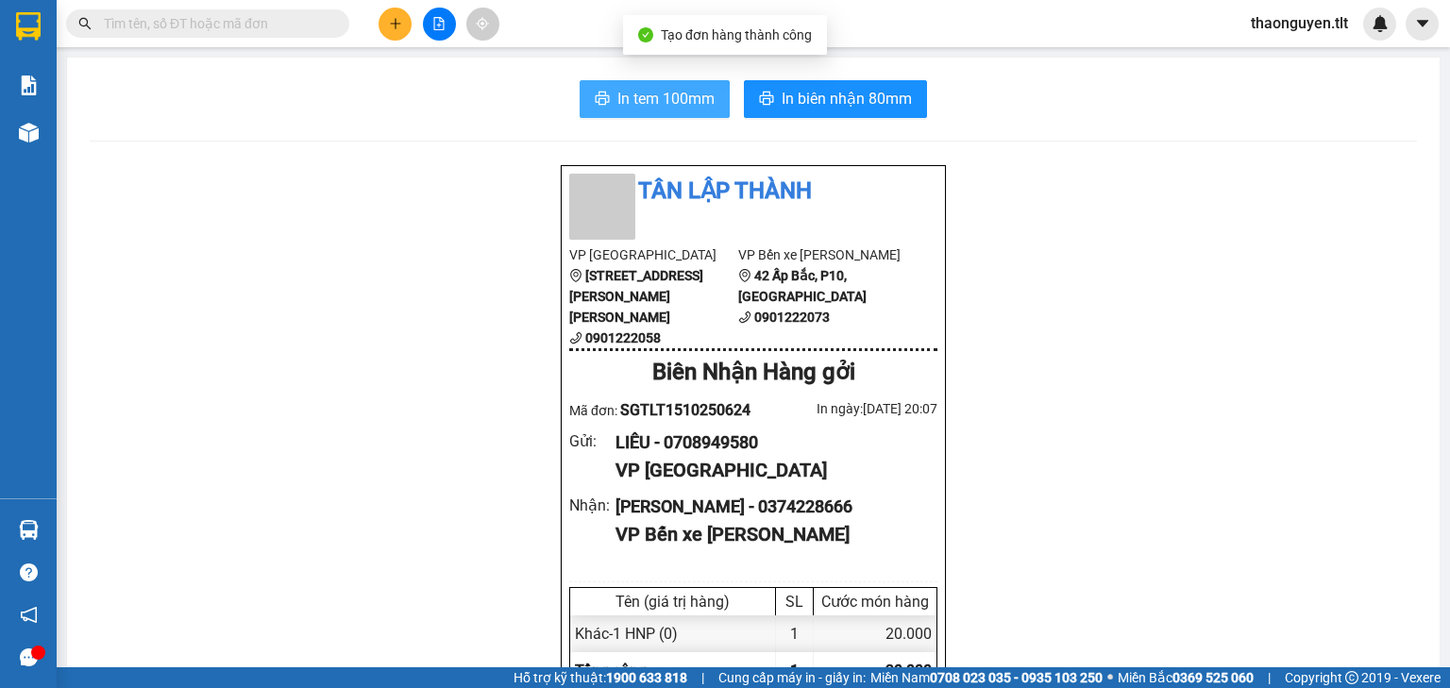
click at [662, 94] on span "In tem 100mm" at bounding box center [665, 99] width 97 height 24
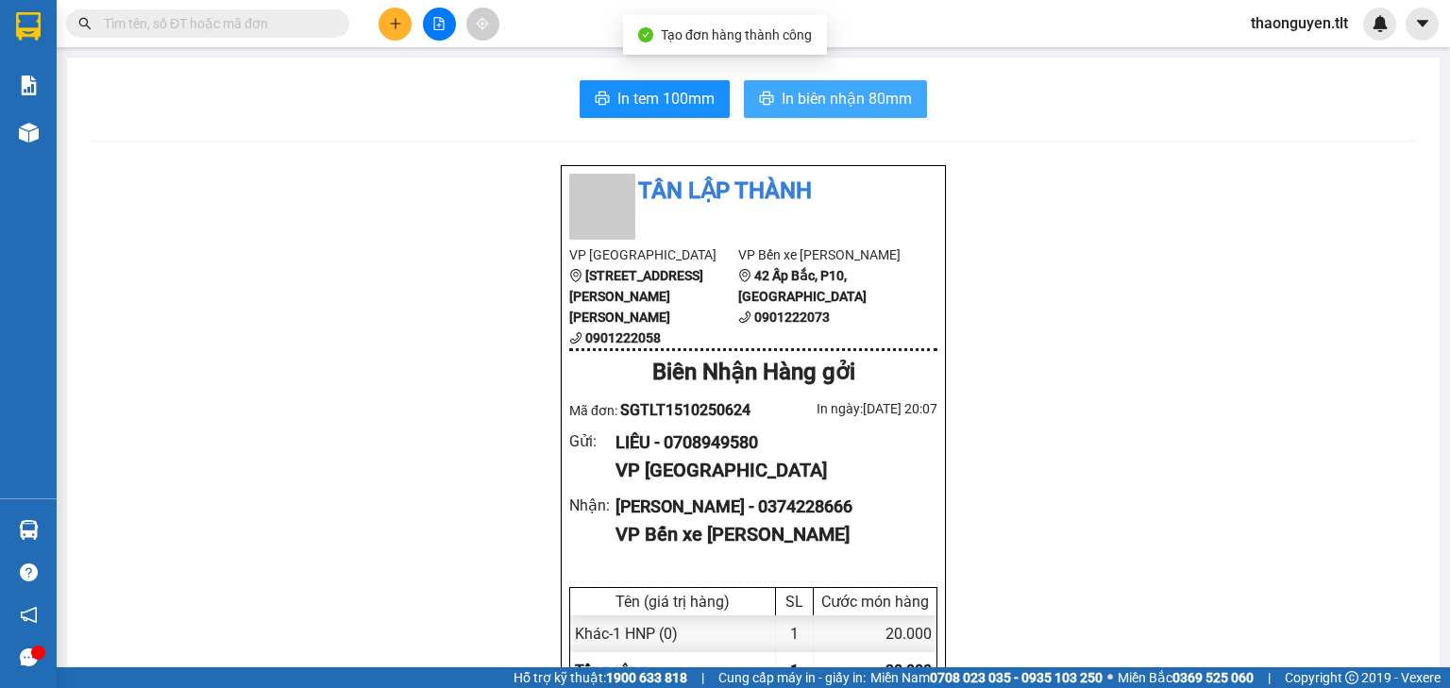
scroll to position [113, 0]
click at [819, 106] on span "In biên nhận 80mm" at bounding box center [846, 99] width 130 height 24
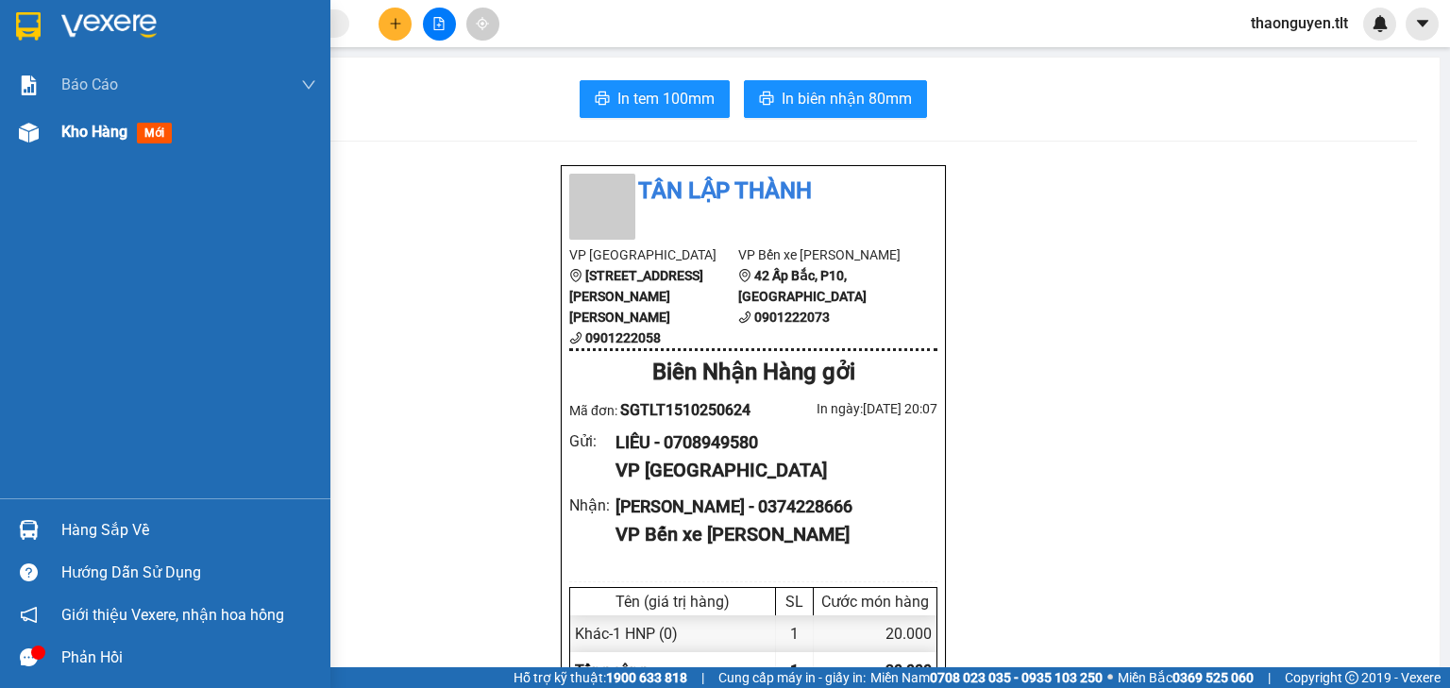
click at [98, 138] on span "Kho hàng" at bounding box center [94, 132] width 66 height 18
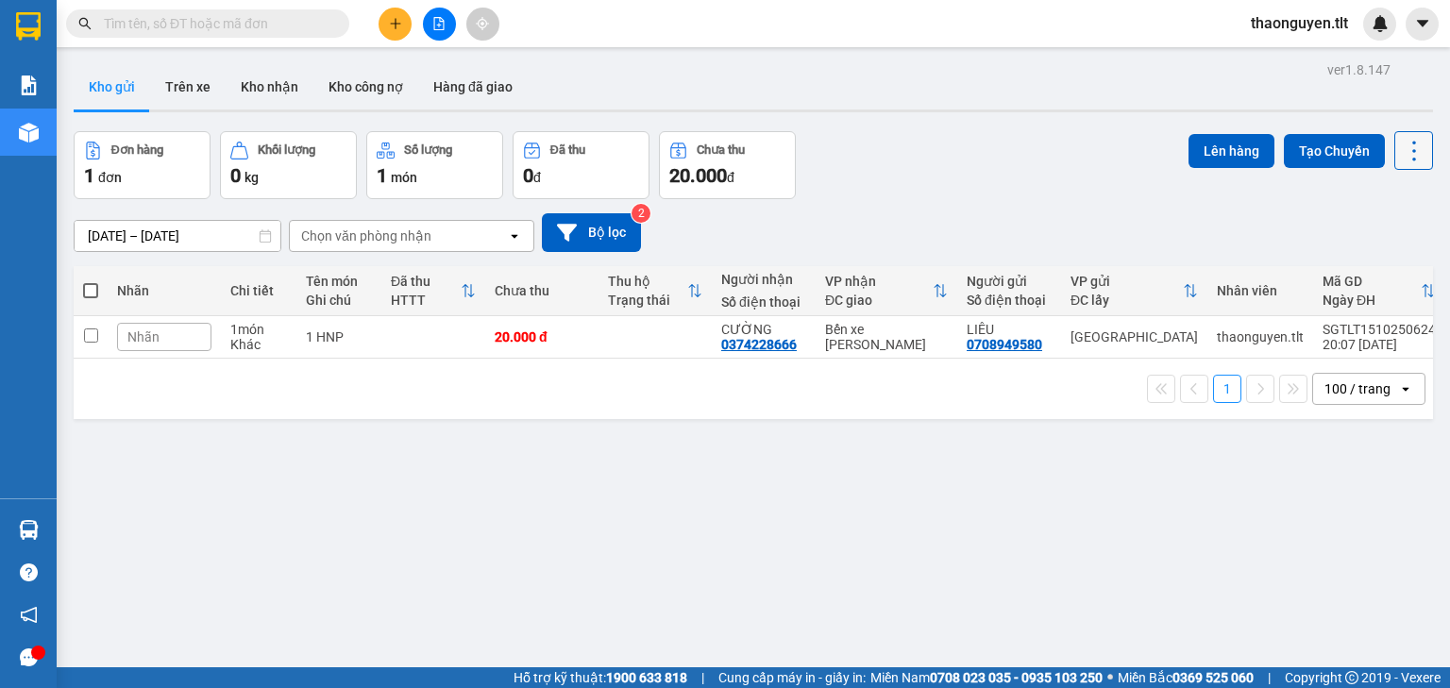
click at [1400, 155] on icon at bounding box center [1413, 151] width 26 height 26
click at [1347, 267] on div "Làm mới" at bounding box center [1367, 269] width 111 height 19
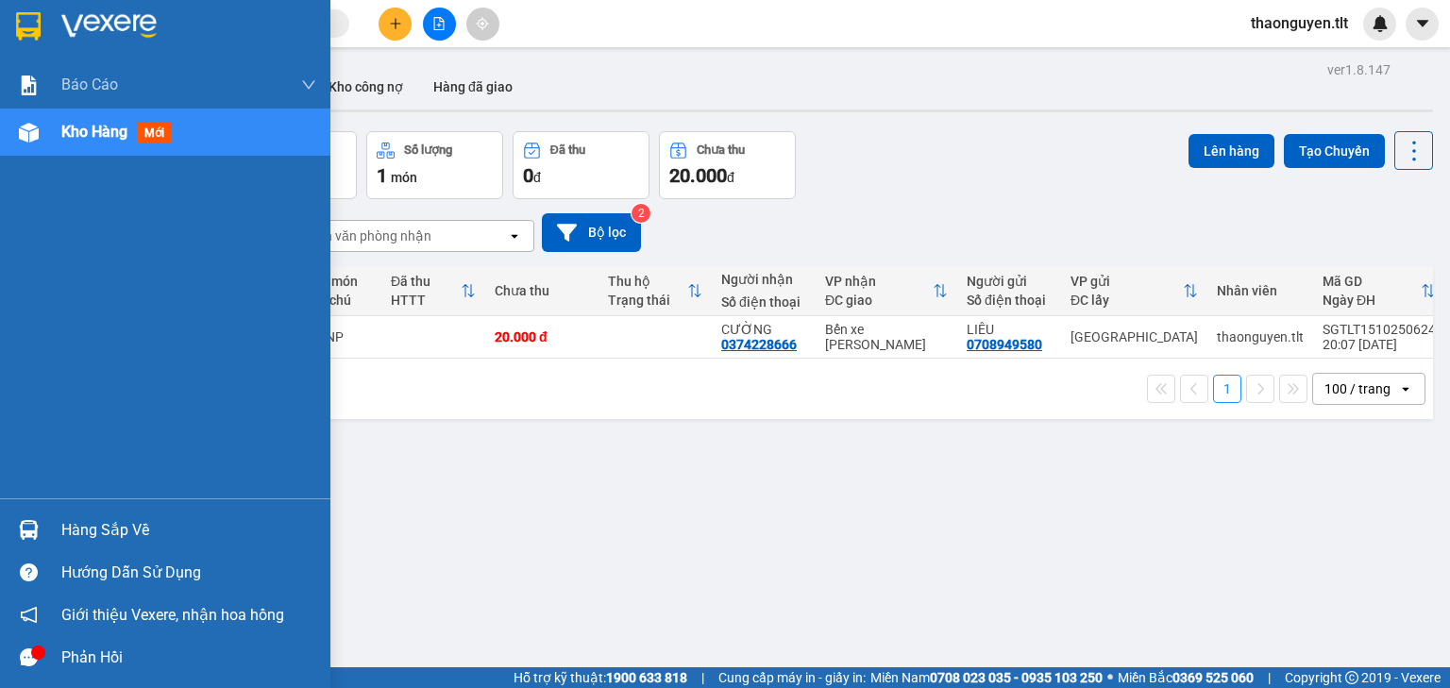
click at [53, 535] on div "Hàng sắp về" at bounding box center [165, 530] width 330 height 42
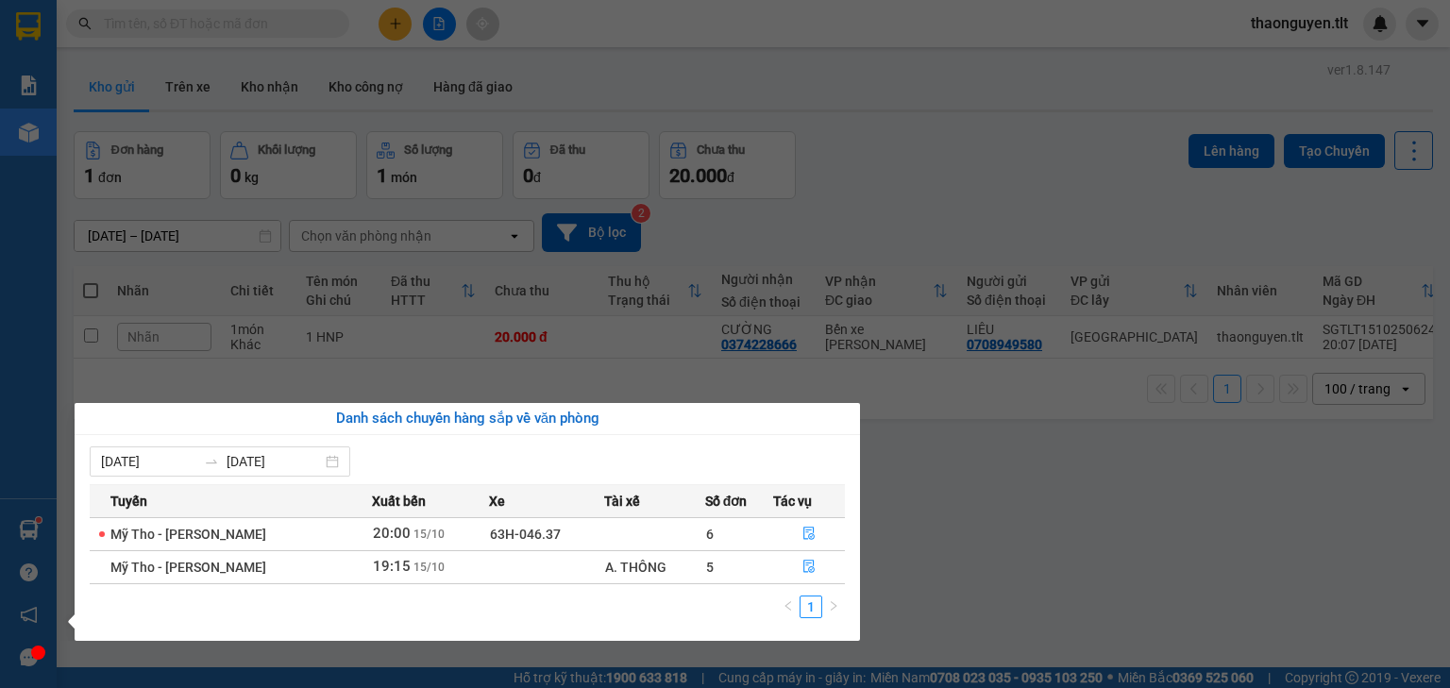
click at [923, 562] on section "Kết quả tìm kiếm ( 0 ) Bộ lọc Gửi 3 ngày gần nhất No Data thaonguyen.tlt Báo cá…" at bounding box center [725, 344] width 1450 height 688
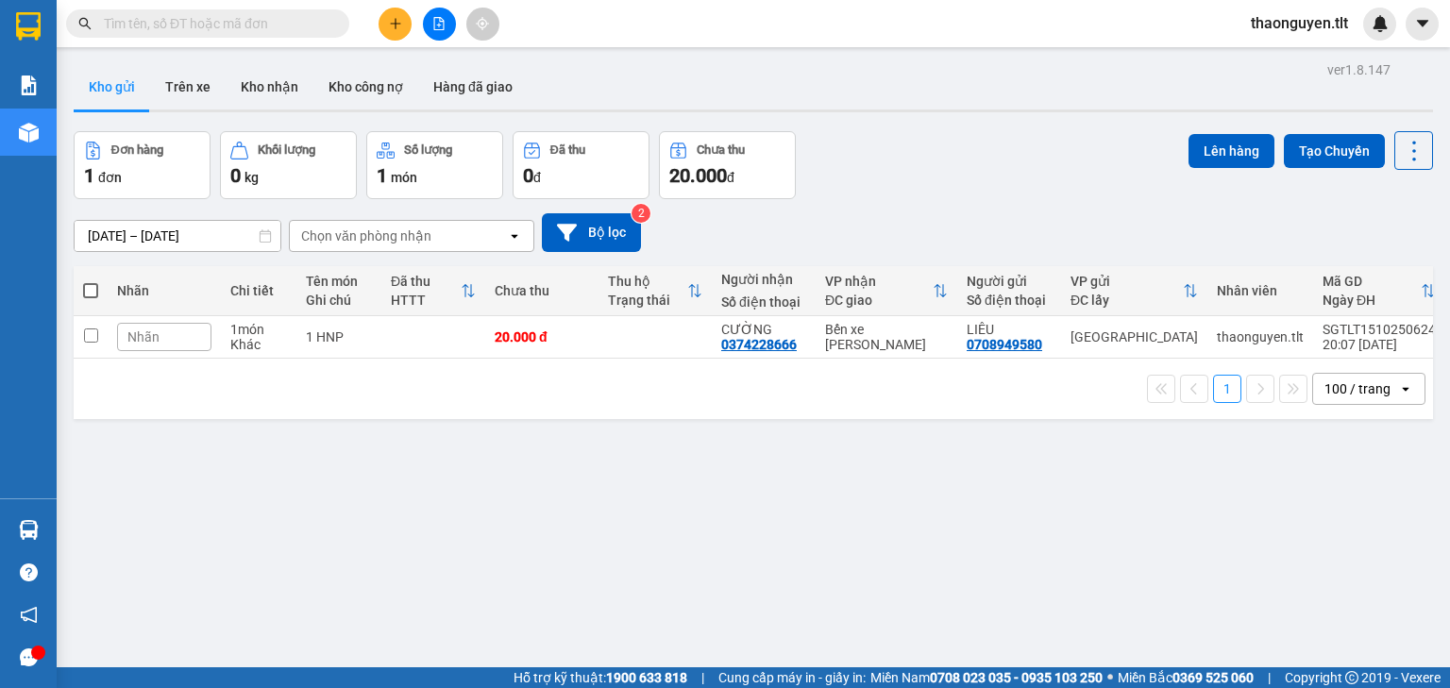
click at [1382, 157] on div "Lên hàng Tạo Chuyến" at bounding box center [1310, 150] width 244 height 39
click at [1390, 170] on div "Lên hàng Tạo Chuyến" at bounding box center [1310, 165] width 244 height 68
click at [1400, 162] on icon at bounding box center [1413, 151] width 26 height 26
click at [1366, 284] on li "Làm mới" at bounding box center [1368, 269] width 142 height 34
click at [434, 30] on button at bounding box center [439, 24] width 33 height 33
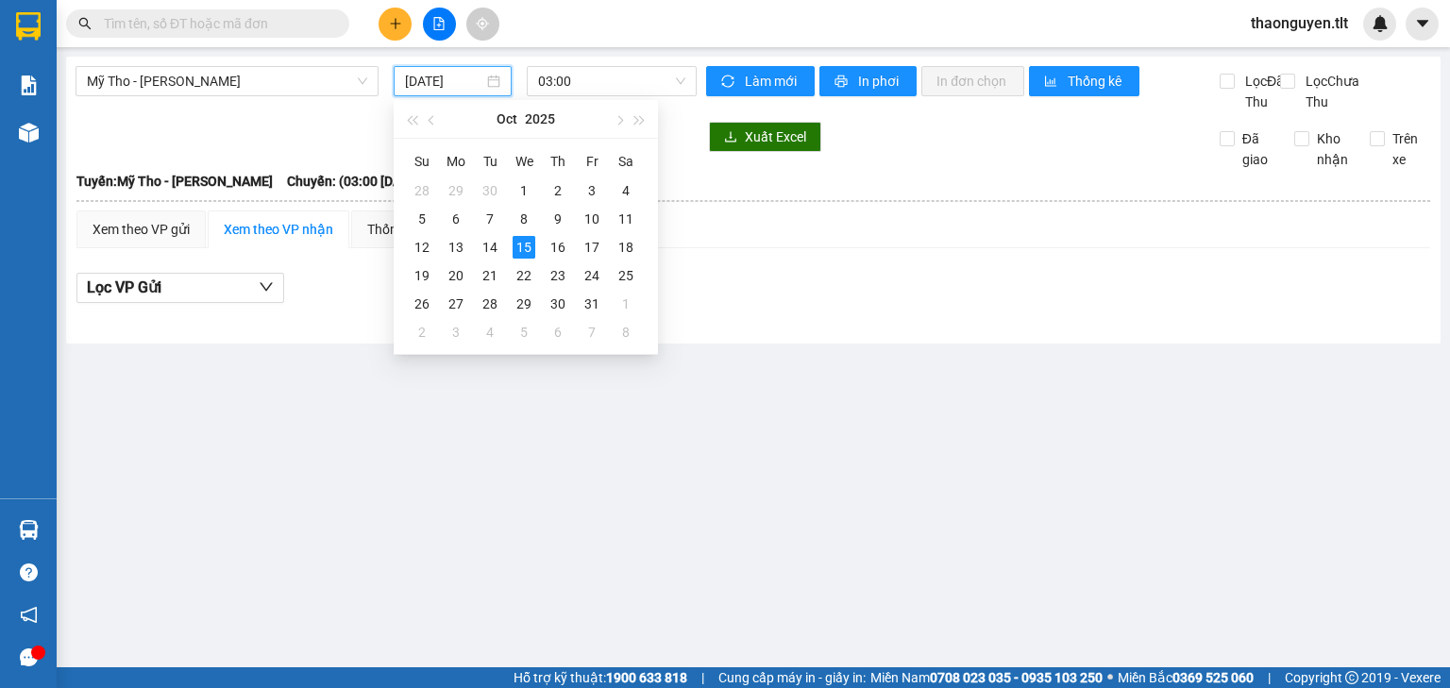
drag, startPoint x: 434, startPoint y: 75, endPoint x: 451, endPoint y: 75, distance: 17.0
click at [438, 75] on input "[DATE]" at bounding box center [443, 81] width 77 height 21
click at [561, 69] on span "03:00" at bounding box center [612, 81] width 148 height 28
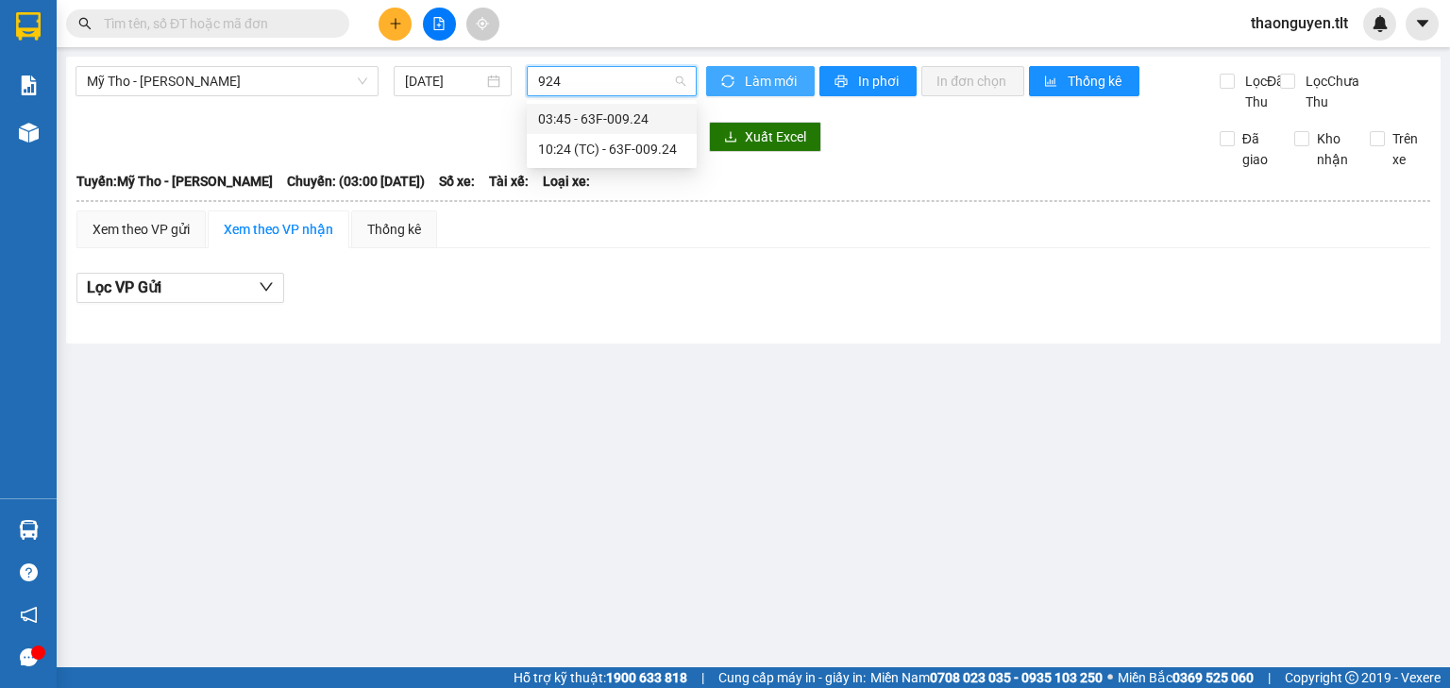
type input "924"
click at [765, 71] on span "Làm mới" at bounding box center [772, 81] width 55 height 21
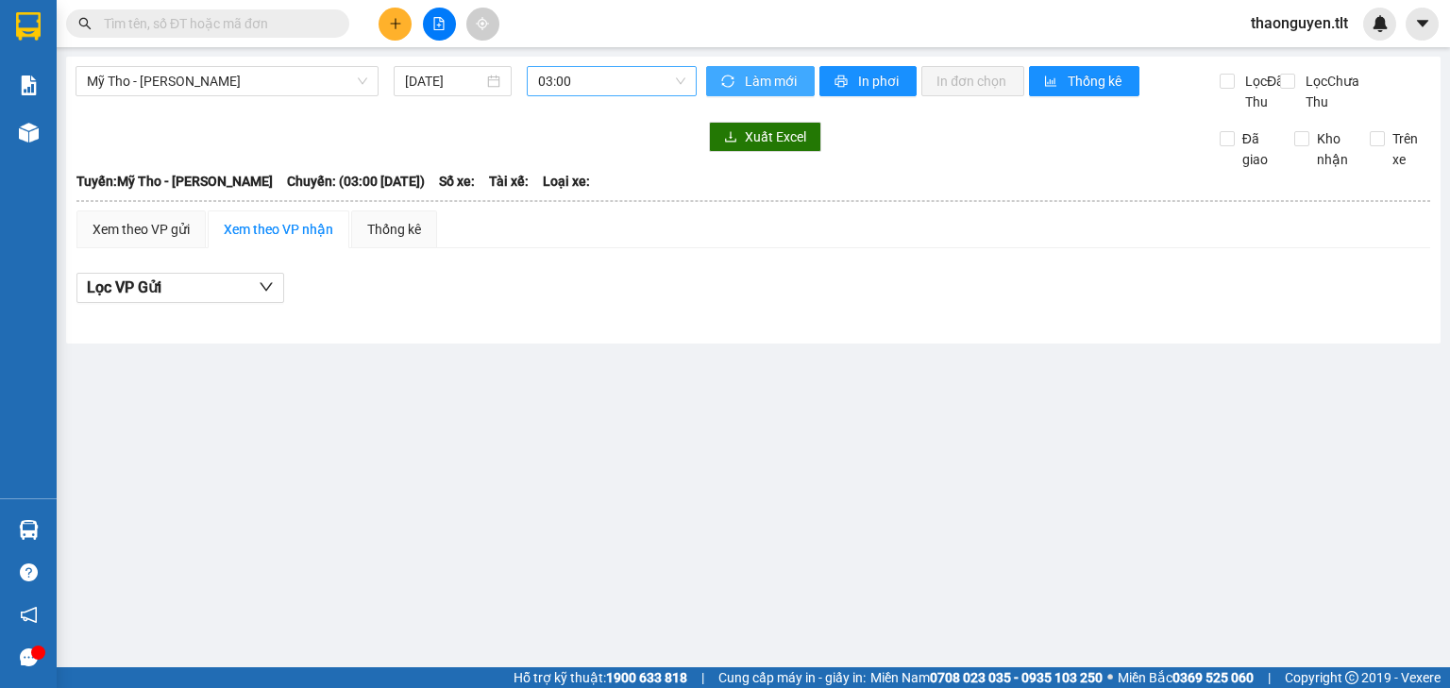
click at [765, 71] on span "Làm mới" at bounding box center [772, 81] width 55 height 21
drag, startPoint x: 765, startPoint y: 71, endPoint x: 613, endPoint y: 117, distance: 158.8
click at [763, 75] on span "Làm mới" at bounding box center [772, 81] width 55 height 21
click at [589, 75] on span "03:00" at bounding box center [612, 81] width 148 height 28
type input "984"
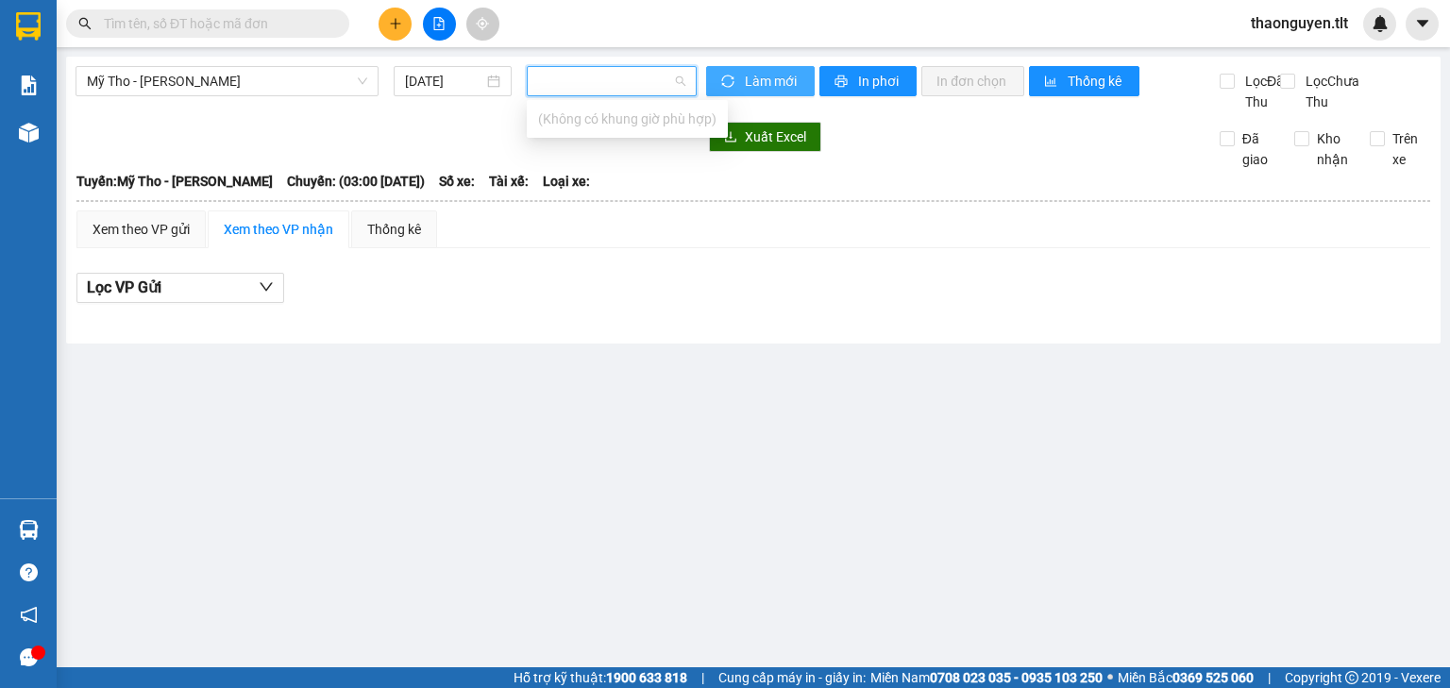
click at [727, 94] on button "Làm mới" at bounding box center [760, 81] width 109 height 30
click at [730, 93] on button "Làm mới" at bounding box center [760, 81] width 109 height 30
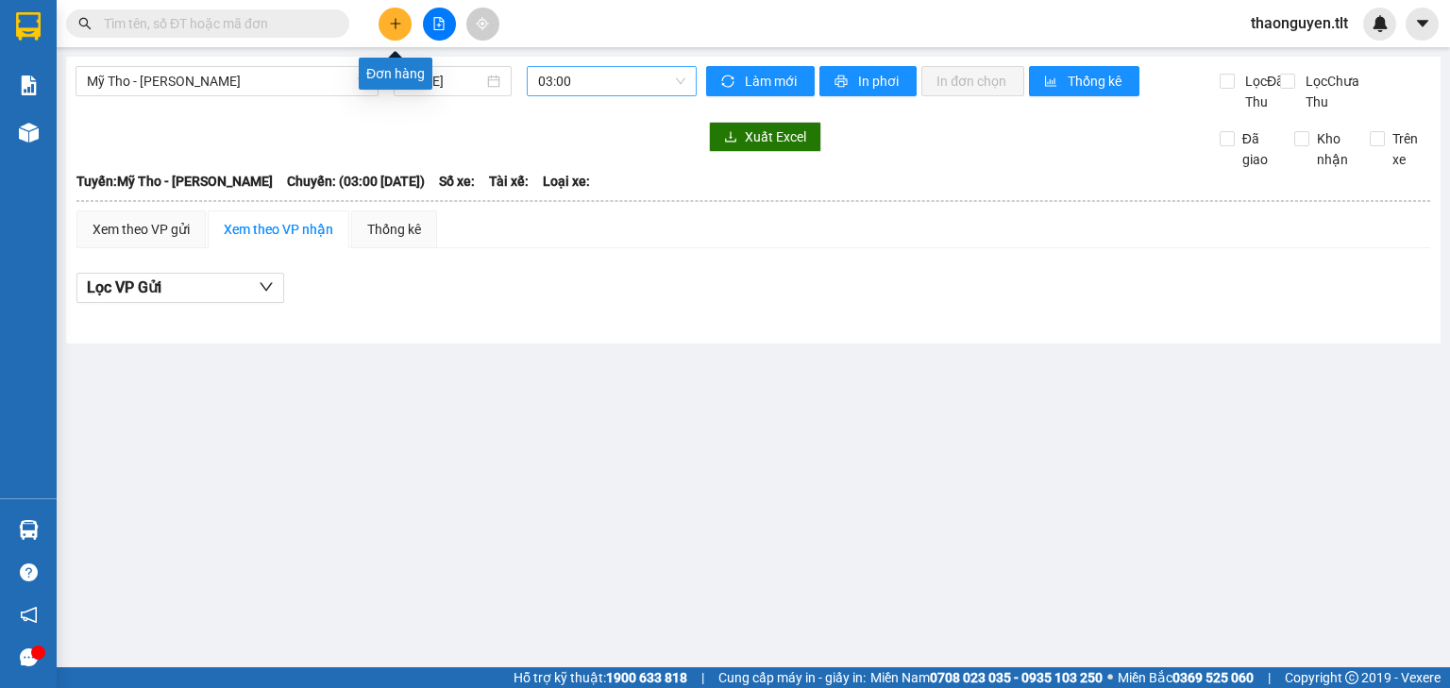
click at [389, 18] on icon "plus" at bounding box center [395, 23] width 13 height 13
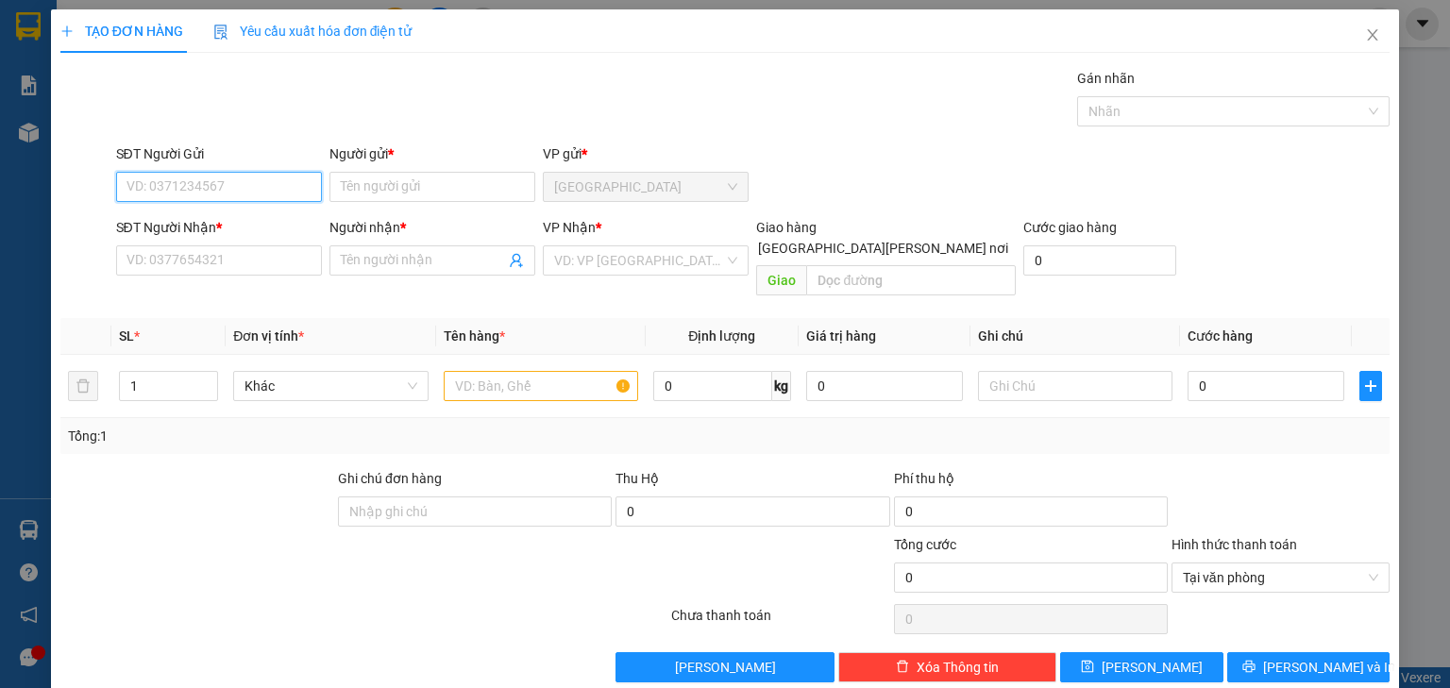
click at [153, 186] on input "SĐT Người Gửi" at bounding box center [219, 187] width 206 height 30
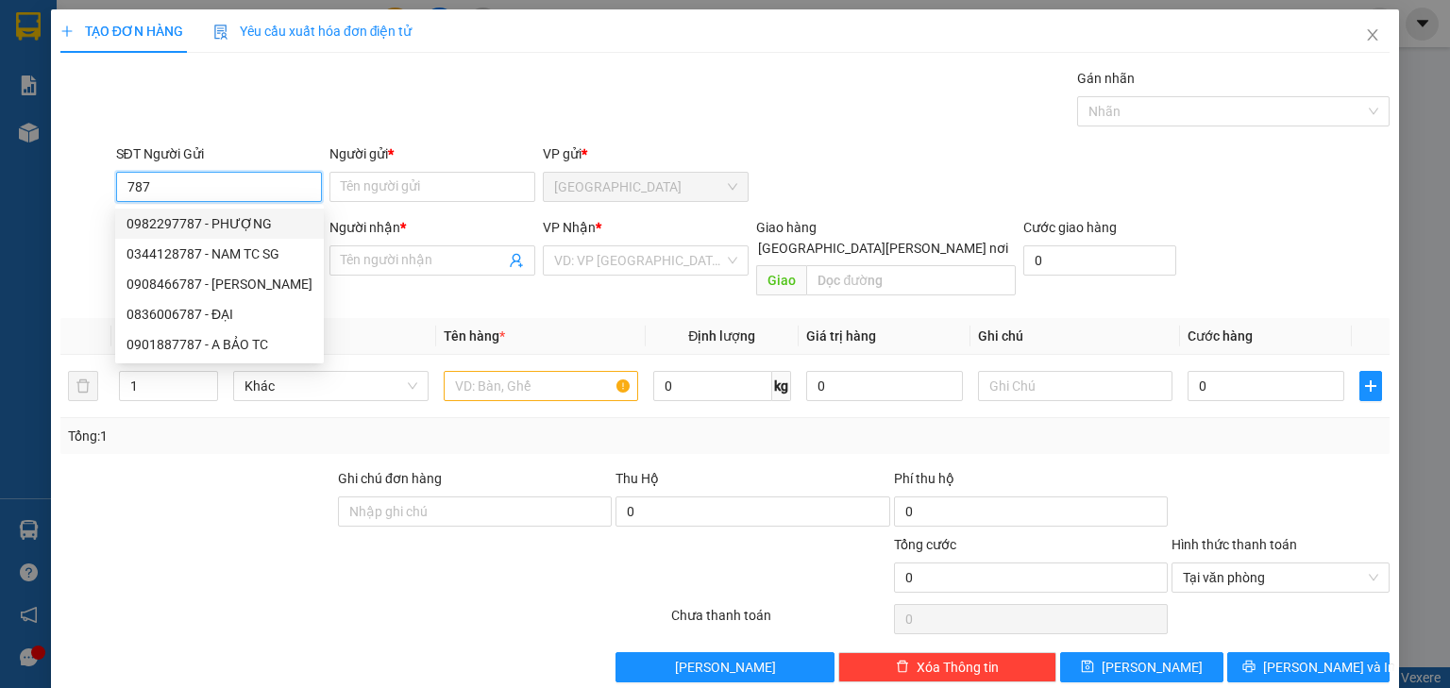
click at [167, 187] on input "787" at bounding box center [219, 187] width 206 height 30
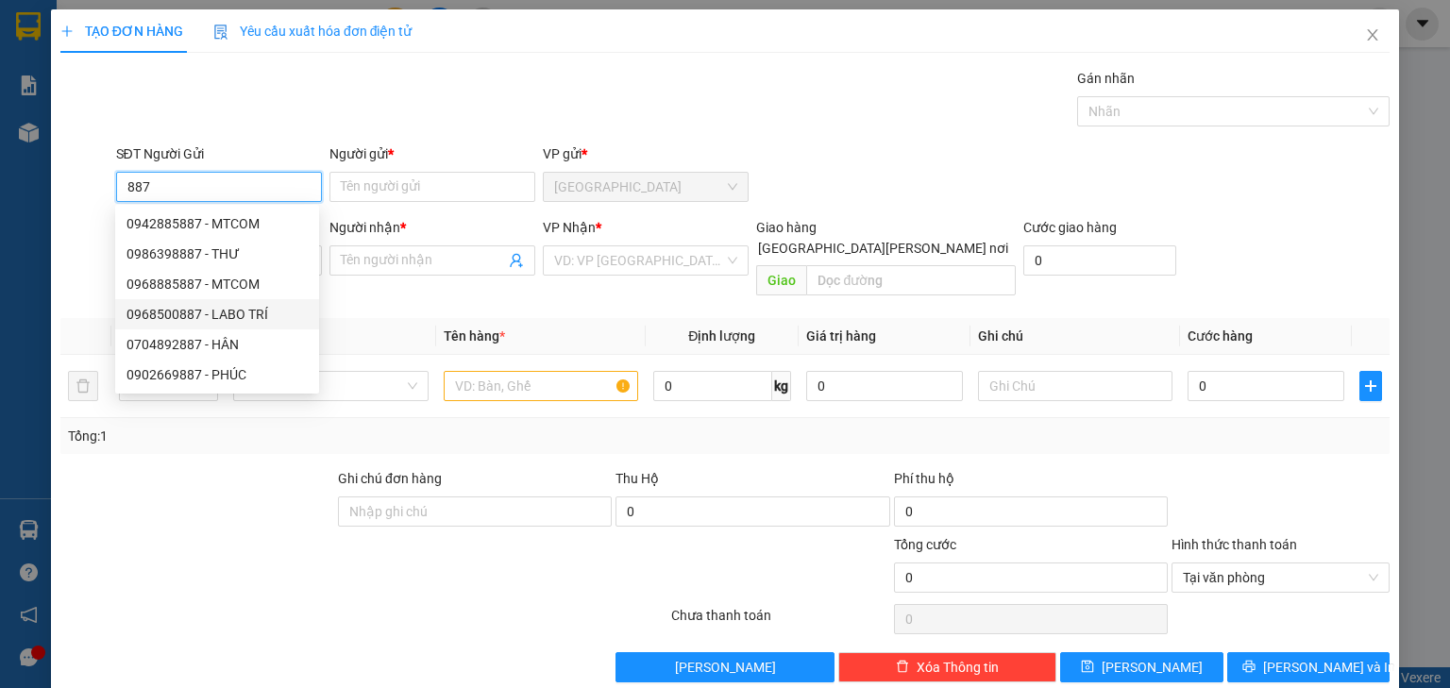
click at [236, 310] on div "0968500887 - LABO TRÍ" at bounding box center [216, 314] width 181 height 21
type input "0968500887"
type input "LABO TRÍ"
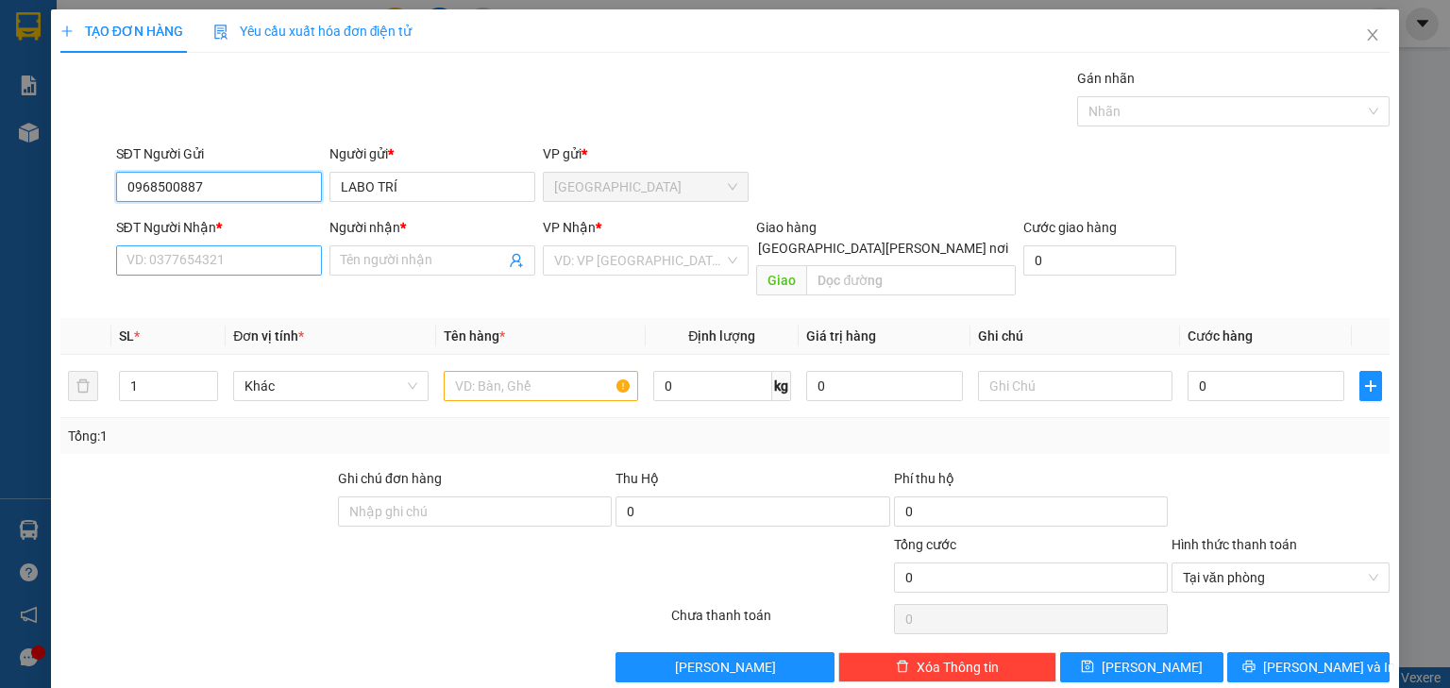
type input "0968500887"
click at [208, 245] on input "SĐT Người Nhận *" at bounding box center [219, 260] width 206 height 30
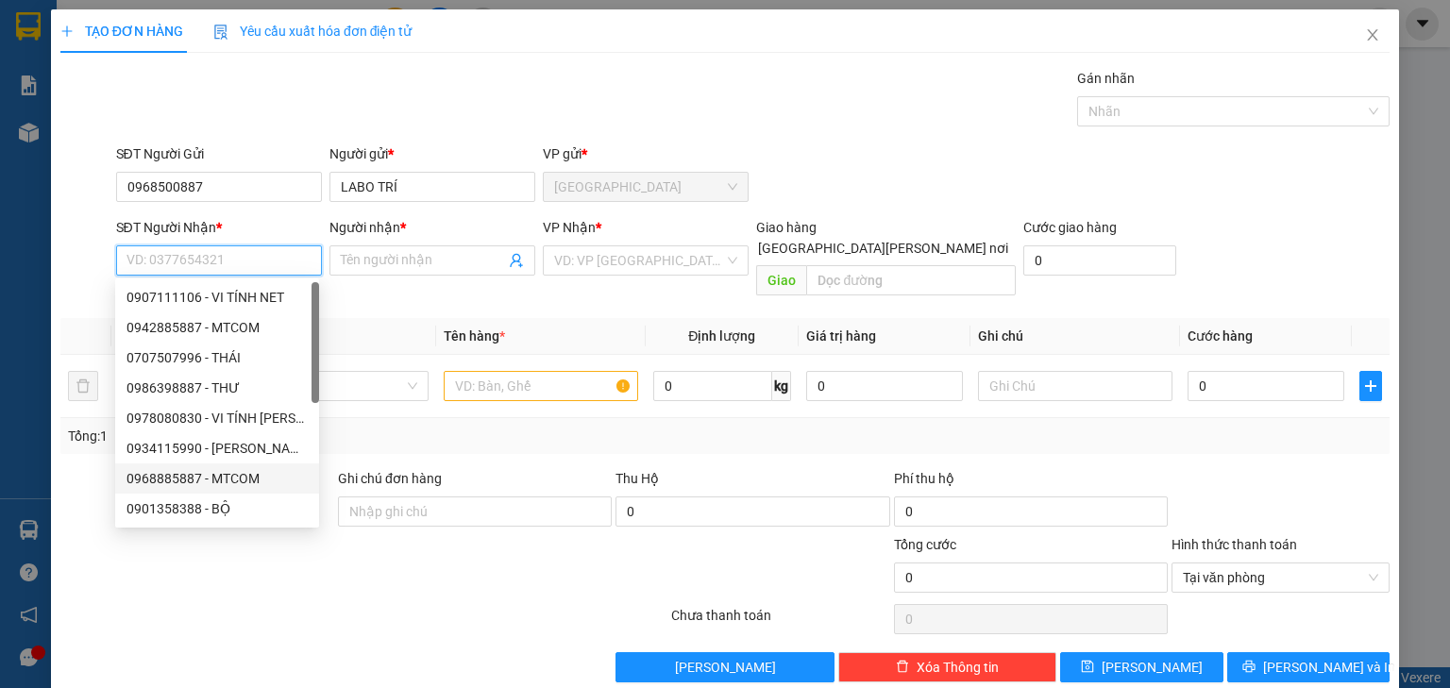
scroll to position [211, 0]
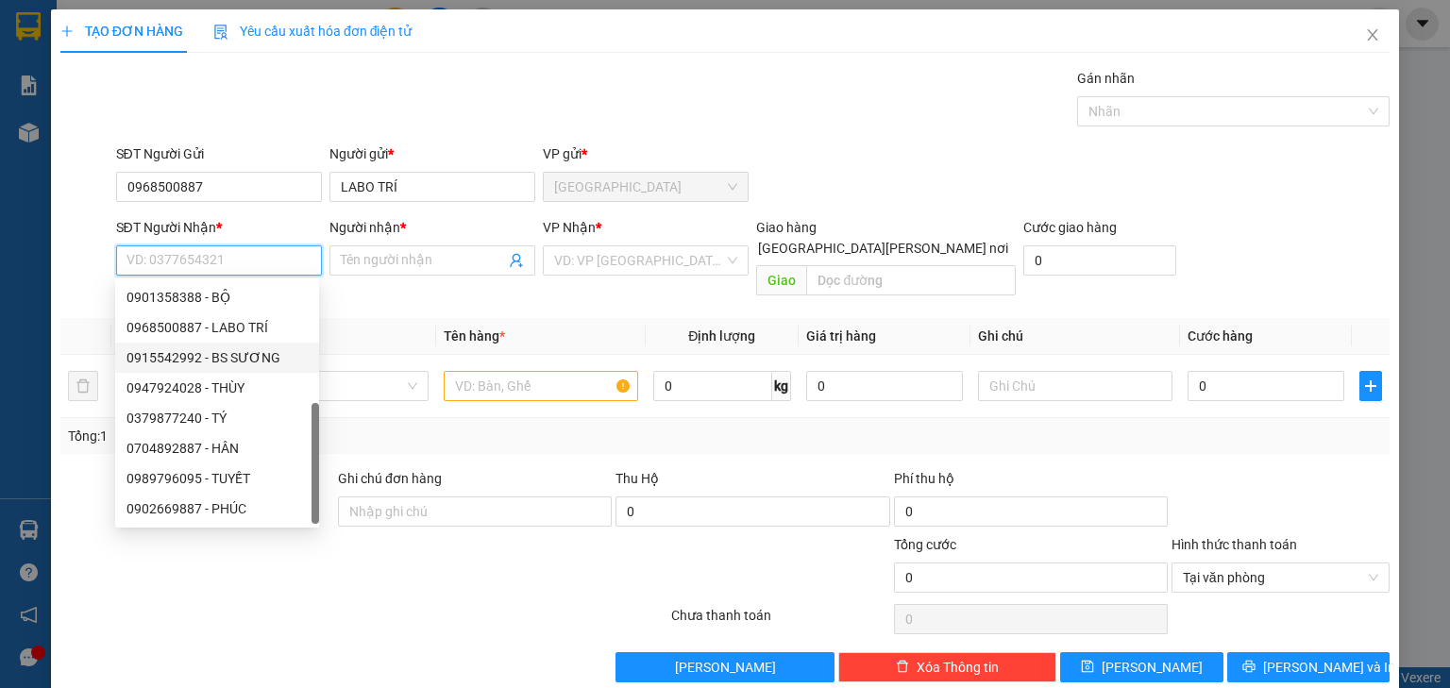
click at [241, 349] on div "0915542992 - BS SƯƠNG" at bounding box center [216, 357] width 181 height 21
type input "0915542992"
type input "BS SƯƠNG"
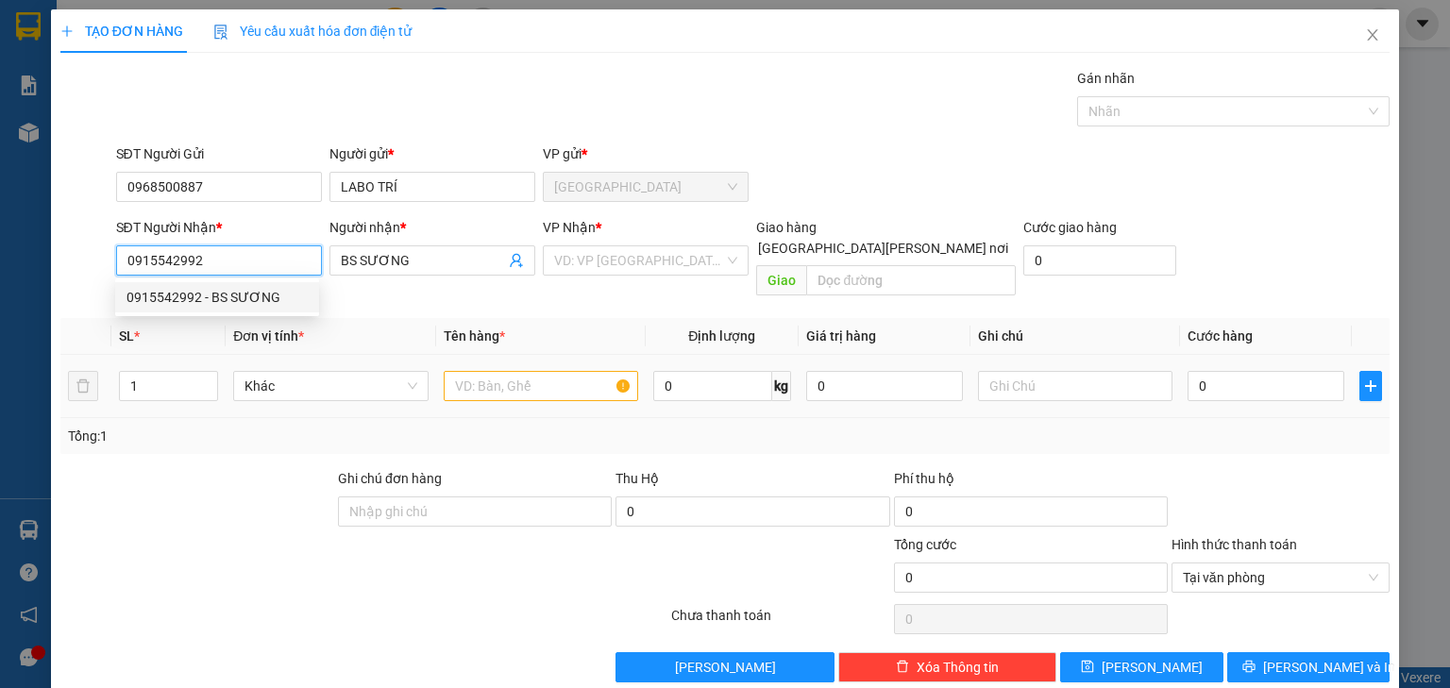
scroll to position [0, 0]
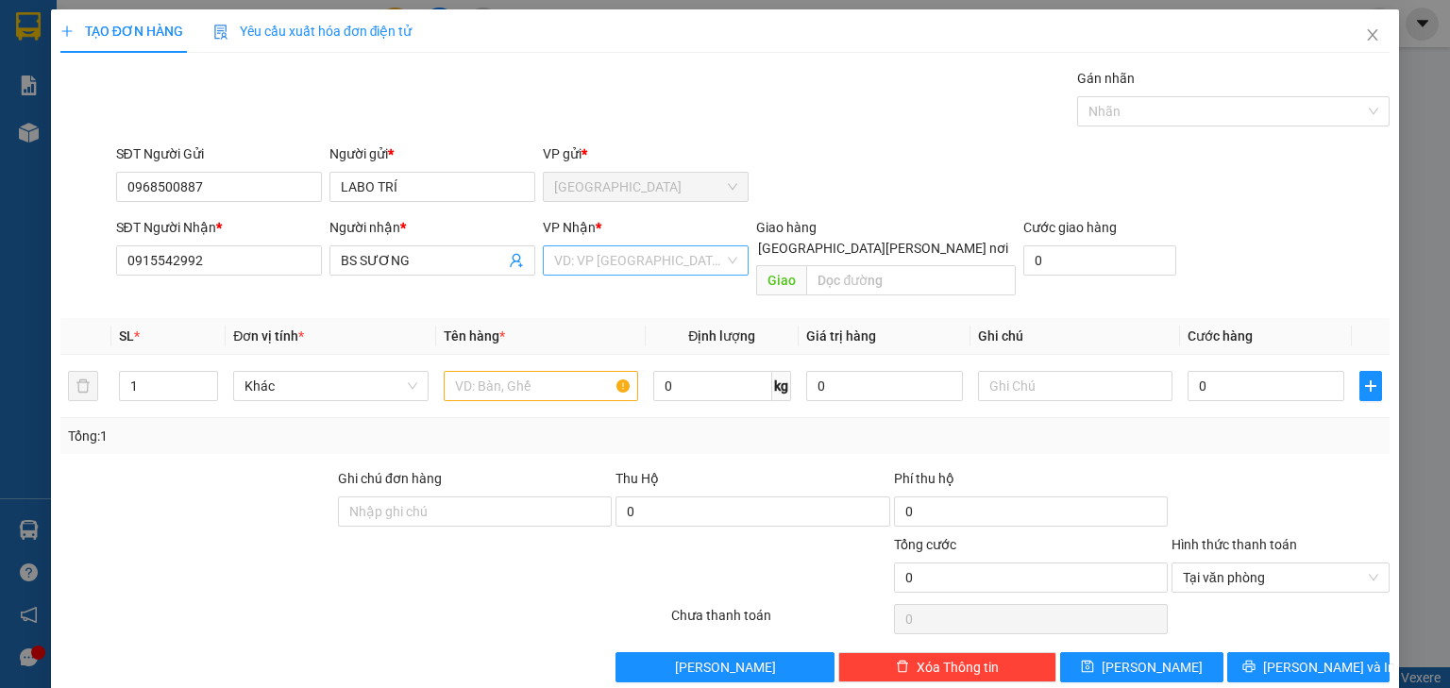
click at [613, 268] on input "search" at bounding box center [639, 260] width 170 height 28
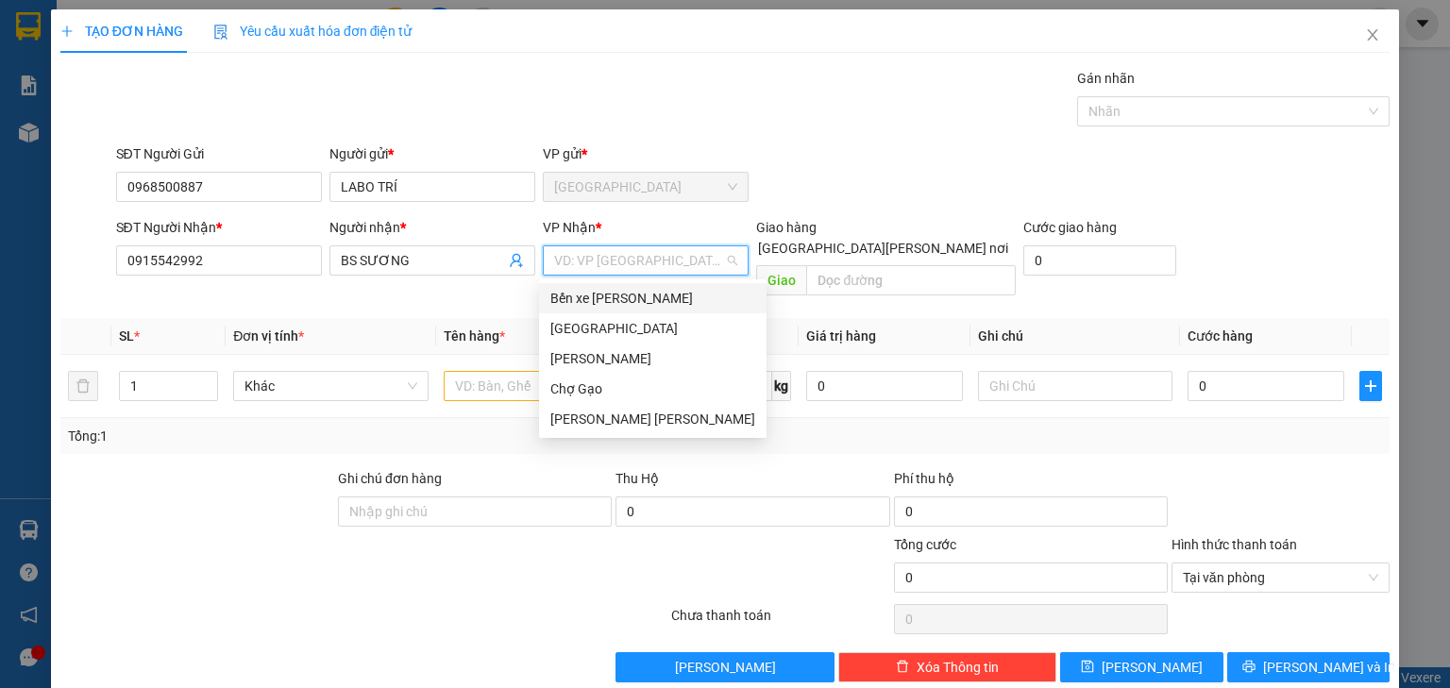
click at [604, 296] on div "Bến xe [GEOGRAPHIC_DATA]" at bounding box center [652, 298] width 205 height 21
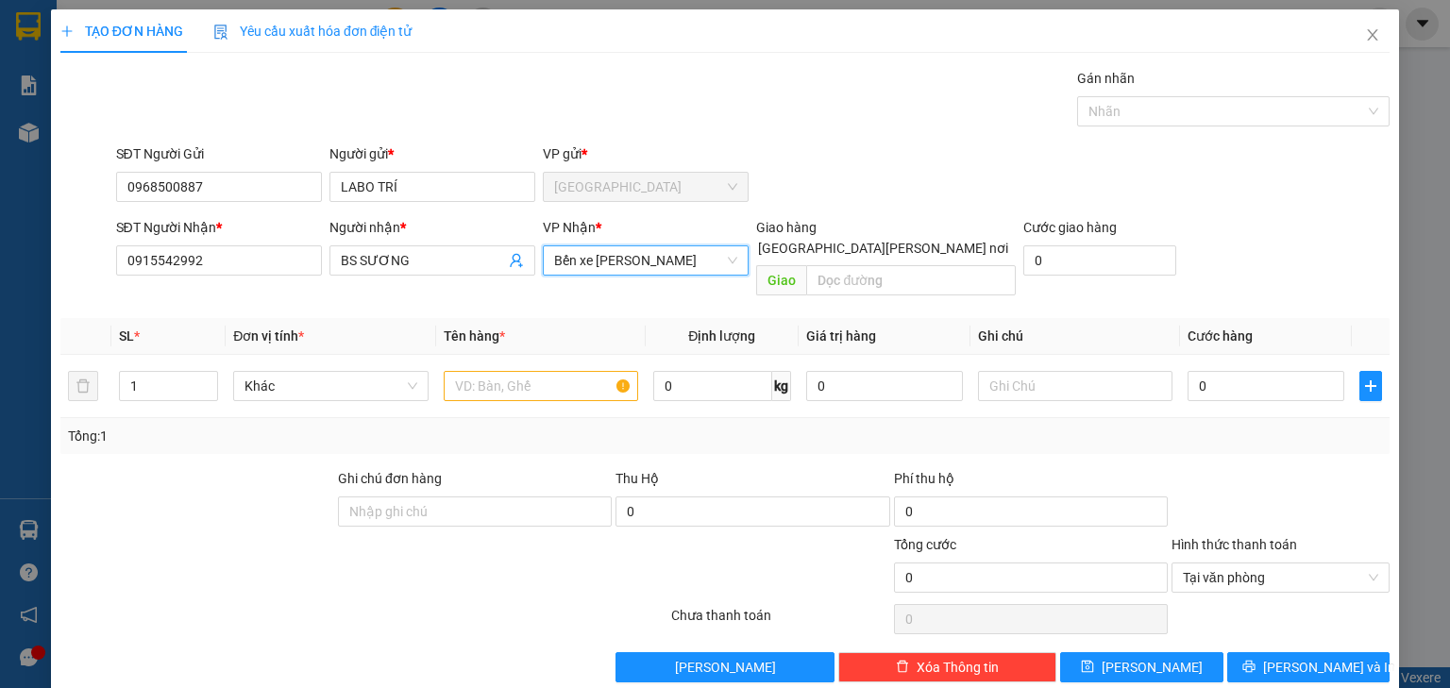
drag, startPoint x: 615, startPoint y: 268, endPoint x: 608, endPoint y: 279, distance: 13.6
click at [615, 267] on span "Bến xe [GEOGRAPHIC_DATA]" at bounding box center [645, 260] width 183 height 28
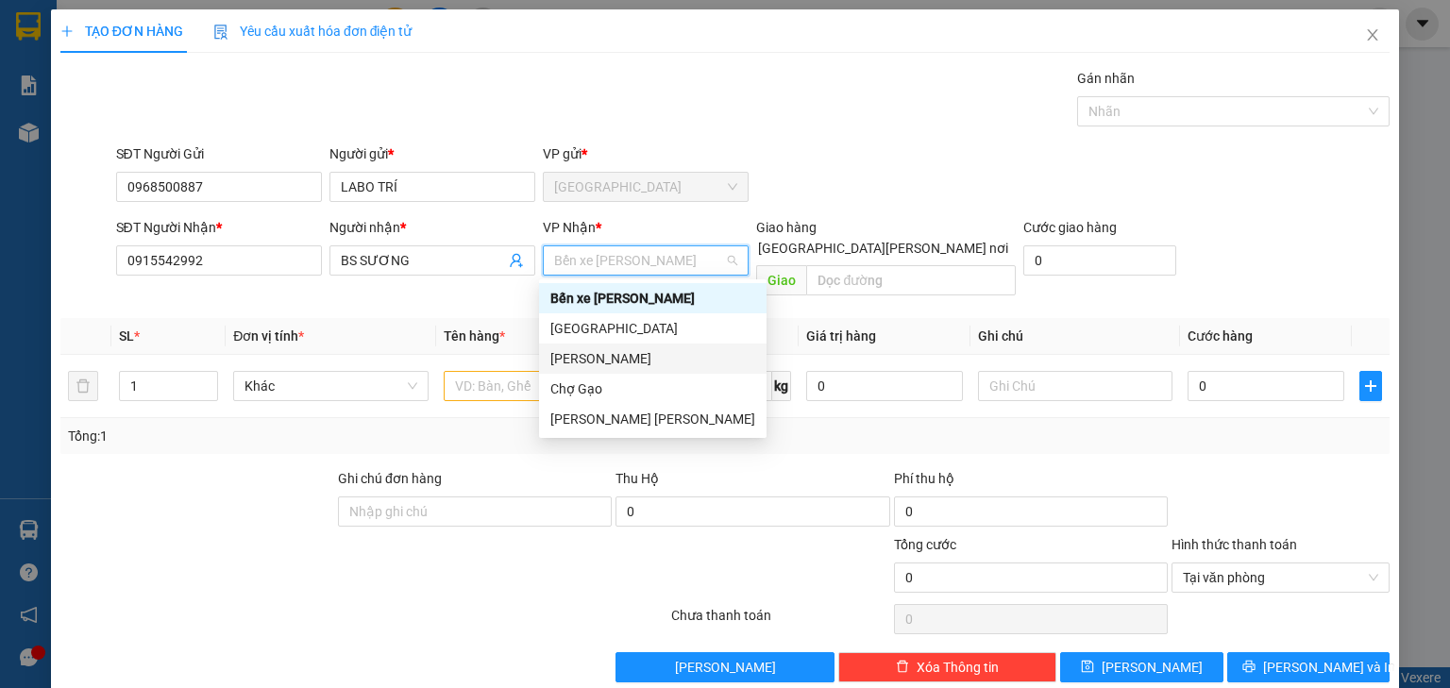
click at [590, 359] on div "[PERSON_NAME]" at bounding box center [652, 358] width 205 height 21
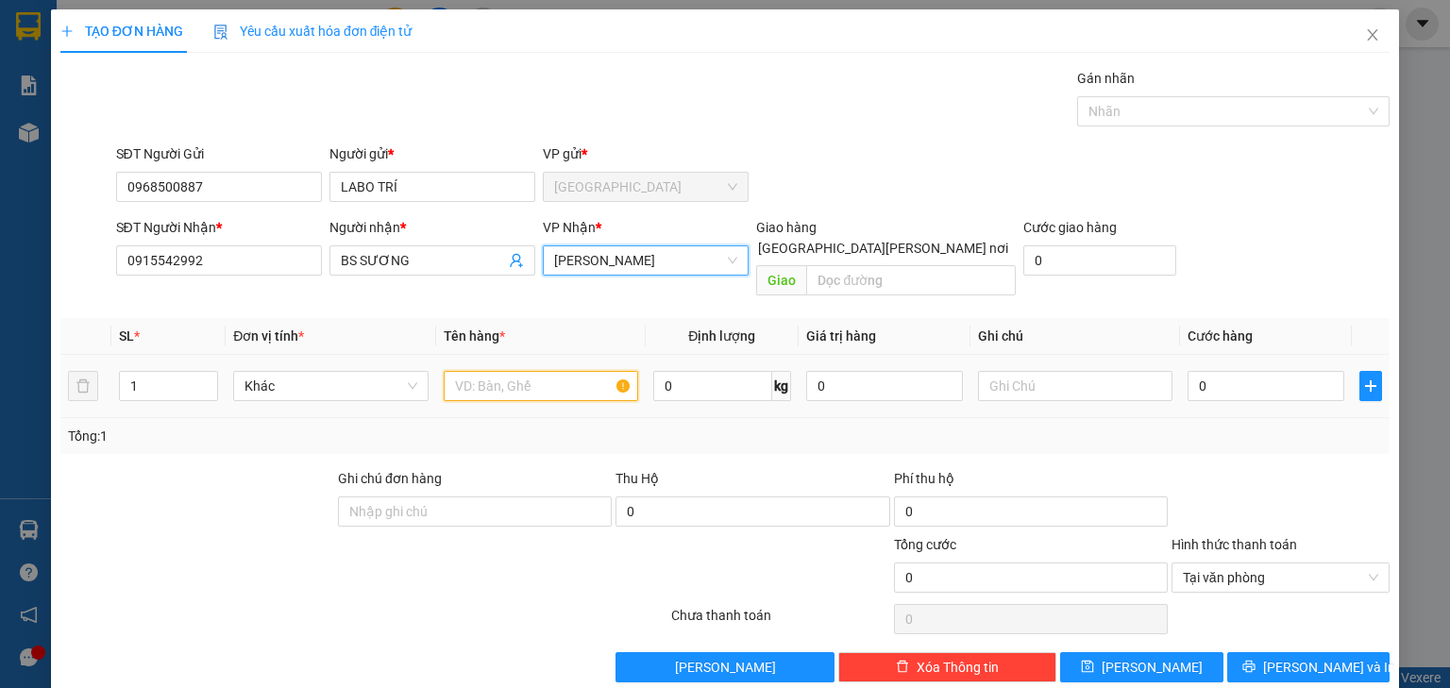
click at [517, 371] on input "text" at bounding box center [541, 386] width 194 height 30
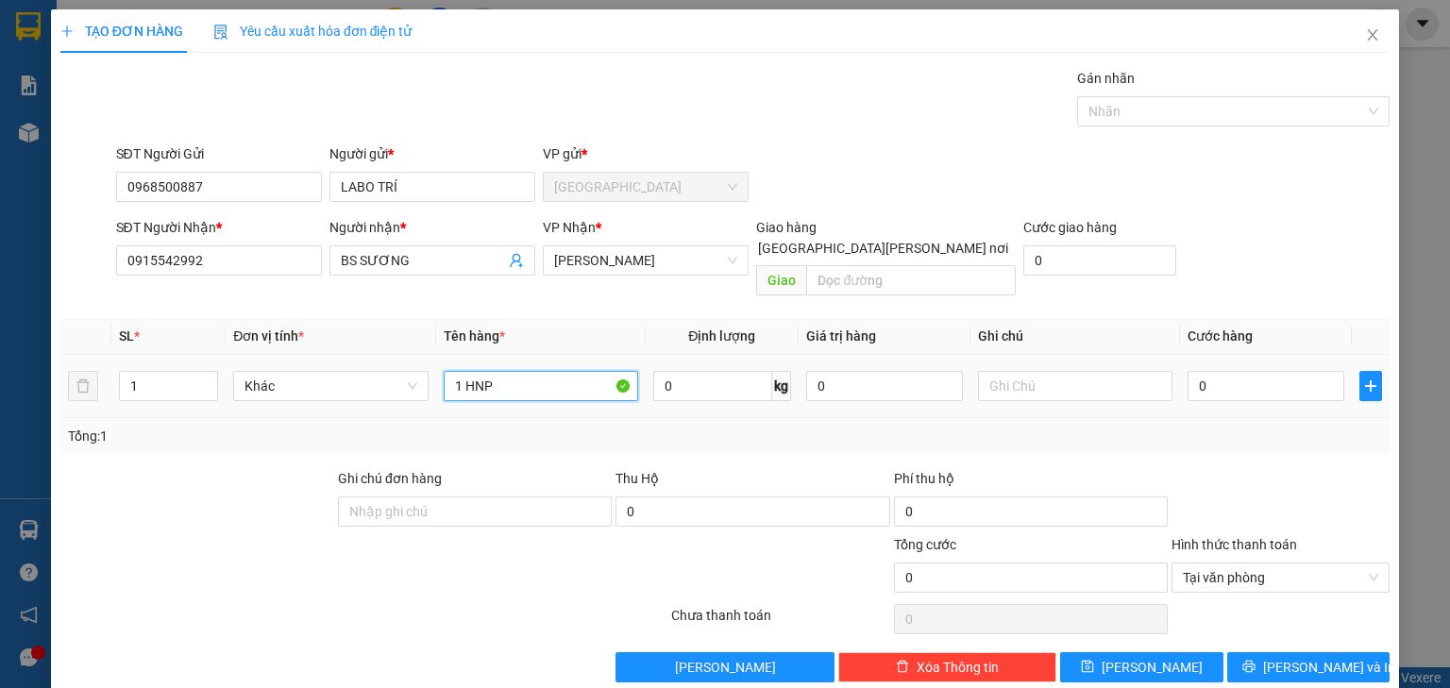
type input "1 HNP"
type input "002"
type input "2"
type input "0.020"
type input "20"
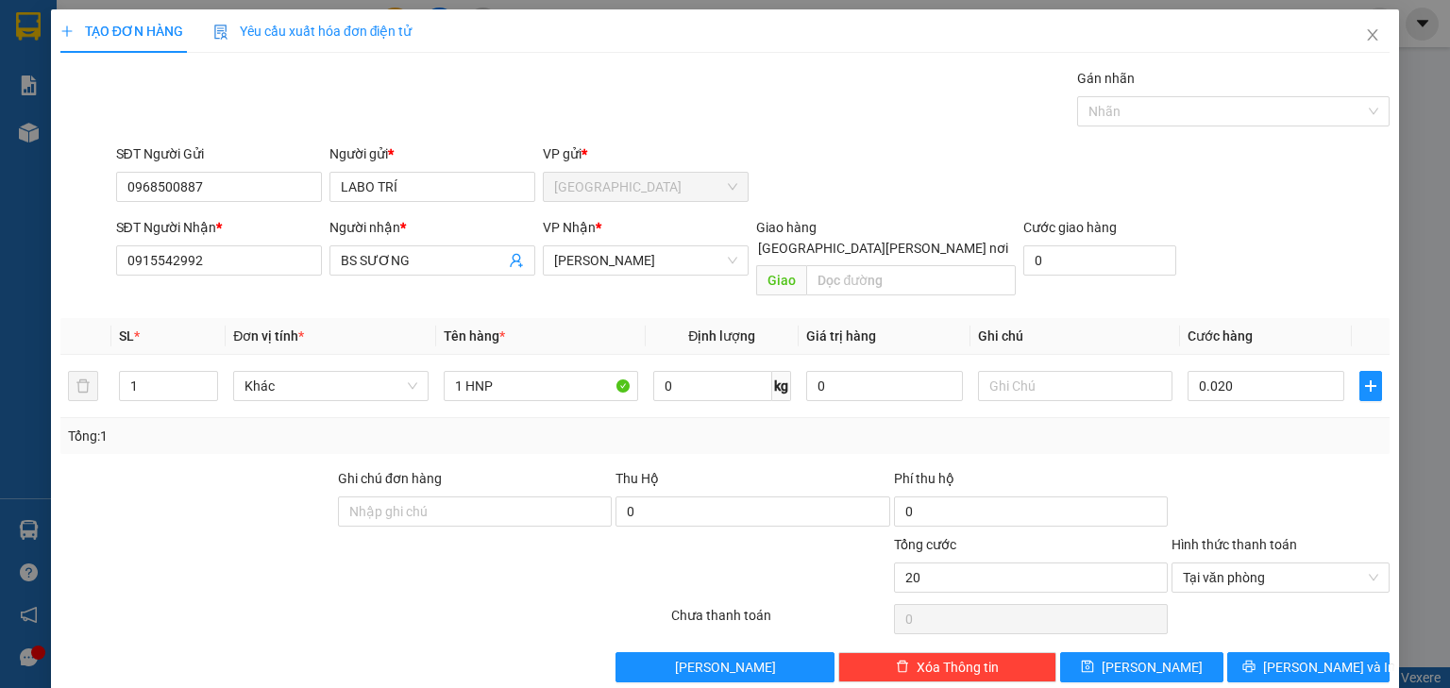
type input "20.000"
drag, startPoint x: 1245, startPoint y: 226, endPoint x: 1278, endPoint y: 442, distance: 217.7
click at [1246, 226] on div "SĐT Người Nhận * 0915542992 Người nhận * BS SƯƠNG VP Nhận * Cao Tốc Giao hàng G…" at bounding box center [753, 260] width 1282 height 87
click at [1346, 652] on button "[PERSON_NAME] và In" at bounding box center [1308, 667] width 163 height 30
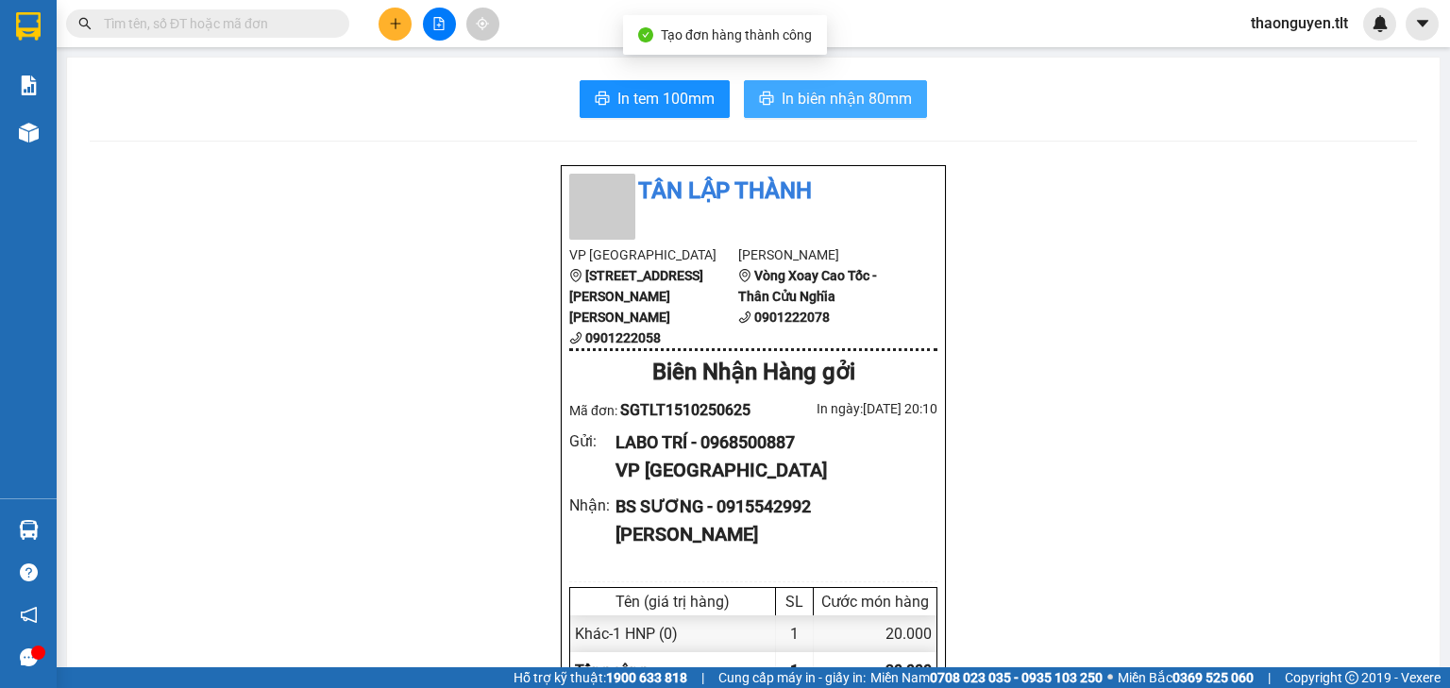
click at [884, 91] on span "In biên nhận 80mm" at bounding box center [846, 99] width 130 height 24
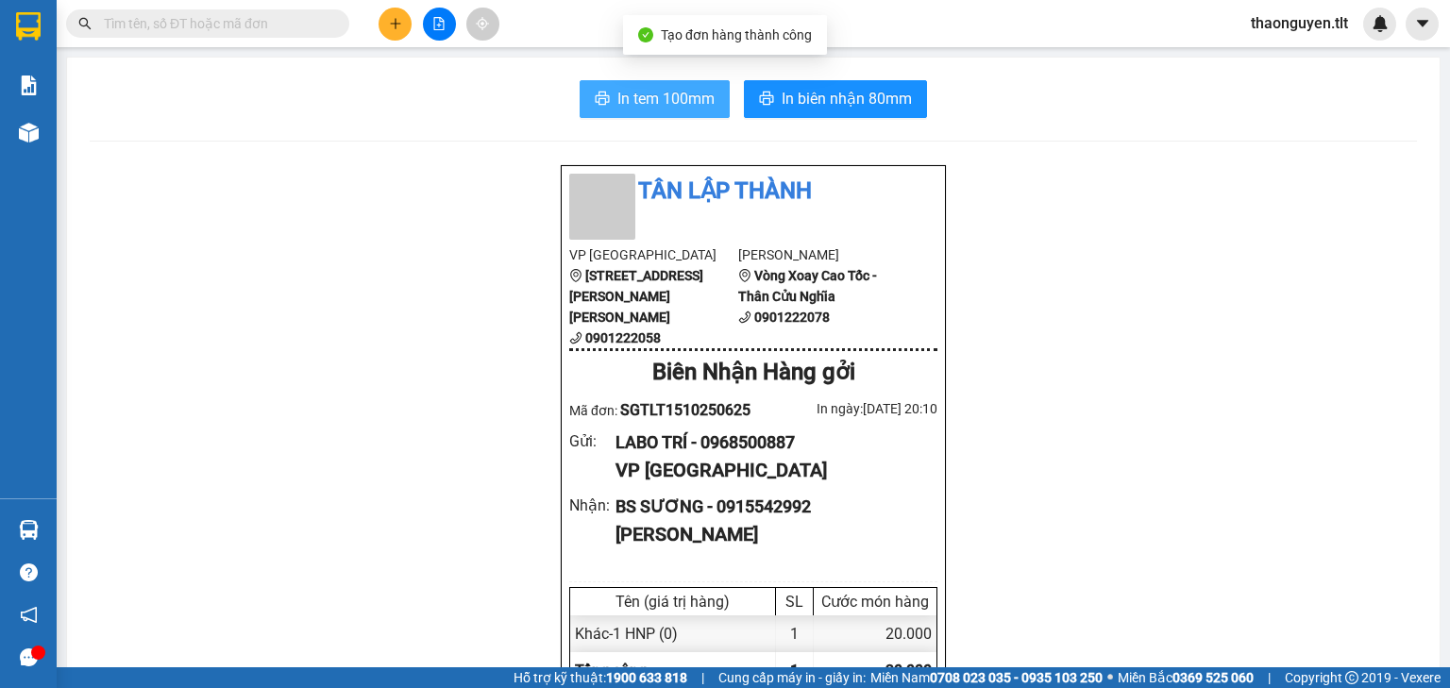
scroll to position [113, 0]
click at [657, 92] on span "In tem 100mm" at bounding box center [665, 99] width 97 height 24
click at [213, 26] on input "text" at bounding box center [215, 23] width 223 height 21
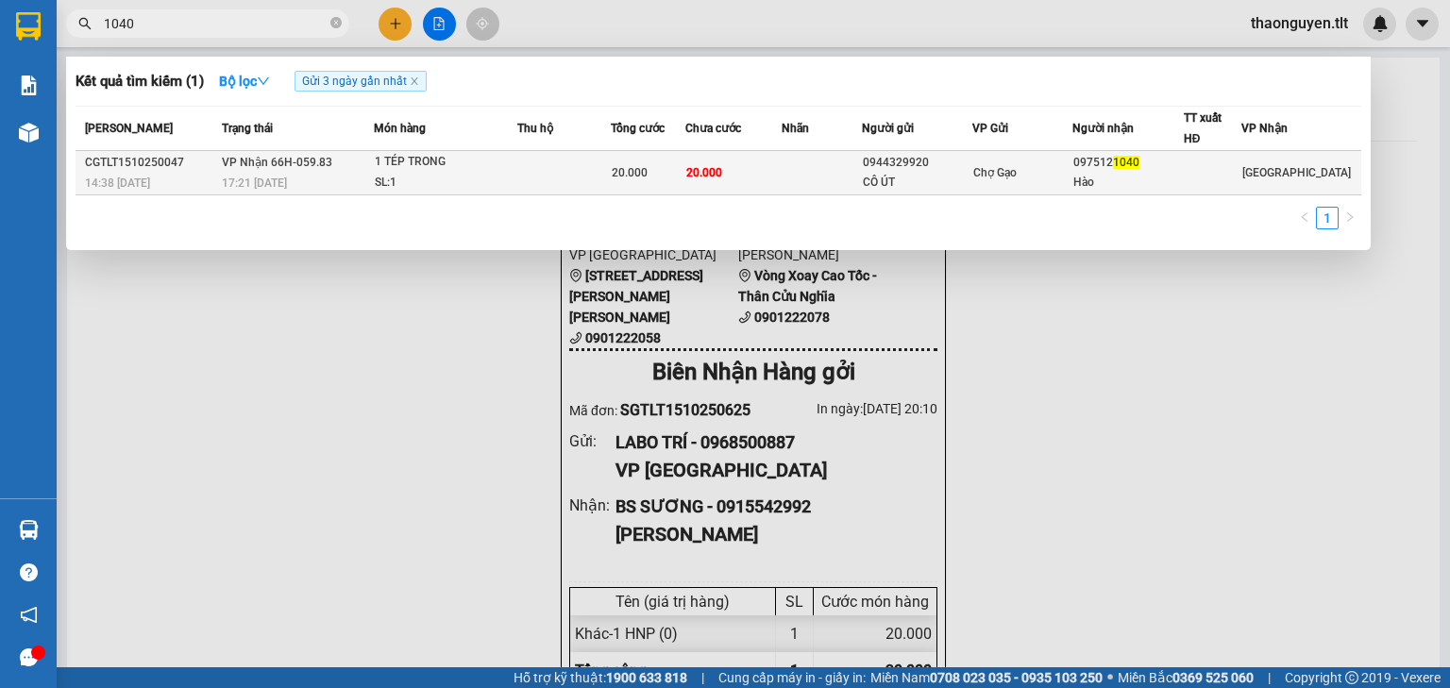
type input "1040"
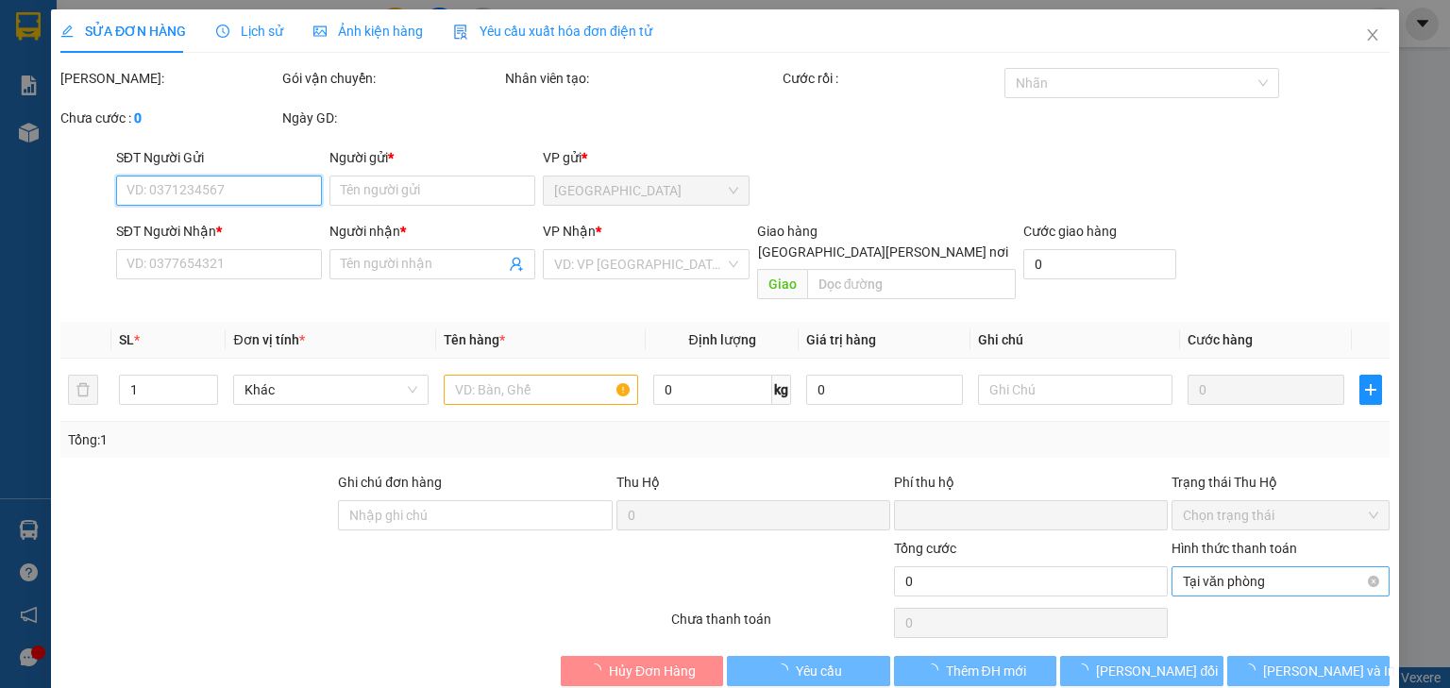
type input "0944329920"
type input "CÔ ÚT"
type input "0975121040"
type input "Hào"
type input "0"
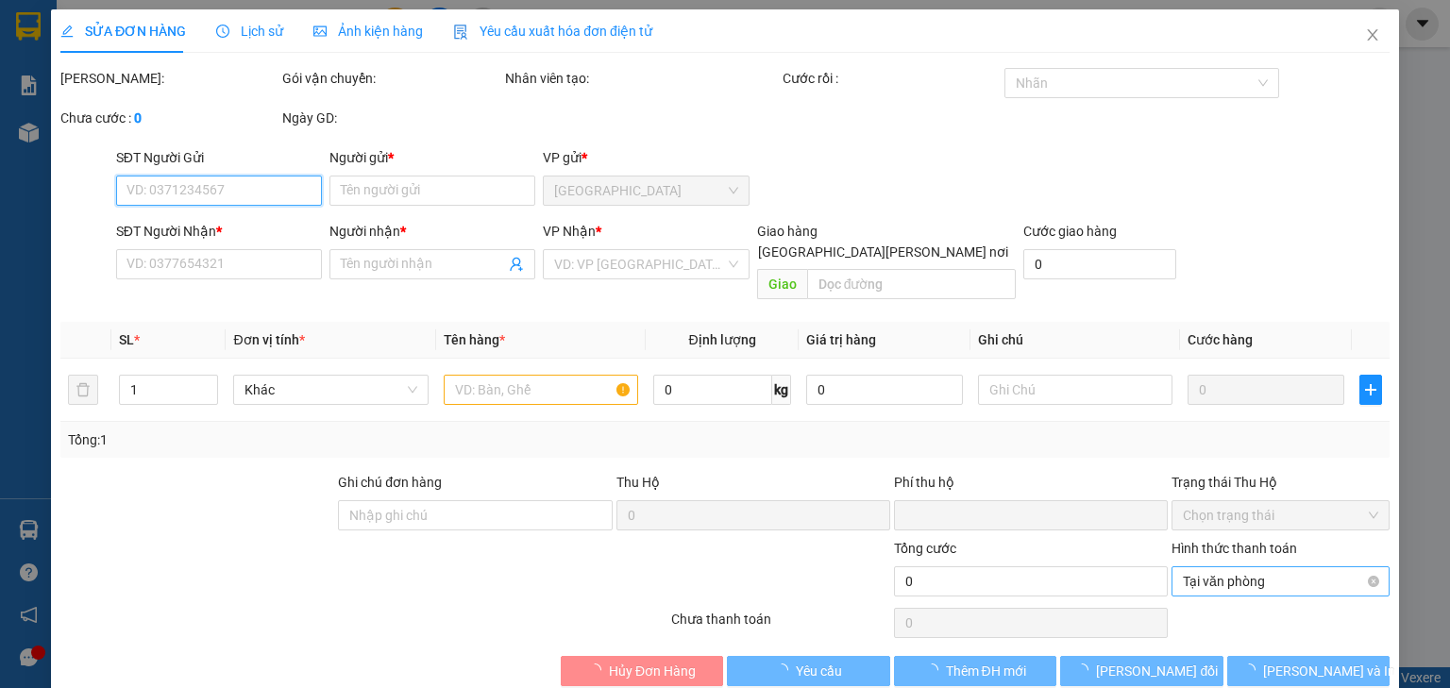
type input "20.000"
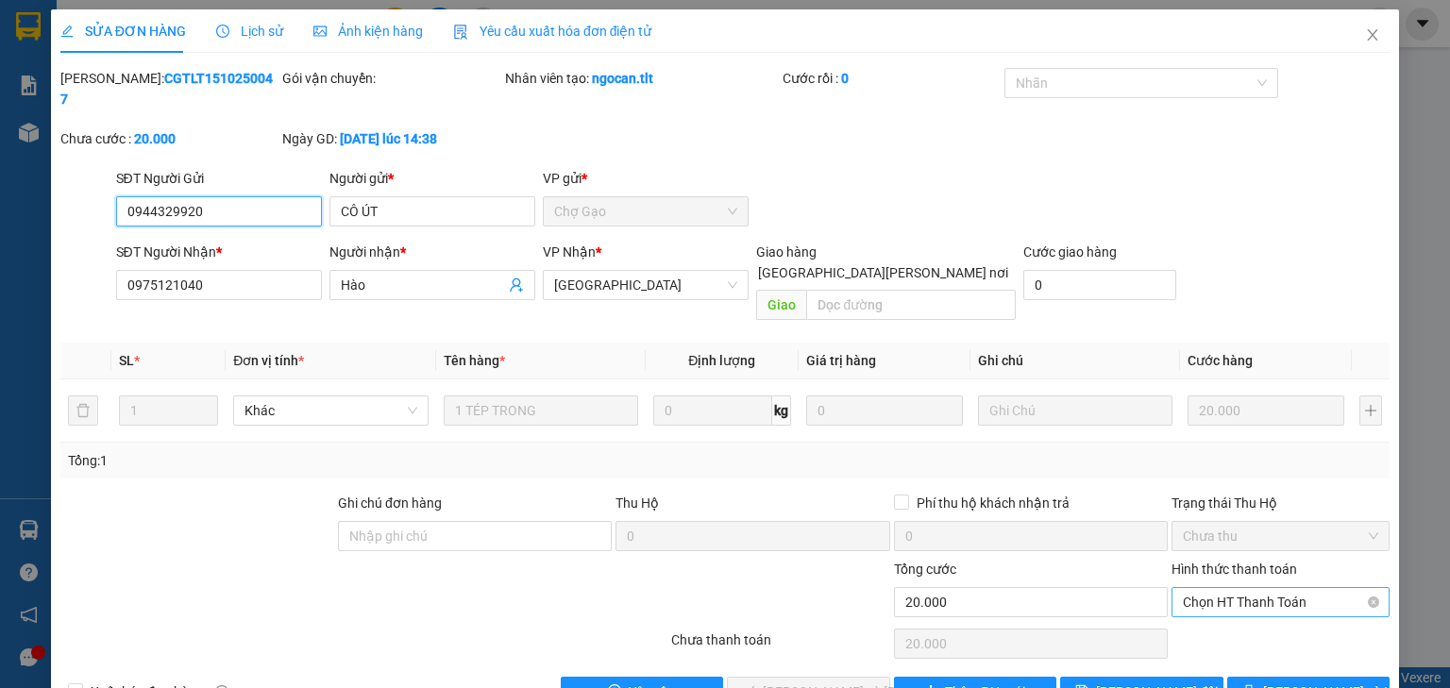
click at [1246, 588] on span "Chọn HT Thanh Toán" at bounding box center [1279, 602] width 195 height 28
click at [1237, 593] on div "Tại văn phòng" at bounding box center [1270, 597] width 194 height 21
type input "0"
click at [823, 681] on span "Lưu và Giao hàng" at bounding box center [890, 691] width 255 height 21
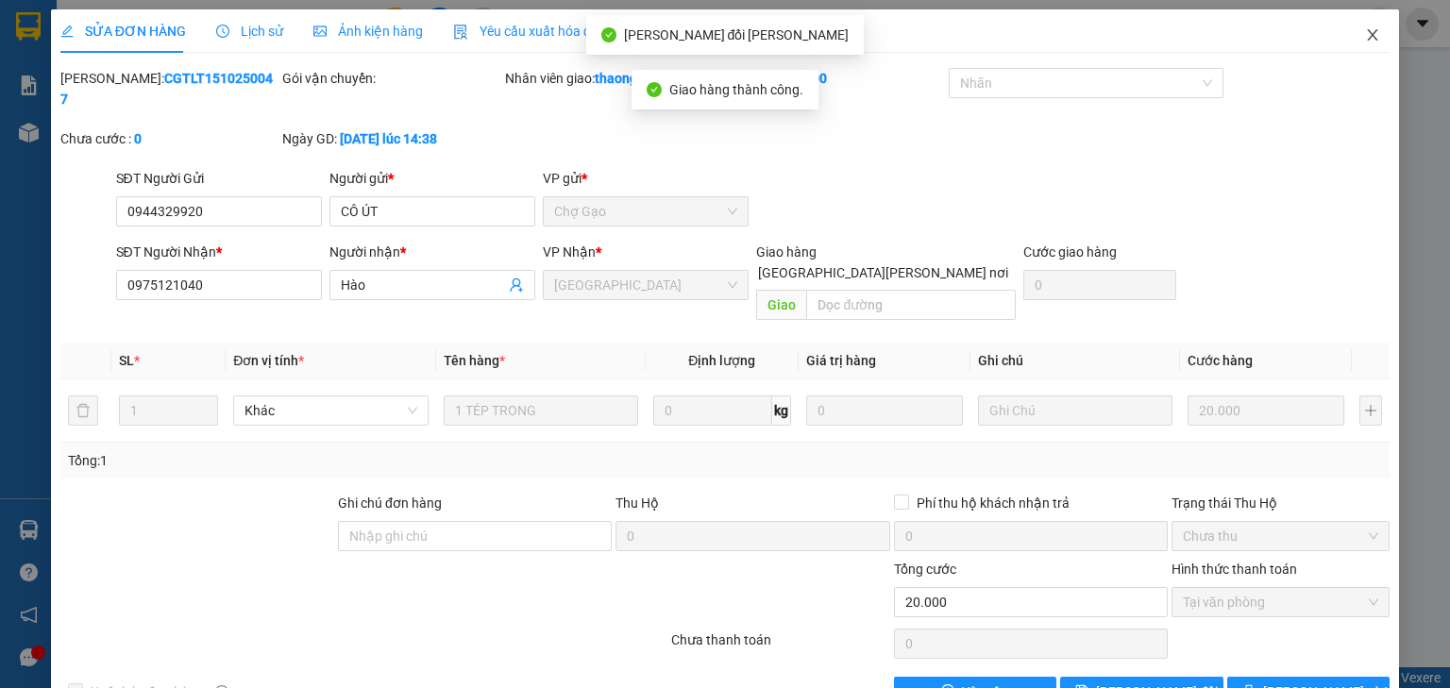
click at [1346, 33] on span "Close" at bounding box center [1372, 35] width 53 height 53
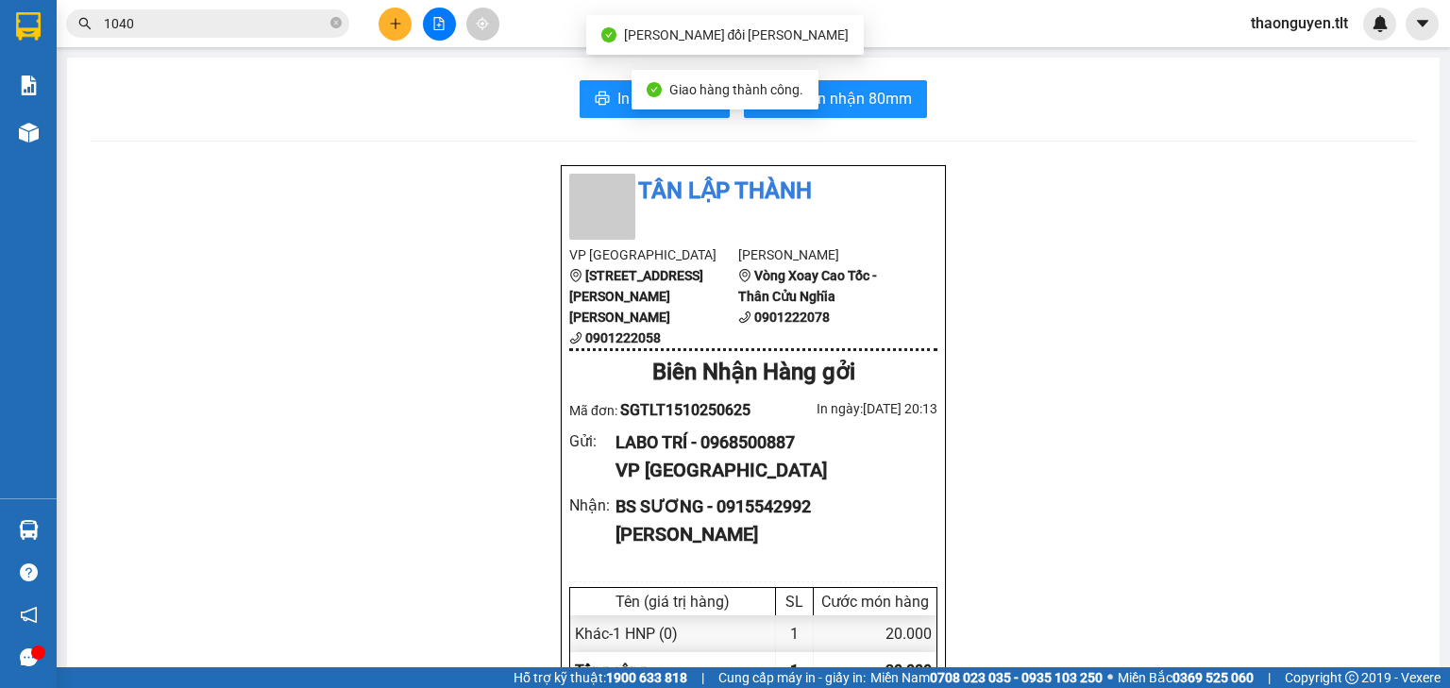
click at [158, 13] on input "1040" at bounding box center [215, 23] width 223 height 21
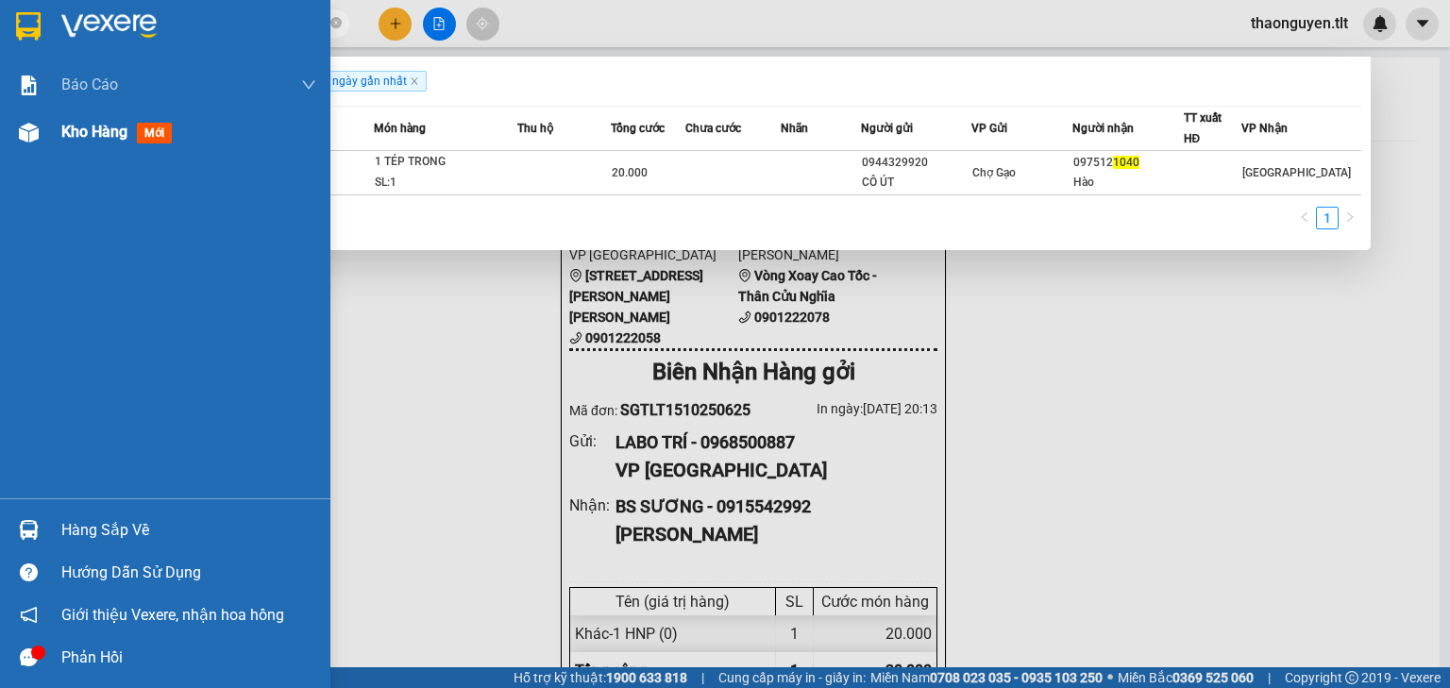
click at [36, 145] on div at bounding box center [28, 132] width 33 height 33
click at [37, 145] on div at bounding box center [28, 132] width 33 height 33
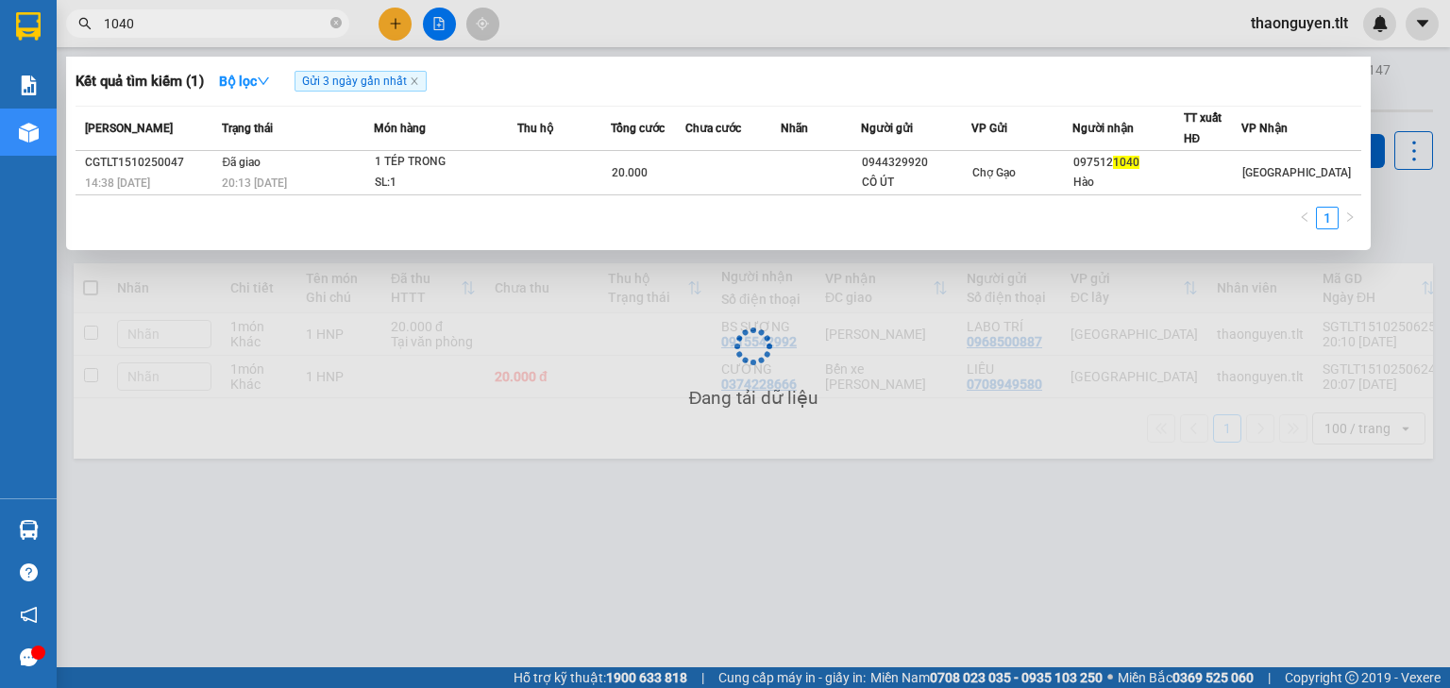
click at [1389, 171] on div at bounding box center [725, 344] width 1450 height 688
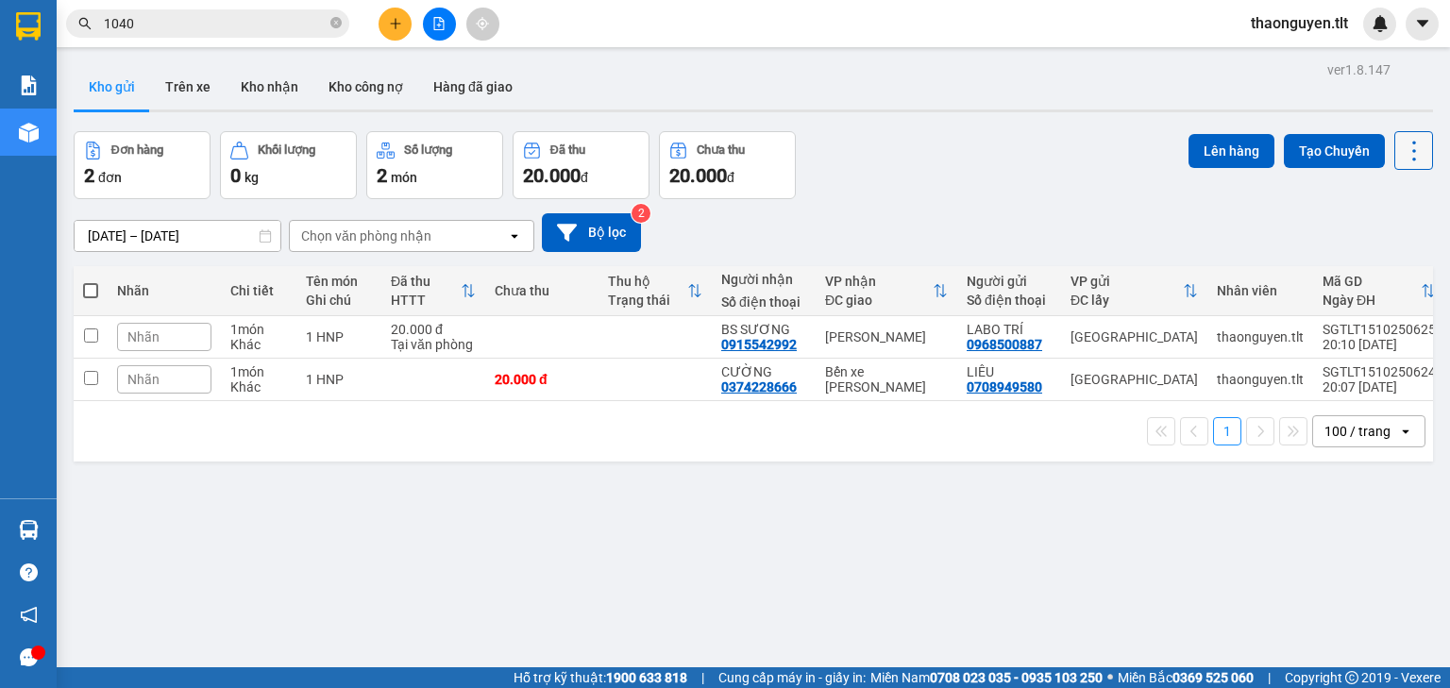
click at [1400, 149] on icon at bounding box center [1413, 151] width 26 height 26
click at [1383, 261] on span "Làm mới" at bounding box center [1375, 269] width 52 height 19
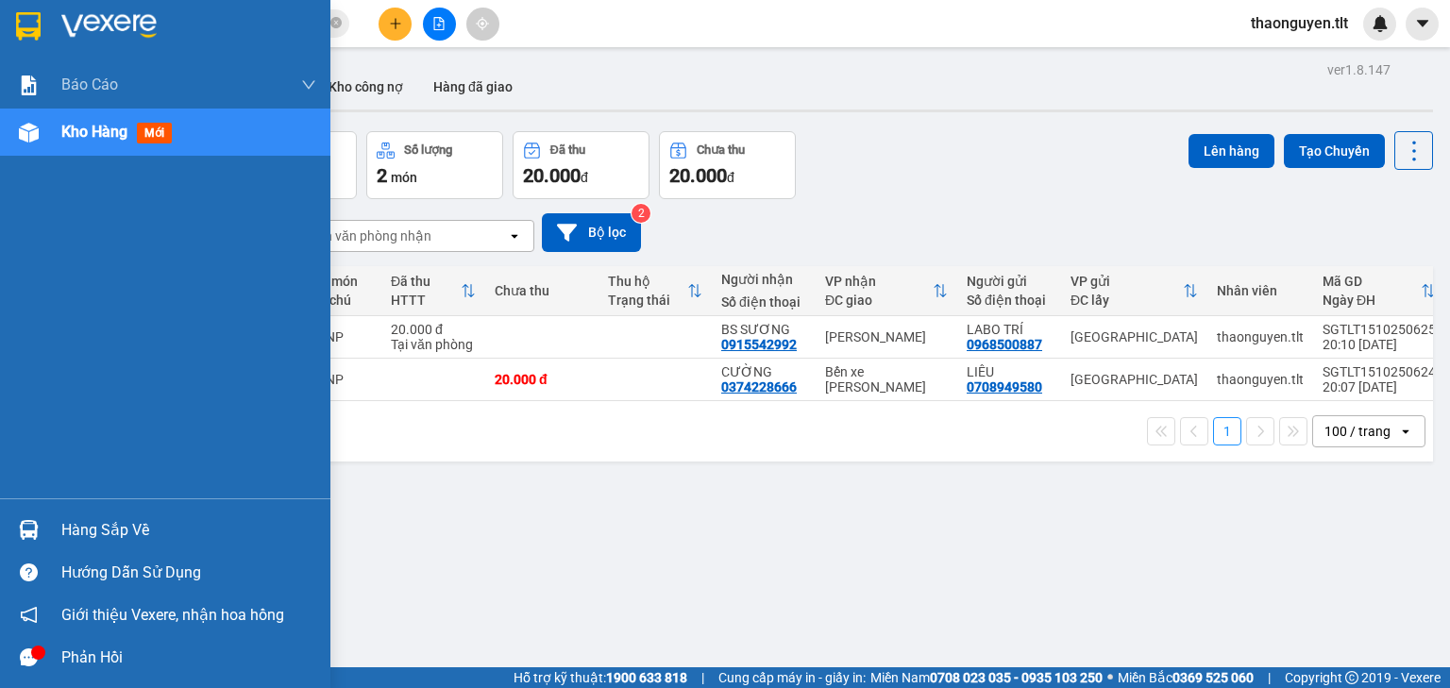
click at [109, 536] on div "Hàng sắp về" at bounding box center [188, 530] width 255 height 28
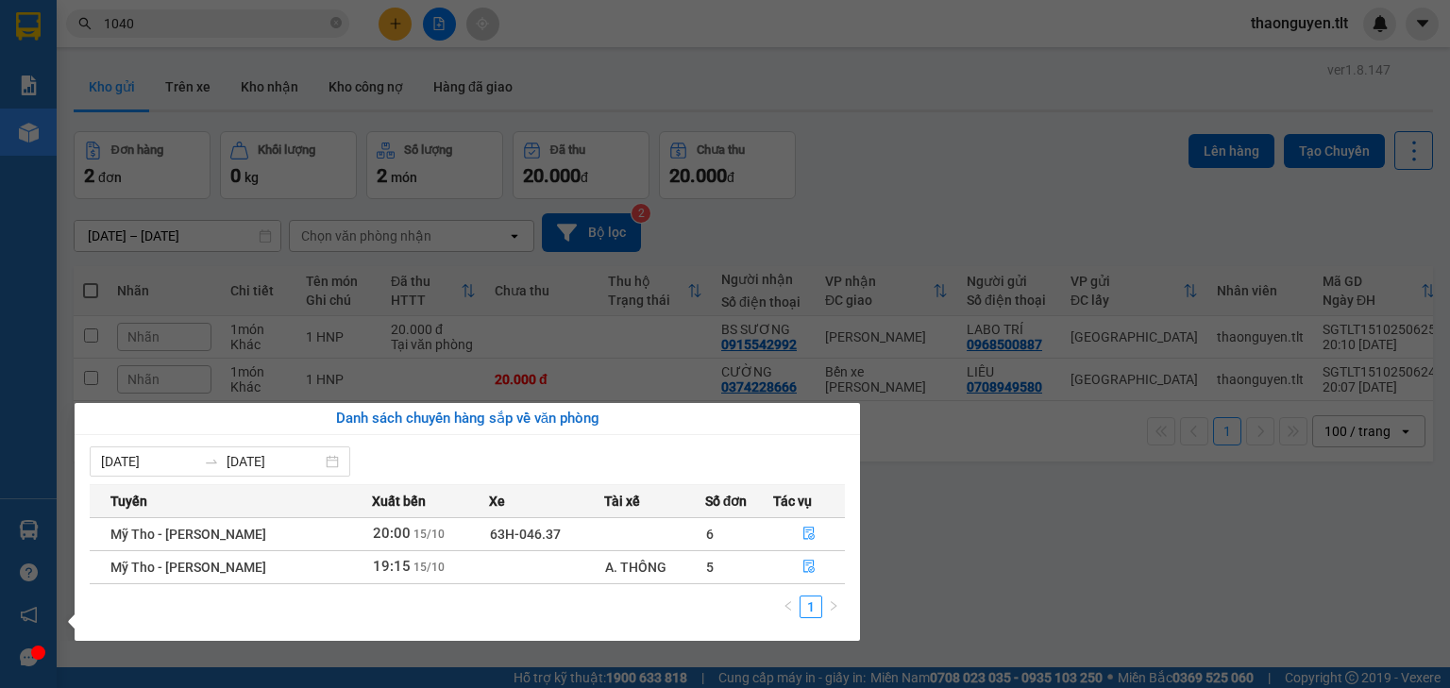
click at [940, 554] on section "Kết quả tìm kiếm ( 1 ) Bộ lọc Gửi 3 ngày gần nhất Mã ĐH Trạng thái Món hàng Thu…" at bounding box center [725, 344] width 1450 height 688
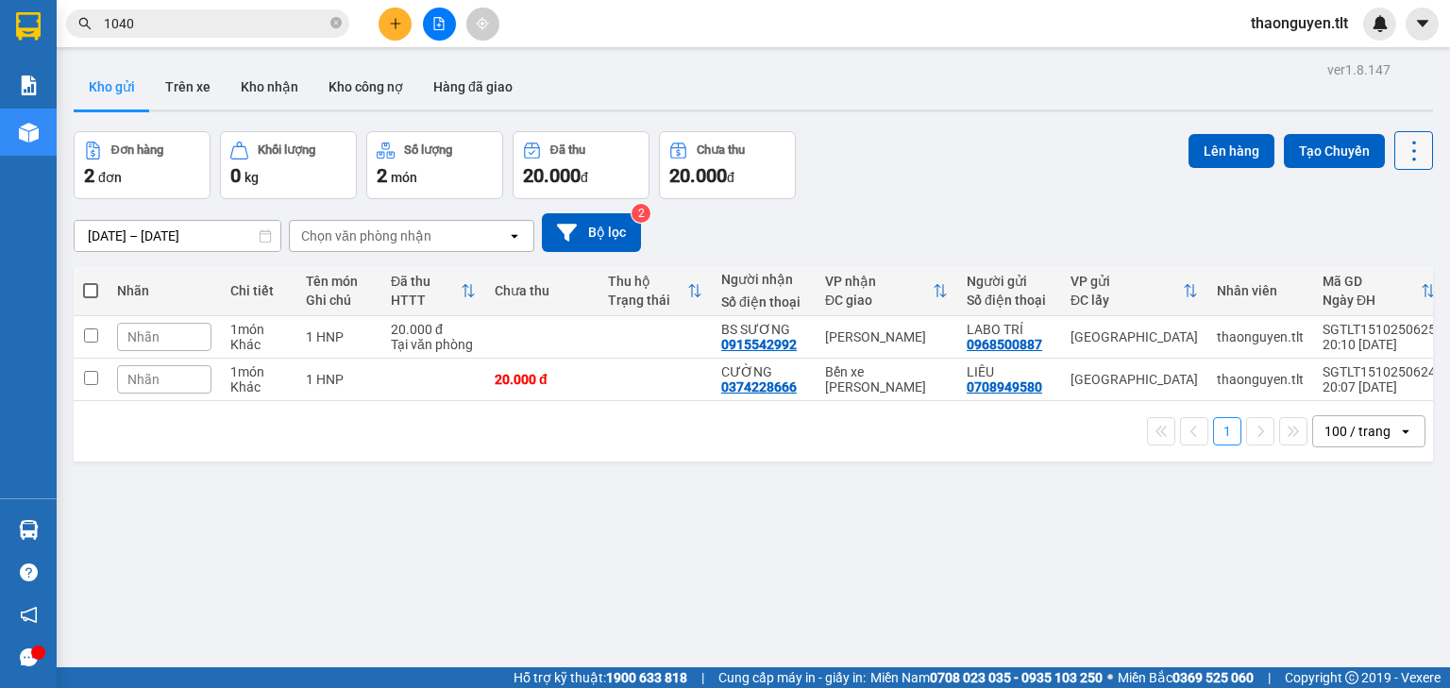
click at [1400, 140] on icon at bounding box center [1413, 151] width 26 height 26
click at [1401, 270] on div "Làm mới" at bounding box center [1367, 269] width 111 height 19
click at [1400, 151] on icon at bounding box center [1413, 151] width 26 height 26
click at [1390, 272] on span "Làm mới" at bounding box center [1375, 269] width 52 height 19
click at [1394, 159] on button at bounding box center [1413, 150] width 39 height 39
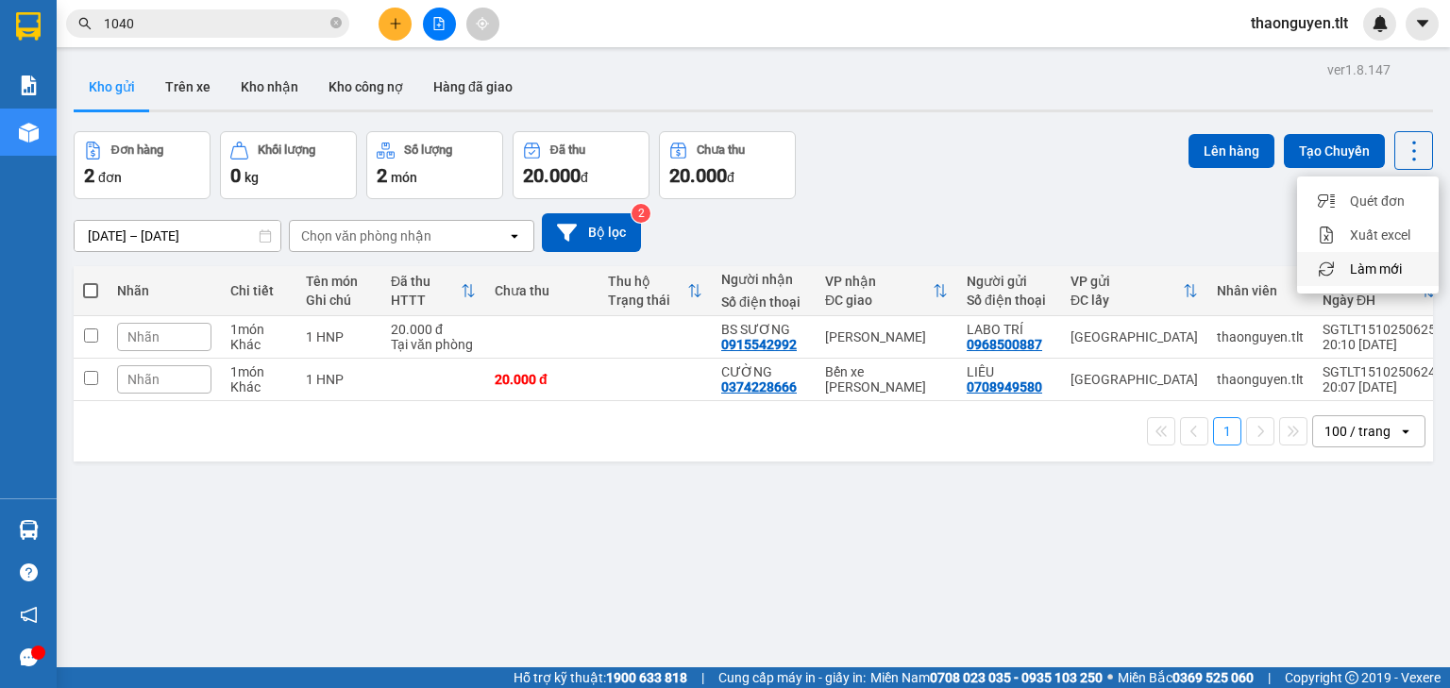
click at [1378, 268] on span "Làm mới" at bounding box center [1375, 269] width 52 height 19
click at [1411, 150] on icon at bounding box center [1413, 151] width 26 height 26
click at [1361, 267] on span "Làm mới" at bounding box center [1375, 269] width 52 height 19
click at [1400, 153] on icon at bounding box center [1413, 151] width 26 height 26
click at [1372, 267] on span "Làm mới" at bounding box center [1375, 269] width 52 height 19
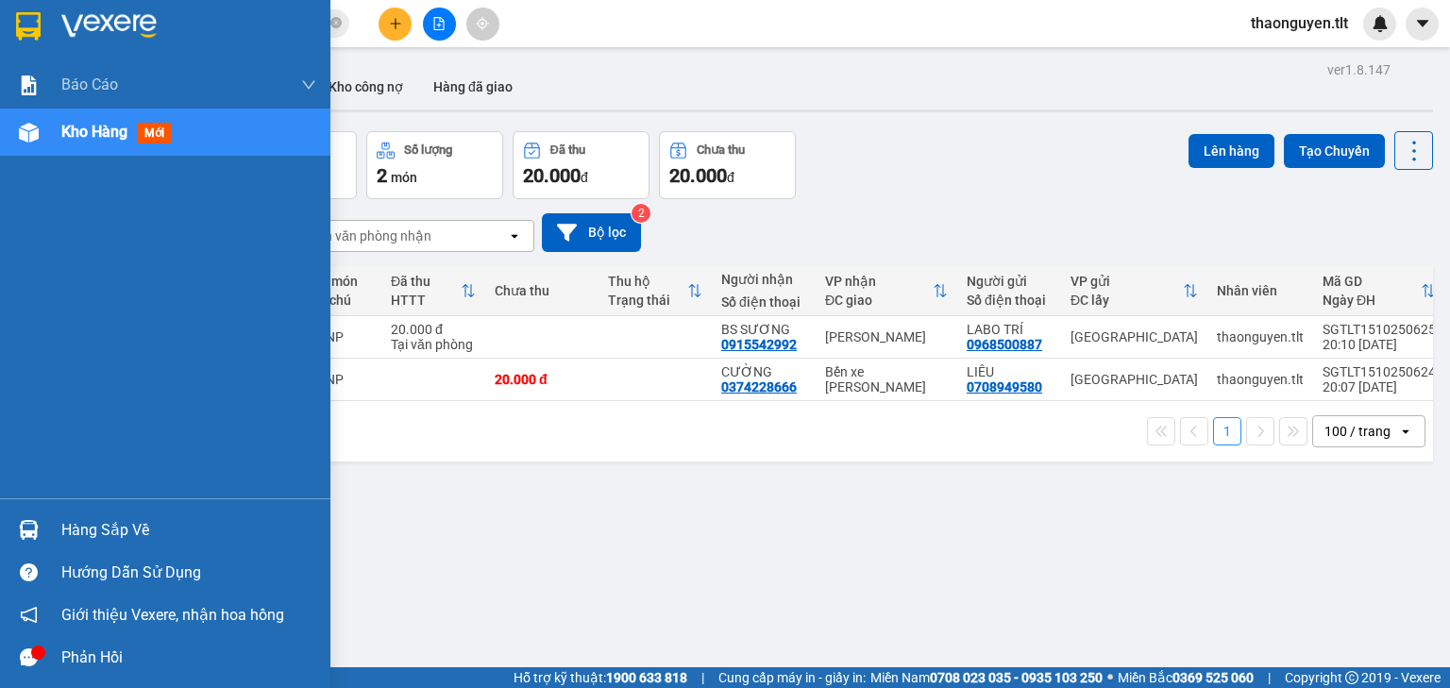
click at [134, 140] on div "Kho hàng mới" at bounding box center [120, 132] width 118 height 24
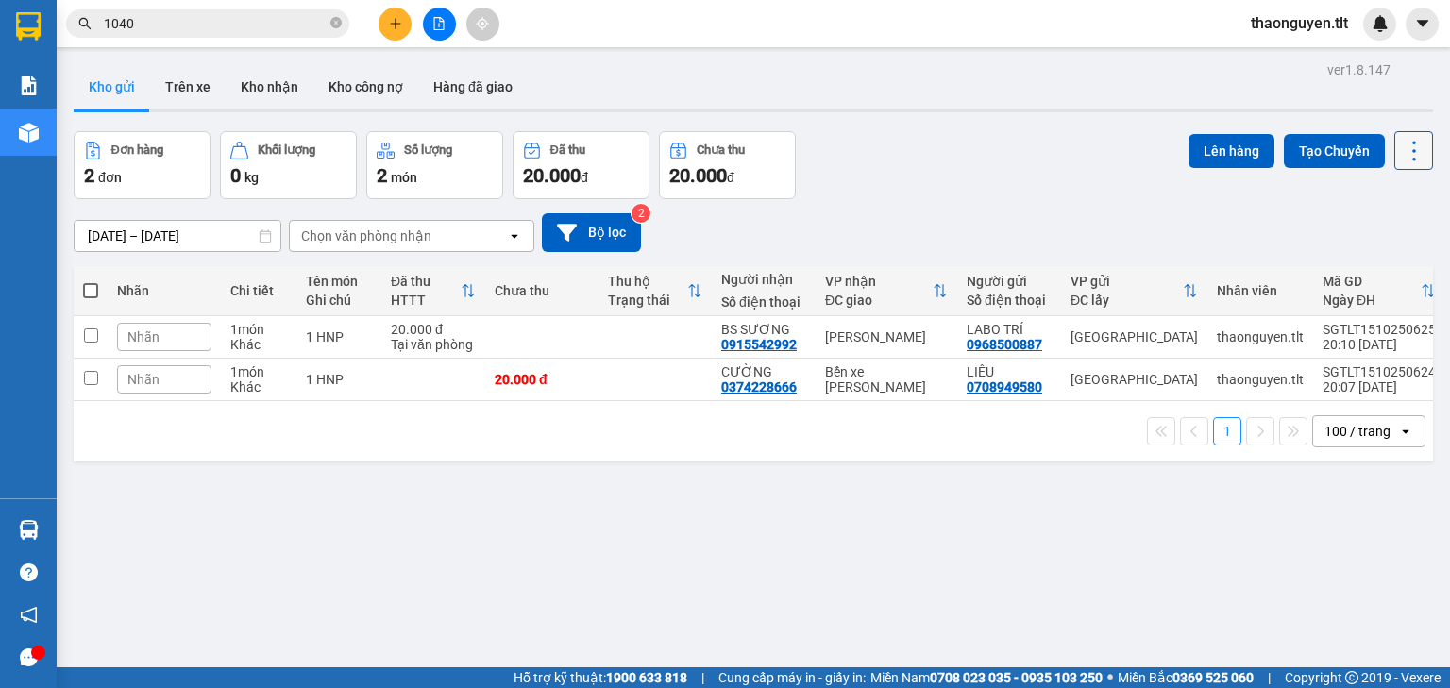
click at [1402, 138] on icon at bounding box center [1413, 151] width 26 height 26
click at [1376, 265] on span "Làm mới" at bounding box center [1375, 269] width 52 height 19
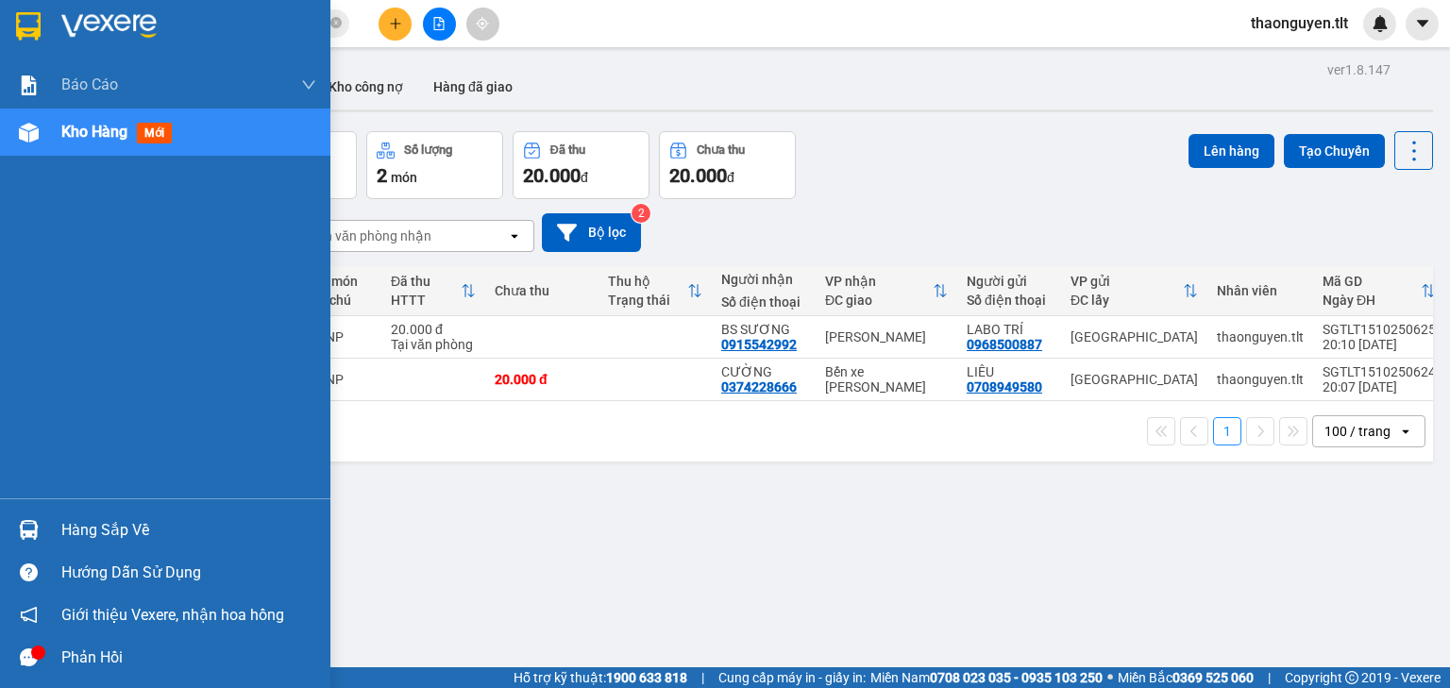
click at [30, 545] on div at bounding box center [28, 529] width 33 height 33
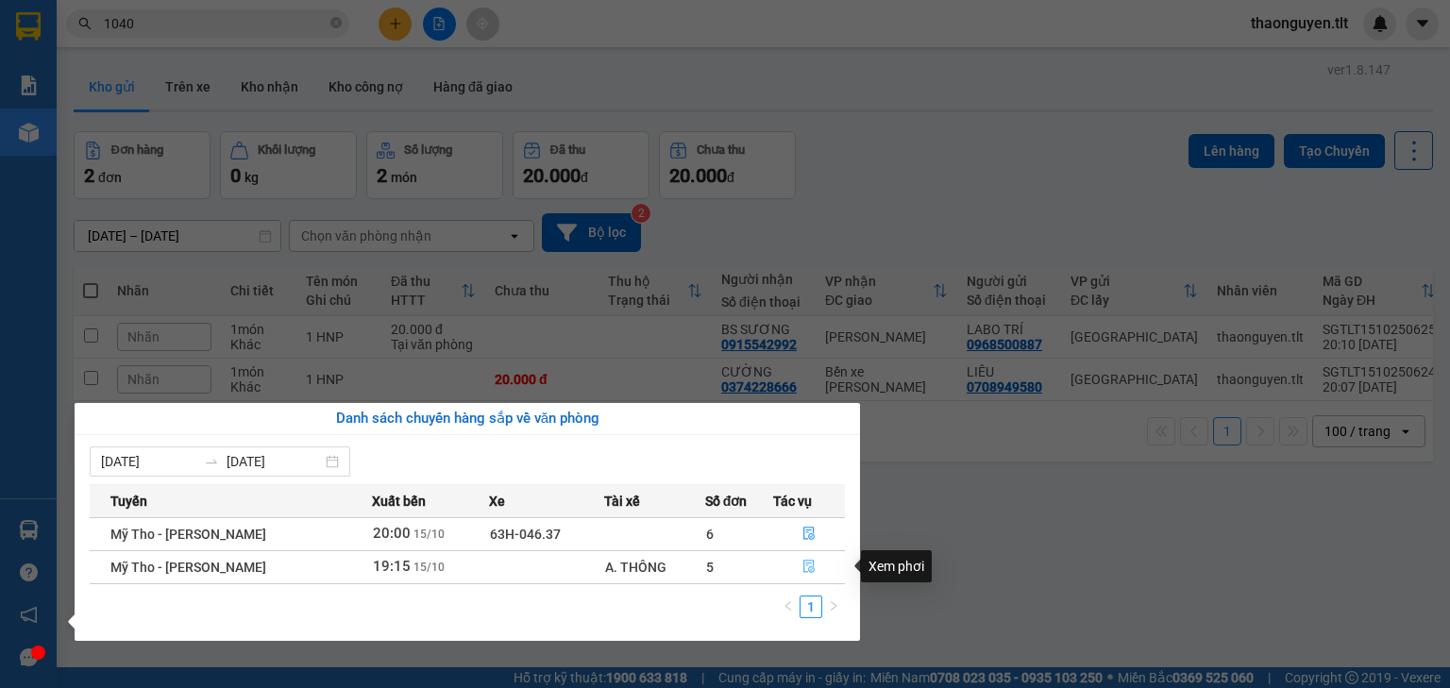
click at [796, 569] on button "button" at bounding box center [809, 567] width 70 height 30
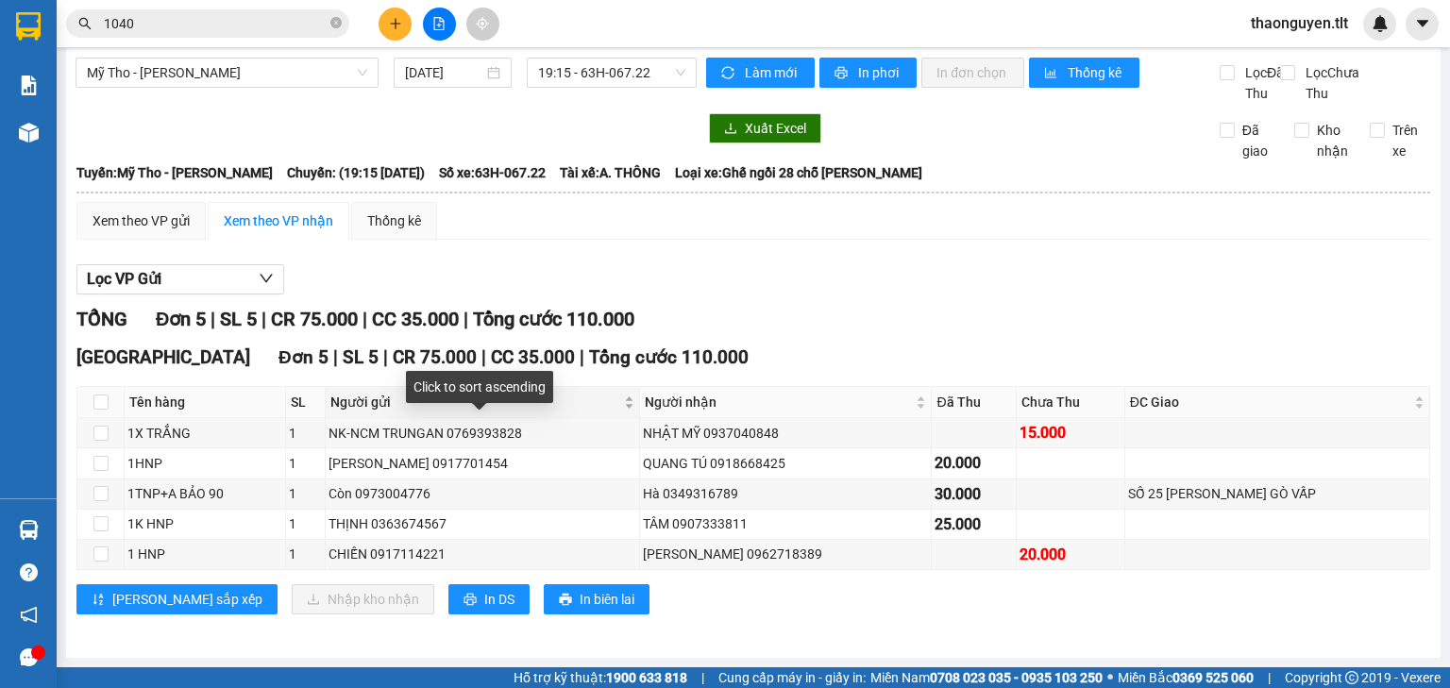
scroll to position [26, 0]
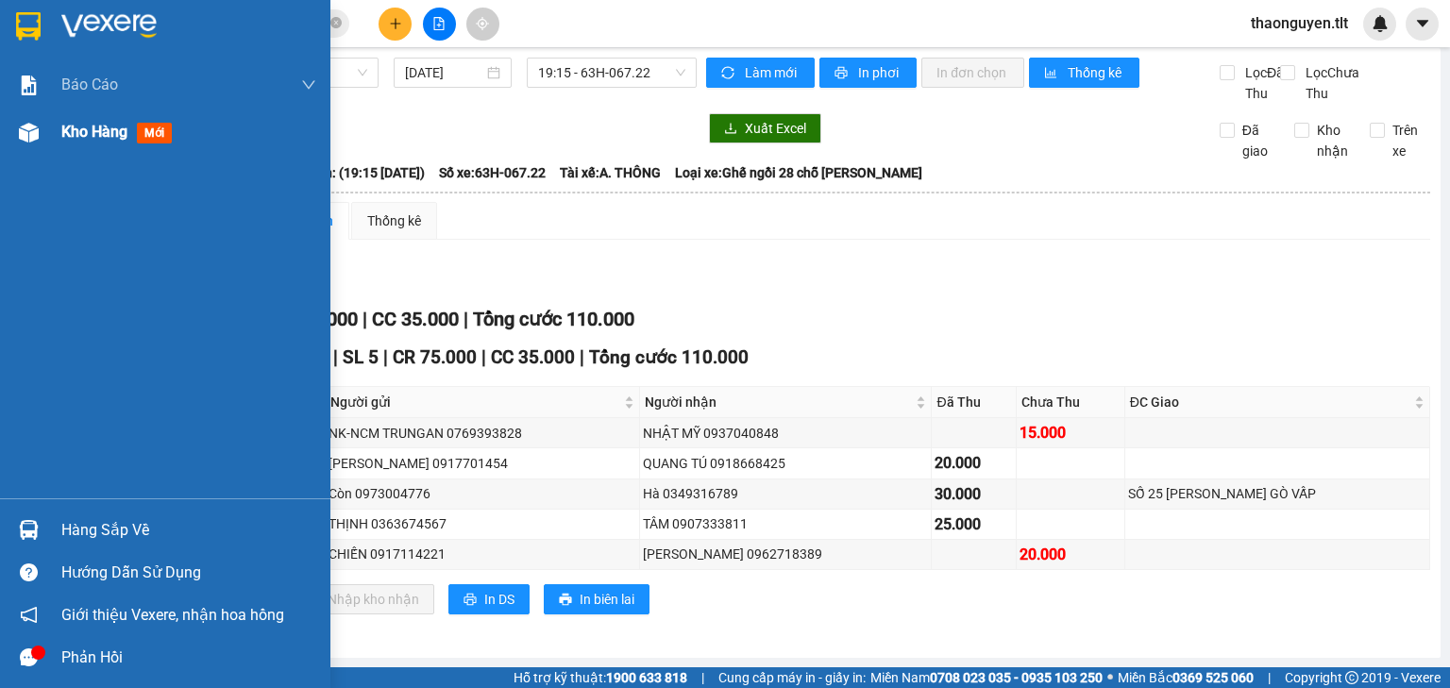
click at [36, 145] on div at bounding box center [28, 132] width 33 height 33
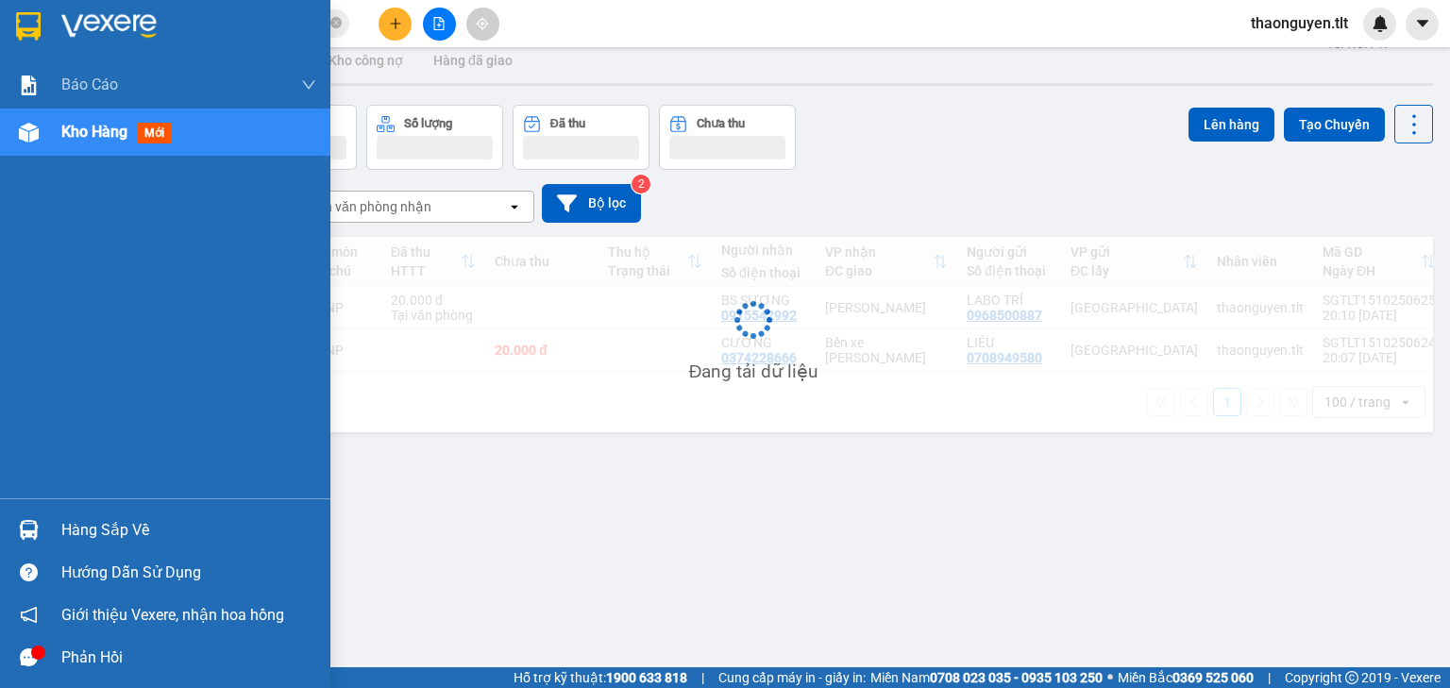
click at [36, 145] on div at bounding box center [28, 132] width 33 height 33
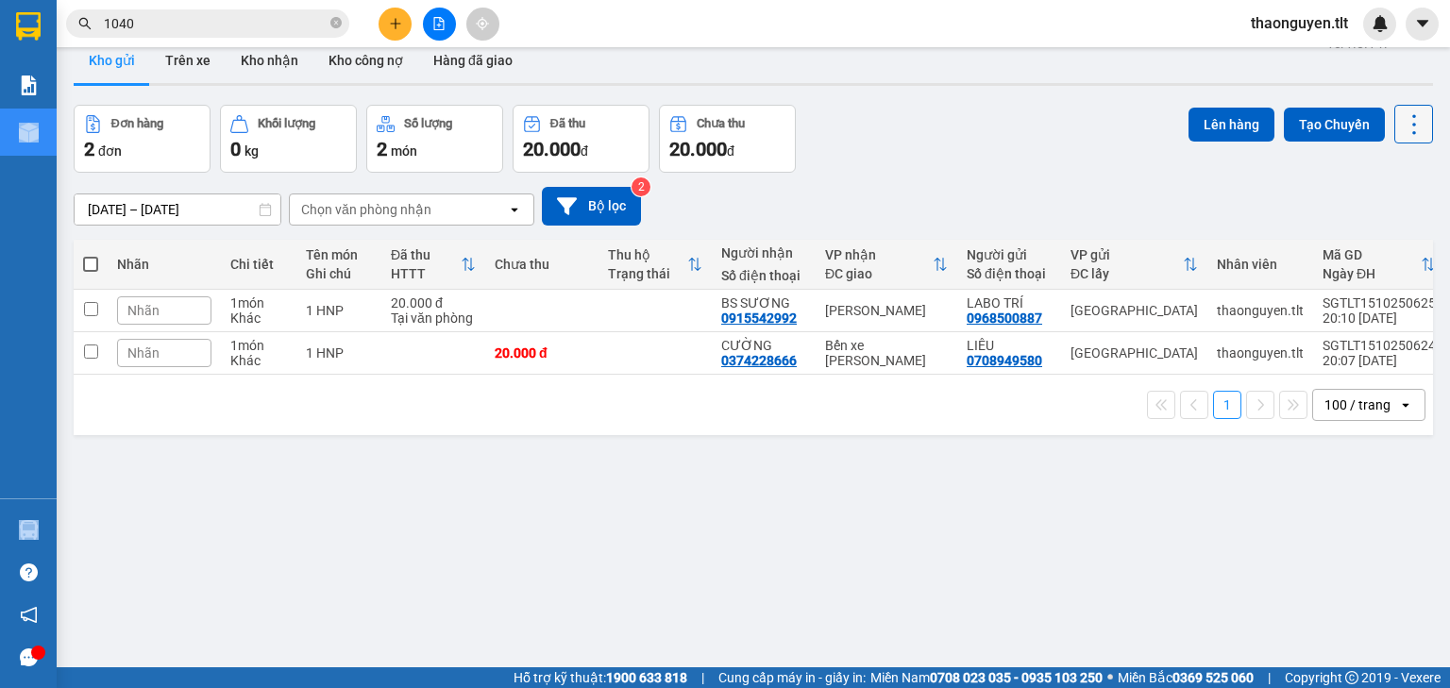
click at [1412, 131] on icon at bounding box center [1414, 124] width 4 height 20
click at [1381, 243] on span "Làm mới" at bounding box center [1375, 242] width 52 height 19
